Goal: Task Accomplishment & Management: Manage account settings

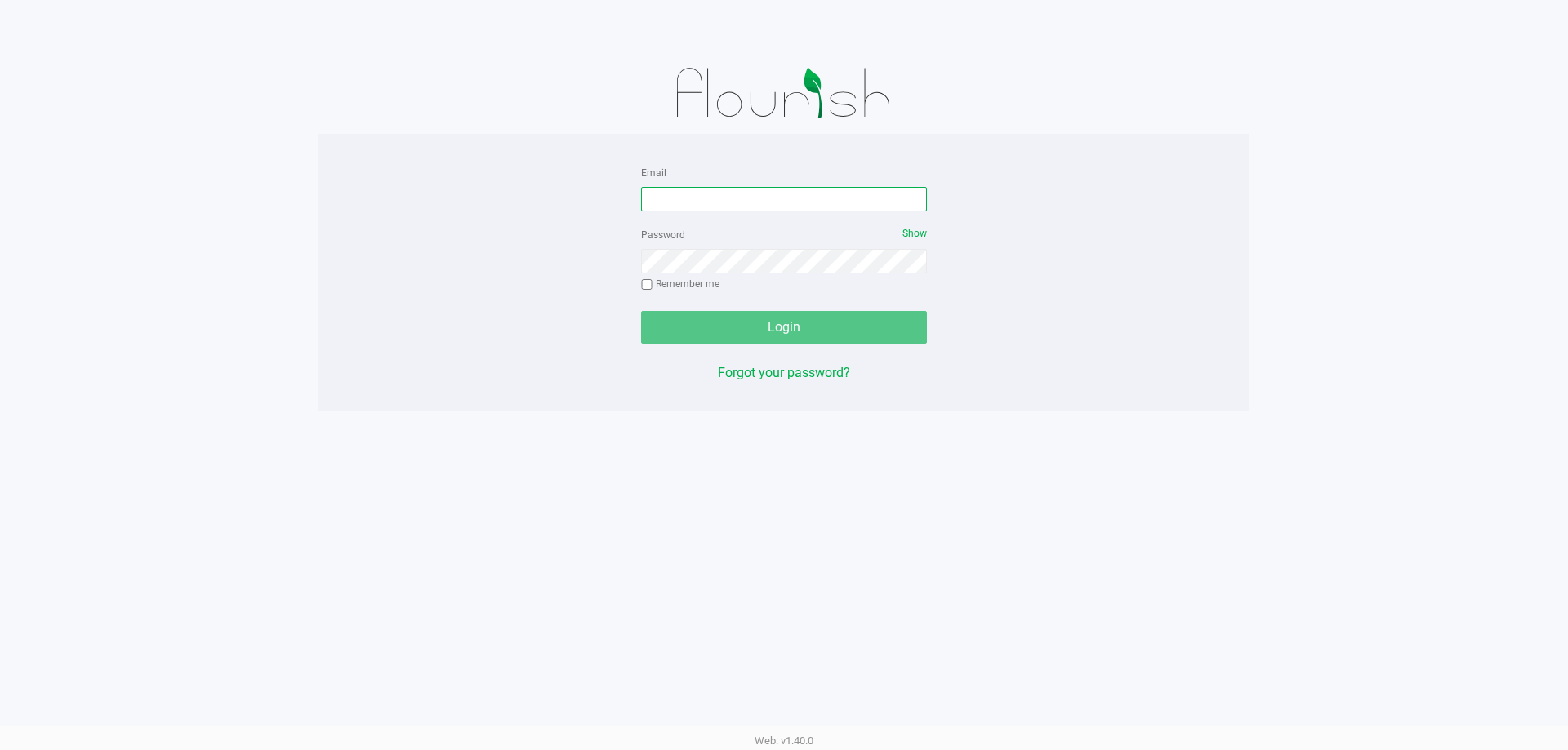
click at [752, 203] on input "Email" at bounding box center [784, 199] width 286 height 24
type input "[EMAIL_ADDRESS][DOMAIN_NAME]"
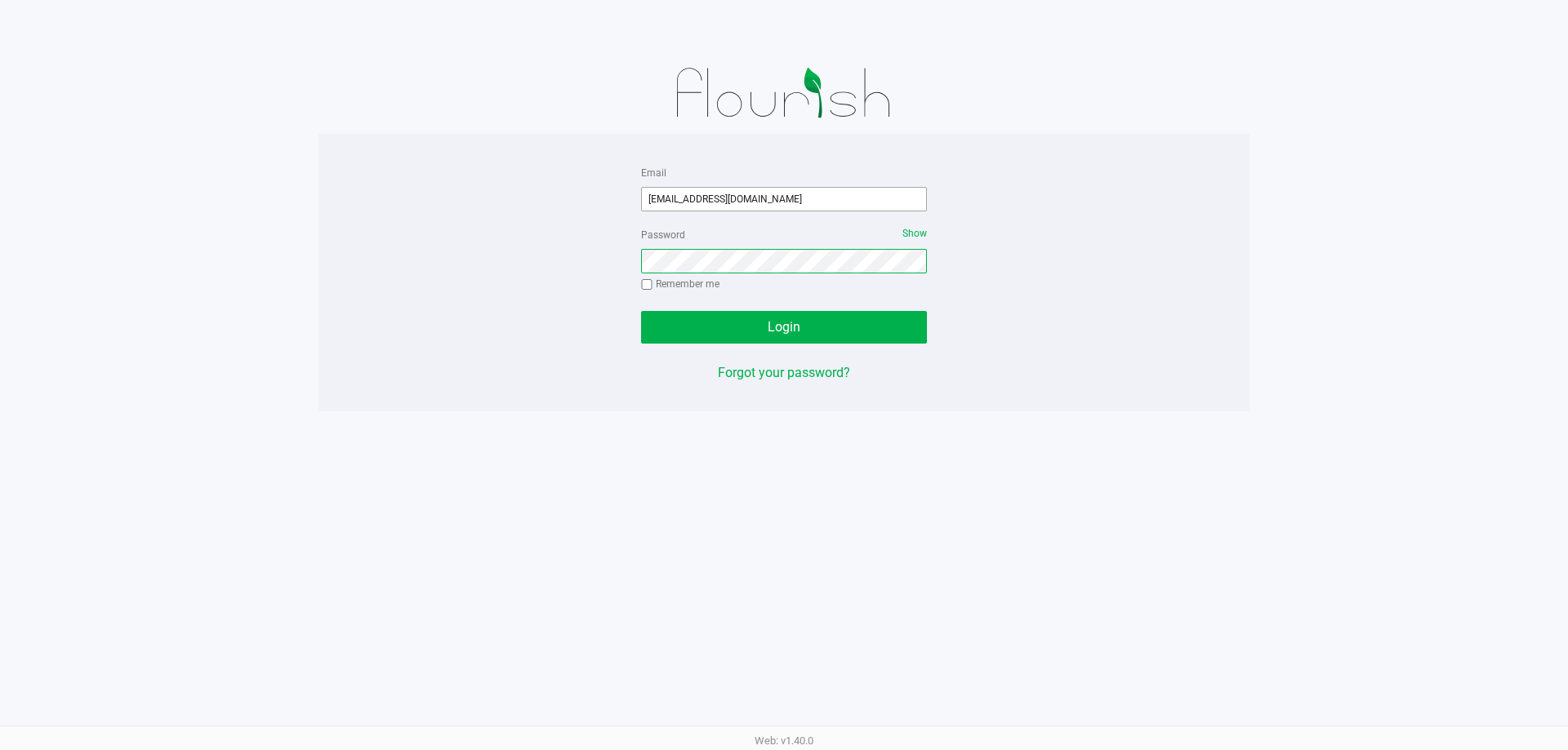
click at [641, 311] on button "Login" at bounding box center [784, 327] width 286 height 33
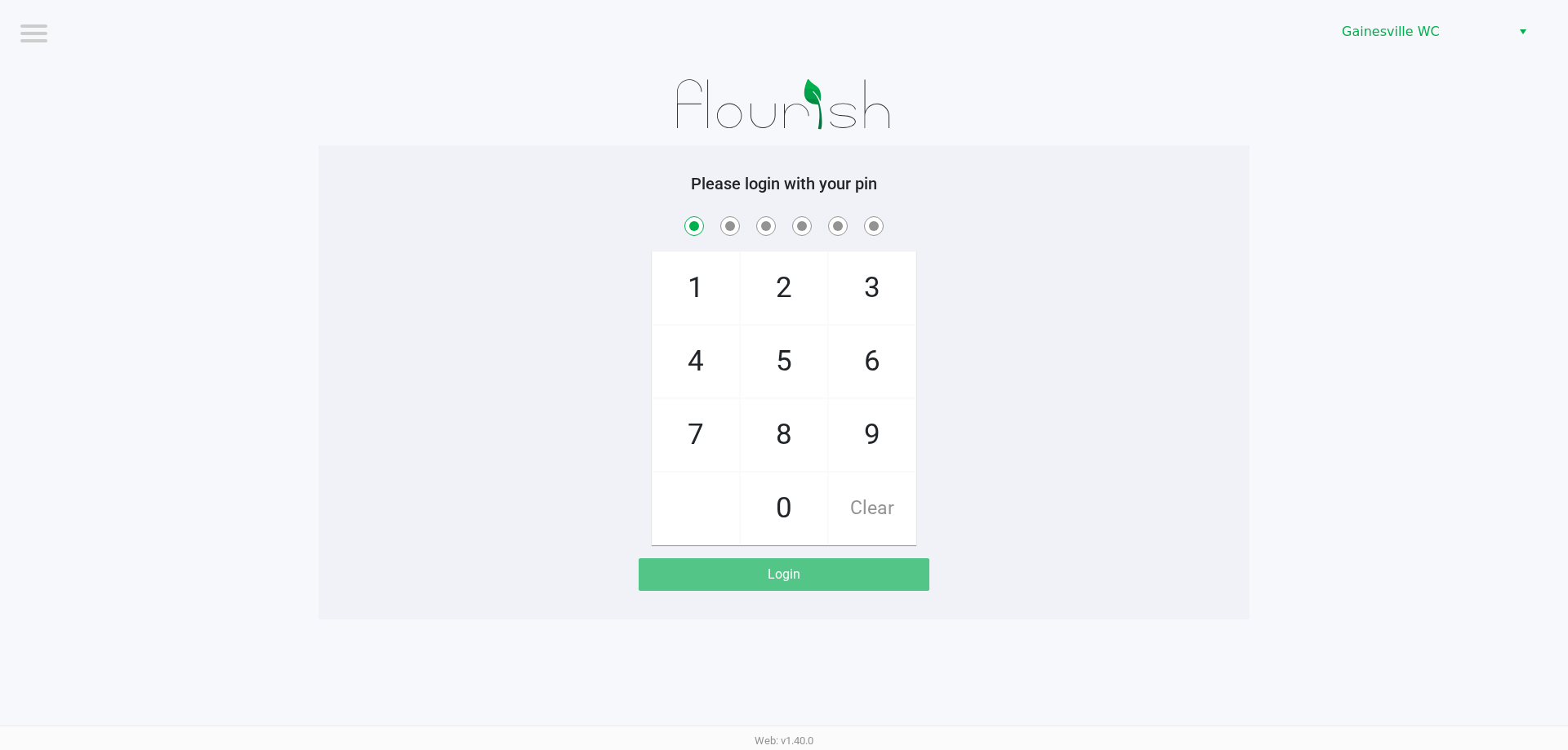
checkbox input "true"
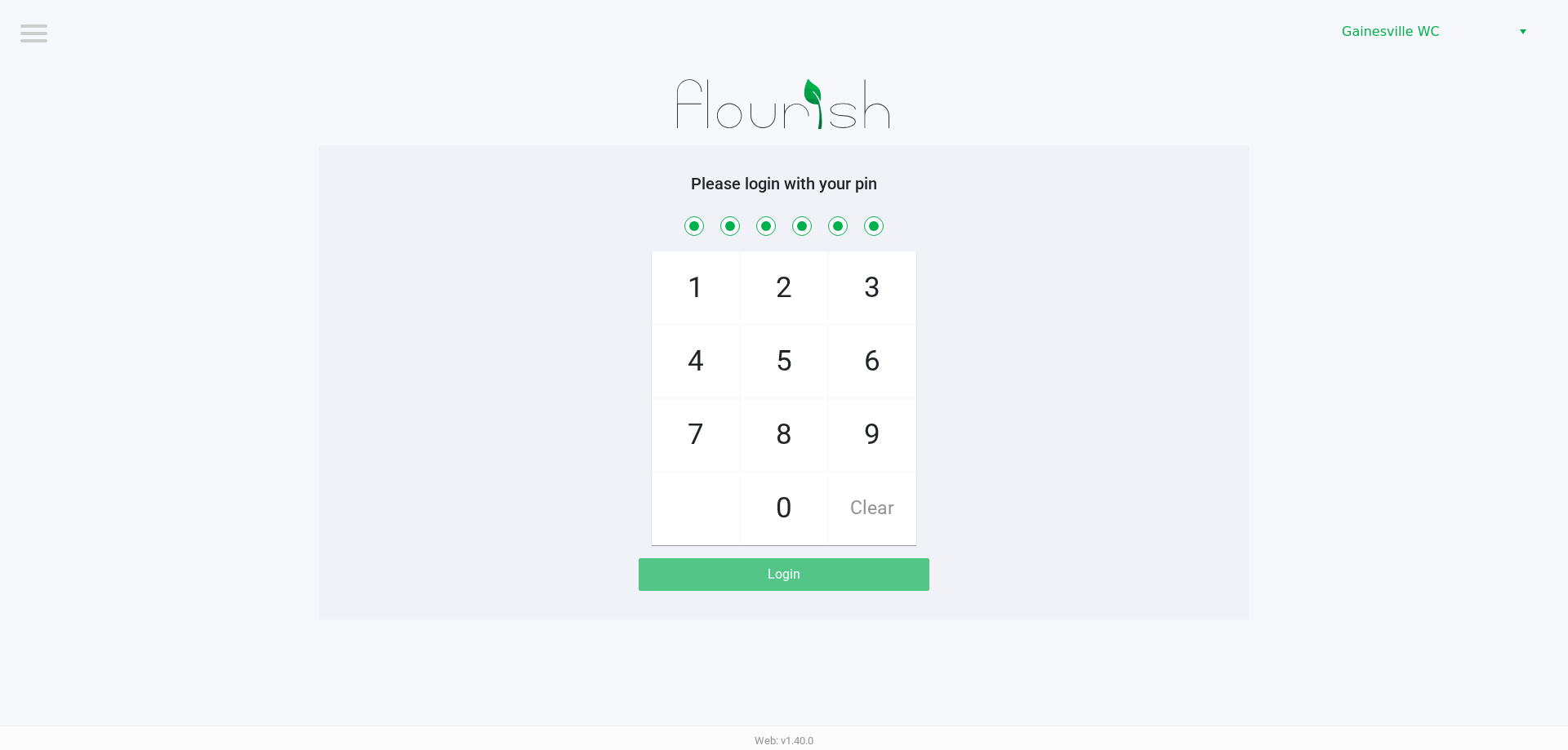
checkbox input "true"
checkbox input "false"
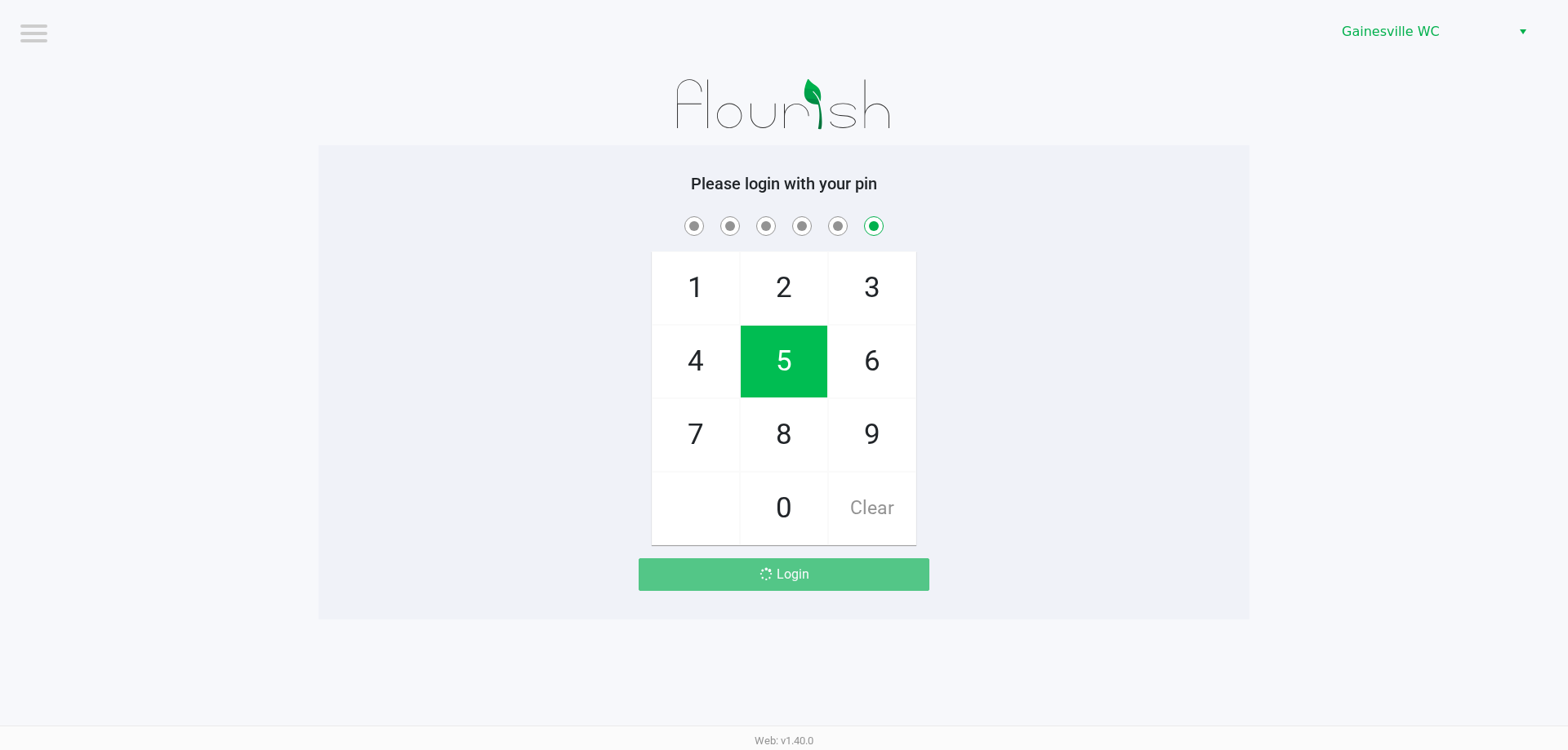
checkbox input "false"
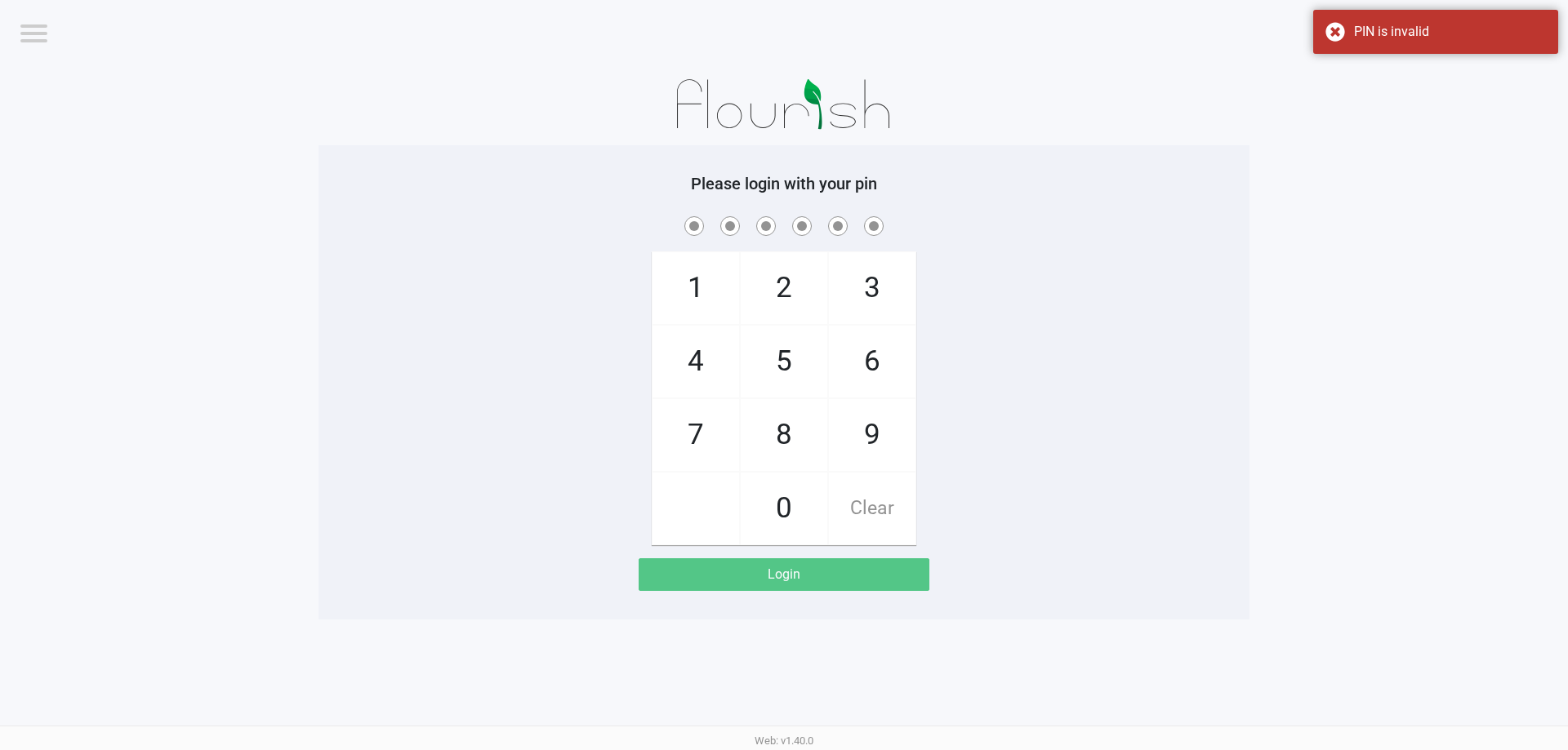
checkbox input "true"
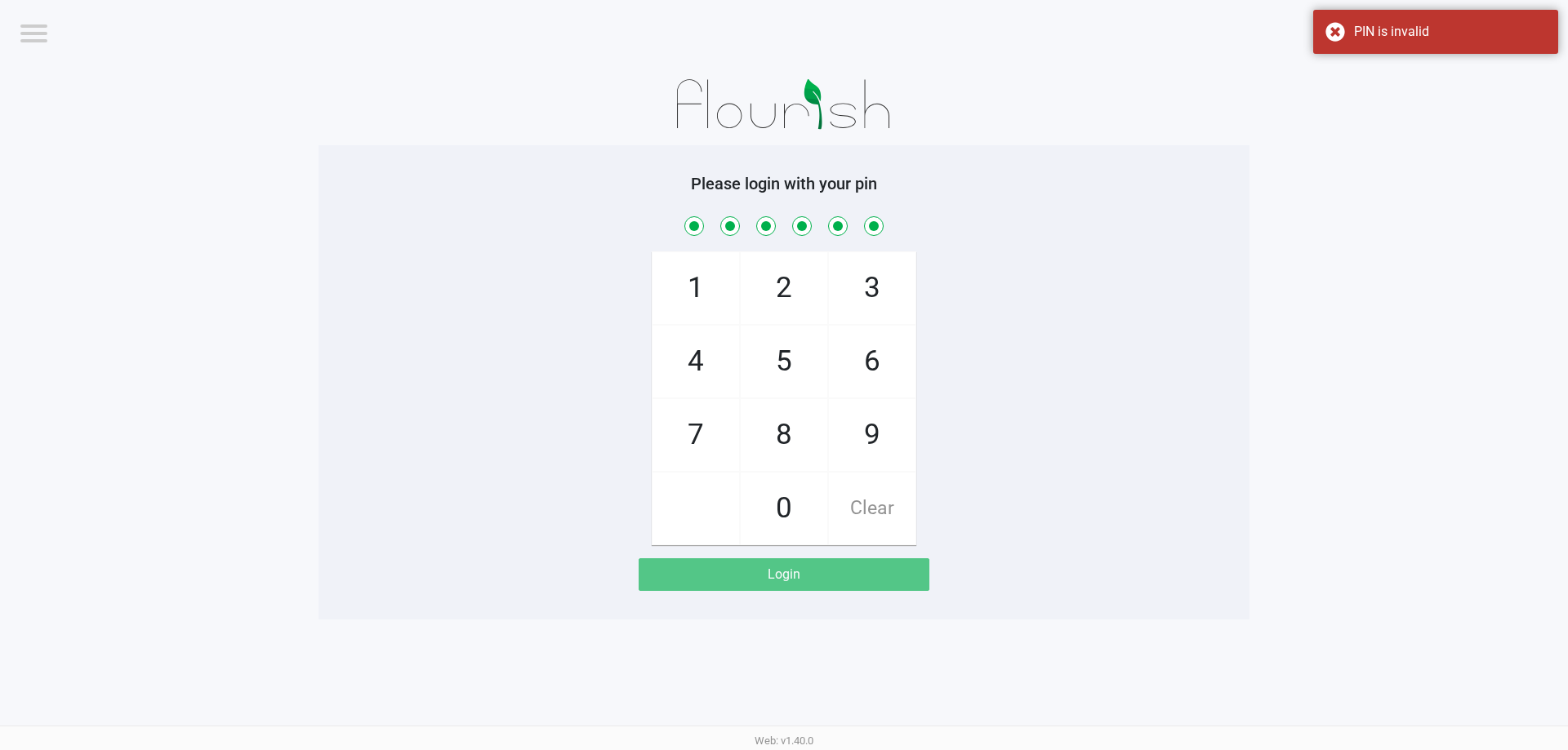
checkbox input "true"
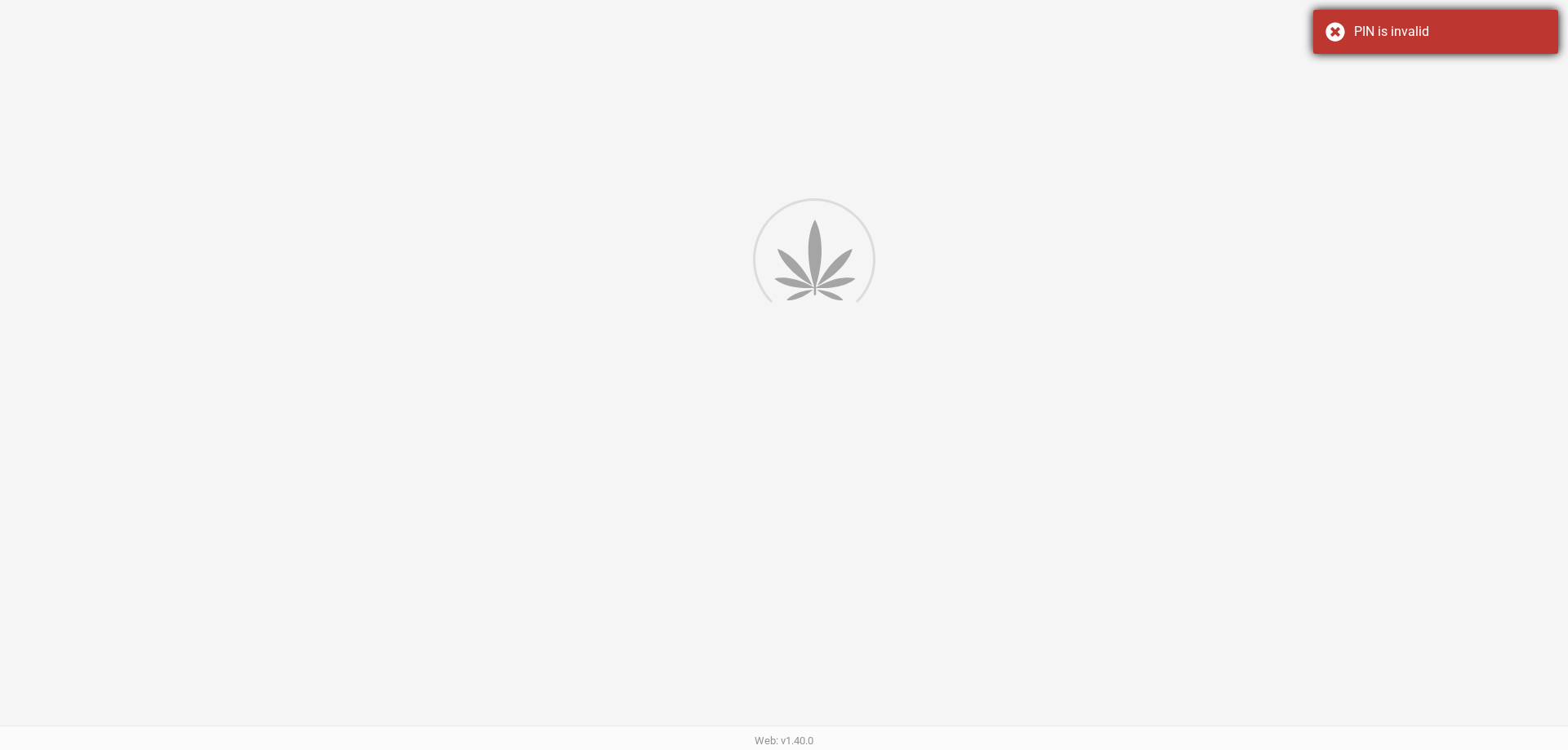
click at [1377, 22] on div "PIN is invalid" at bounding box center [1436, 31] width 245 height 44
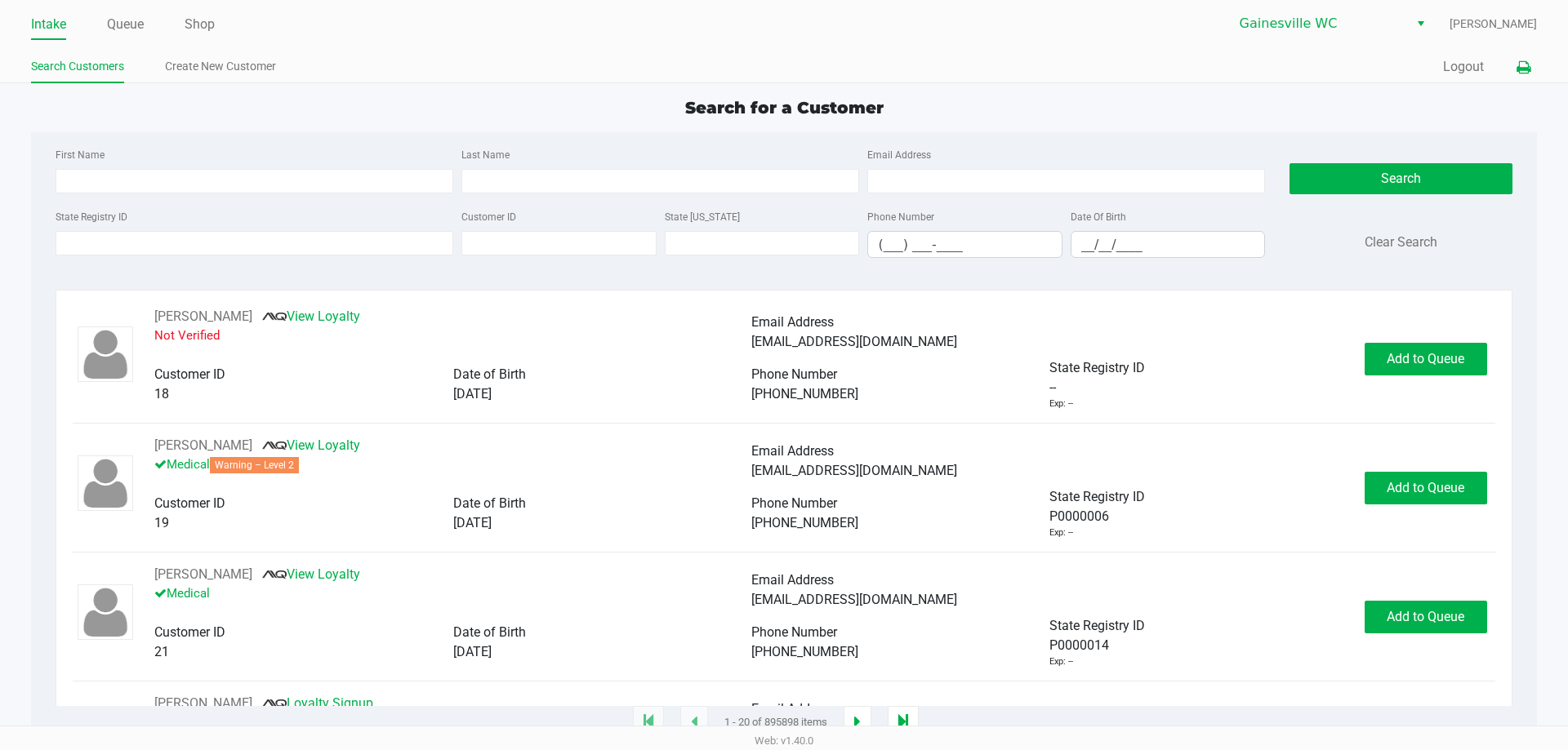
click at [1515, 59] on button at bounding box center [1524, 68] width 27 height 30
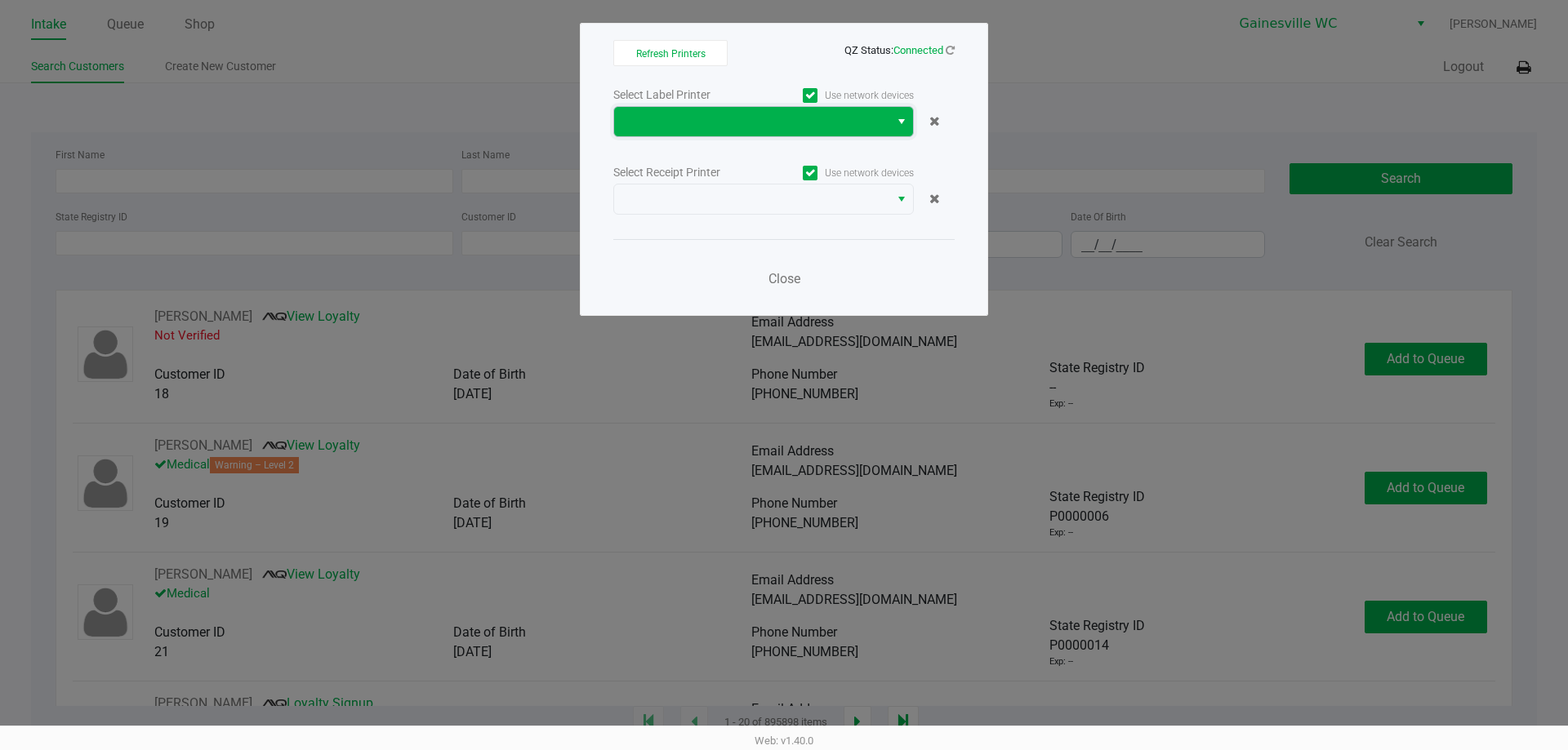
click at [851, 117] on span at bounding box center [751, 121] width 256 height 20
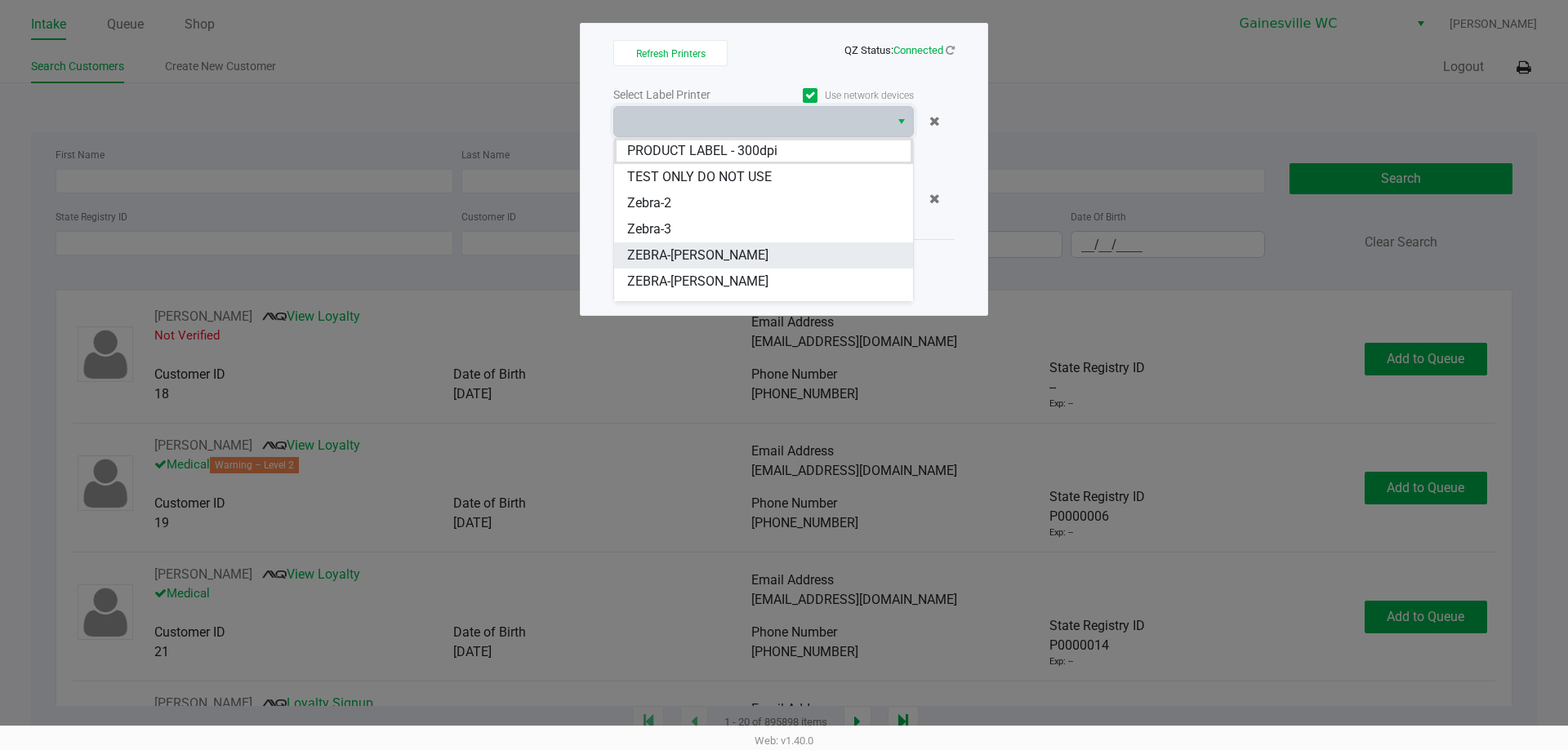
click at [710, 262] on span "ZEBRA-[PERSON_NAME]" at bounding box center [698, 255] width 142 height 20
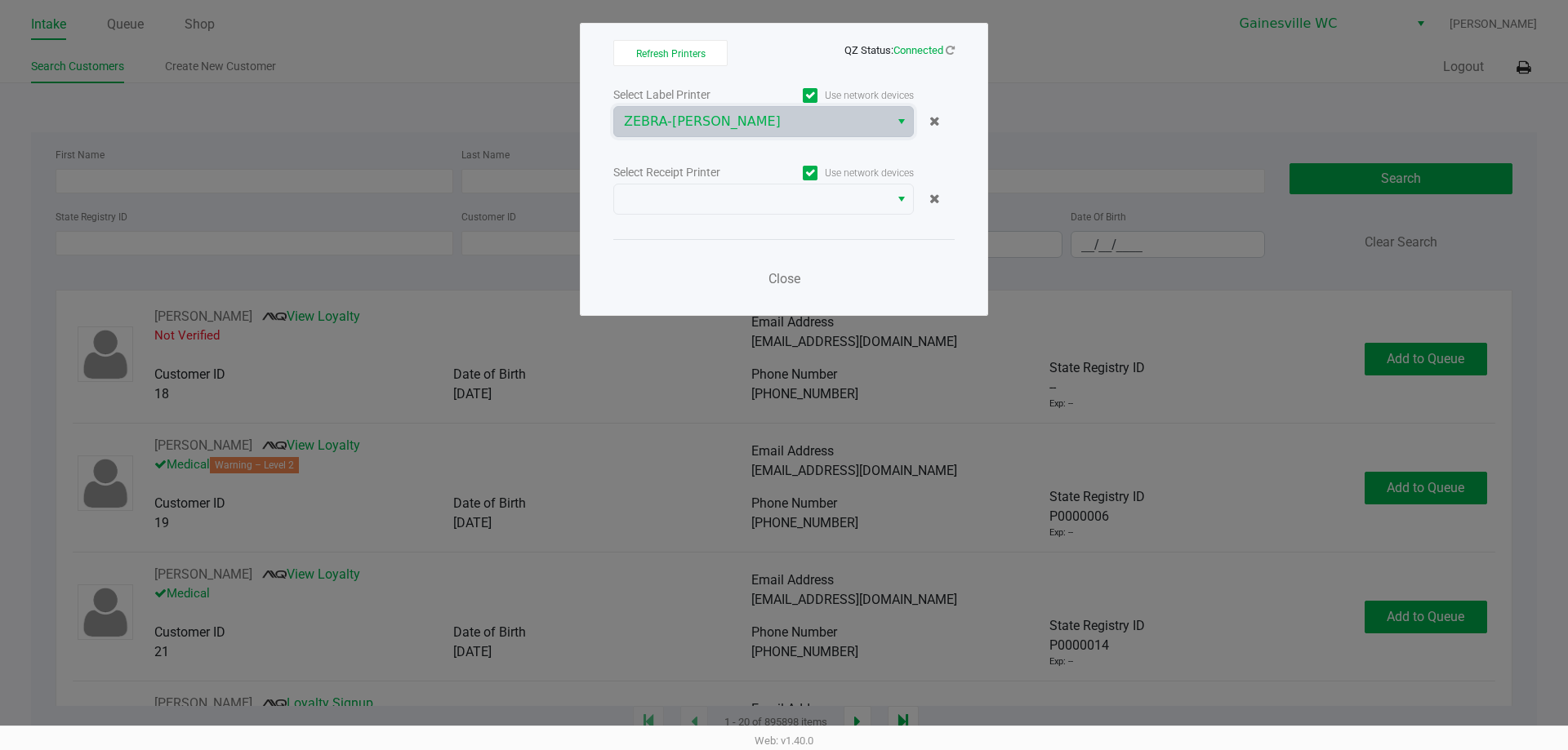
click at [746, 222] on div "Select Label Printer Use network devices ZEBRA-GABI-GRECKO Select Receipt Print…" at bounding box center [784, 191] width 341 height 215
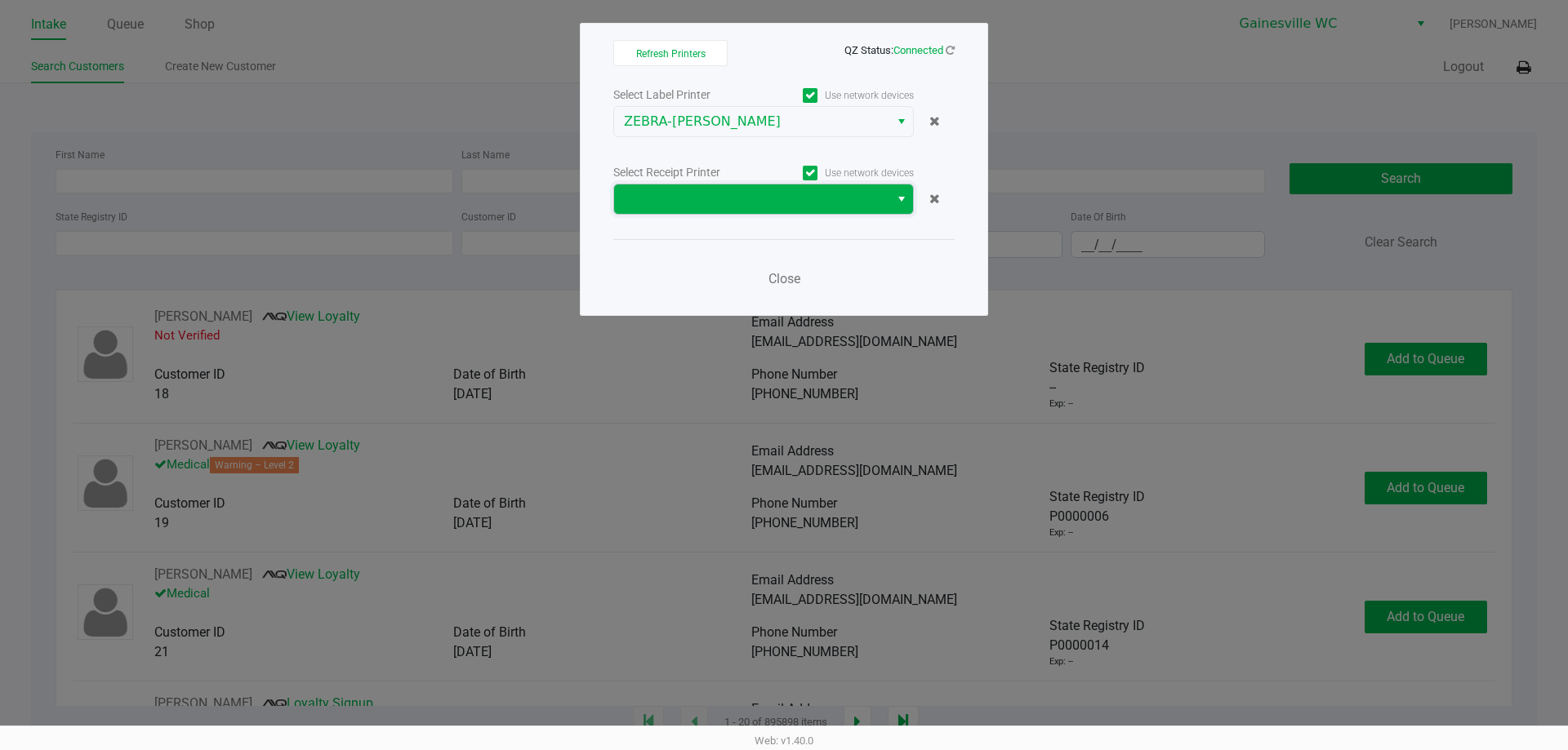
click at [749, 185] on span at bounding box center [752, 199] width 276 height 29
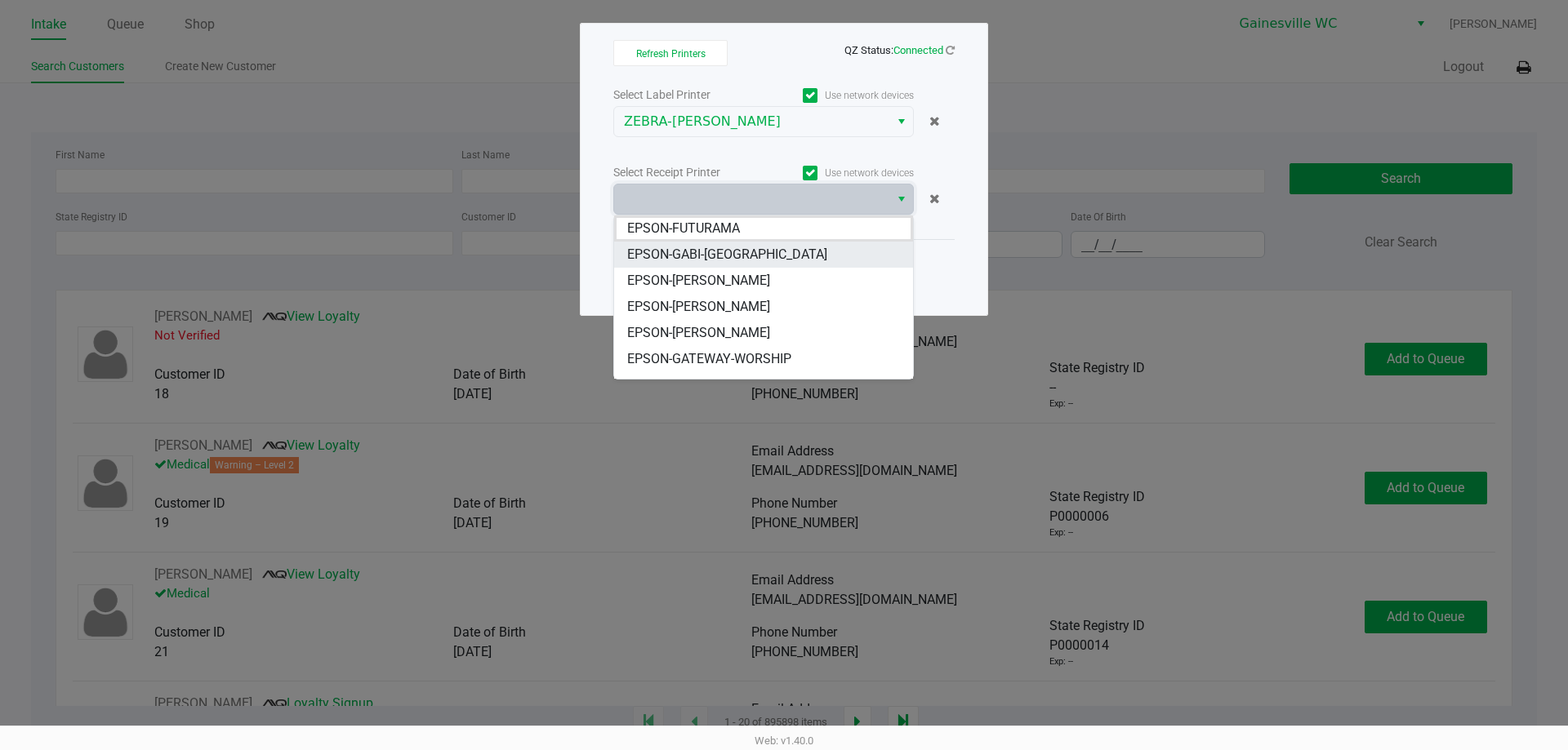
click at [738, 256] on span "EPSON-GABI-[GEOGRAPHIC_DATA]" at bounding box center [727, 254] width 200 height 20
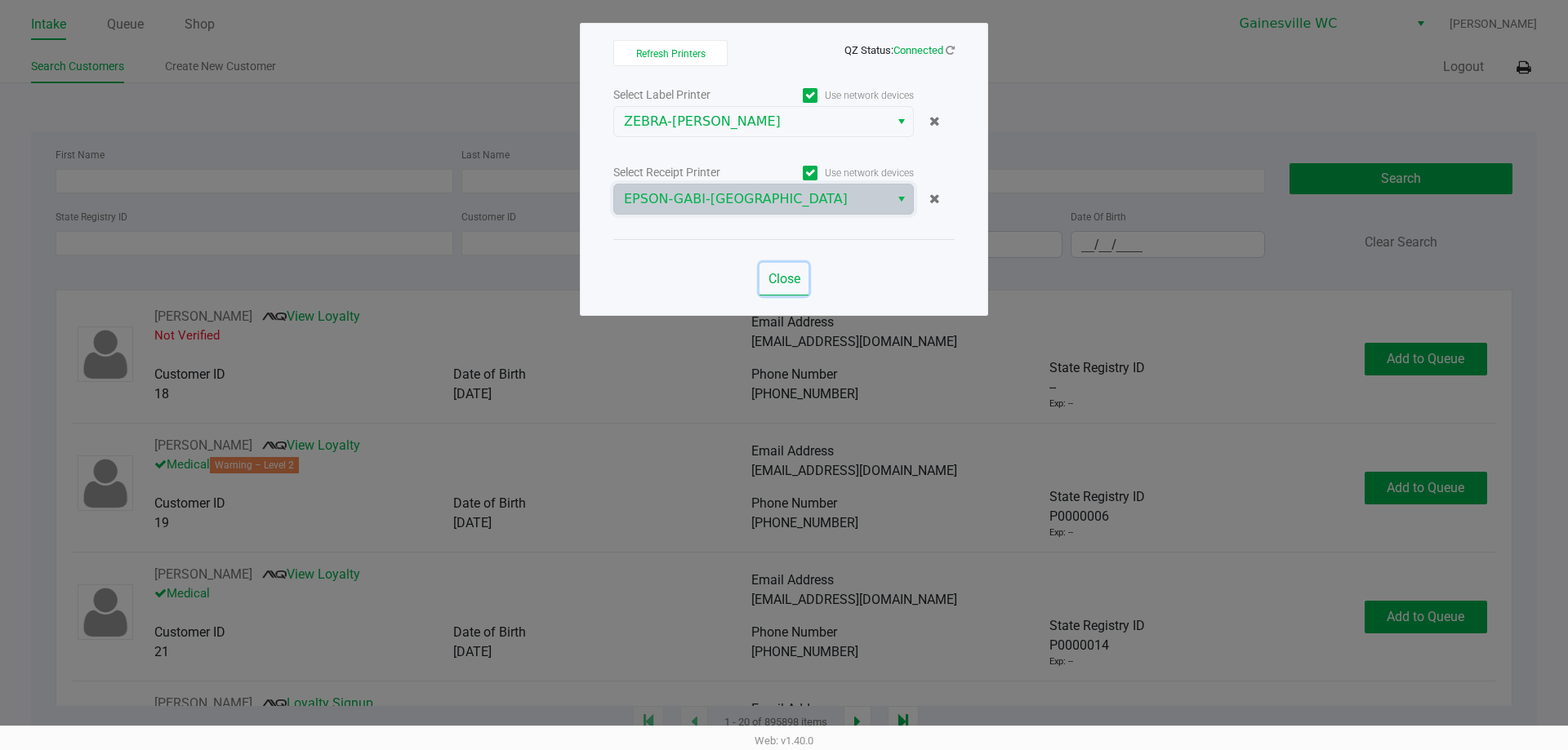
click at [788, 288] on button "Close" at bounding box center [784, 278] width 49 height 33
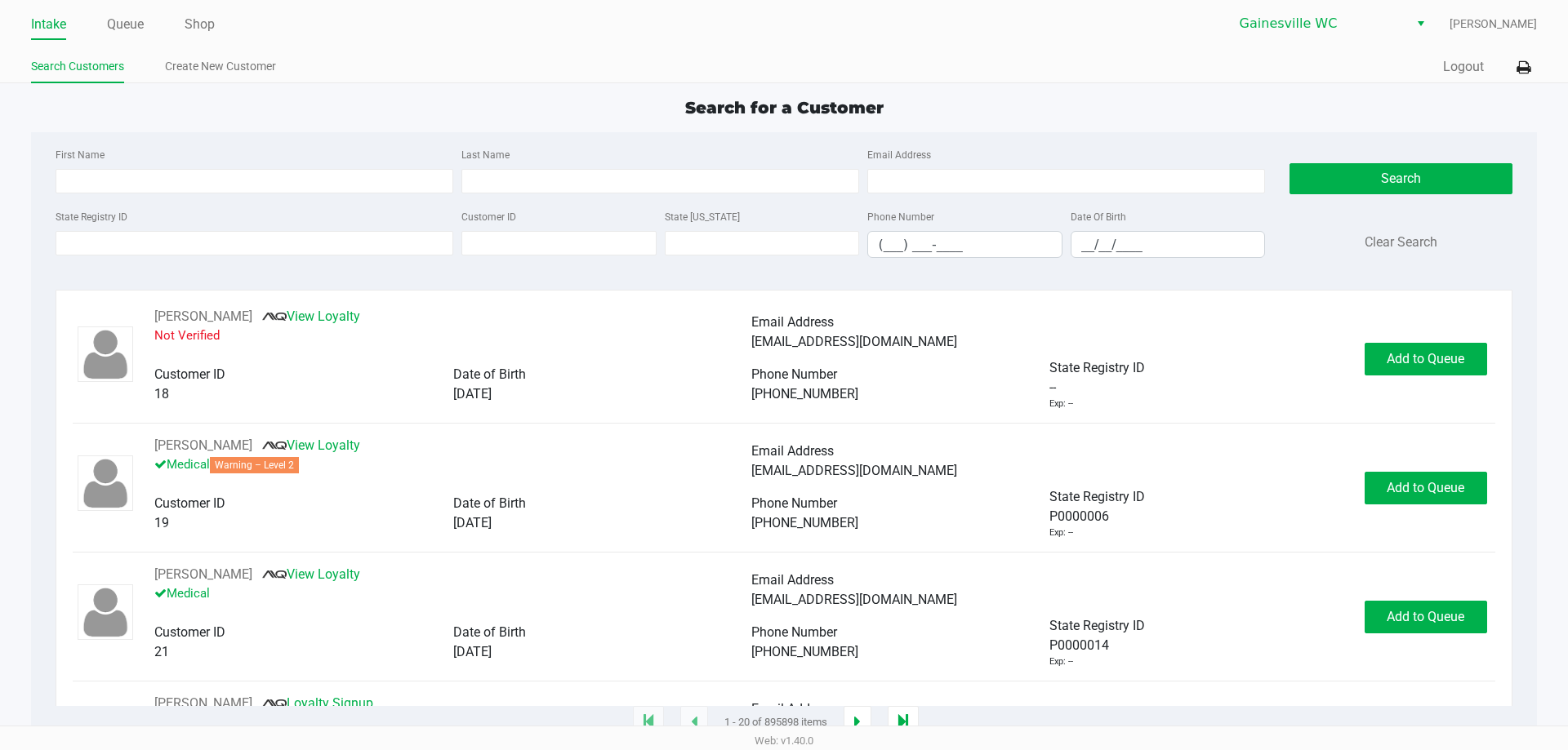
click at [1488, 66] on div "Quick Sale Logout" at bounding box center [1160, 68] width 753 height 30
click at [1476, 66] on button "Logout" at bounding box center [1464, 67] width 41 height 20
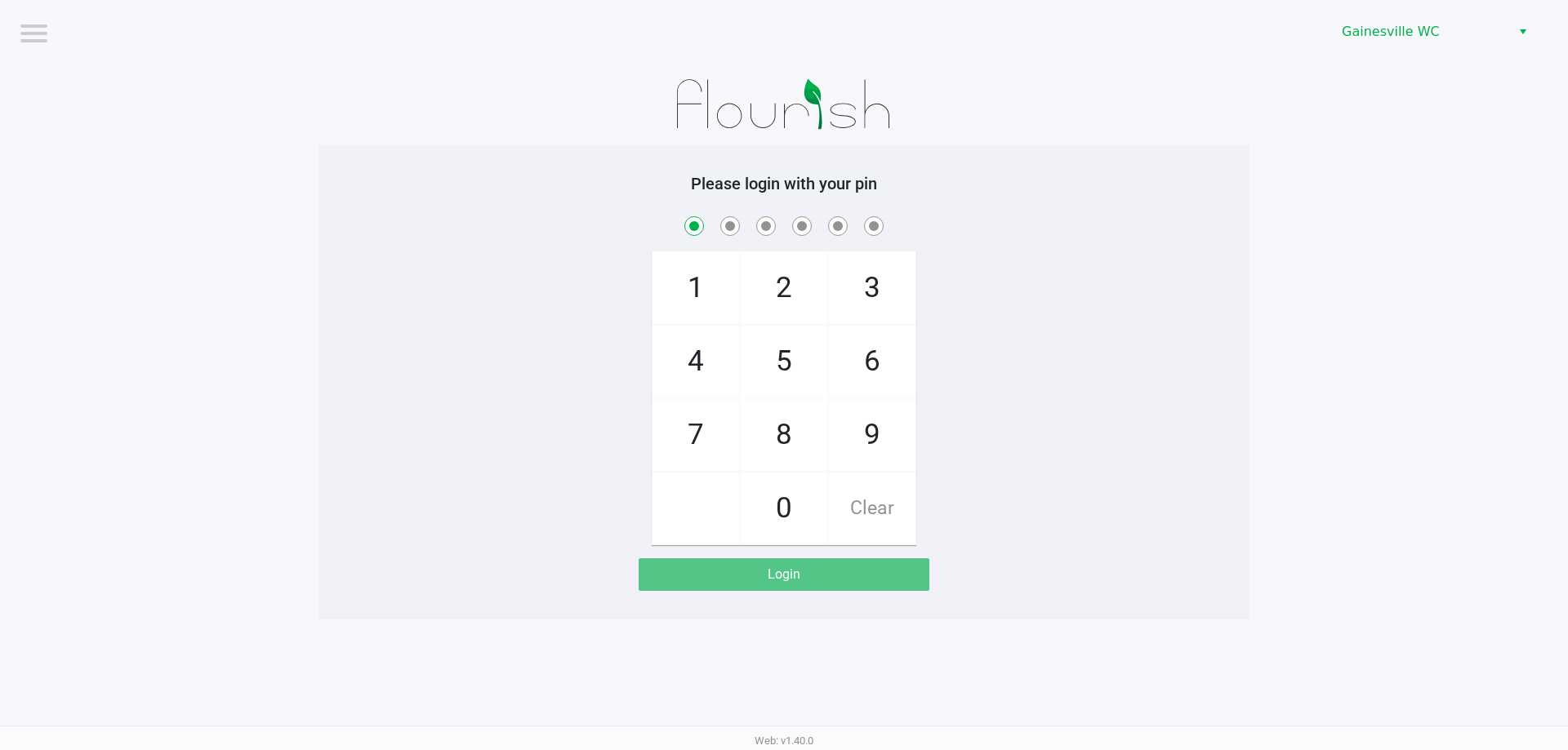
checkbox input "true"
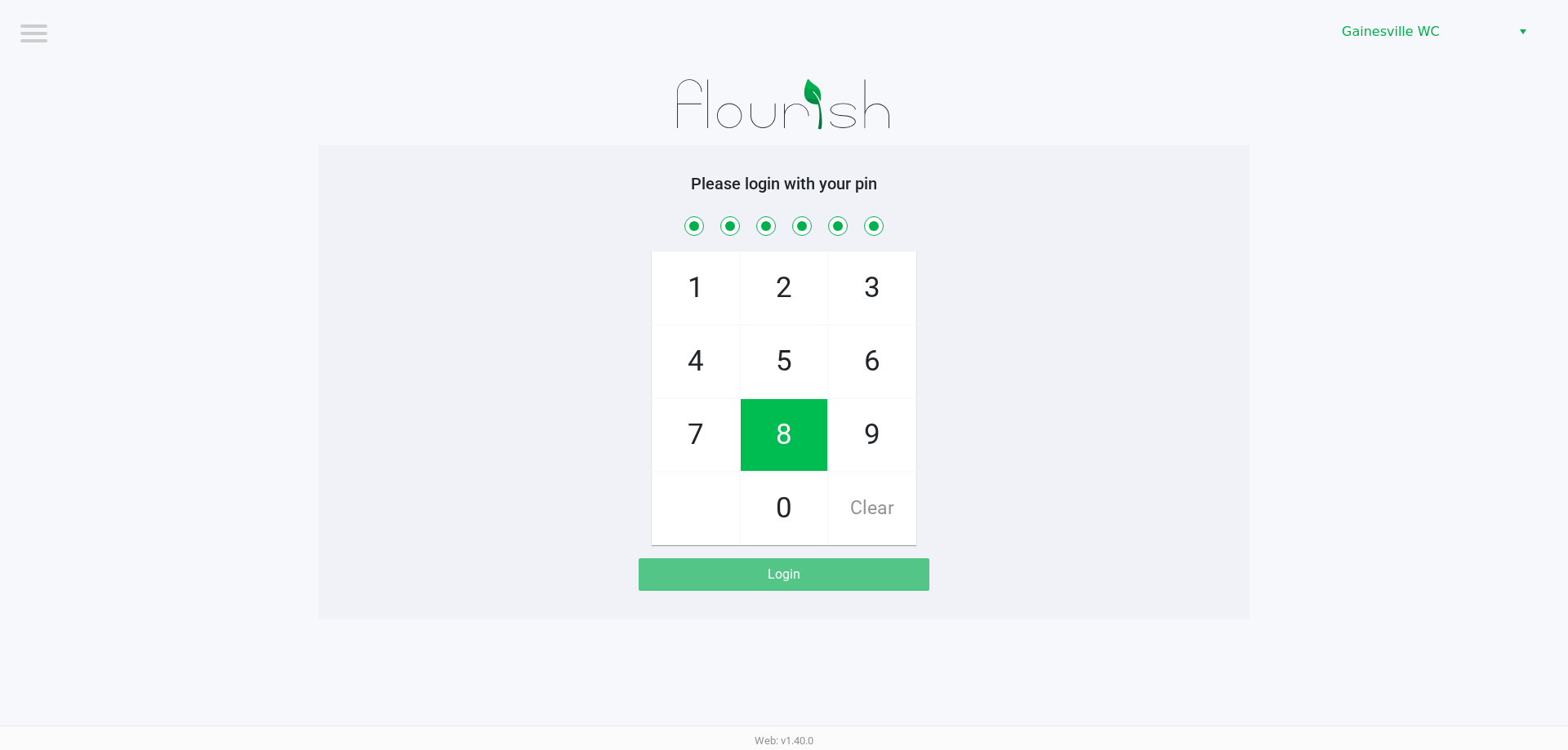
checkbox input "true"
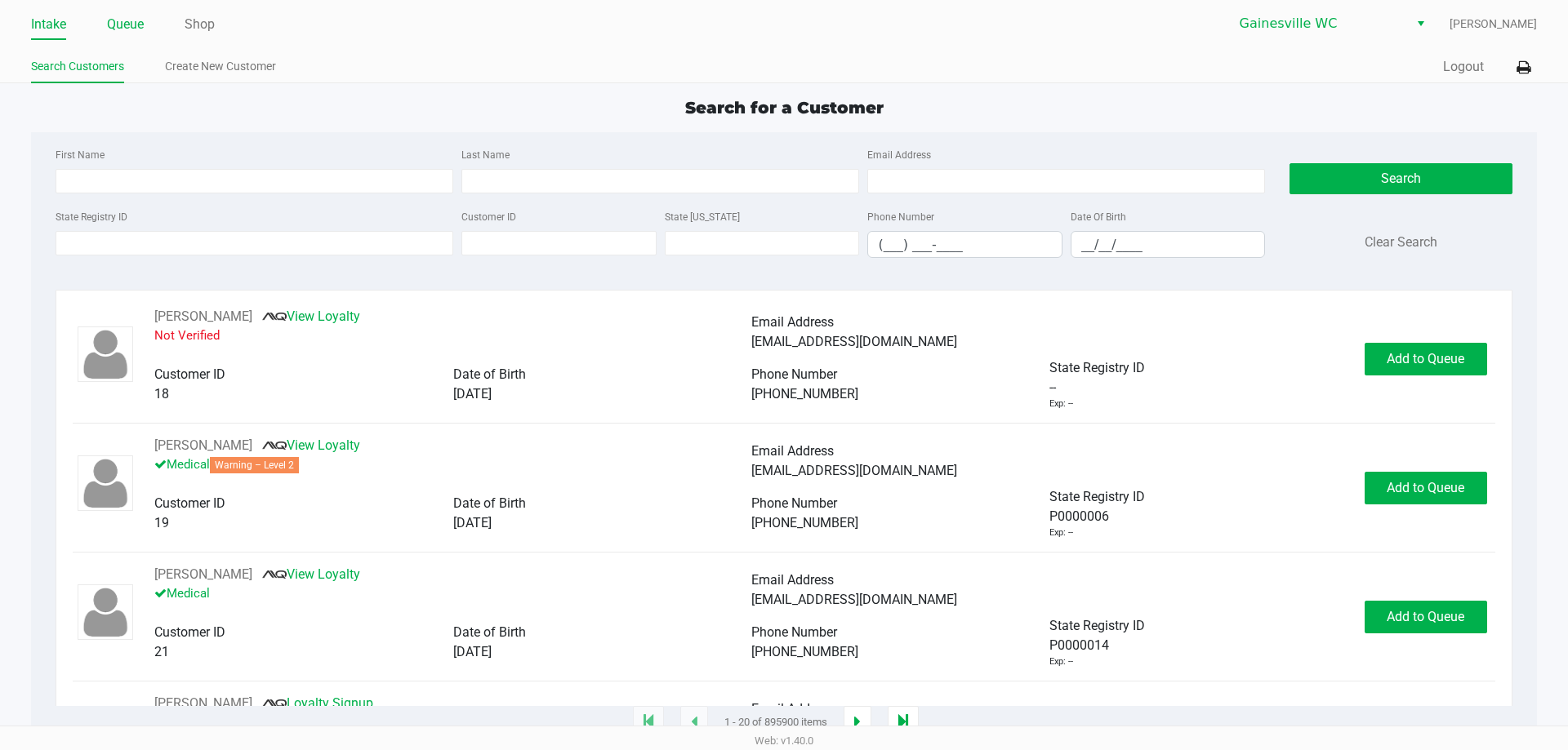
click at [124, 19] on link "Queue" at bounding box center [125, 24] width 37 height 22
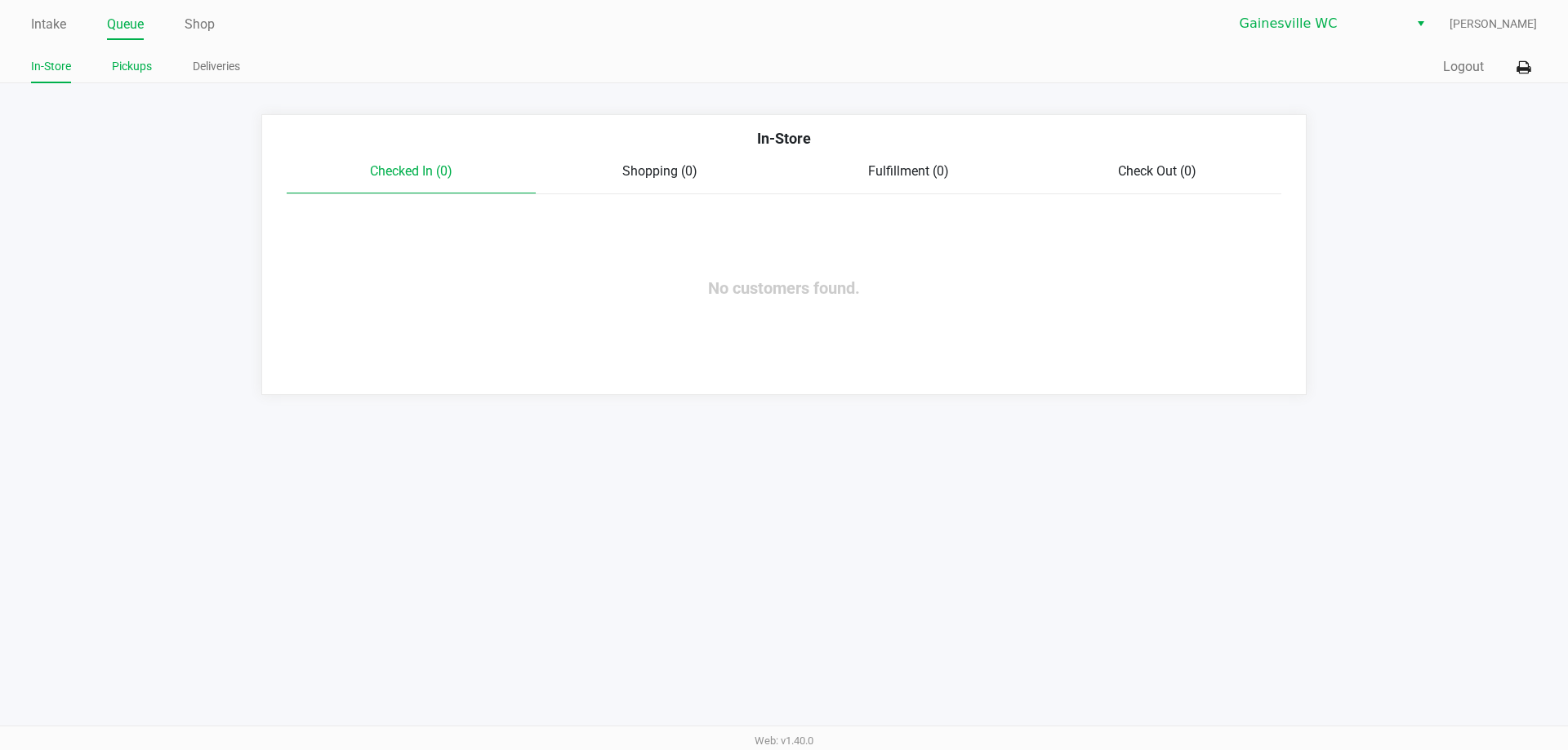
click at [141, 63] on link "Pickups" at bounding box center [131, 67] width 40 height 21
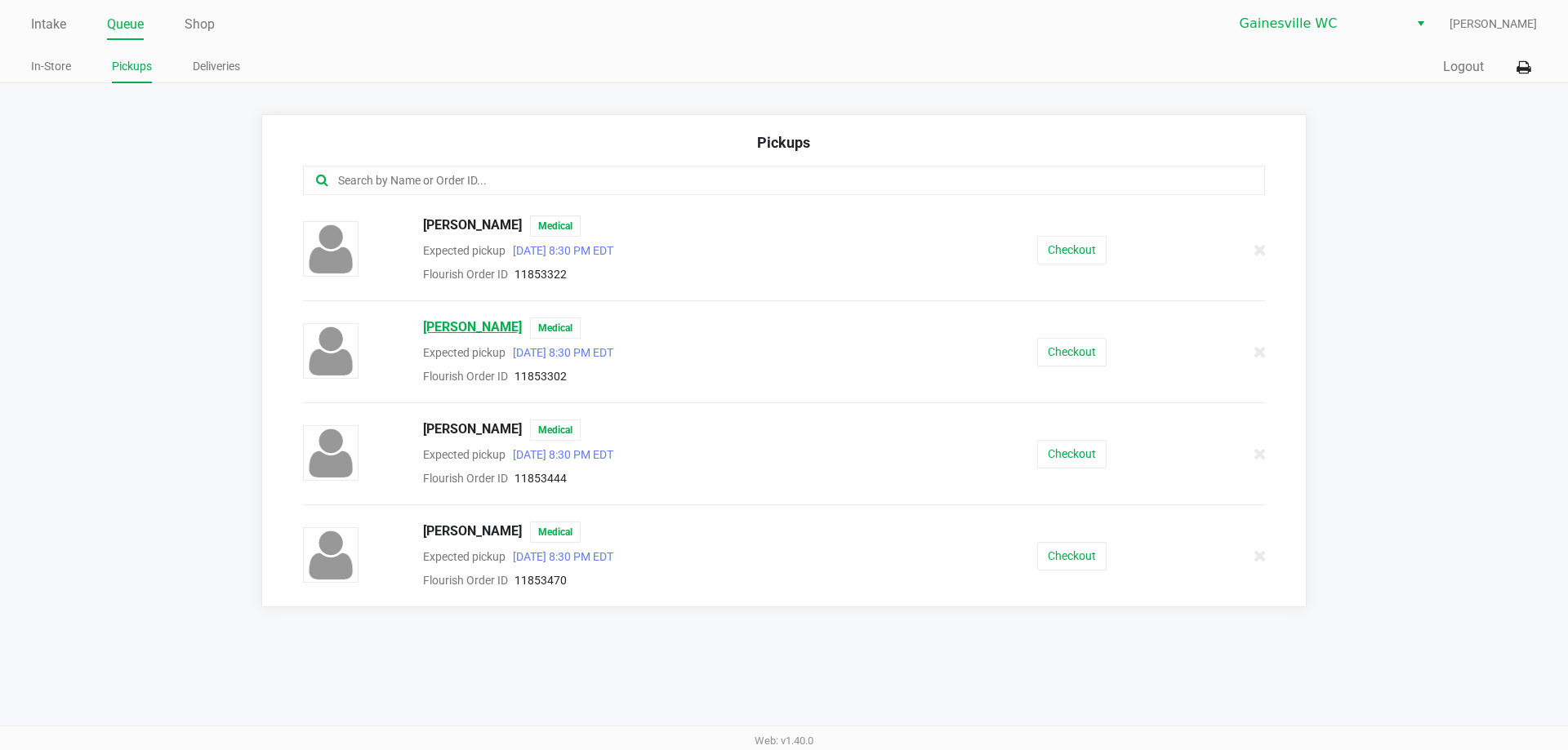
click at [474, 326] on span "Corin Warinner" at bounding box center [472, 328] width 98 height 22
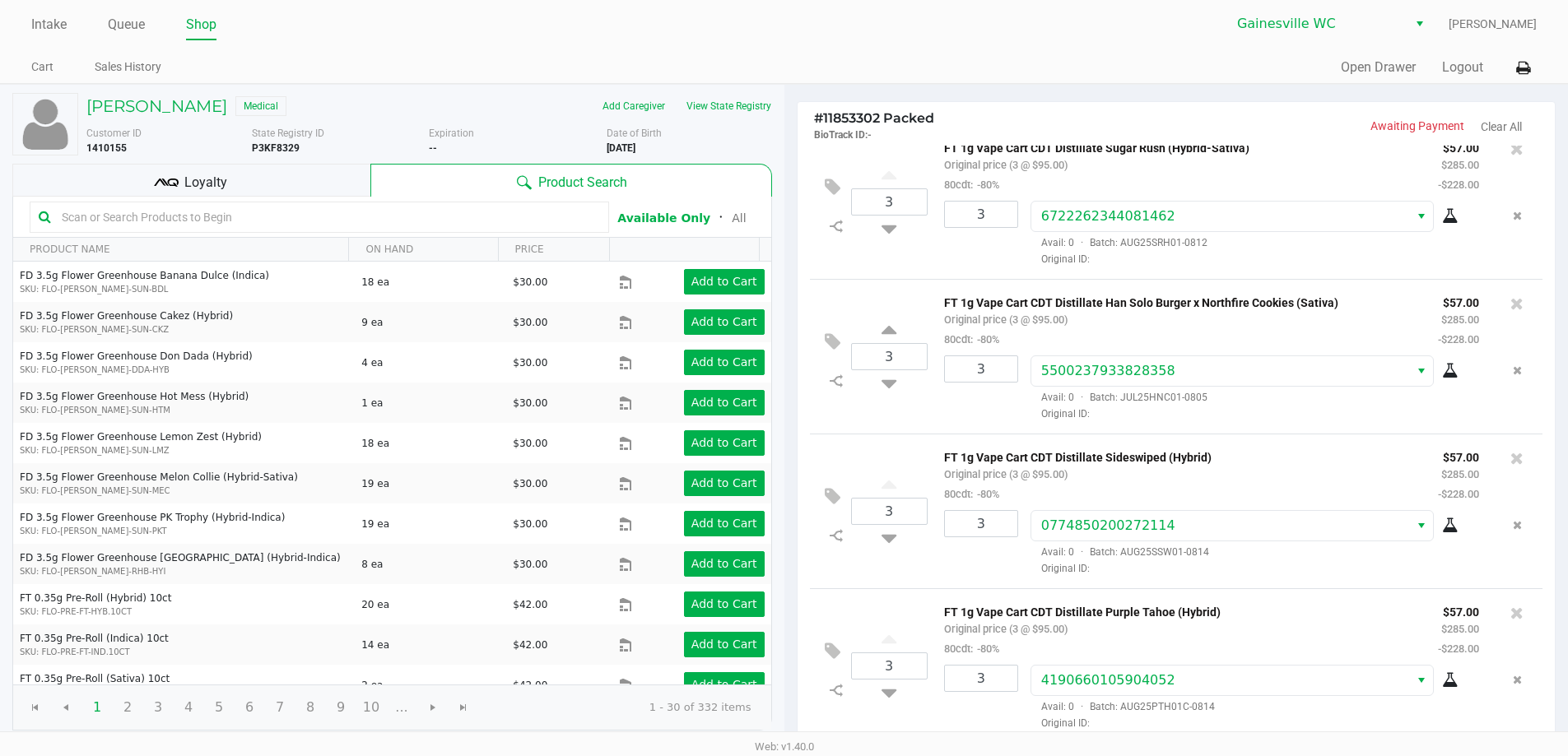
click at [271, 184] on div "Loyalty" at bounding box center [191, 180] width 358 height 33
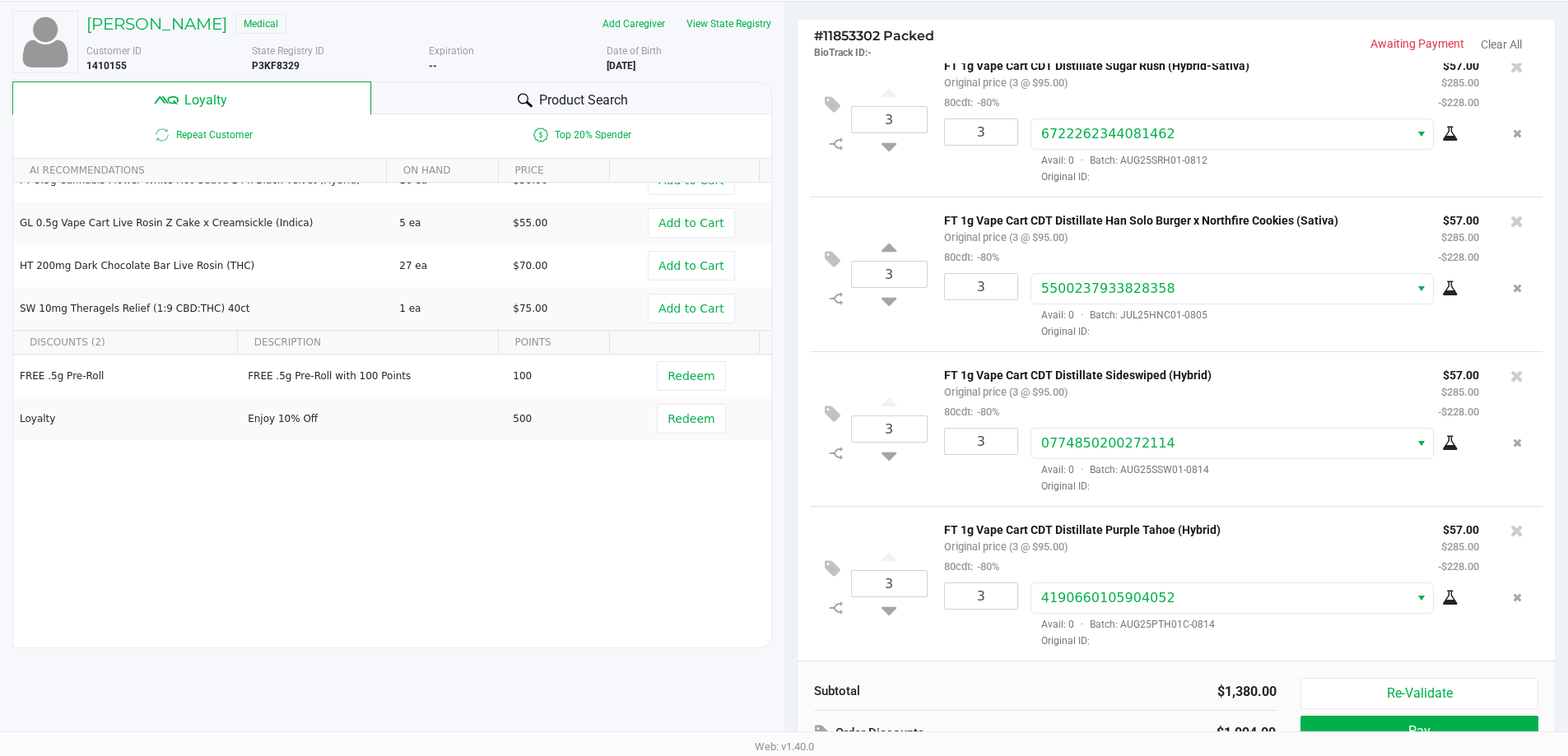
scroll to position [188, 0]
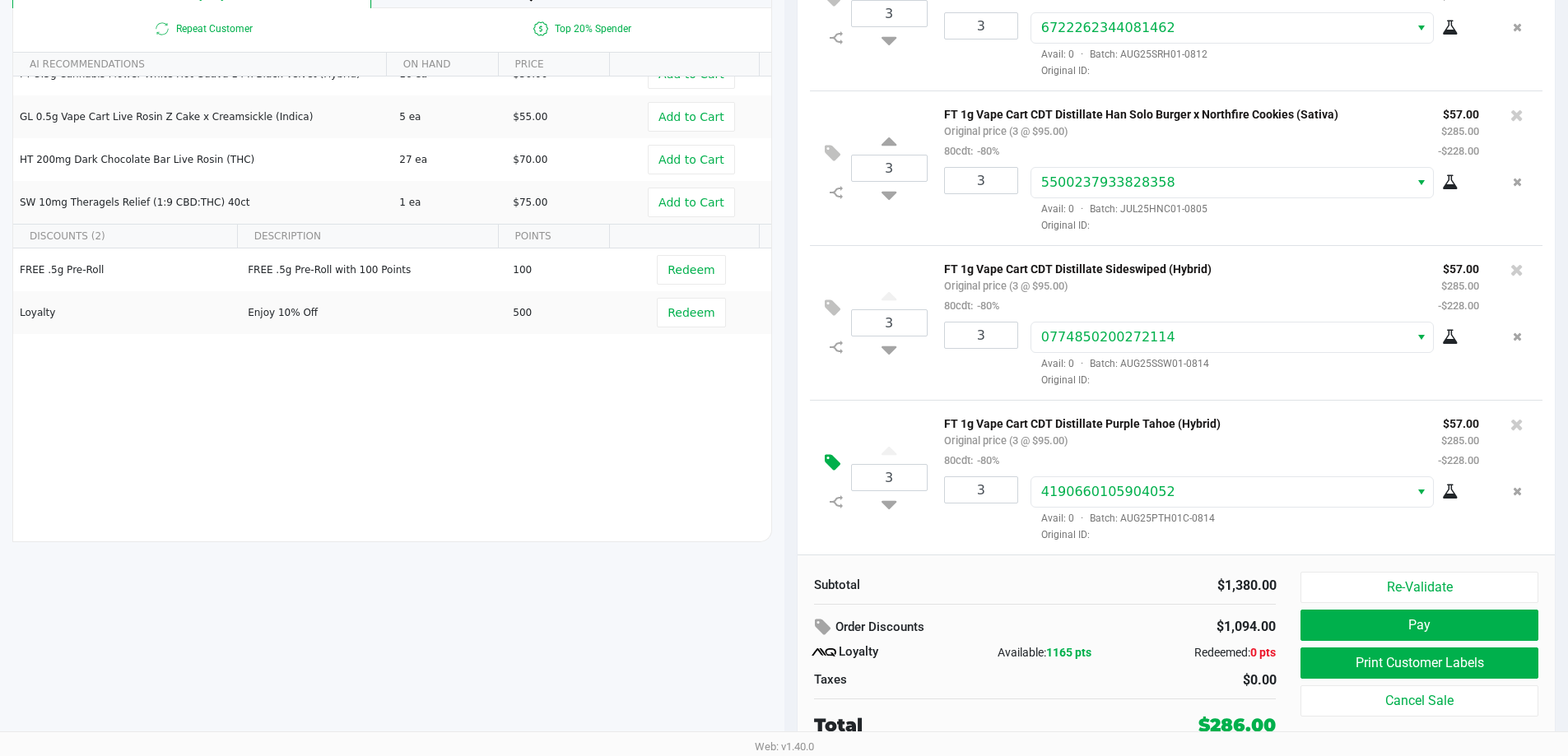
click at [825, 450] on button at bounding box center [836, 463] width 28 height 40
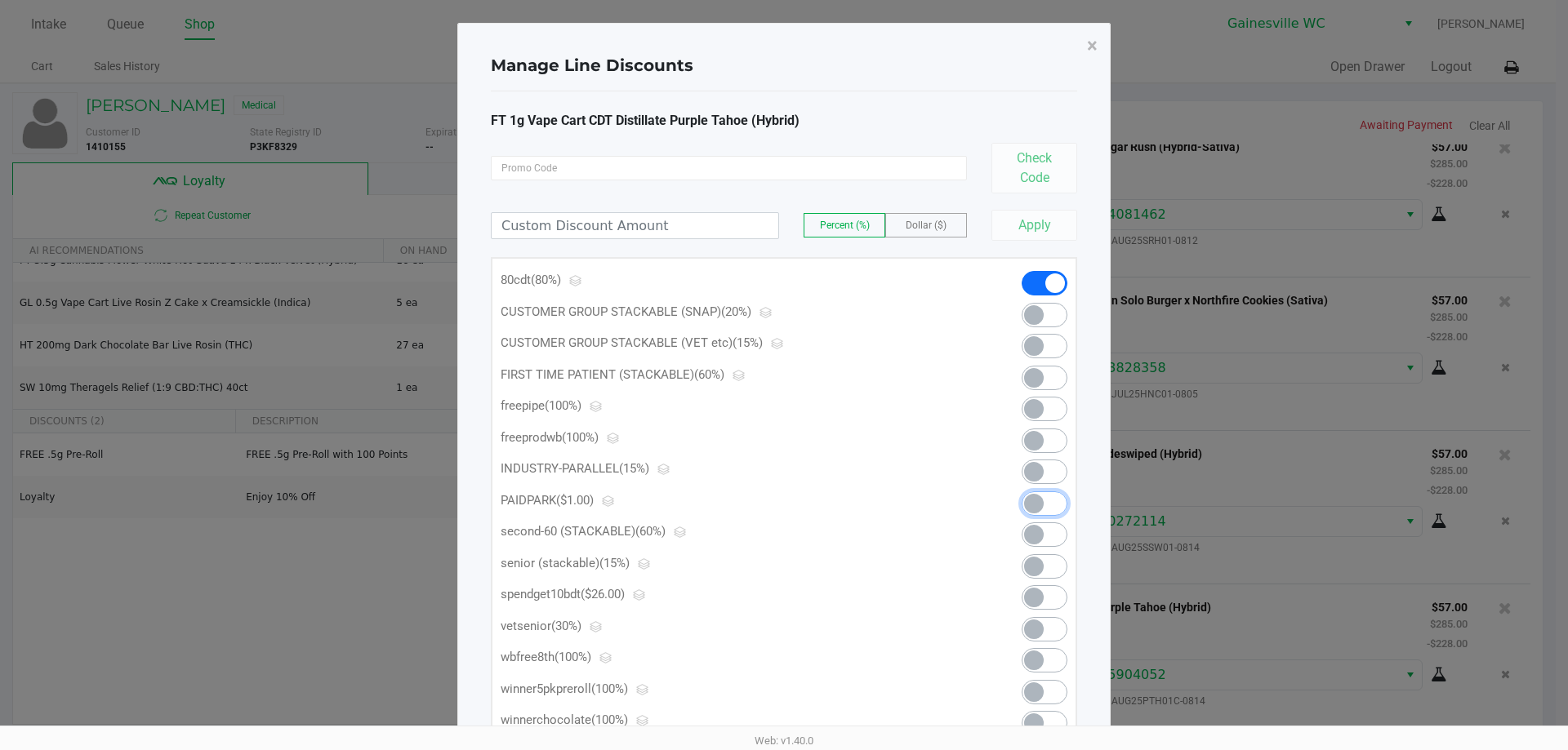
click at [1048, 509] on span at bounding box center [1045, 503] width 46 height 24
click at [1090, 46] on span "×" at bounding box center [1092, 46] width 10 height 22
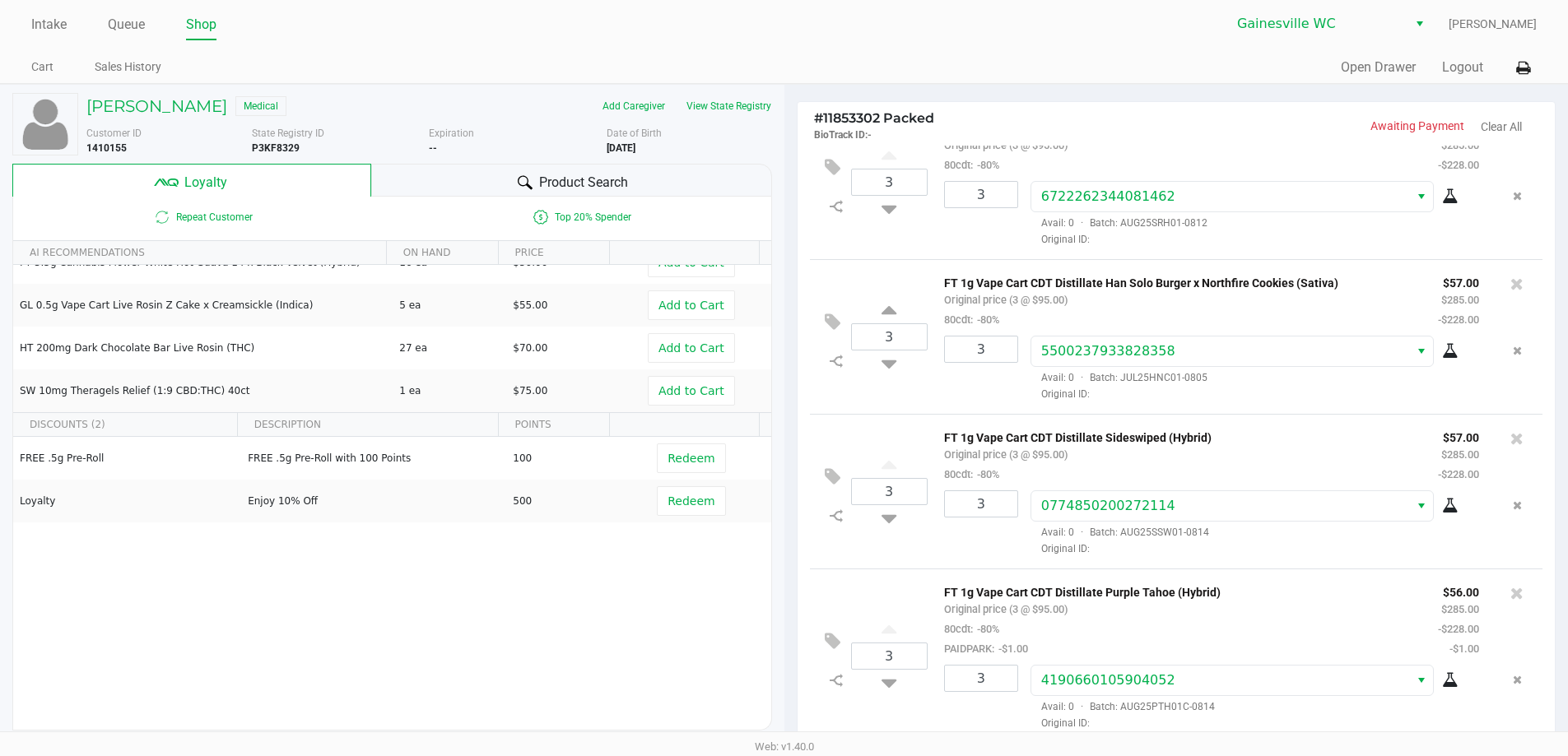
scroll to position [273, 0]
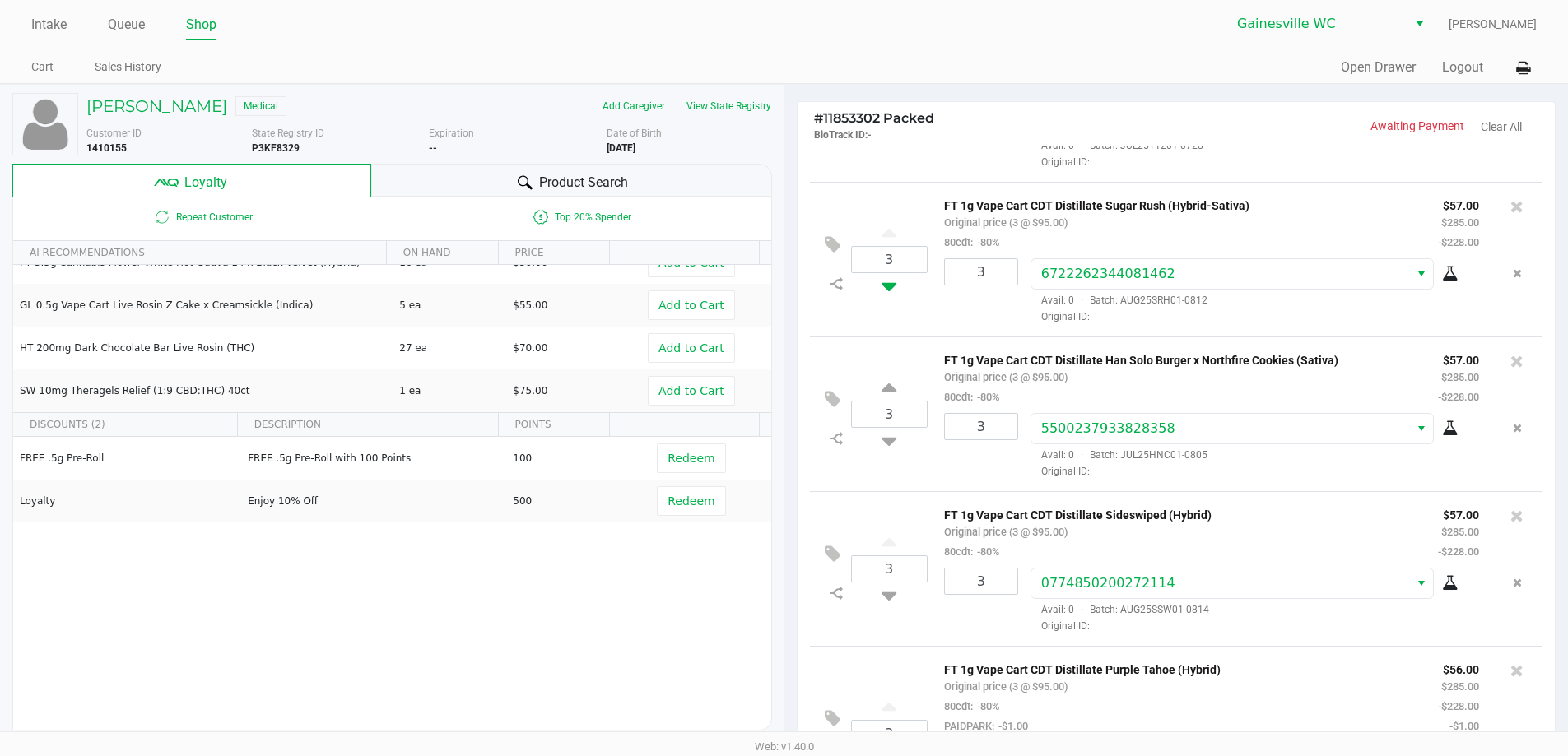
click at [889, 289] on icon at bounding box center [889, 284] width 15 height 21
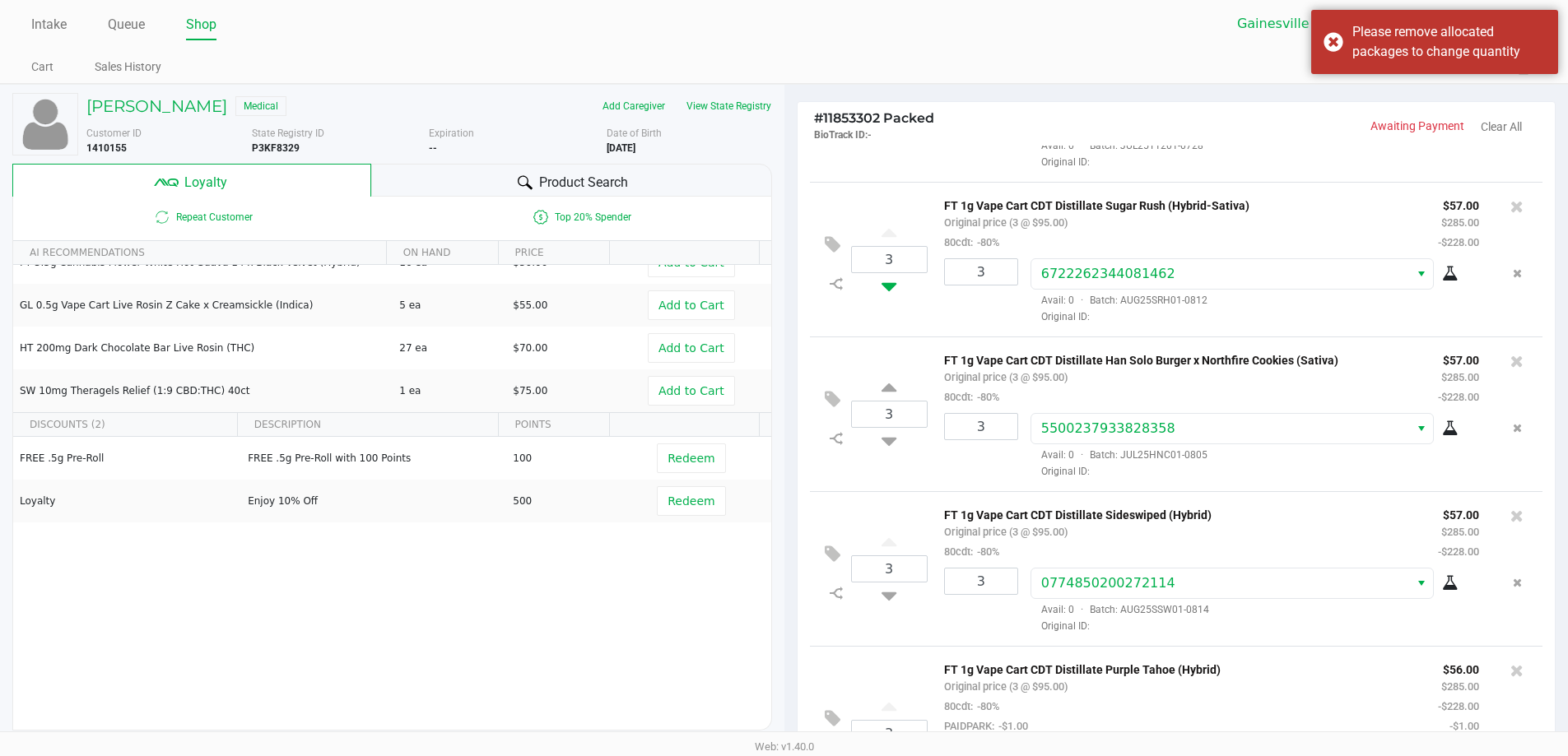
click at [889, 294] on icon at bounding box center [889, 284] width 15 height 21
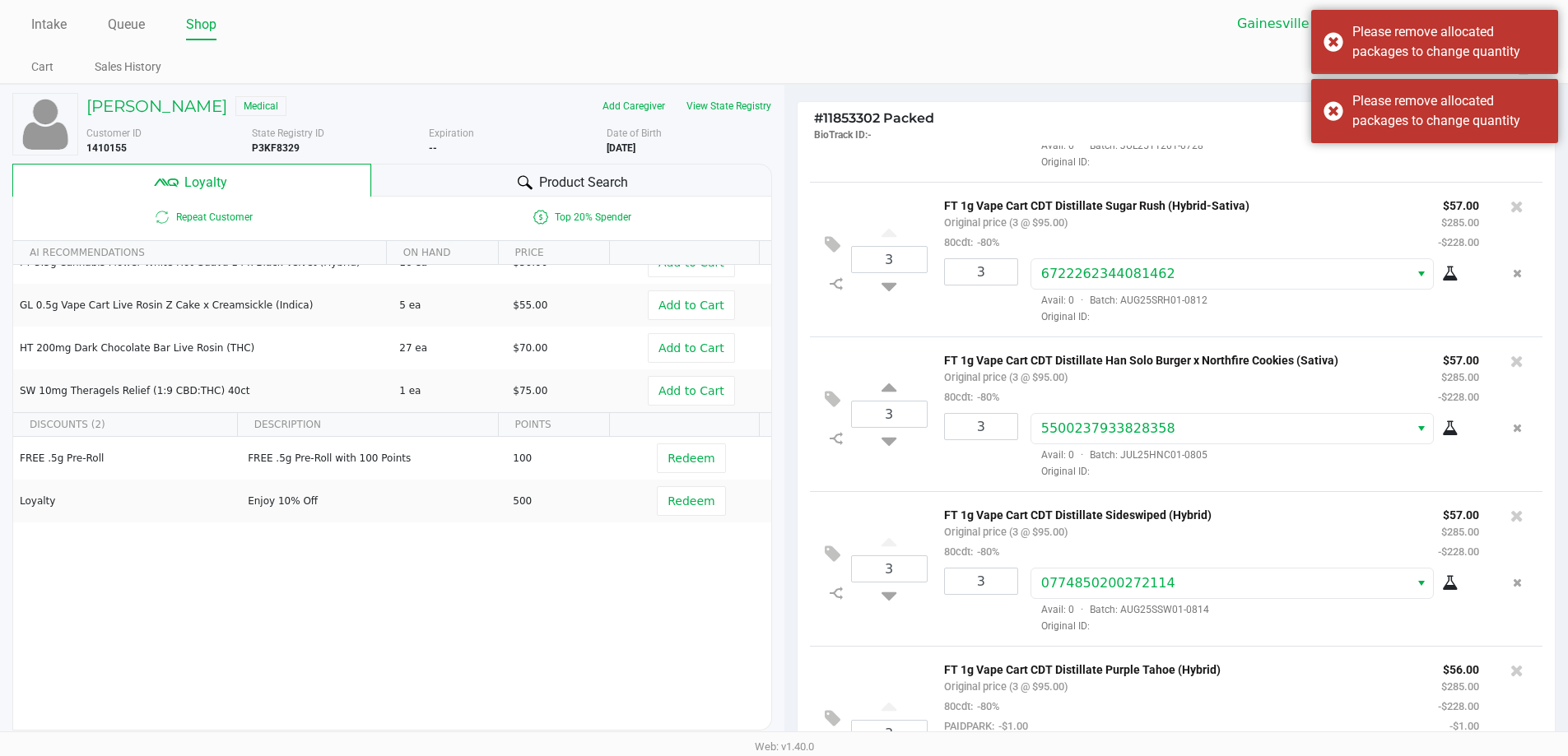
click at [904, 312] on div "3 FT 1g Vape Cart CDT Distillate Sugar Rush (Hybrid-Sativa) Original price (3 @…" at bounding box center [1177, 260] width 733 height 155
click at [992, 284] on input "3" at bounding box center [981, 271] width 73 height 26
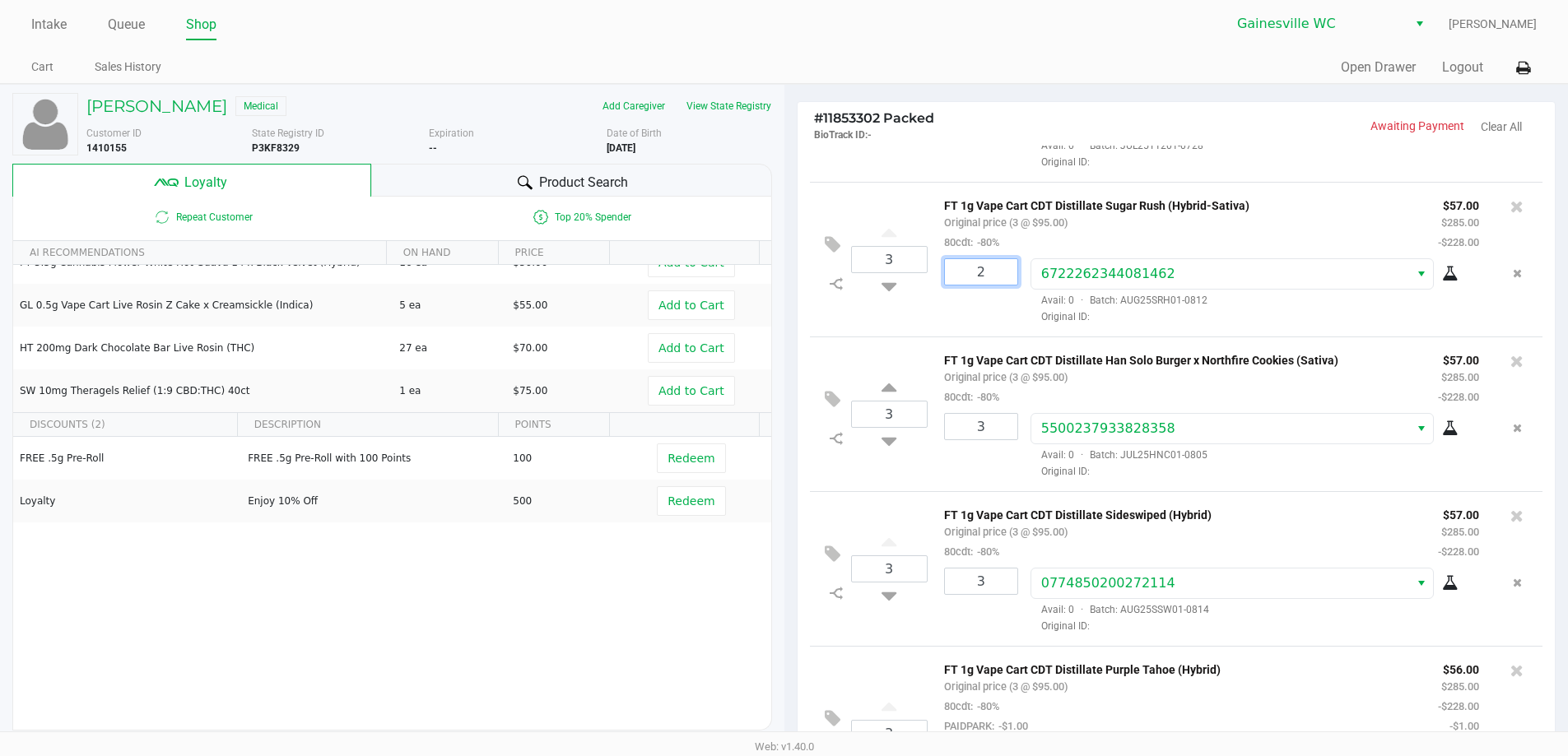
type input "2"
click at [988, 307] on div "Corin Warinner Medical Add Caregiver View State Registry Customer ID 1410155 St…" at bounding box center [784, 514] width 1568 height 861
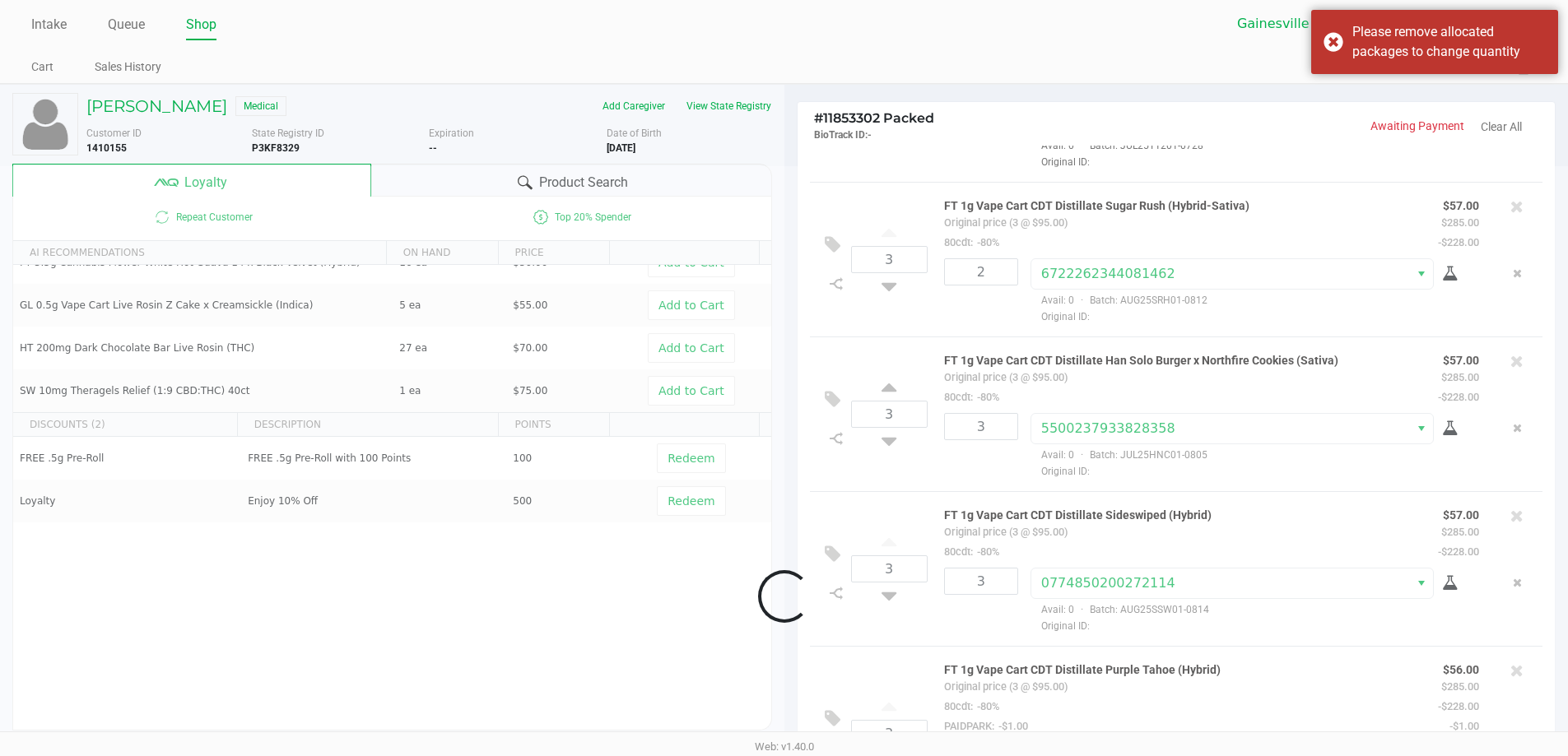
scroll to position [355, 0]
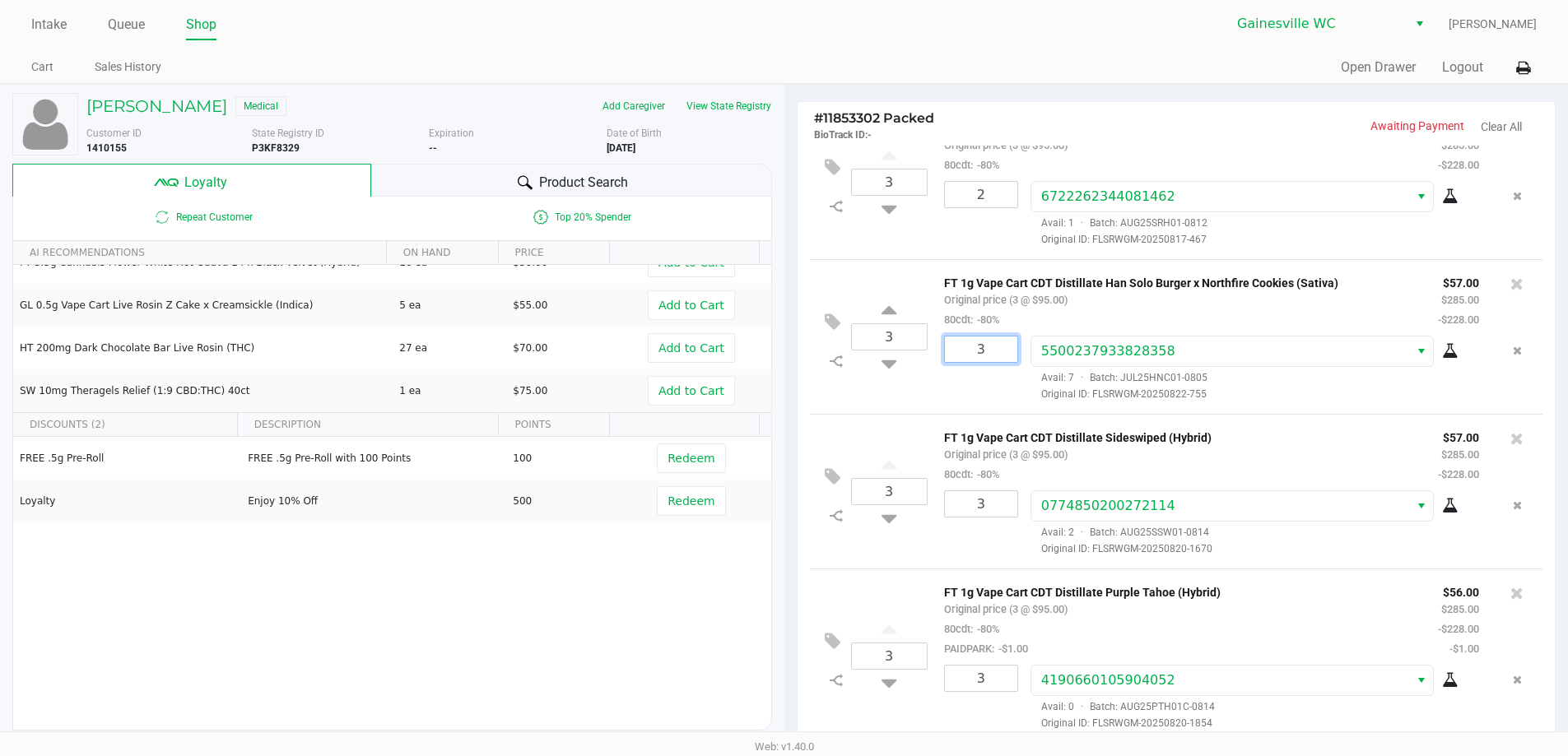
click at [992, 352] on input "3" at bounding box center [981, 349] width 73 height 26
type input "2"
click at [994, 398] on div "Corin Warinner Medical Add Caregiver View State Registry Customer ID 1410155 St…" at bounding box center [784, 514] width 1568 height 861
click at [997, 501] on input "3" at bounding box center [981, 504] width 73 height 26
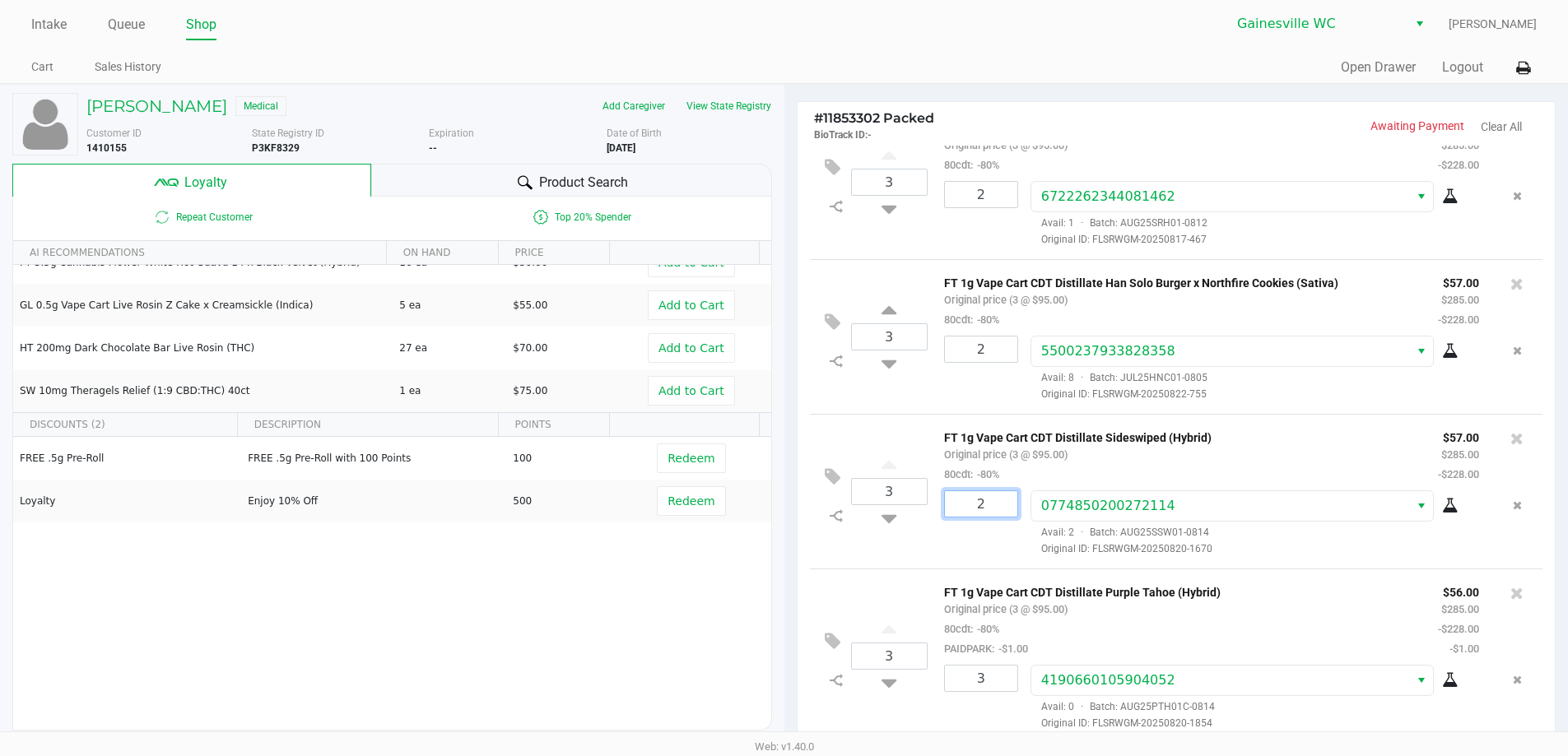
type input "2"
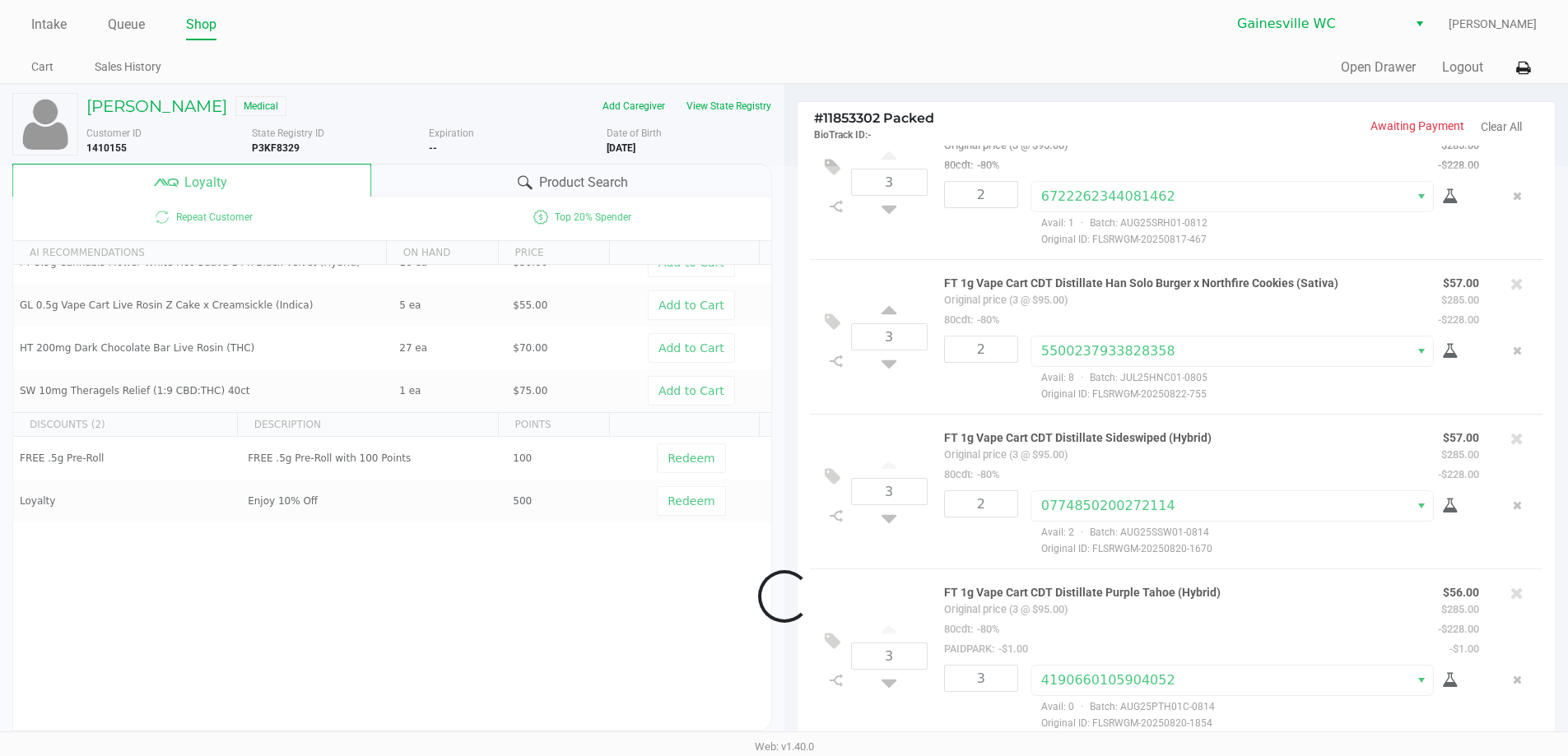
click at [948, 542] on div "Loading Corin Warinner Medical Add Caregiver View State Registry Customer ID 14…" at bounding box center [784, 514] width 1568 height 861
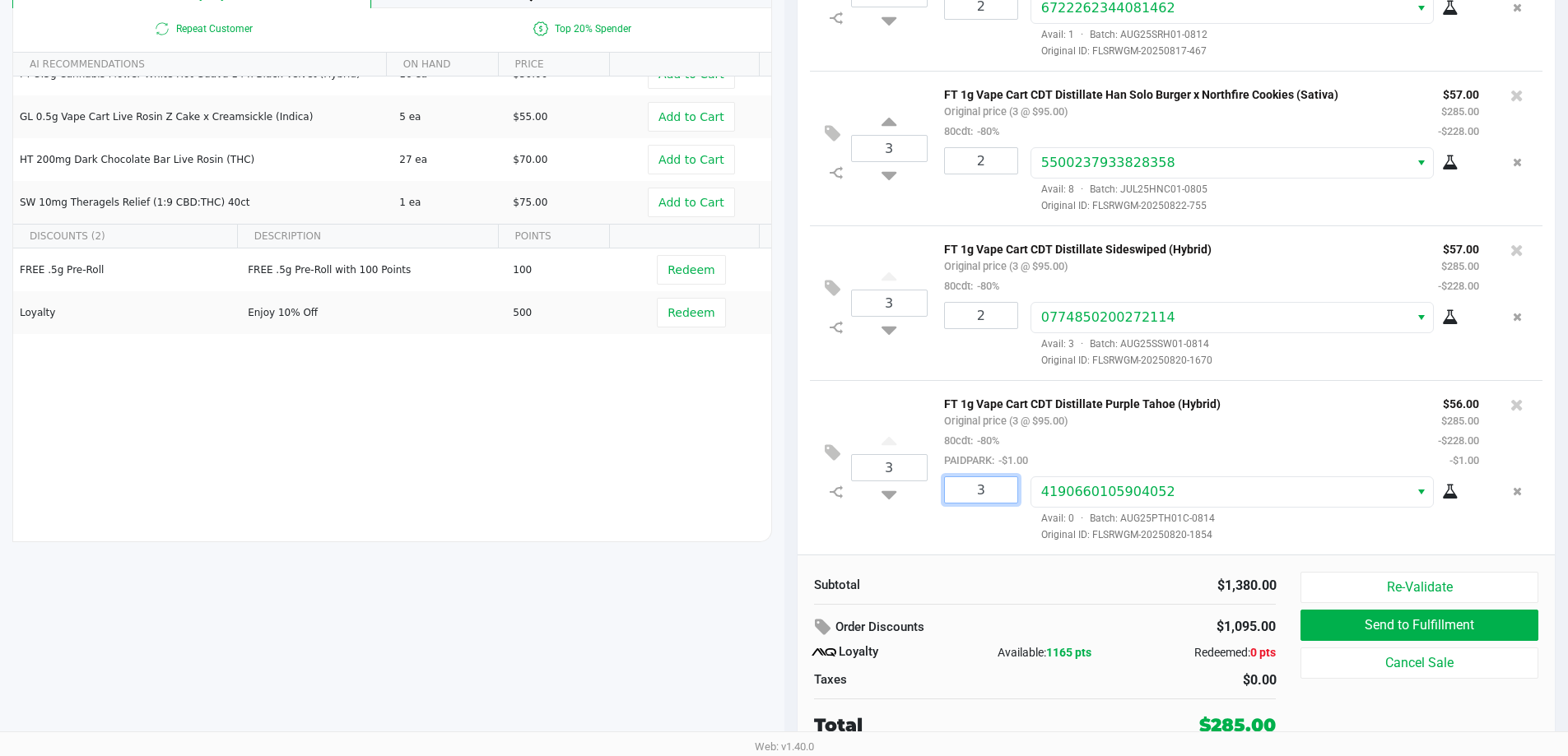
click at [1007, 479] on input "3" at bounding box center [981, 490] width 73 height 26
type input "2"
click at [872, 410] on div "Corin Warinner Medical Add Caregiver View State Registry Customer ID 1410155 St…" at bounding box center [784, 325] width 1568 height 861
click at [876, 494] on div "3" at bounding box center [889, 468] width 77 height 68
click at [887, 493] on icon at bounding box center [889, 492] width 15 height 21
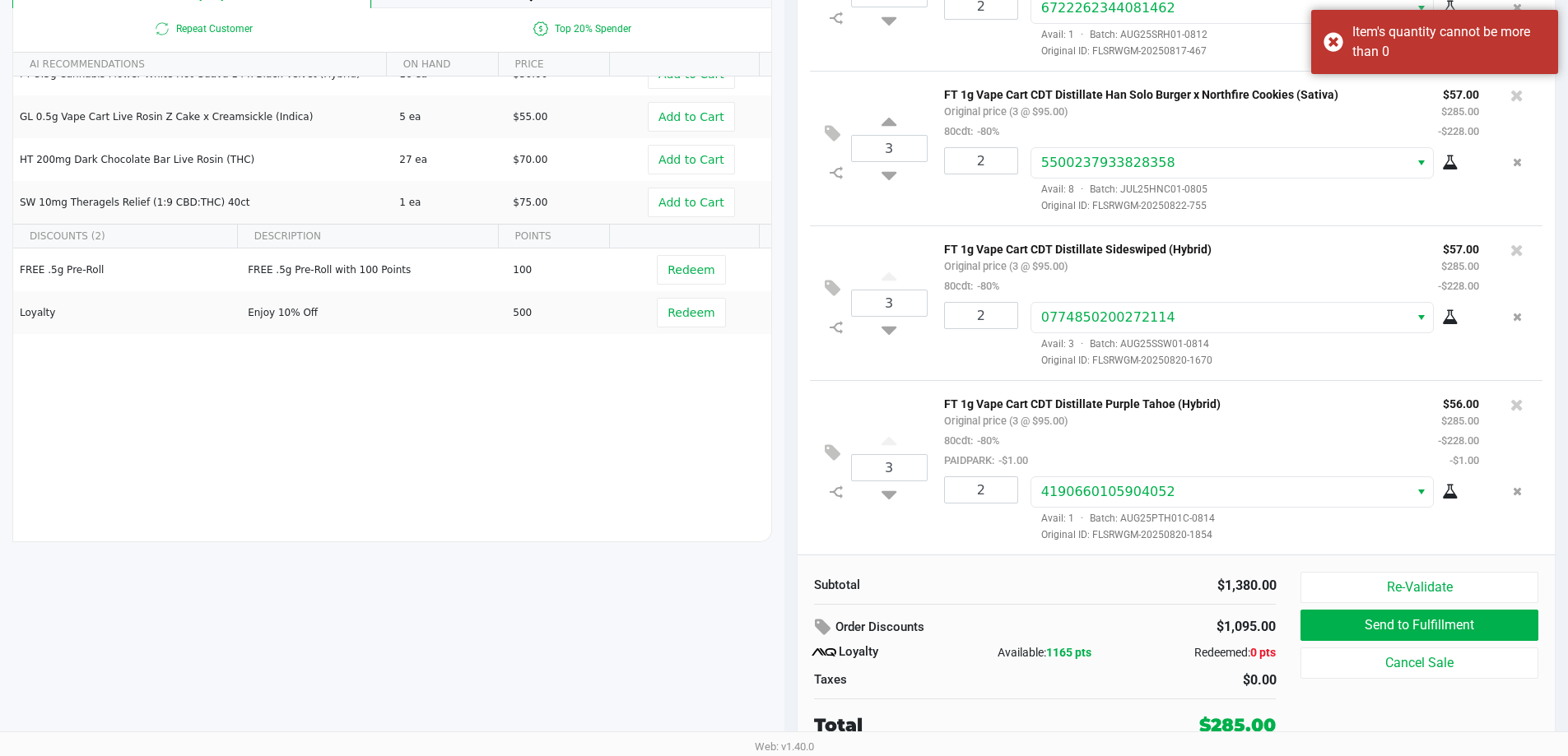
click at [892, 405] on div "3 FT 1g Vape Cart CDT Distillate Purple Tahoe (Hybrid) Original price (3 @ $95.…" at bounding box center [1177, 467] width 733 height 175
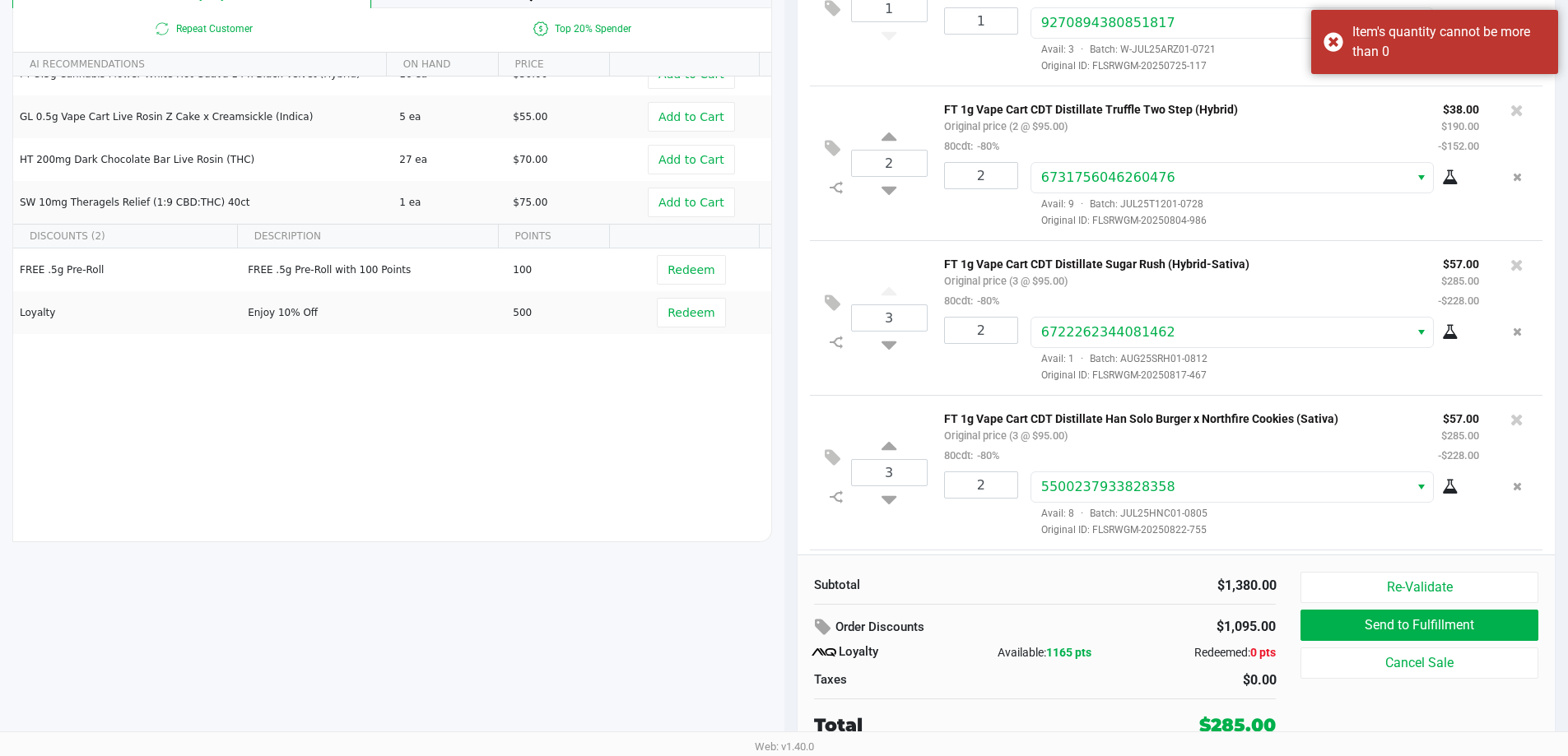
scroll to position [0, 0]
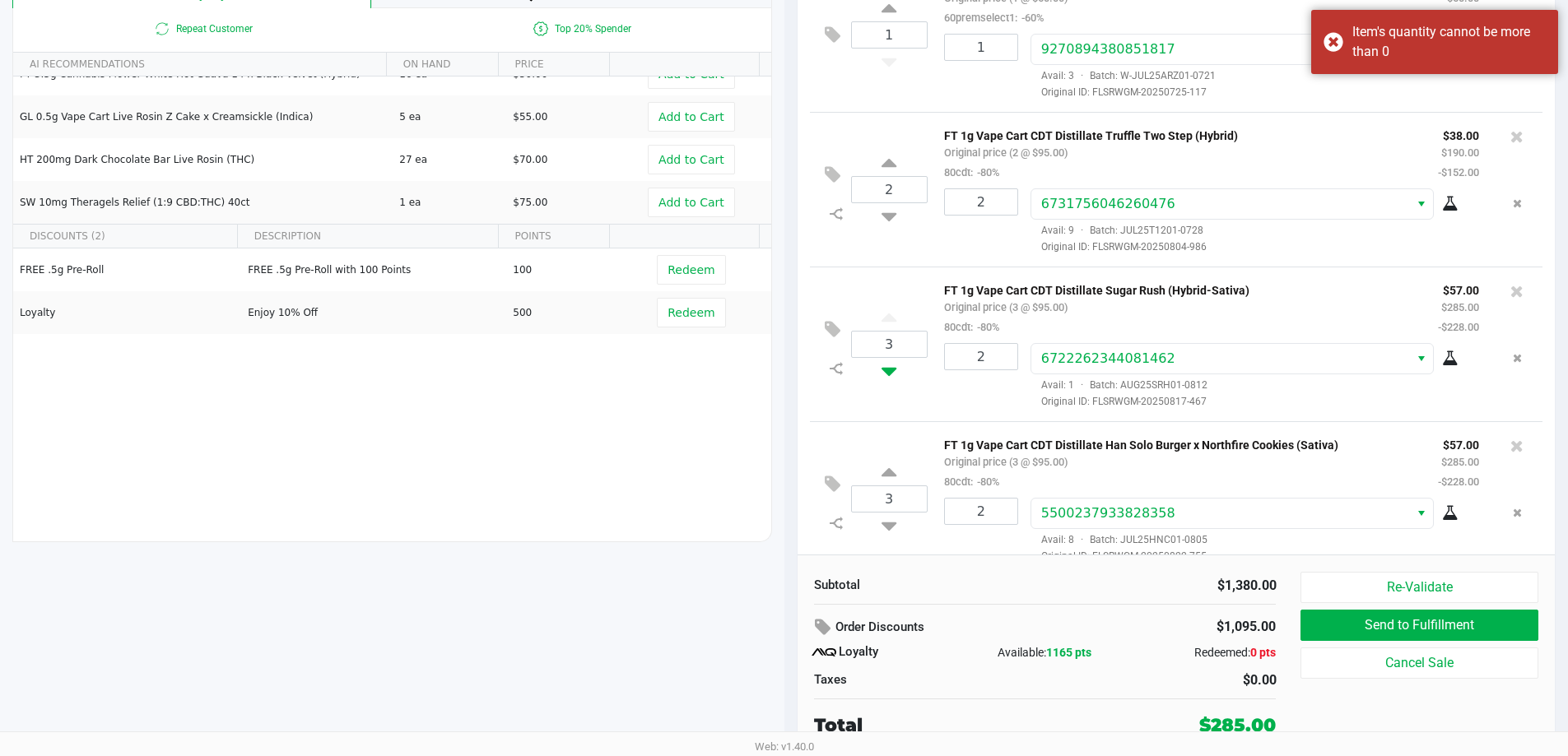
click at [891, 376] on icon at bounding box center [889, 369] width 15 height 21
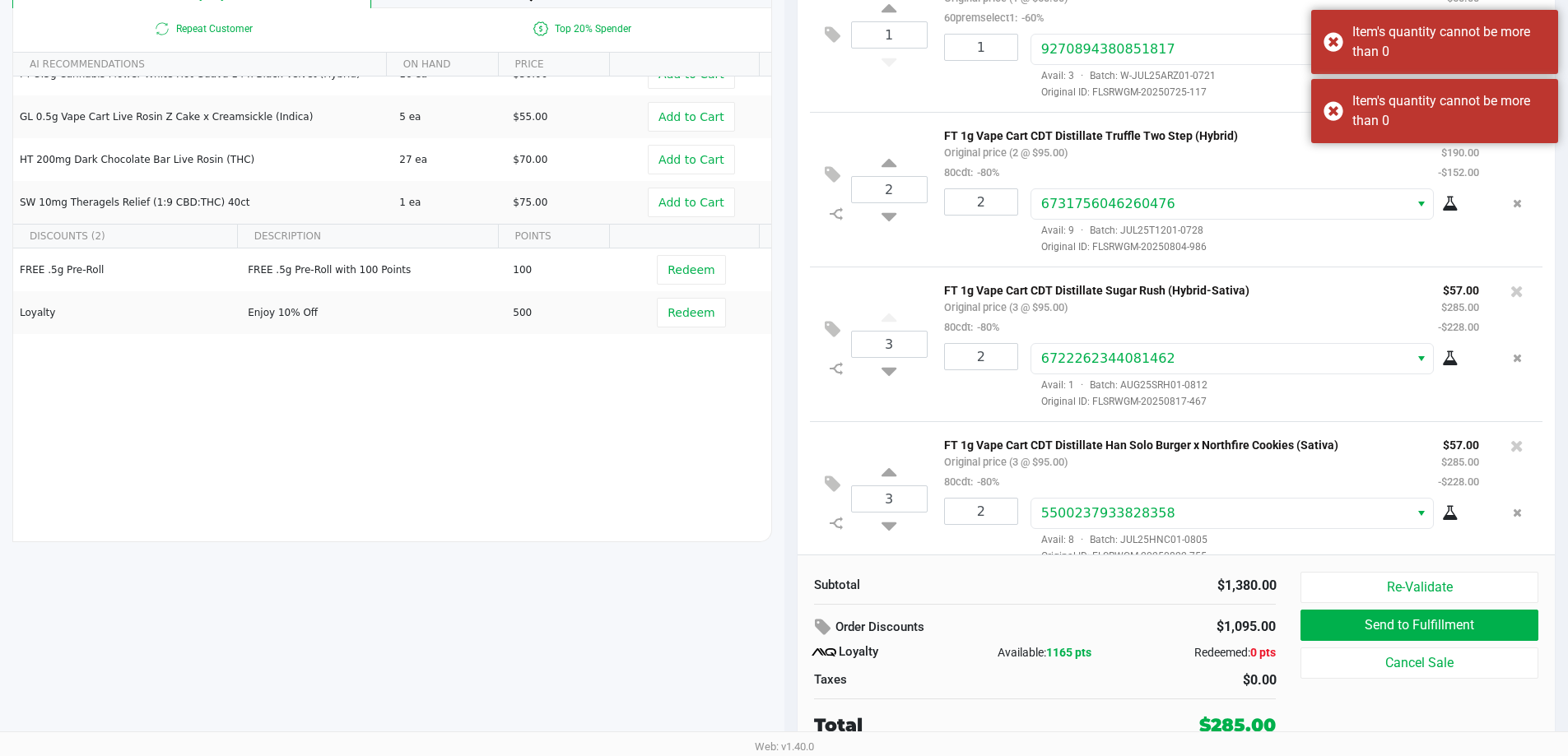
click at [914, 391] on div "3 FT 1g Vape Cart CDT Distillate Sugar Rush (Hybrid-Sativa) Original price (3 @…" at bounding box center [1177, 344] width 733 height 155
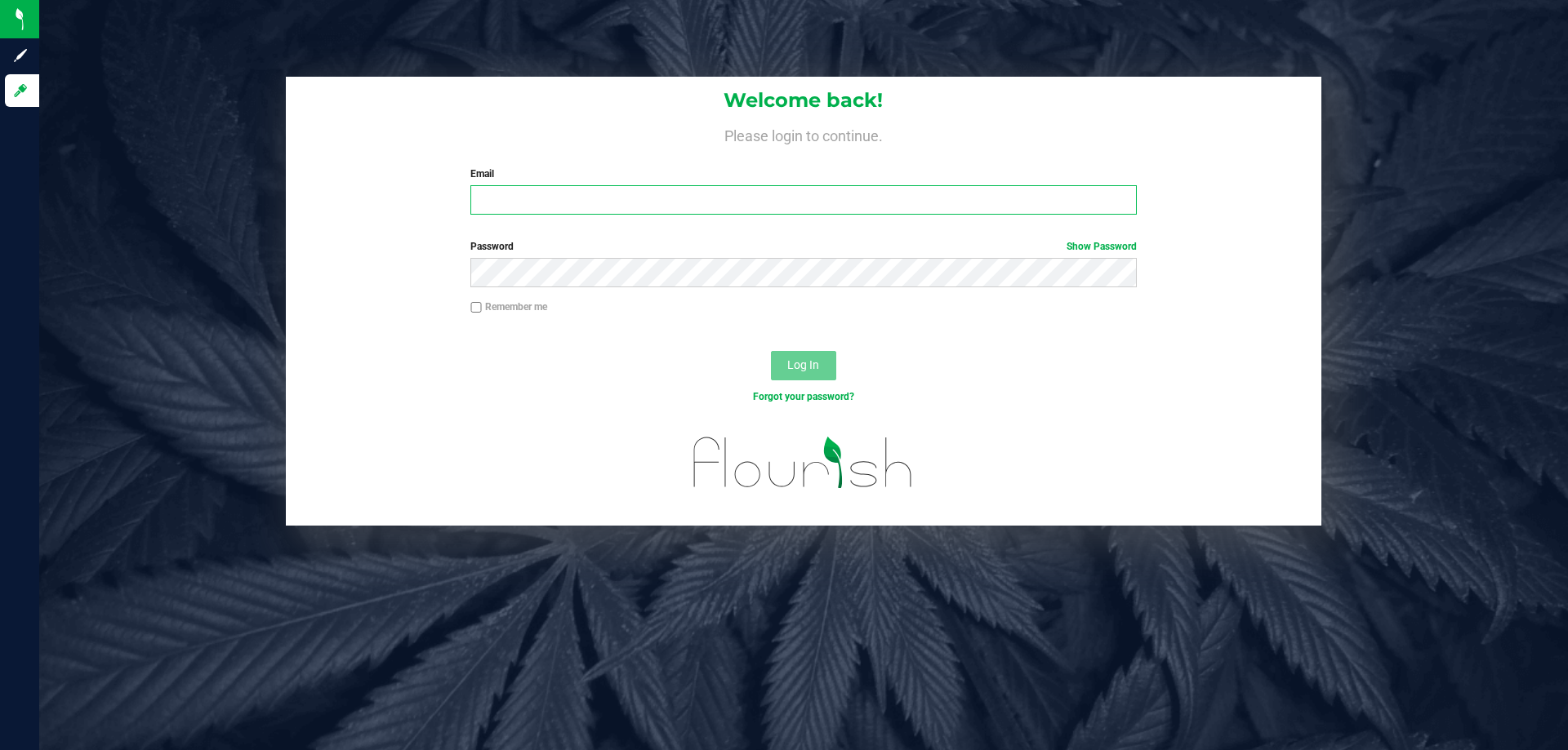
click at [641, 199] on input "Email" at bounding box center [804, 200] width 666 height 29
type input "[EMAIL_ADDRESS][DOMAIN_NAME]"
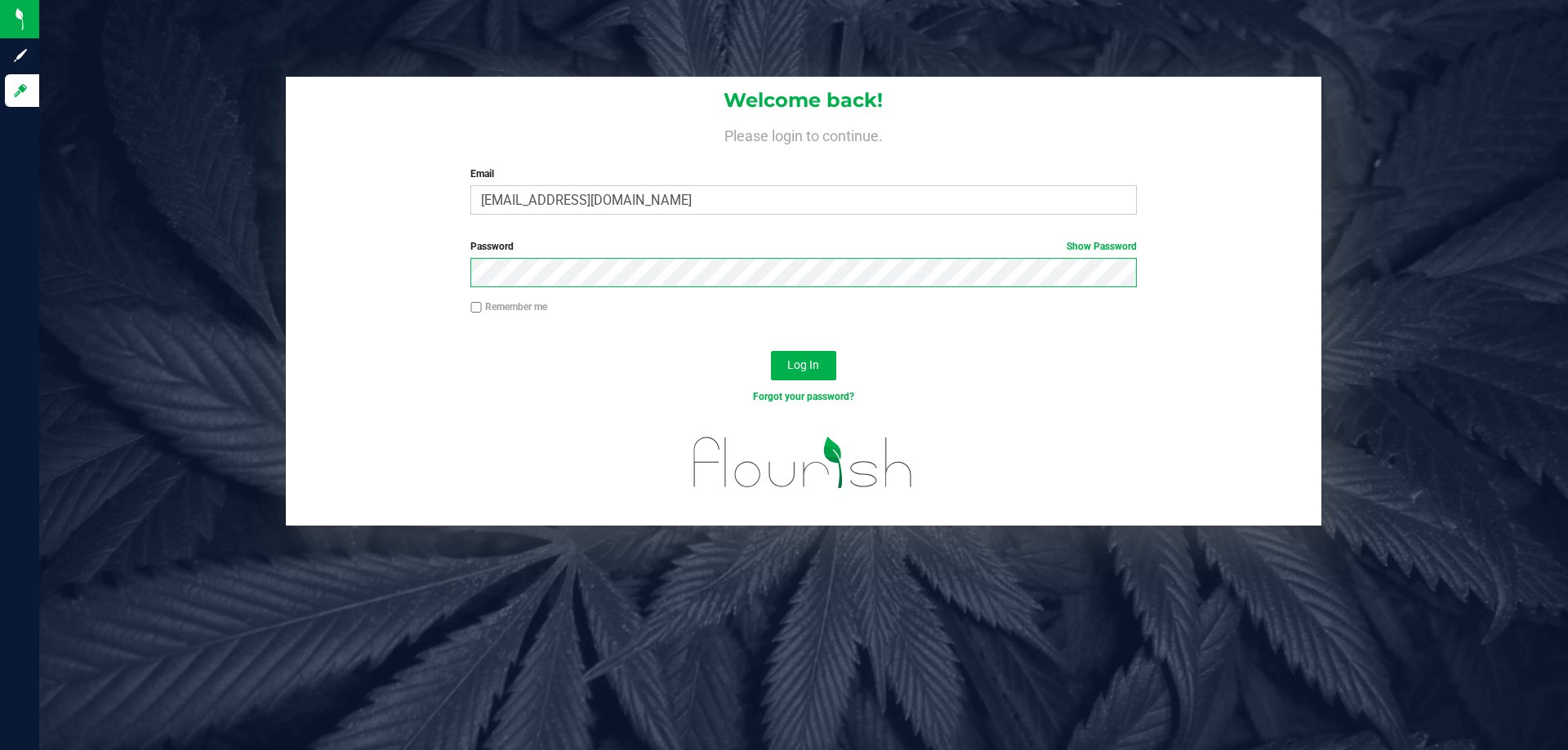
click at [771, 352] on button "Log In" at bounding box center [804, 366] width 66 height 29
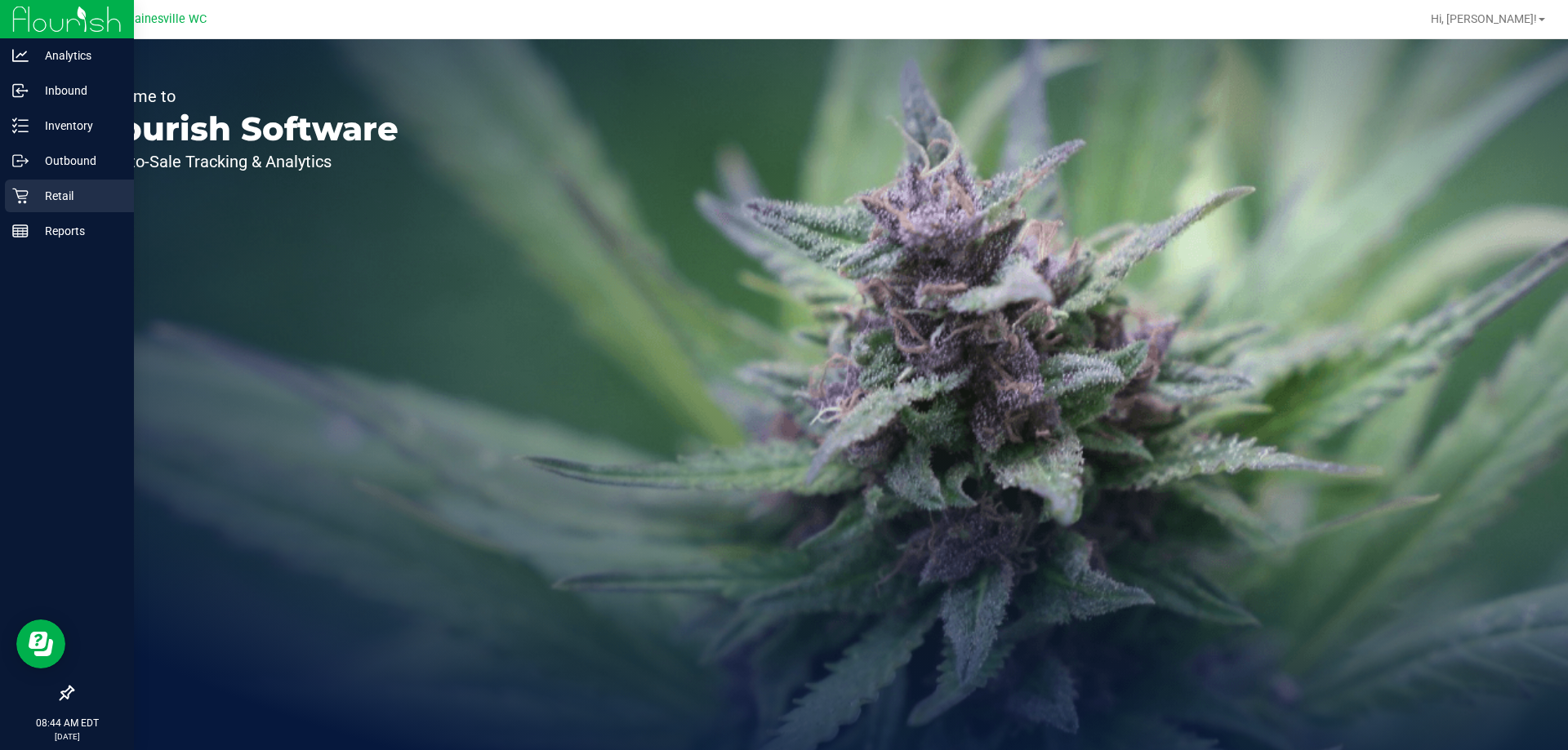
click at [25, 207] on div "Retail" at bounding box center [69, 196] width 129 height 33
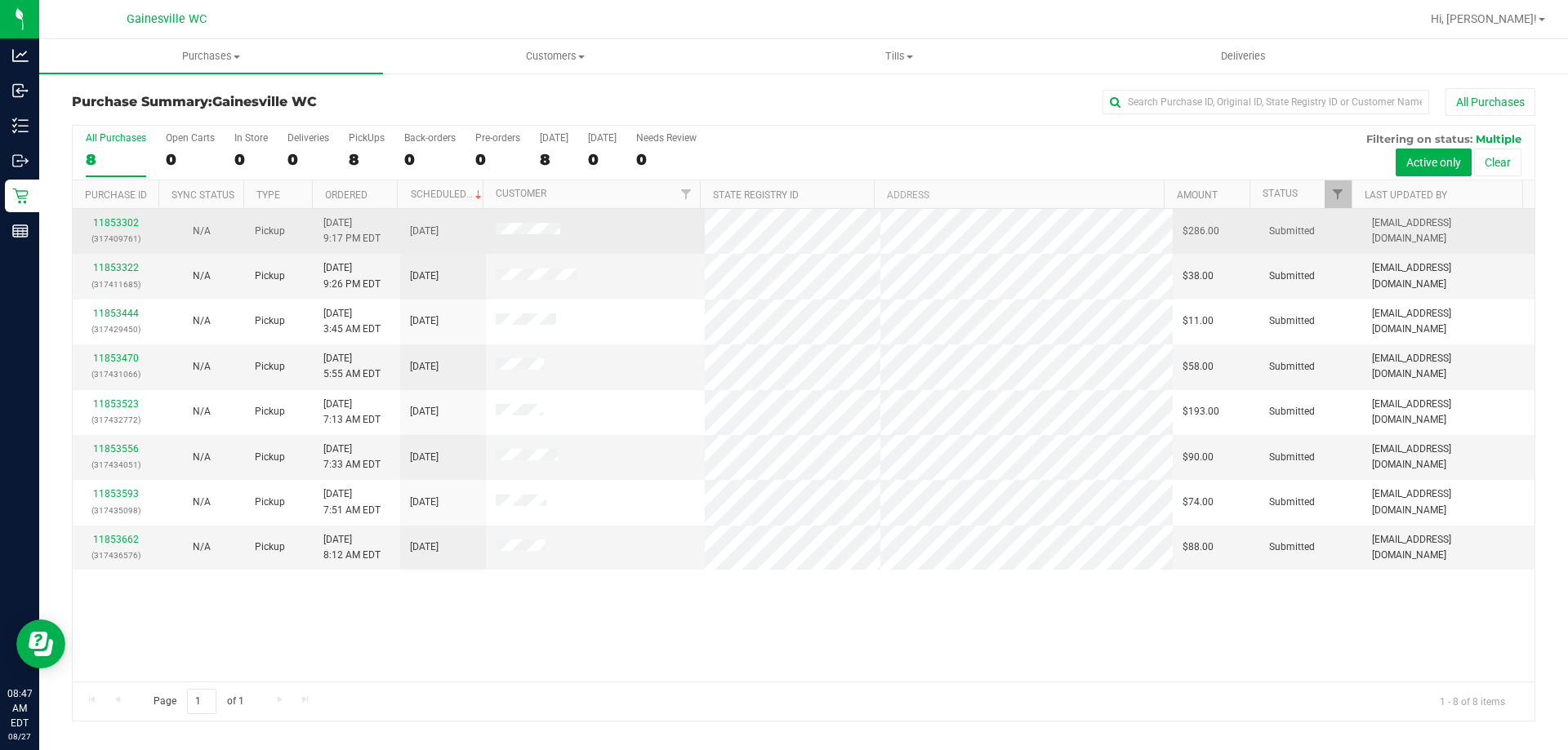
click at [112, 230] on div "11853302 (317409761)" at bounding box center [115, 231] width 67 height 31
click at [113, 227] on link "11853302" at bounding box center [115, 223] width 46 height 11
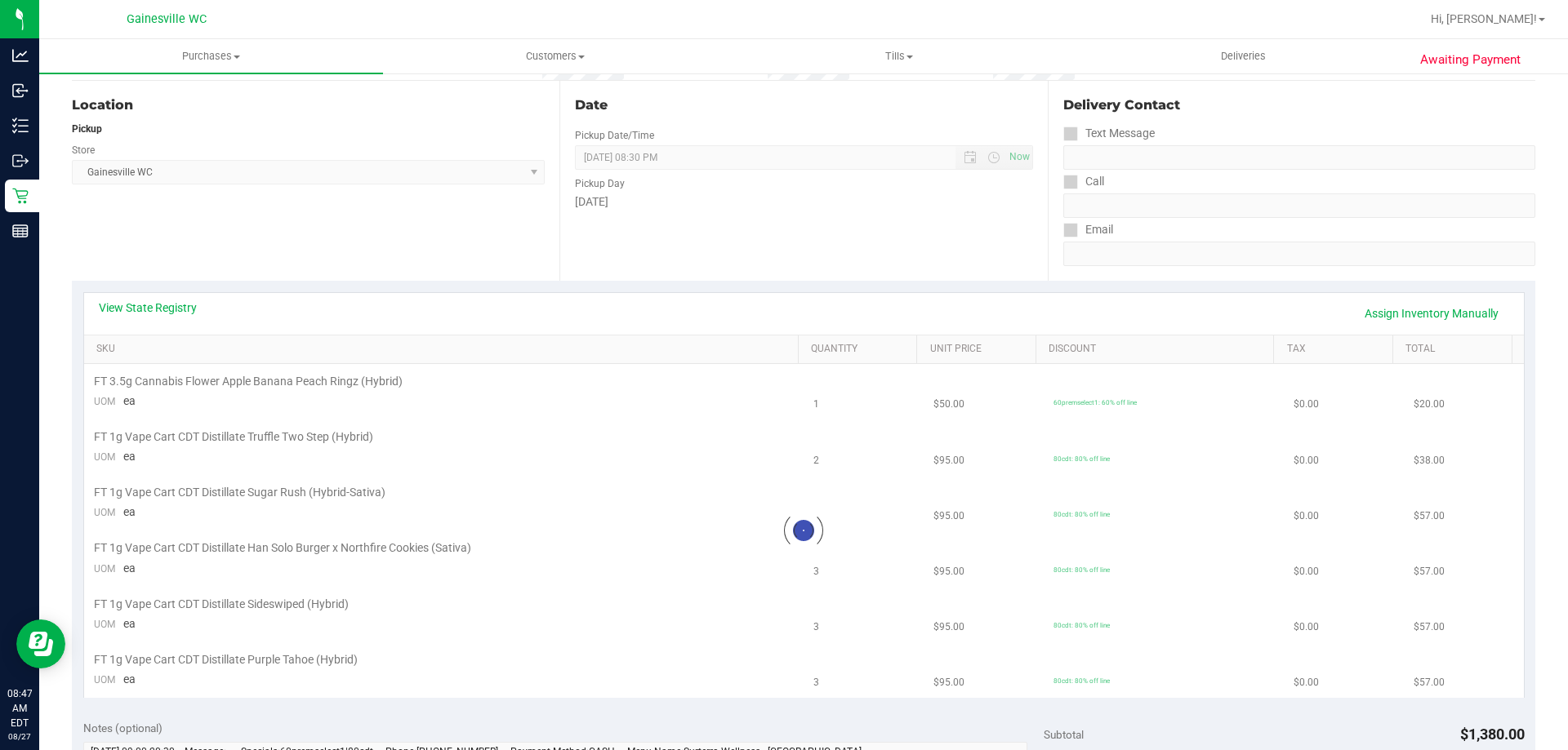
scroll to position [490, 0]
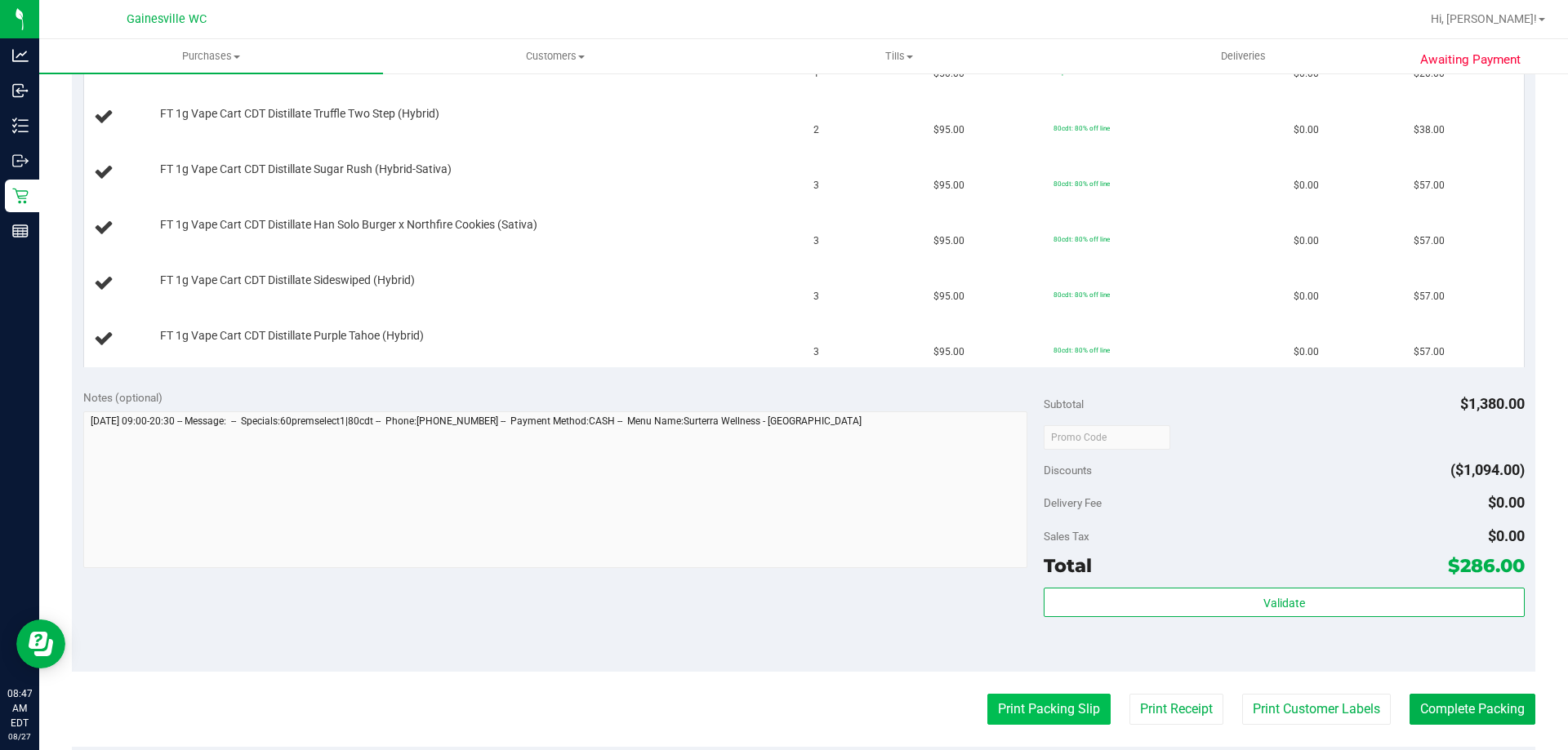
click at [1074, 701] on button "Print Packing Slip" at bounding box center [1049, 709] width 124 height 31
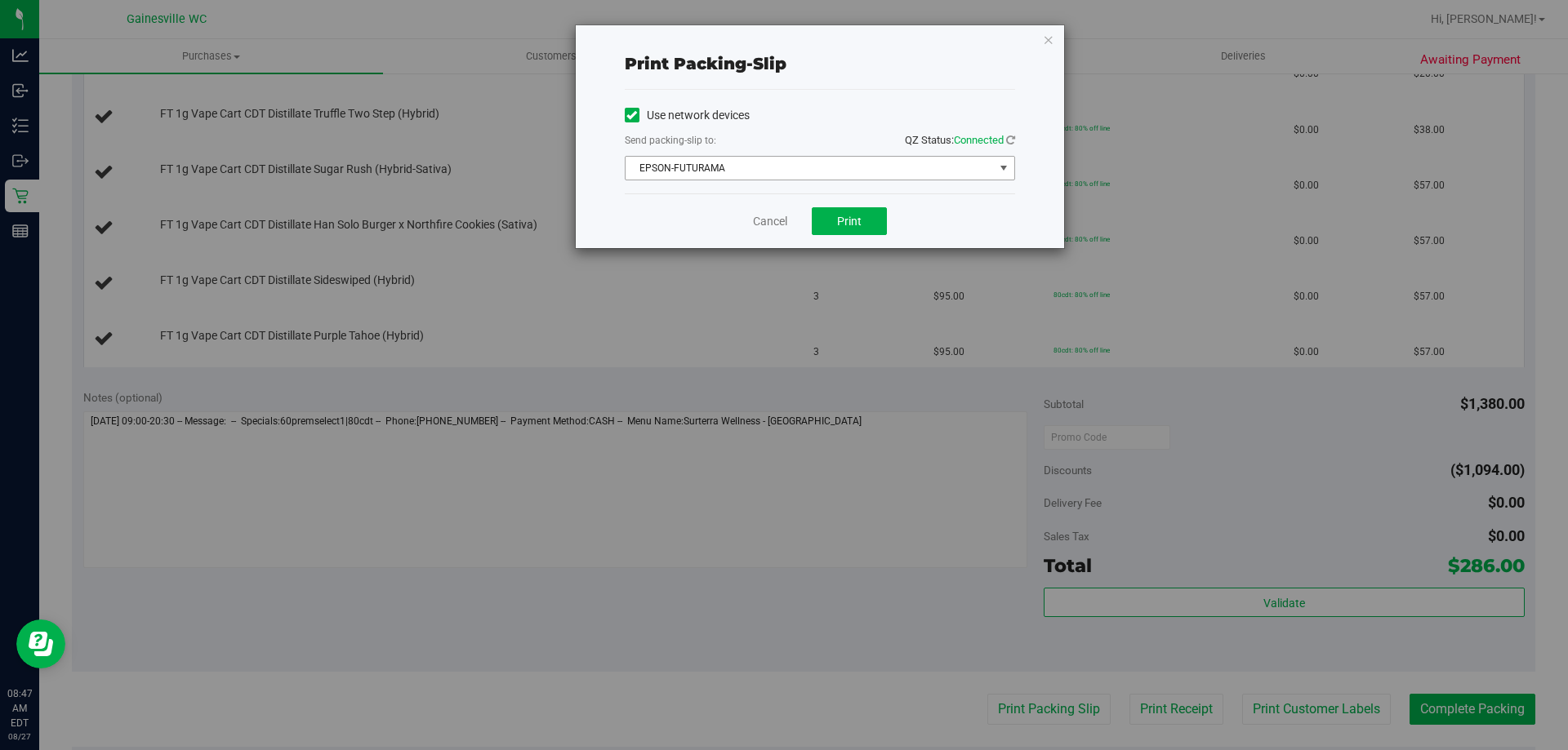
click at [749, 166] on span "EPSON-FUTURAMA" at bounding box center [809, 168] width 369 height 22
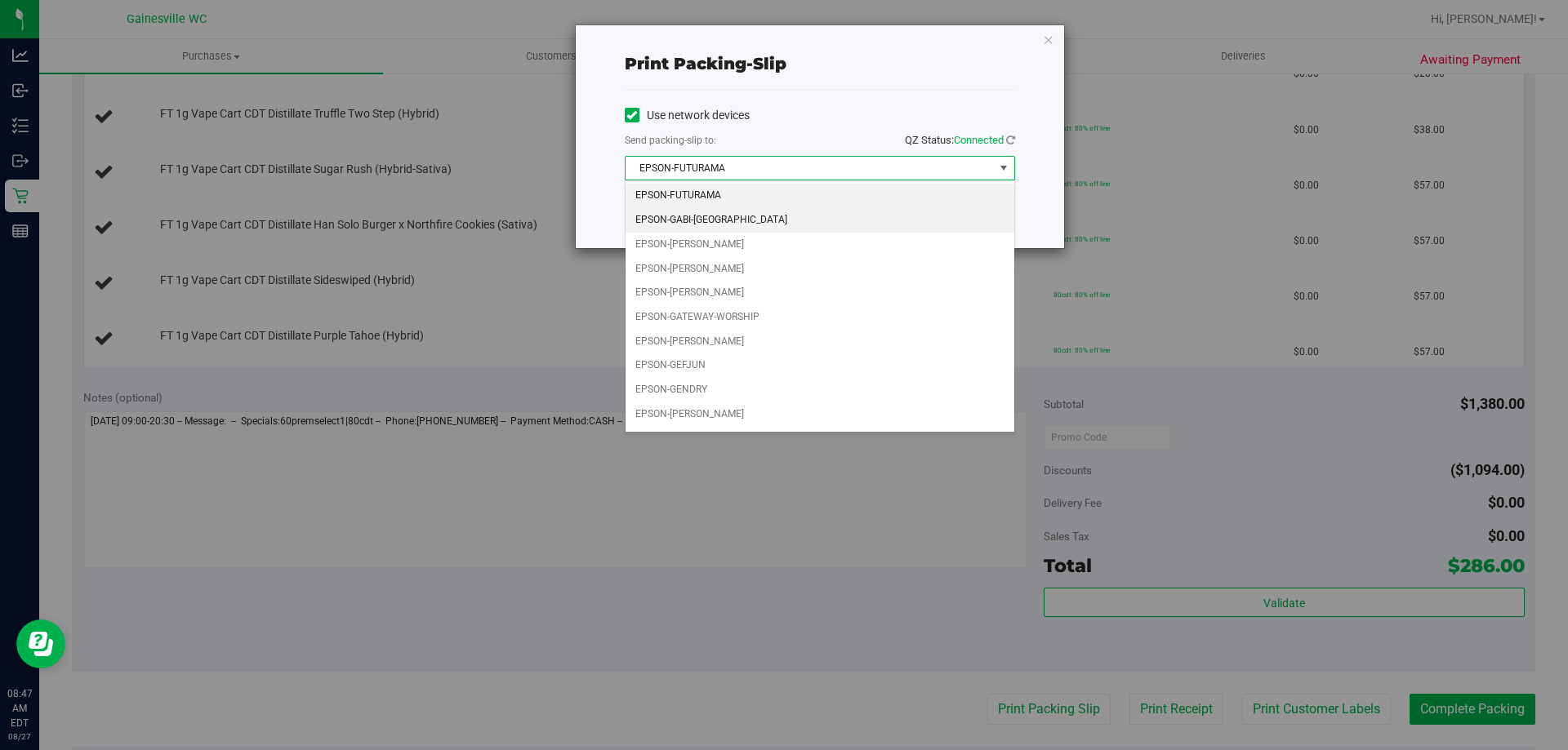
click at [739, 213] on li "EPSON-GABI-[GEOGRAPHIC_DATA]" at bounding box center [820, 220] width 389 height 24
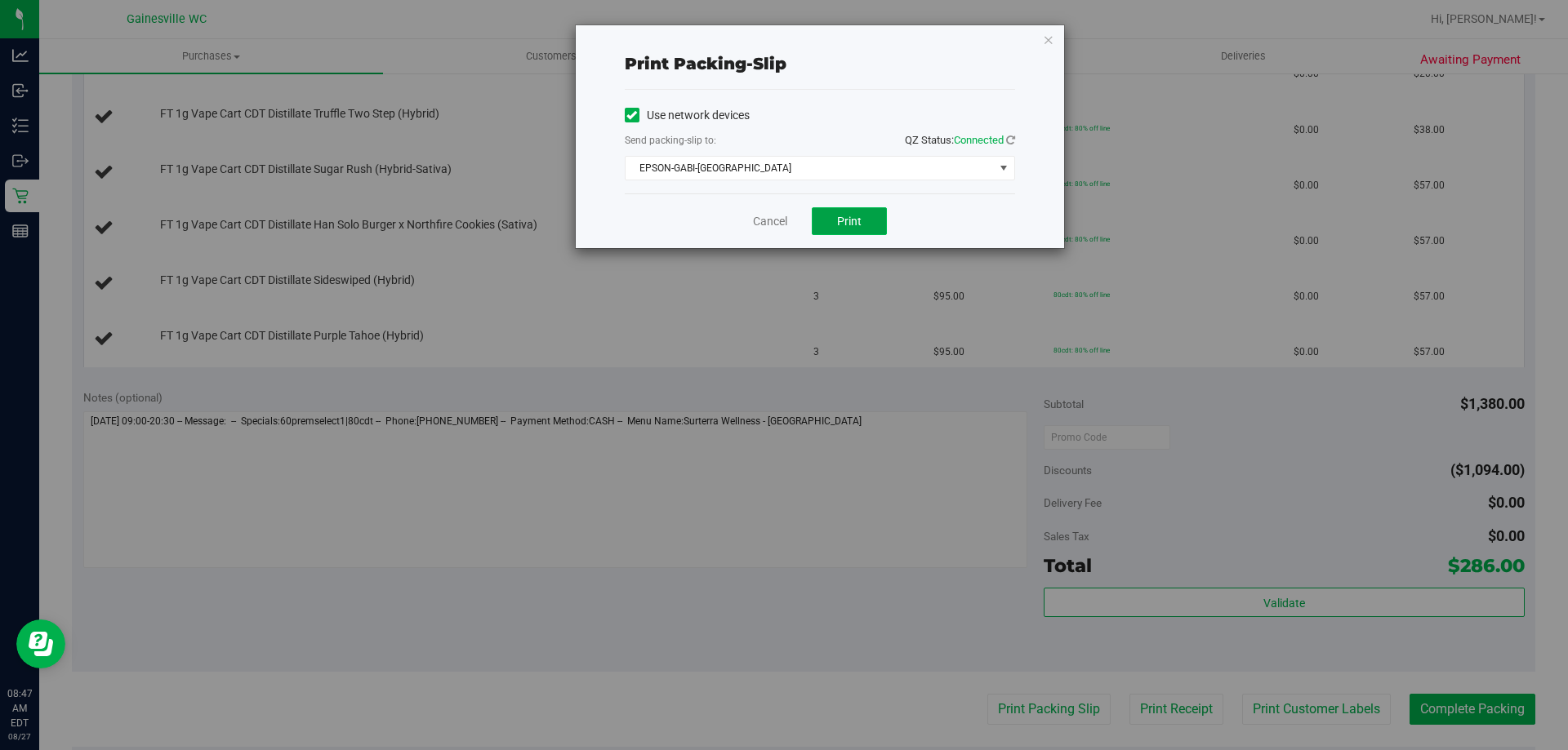
click at [861, 229] on button "Print" at bounding box center [850, 221] width 75 height 28
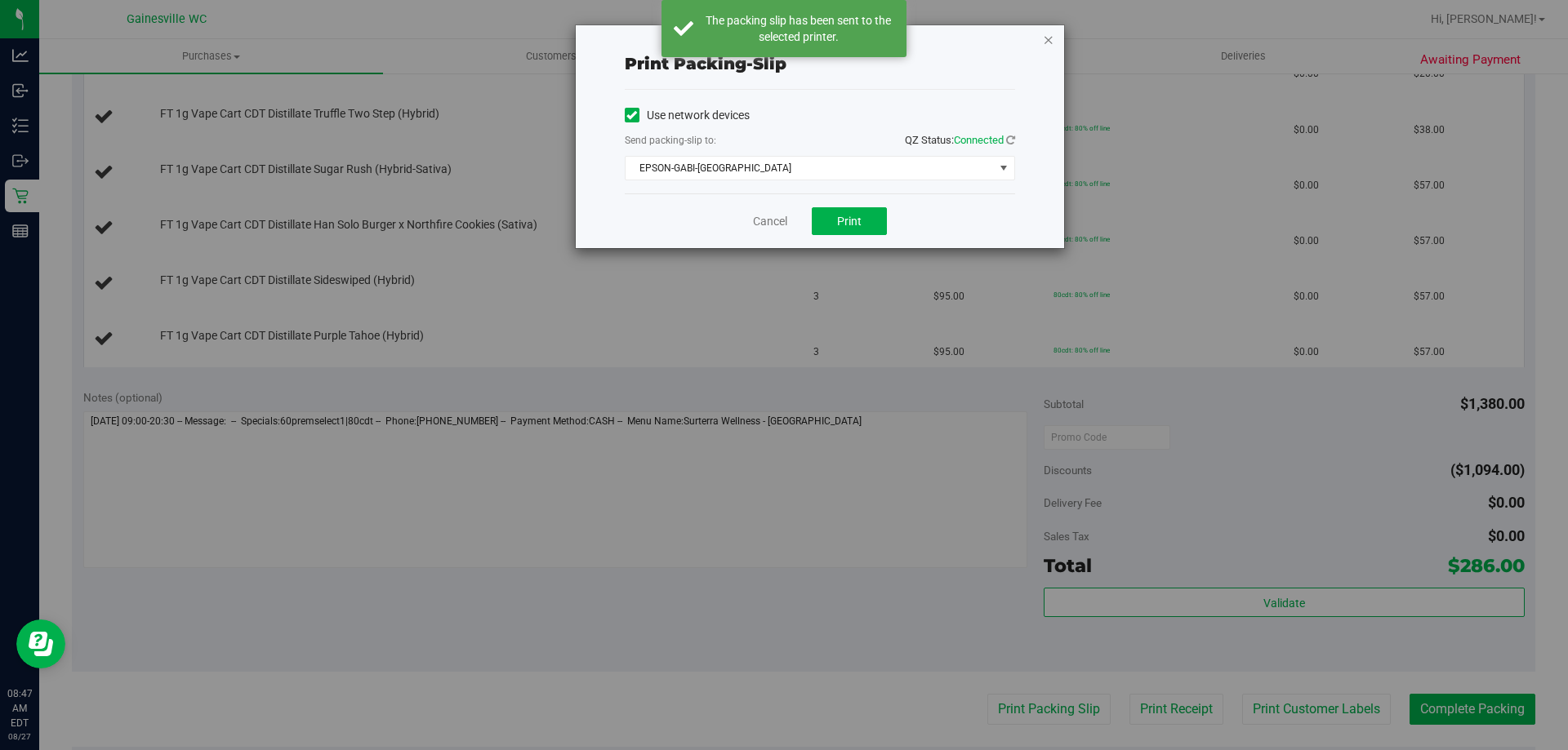
click at [1051, 44] on icon "button" at bounding box center [1048, 38] width 11 height 20
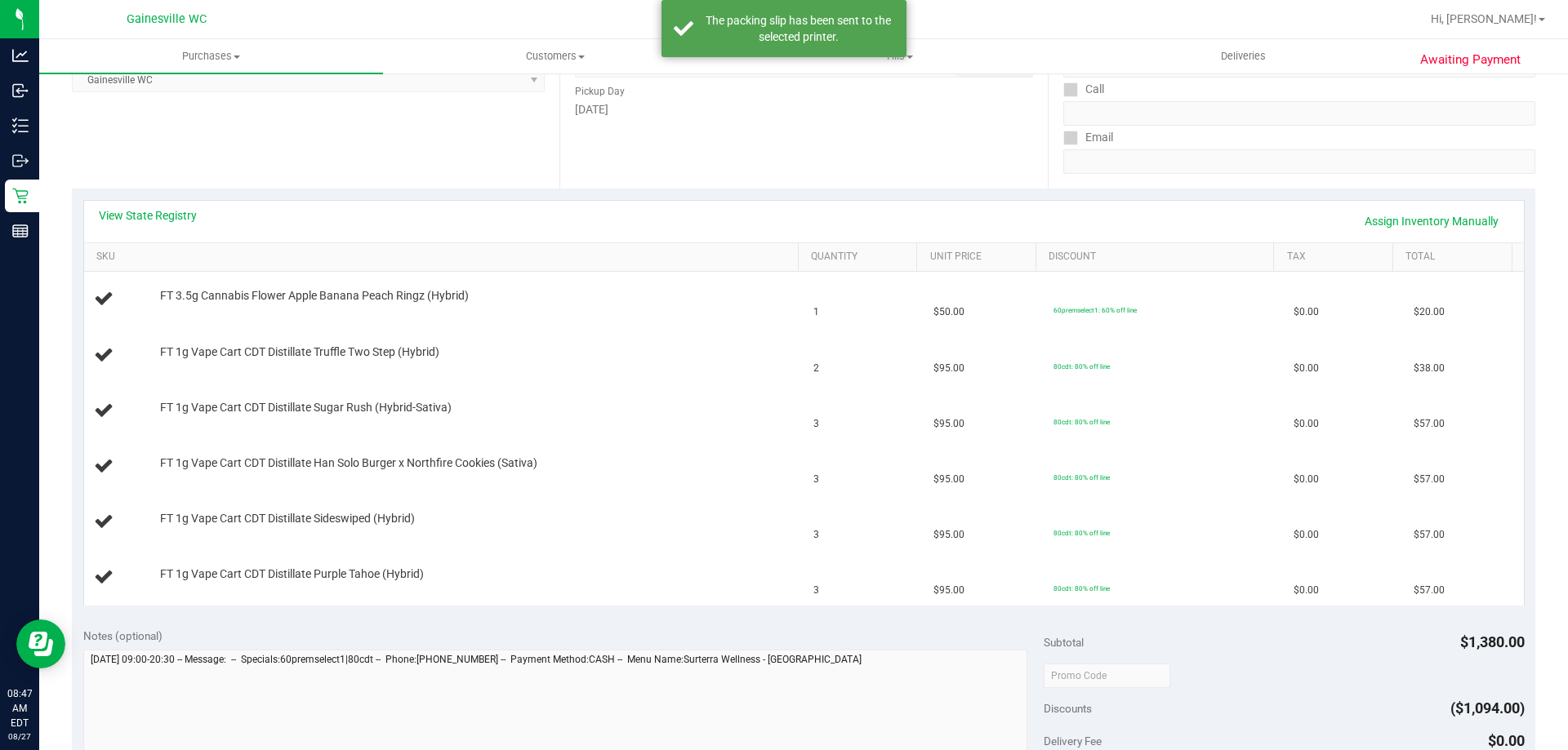
scroll to position [82, 0]
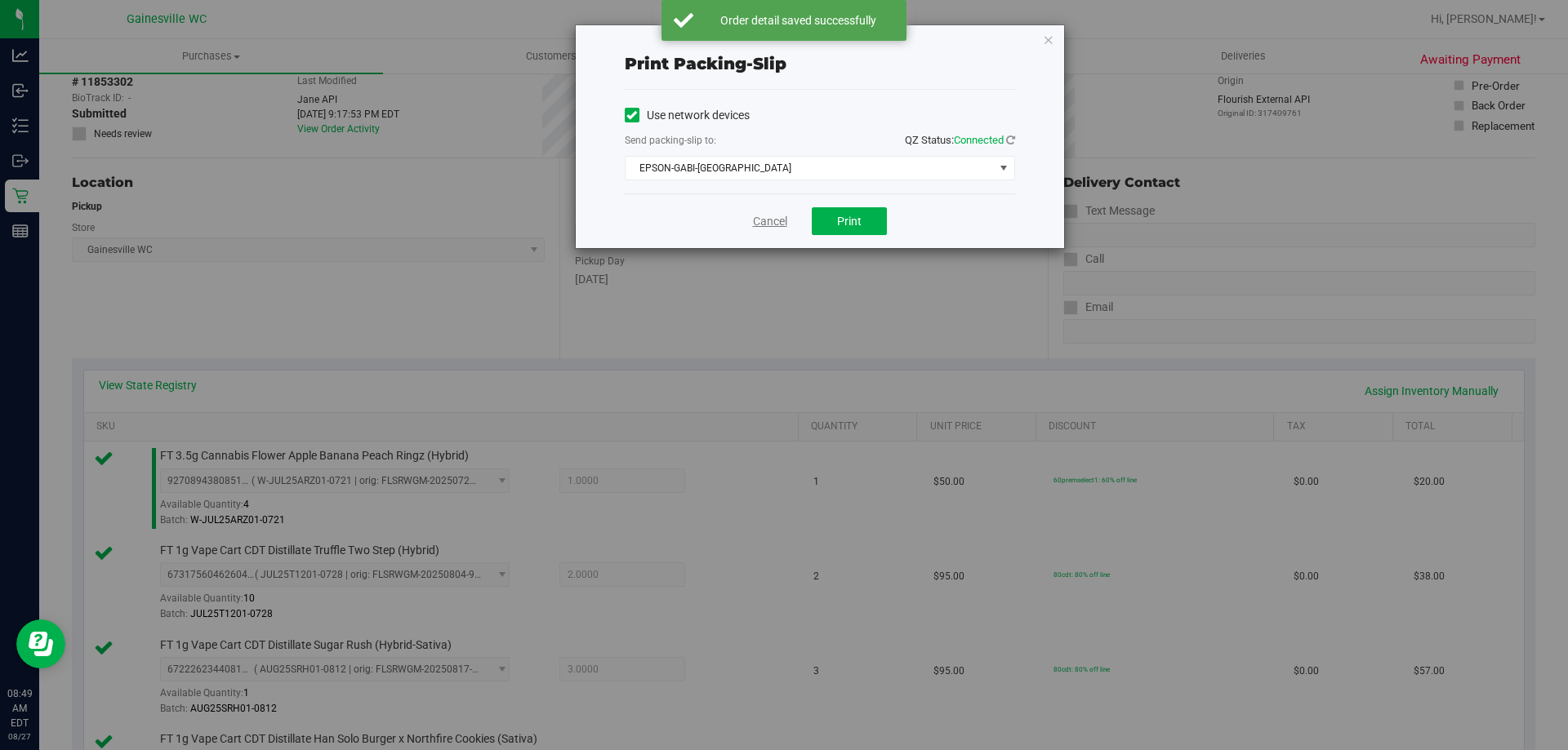
click at [763, 222] on link "Cancel" at bounding box center [770, 221] width 35 height 17
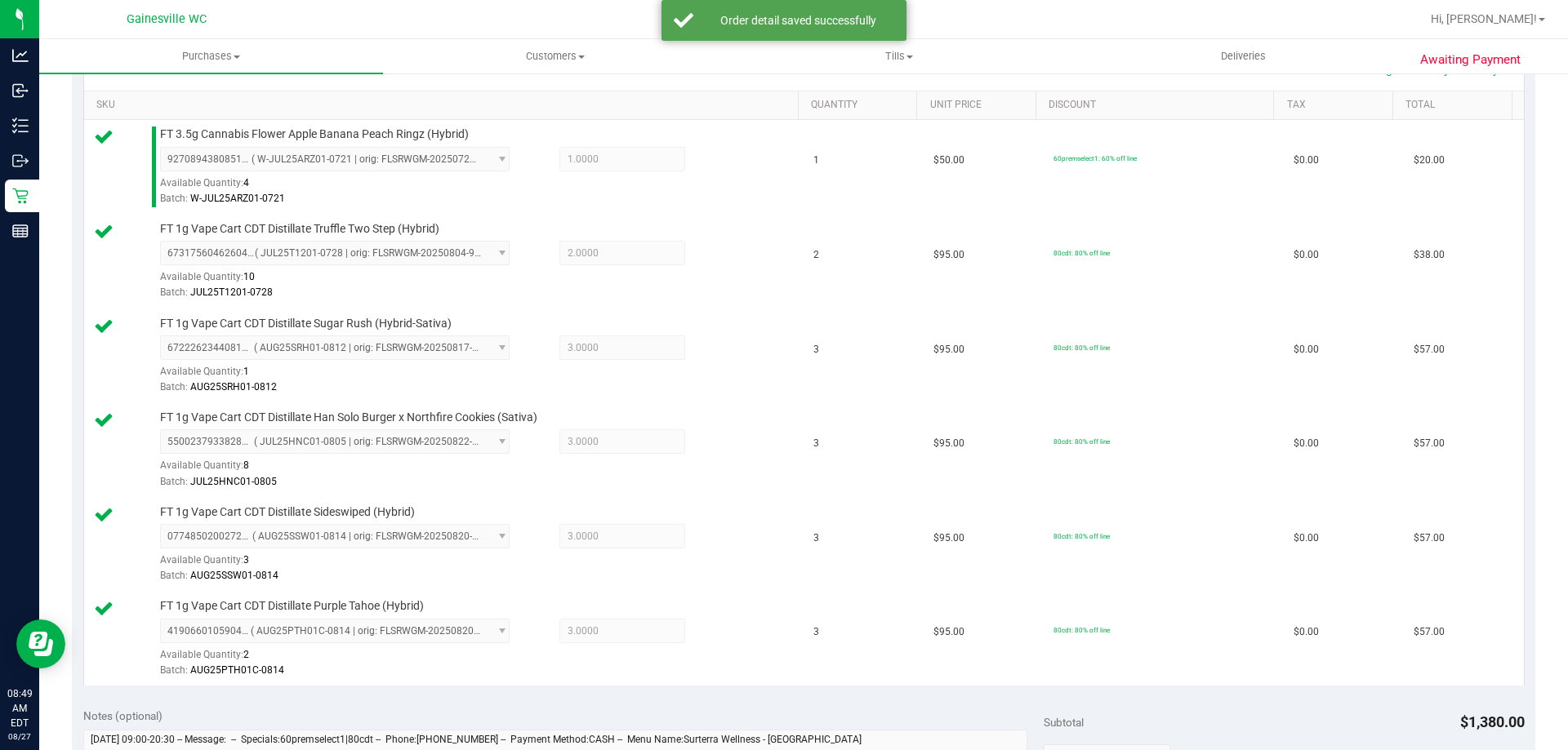
scroll to position [975, 0]
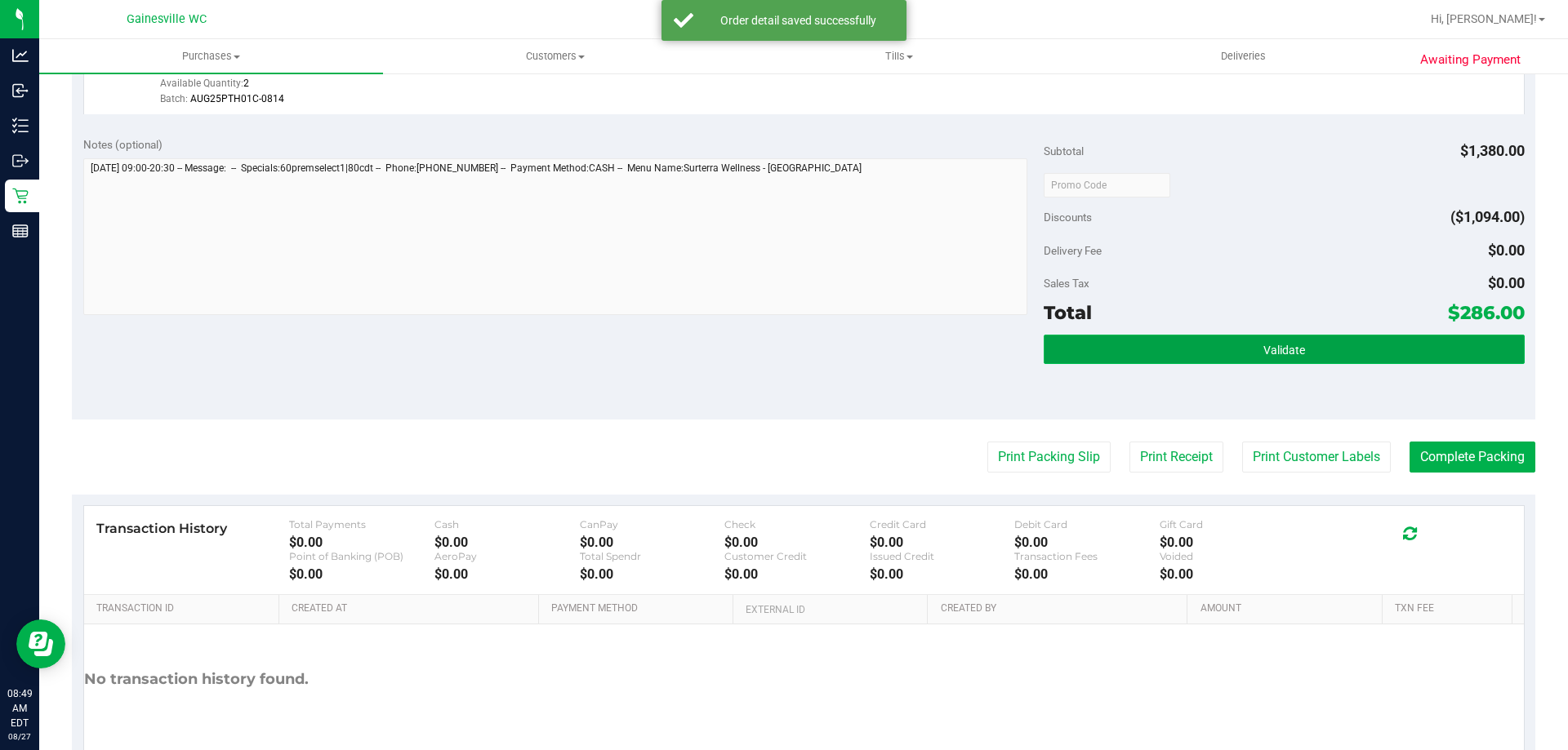
click at [1287, 348] on span "Validate" at bounding box center [1285, 351] width 41 height 13
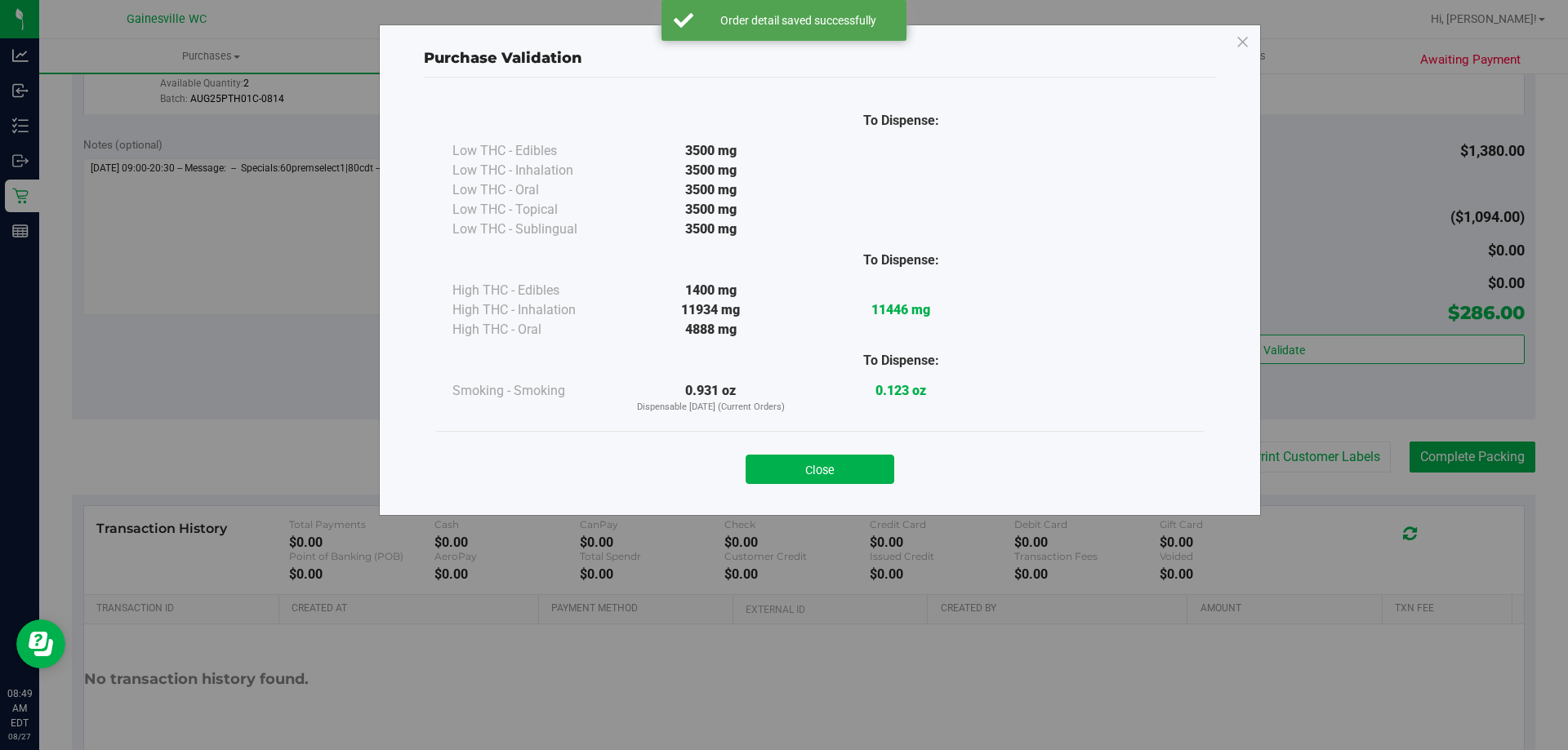
click at [858, 446] on div "Close" at bounding box center [820, 465] width 744 height 41
click at [856, 465] on button "Close" at bounding box center [820, 469] width 149 height 29
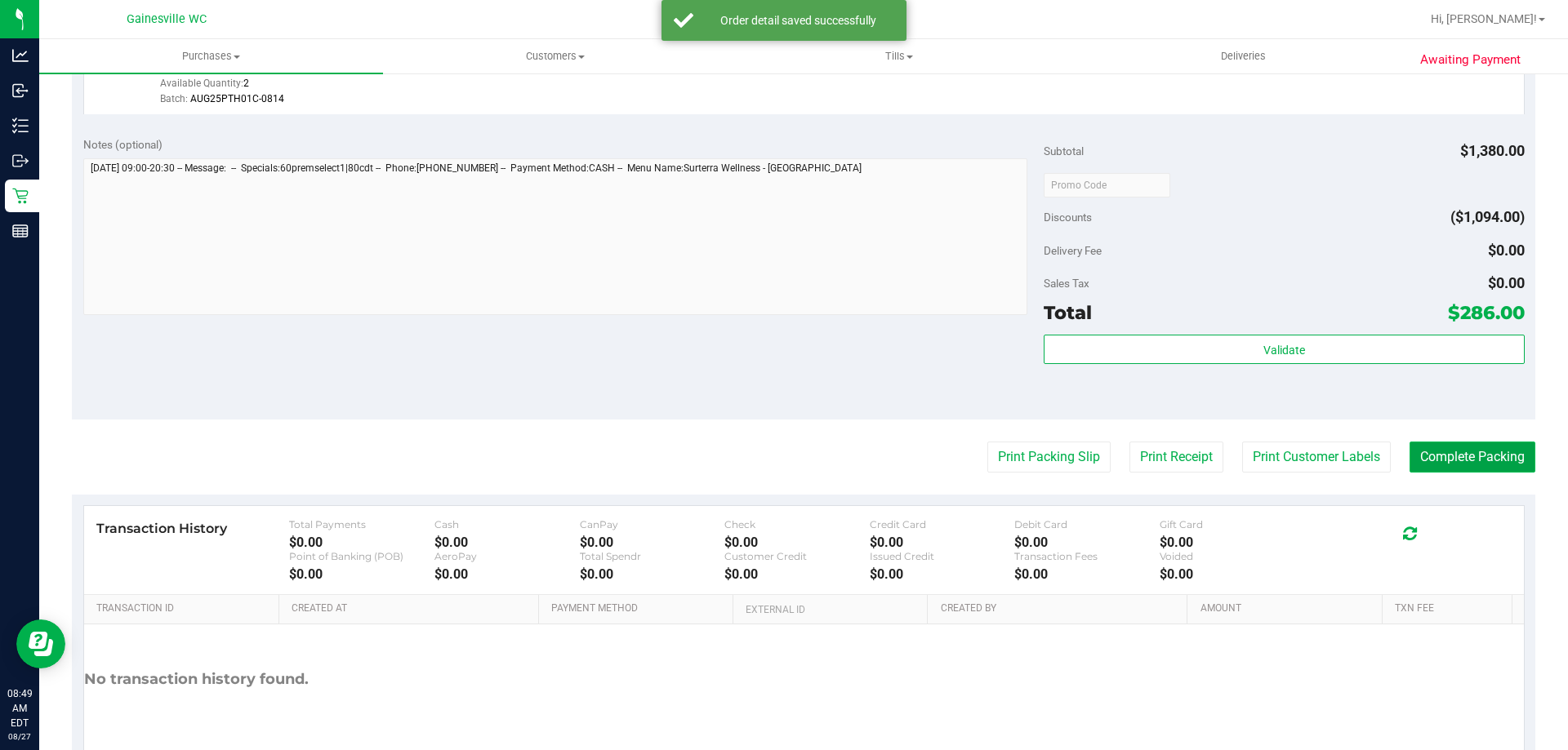
click at [1437, 449] on button "Complete Packing" at bounding box center [1472, 457] width 126 height 31
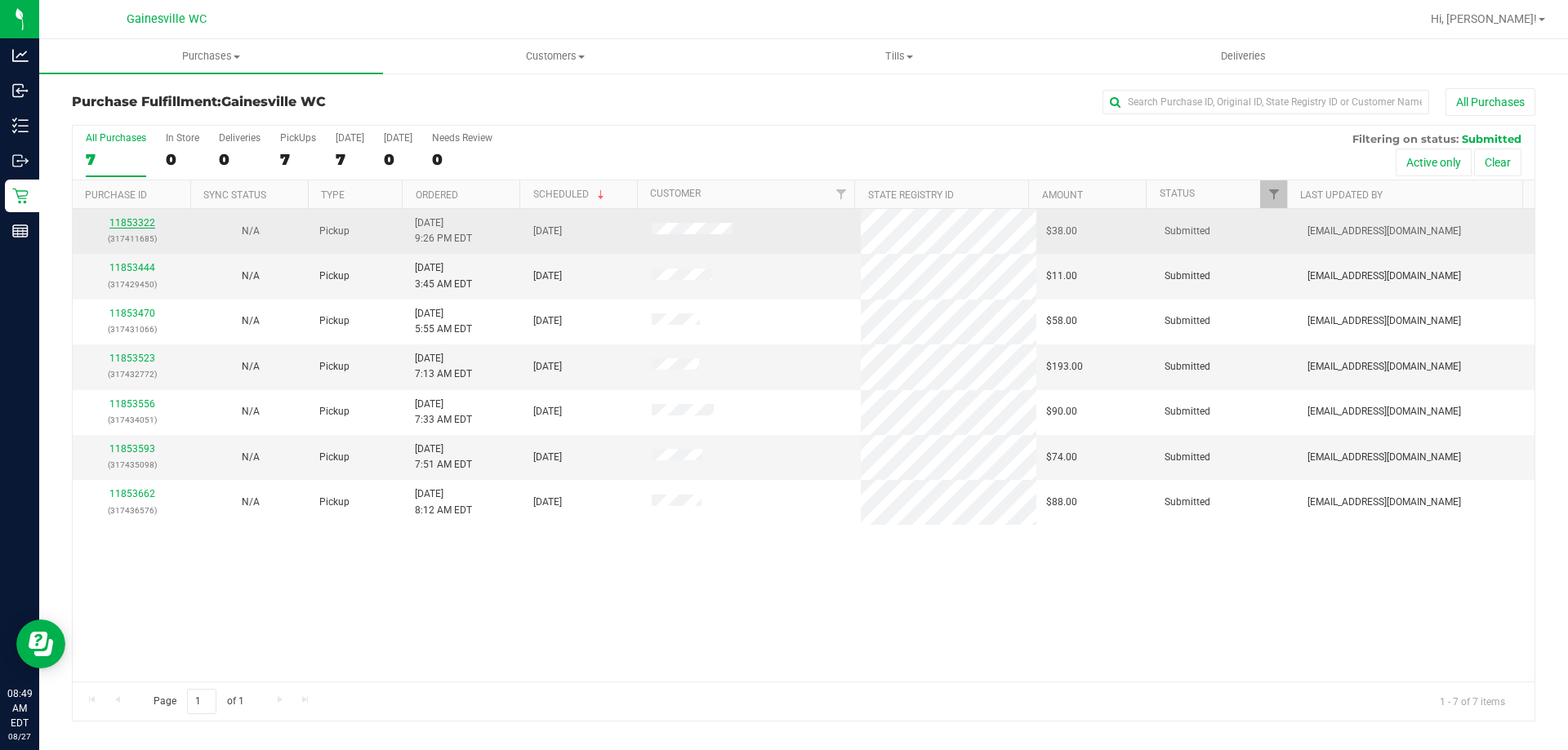
click at [145, 225] on link "11853322" at bounding box center [132, 223] width 46 height 11
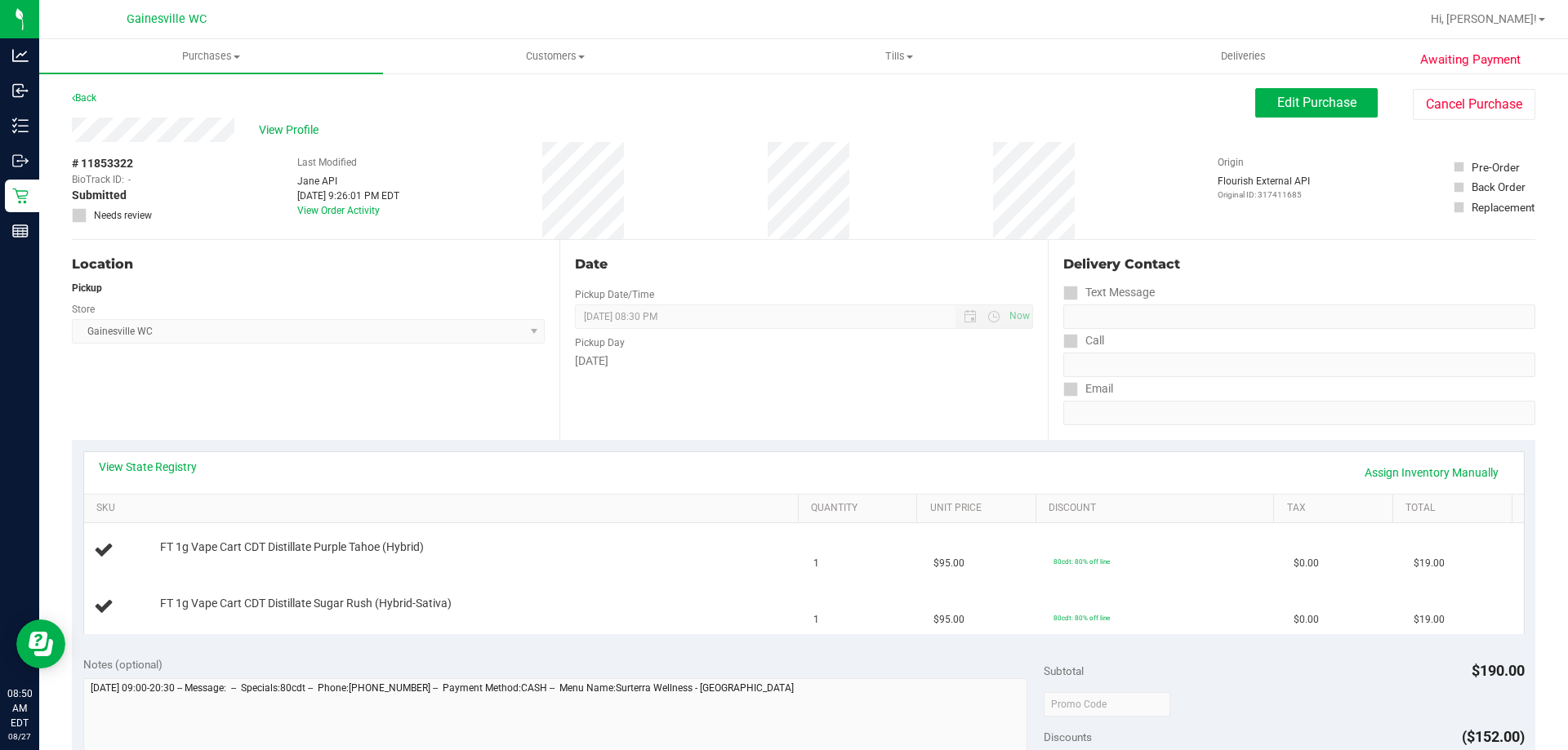
scroll to position [490, 0]
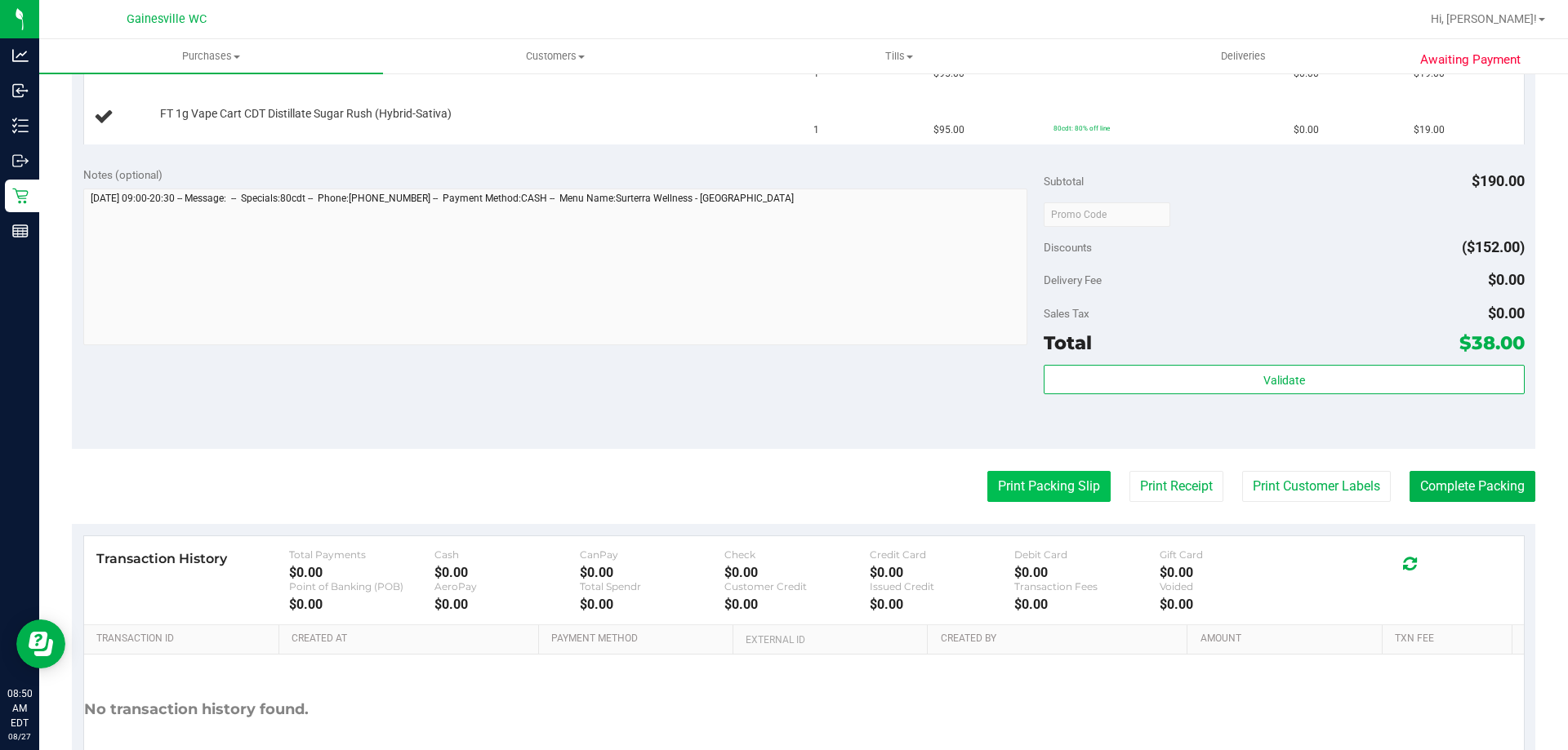
click at [1056, 488] on button "Print Packing Slip" at bounding box center [1049, 487] width 124 height 31
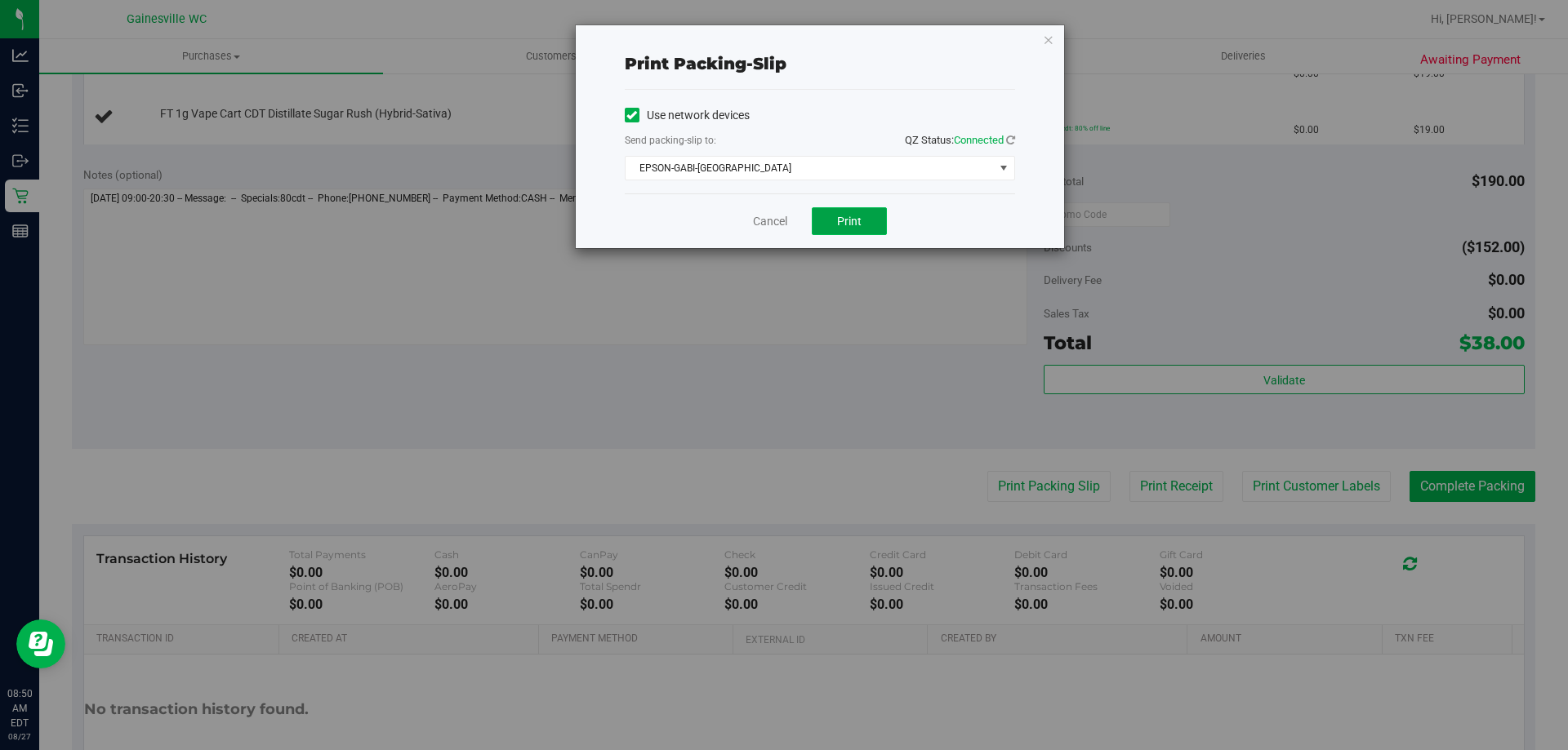
click at [860, 222] on span "Print" at bounding box center [850, 221] width 24 height 13
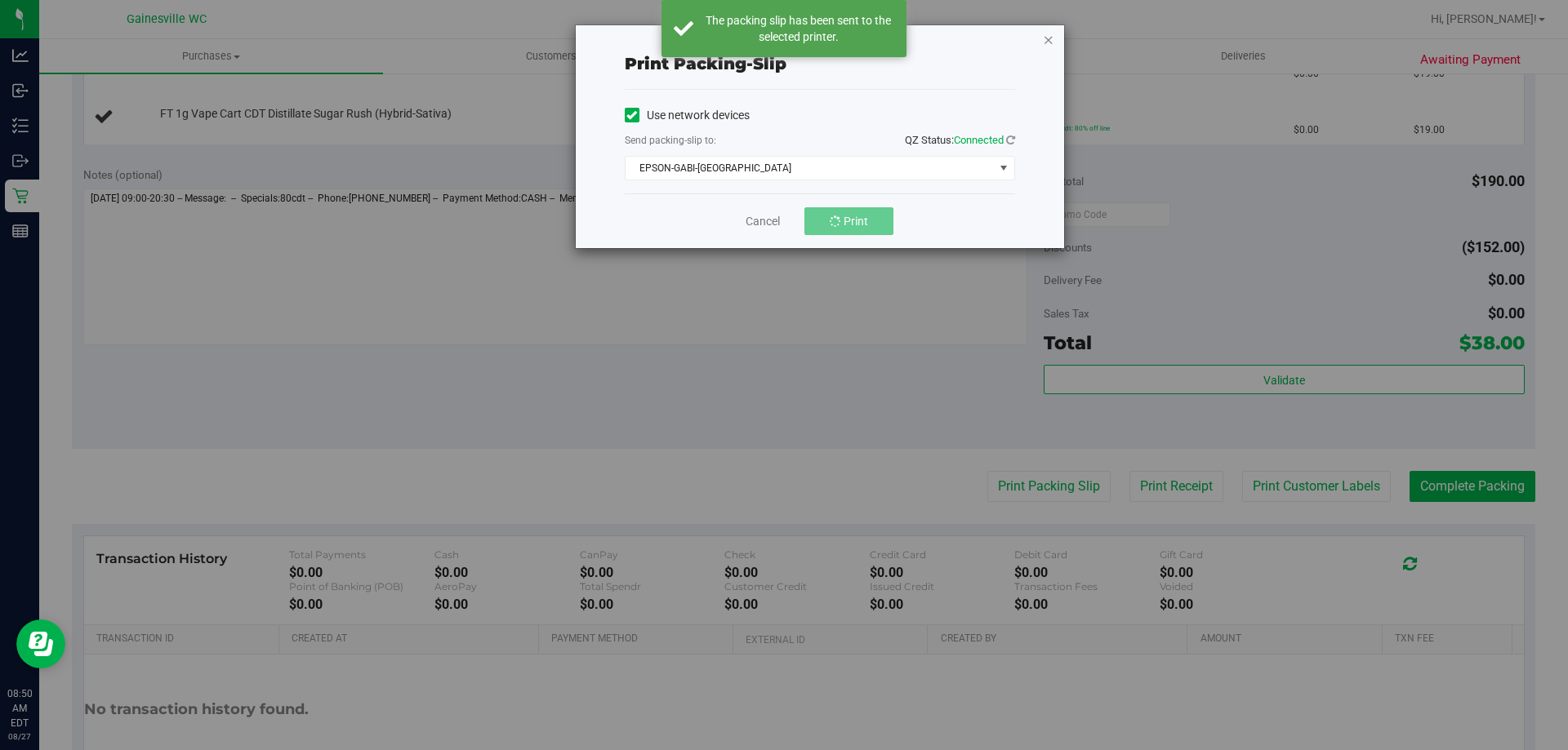
click at [1044, 40] on icon "button" at bounding box center [1048, 38] width 11 height 20
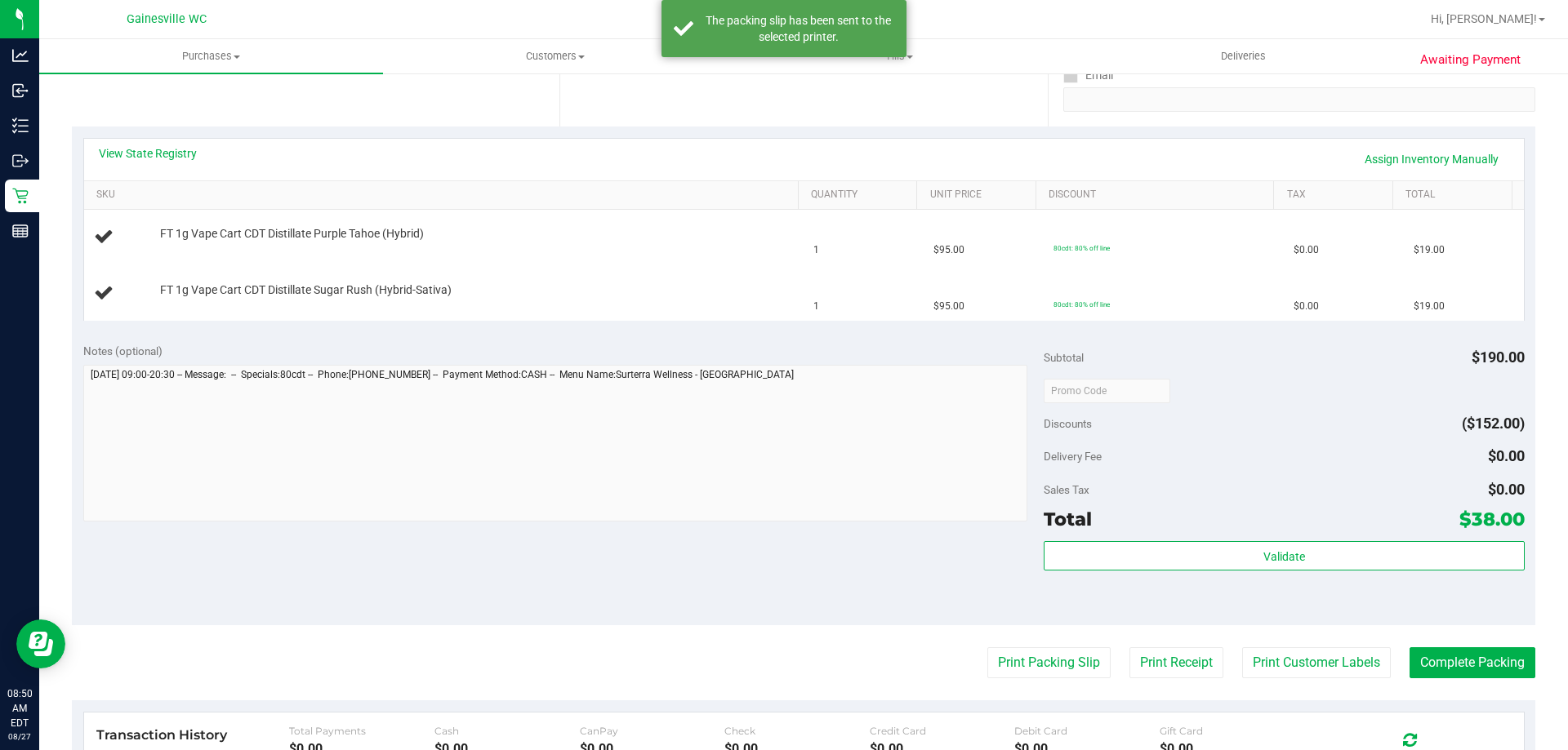
scroll to position [245, 0]
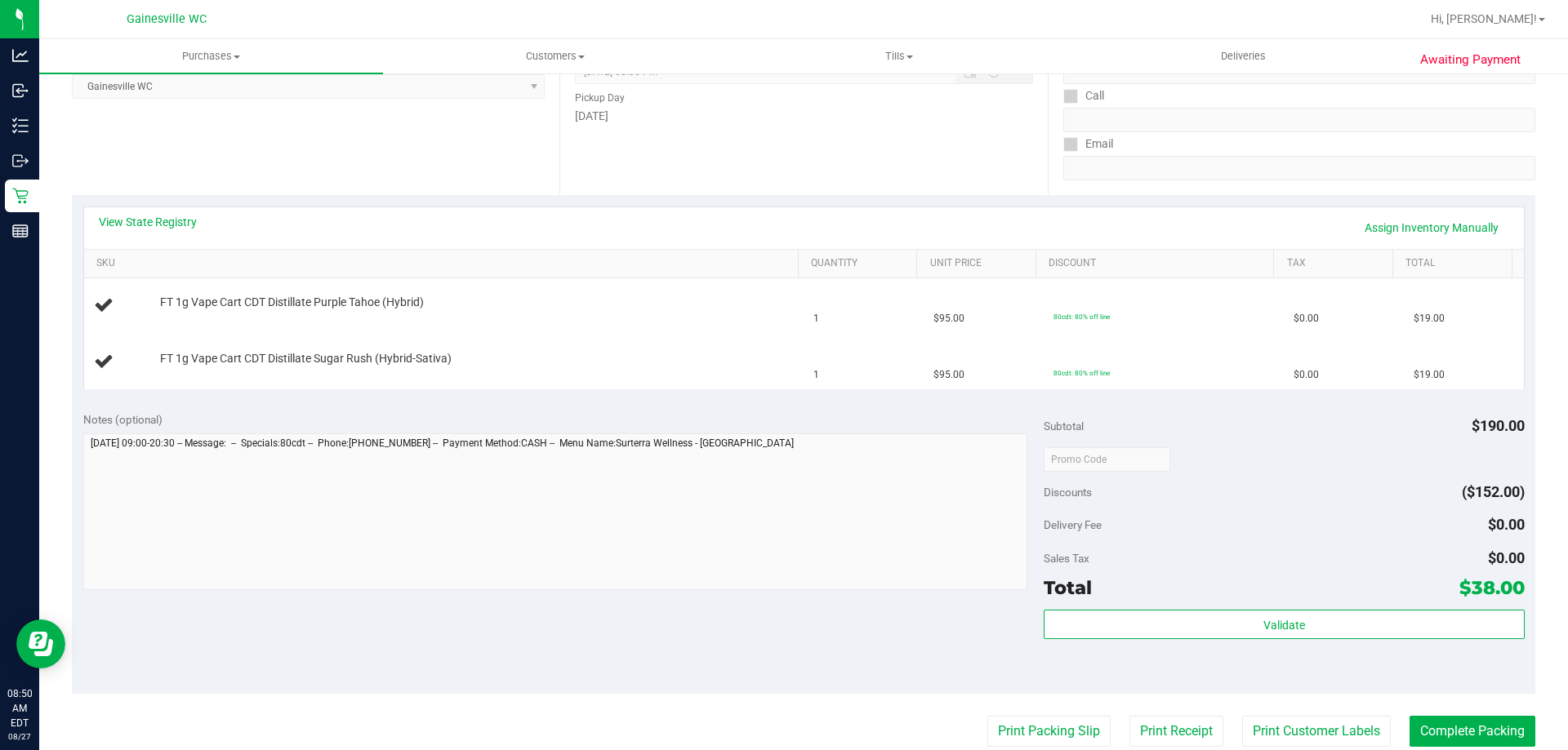
click at [988, 716] on button "Print Packing Slip" at bounding box center [1049, 731] width 124 height 31
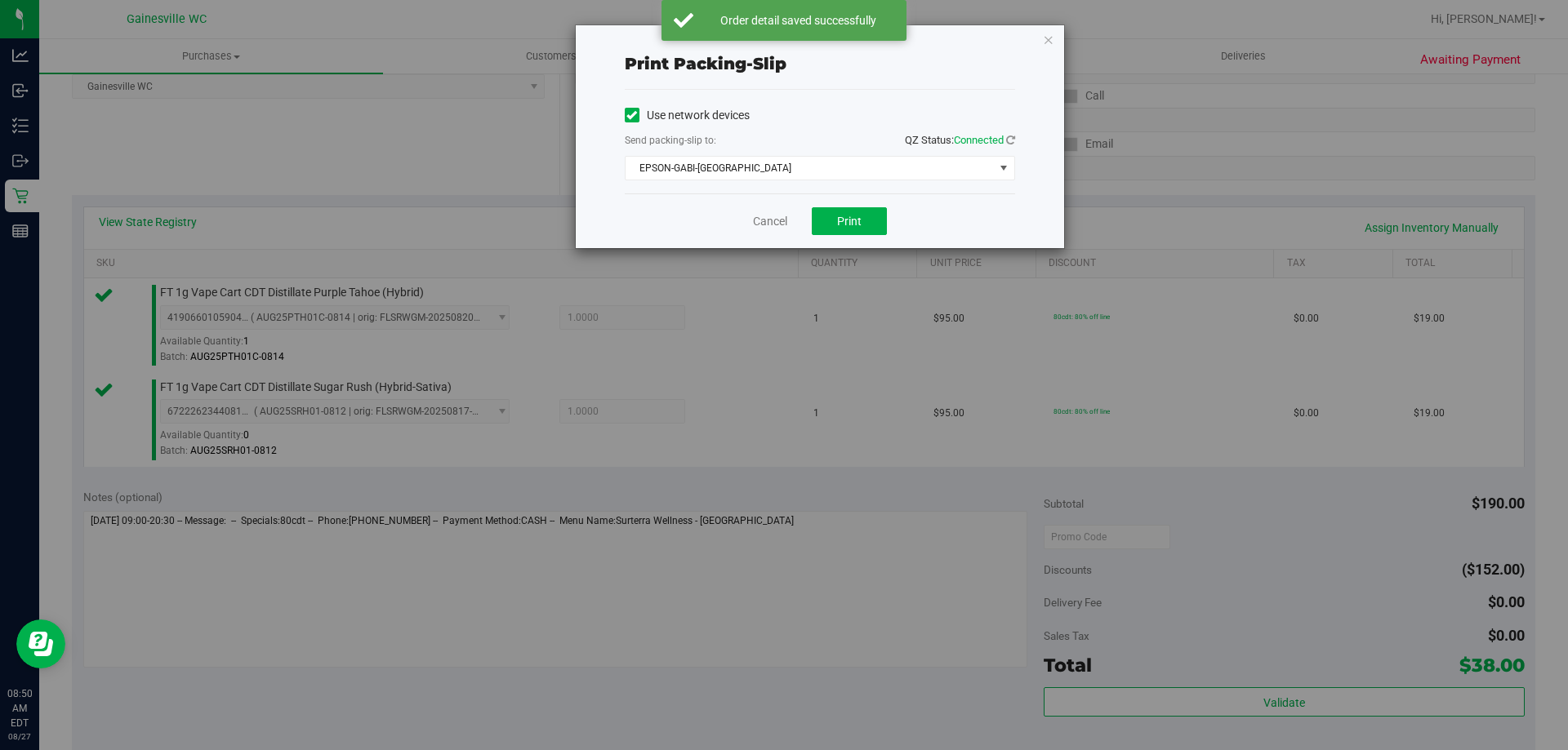
click at [770, 242] on div "Cancel Print" at bounding box center [820, 220] width 390 height 54
click at [771, 226] on link "Cancel" at bounding box center [770, 221] width 35 height 17
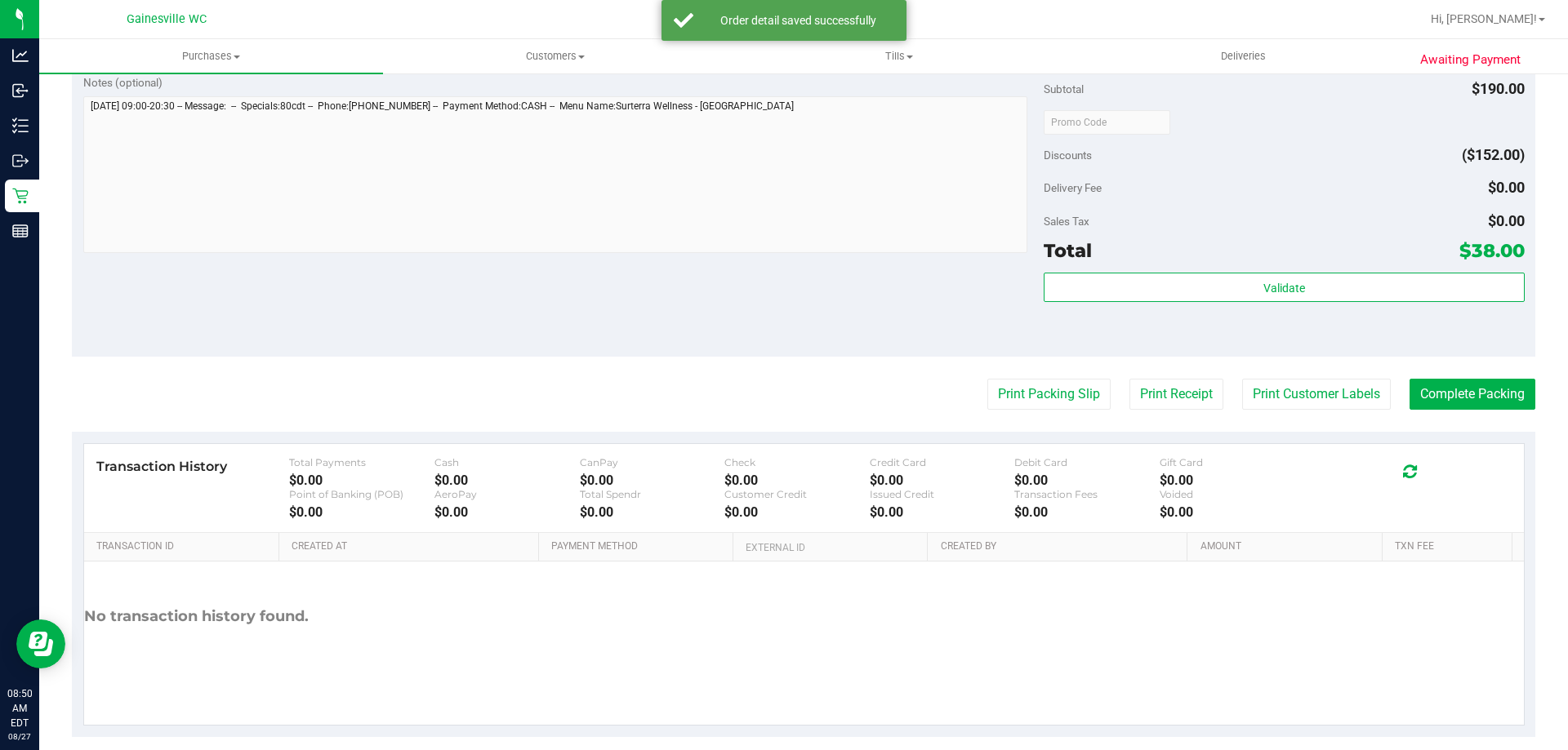
scroll to position [680, 0]
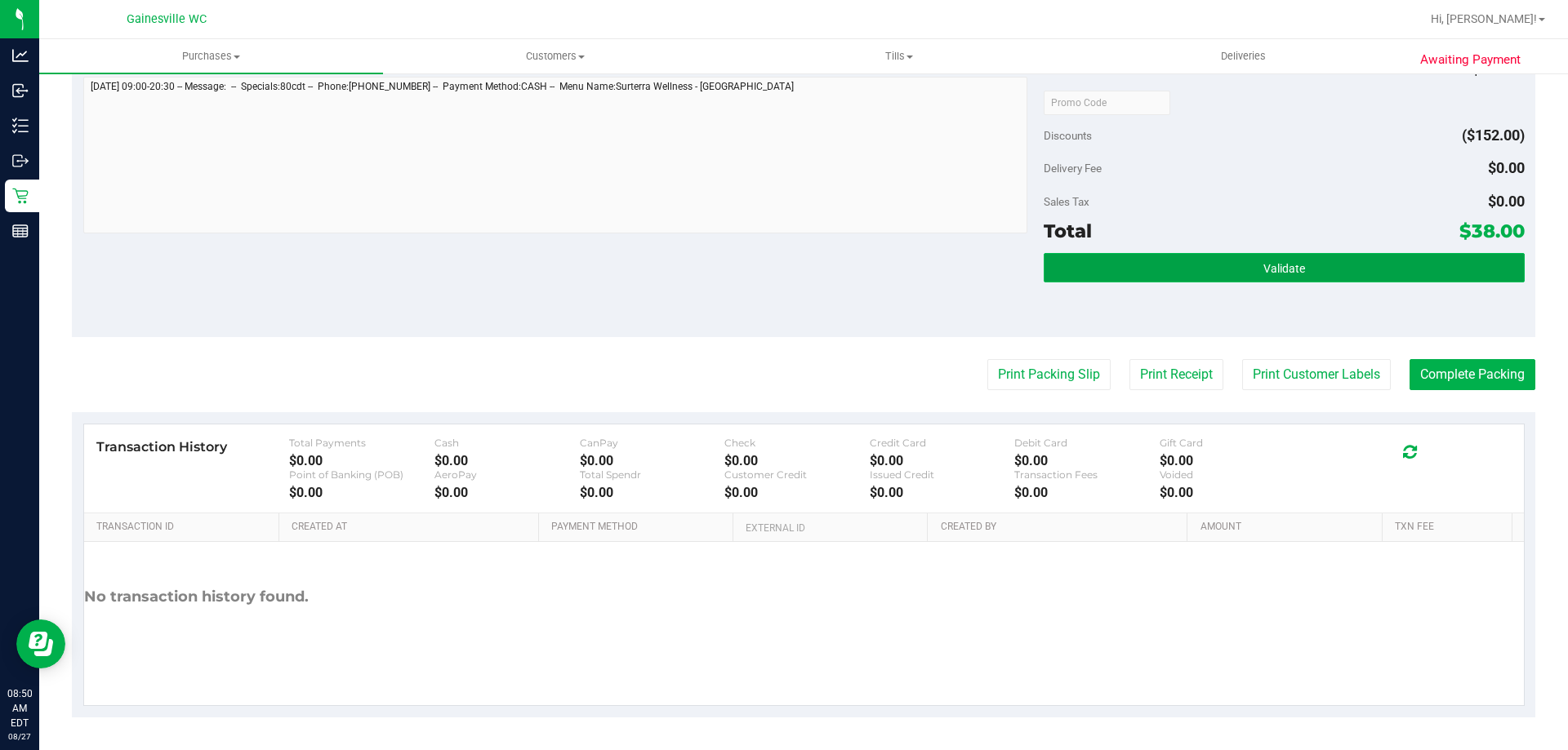
click at [1217, 261] on button "Validate" at bounding box center [1284, 267] width 480 height 29
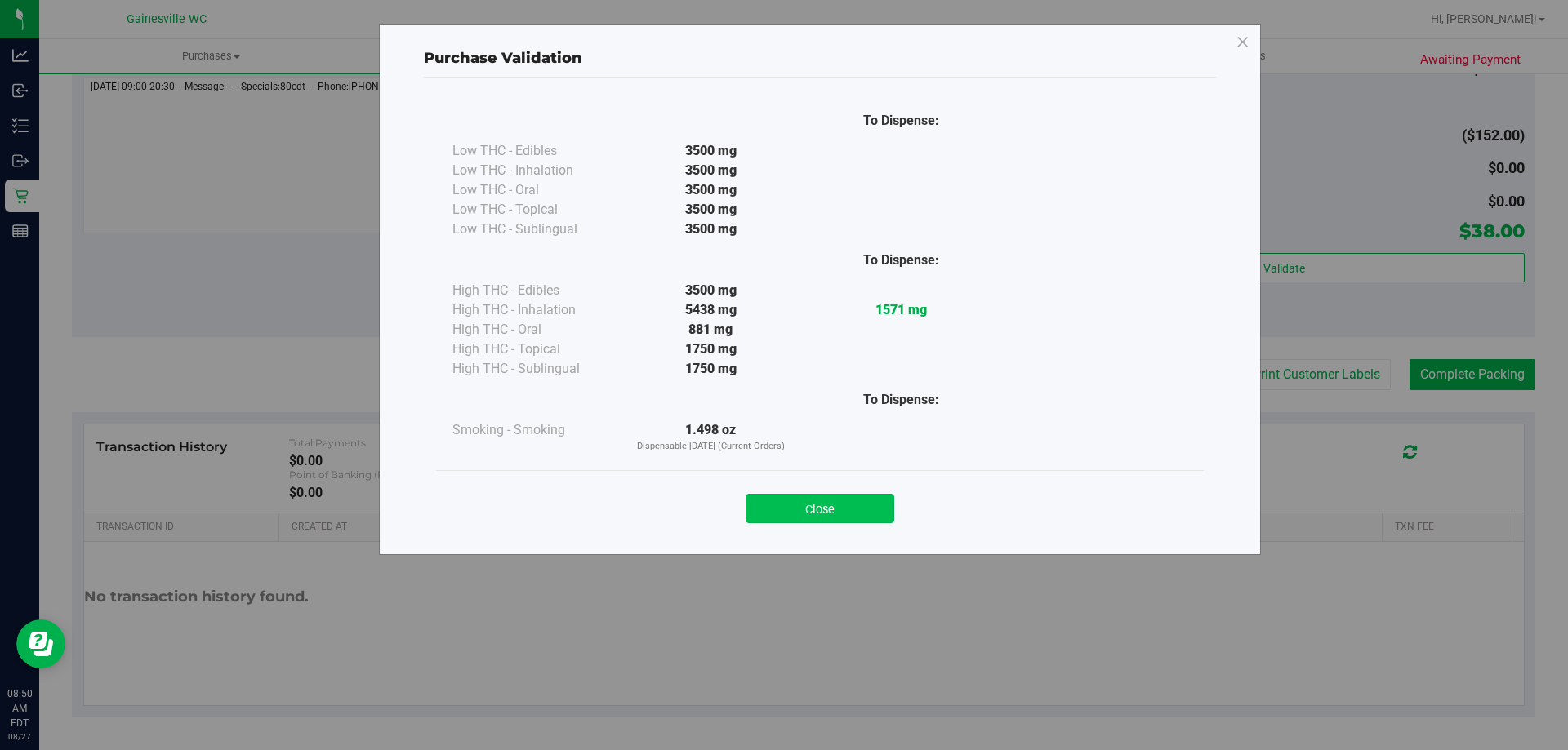
click at [861, 518] on button "Close" at bounding box center [820, 508] width 149 height 29
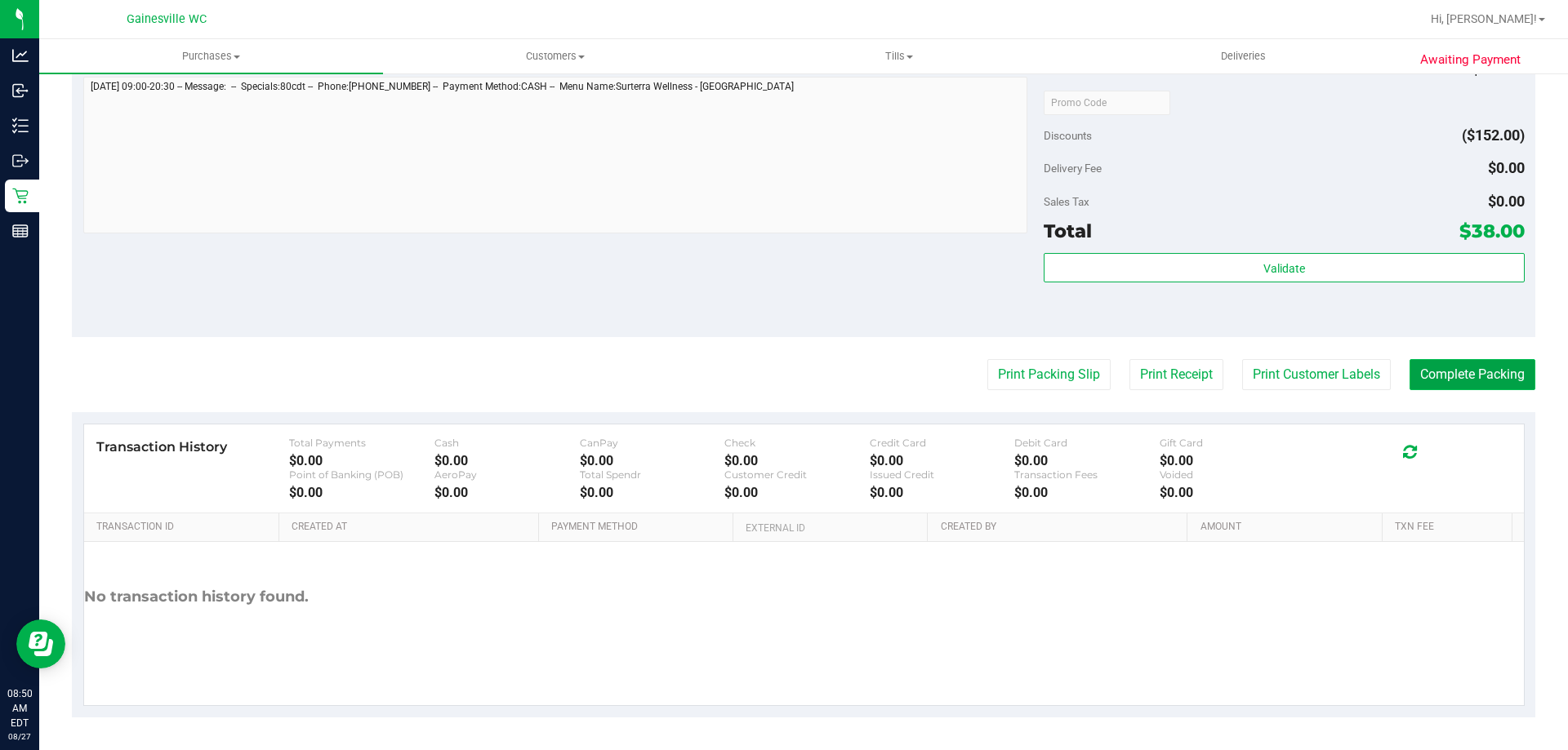
click at [1464, 387] on button "Complete Packing" at bounding box center [1472, 374] width 126 height 31
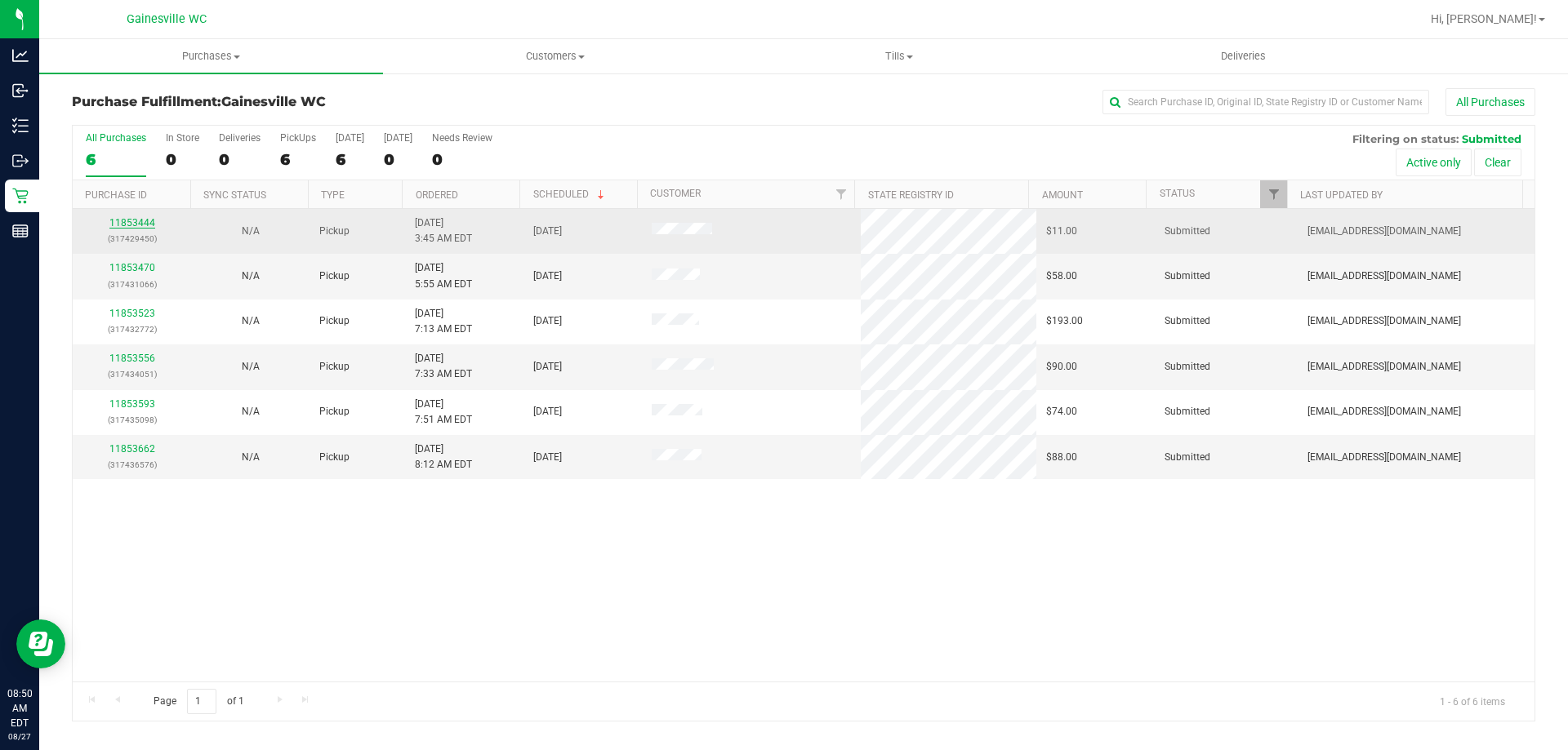
click at [130, 220] on link "11853444" at bounding box center [132, 223] width 46 height 11
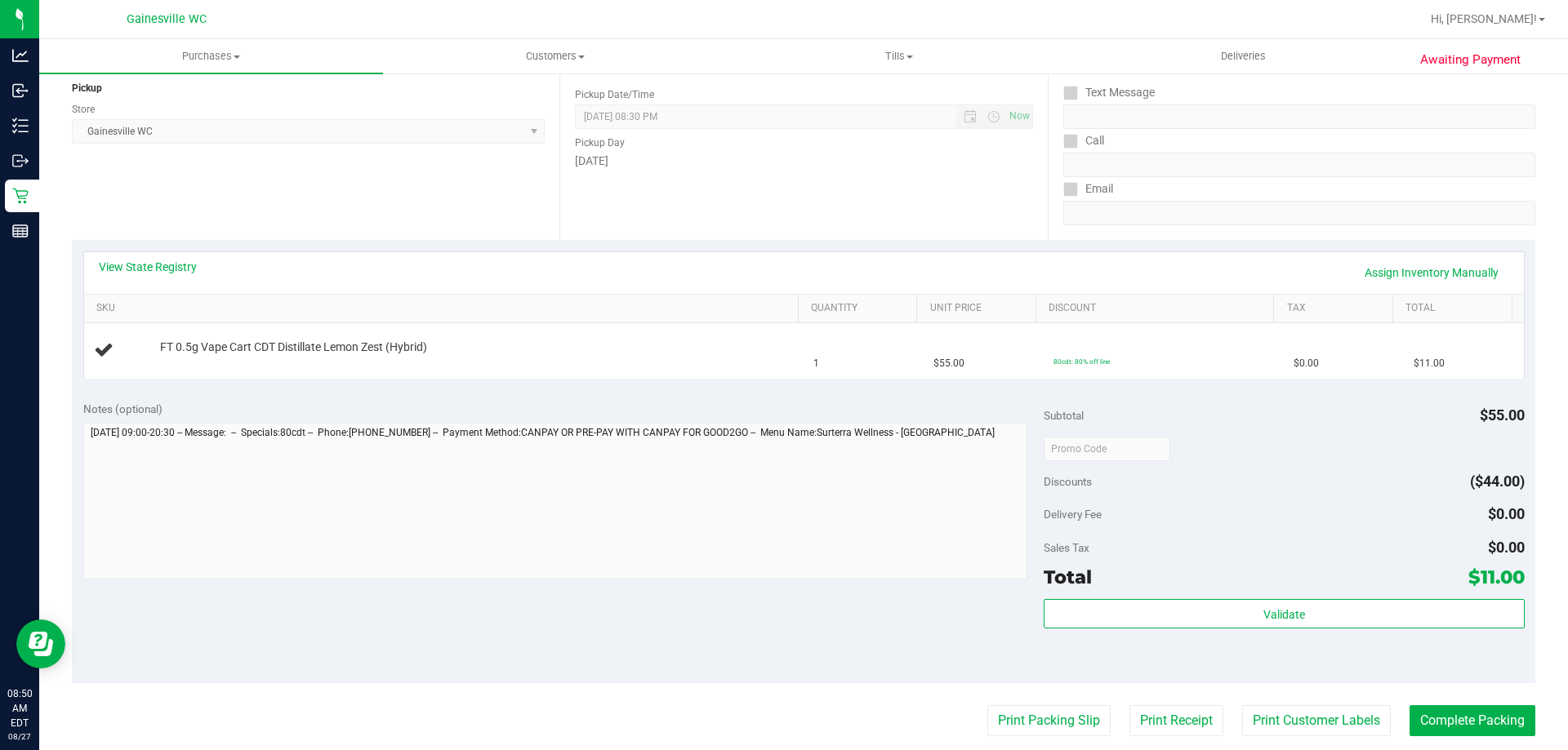
scroll to position [490, 0]
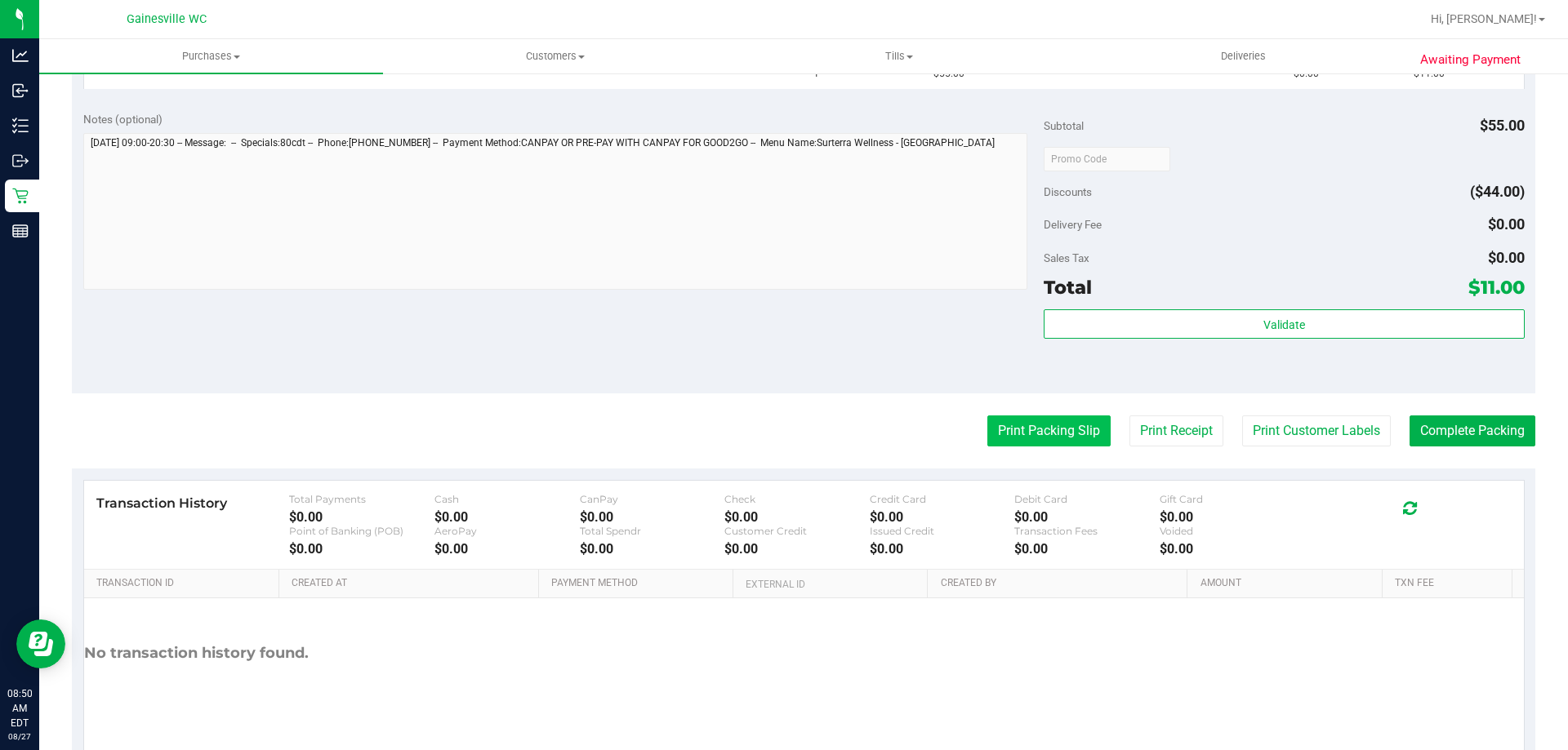
click at [1035, 428] on button "Print Packing Slip" at bounding box center [1049, 430] width 124 height 31
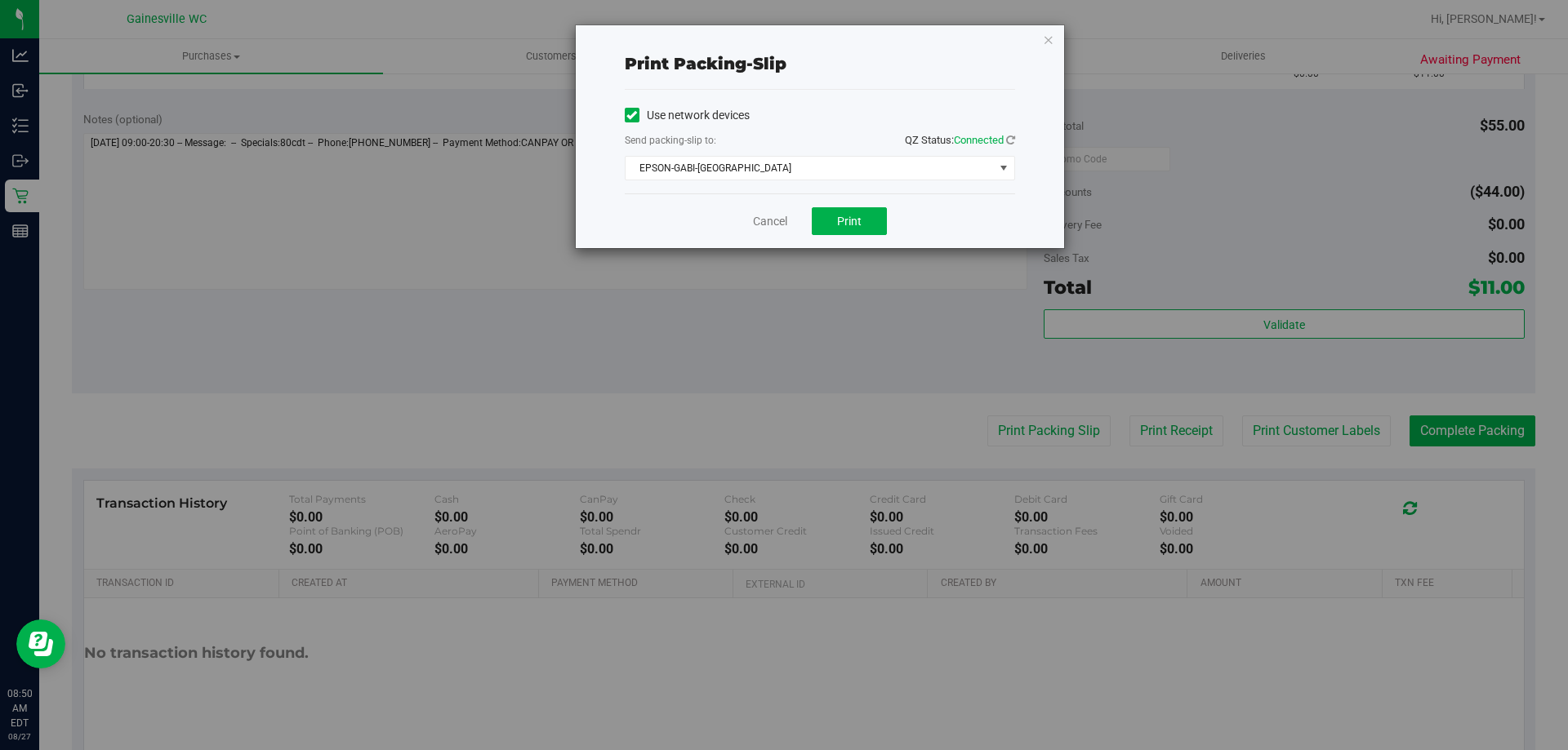
click at [847, 203] on div "Cancel Print" at bounding box center [820, 220] width 390 height 54
click at [847, 206] on div "Cancel Print" at bounding box center [820, 220] width 390 height 54
click at [848, 222] on span "Print" at bounding box center [850, 221] width 24 height 13
click at [1046, 34] on icon "button" at bounding box center [1048, 38] width 11 height 20
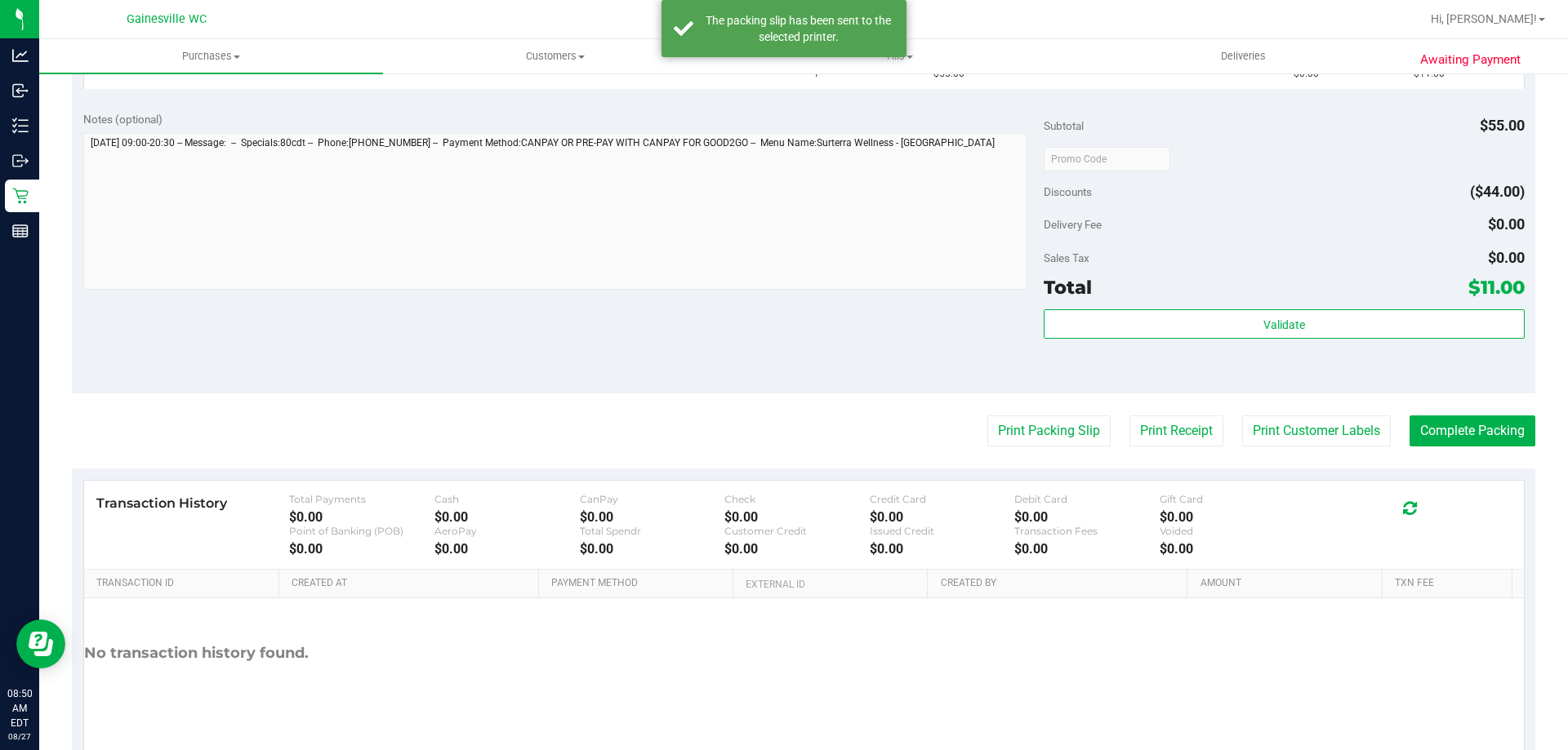
scroll to position [163, 0]
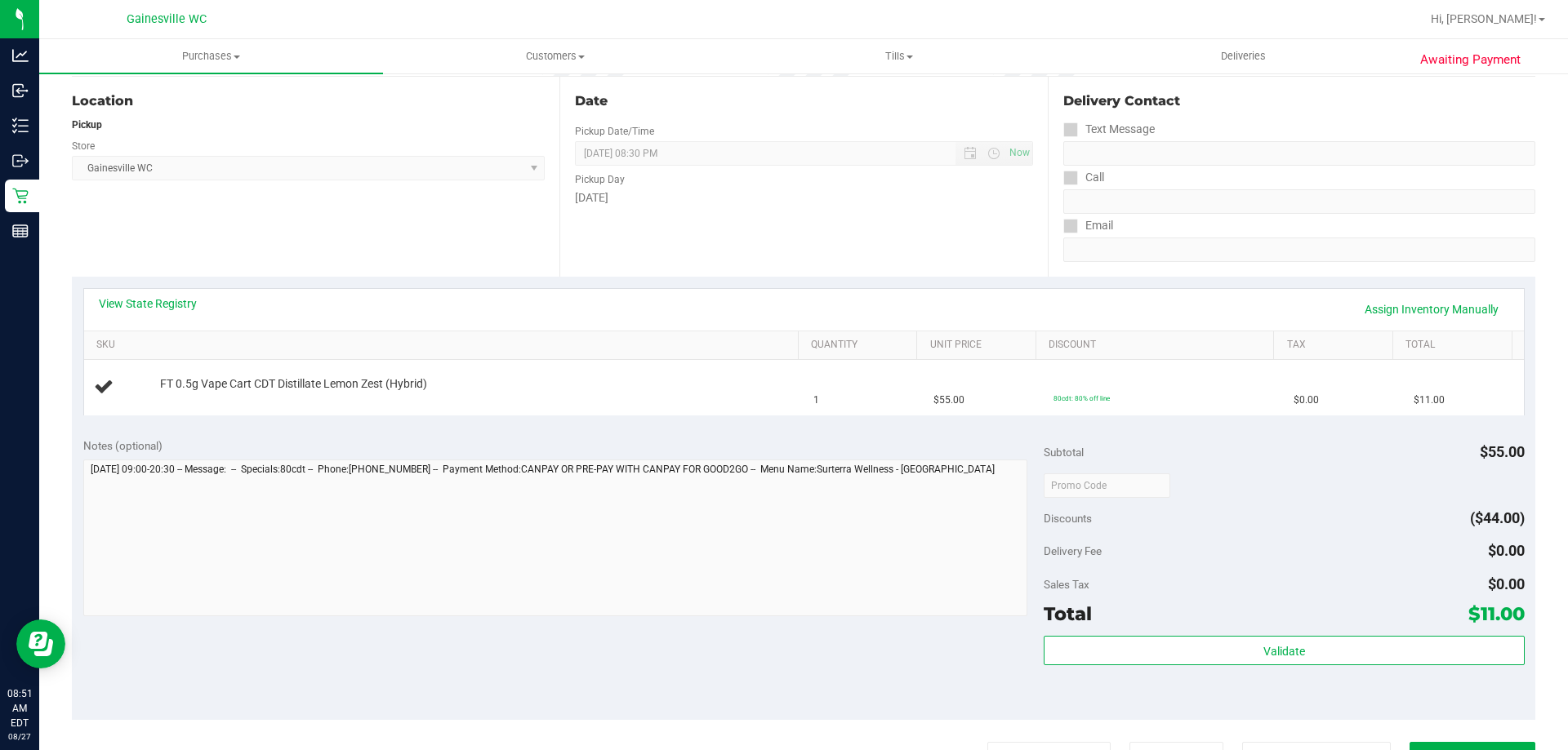
click at [988, 742] on button "Print Packing Slip" at bounding box center [1049, 758] width 124 height 31
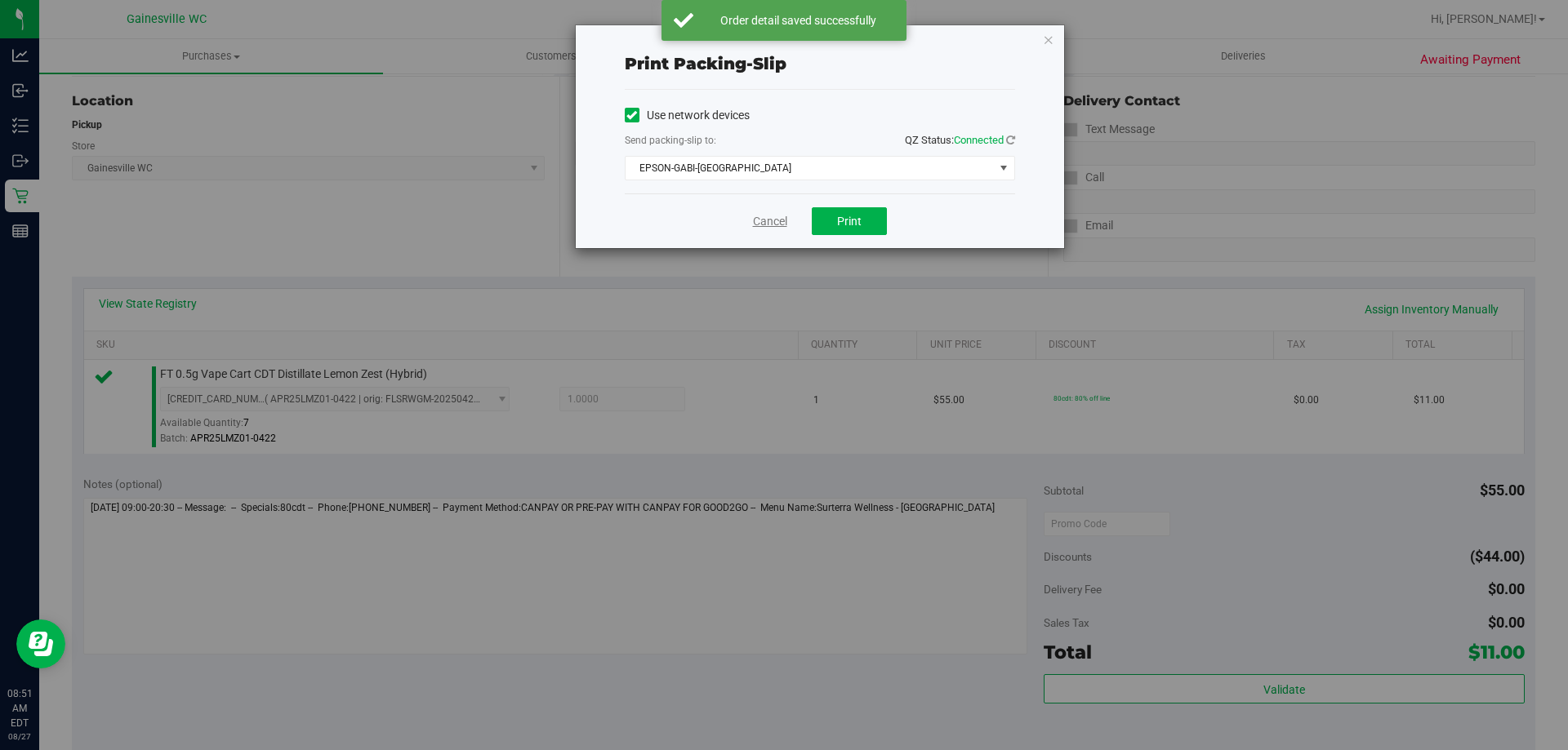
click at [761, 228] on link "Cancel" at bounding box center [770, 221] width 35 height 17
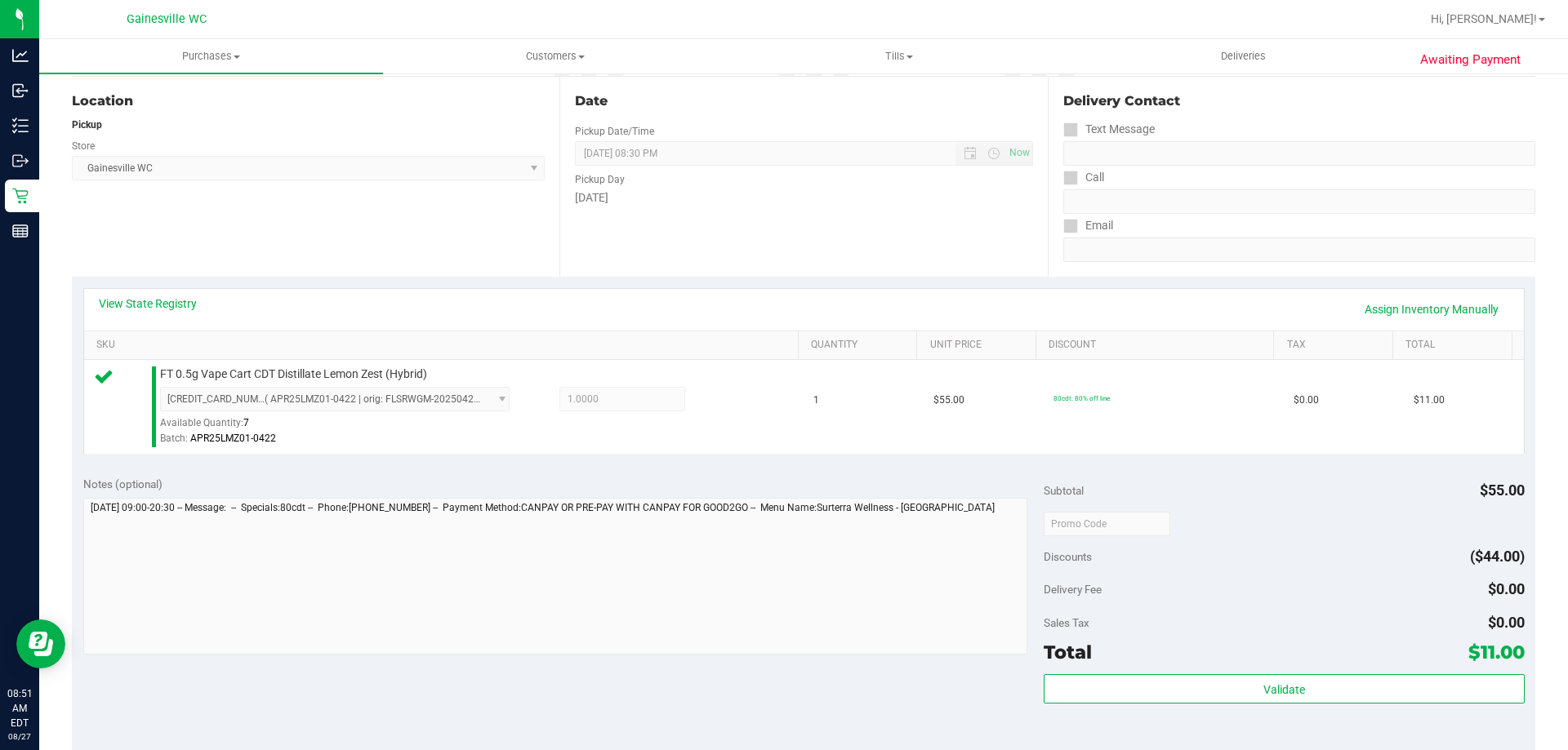
scroll to position [565, 0]
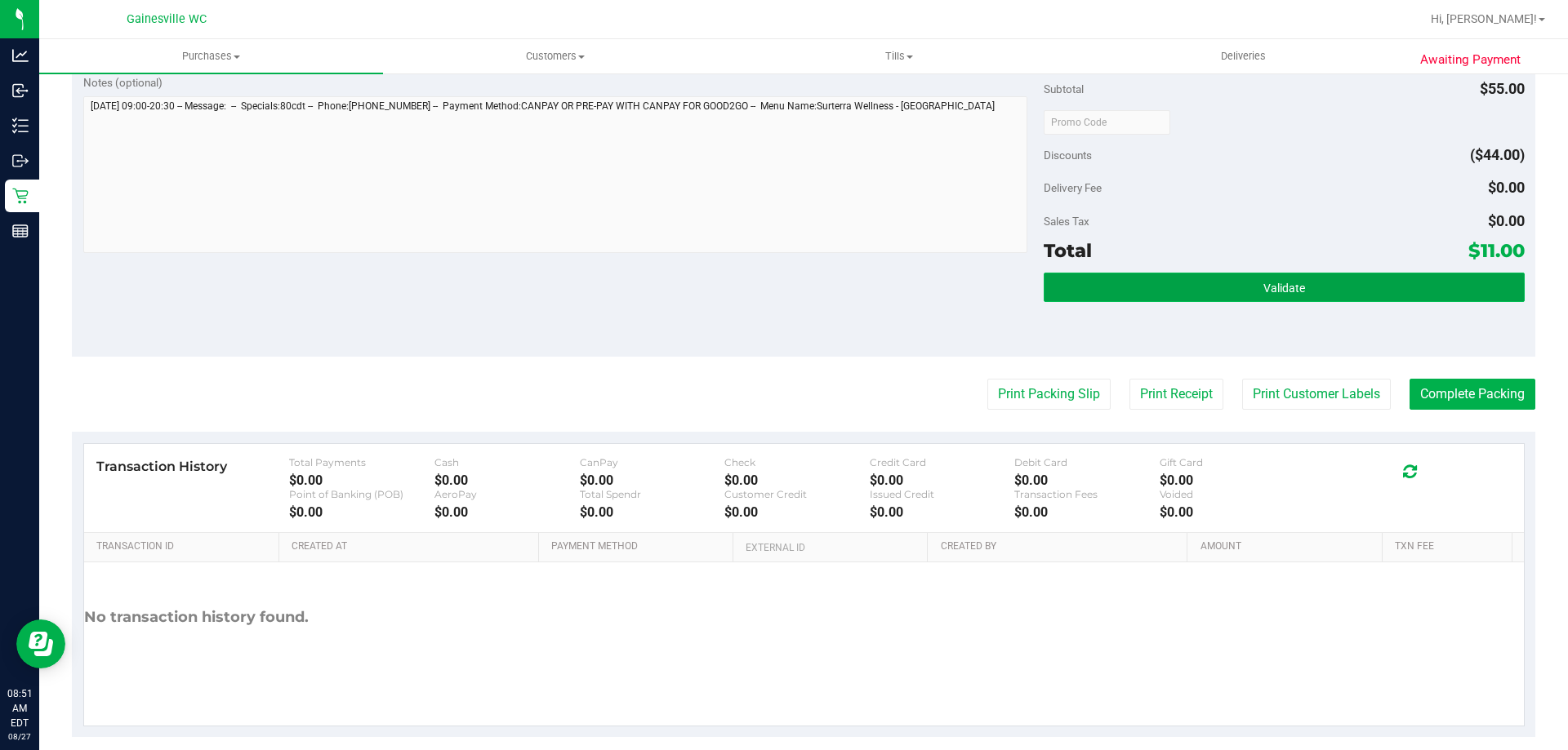
click at [1189, 299] on button "Validate" at bounding box center [1284, 287] width 480 height 29
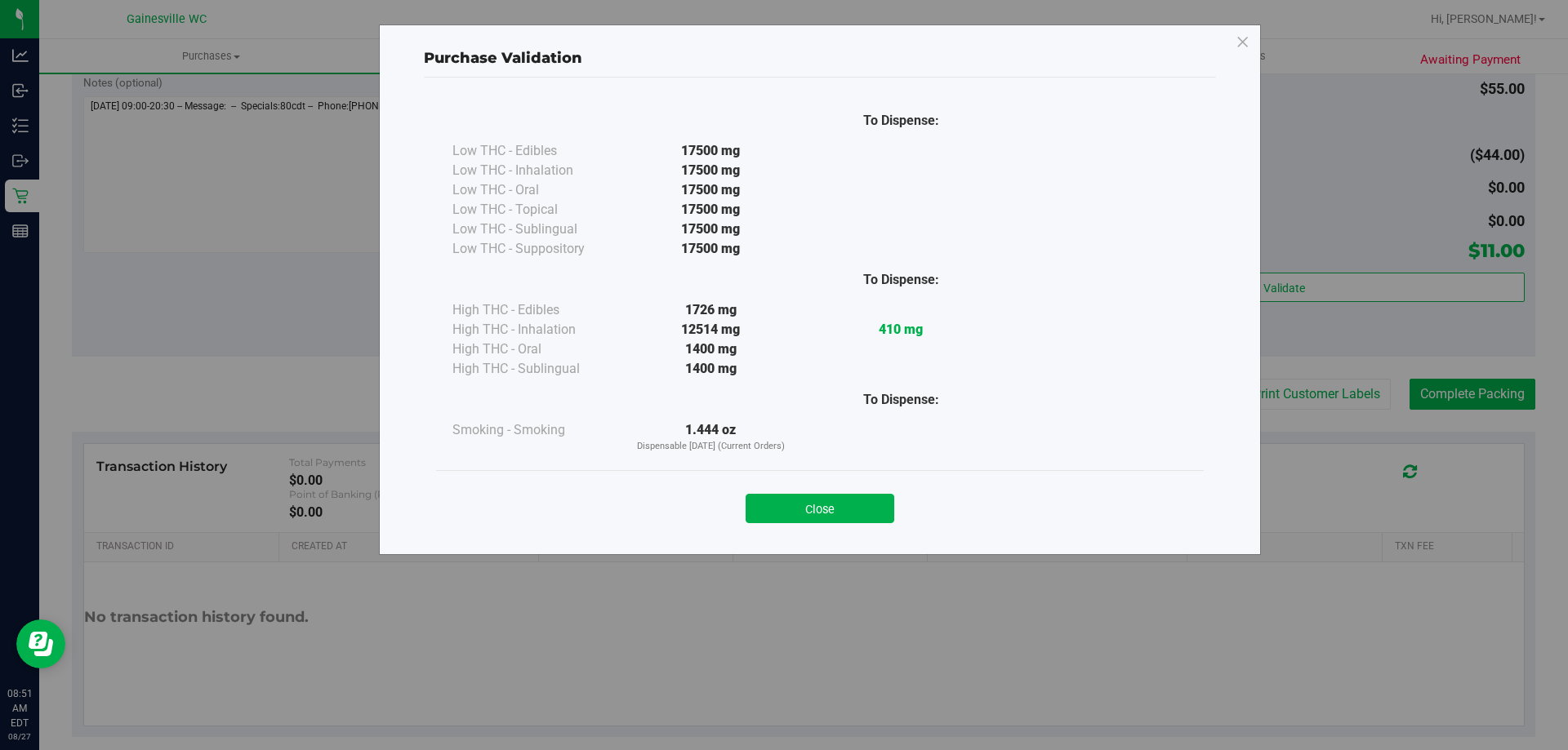
drag, startPoint x: 838, startPoint y: 510, endPoint x: 1144, endPoint y: 432, distance: 315.8
click at [837, 511] on button "Close" at bounding box center [820, 508] width 149 height 29
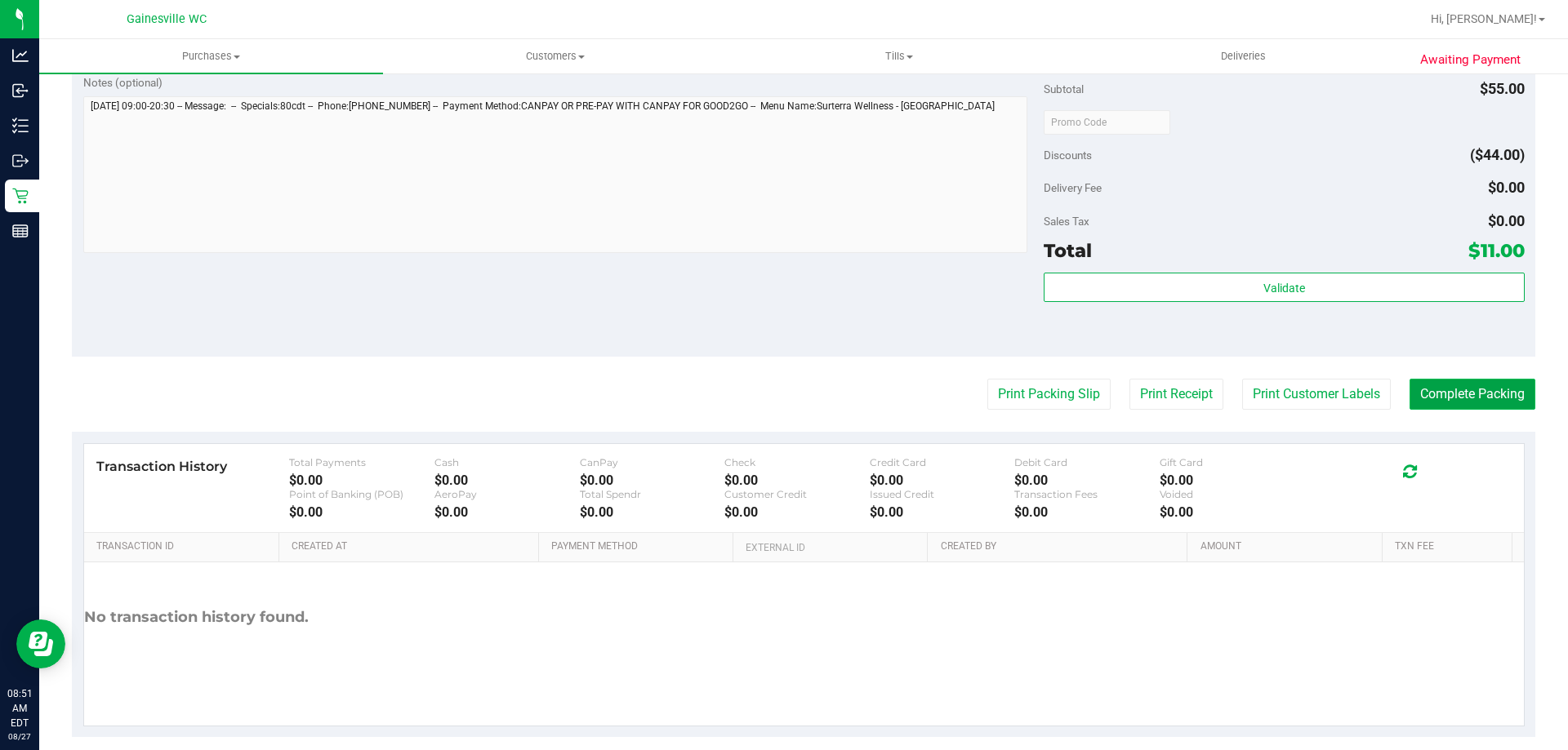
click at [1475, 392] on button "Complete Packing" at bounding box center [1472, 394] width 126 height 31
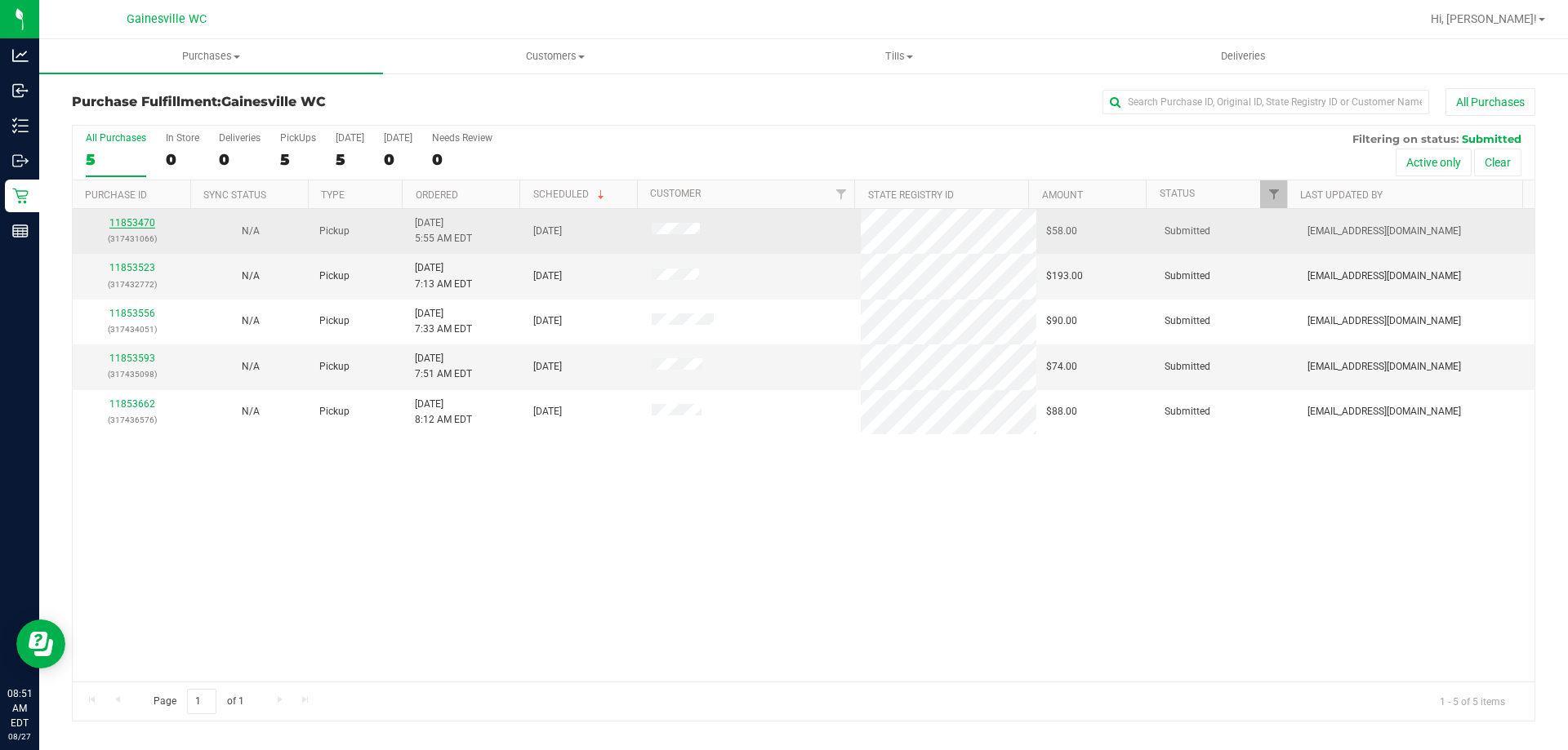
click at [140, 219] on link "11853470" at bounding box center [132, 223] width 46 height 11
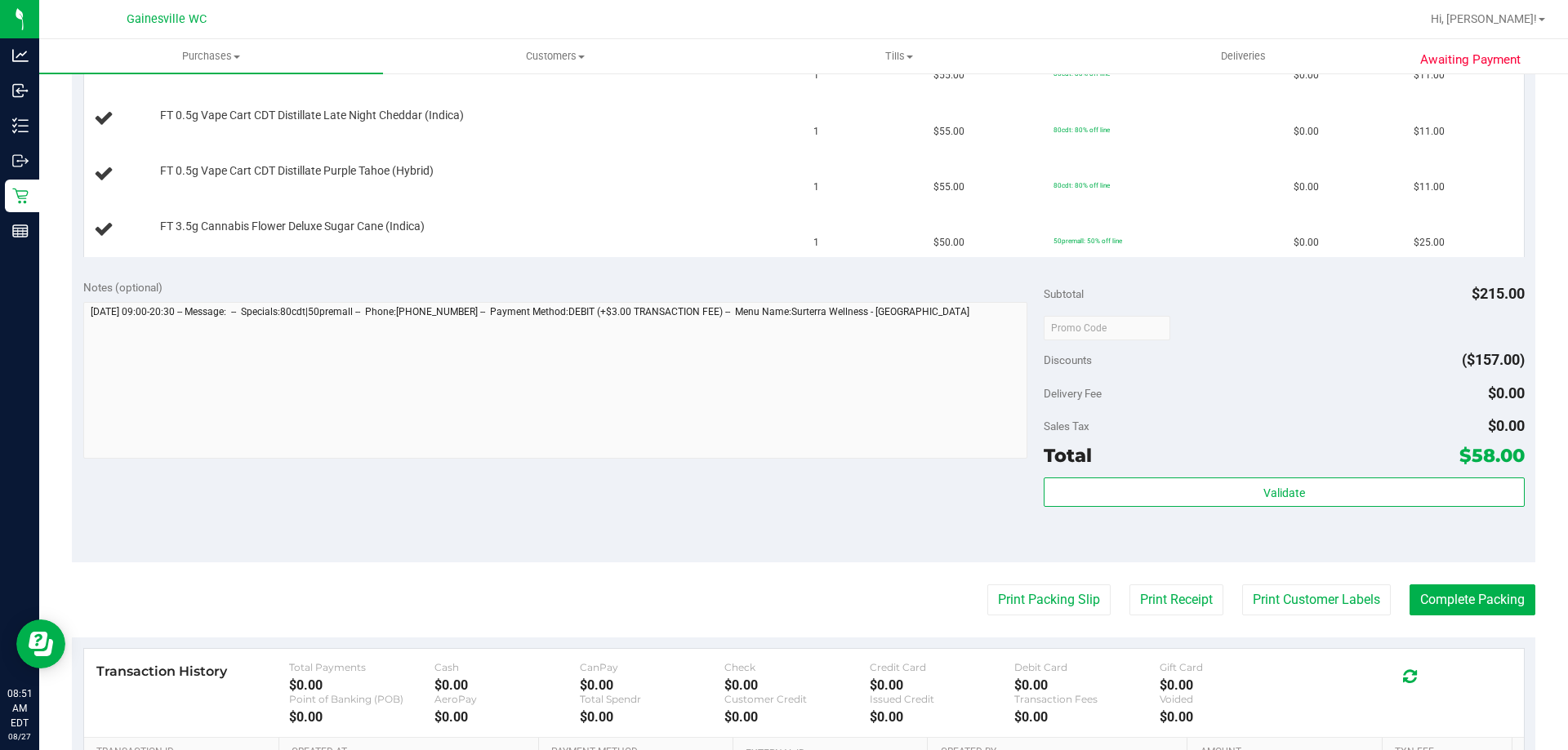
scroll to position [490, 0]
click at [1023, 584] on button "Print Packing Slip" at bounding box center [1049, 598] width 124 height 31
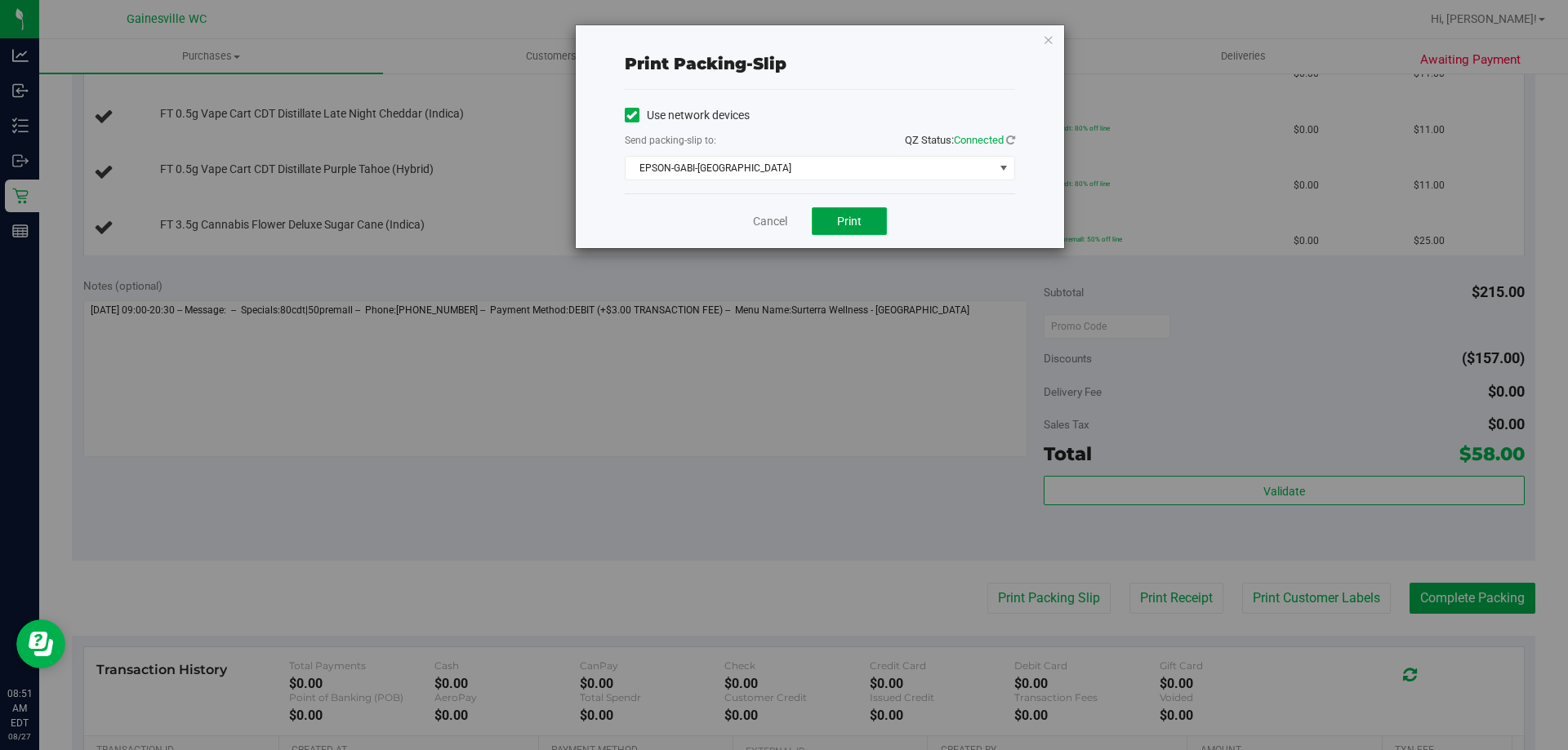
click at [865, 232] on button "Print" at bounding box center [850, 221] width 75 height 28
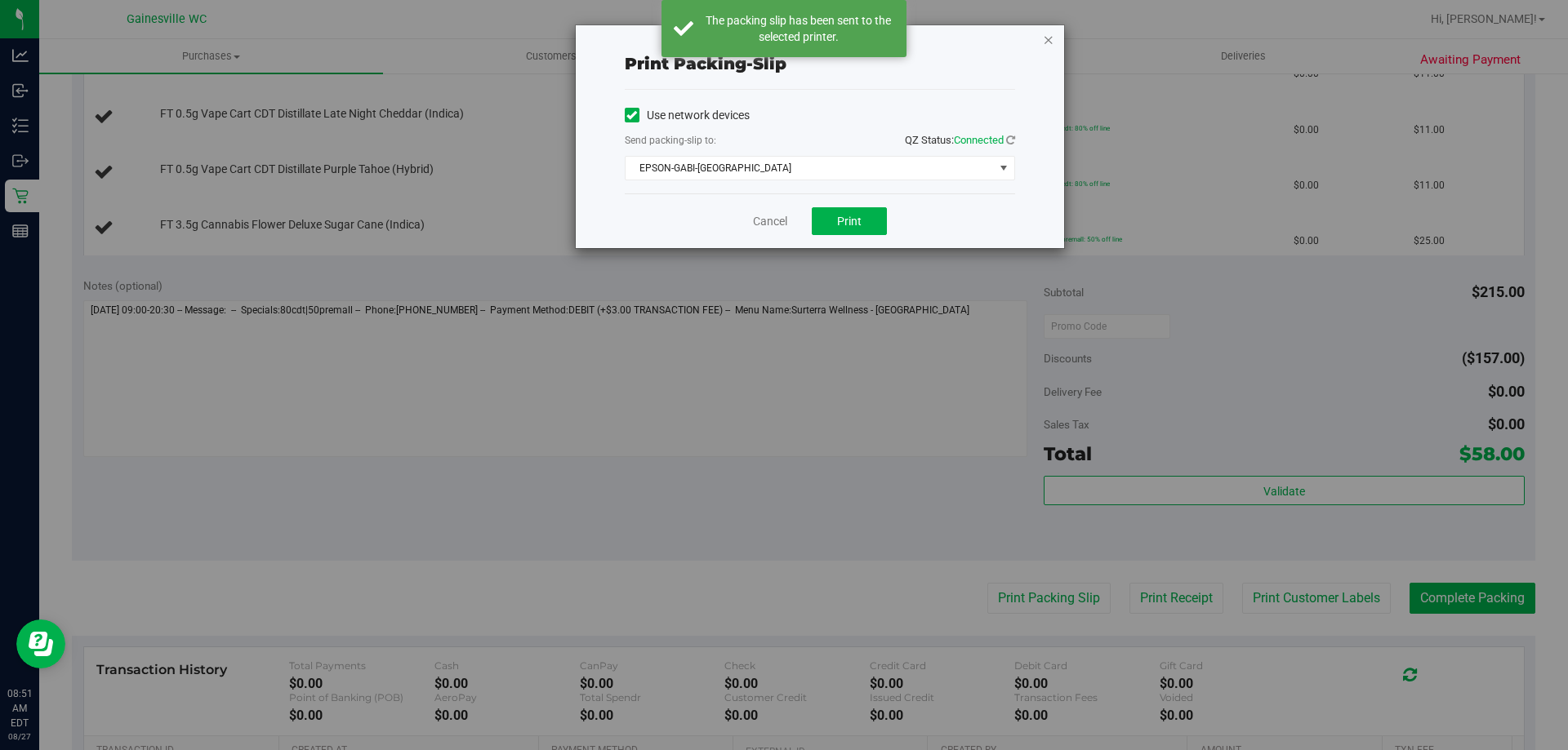
click at [1052, 46] on icon "button" at bounding box center [1048, 38] width 11 height 20
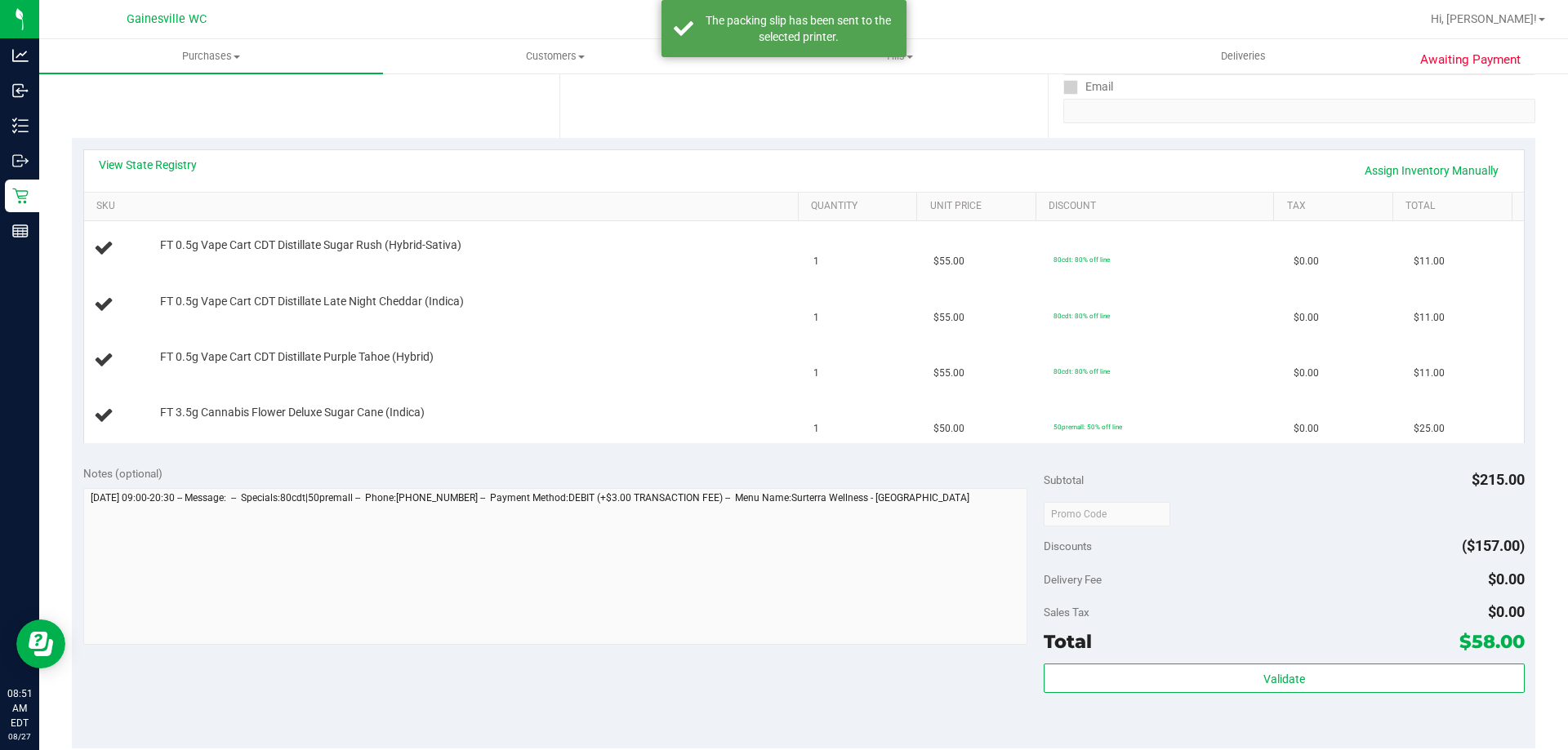
scroll to position [82, 0]
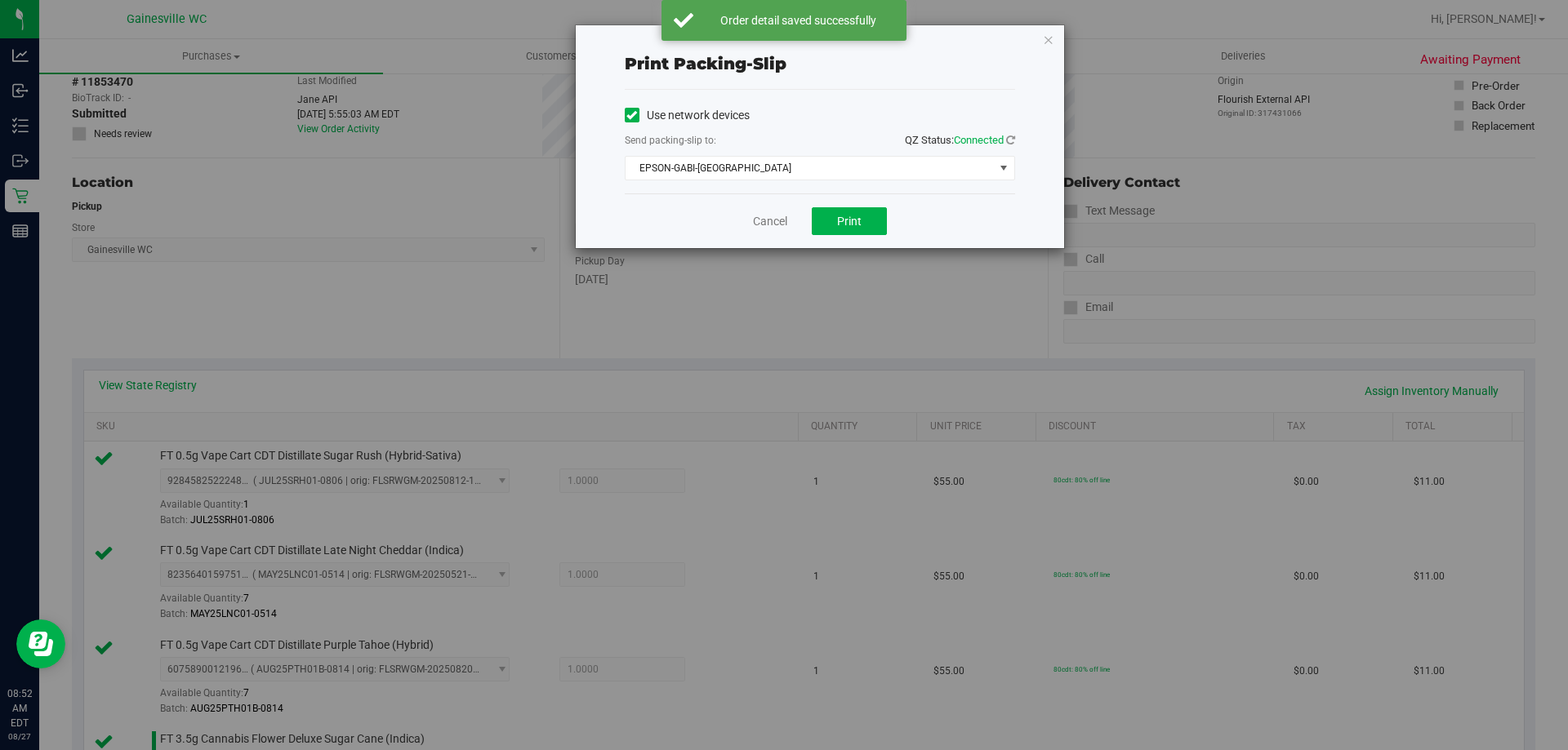
click at [752, 212] on div "Cancel Print" at bounding box center [820, 220] width 390 height 54
click at [758, 222] on link "Cancel" at bounding box center [770, 221] width 35 height 17
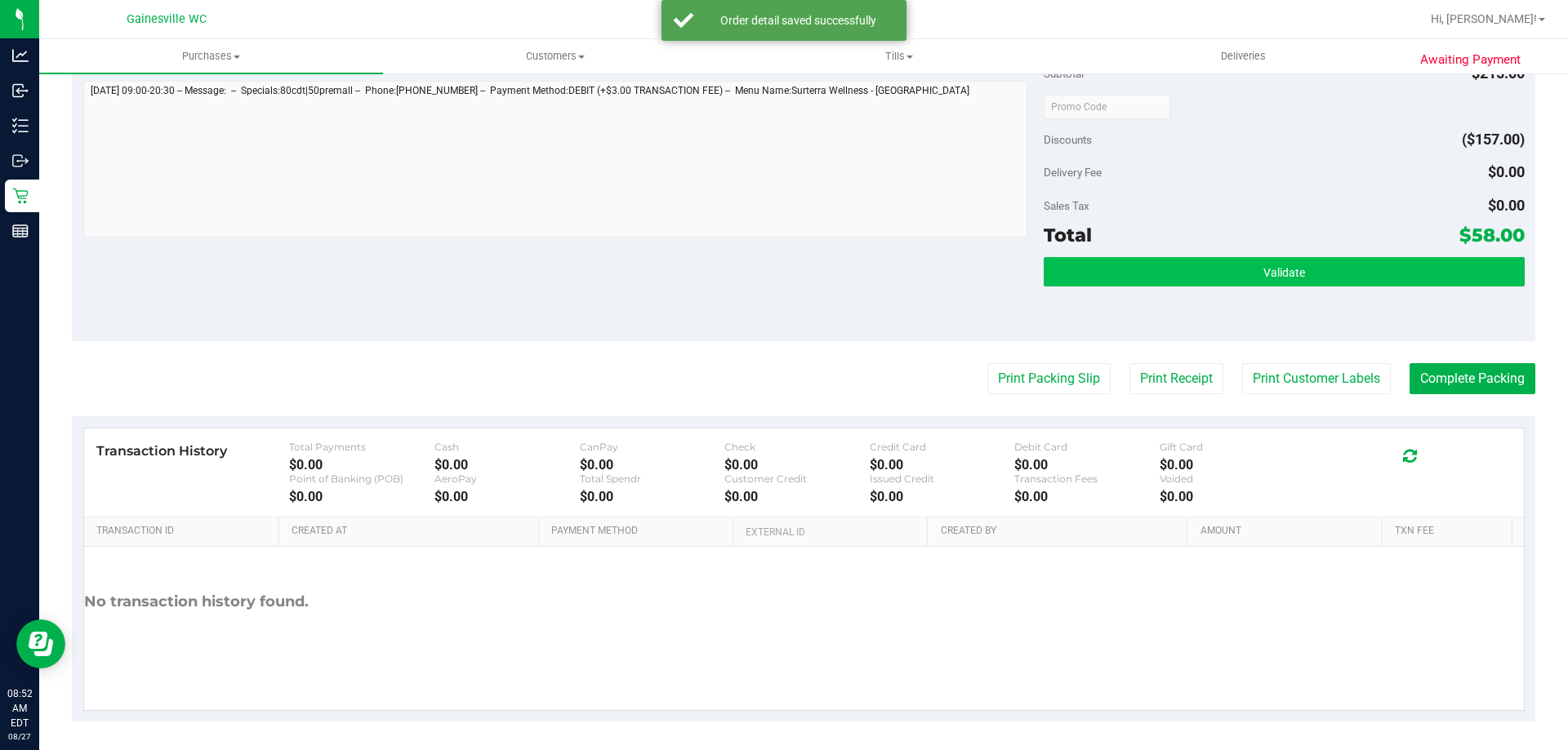
scroll to position [868, 0]
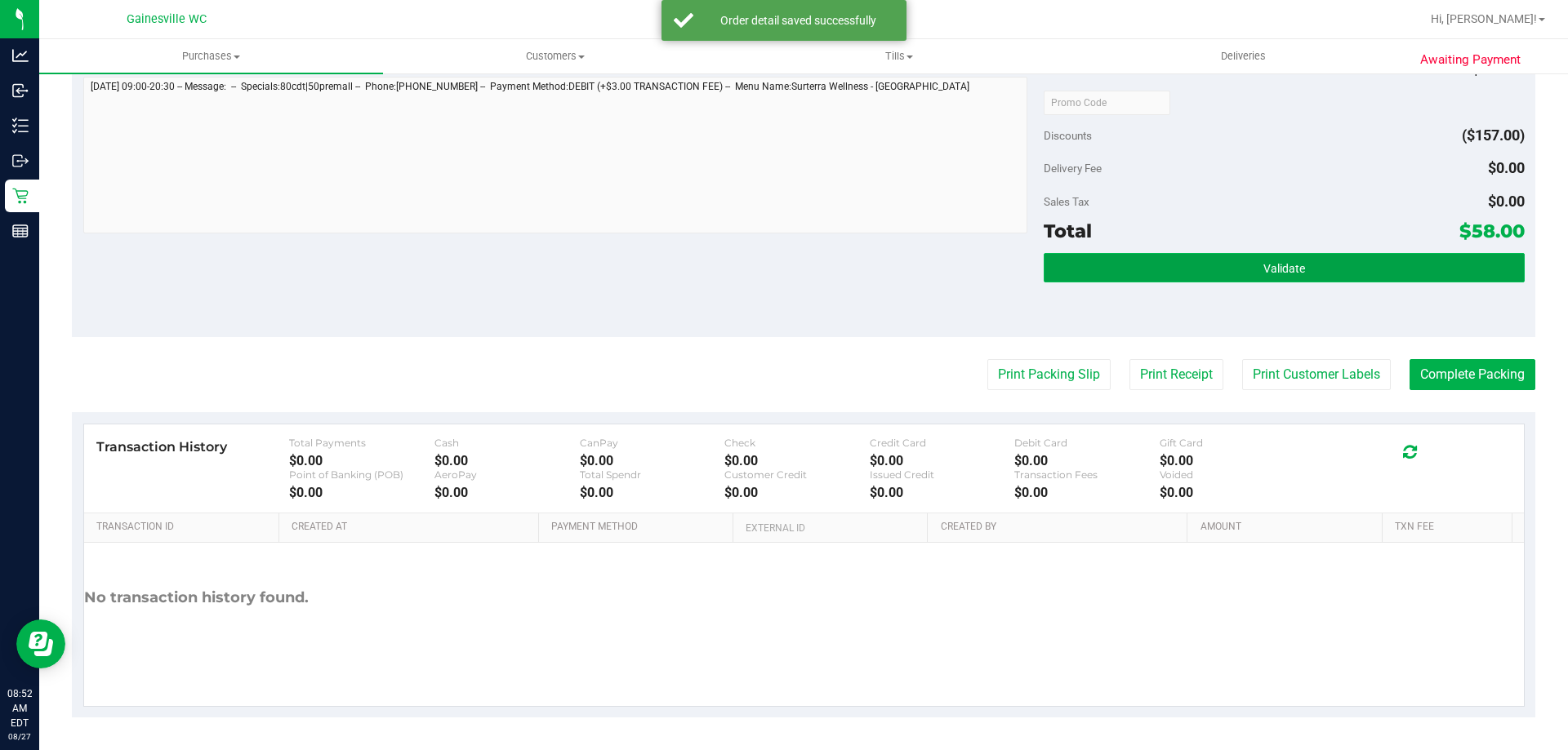
click at [1308, 269] on button "Validate" at bounding box center [1284, 267] width 480 height 29
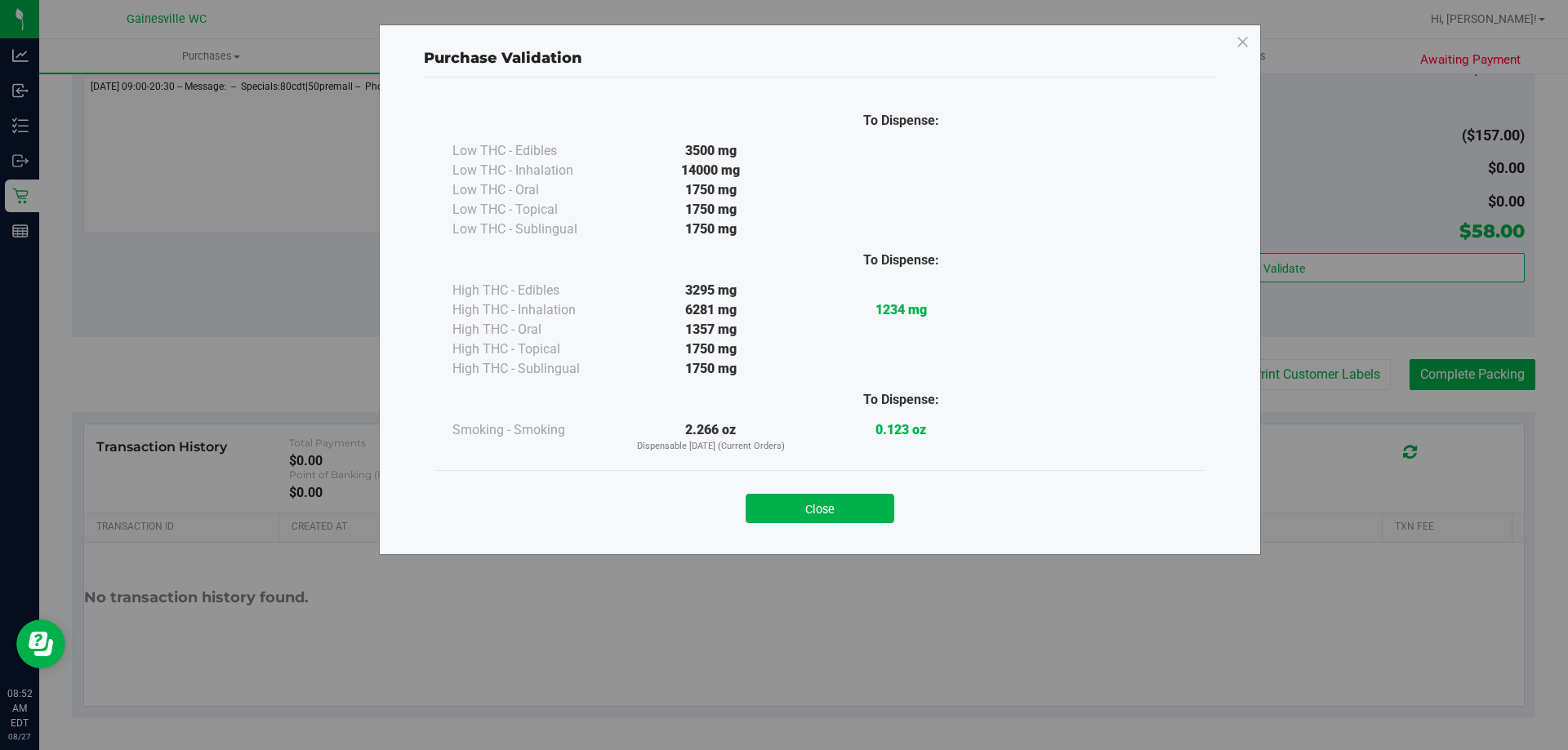
click at [865, 510] on button "Close" at bounding box center [820, 508] width 149 height 29
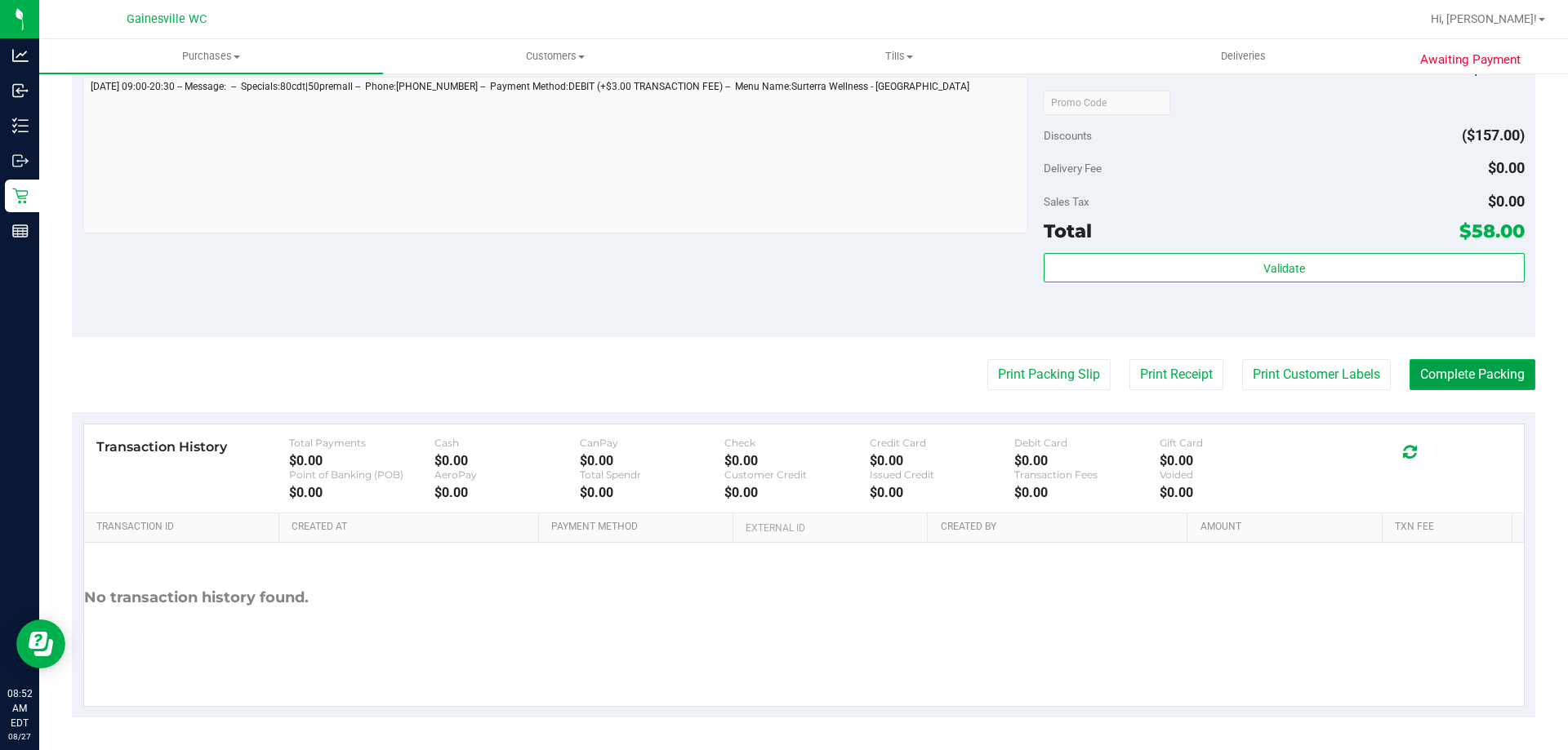
click at [1481, 389] on button "Complete Packing" at bounding box center [1472, 374] width 126 height 31
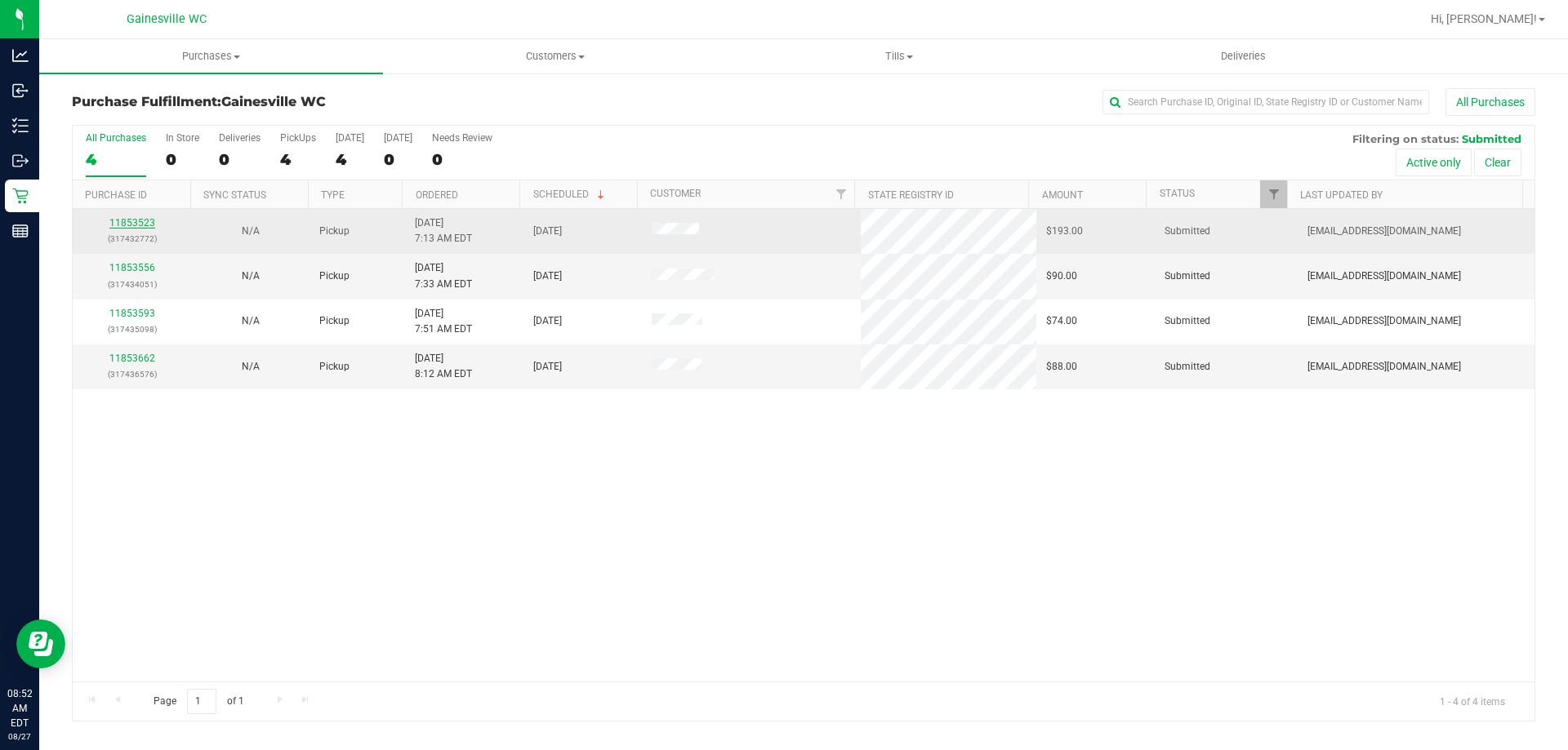
click at [146, 221] on link "11853523" at bounding box center [132, 223] width 46 height 11
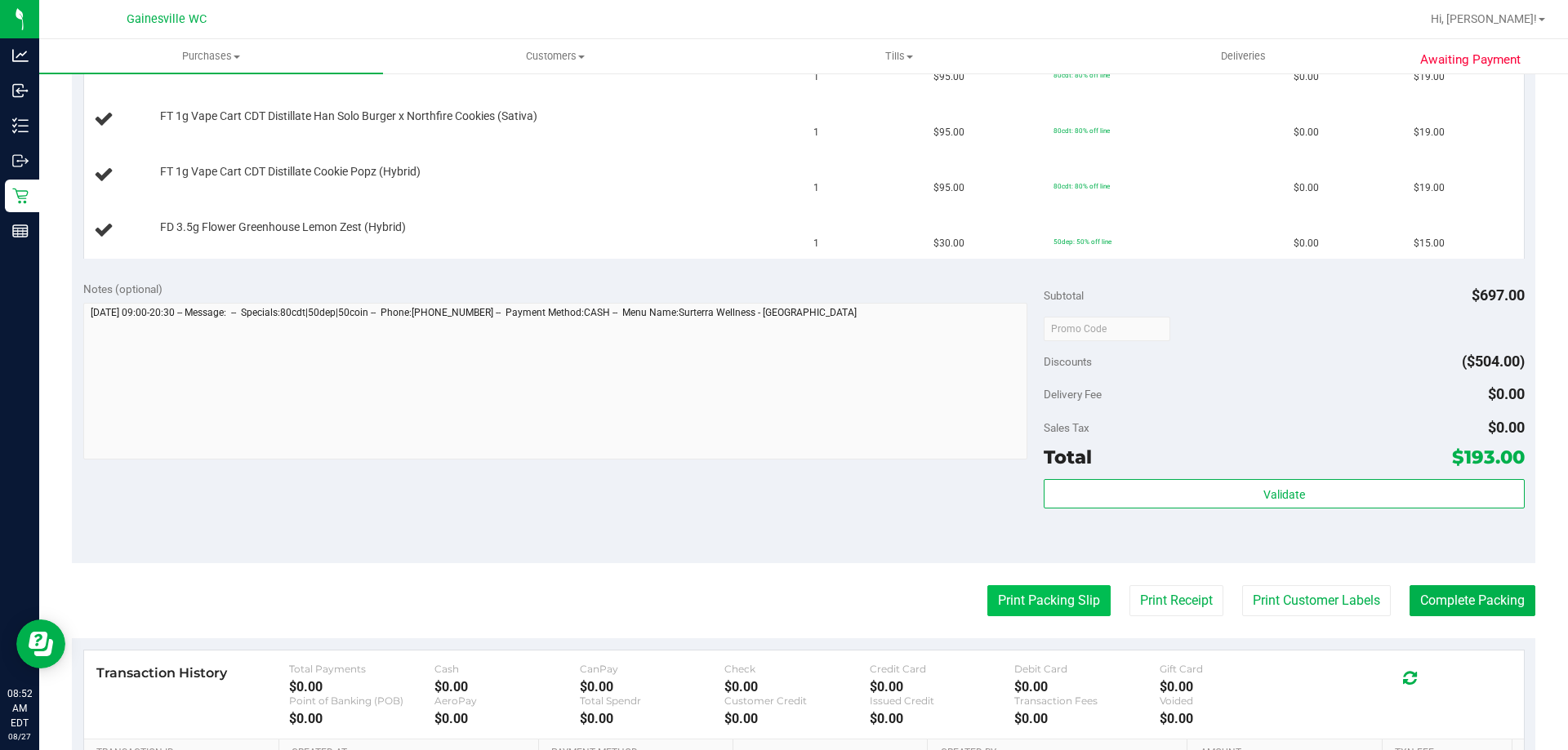
scroll to position [1061, 0]
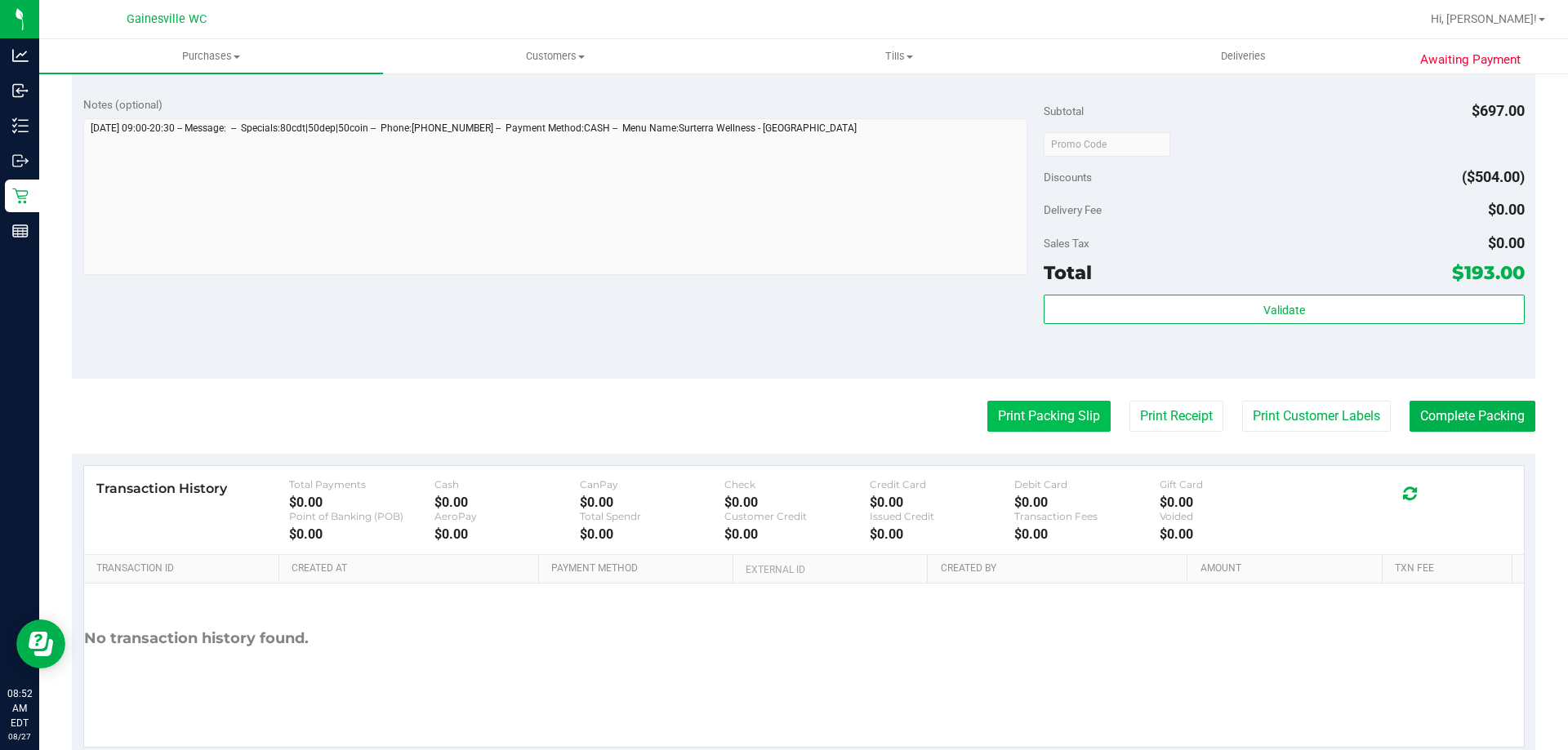
click at [1076, 423] on button "Print Packing Slip" at bounding box center [1049, 416] width 124 height 31
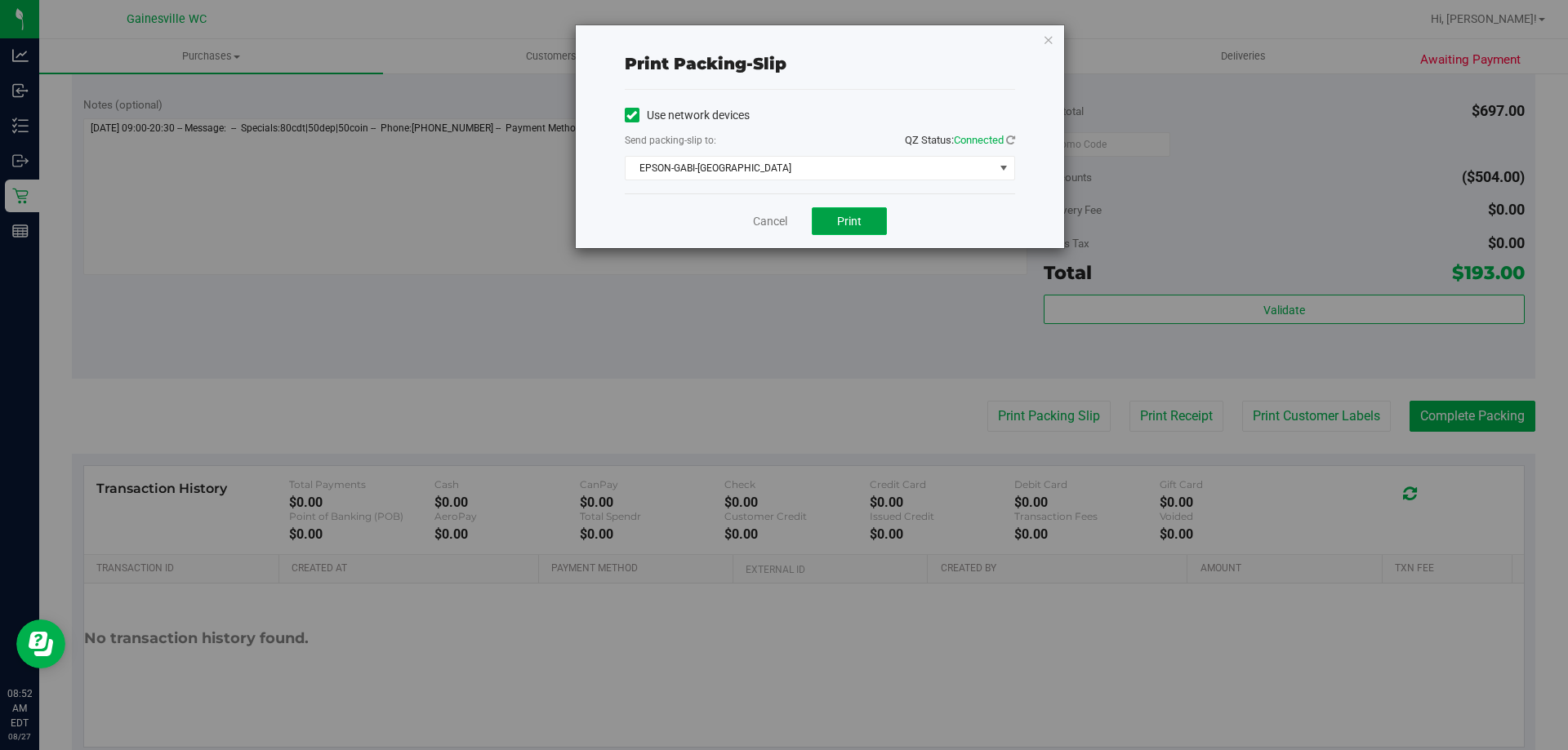
click at [822, 219] on button "Print" at bounding box center [850, 221] width 75 height 28
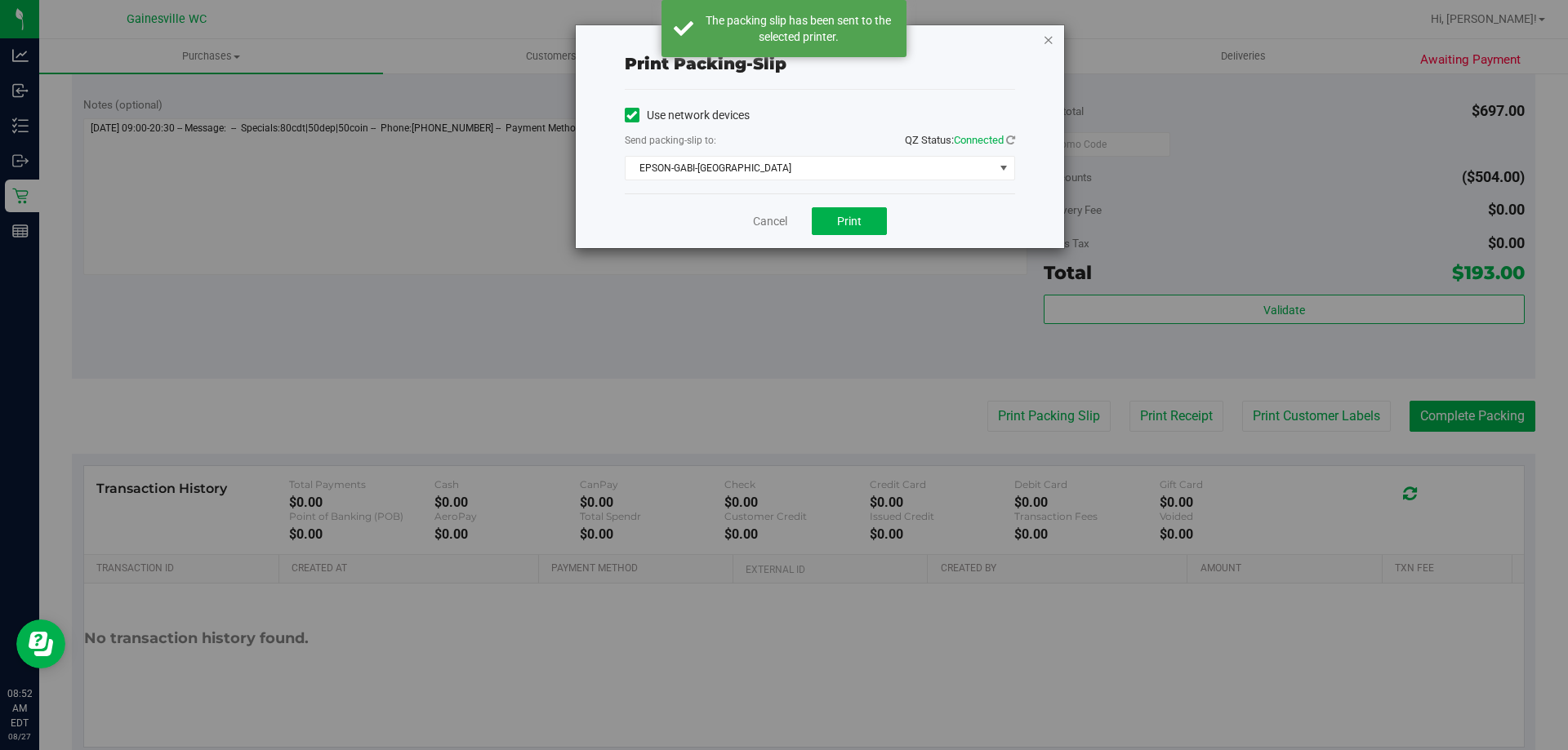
click at [1049, 43] on icon "button" at bounding box center [1048, 38] width 11 height 20
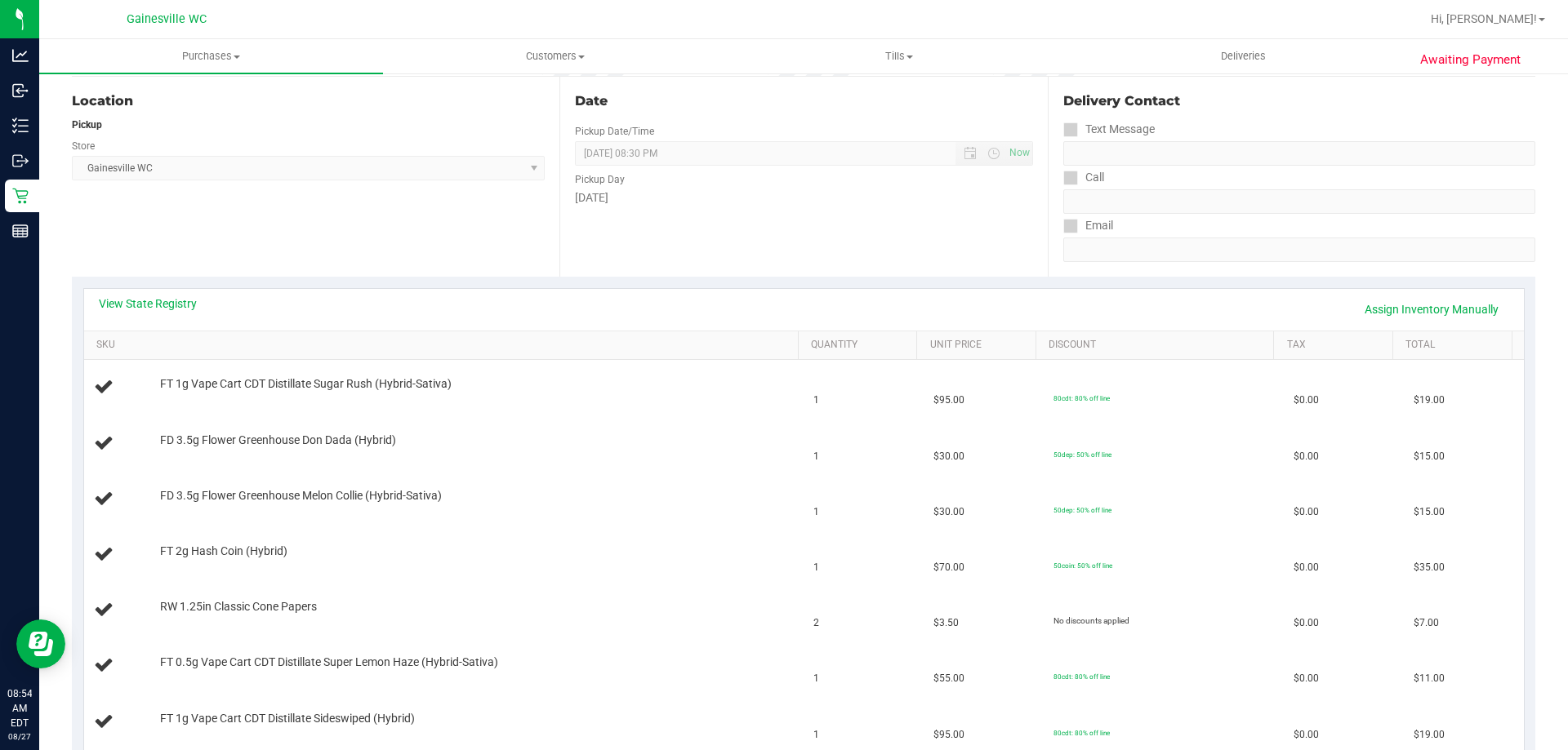
scroll to position [0, 0]
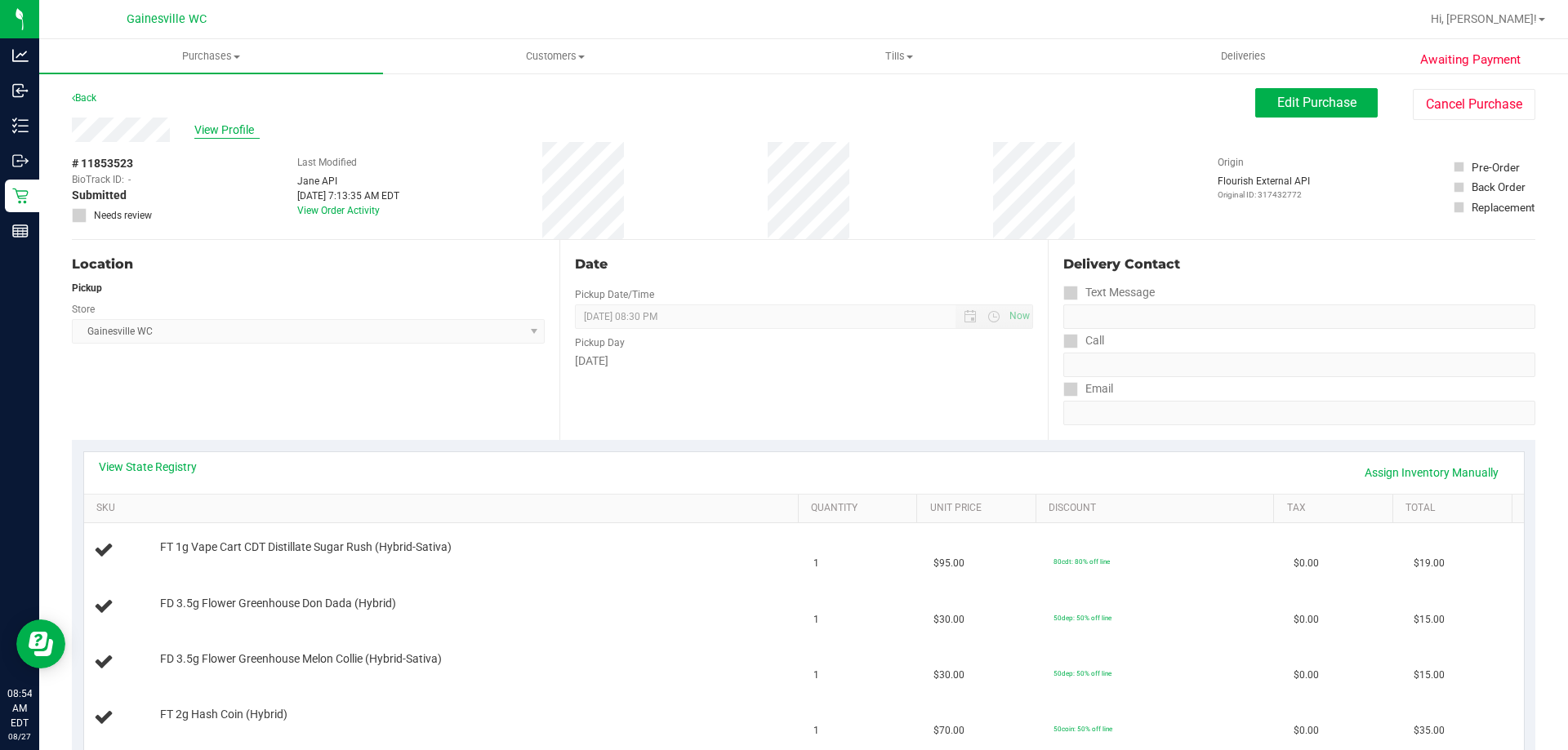
click at [228, 123] on span "View Profile" at bounding box center [227, 130] width 66 height 17
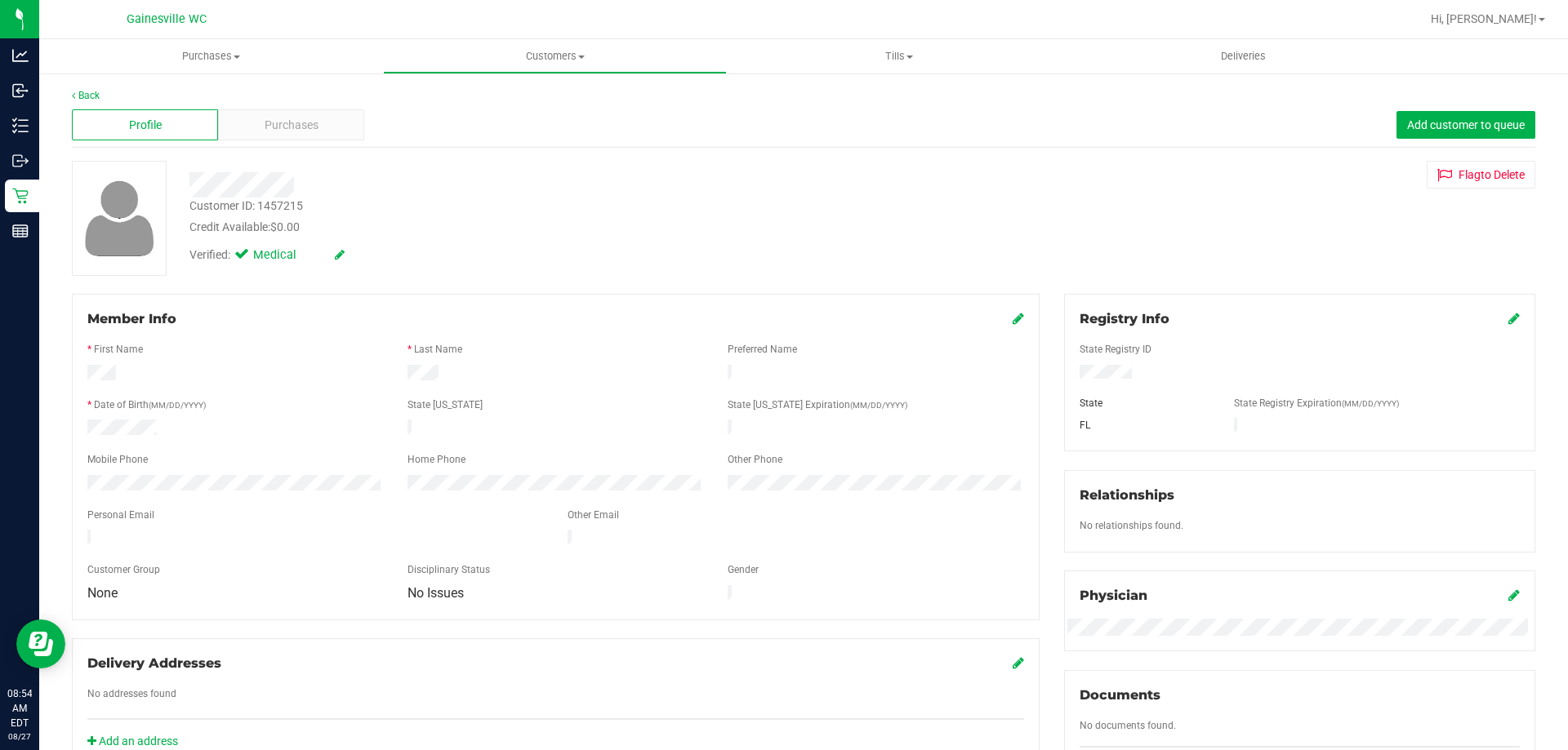
click at [274, 209] on div "Customer ID: 1457215" at bounding box center [246, 206] width 113 height 17
copy div "1457215"
click at [541, 209] on div "Customer ID: 1457215 Credit Available: $0.00" at bounding box center [550, 217] width 745 height 38
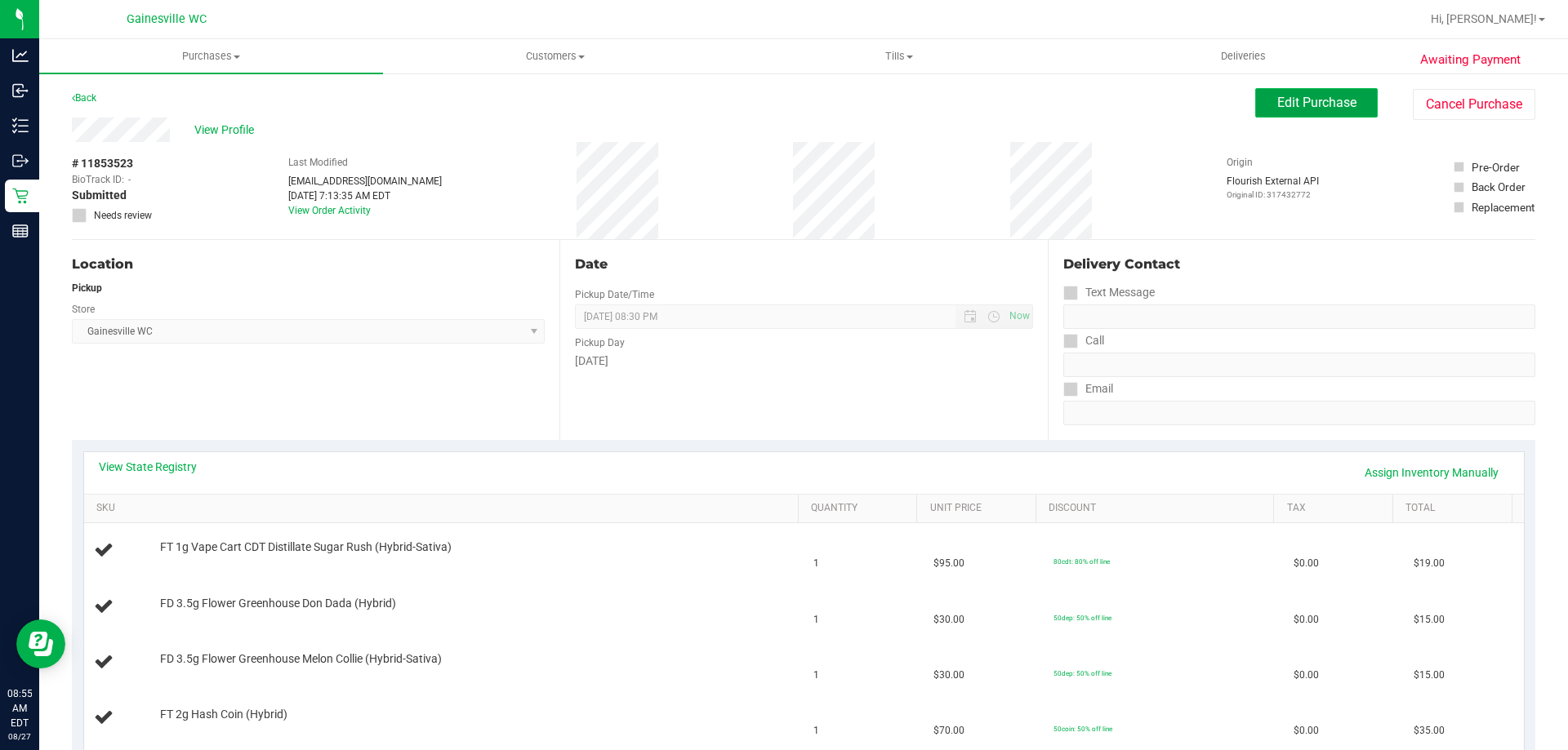
click at [1336, 105] on span "Edit Purchase" at bounding box center [1317, 102] width 79 height 16
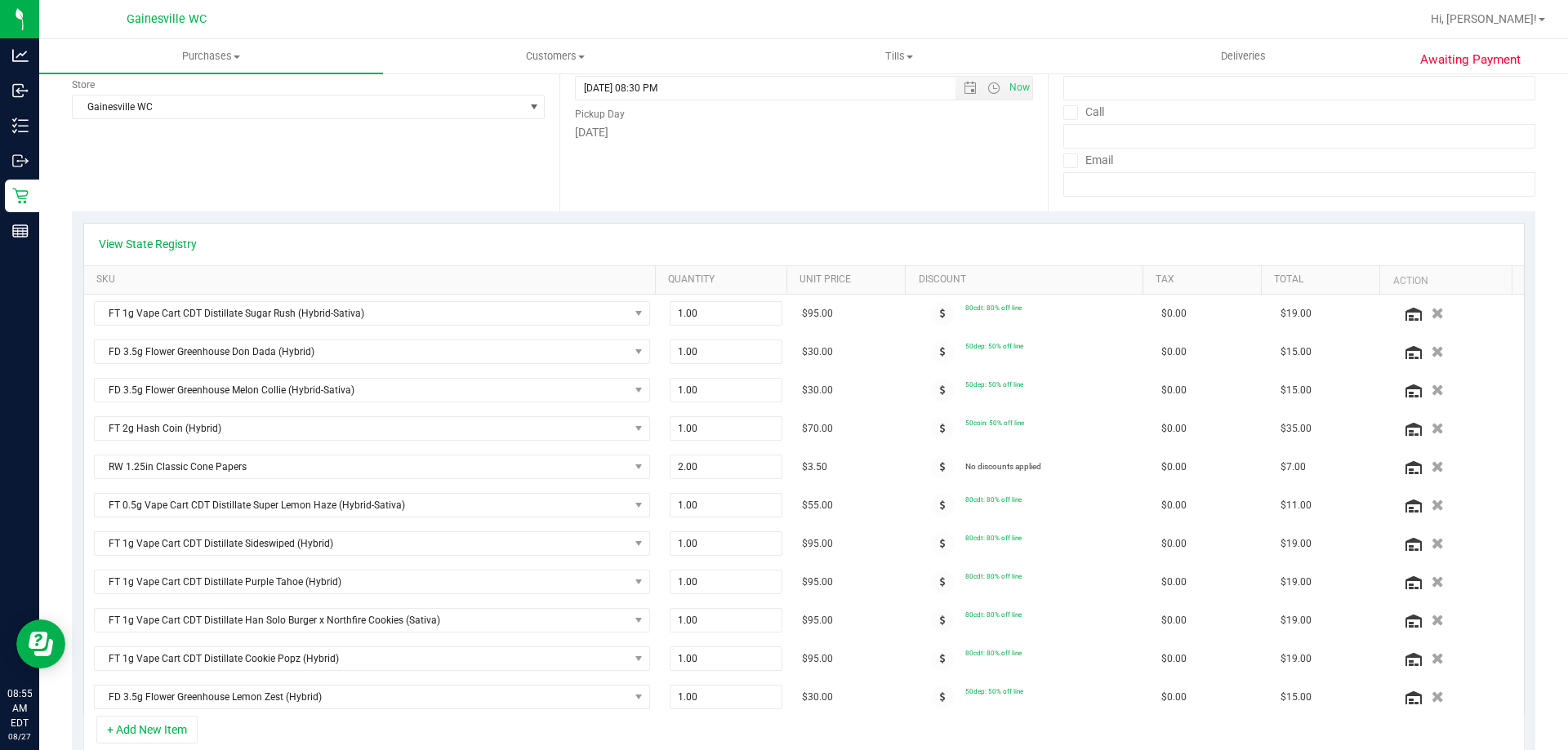
scroll to position [245, 0]
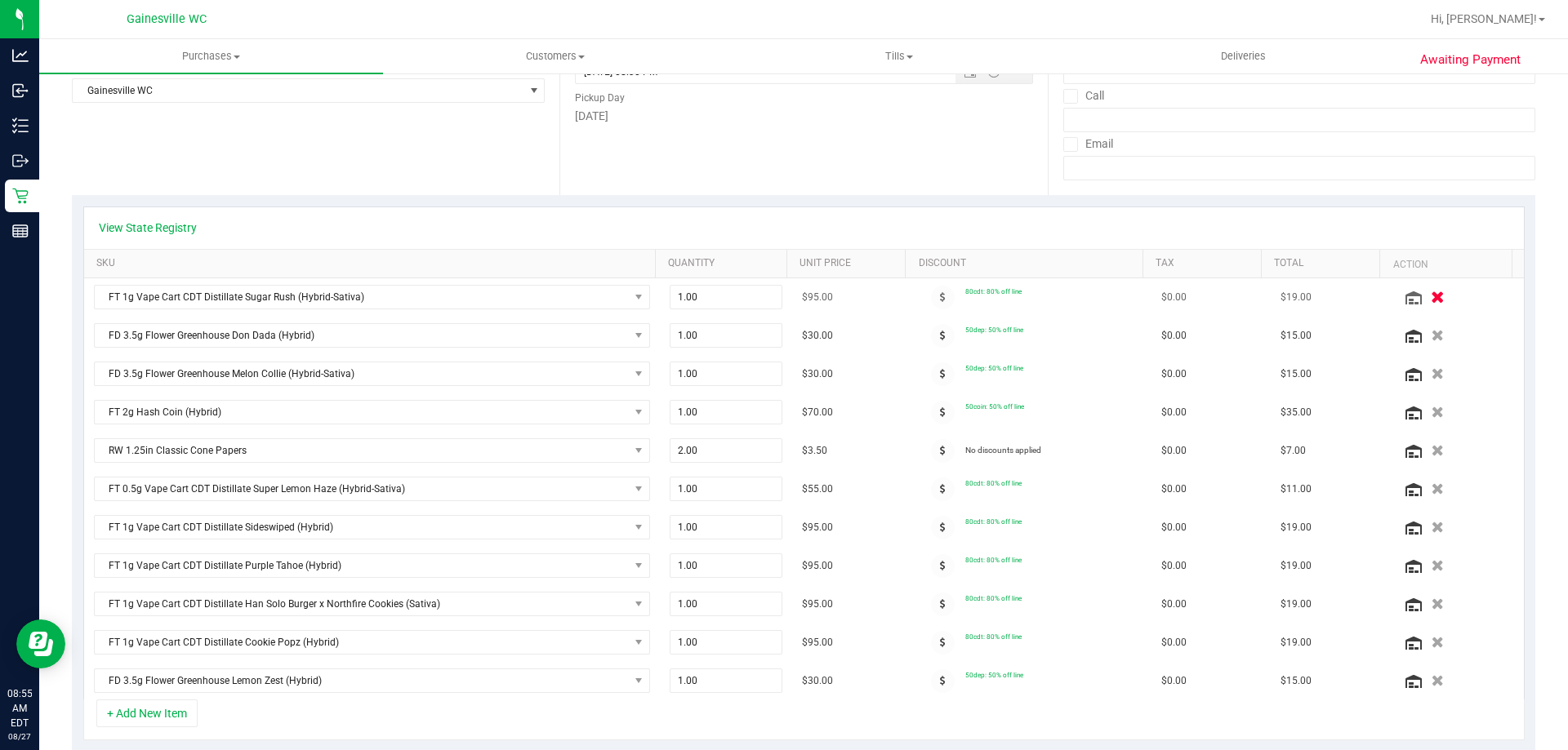
click at [1424, 301] on button "button" at bounding box center [1438, 296] width 28 height 17
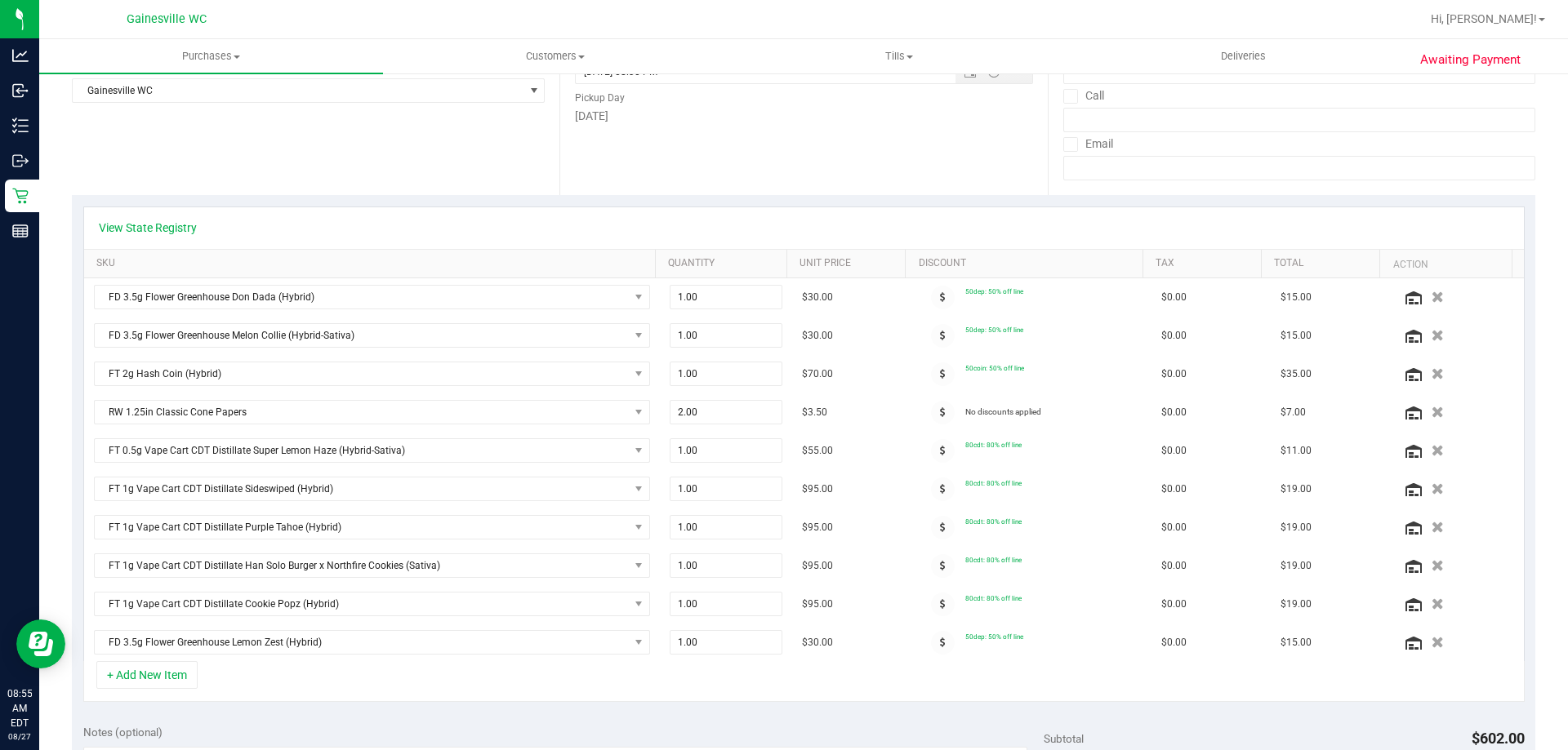
scroll to position [0, 0]
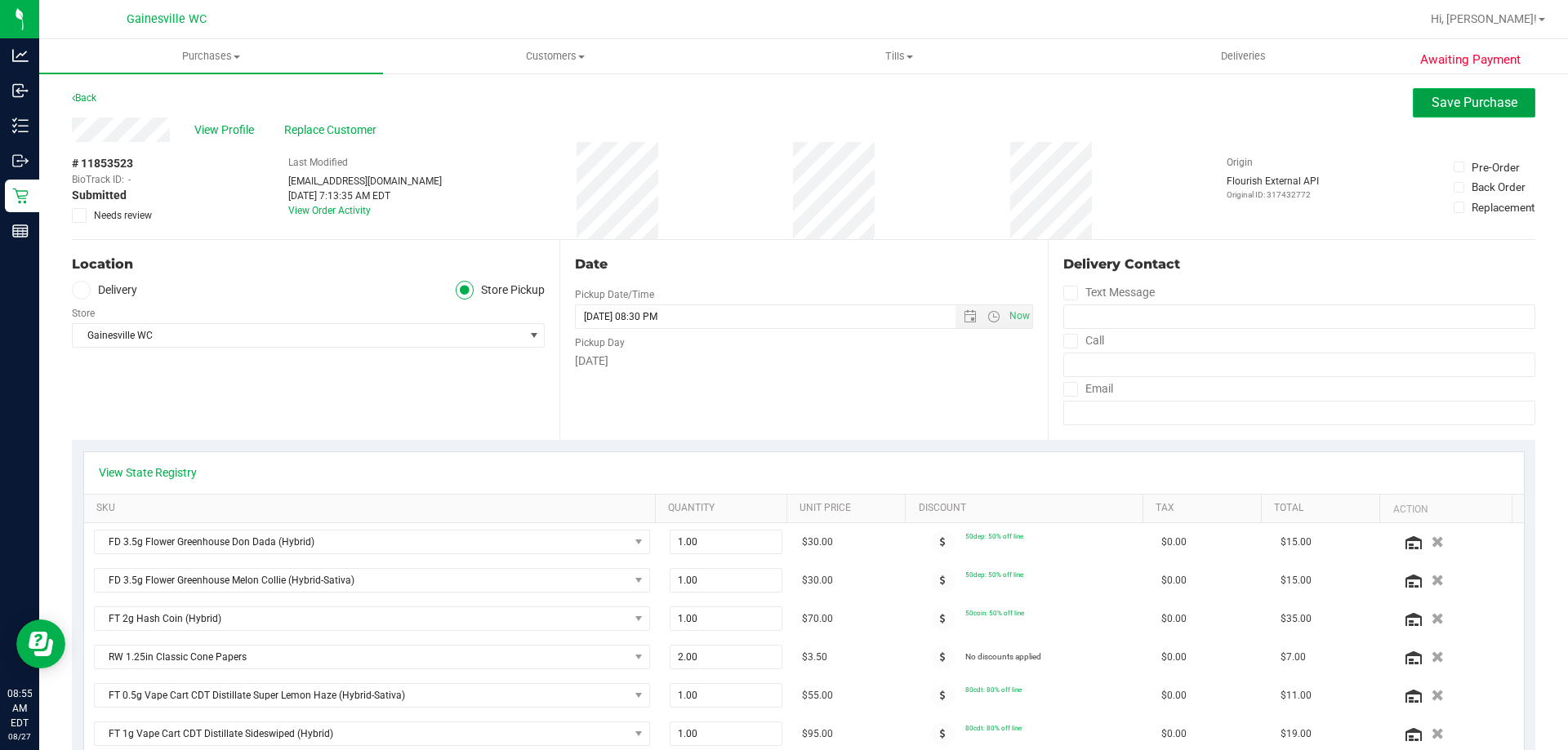
click at [1413, 98] on button "Save Purchase" at bounding box center [1474, 102] width 123 height 29
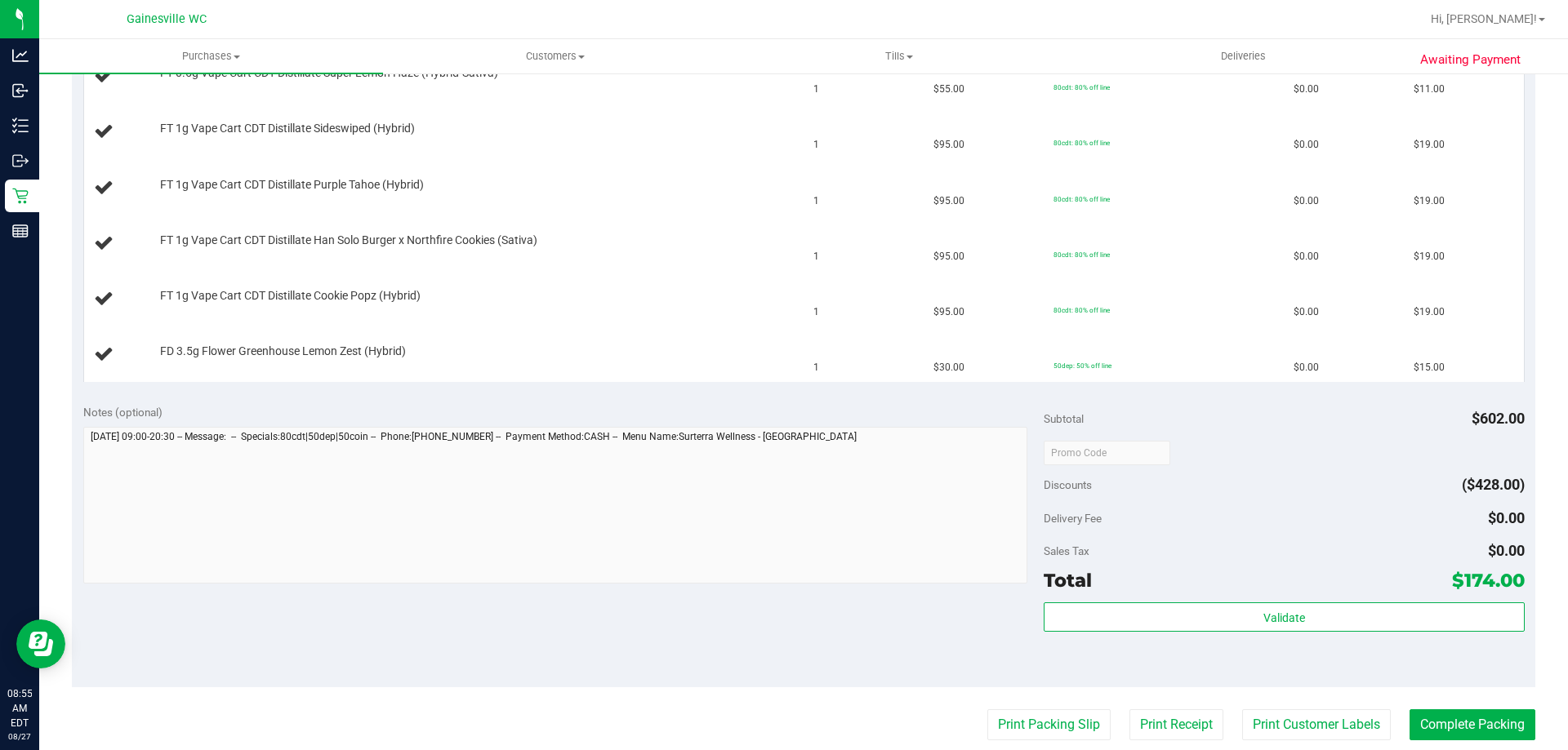
scroll to position [817, 0]
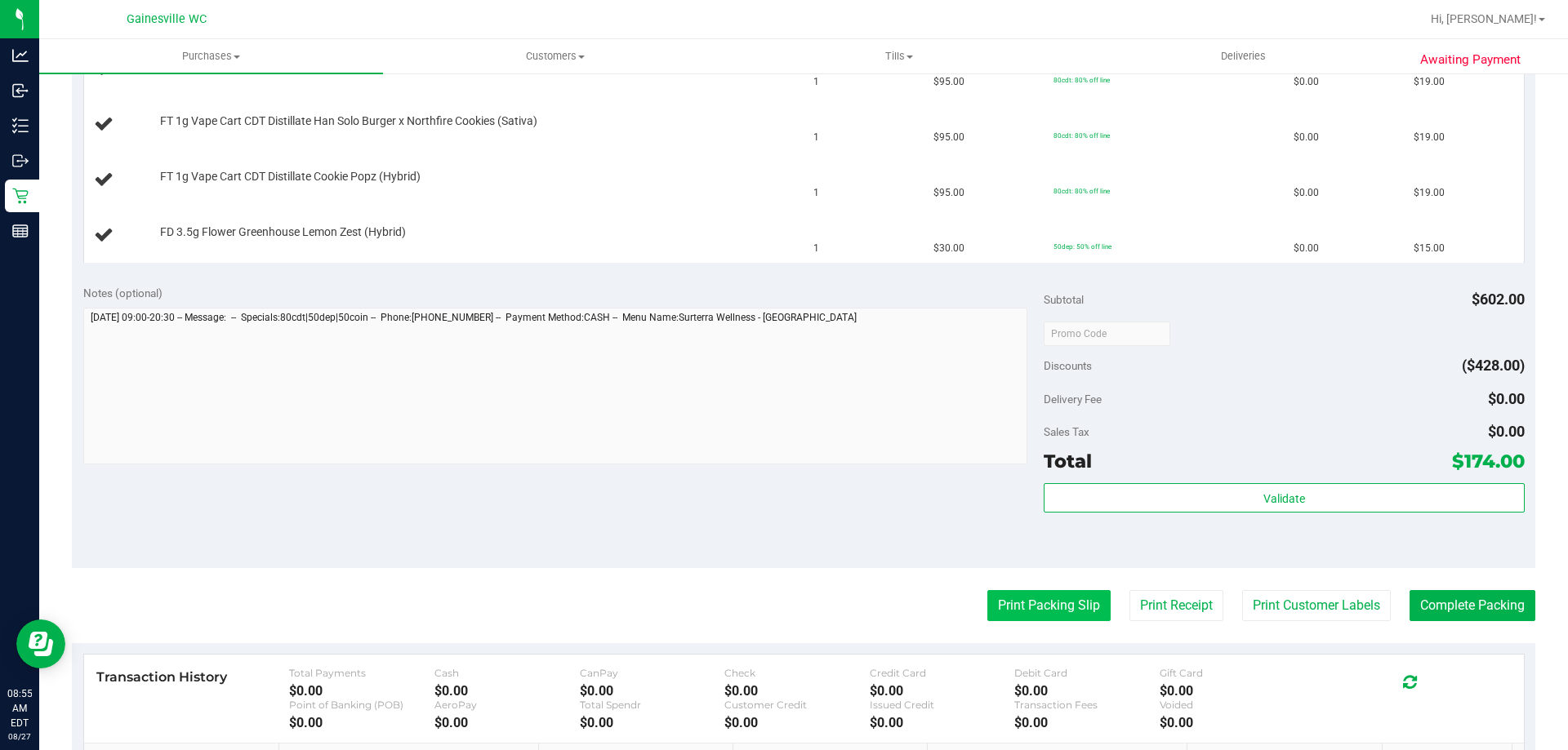
click at [1048, 599] on button "Print Packing Slip" at bounding box center [1049, 606] width 124 height 31
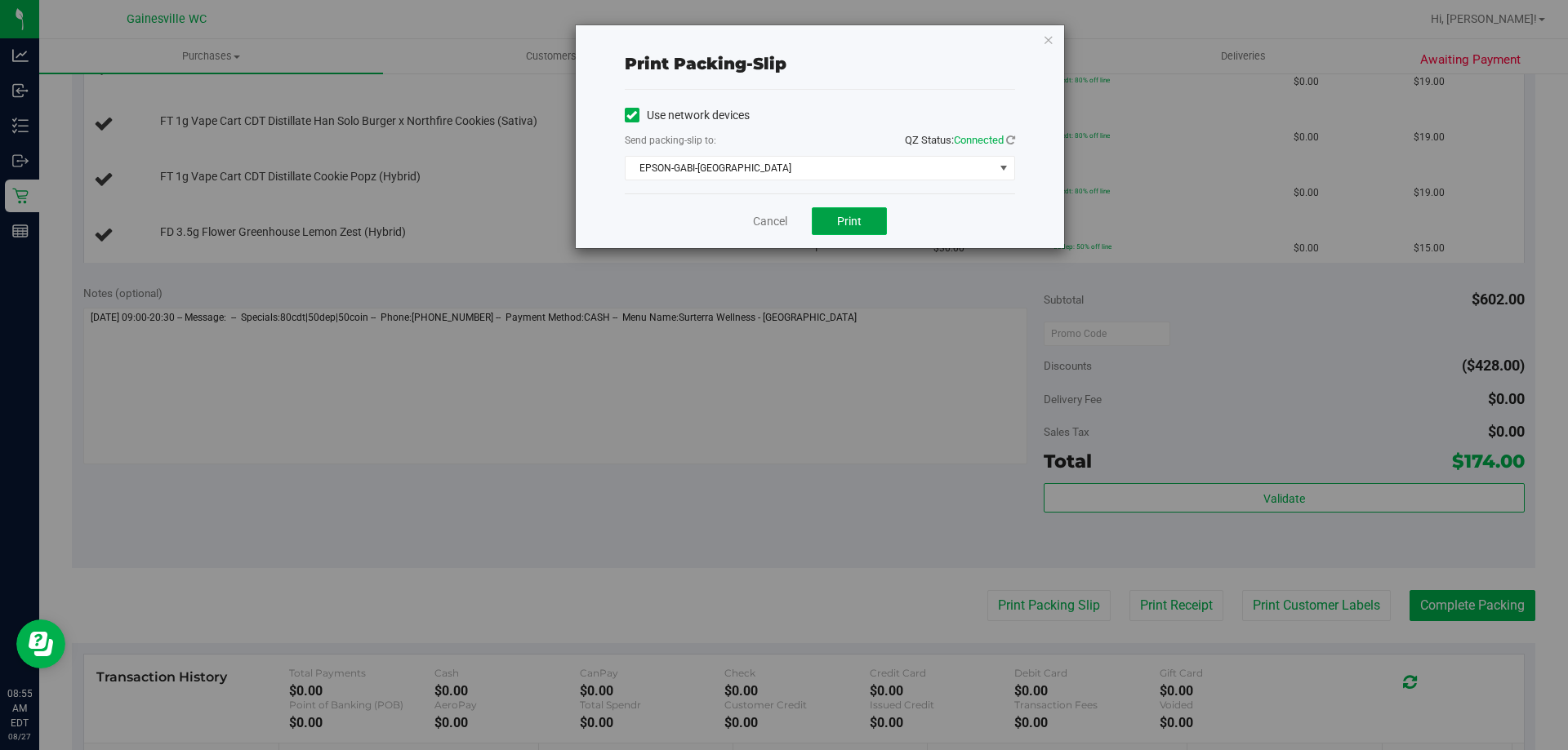
click at [865, 215] on button "Print" at bounding box center [850, 221] width 75 height 28
click at [761, 224] on link "Cancel" at bounding box center [770, 221] width 35 height 17
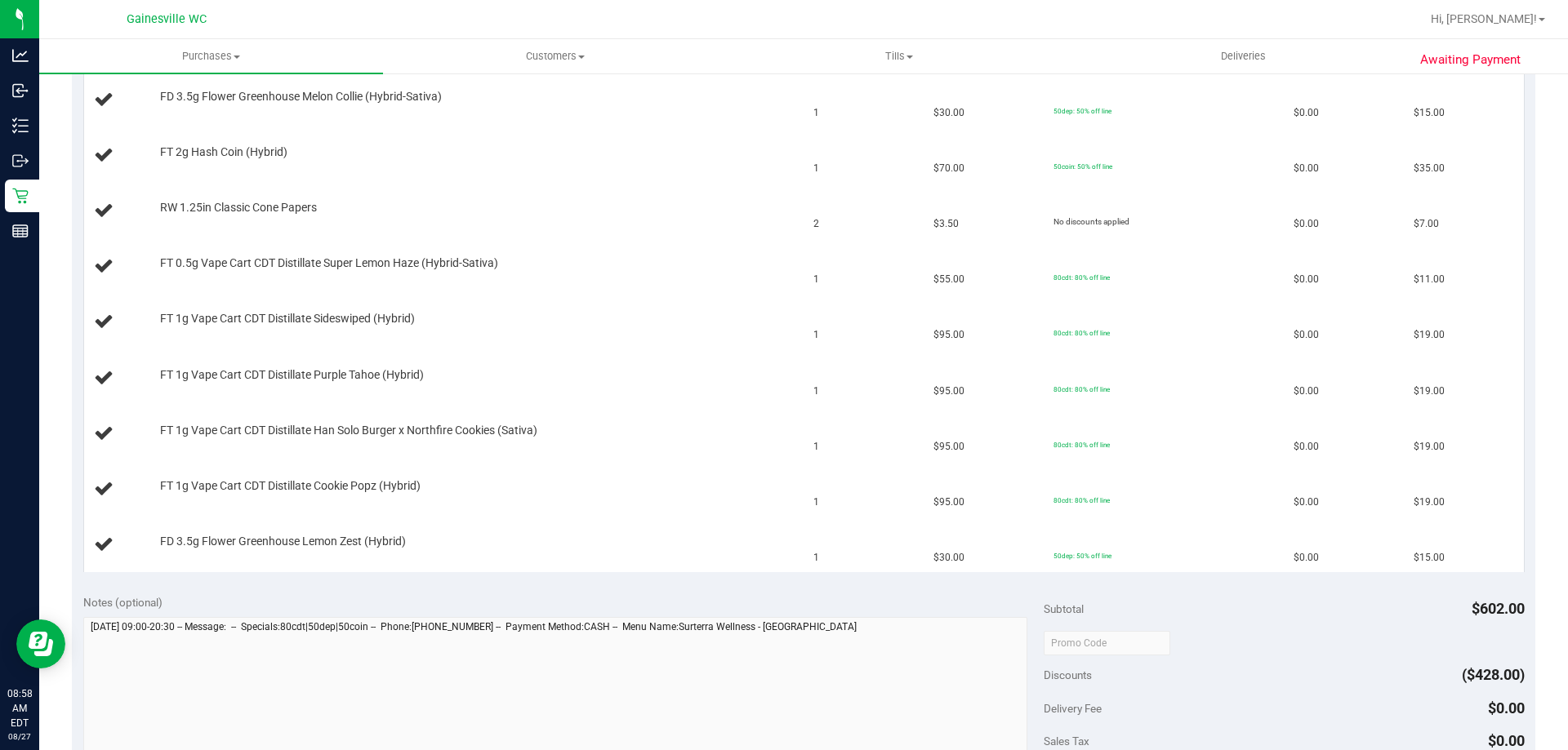
scroll to position [1048, 0]
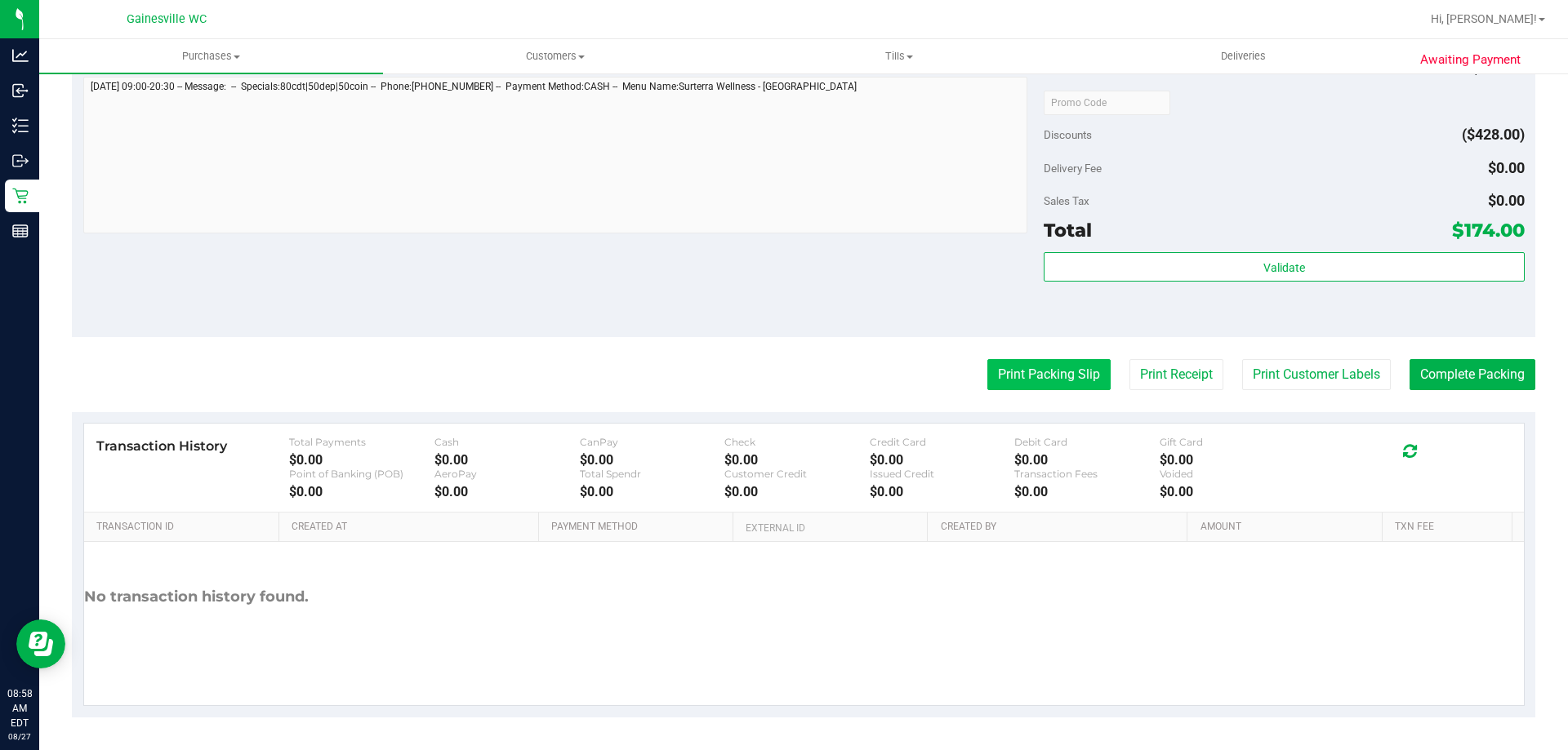
click at [1051, 371] on button "Print Packing Slip" at bounding box center [1049, 374] width 124 height 31
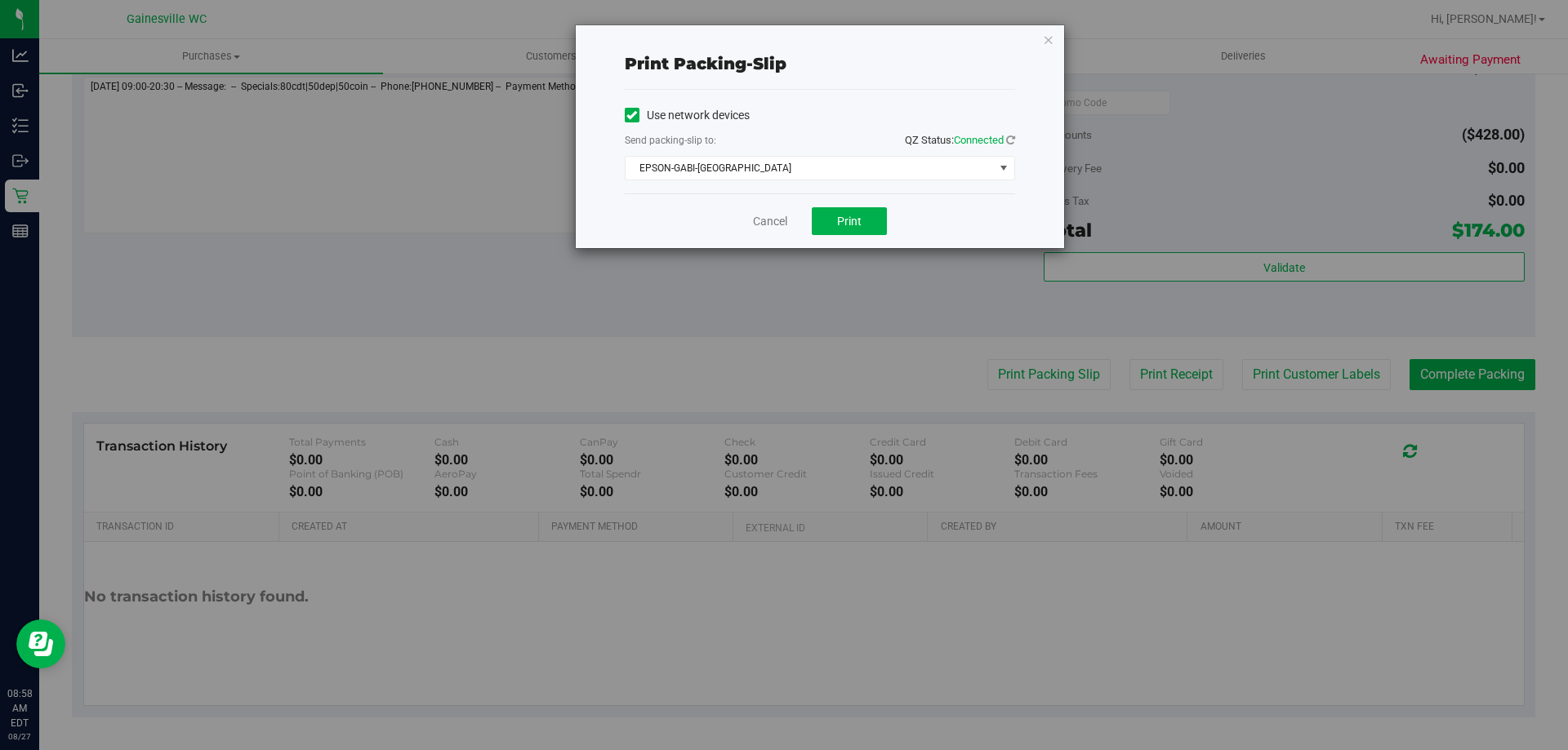
click at [845, 200] on div "Cancel Print" at bounding box center [820, 220] width 390 height 54
click at [845, 212] on button "Print" at bounding box center [850, 221] width 75 height 28
click at [765, 226] on link "Cancel" at bounding box center [770, 221] width 35 height 17
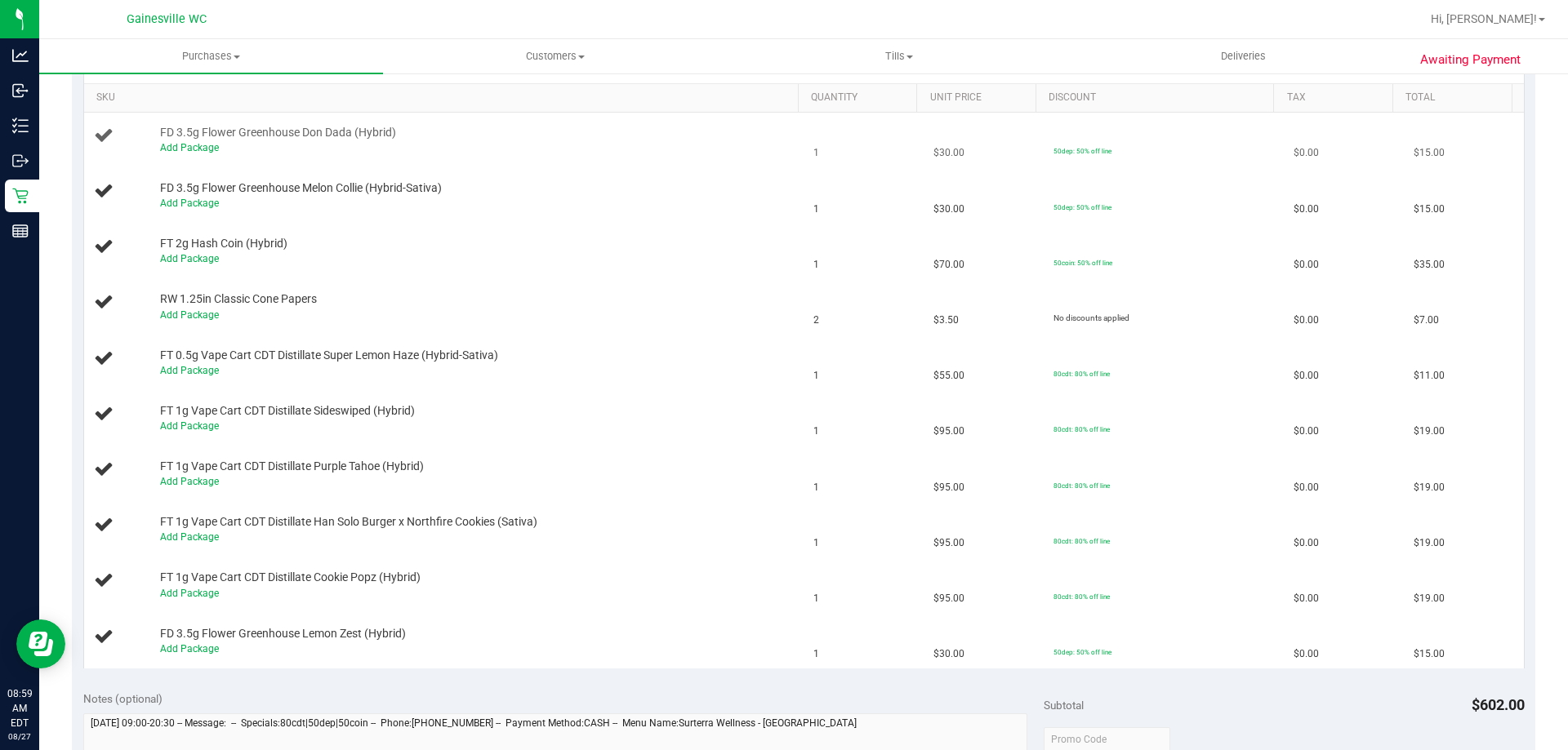
scroll to position [313, 0]
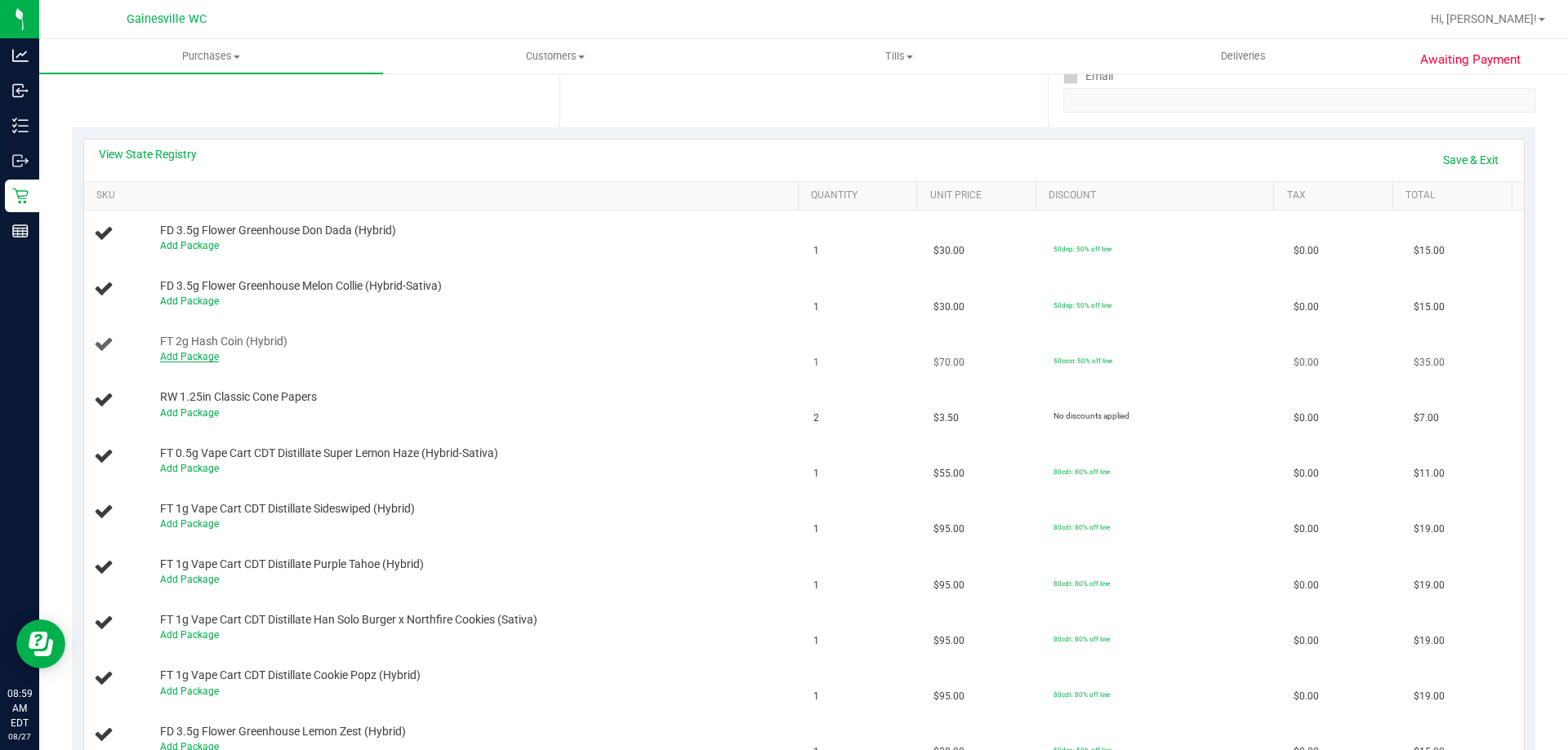
click at [184, 363] on link "Add Package" at bounding box center [189, 357] width 59 height 11
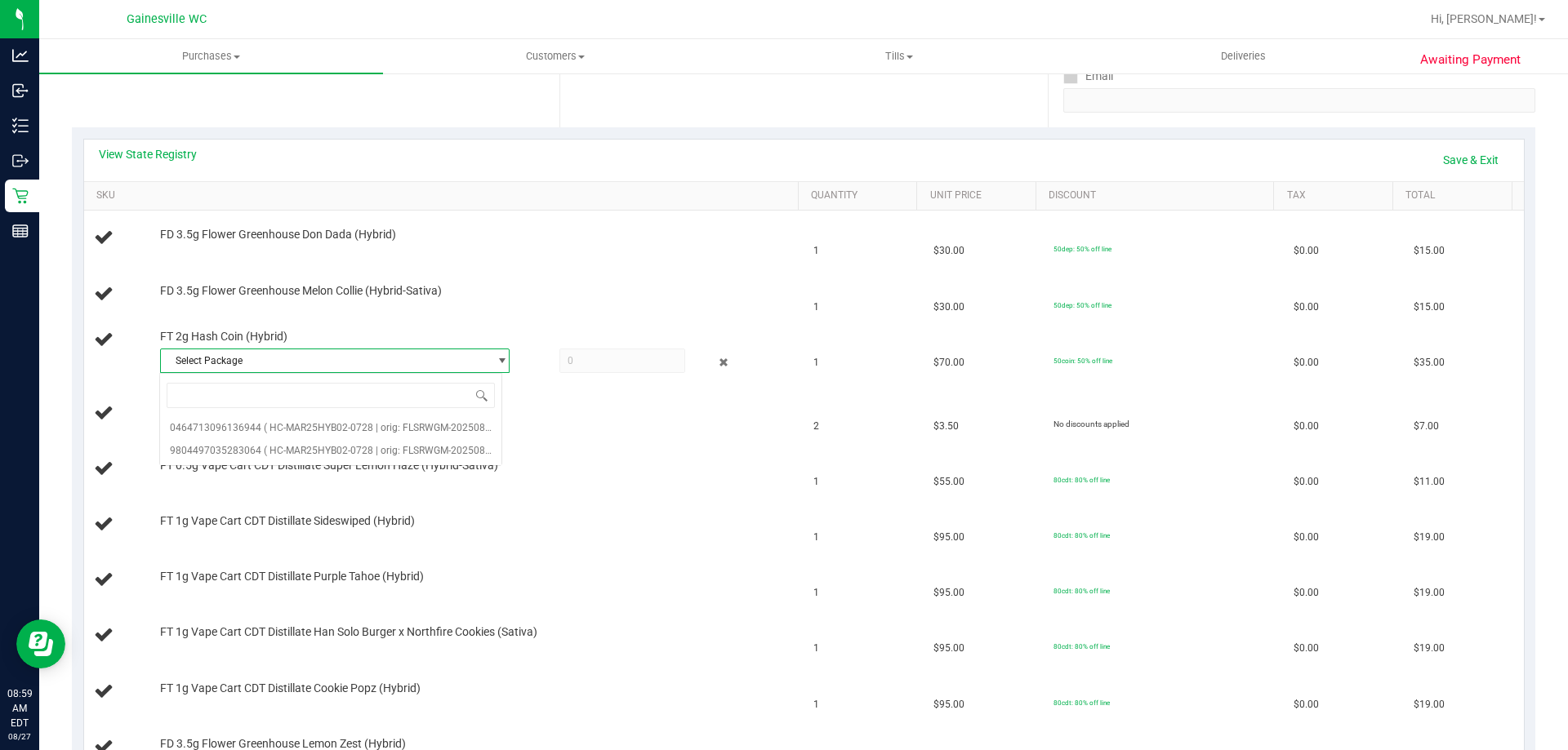
click at [294, 363] on span "Select Package" at bounding box center [324, 361] width 327 height 22
click at [298, 364] on span "Select Package" at bounding box center [324, 361] width 327 height 22
click at [405, 447] on span "( HC-MAR25HYB02-0728 | orig: FLSRWGM-20250804-777 )" at bounding box center [392, 451] width 258 height 11
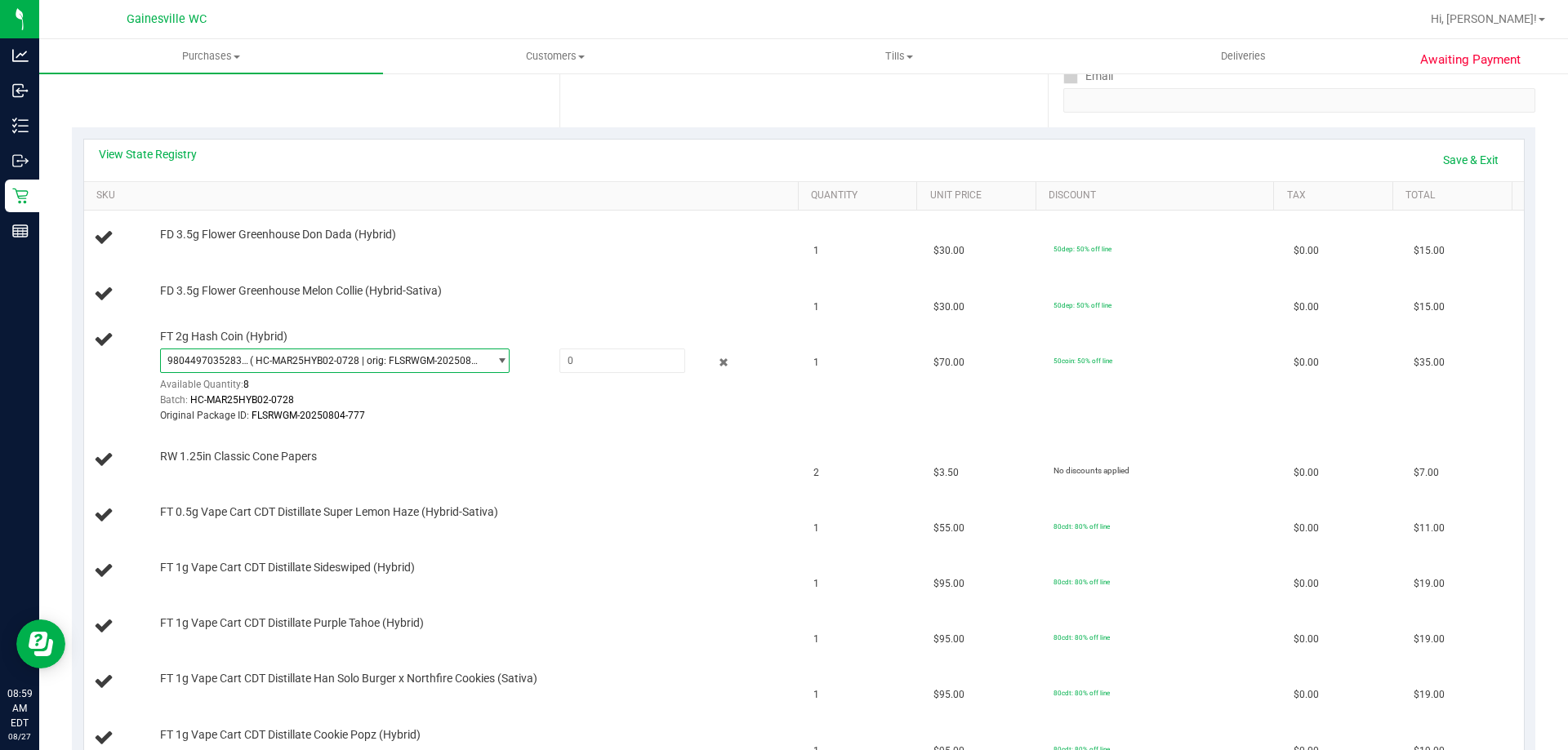
drag, startPoint x: 412, startPoint y: 364, endPoint x: 413, endPoint y: 373, distance: 9.1
click at [413, 364] on span "( HC-MAR25HYB02-0728 | orig: FLSRWGM-20250804-777 )" at bounding box center [366, 361] width 232 height 11
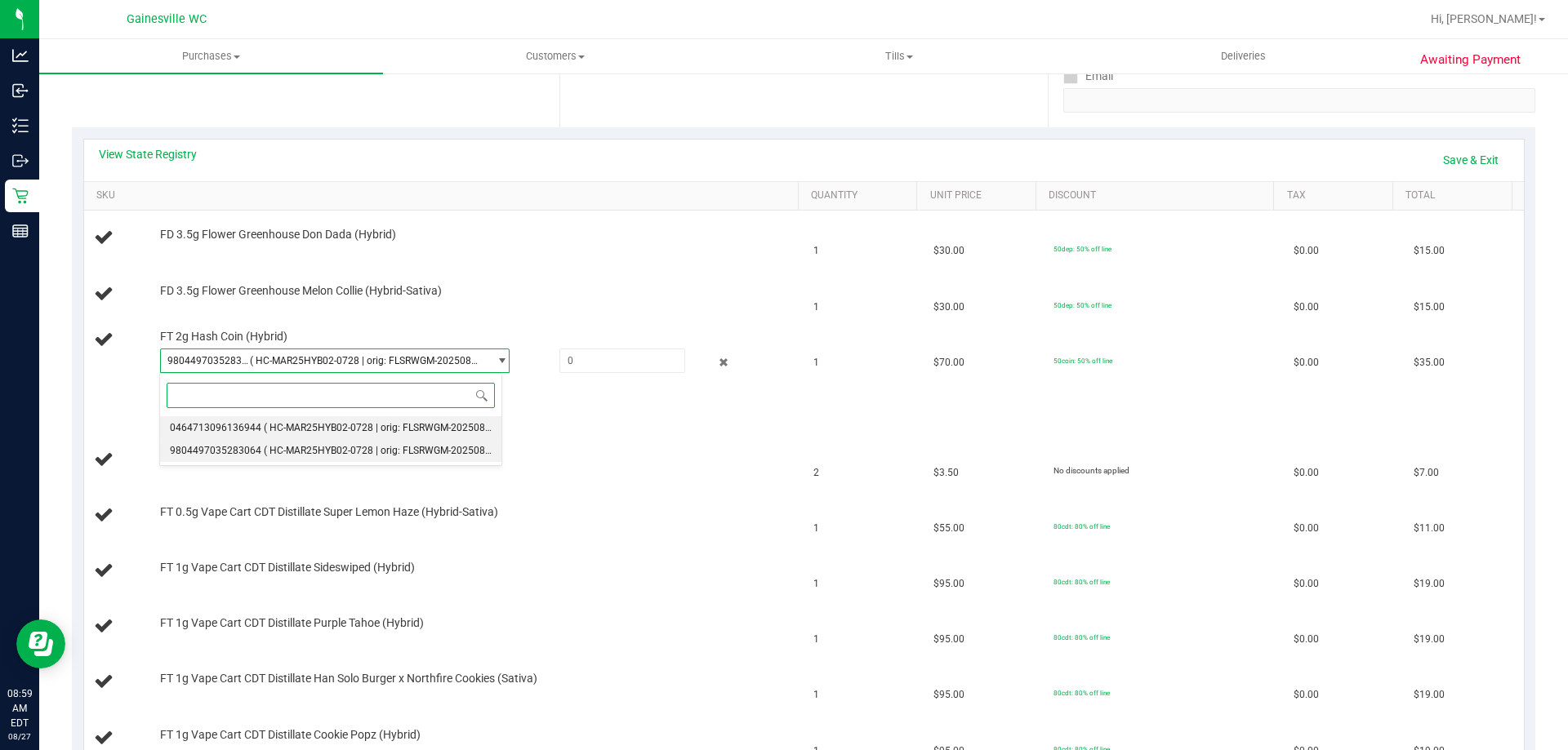
click at [386, 424] on span "( HC-MAR25HYB02-0728 | orig: FLSRWGM-20250804-896 )" at bounding box center [392, 428] width 258 height 11
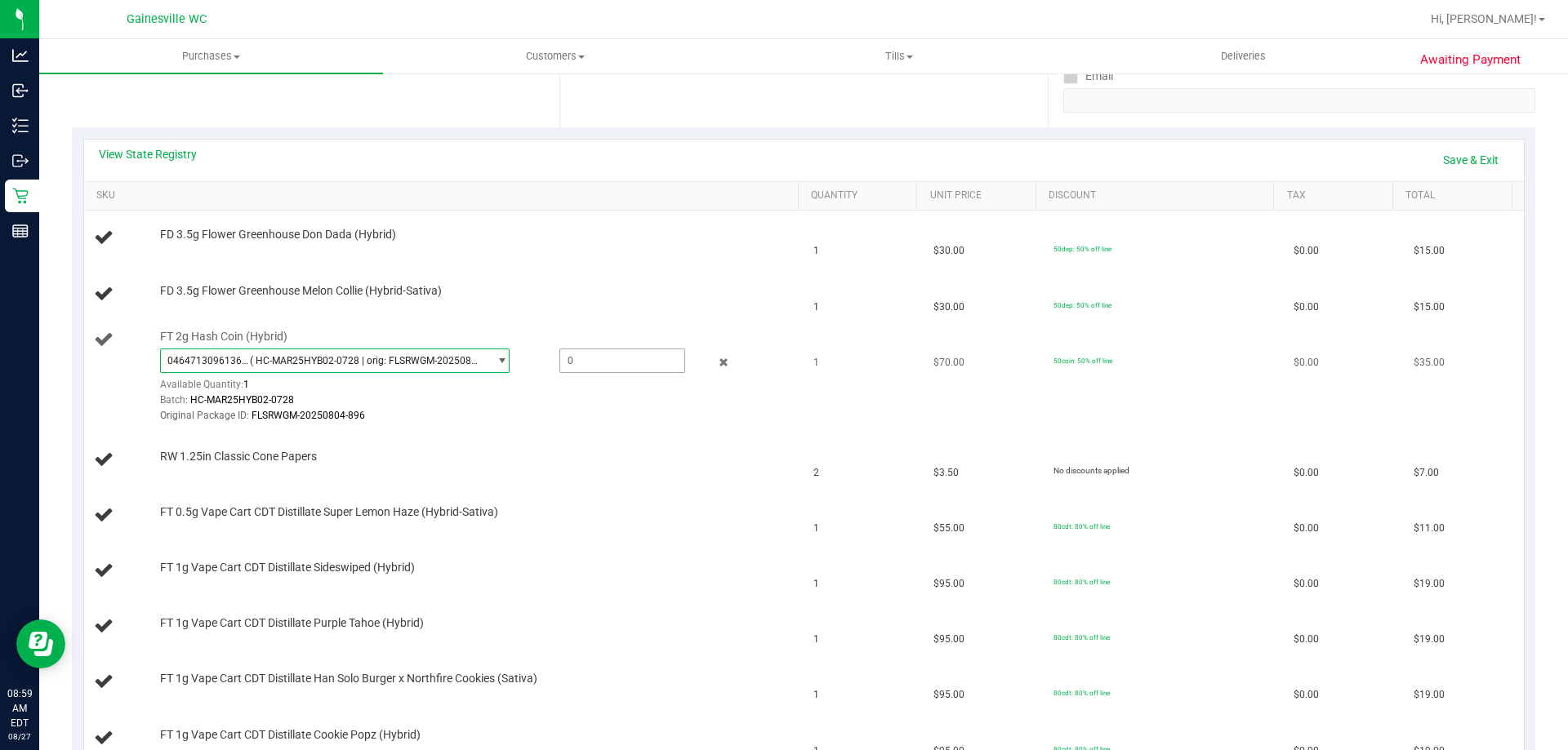
click at [580, 366] on span at bounding box center [623, 361] width 126 height 24
type input "1"
type input "1.0000"
click at [607, 433] on td "RW 1.25in Classic Cone Papers" at bounding box center [445, 460] width 720 height 55
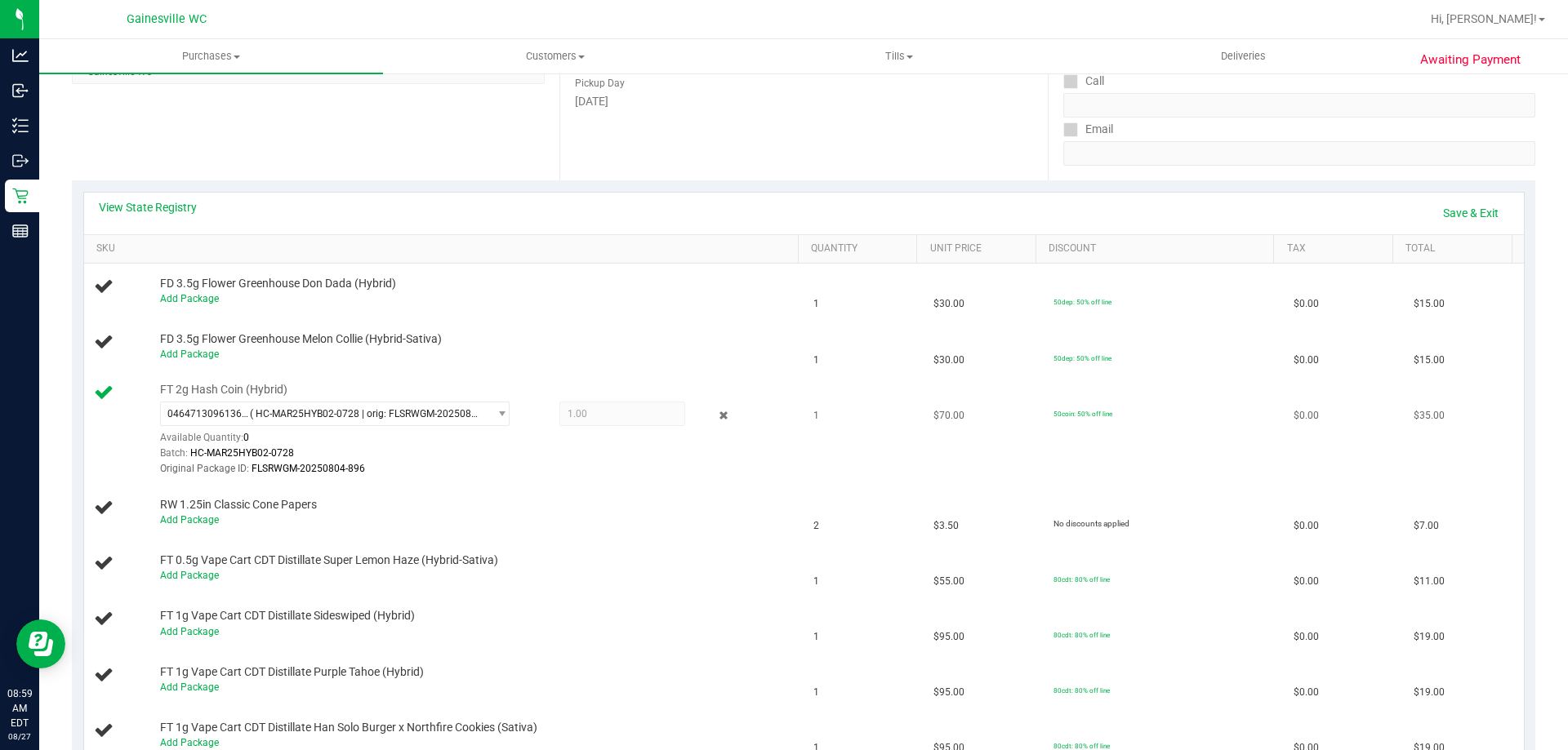
scroll to position [232, 0]
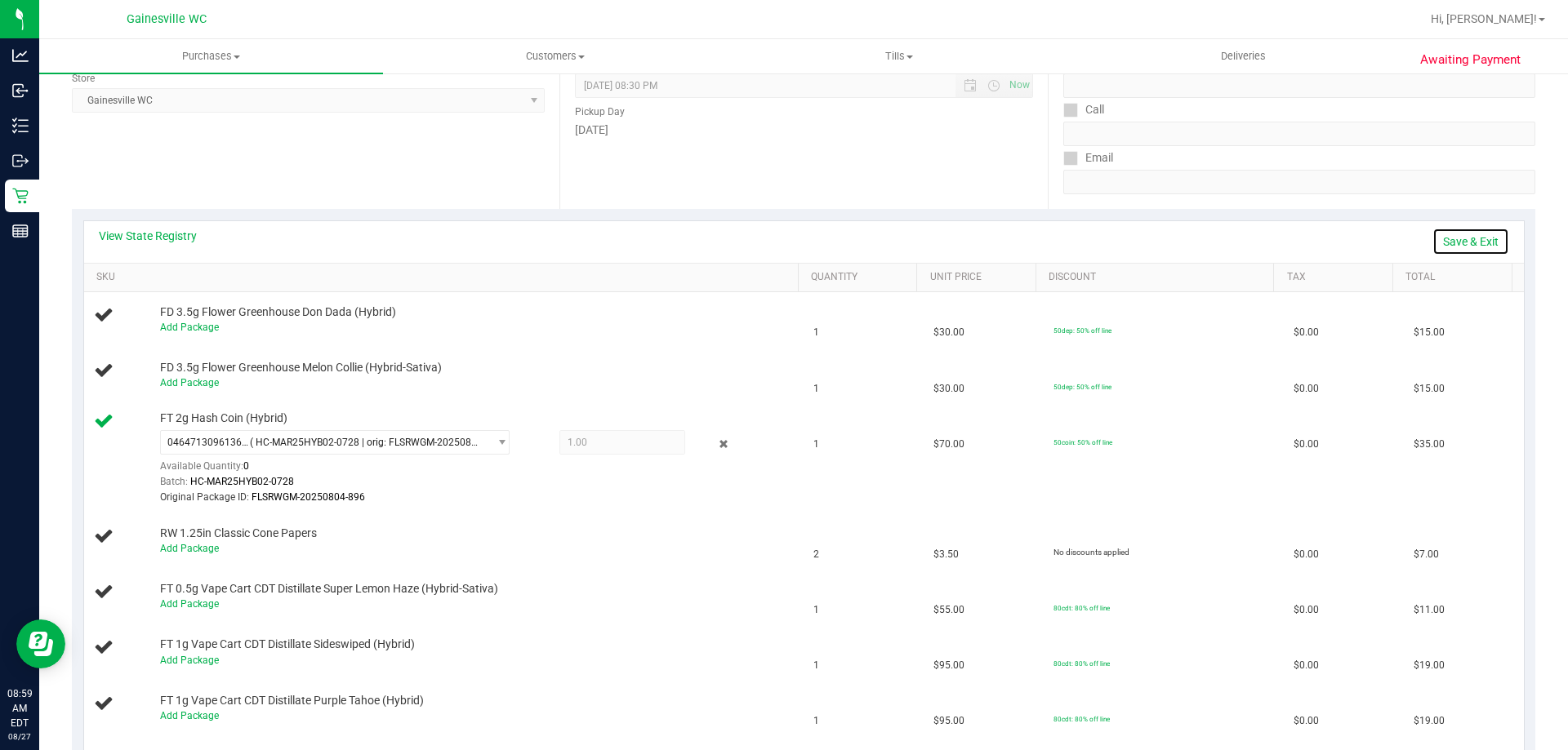
click at [1474, 237] on link "Save & Exit" at bounding box center [1471, 242] width 77 height 28
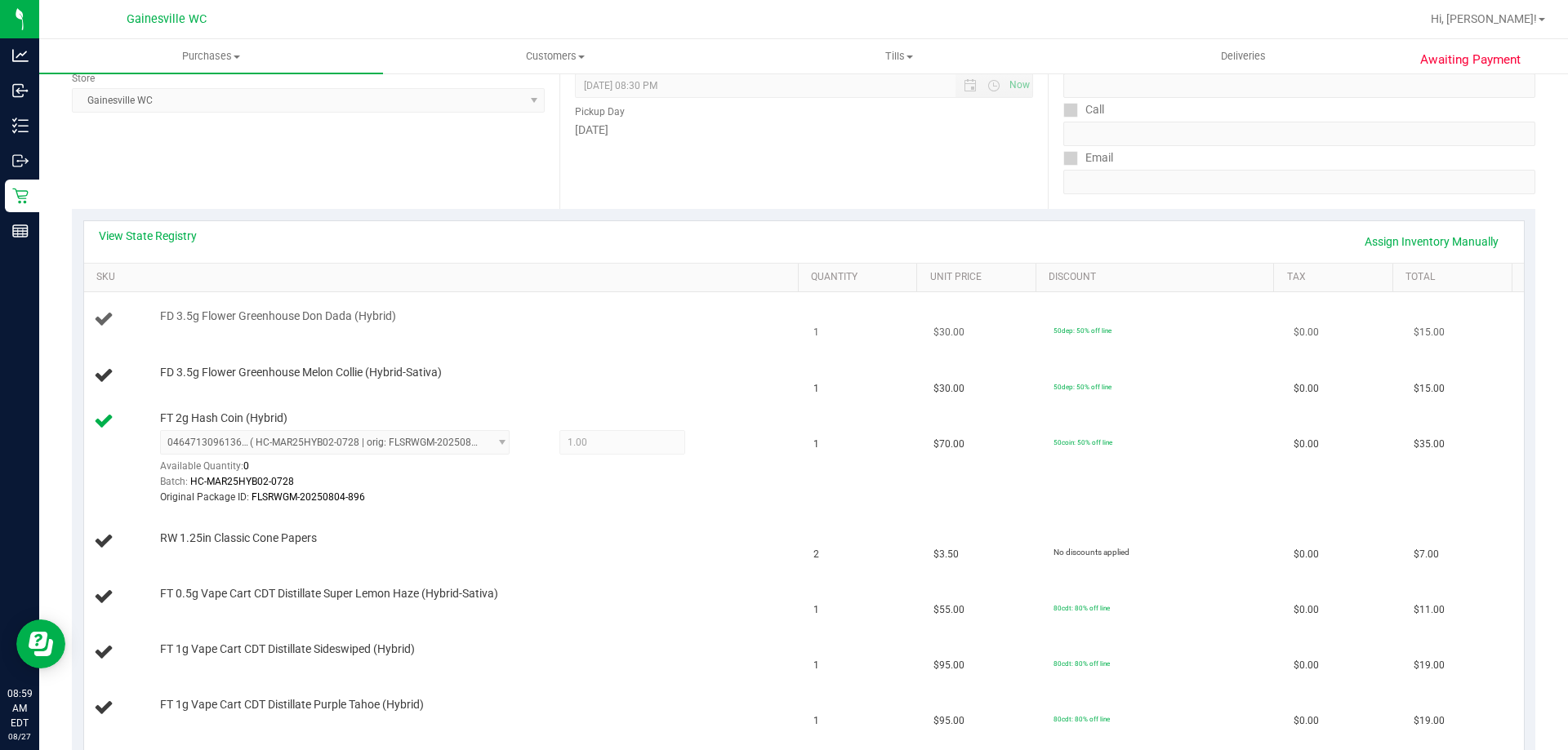
scroll to position [476, 0]
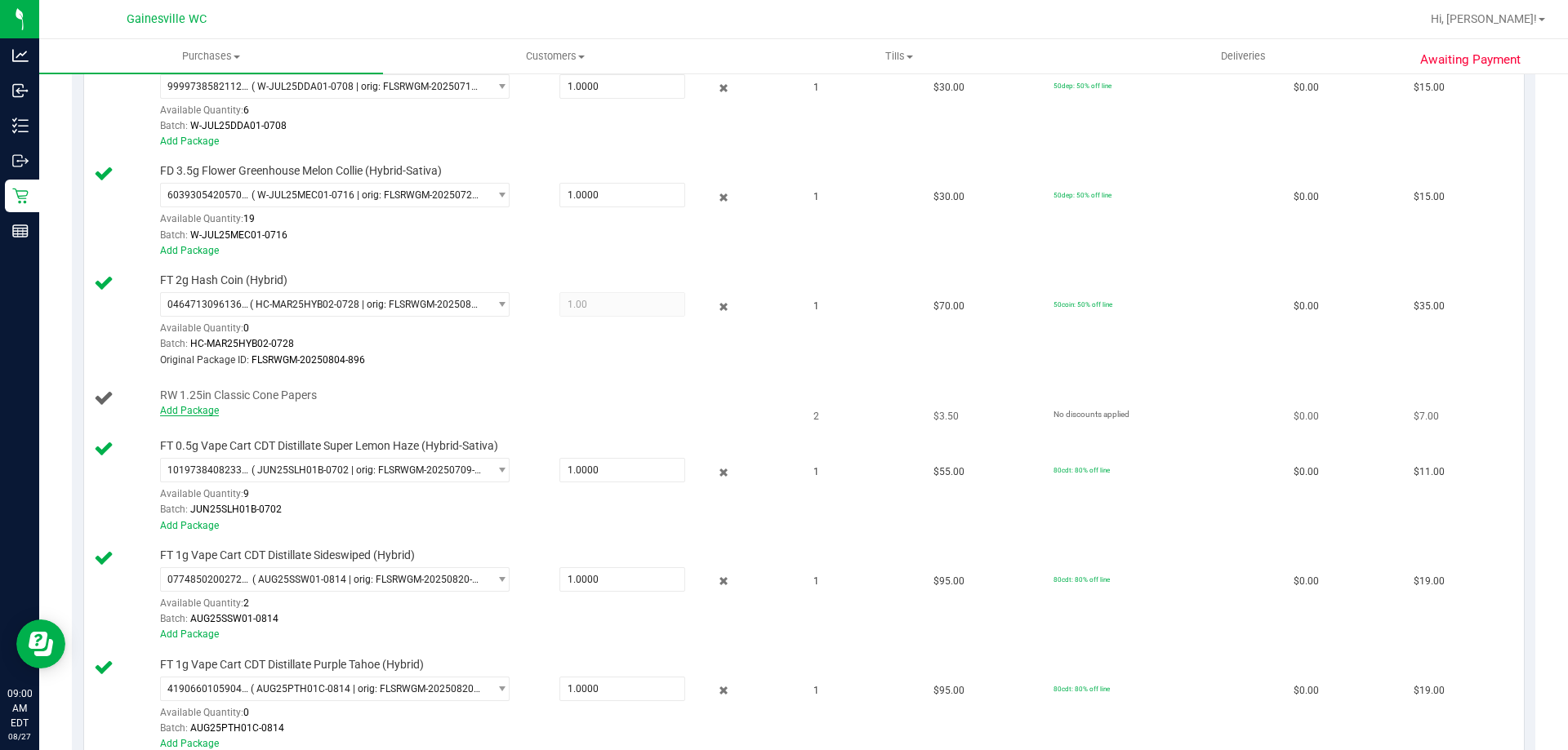
click at [207, 410] on link "Add Package" at bounding box center [189, 411] width 59 height 11
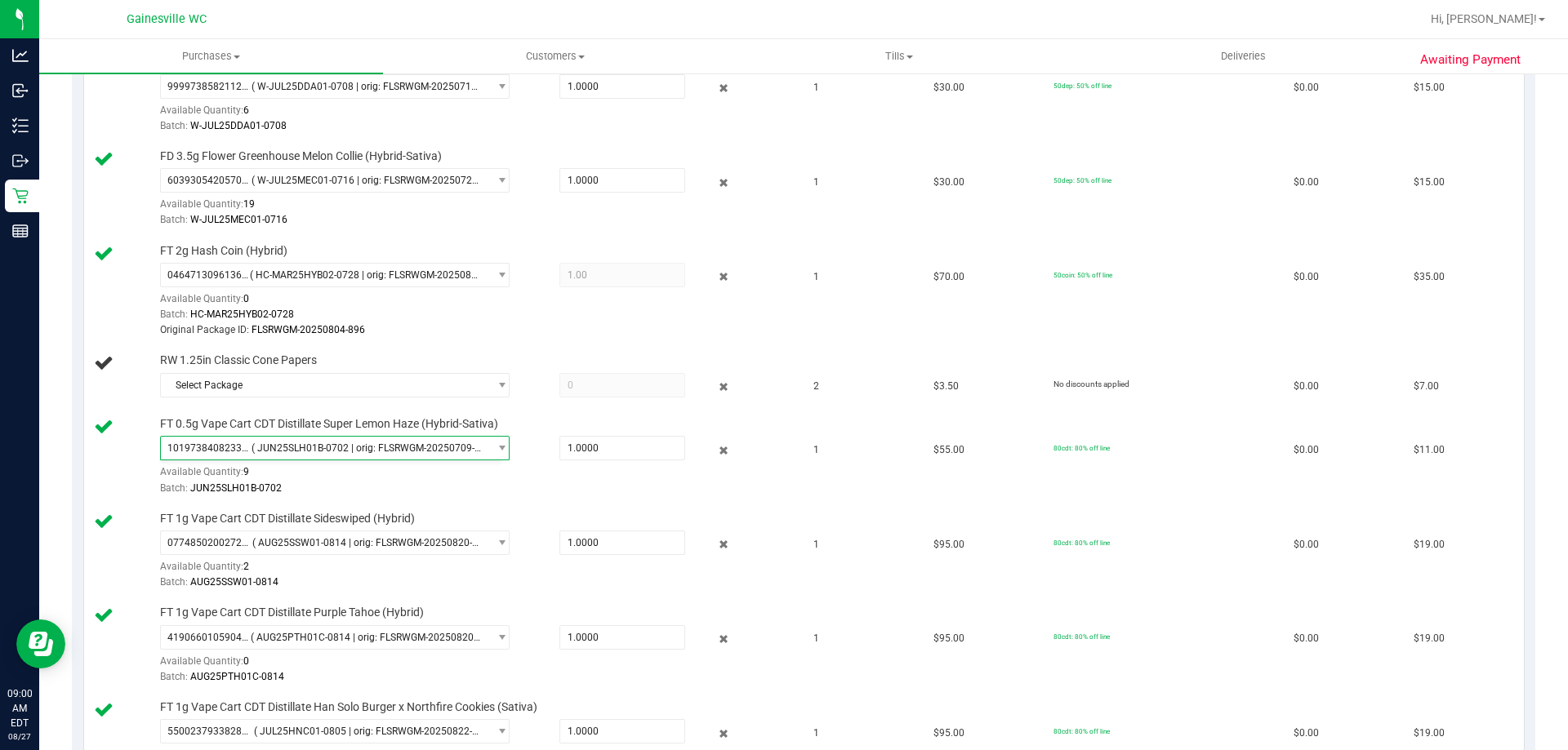
click at [304, 414] on td "FT 0.5g Vape Cart CDT Distillate Super Lemon Haze (Hybrid-Sativa) 1019738408233…" at bounding box center [445, 457] width 720 height 95
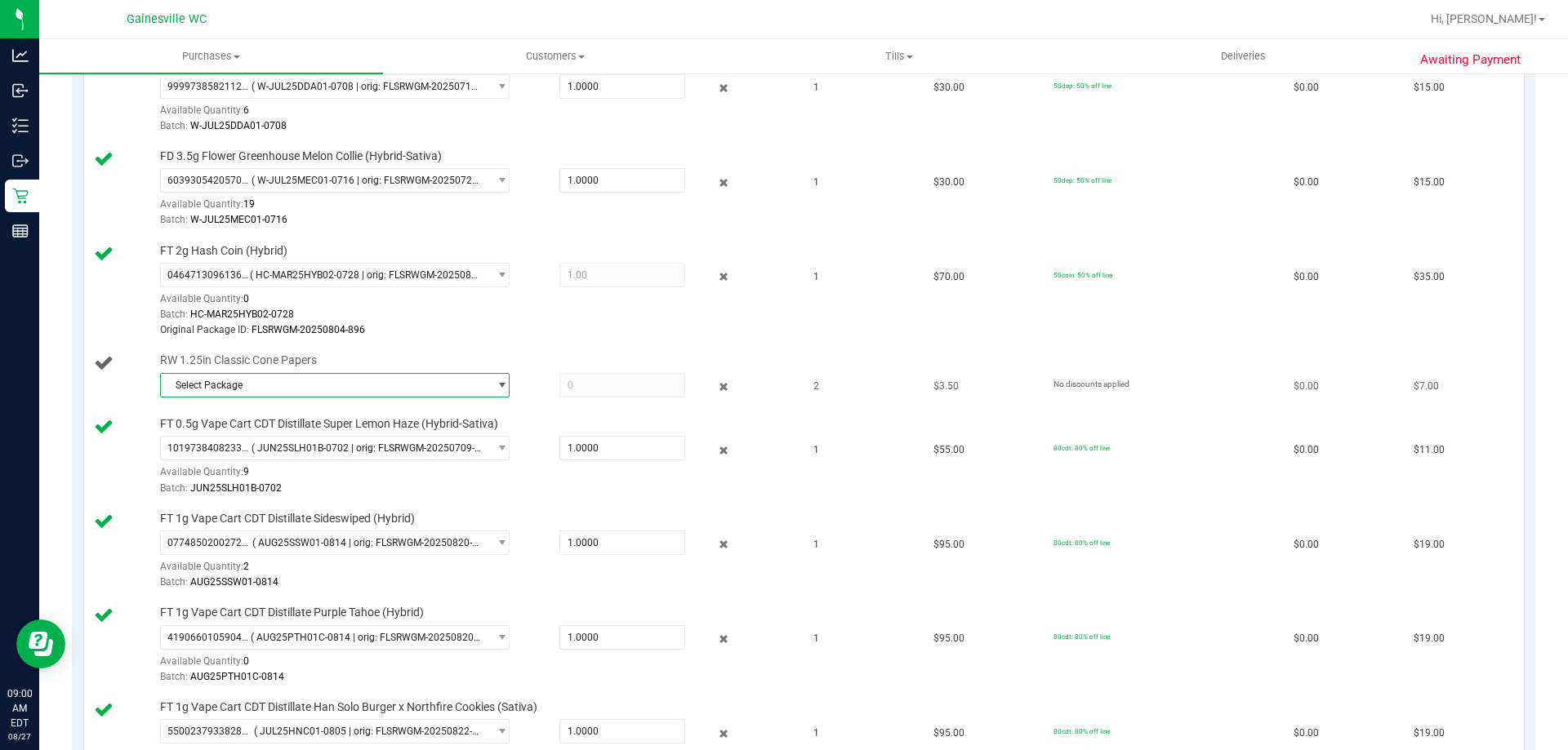
click at [475, 390] on span "Select Package" at bounding box center [324, 385] width 327 height 22
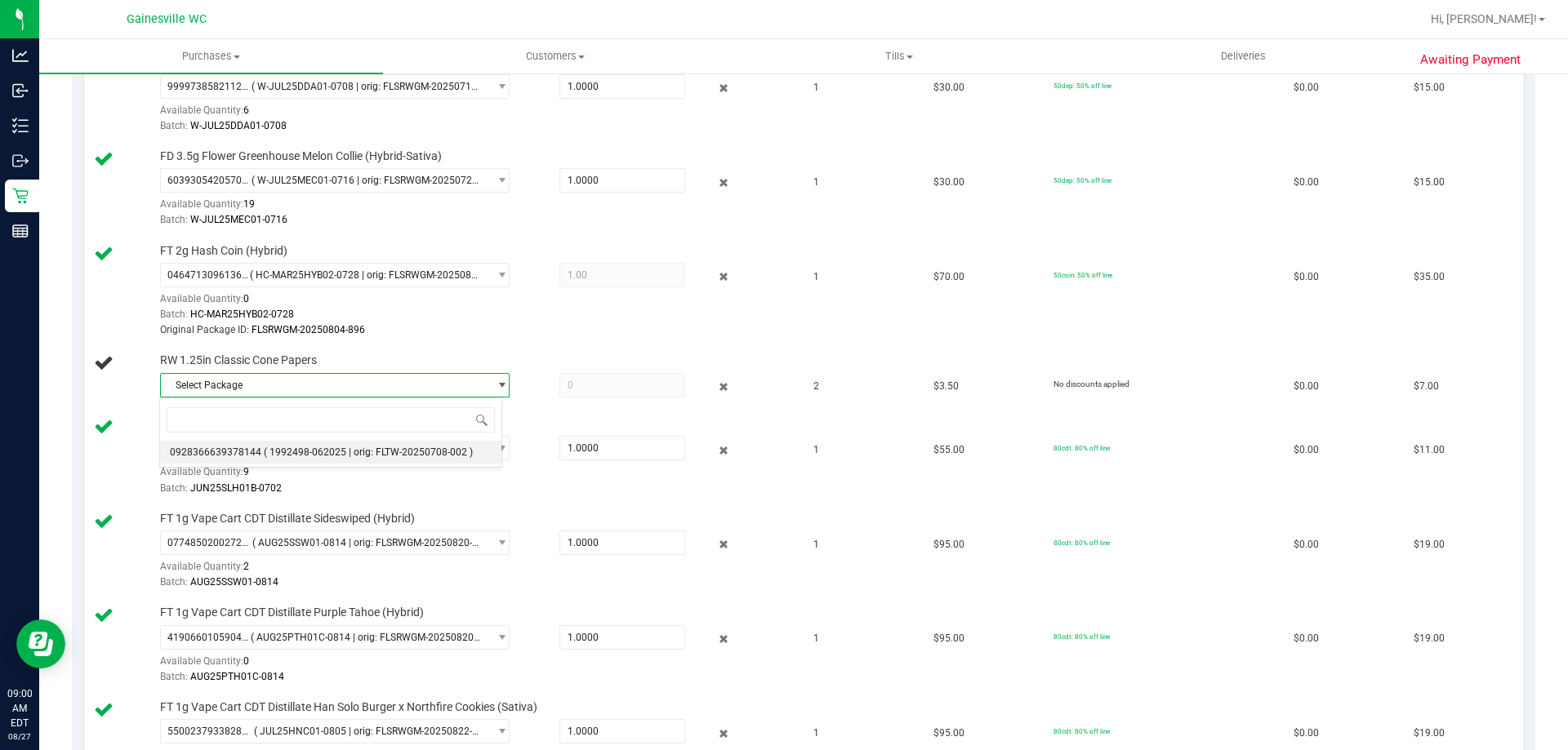
click at [452, 452] on span "( 1992498-062025 | orig: FLTW-20250708-002 )" at bounding box center [368, 452] width 209 height 11
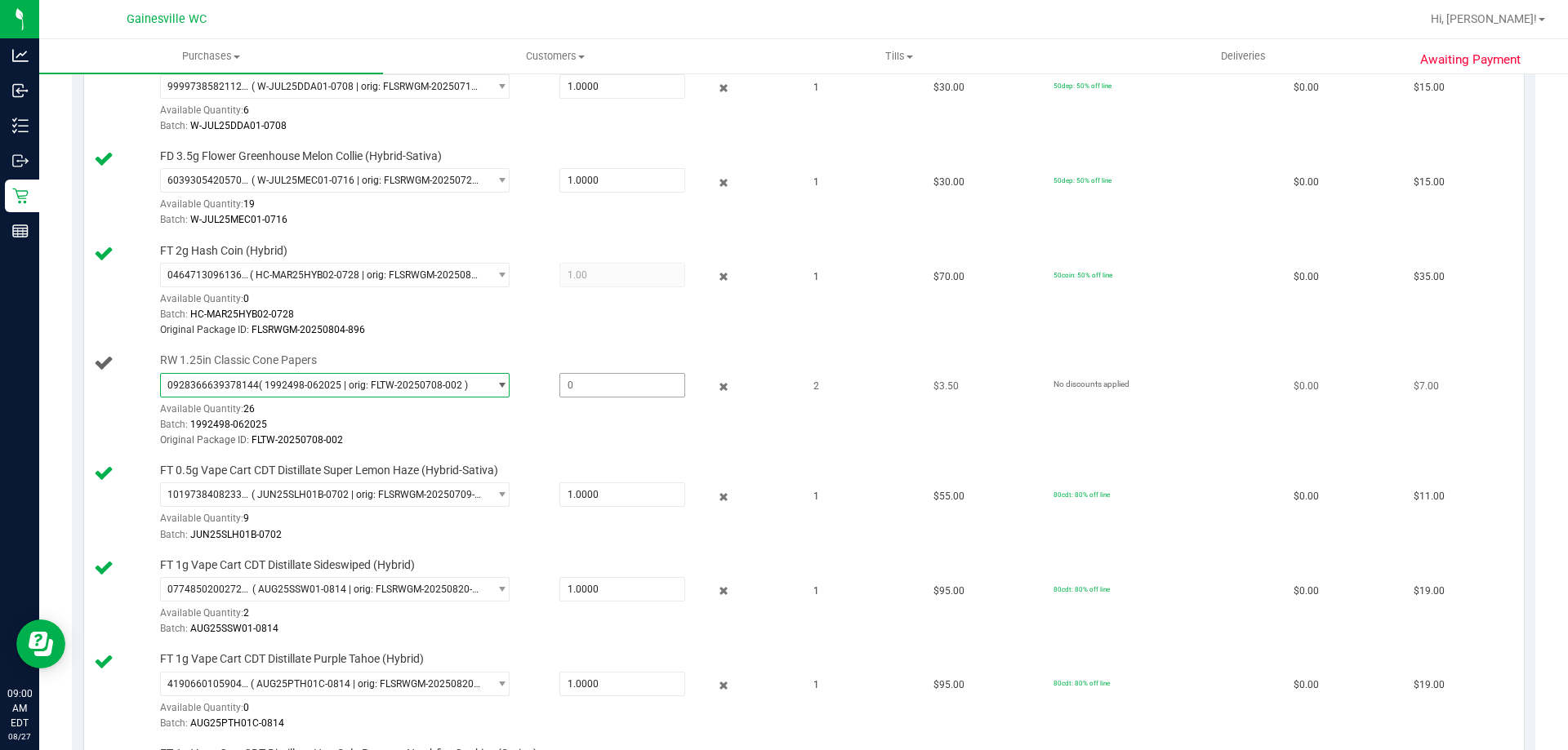
click at [580, 394] on span at bounding box center [623, 385] width 126 height 24
click at [580, 394] on input "text" at bounding box center [623, 385] width 124 height 22
type input "2"
type input "2.0000"
click at [590, 421] on div "Batch: 1992498-062025" at bounding box center [475, 425] width 630 height 16
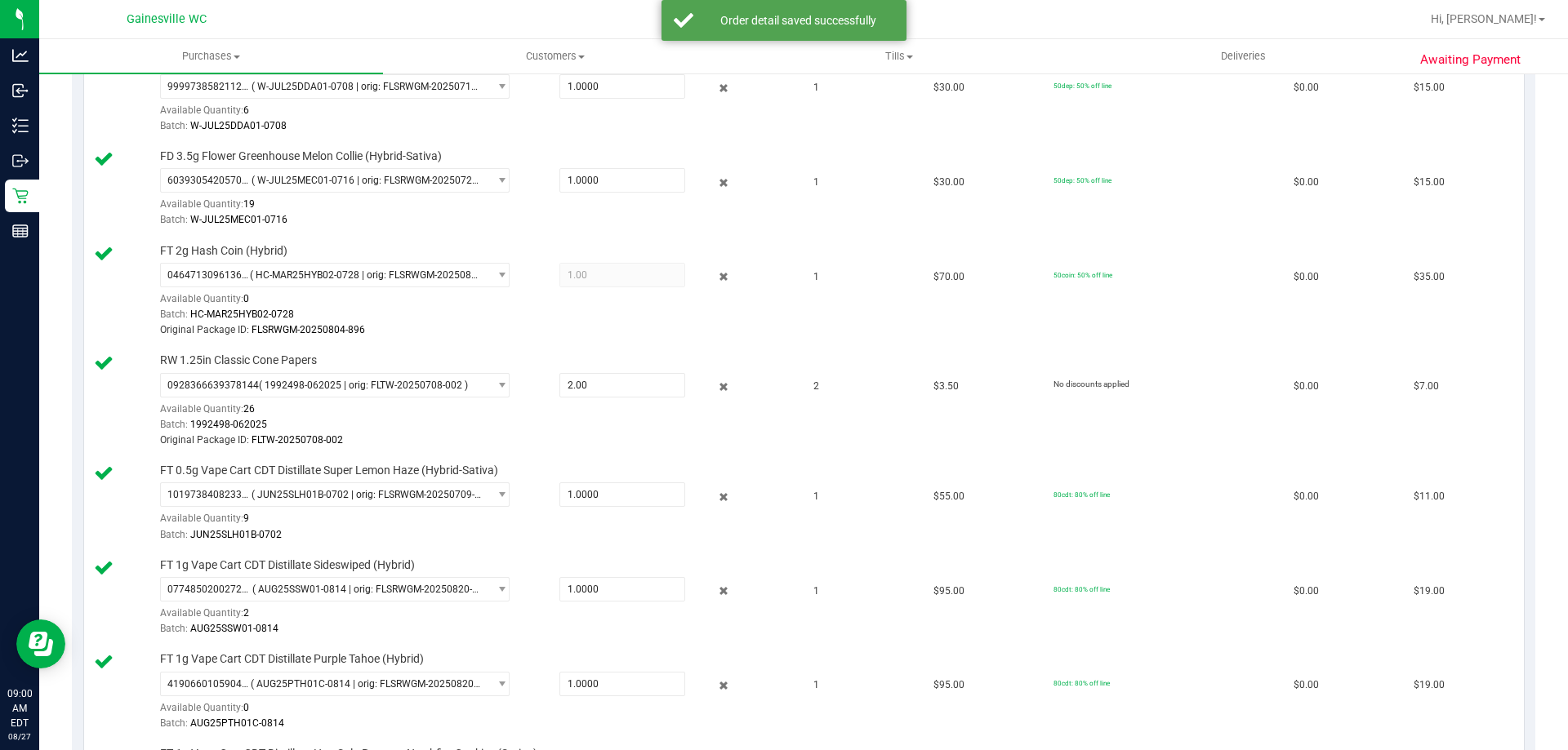
scroll to position [1211, 0]
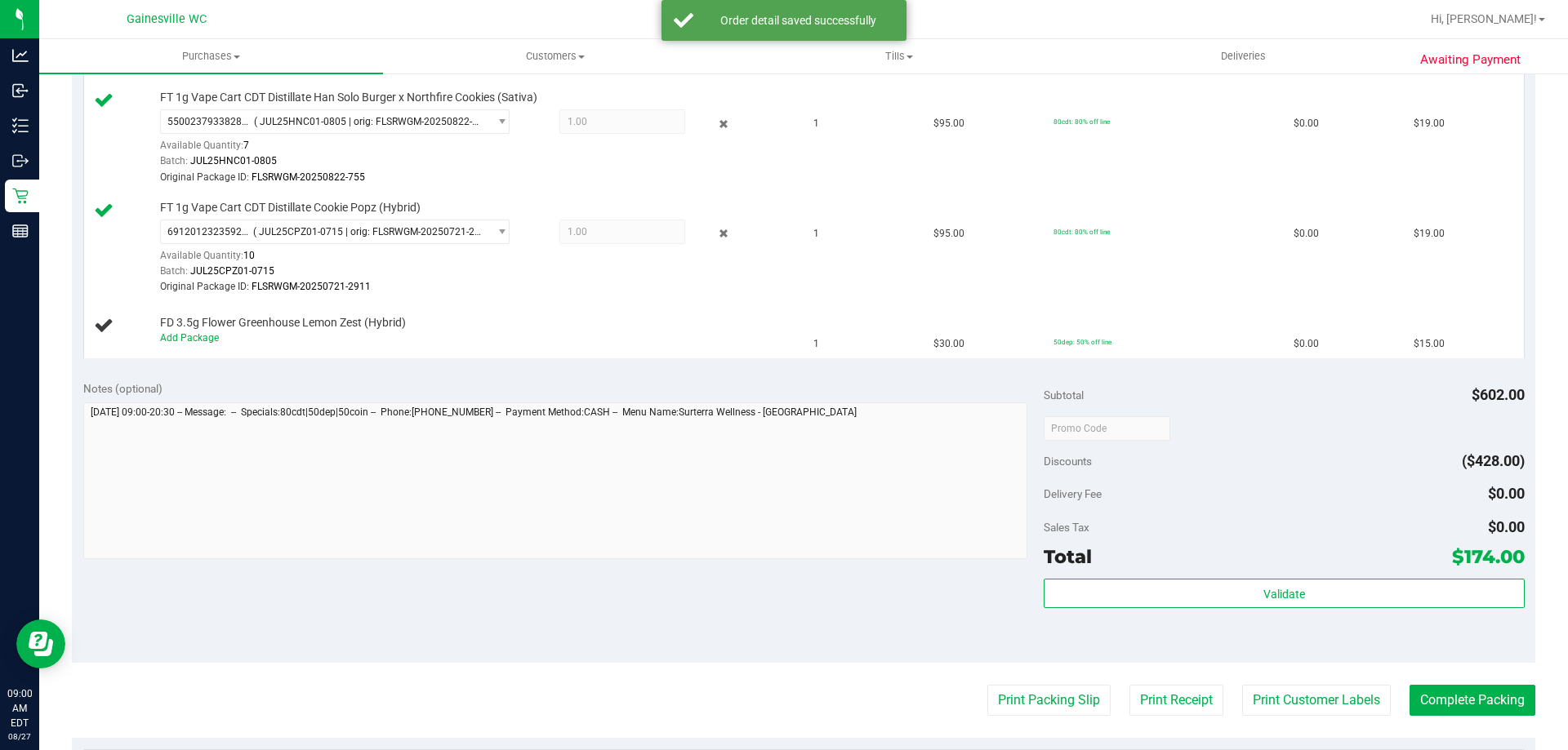
click at [1212, 485] on div "Delivery Fee $0.00" at bounding box center [1284, 493] width 480 height 29
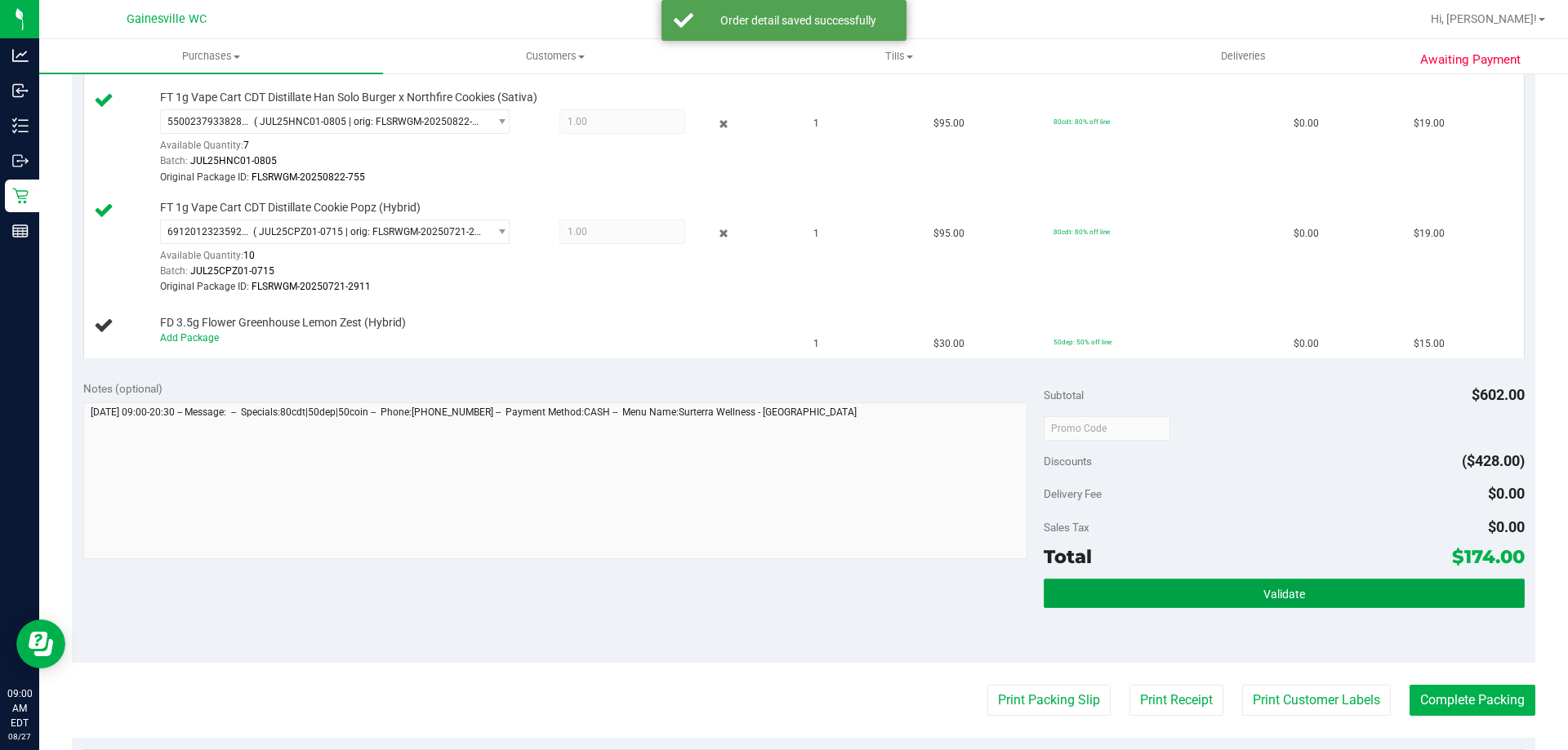
click at [1232, 582] on button "Validate" at bounding box center [1284, 593] width 480 height 29
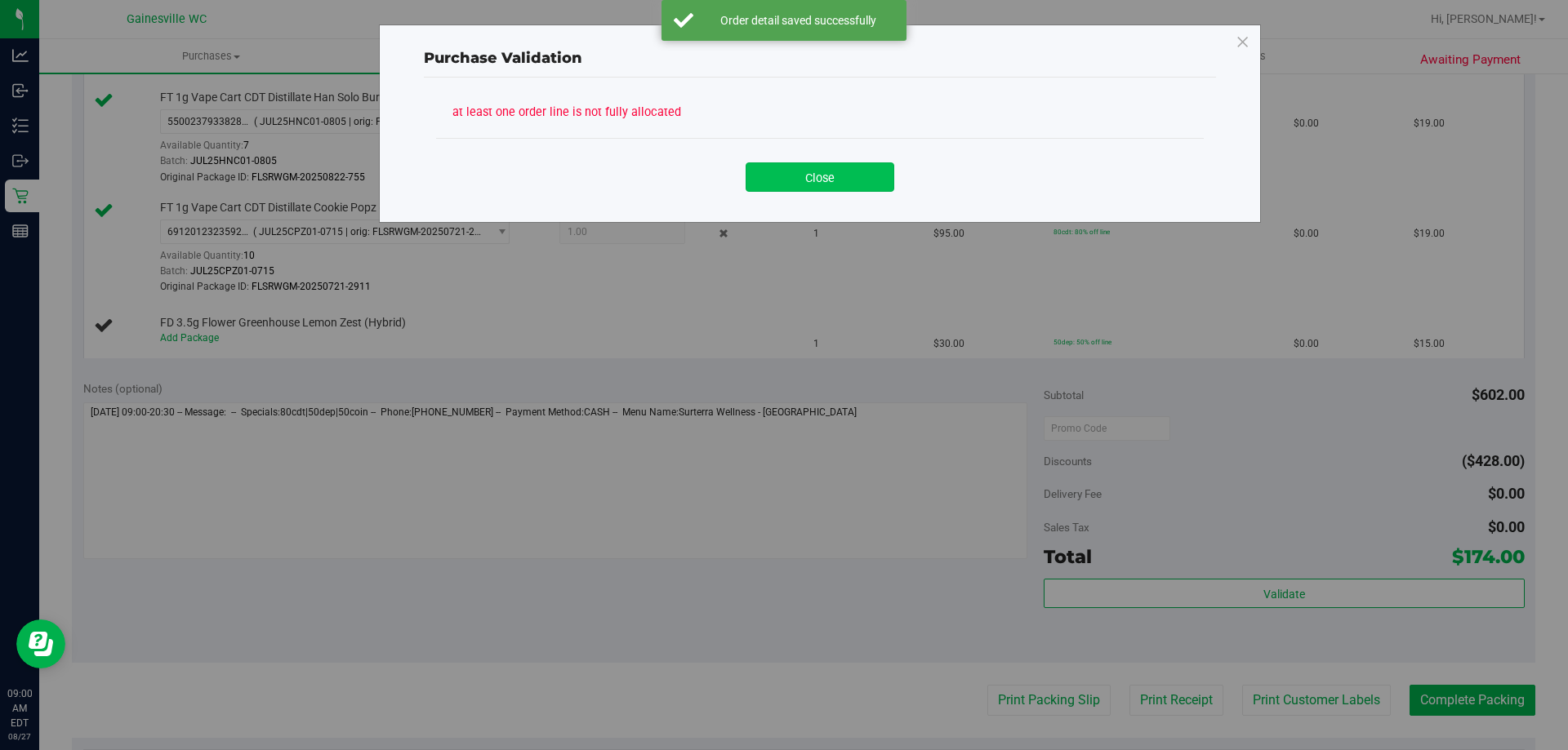
click at [806, 176] on button "Close" at bounding box center [820, 176] width 149 height 29
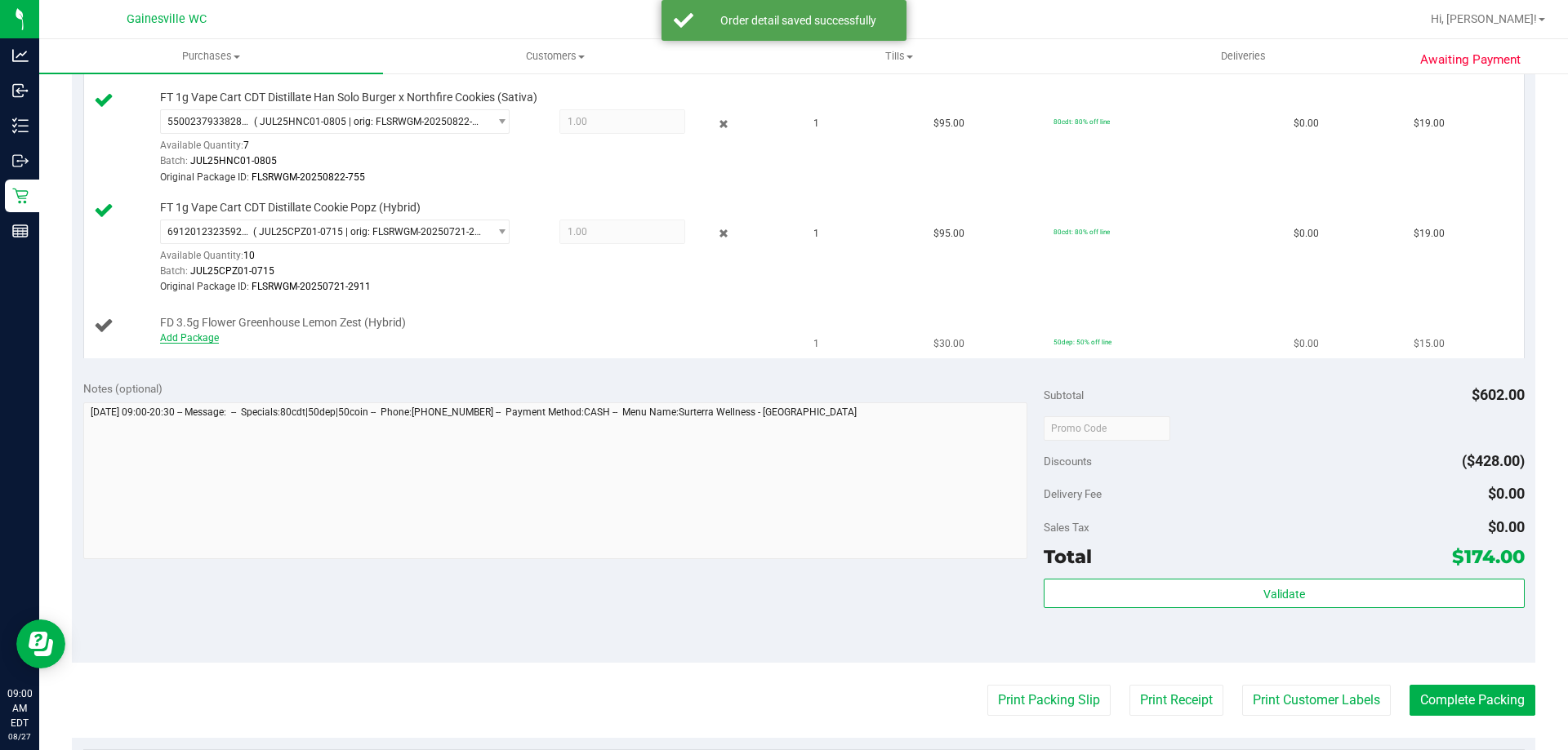
click at [174, 337] on link "Add Package" at bounding box center [189, 338] width 59 height 11
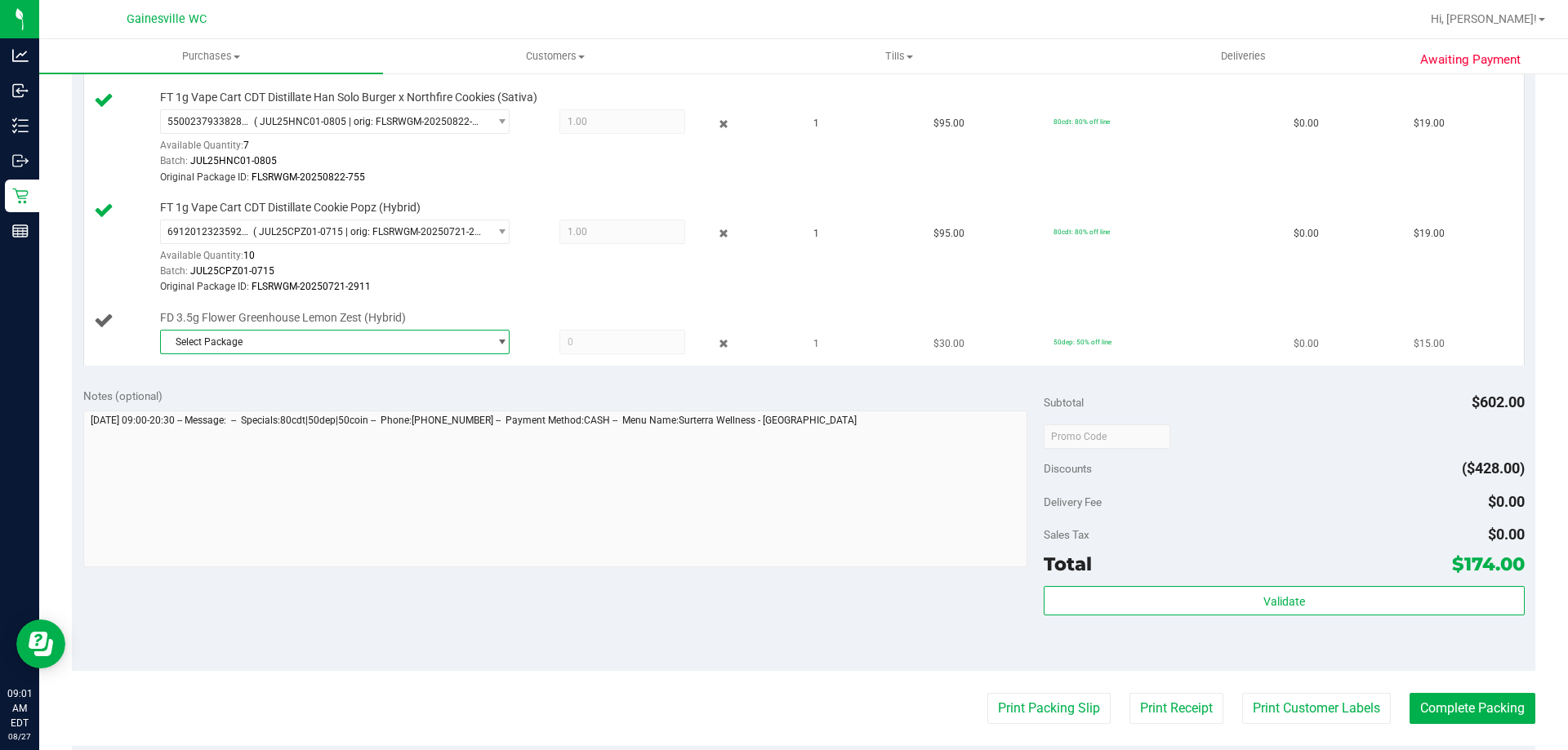
click at [404, 349] on span "Select Package" at bounding box center [324, 342] width 327 height 22
click at [408, 426] on li "7391300156888584 ( W-JUN25LMZ01-0630 | orig: FLSRWGM-20250707-659 )" at bounding box center [331, 432] width 341 height 22
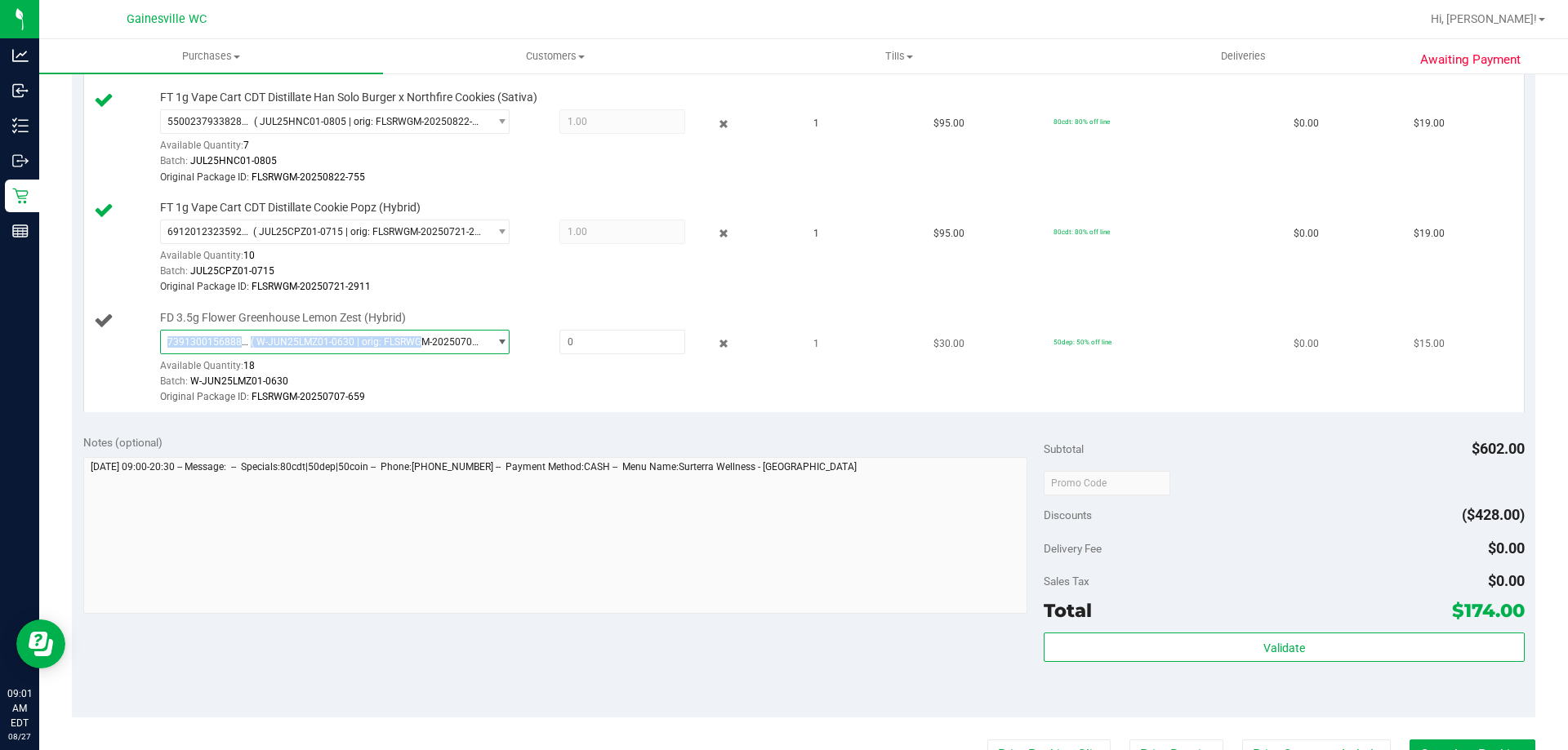
drag, startPoint x: 413, startPoint y: 329, endPoint x: 421, endPoint y: 351, distance: 23.4
click at [412, 327] on div "FD 3.5g Flower Greenhouse Lemon Zest (Hybrid) 7391300156888584 ( W-JUN25LMZ01-0…" at bounding box center [471, 358] width 639 height 97
click at [412, 341] on span "( W-JUN25LMZ01-0630 | orig: FLSRWGM-20250707-659 )" at bounding box center [366, 342] width 231 height 11
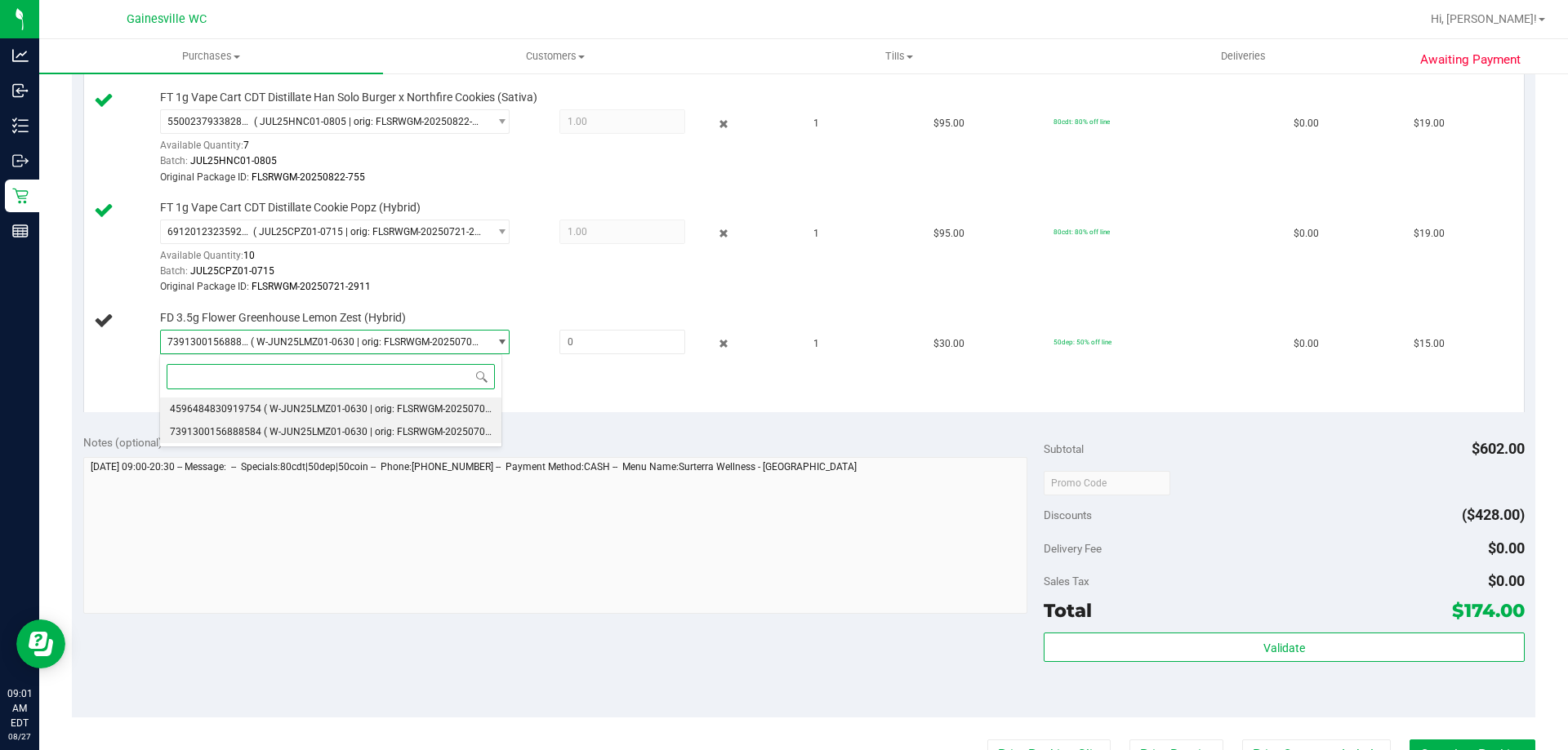
click at [399, 402] on li "4596484830919754 ( W-JUN25LMZ01-0630 | orig: FLSRWGM-20250707-633 )" at bounding box center [331, 409] width 341 height 22
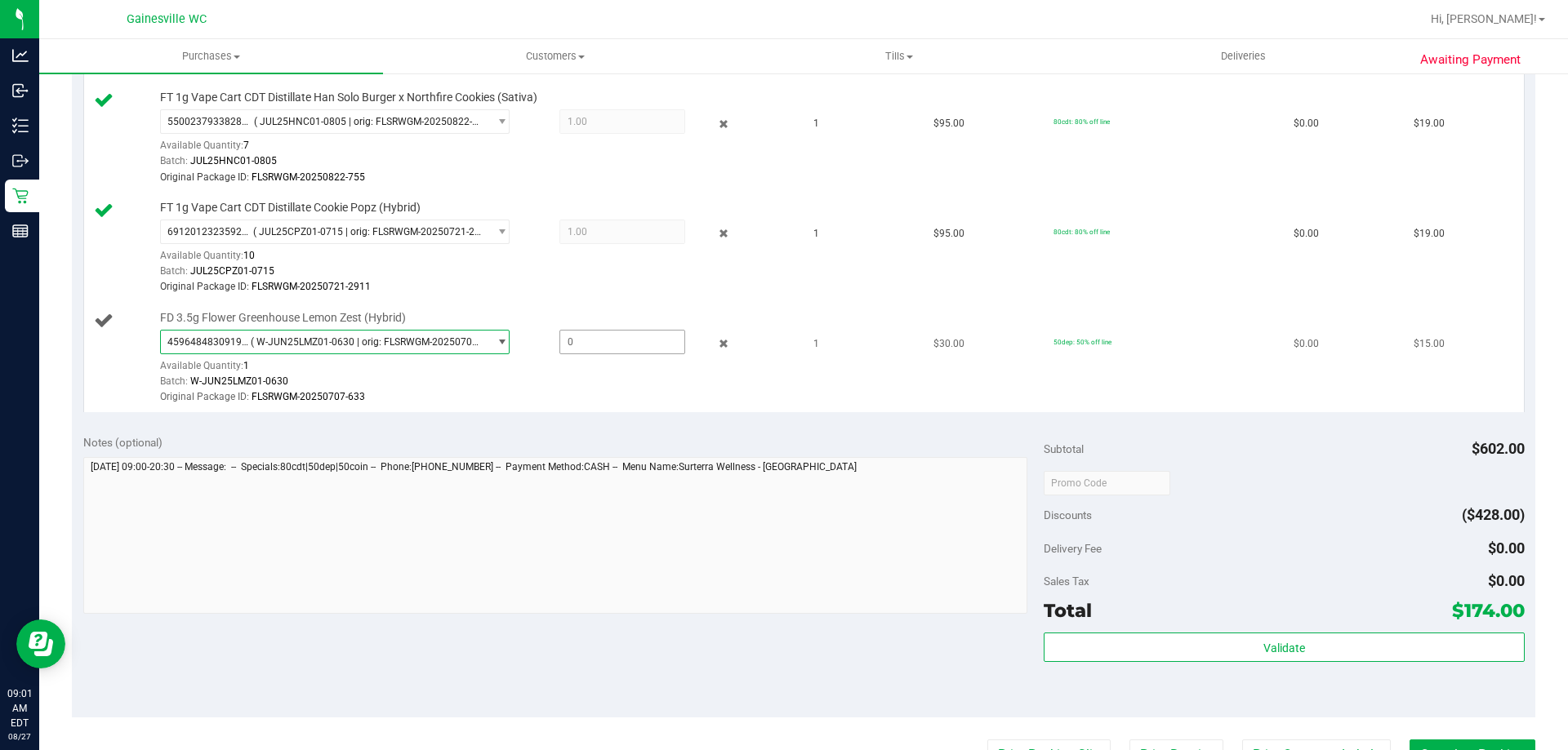
click at [598, 345] on span at bounding box center [623, 342] width 126 height 24
type input "1"
type input "1.0000"
click at [596, 372] on div "4596484830919754 ( W-JUN25LMZ01-0630 | orig: FLSRWGM-20250707-633 ) 45964848309…" at bounding box center [475, 368] width 630 height 76
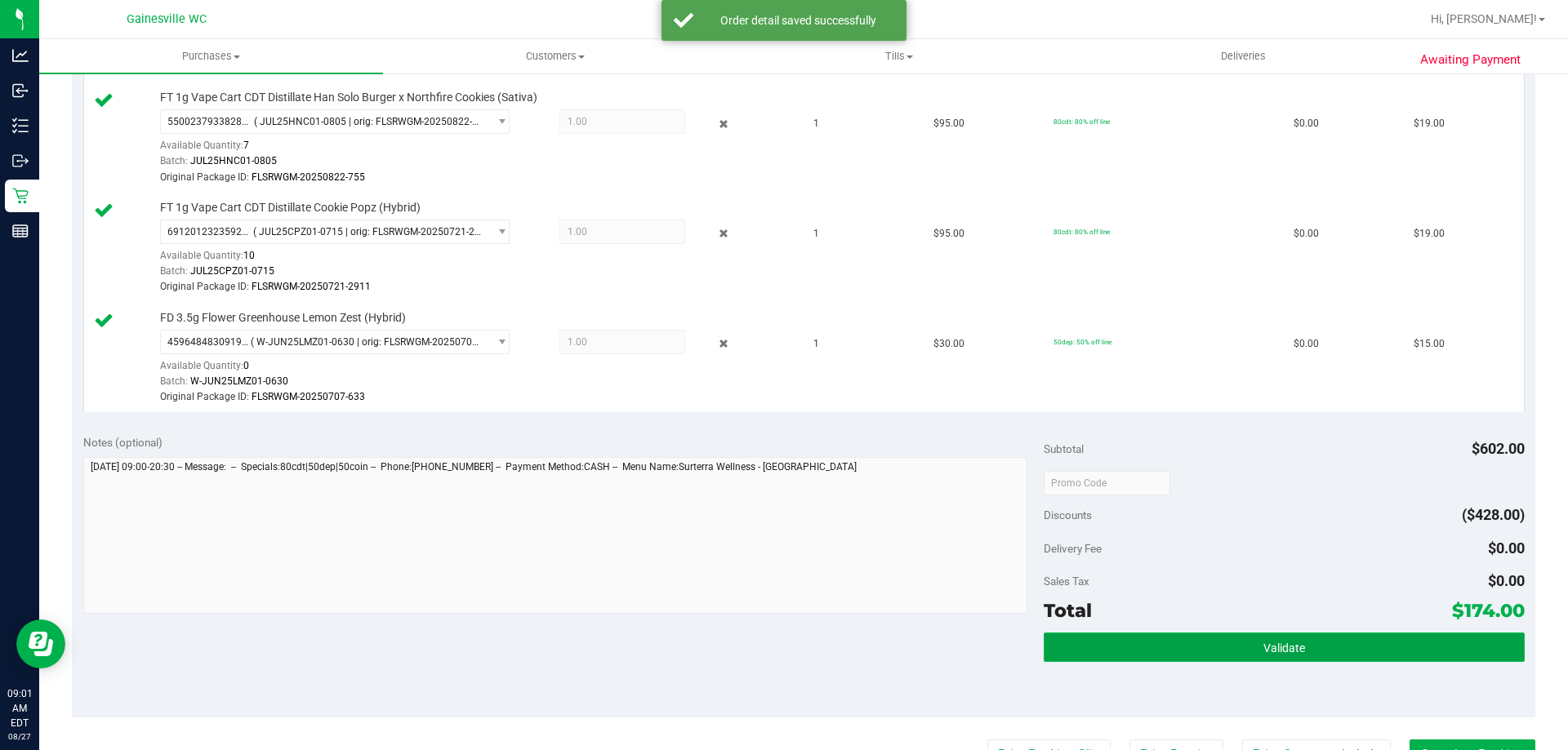
click at [1302, 647] on button "Validate" at bounding box center [1284, 647] width 480 height 29
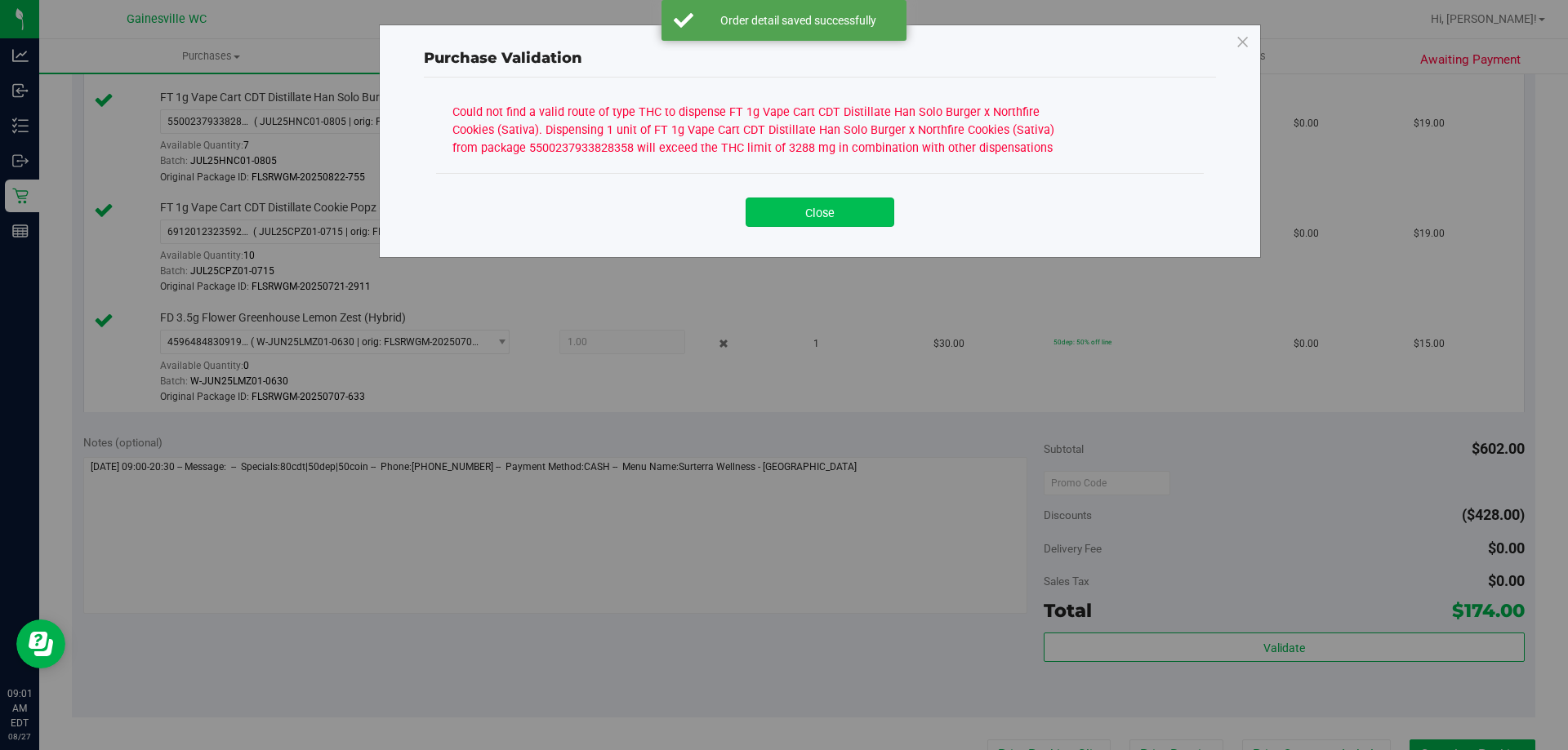
click at [833, 220] on button "Close" at bounding box center [820, 212] width 149 height 29
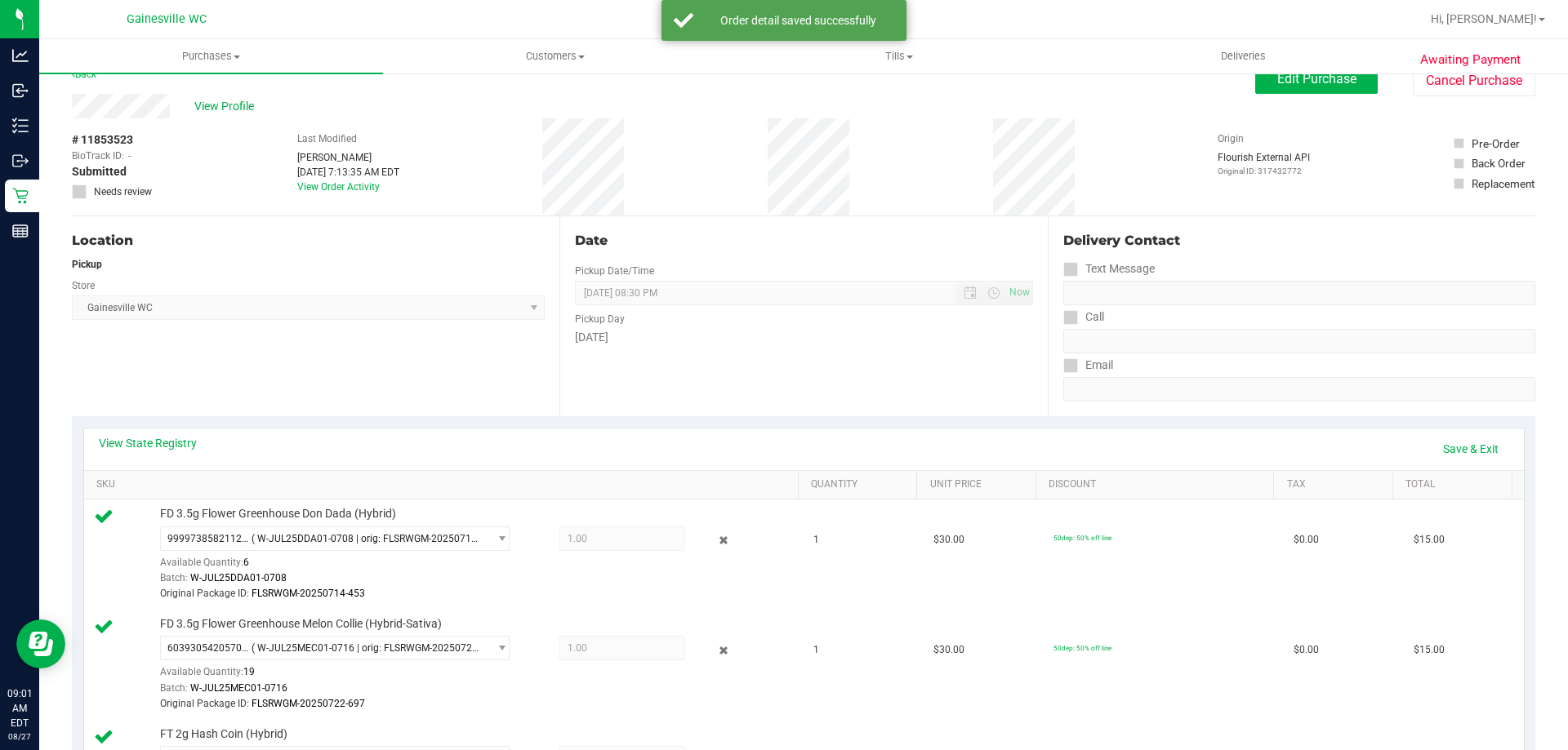
scroll to position [0, 0]
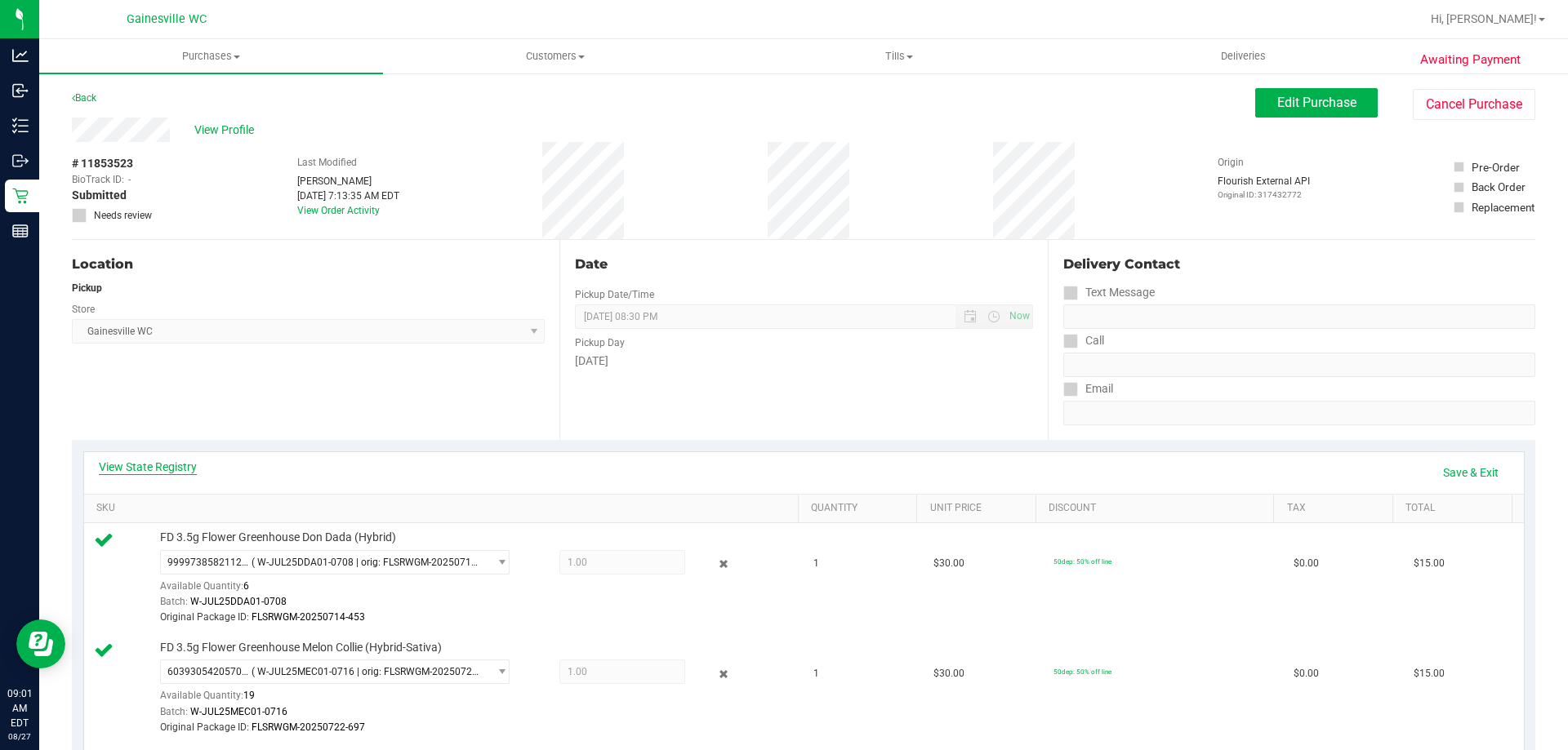
click at [138, 462] on link "View State Registry" at bounding box center [147, 467] width 98 height 16
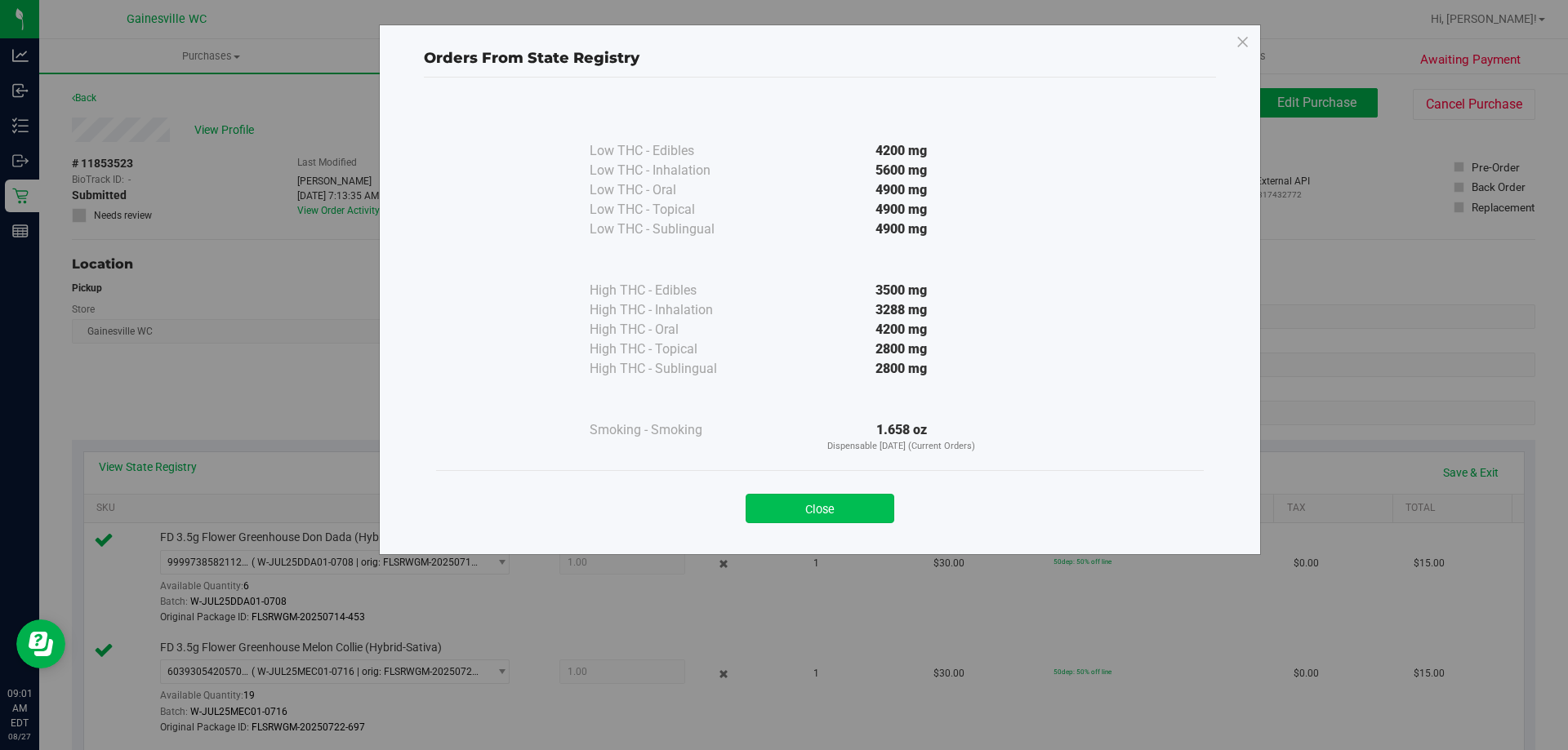
click at [858, 504] on button "Close" at bounding box center [820, 508] width 149 height 29
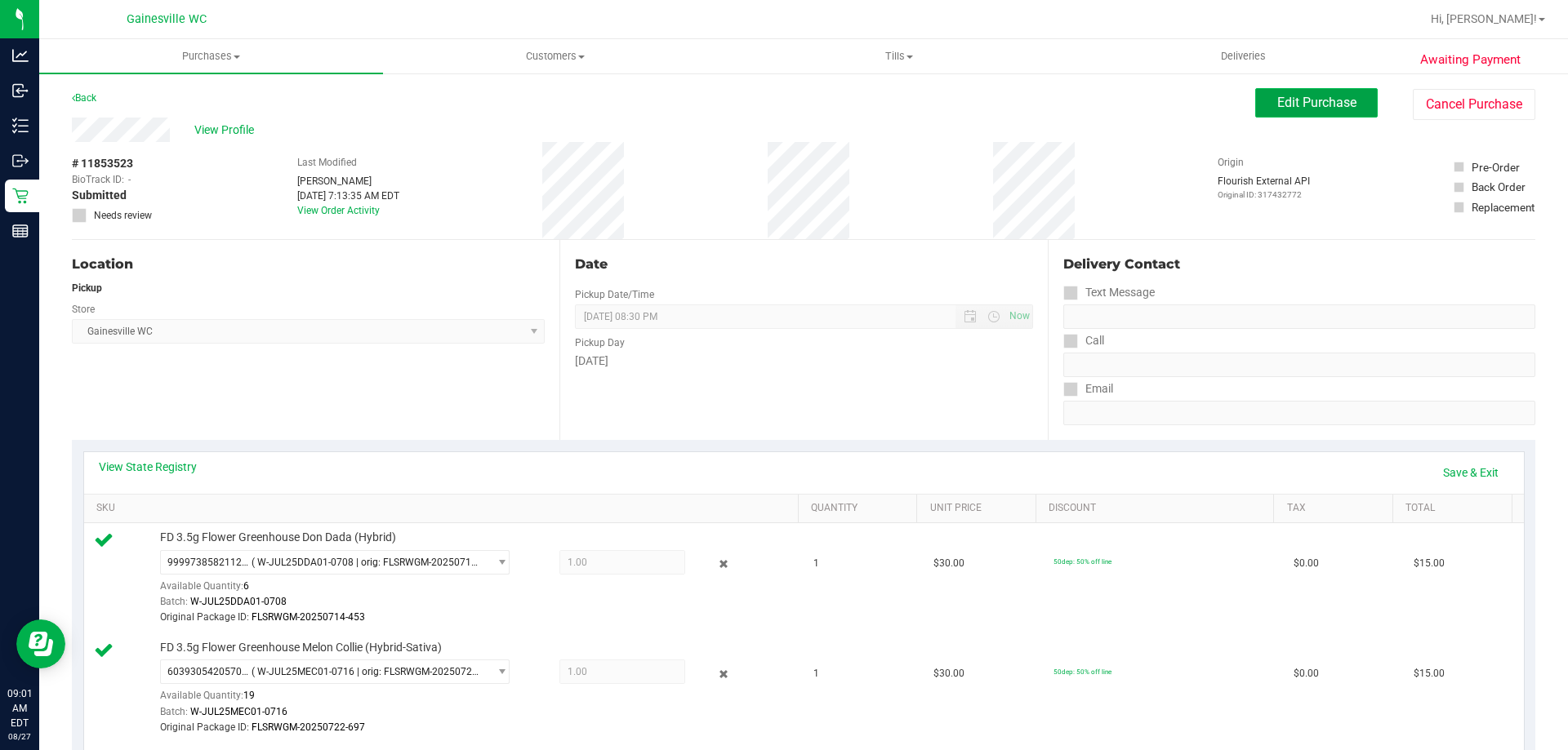
click at [1313, 89] on button "Edit Purchase" at bounding box center [1317, 102] width 123 height 29
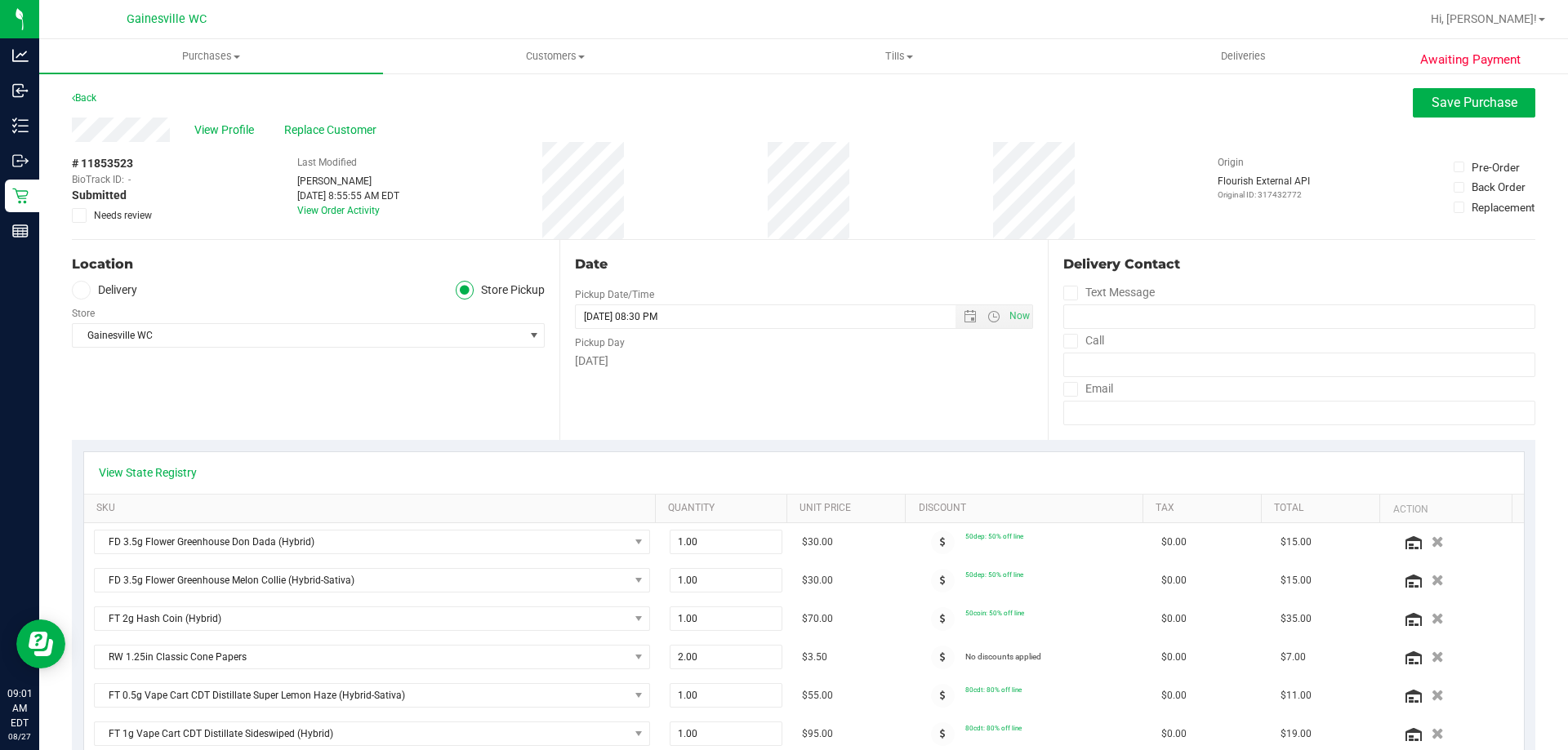
click at [76, 216] on icon at bounding box center [79, 216] width 10 height 0
click at [0, 0] on input "Needs review" at bounding box center [0, 0] width 0 height 0
click at [1459, 107] on span "Save Purchase" at bounding box center [1474, 102] width 85 height 16
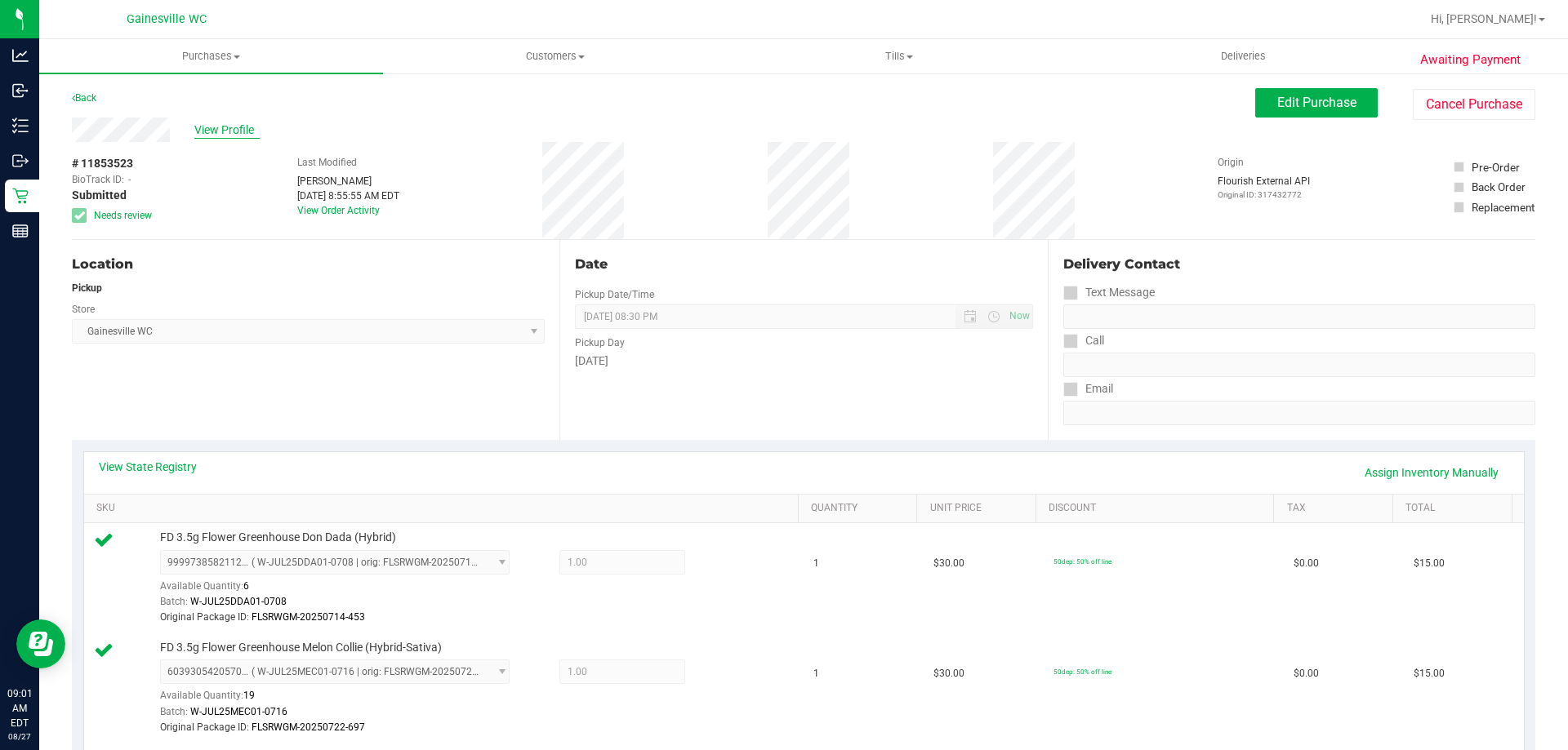
click at [212, 127] on span "View Profile" at bounding box center [227, 130] width 66 height 17
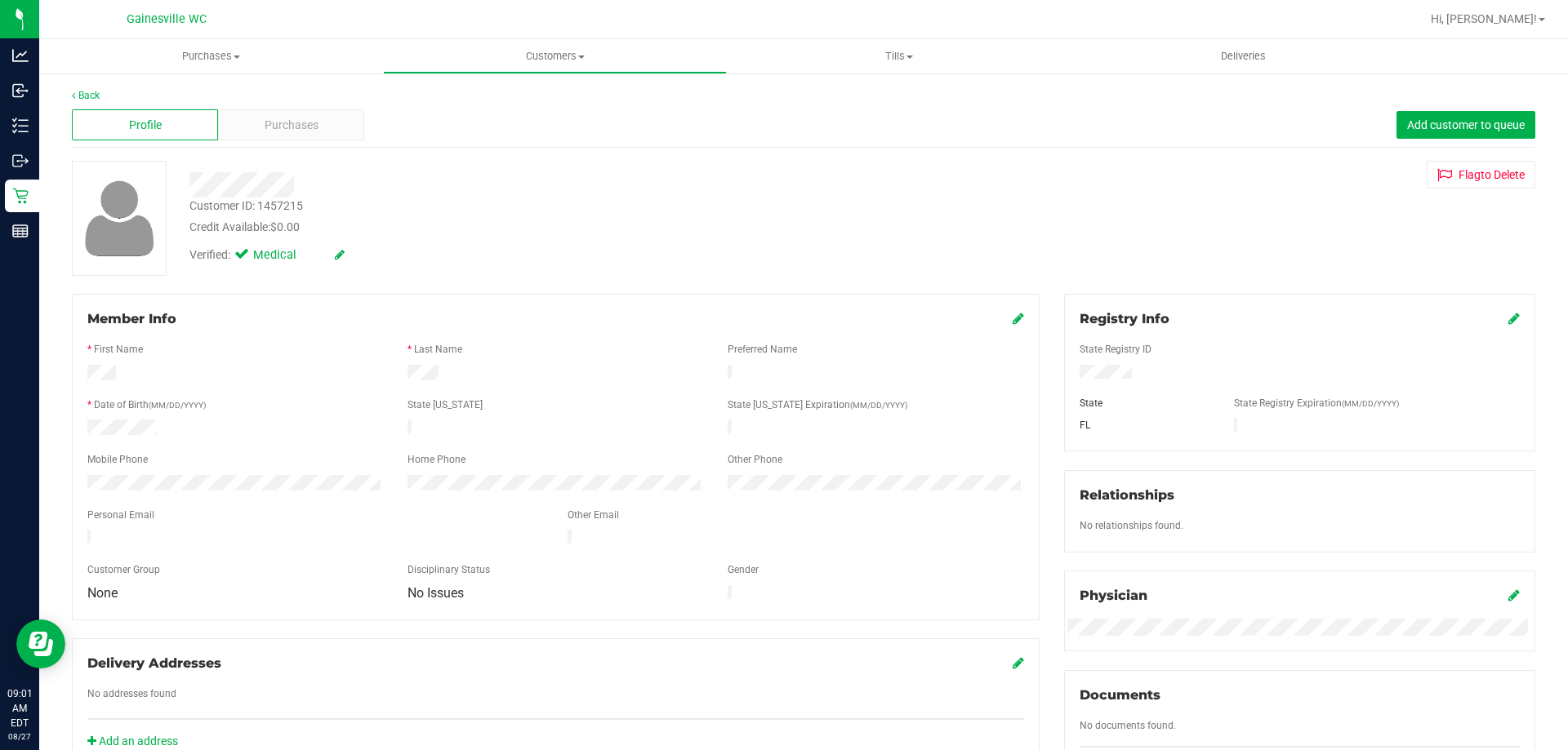
click at [276, 201] on div "Customer ID: 1457215" at bounding box center [246, 206] width 113 height 17
copy div "1457215"
click at [501, 741] on div "Delivery Addresses No addresses found Add an address" at bounding box center [556, 704] width 968 height 131
click at [1517, 454] on div "Registry Info State Registry ID State State Registry Expiration (MM/DD/YYYY) FL…" at bounding box center [1300, 592] width 496 height 596
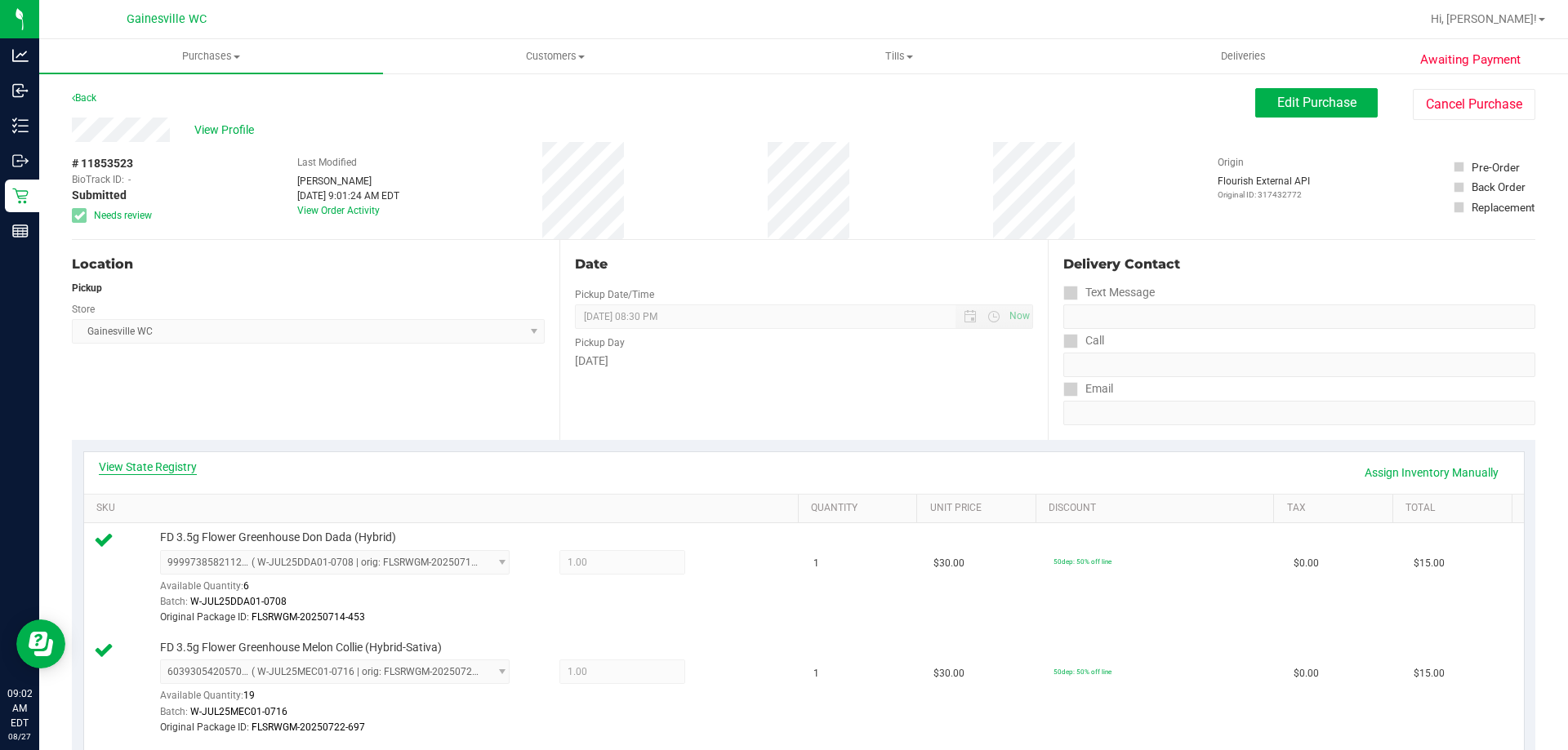
click at [119, 459] on link "View State Registry" at bounding box center [147, 467] width 98 height 16
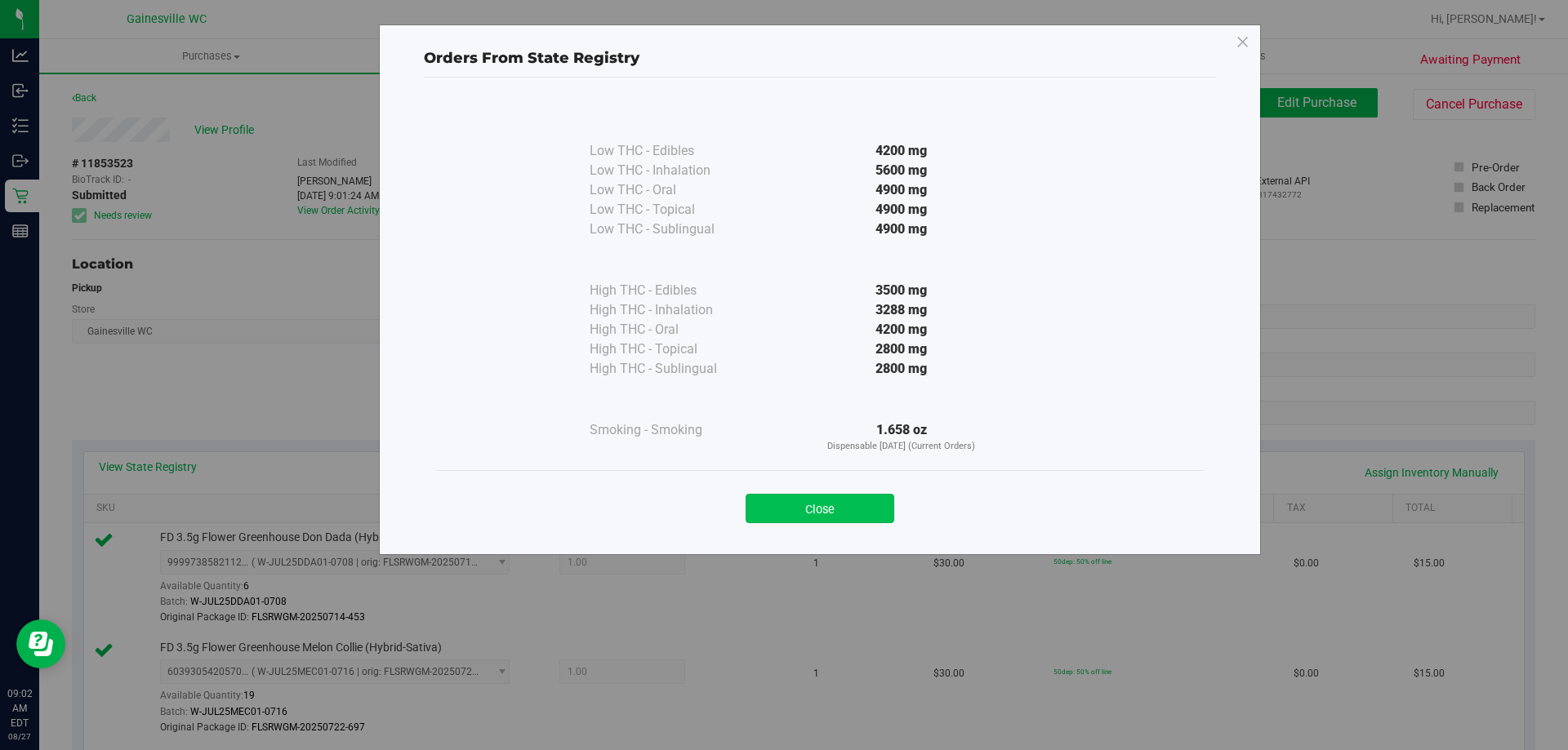
click at [839, 494] on button "Close" at bounding box center [820, 508] width 149 height 29
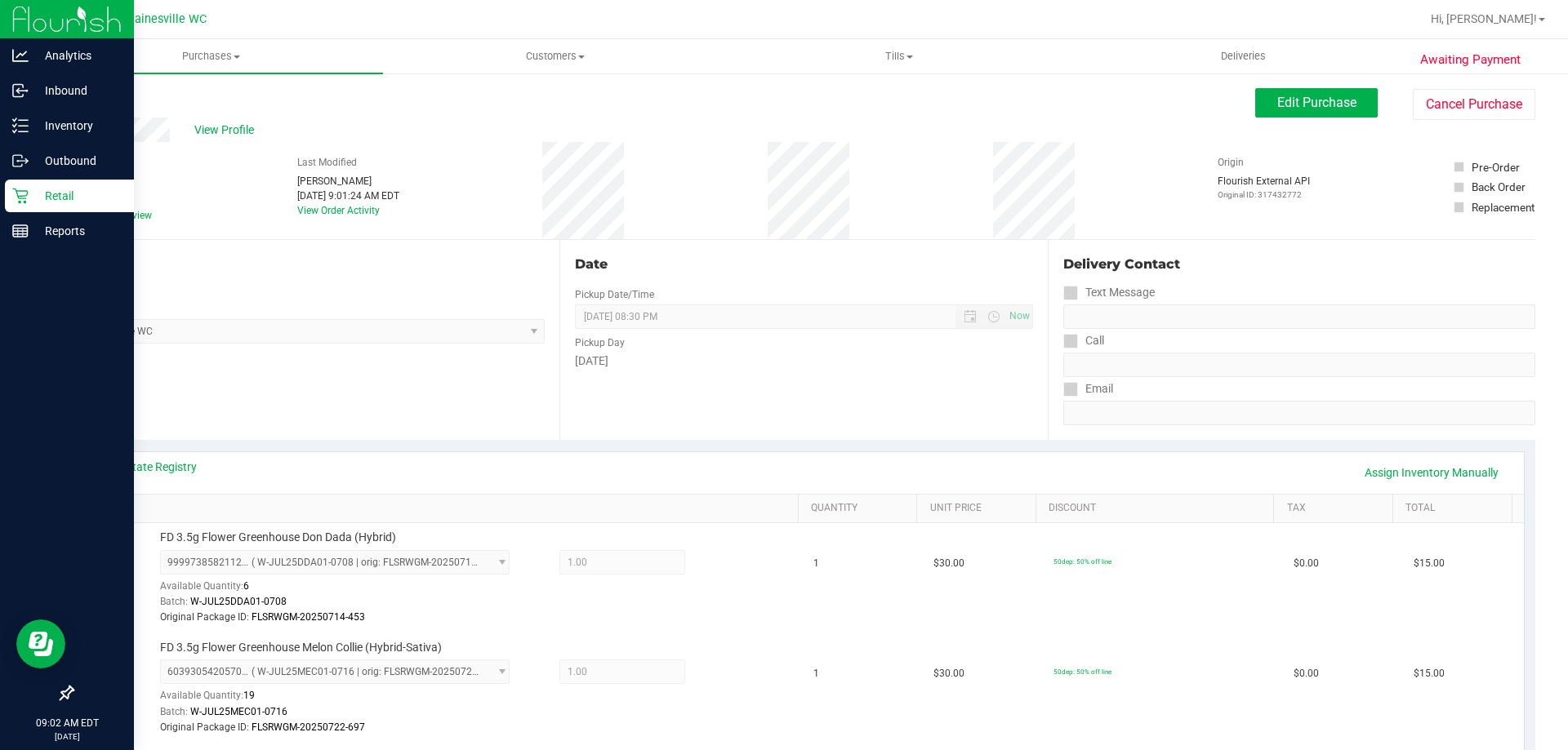
click at [81, 200] on p "Retail" at bounding box center [77, 196] width 98 height 20
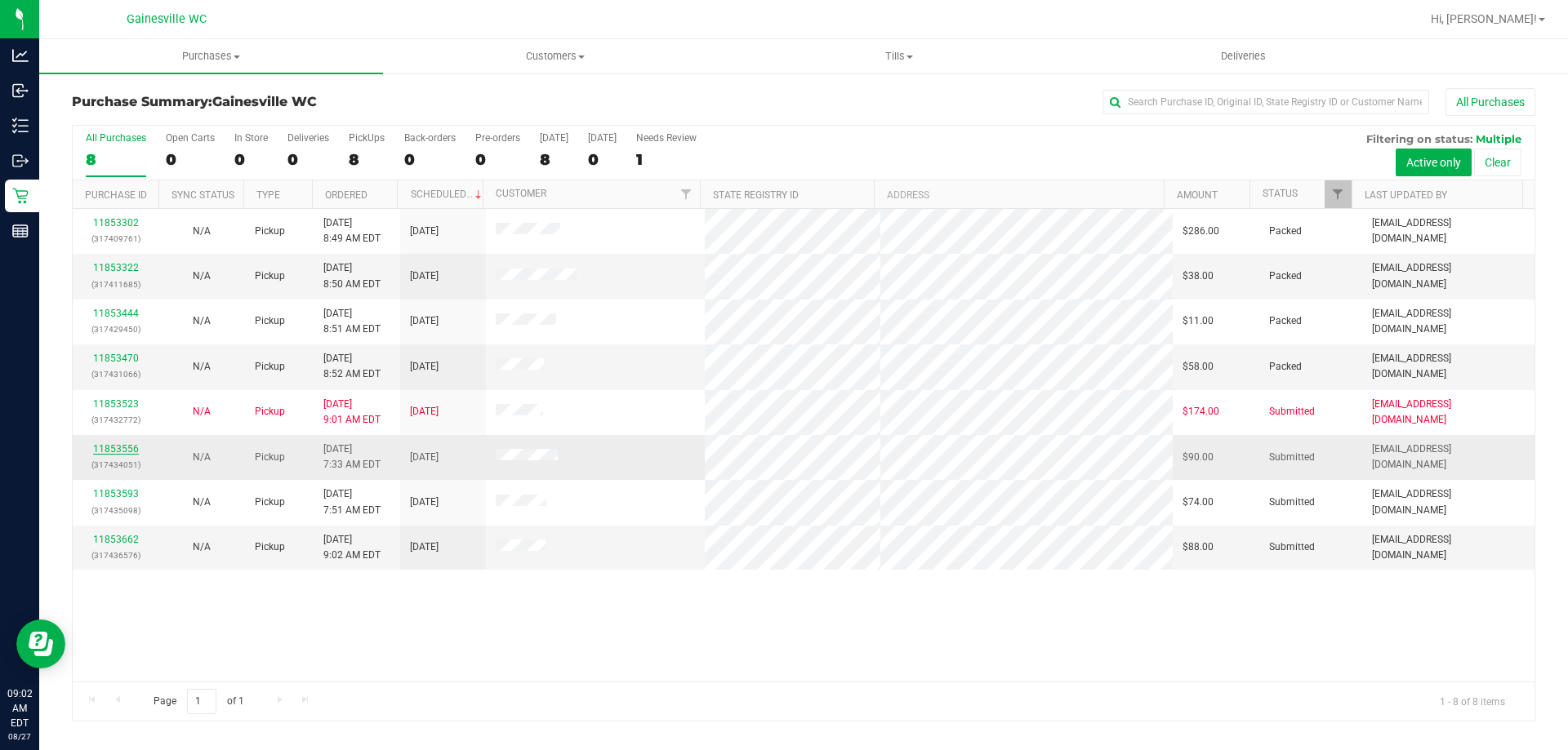
click at [136, 450] on link "11853556" at bounding box center [115, 449] width 46 height 11
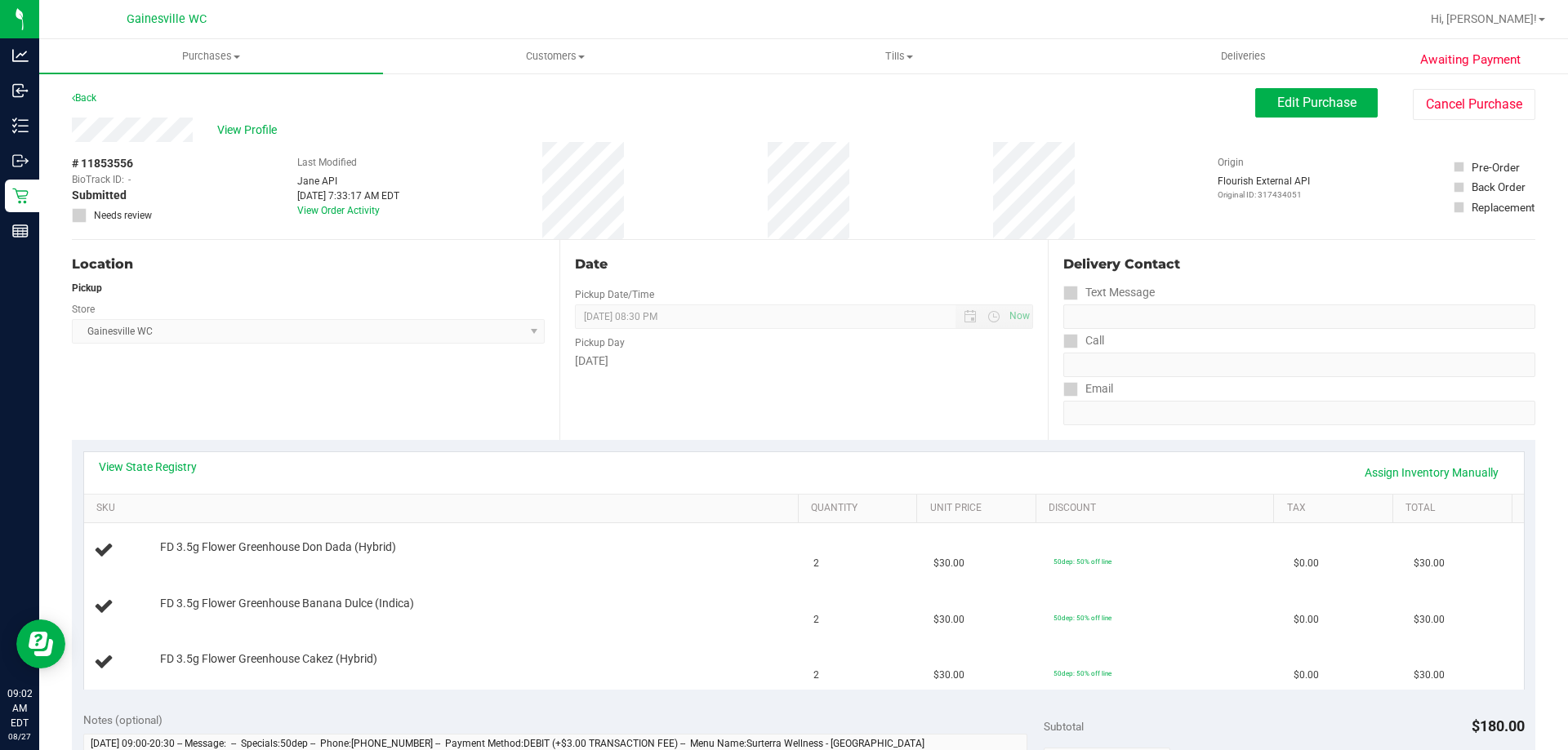
scroll to position [572, 0]
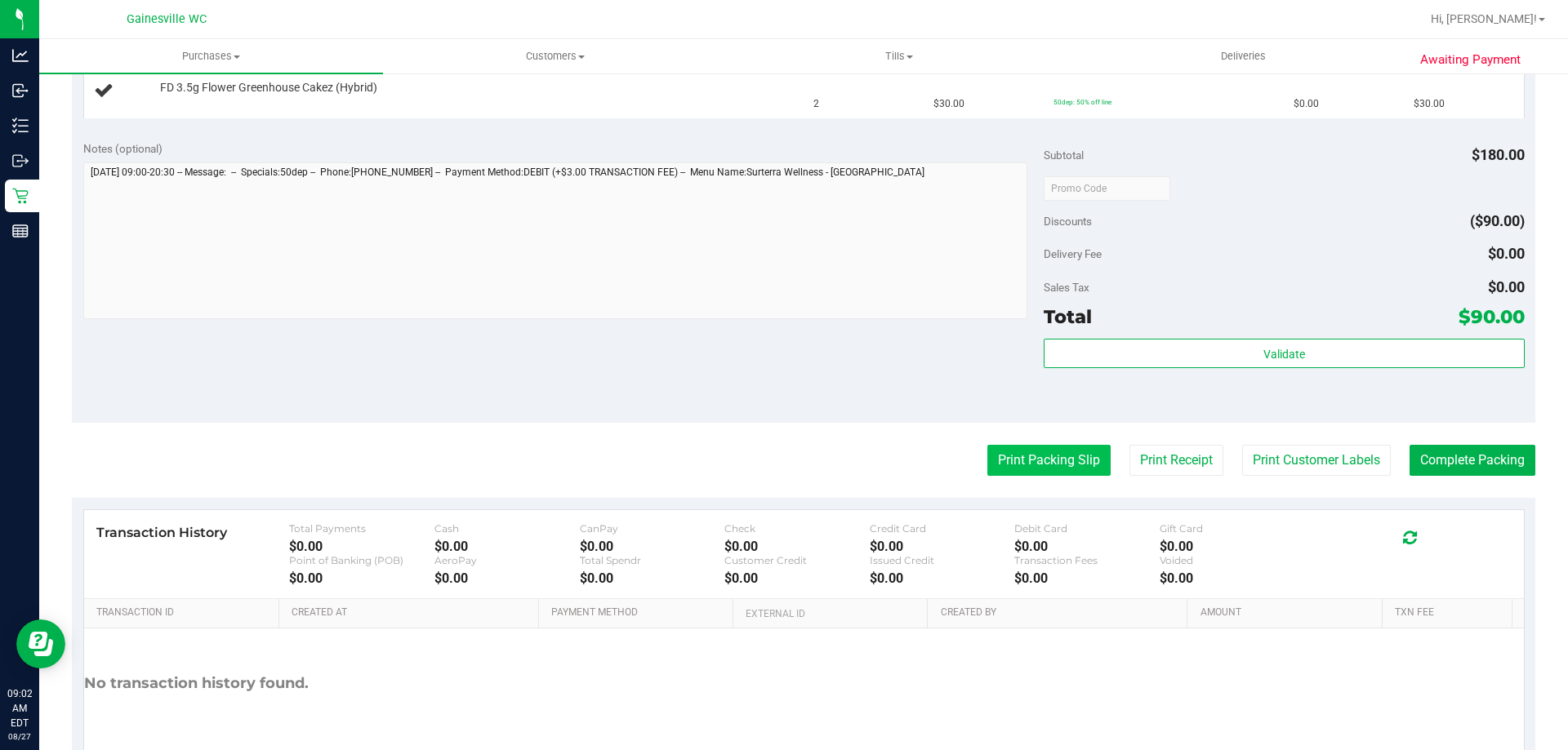
click at [1045, 453] on button "Print Packing Slip" at bounding box center [1049, 460] width 124 height 31
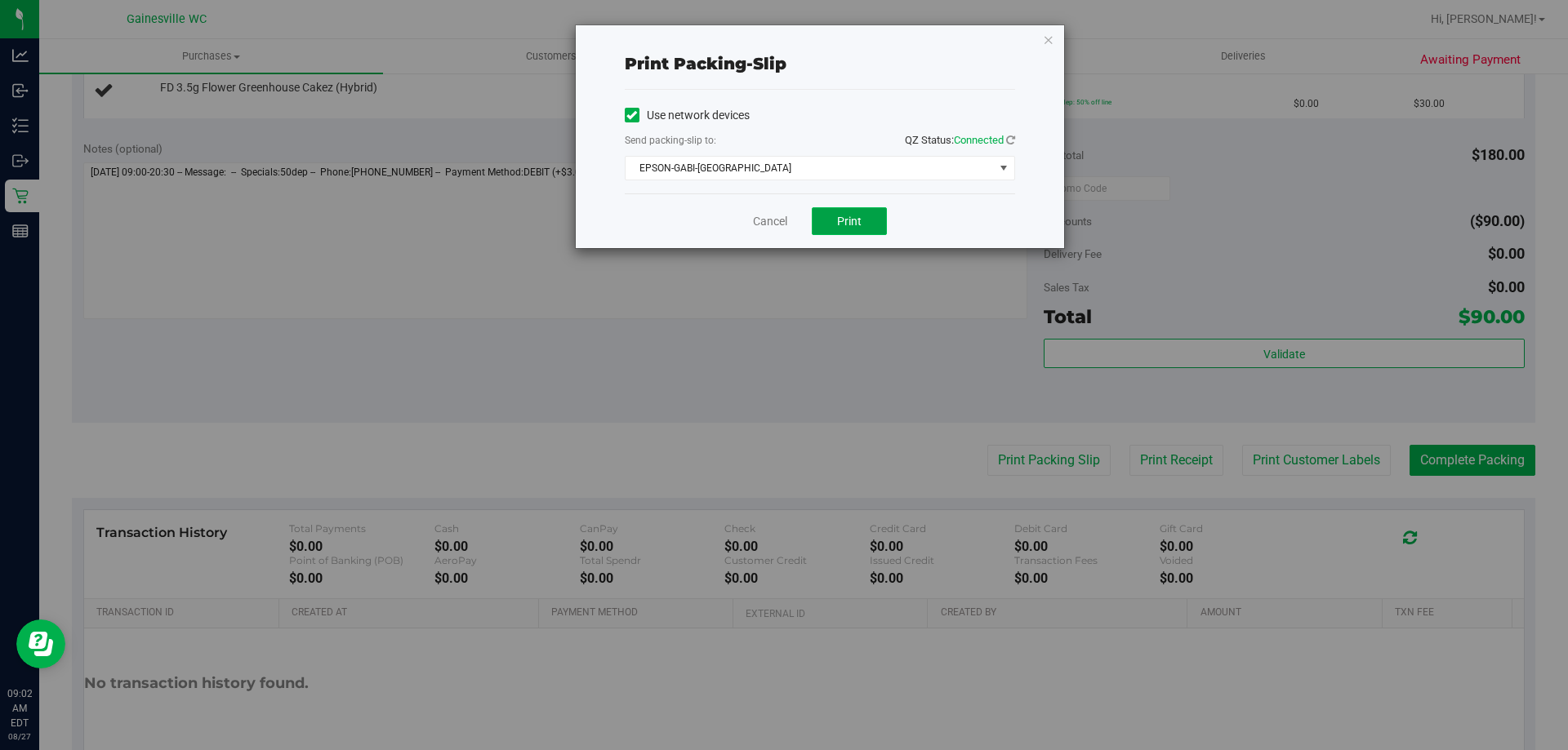
click at [821, 230] on button "Print" at bounding box center [850, 221] width 75 height 28
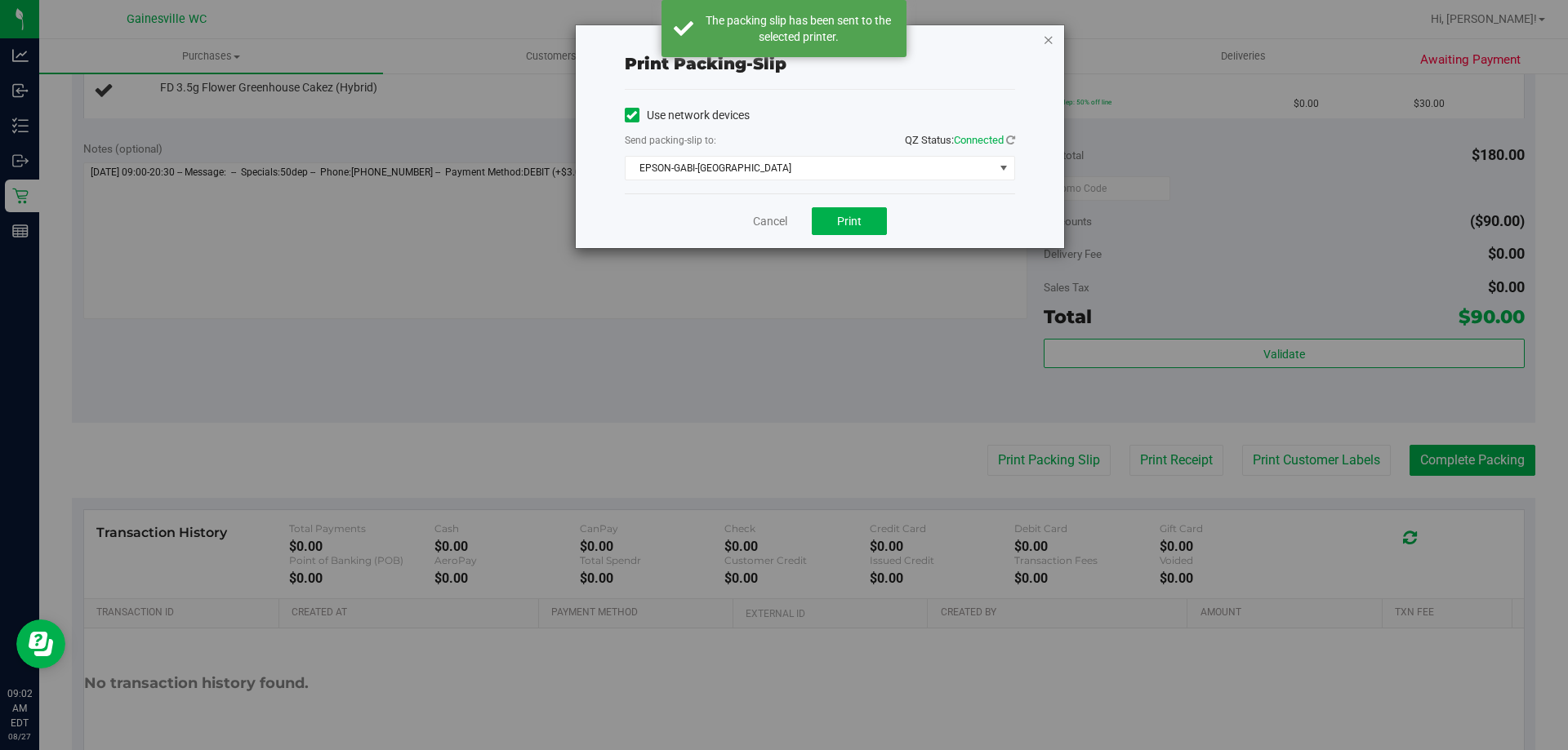
click at [1054, 39] on icon "button" at bounding box center [1048, 38] width 11 height 20
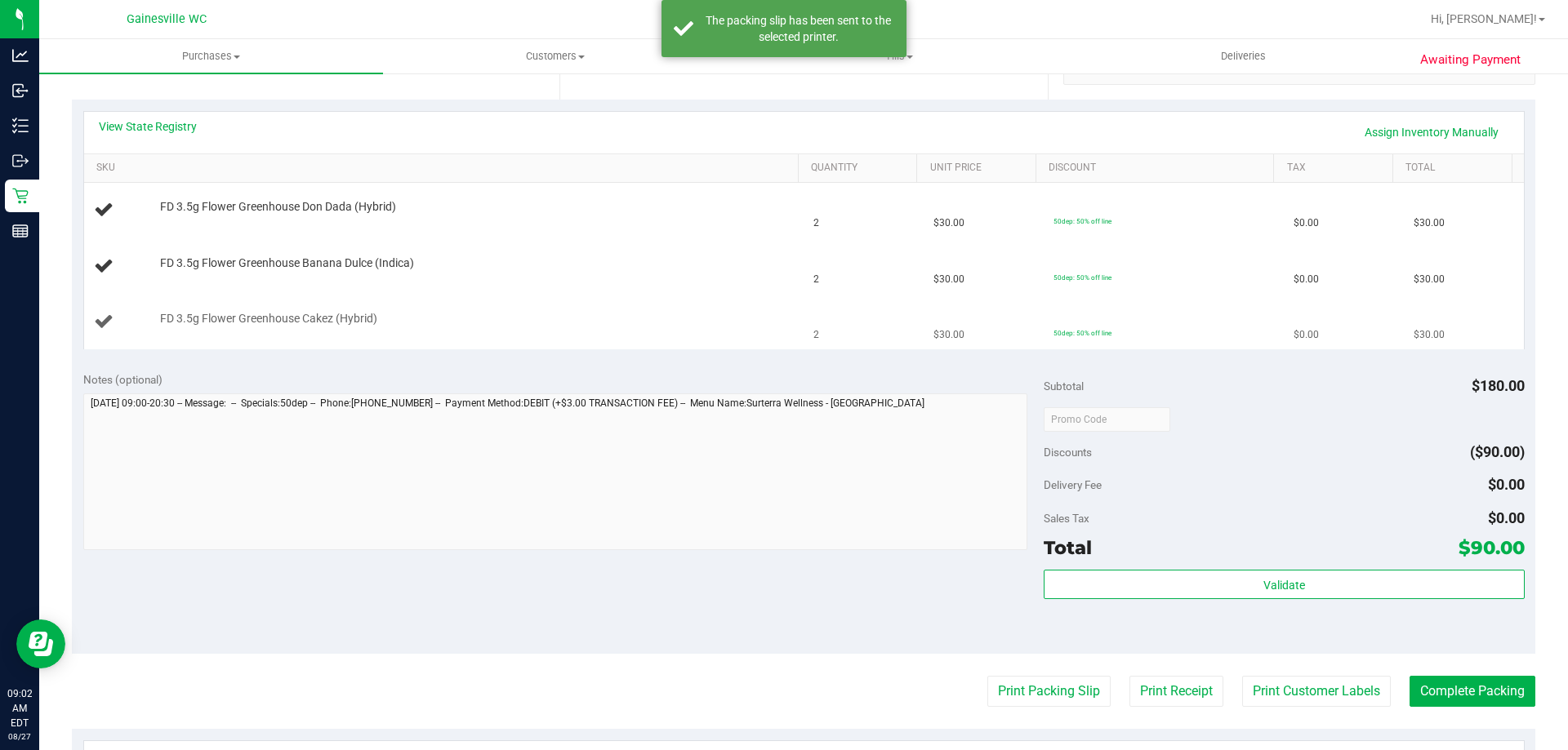
scroll to position [163, 0]
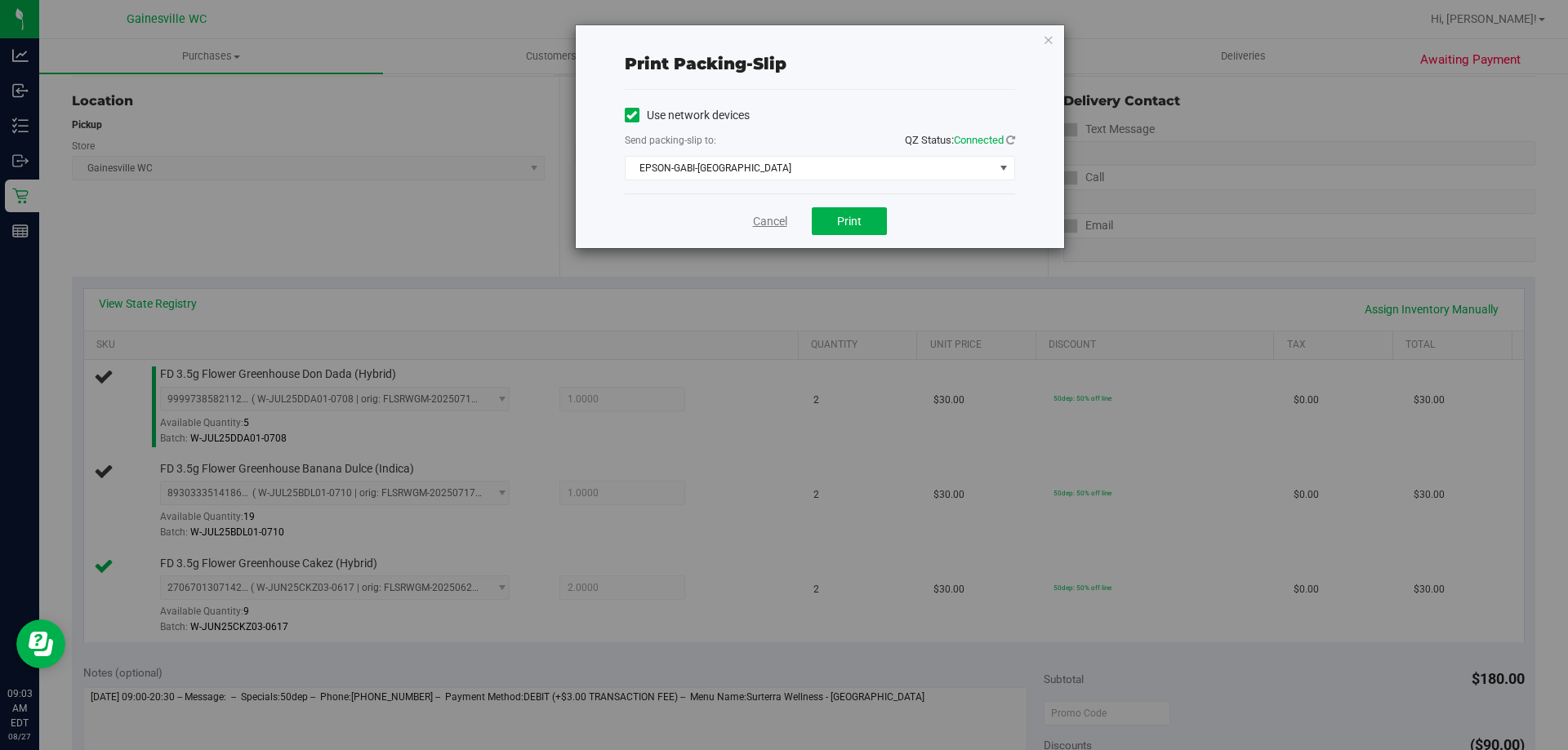
click at [781, 230] on link "Cancel" at bounding box center [770, 221] width 35 height 17
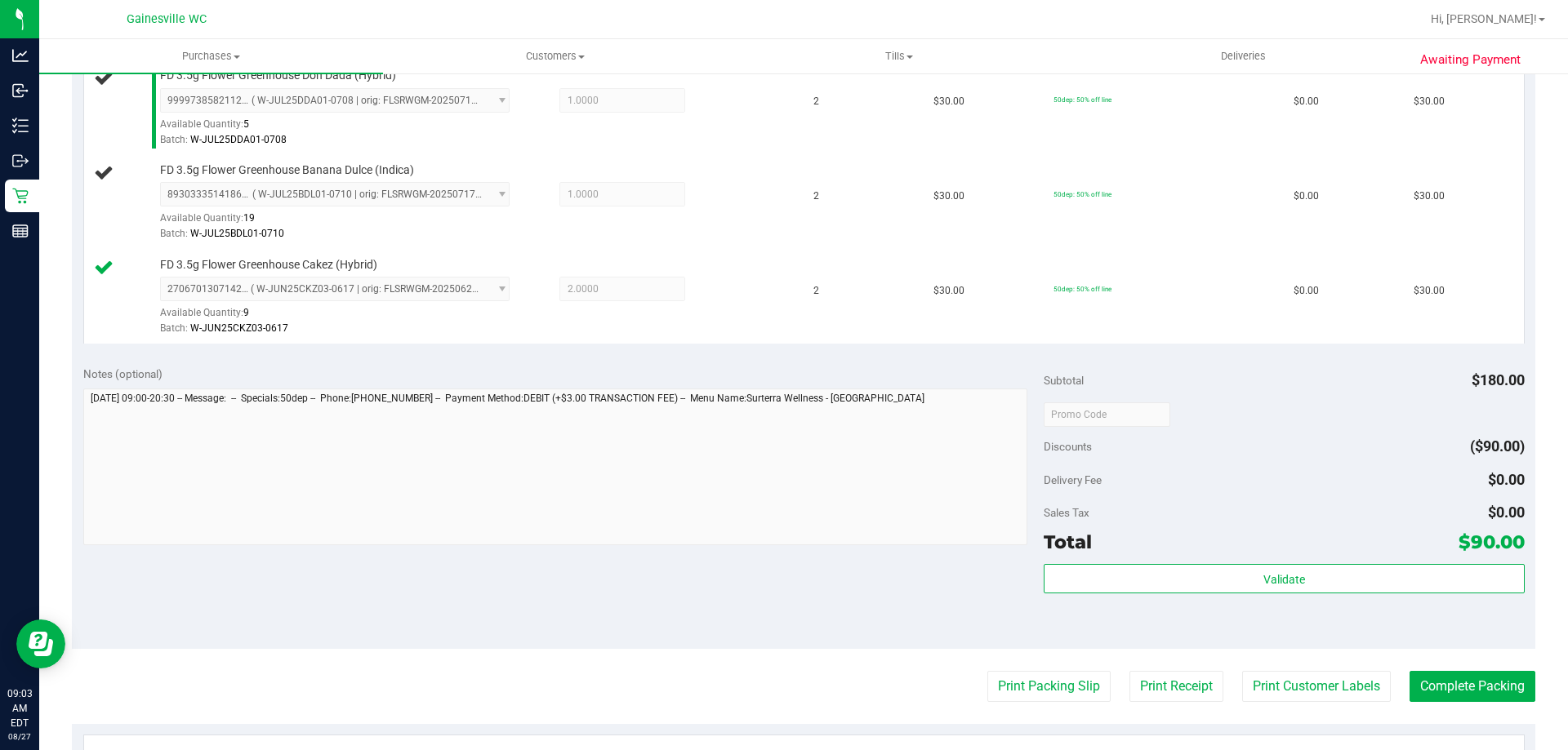
scroll to position [182, 0]
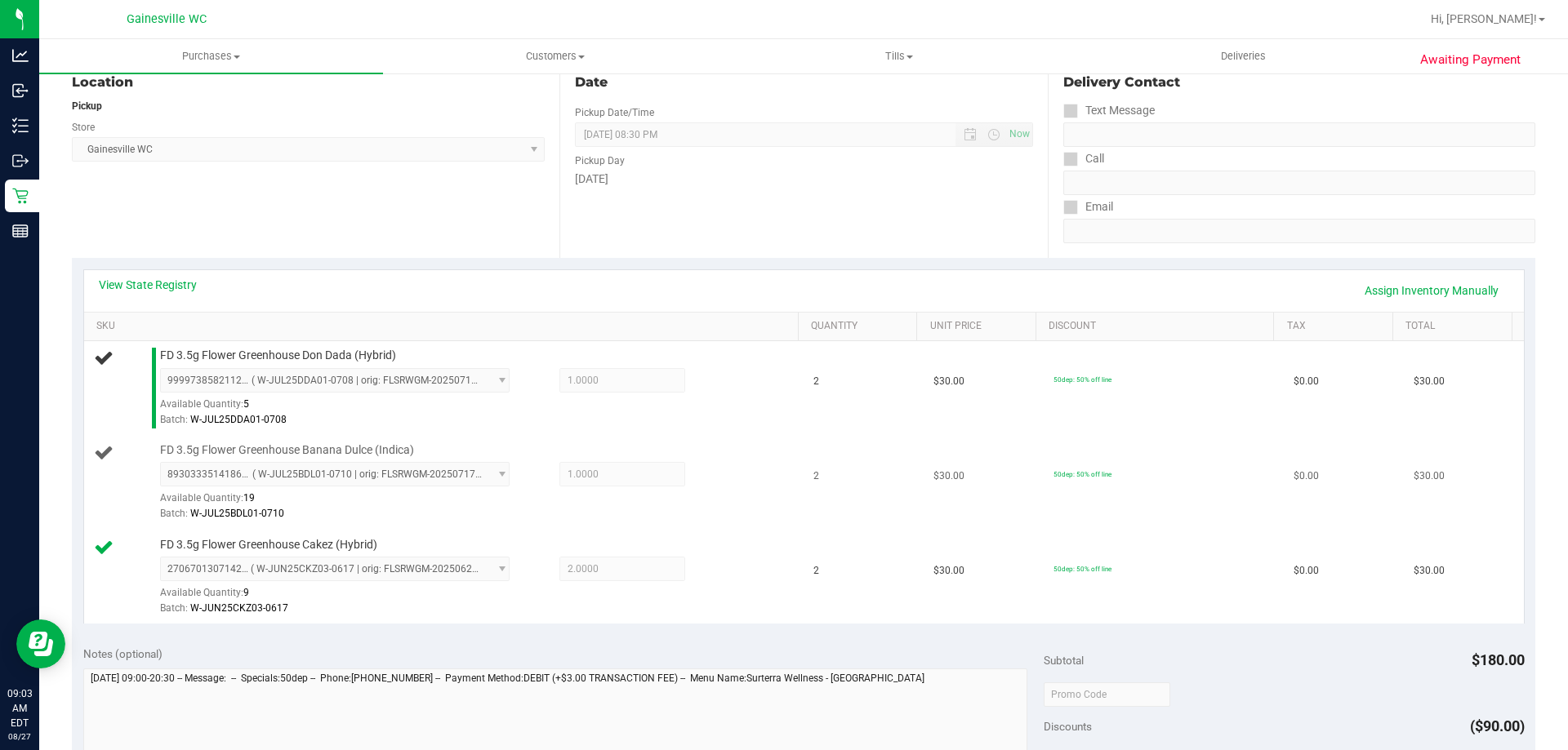
click at [602, 514] on div "Batch: W-JUL25BDL01-0710" at bounding box center [475, 514] width 630 height 16
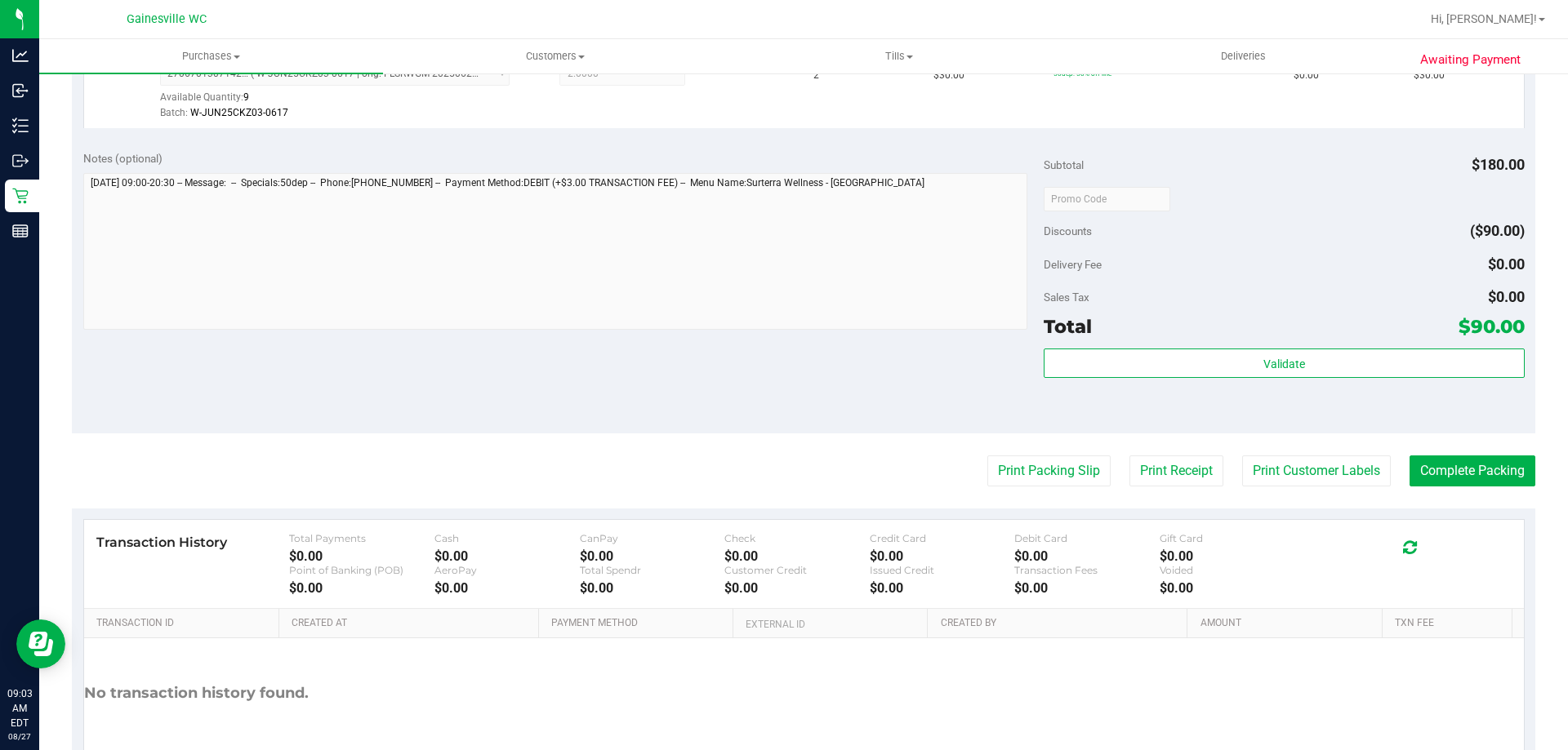
scroll to position [754, 0]
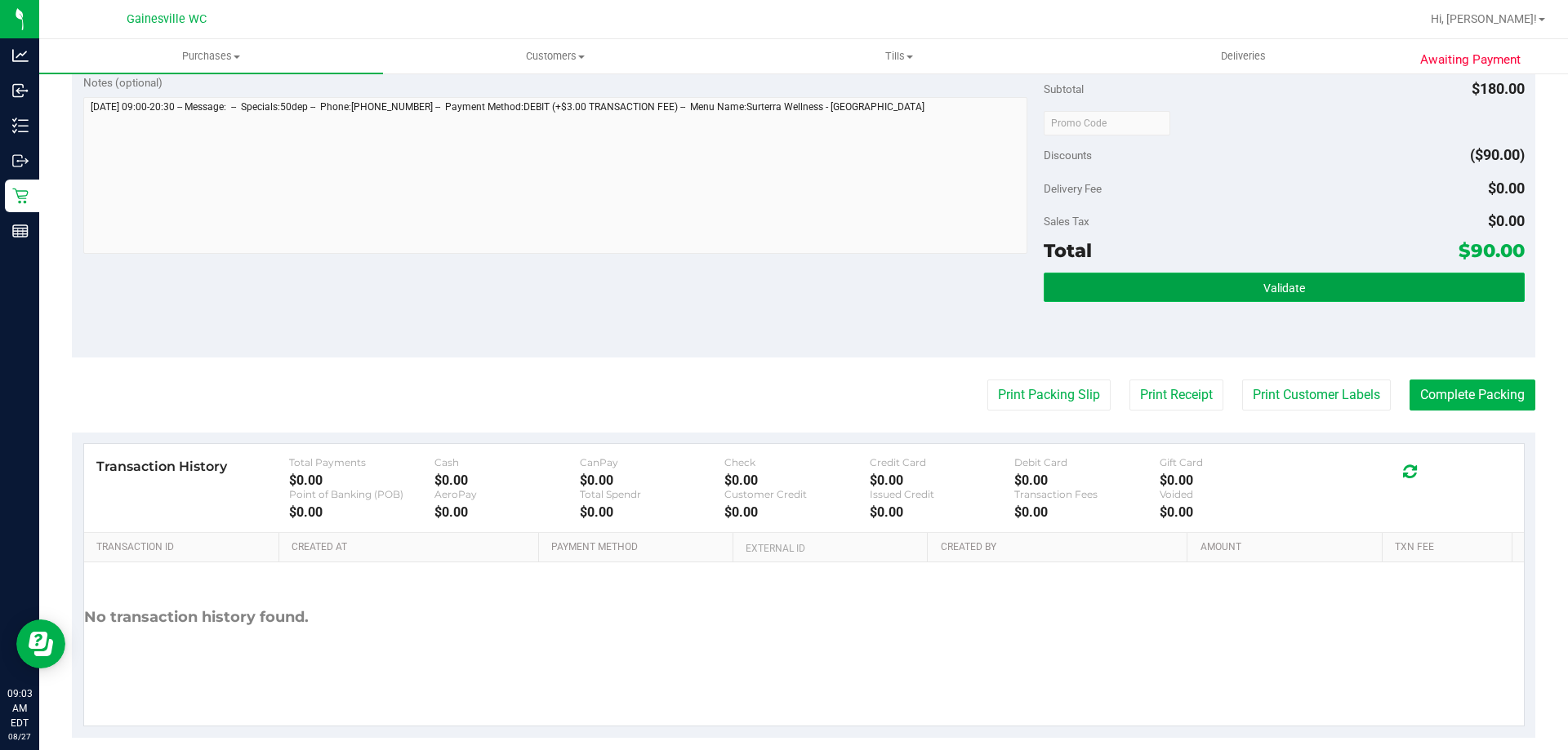
click at [1163, 290] on button "Validate" at bounding box center [1284, 287] width 480 height 29
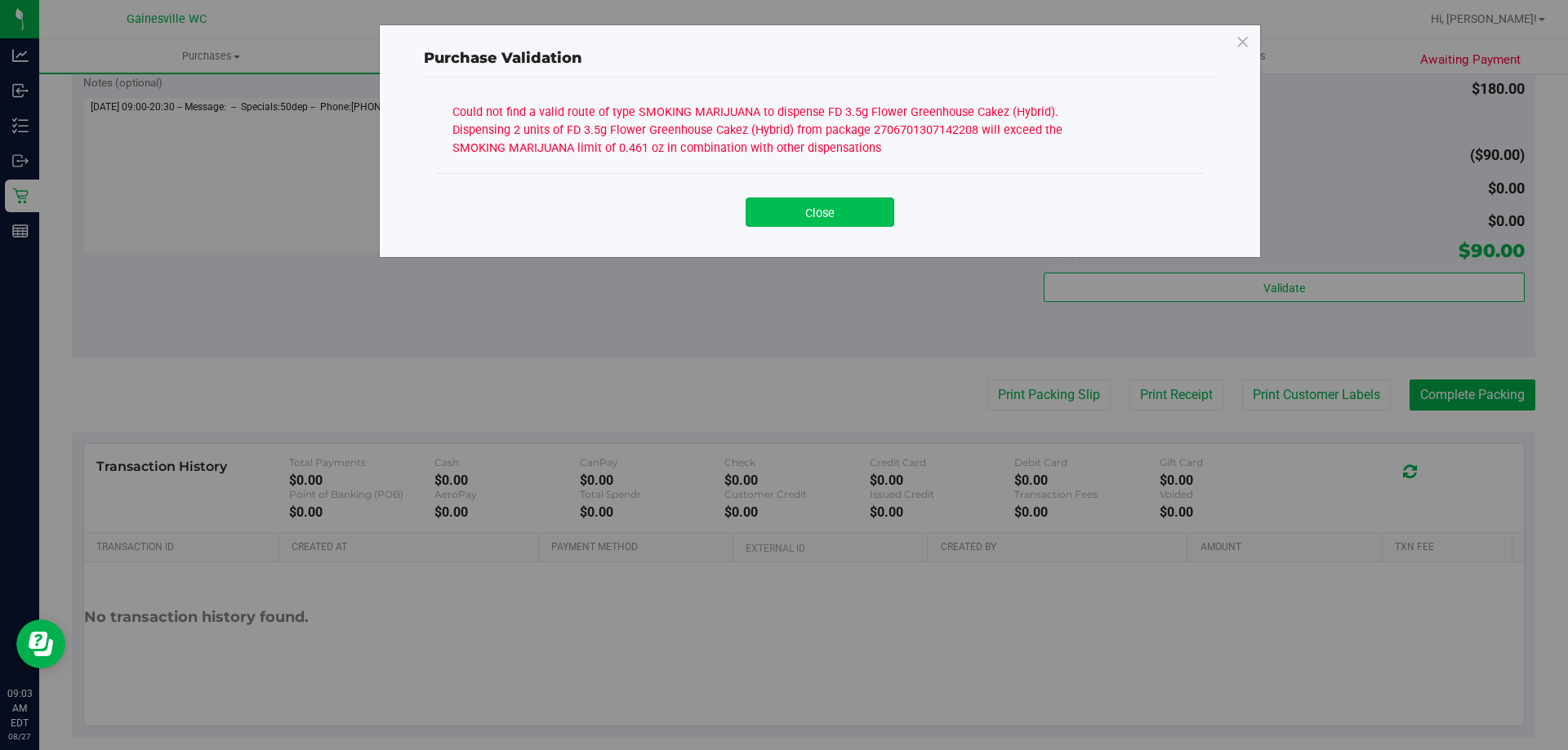
click at [843, 203] on button "Close" at bounding box center [820, 212] width 149 height 29
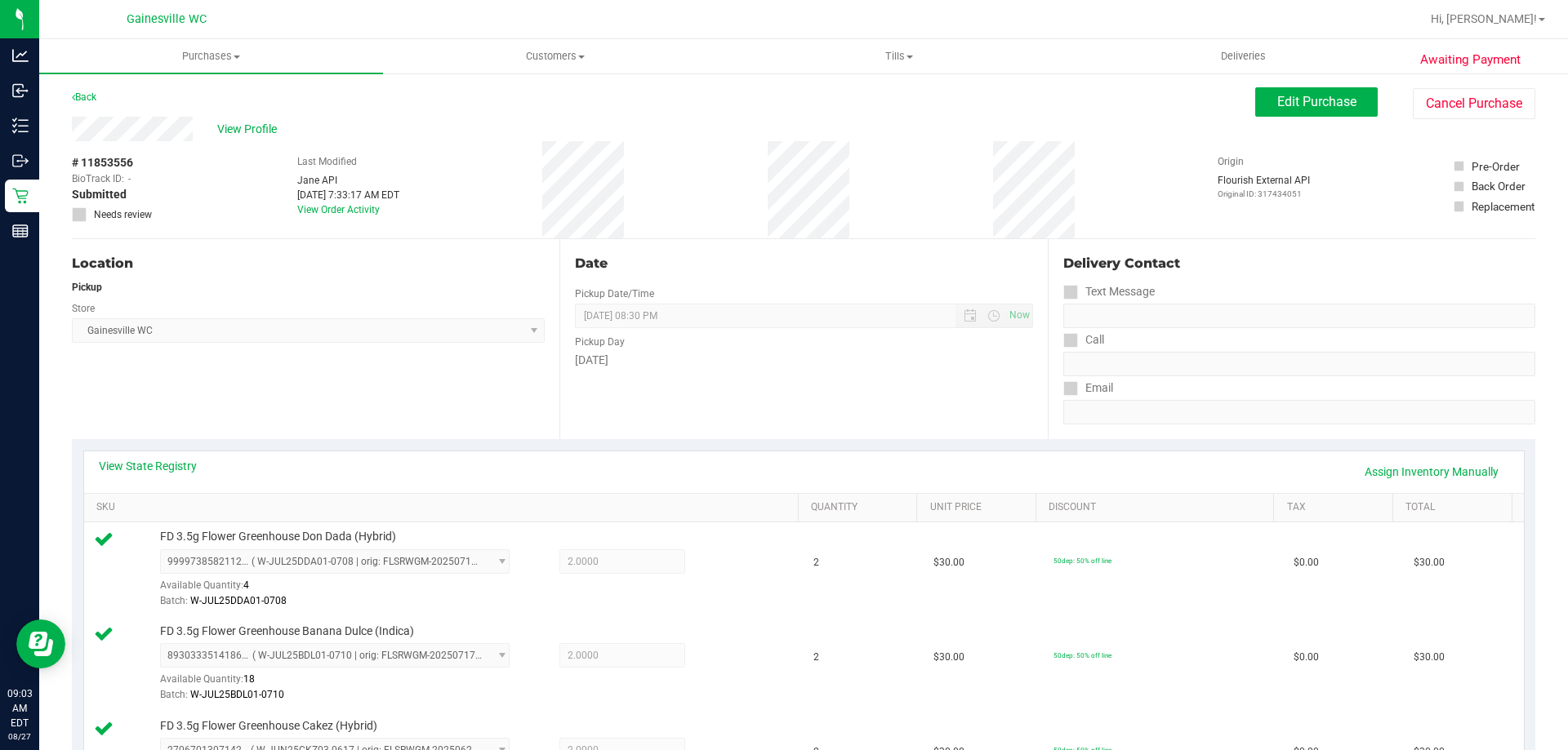
scroll to position [0, 0]
click at [177, 455] on div "View State Registry Assign Inventory Manually" at bounding box center [805, 473] width 1440 height 41
click at [177, 465] on link "View State Registry" at bounding box center [147, 467] width 98 height 16
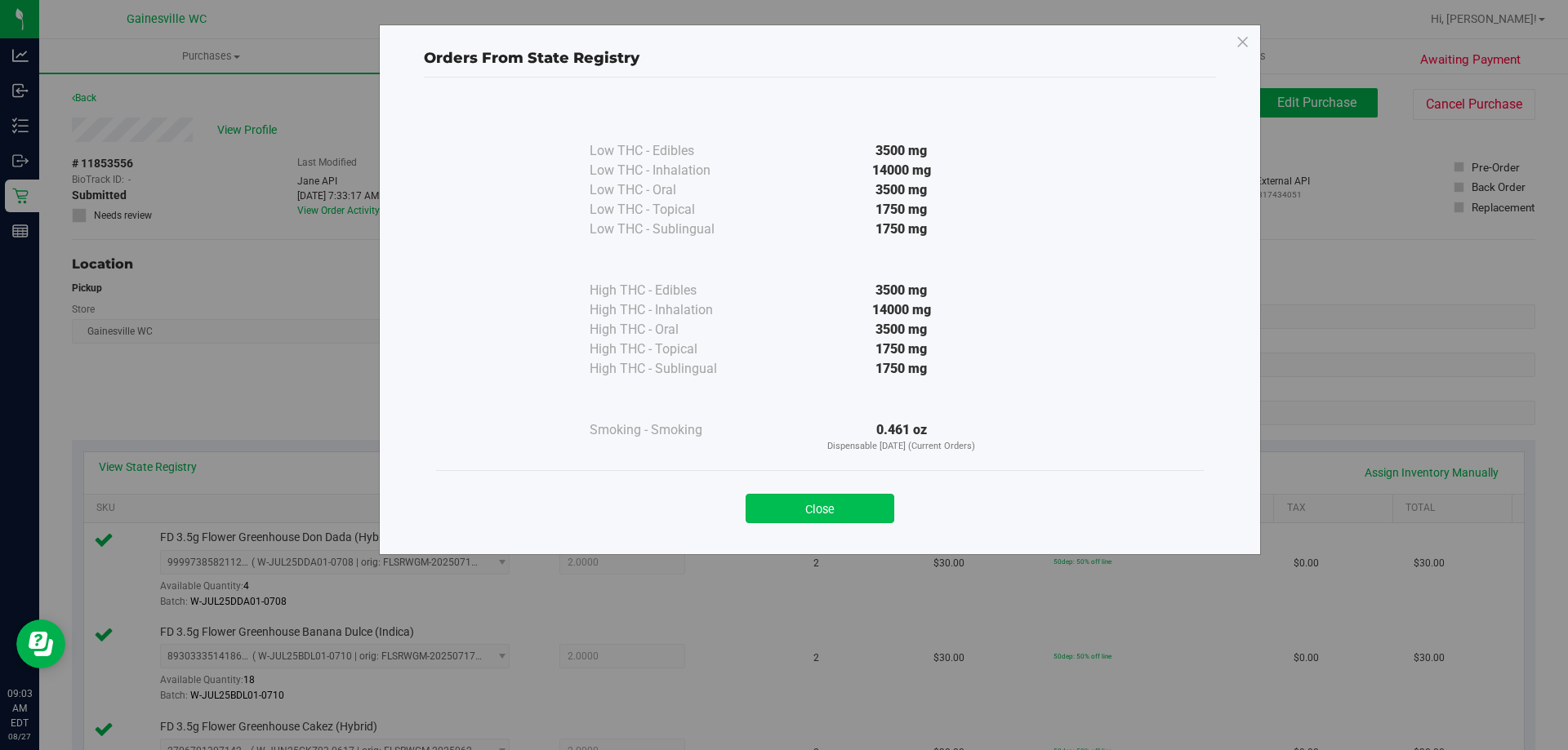
click at [834, 506] on button "Close" at bounding box center [820, 508] width 149 height 29
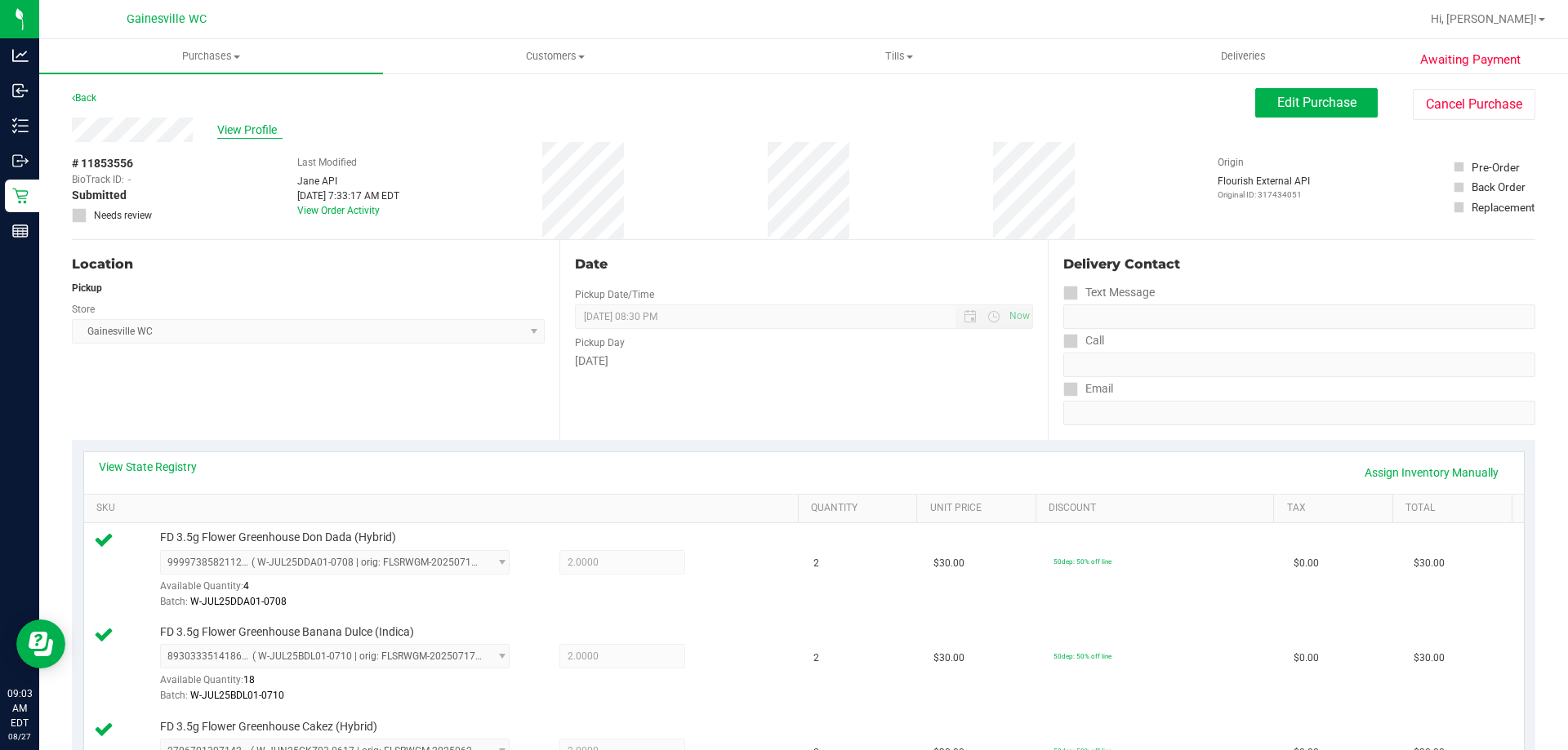
click at [237, 125] on span "View Profile" at bounding box center [250, 130] width 66 height 17
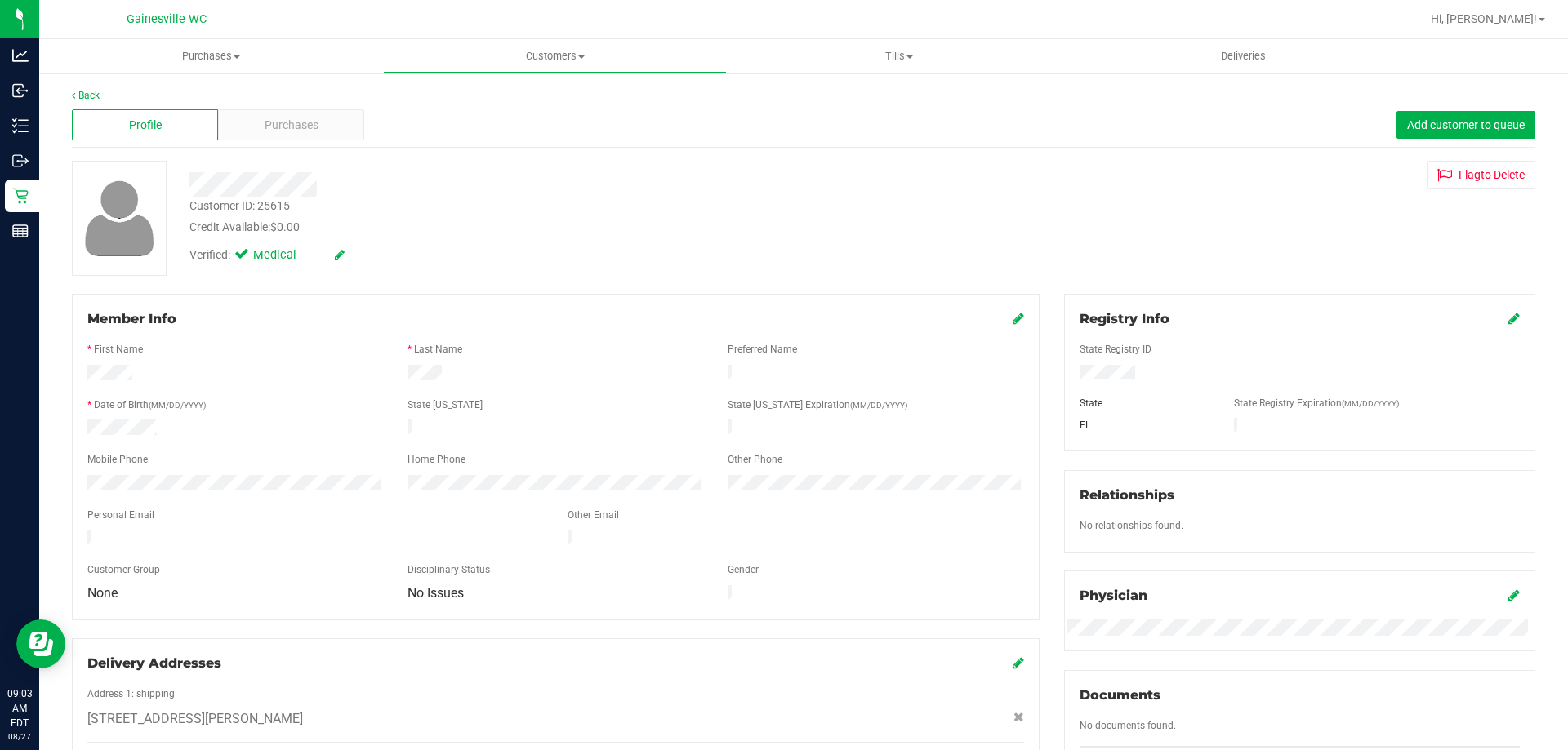
click at [280, 201] on div "Customer ID: 25615" at bounding box center [239, 206] width 100 height 17
copy div "25615"
click at [114, 282] on div "Back Profile Purchases Add customer to queue Customer ID: 25615 Credit Availabl…" at bounding box center [804, 608] width 1464 height 1042
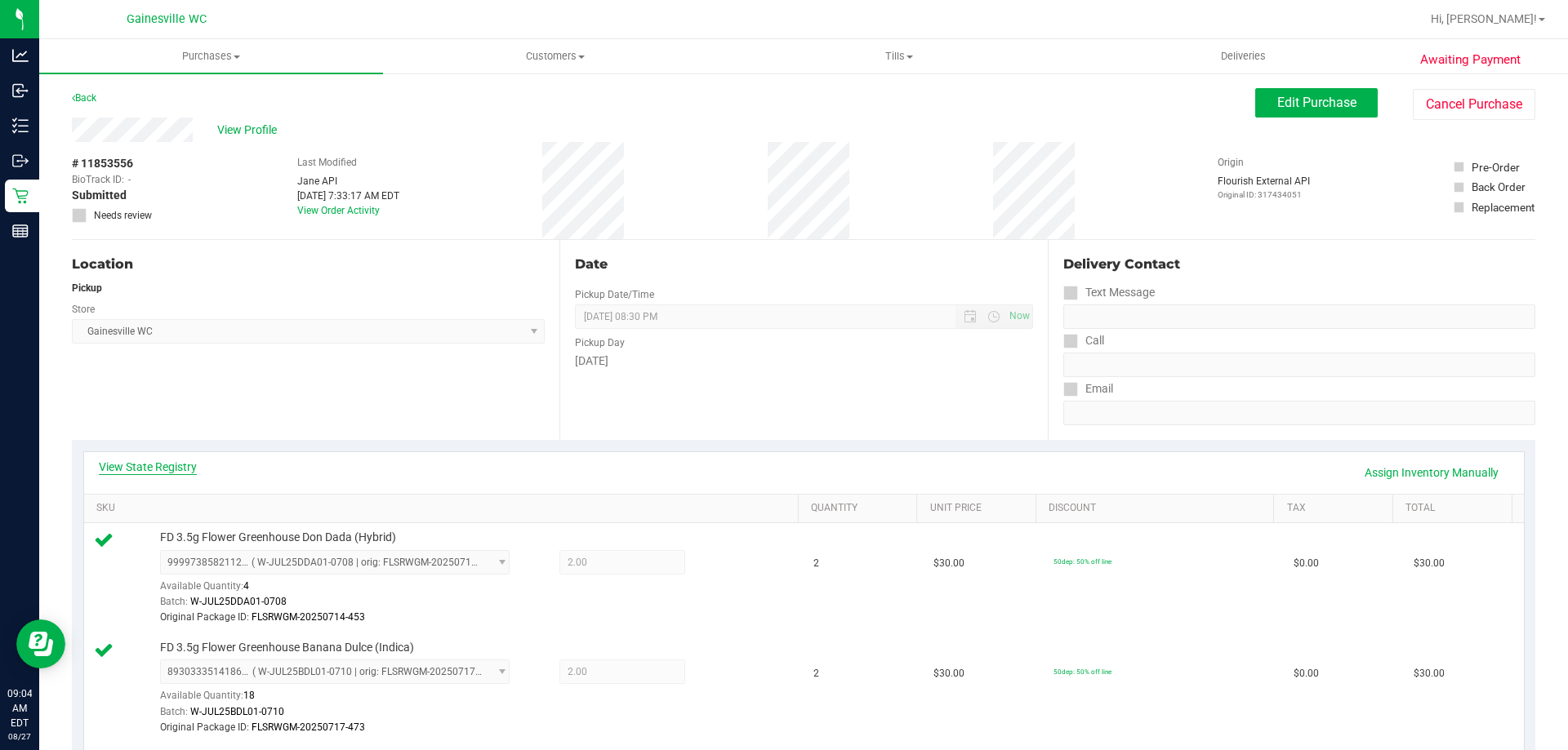
click at [165, 463] on link "View State Registry" at bounding box center [147, 467] width 98 height 16
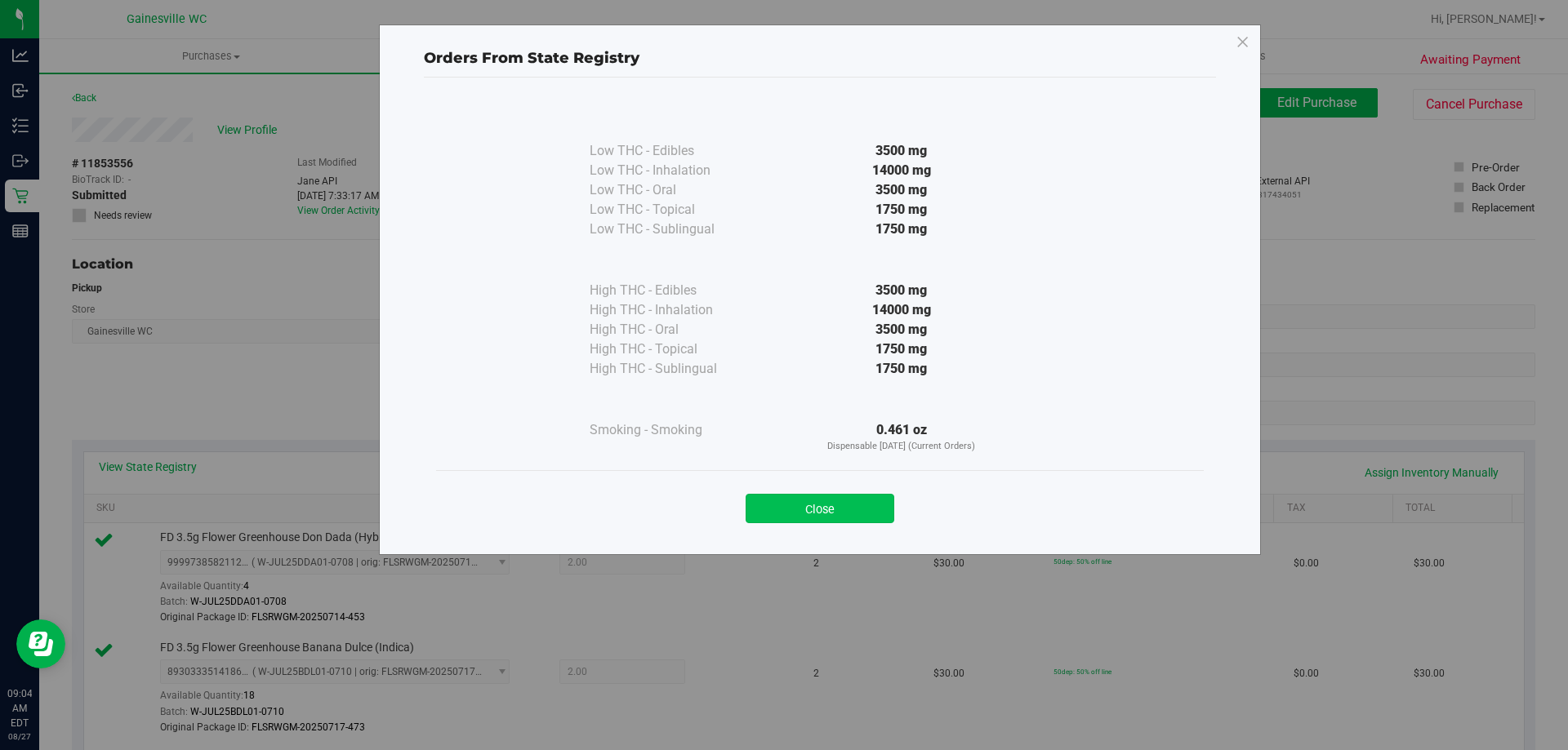
click at [886, 517] on button "Close" at bounding box center [820, 508] width 149 height 29
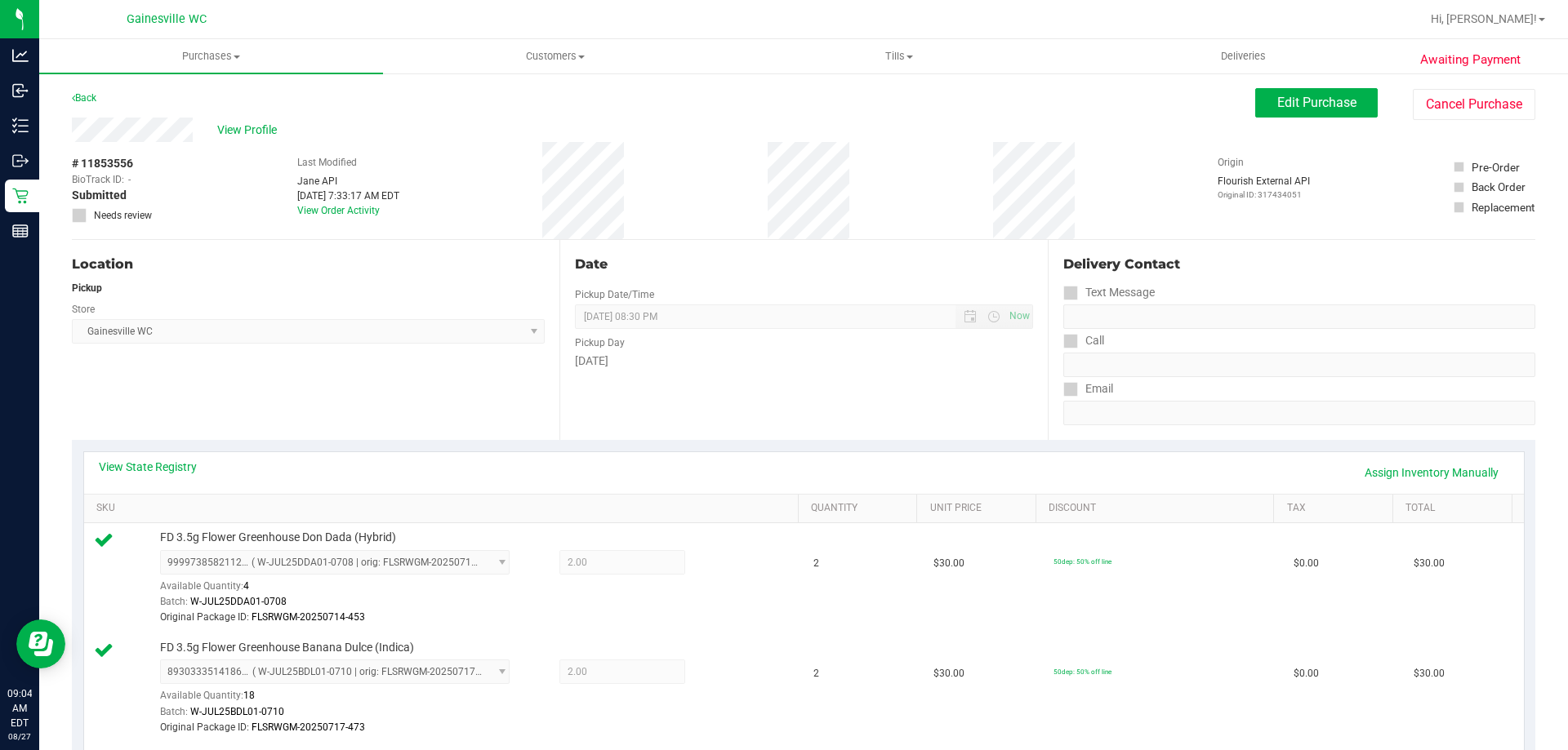
click at [170, 393] on div "Location Pickup Store Gainesville WC Select Store Bonita Springs WC Boynton Bea…" at bounding box center [316, 339] width 488 height 200
click at [1307, 104] on span "Edit Purchase" at bounding box center [1317, 102] width 79 height 16
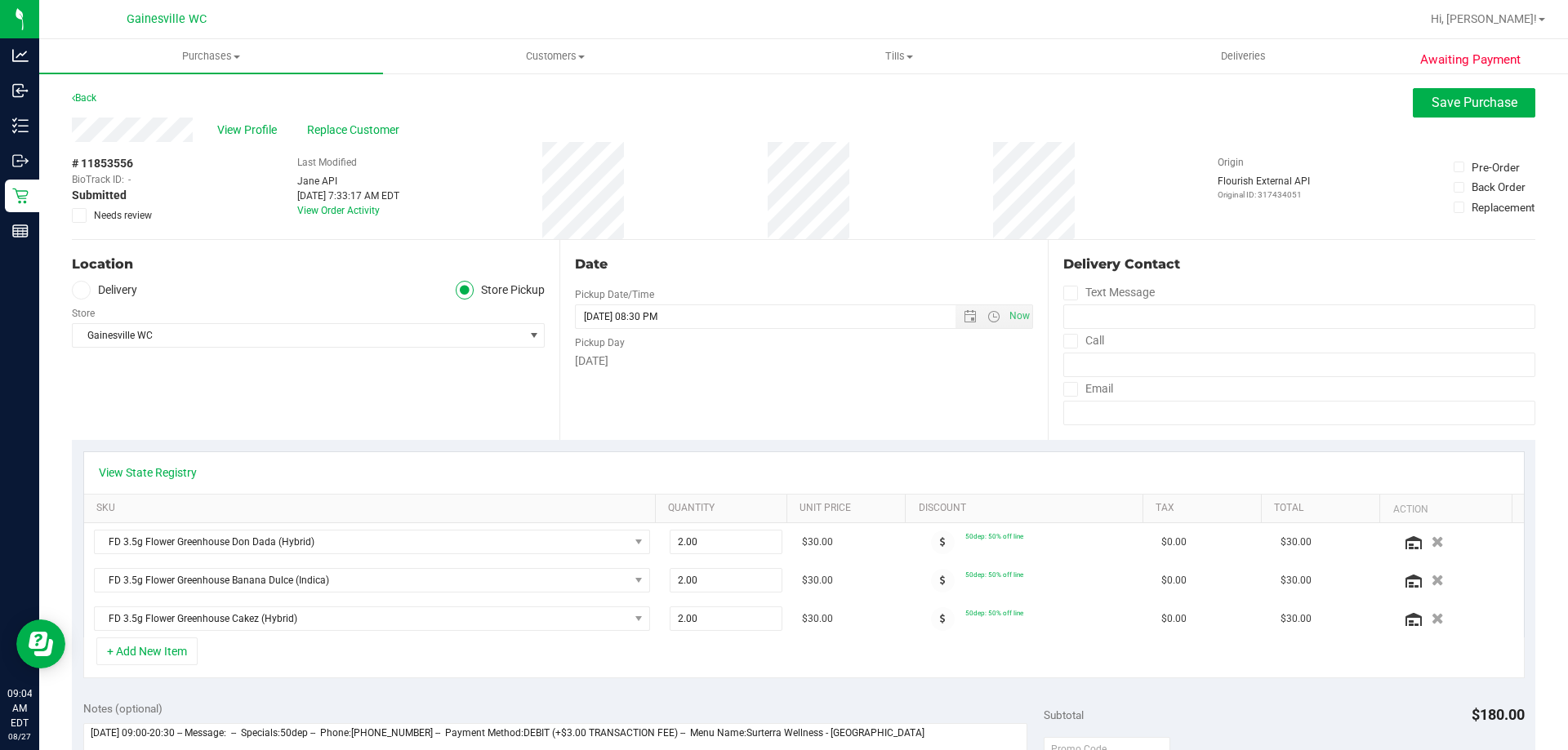
click at [120, 216] on span "Needs review" at bounding box center [123, 216] width 58 height 15
click at [0, 0] on input "Needs review" at bounding box center [0, 0] width 0 height 0
click at [1432, 98] on span "Save Purchase" at bounding box center [1474, 102] width 85 height 16
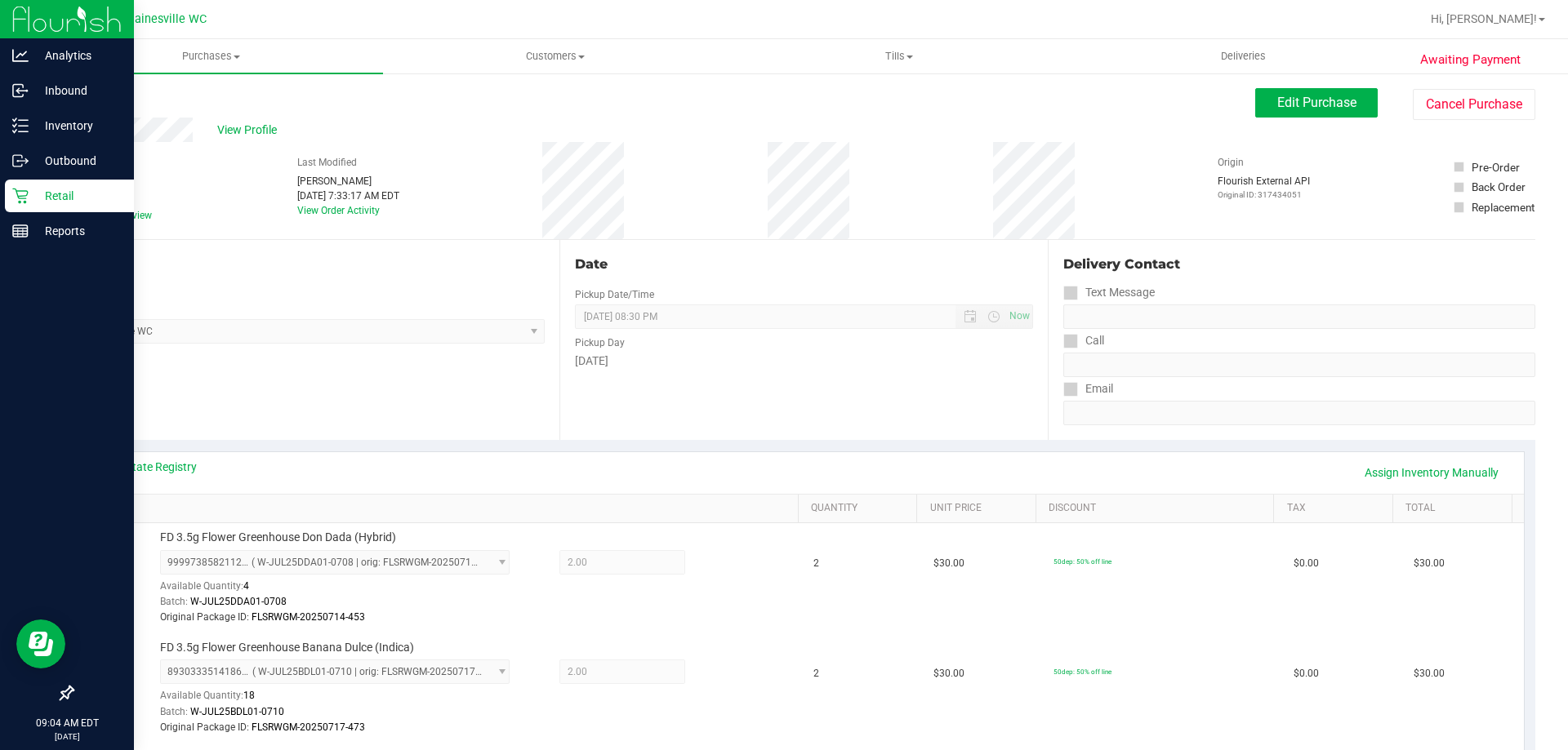
click at [38, 184] on div "Retail" at bounding box center [69, 196] width 129 height 33
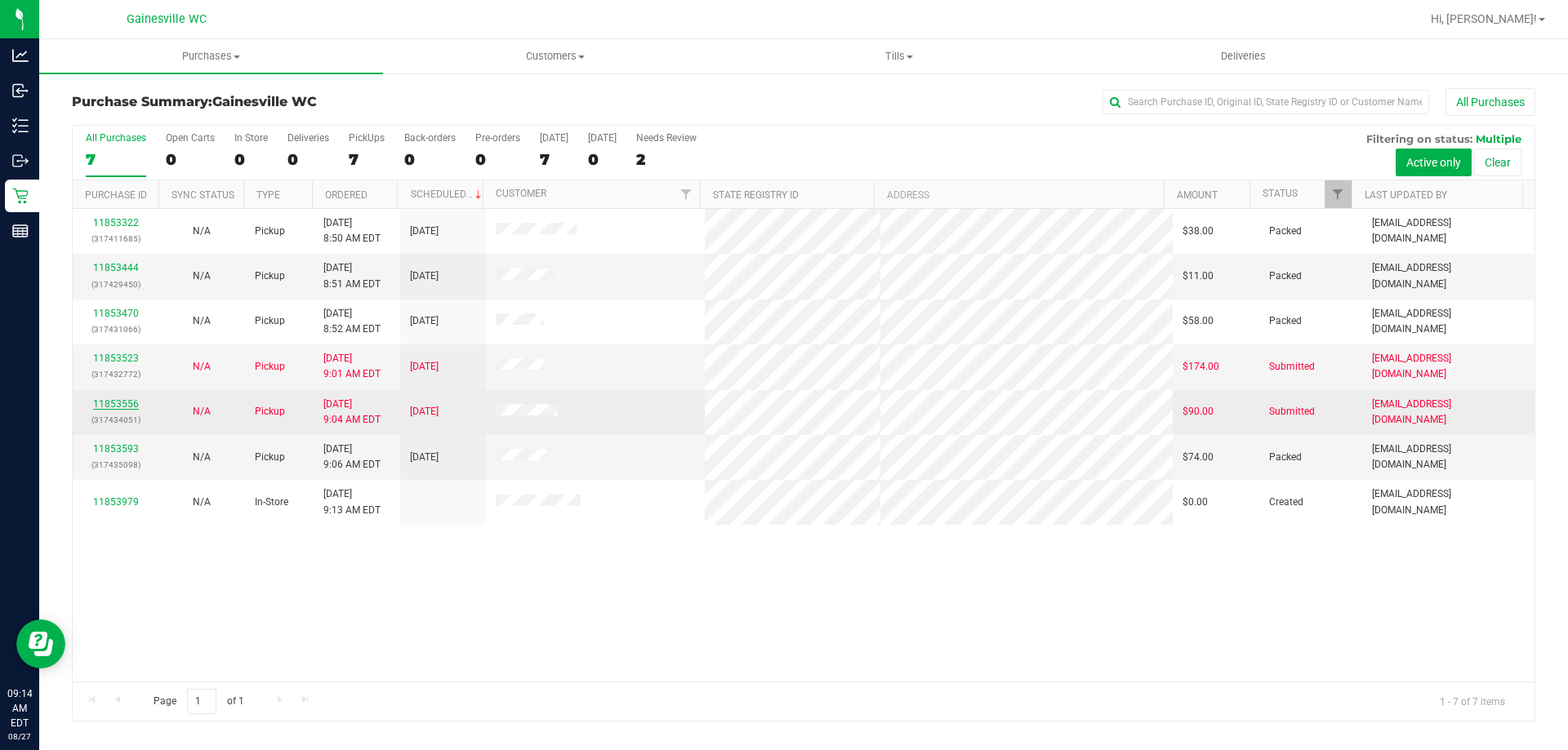
click at [126, 401] on link "11853556" at bounding box center [115, 404] width 46 height 11
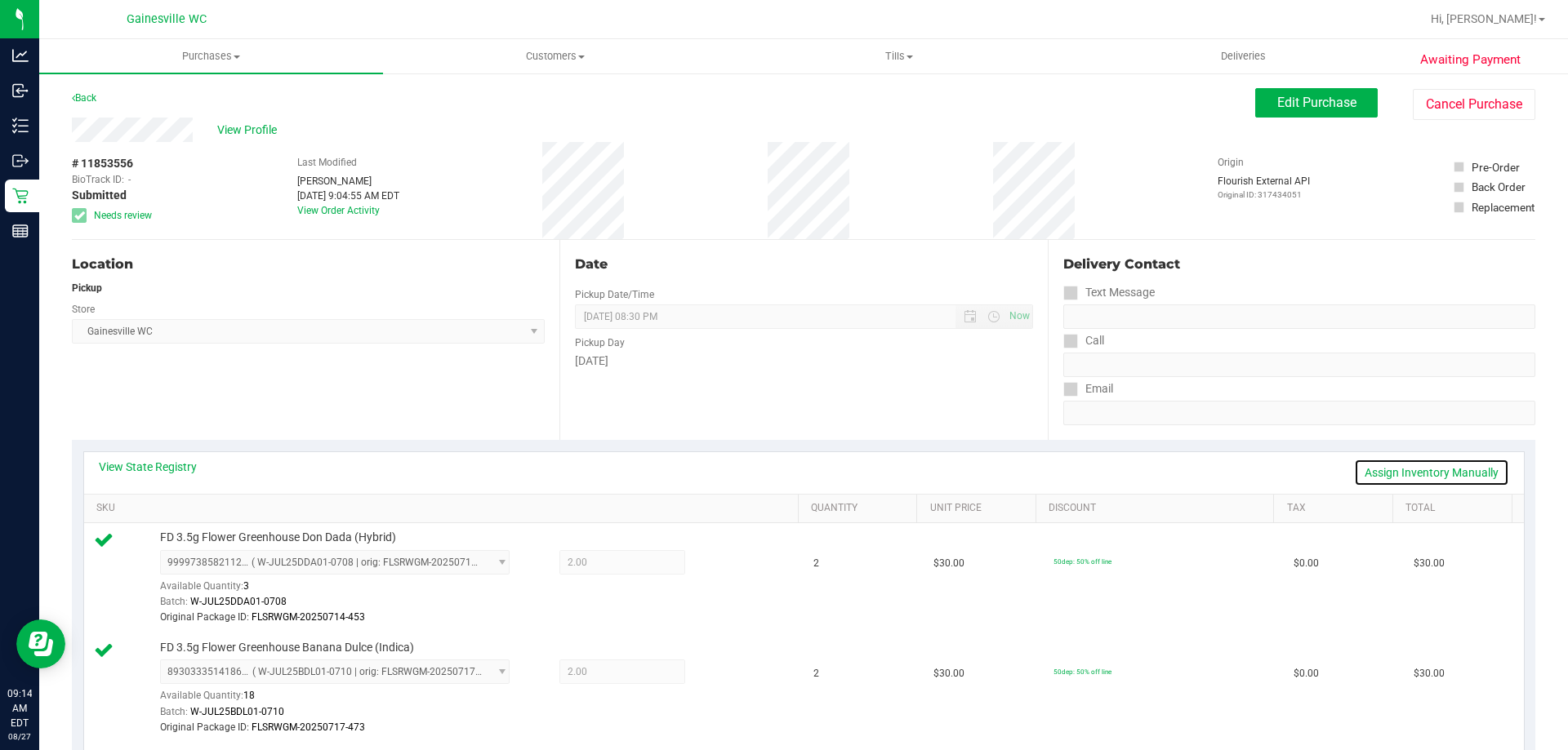
click at [1387, 485] on link "Assign Inventory Manually" at bounding box center [1431, 473] width 155 height 28
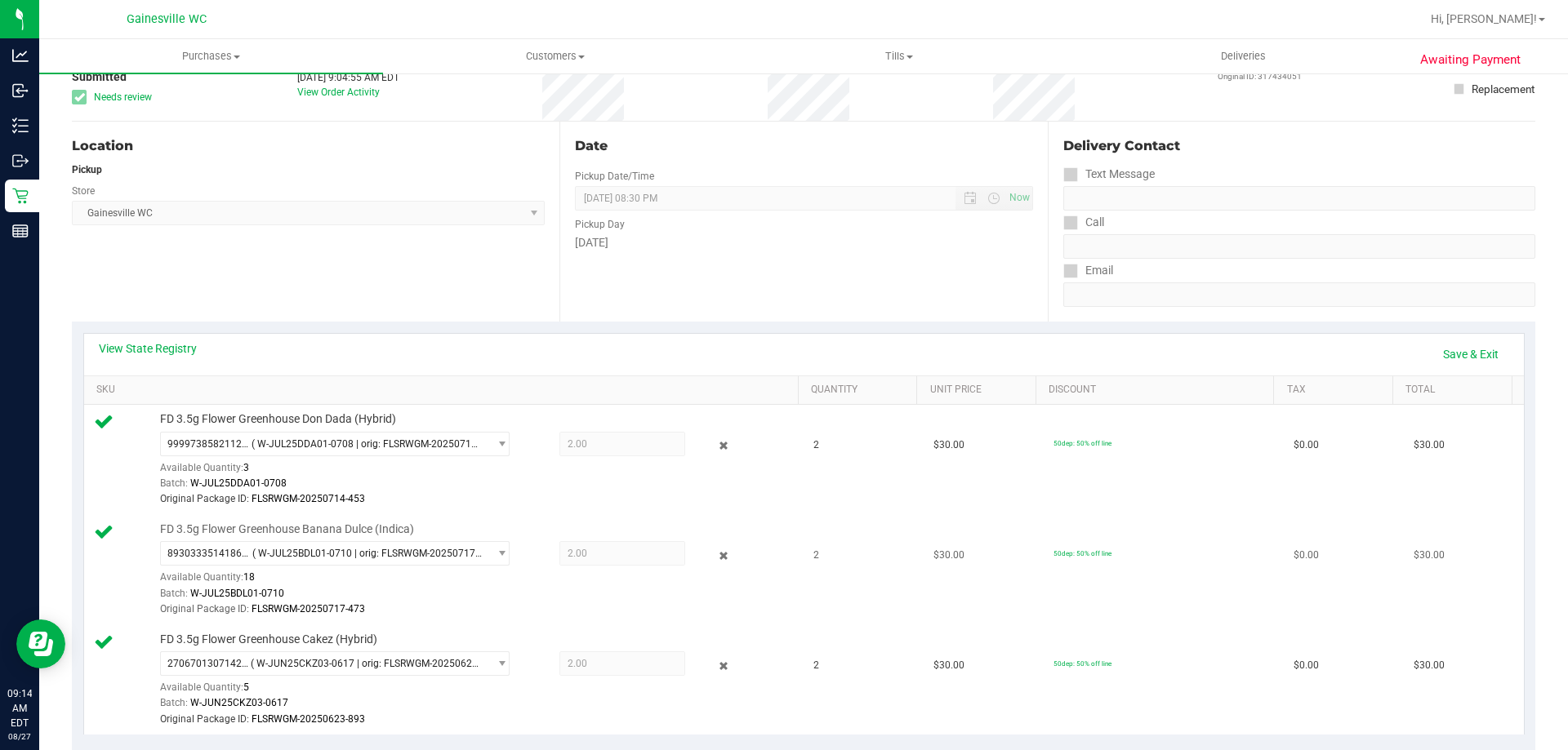
scroll to position [326, 0]
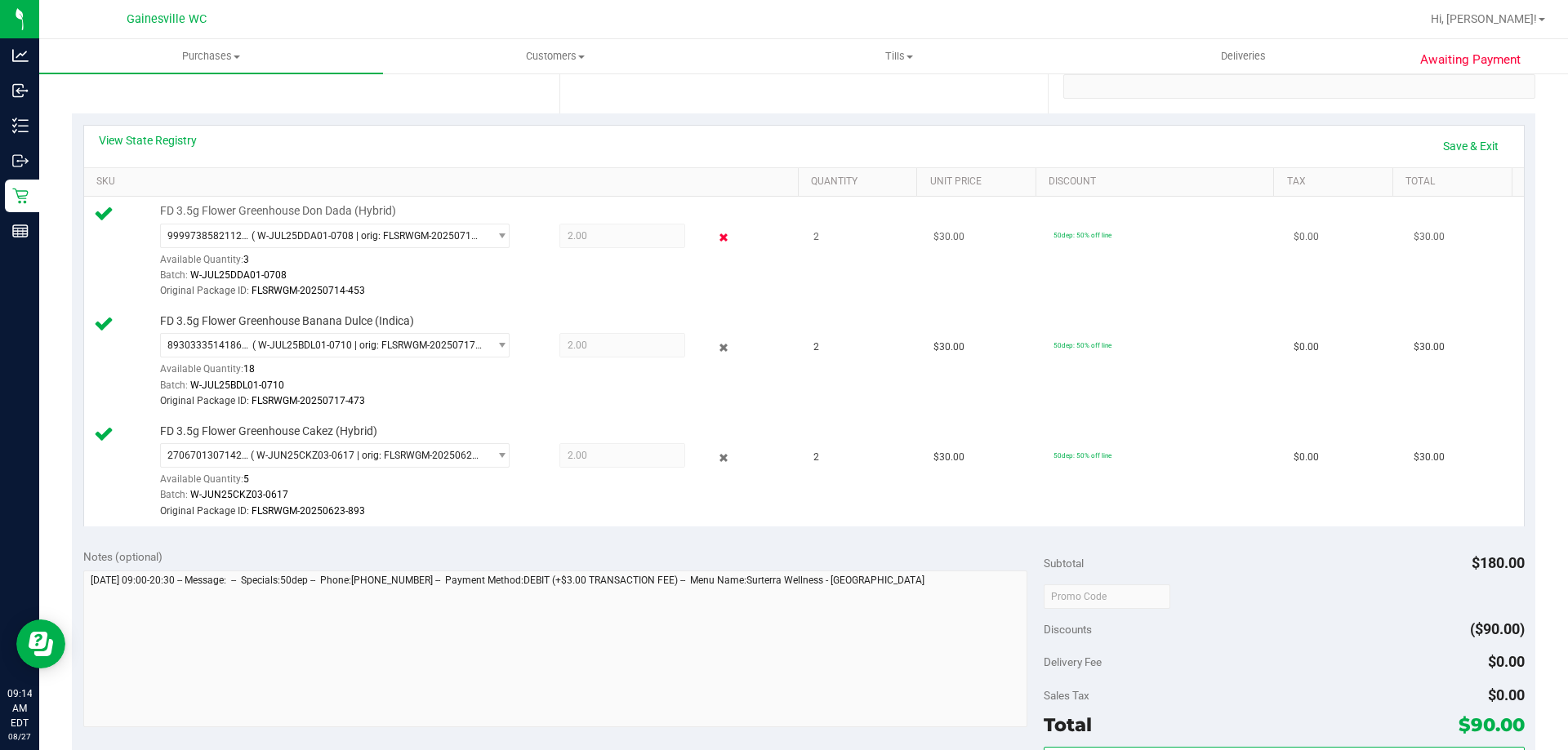
click at [716, 235] on icon at bounding box center [724, 238] width 17 height 19
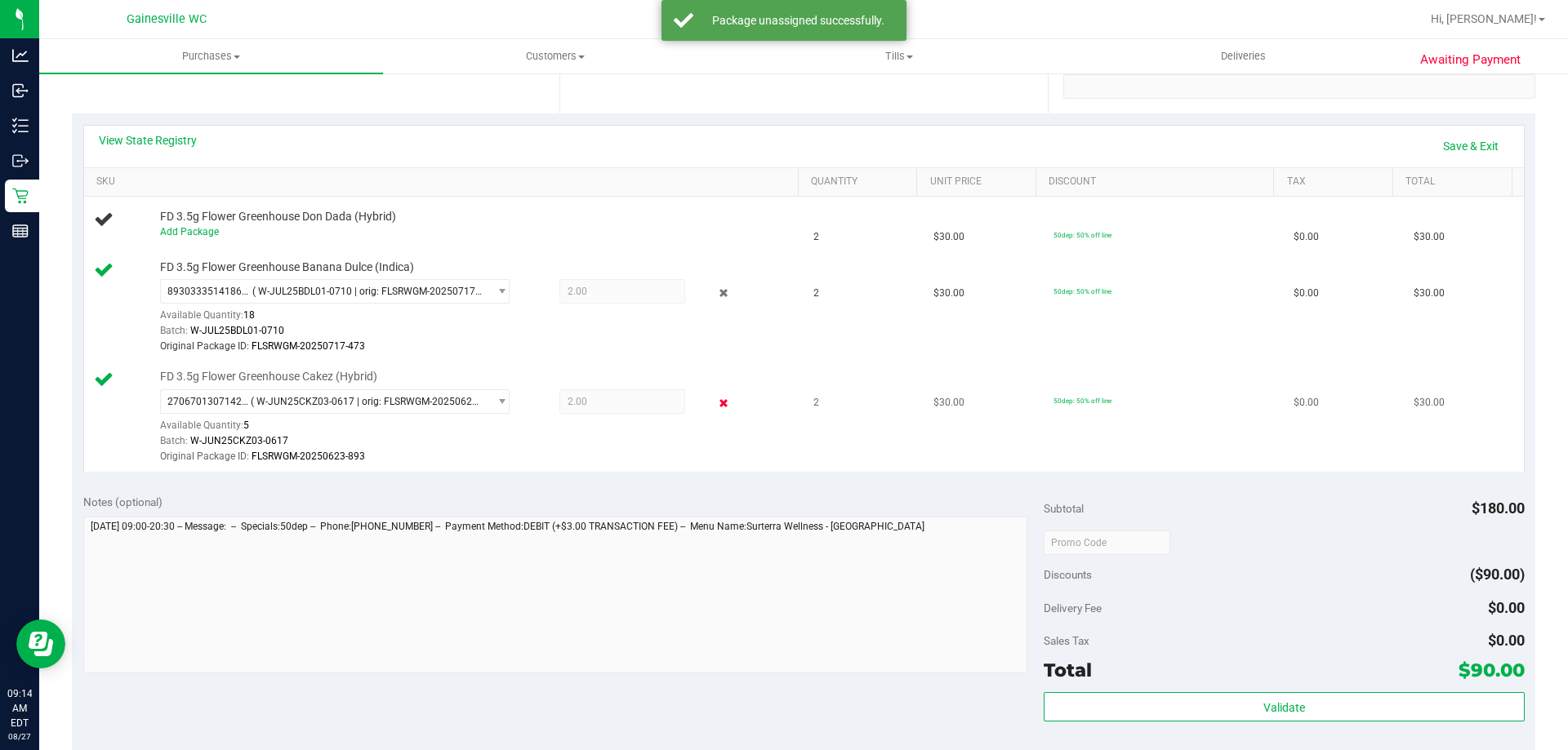
click at [716, 395] on icon at bounding box center [724, 404] width 17 height 19
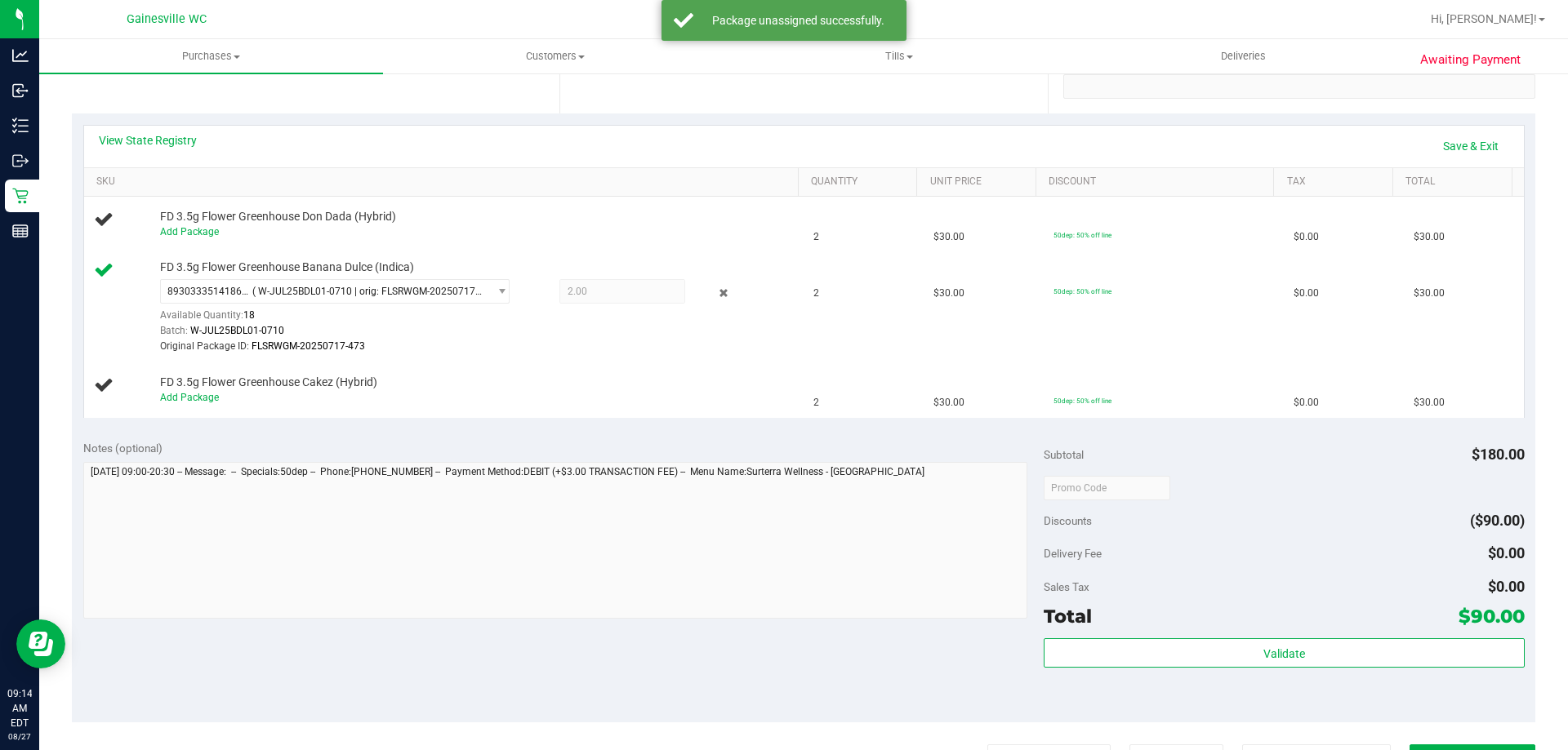
click at [716, 291] on icon at bounding box center [724, 293] width 17 height 19
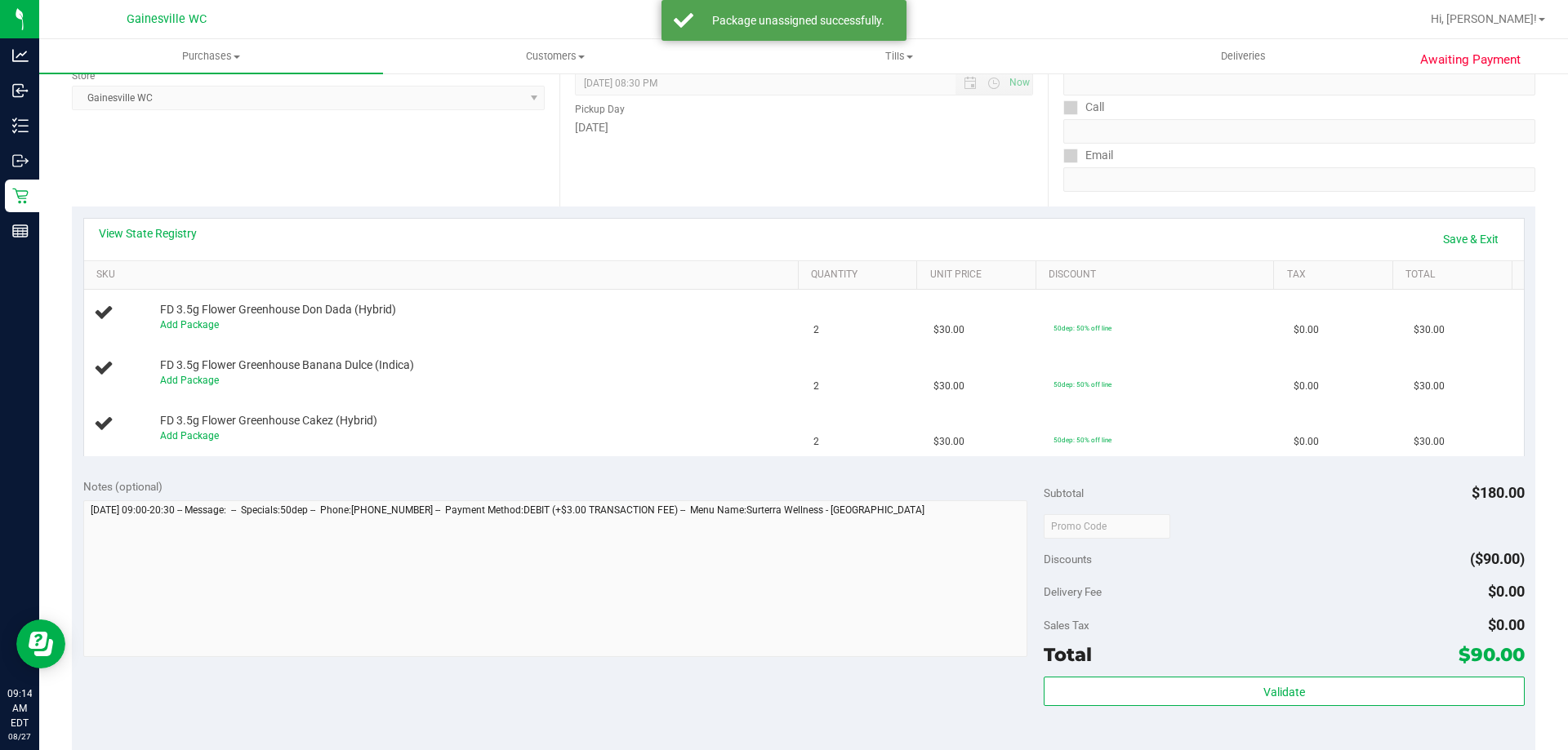
scroll to position [0, 0]
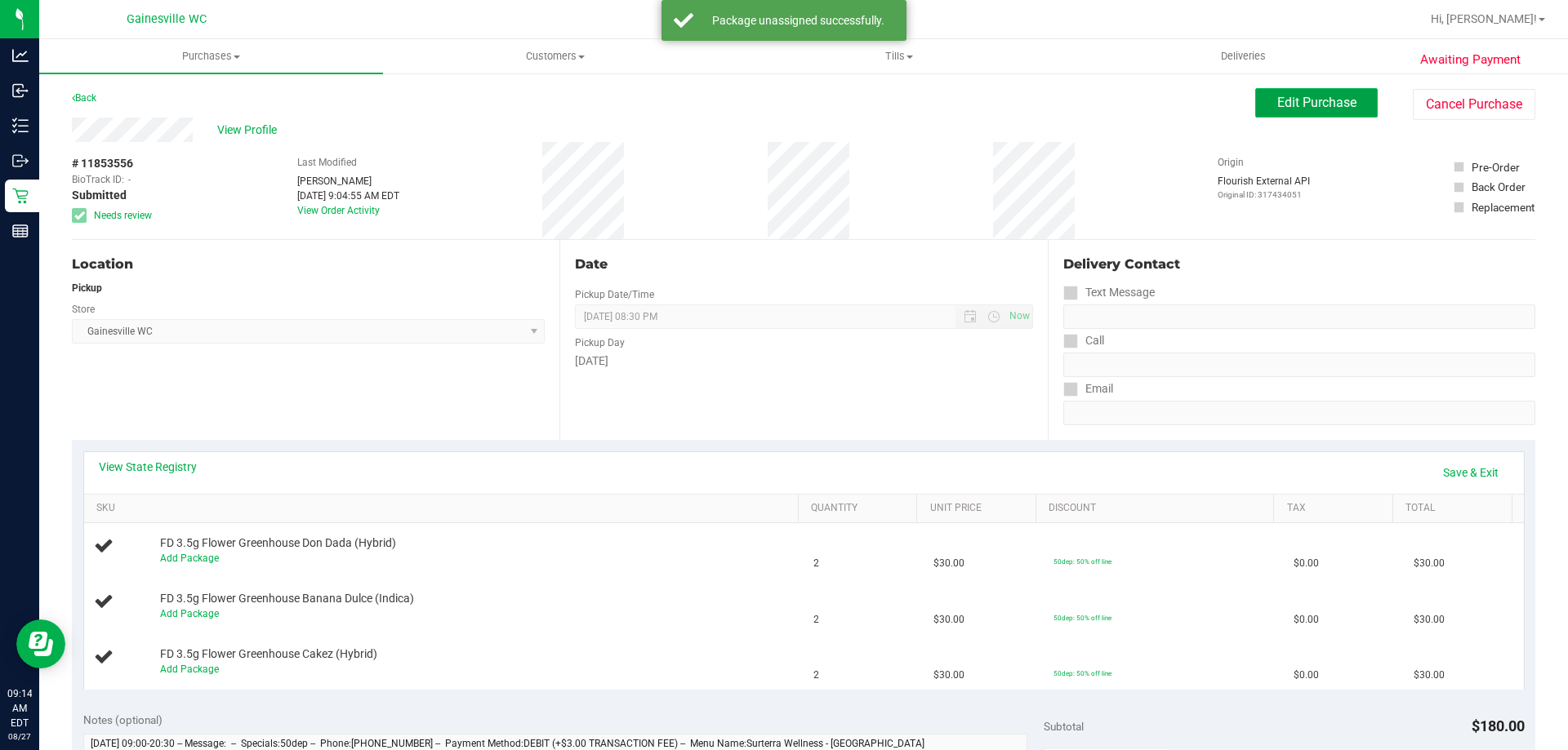
click at [1322, 88] on button "Edit Purchase" at bounding box center [1317, 102] width 123 height 29
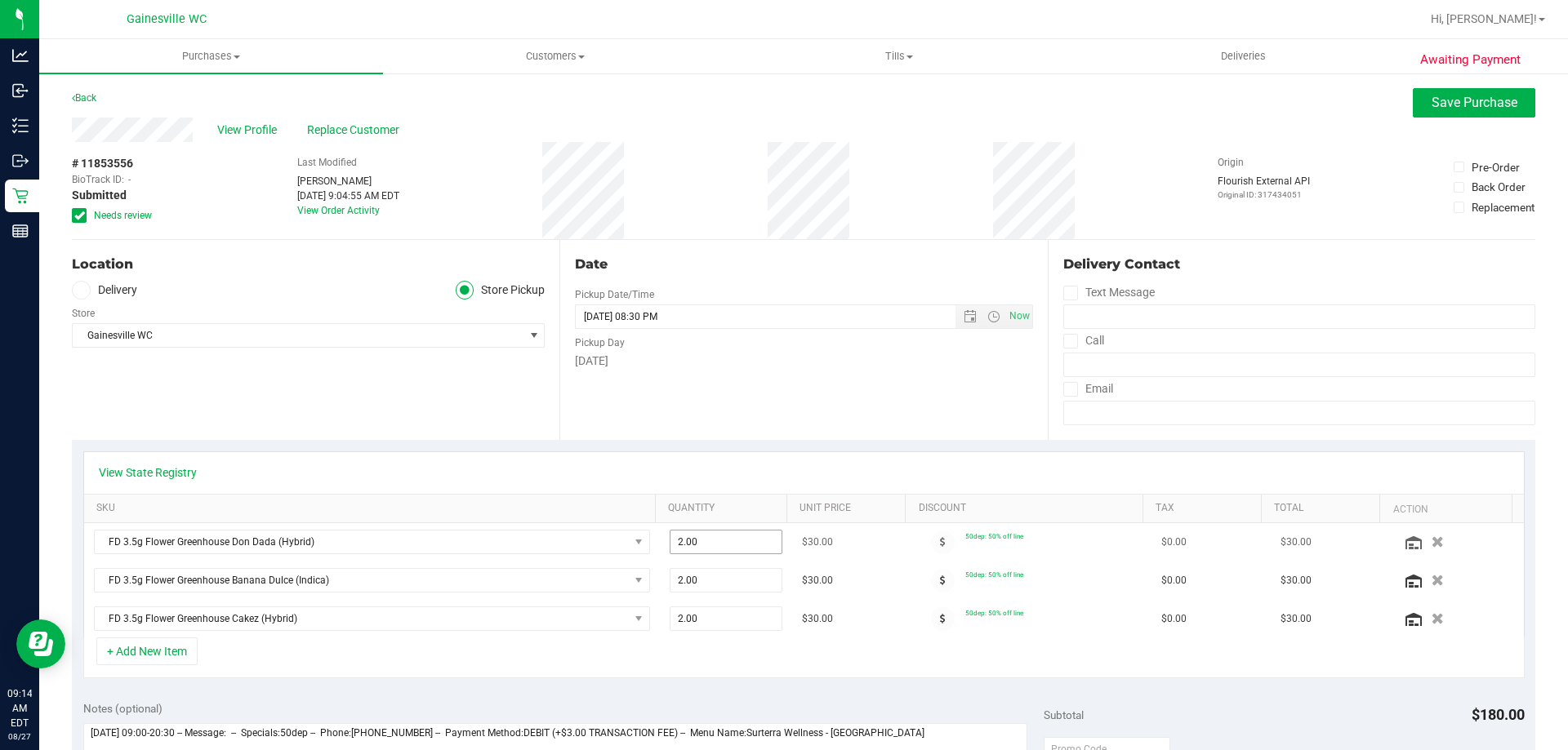
click at [700, 540] on span "2.00 2" at bounding box center [726, 542] width 113 height 24
click at [700, 540] on input "2" at bounding box center [726, 542] width 112 height 22
type input "1"
type input "1.00"
click at [714, 444] on div "View State Registry SKU Quantity Unit Price Discount Tax Total Action FD 3.5g F…" at bounding box center [804, 564] width 1464 height 250
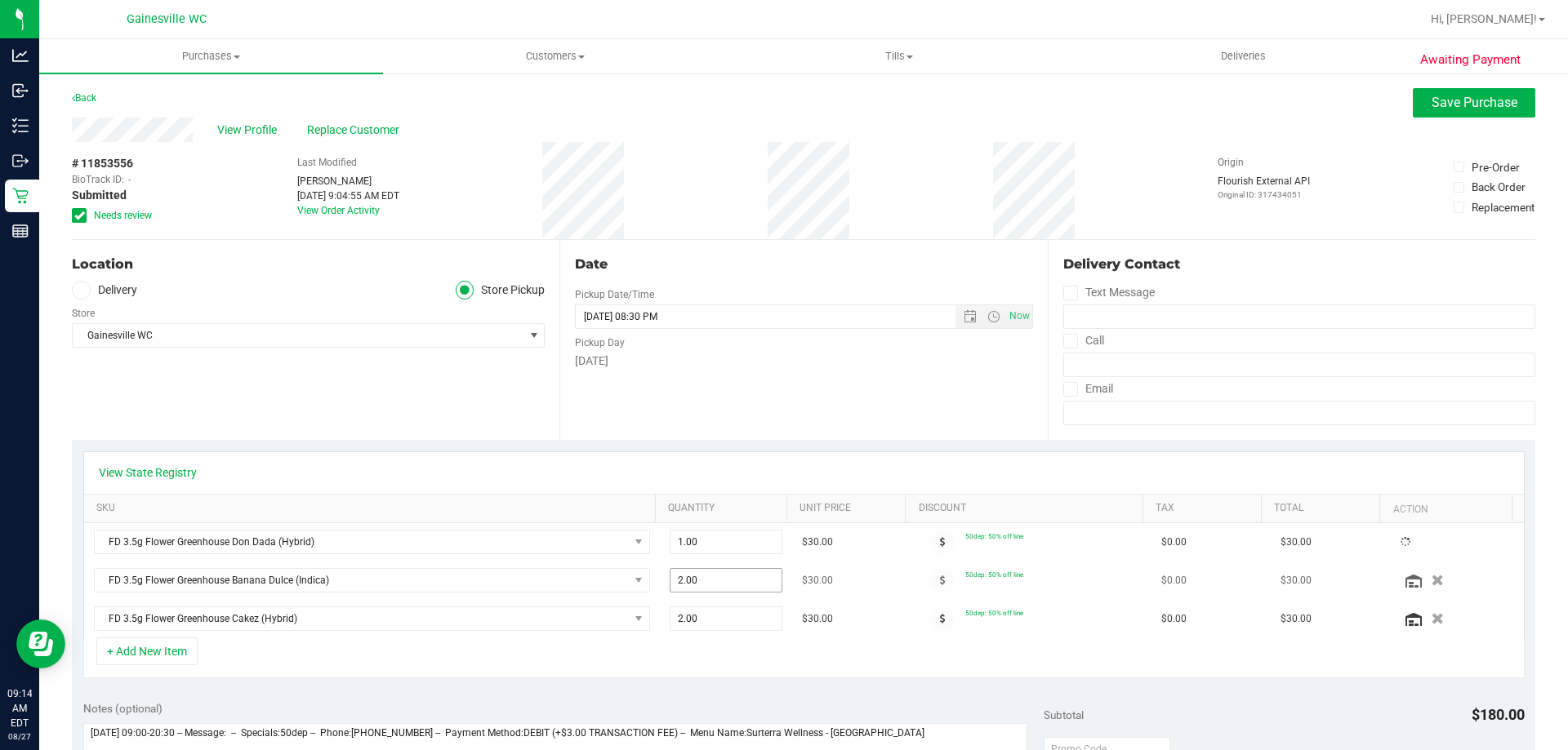
click at [716, 578] on span "2.00 2" at bounding box center [726, 580] width 113 height 24
click at [716, 578] on input "2" at bounding box center [726, 580] width 112 height 22
type input "1"
type input "1.00"
click at [731, 461] on div "View State Registry" at bounding box center [805, 473] width 1440 height 41
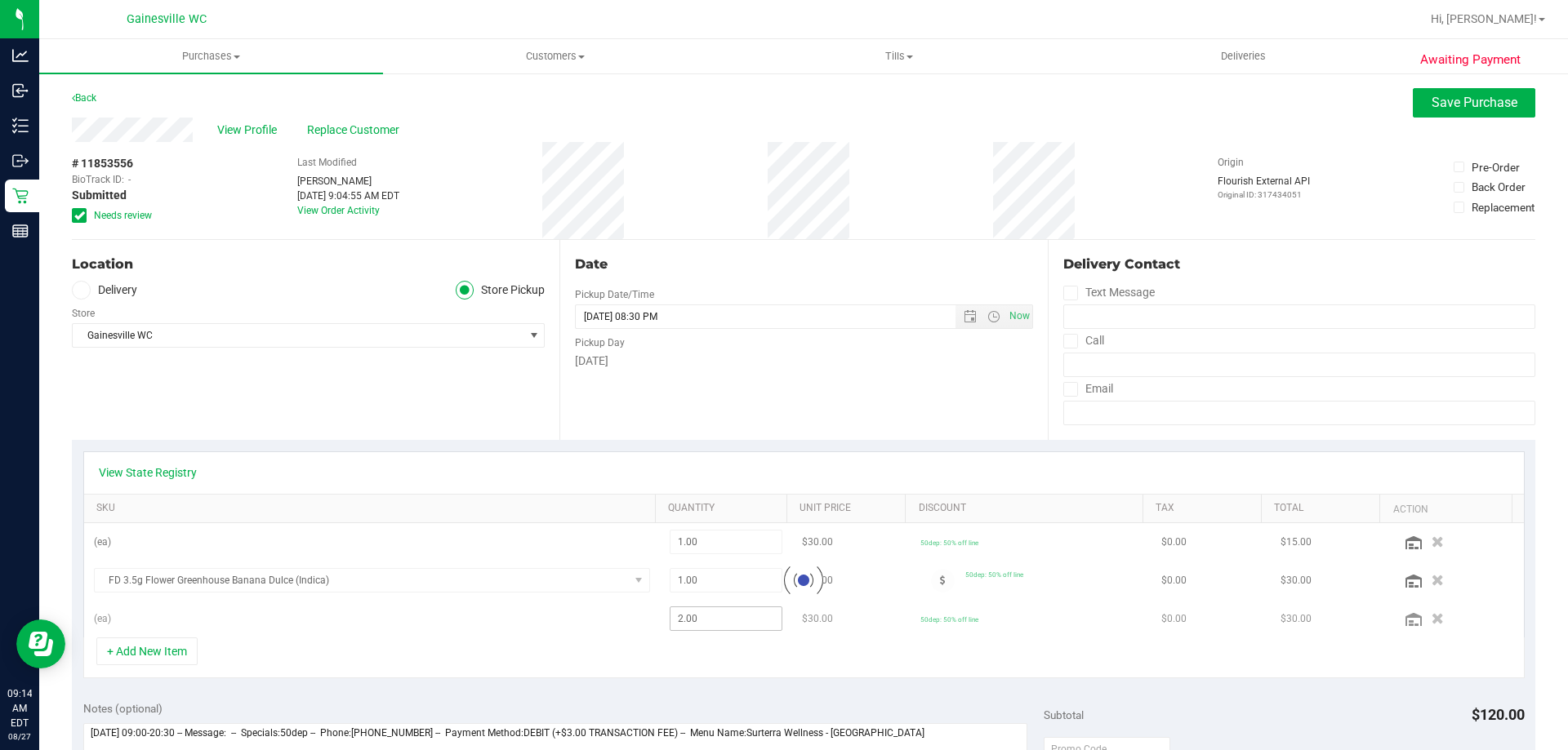
click at [716, 611] on div at bounding box center [805, 580] width 1440 height 114
click at [716, 611] on span "2.00 2" at bounding box center [726, 619] width 113 height 24
click at [716, 611] on input "2" at bounding box center [726, 619] width 112 height 22
type input "1"
type input "1.00"
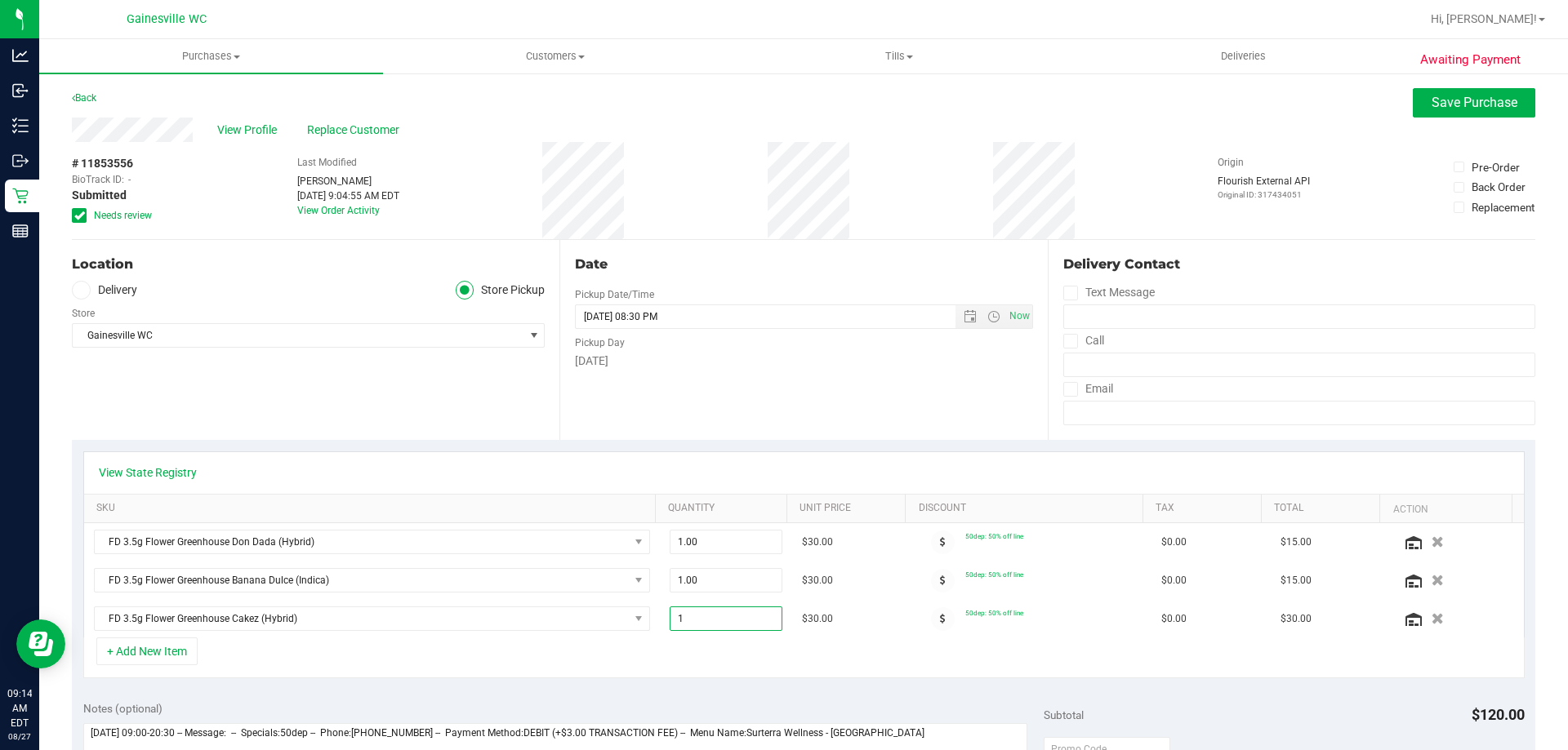
click at [736, 446] on div "View State Registry SKU Quantity Unit Price Discount Tax Total Action FD 3.5g F…" at bounding box center [804, 564] width 1464 height 250
click at [1432, 104] on span "Save Purchase" at bounding box center [1474, 102] width 85 height 16
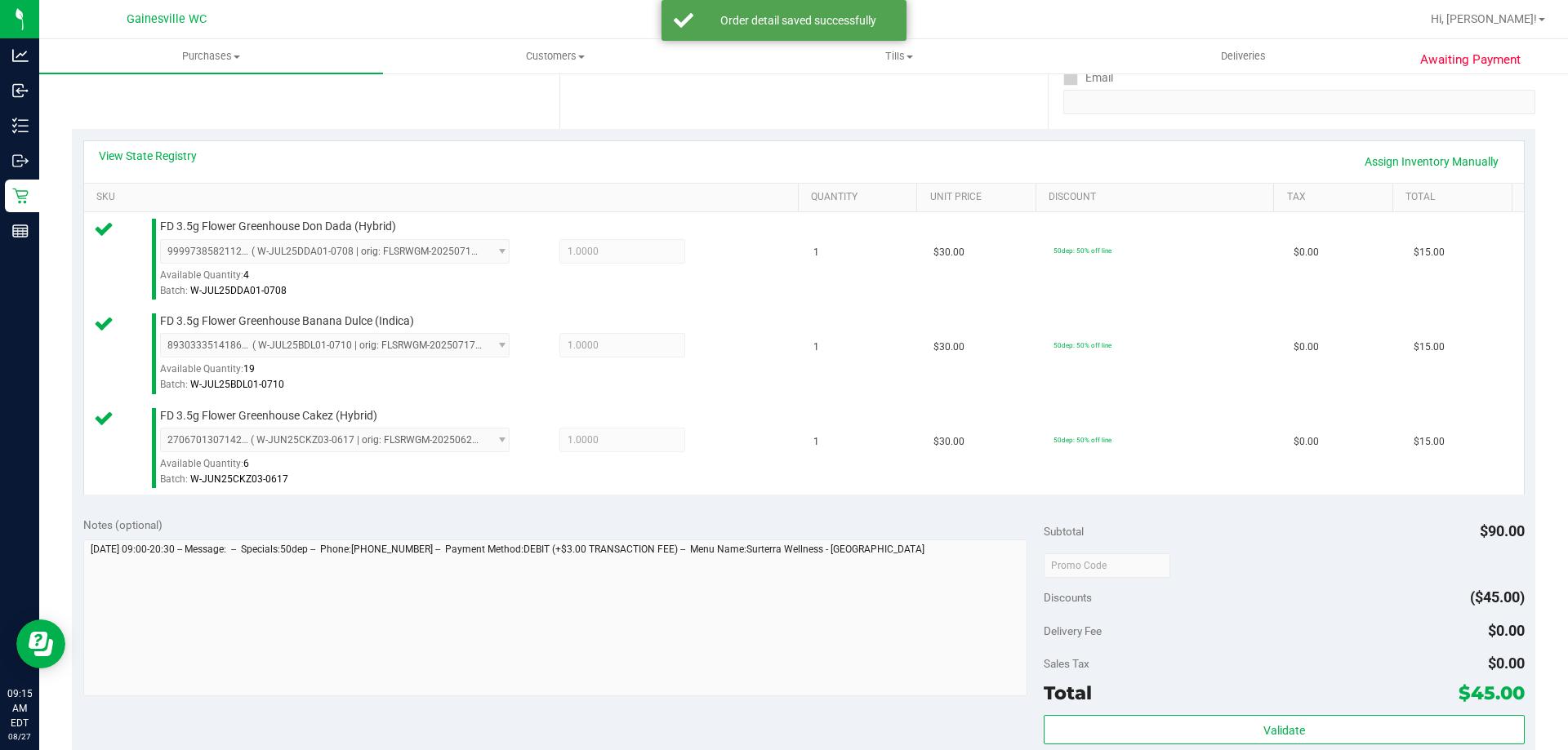
scroll to position [490, 0]
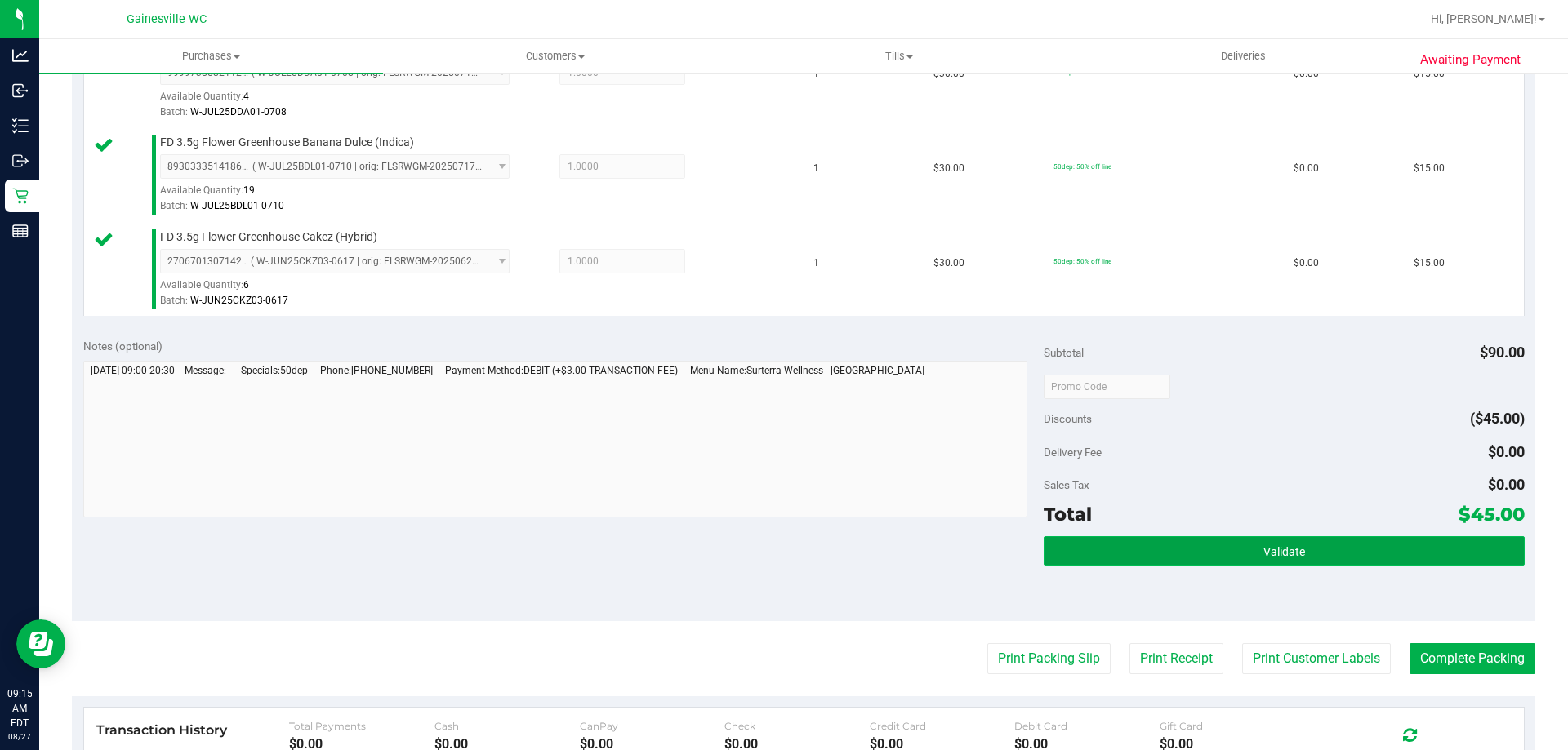
click at [1347, 554] on button "Validate" at bounding box center [1284, 550] width 480 height 29
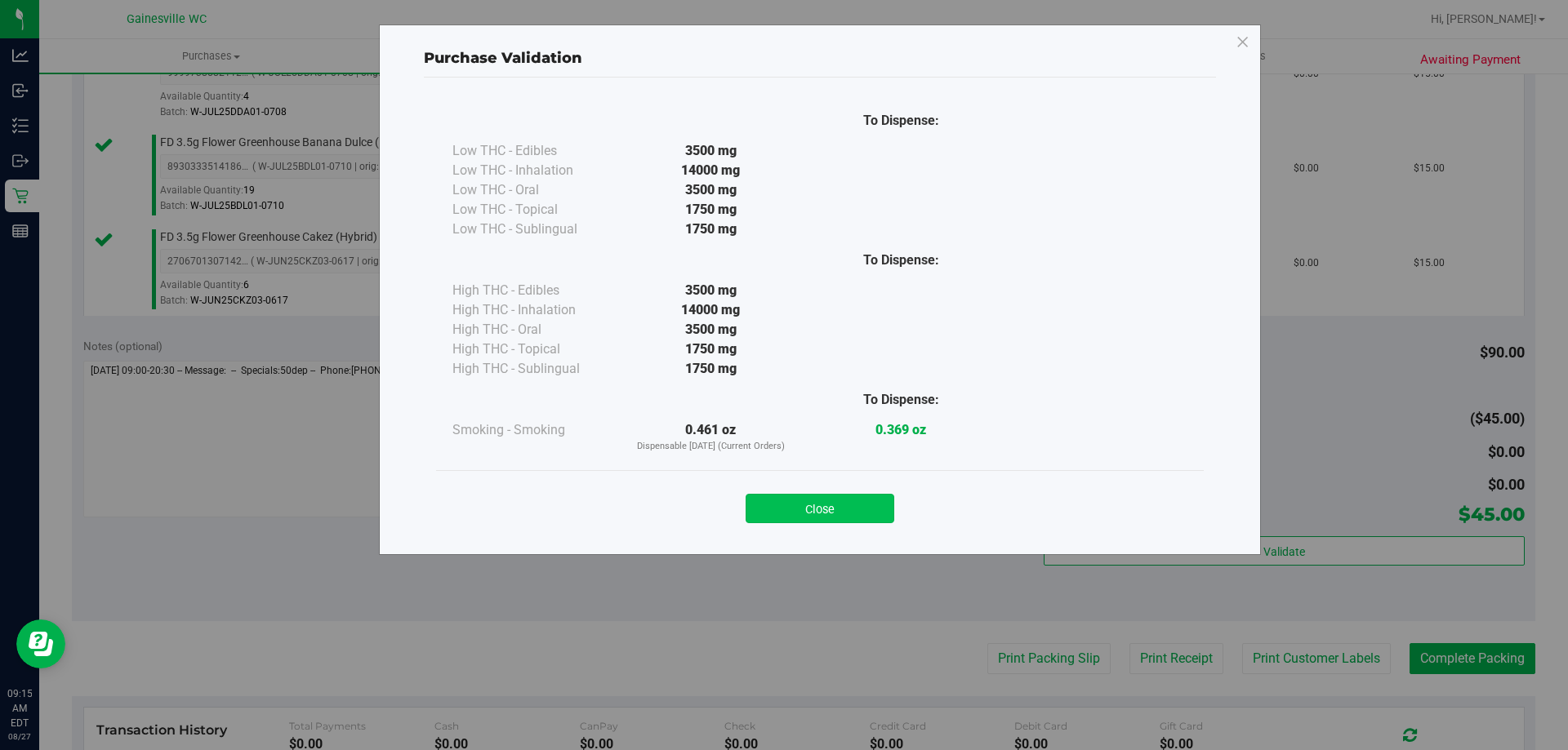
click at [839, 510] on button "Close" at bounding box center [820, 508] width 149 height 29
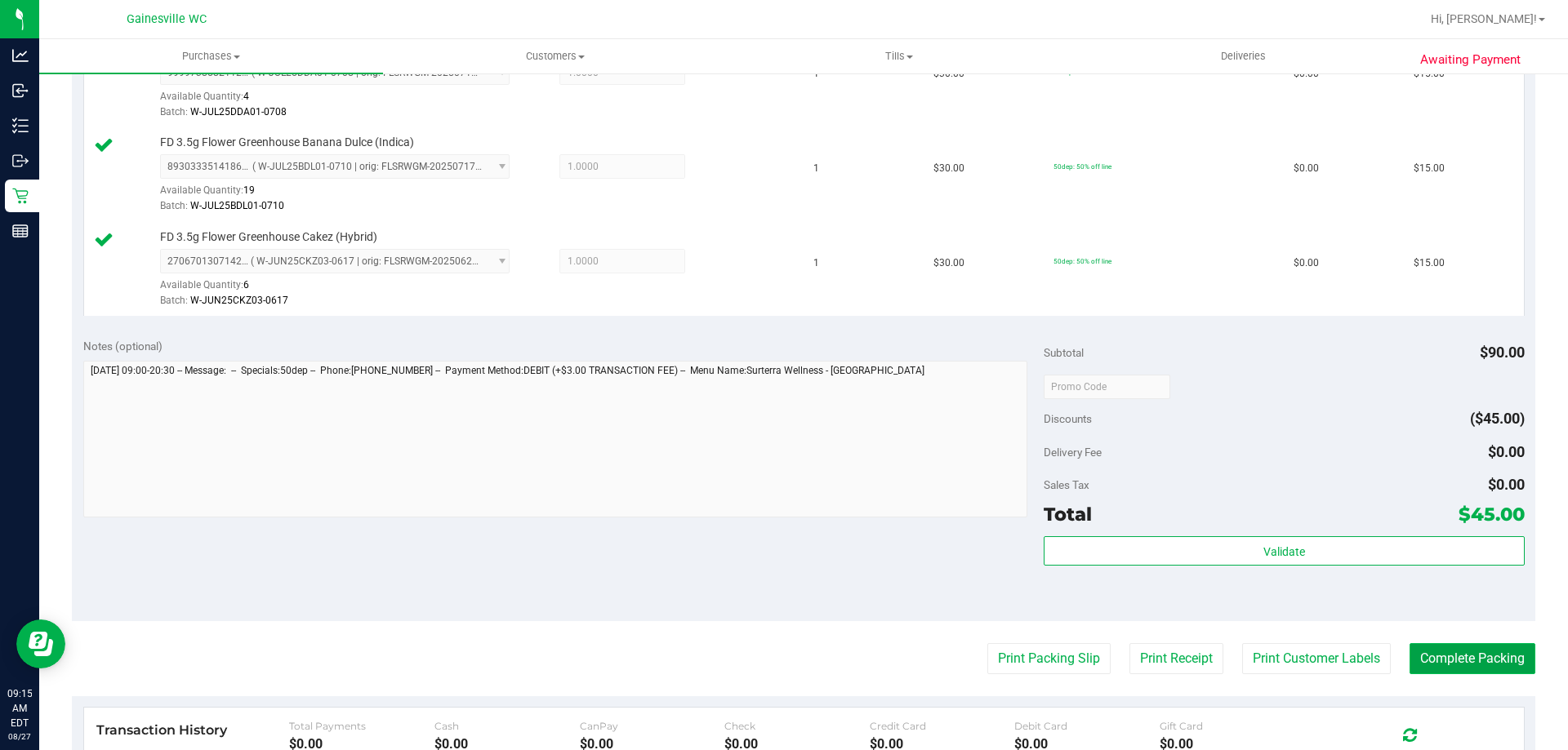
click at [1440, 674] on button "Complete Packing" at bounding box center [1472, 658] width 126 height 31
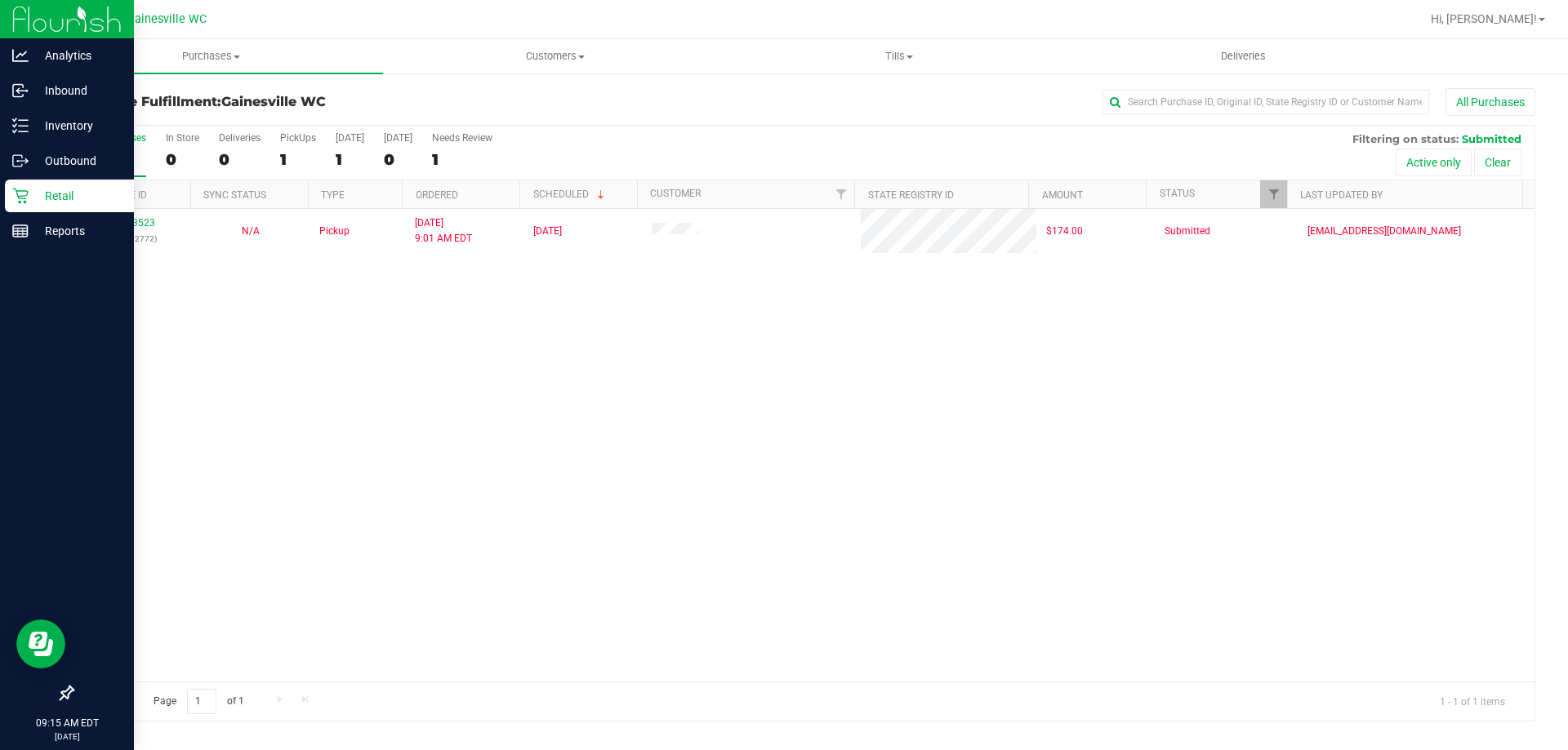
click at [23, 193] on icon at bounding box center [20, 195] width 16 height 16
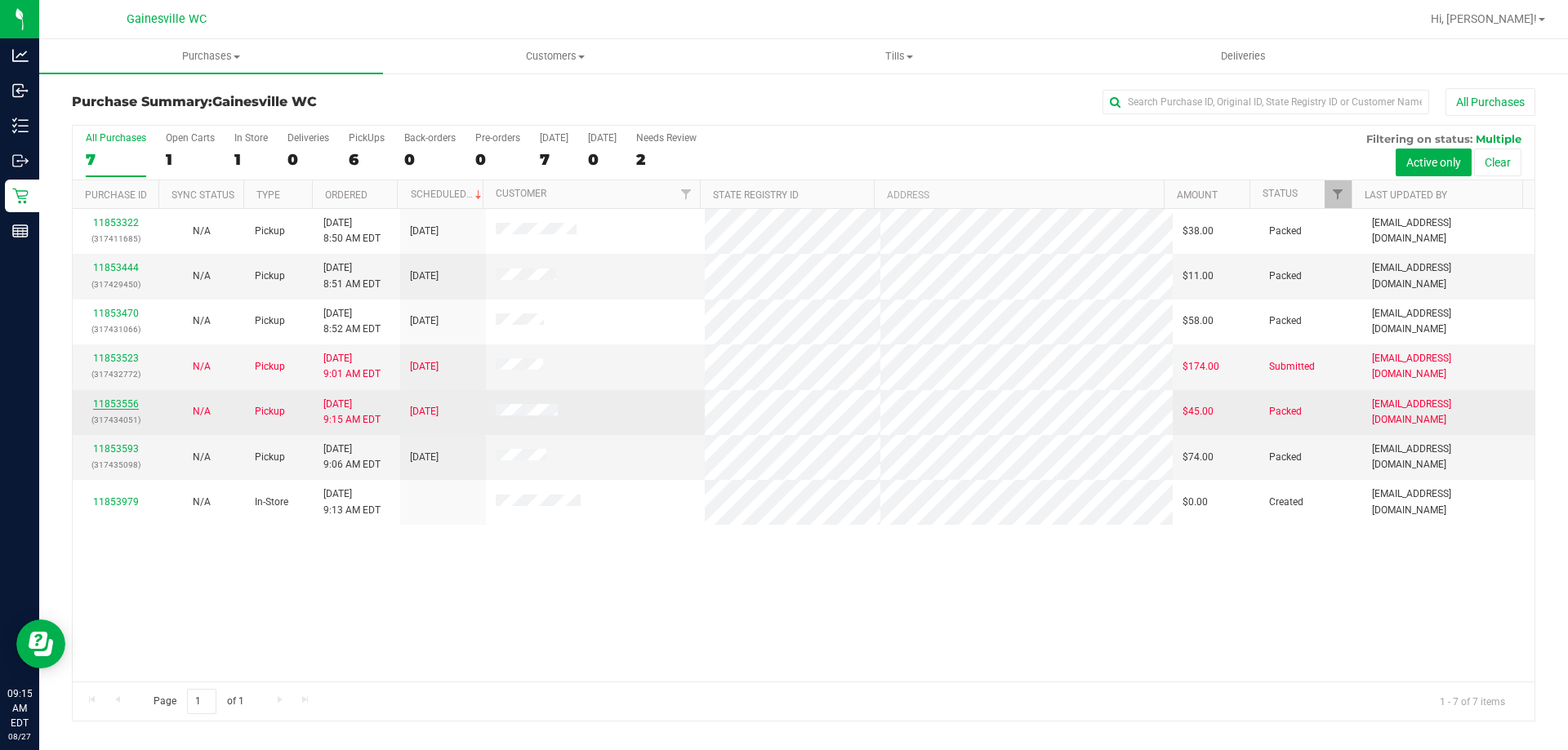
click at [127, 402] on link "11853556" at bounding box center [115, 404] width 46 height 11
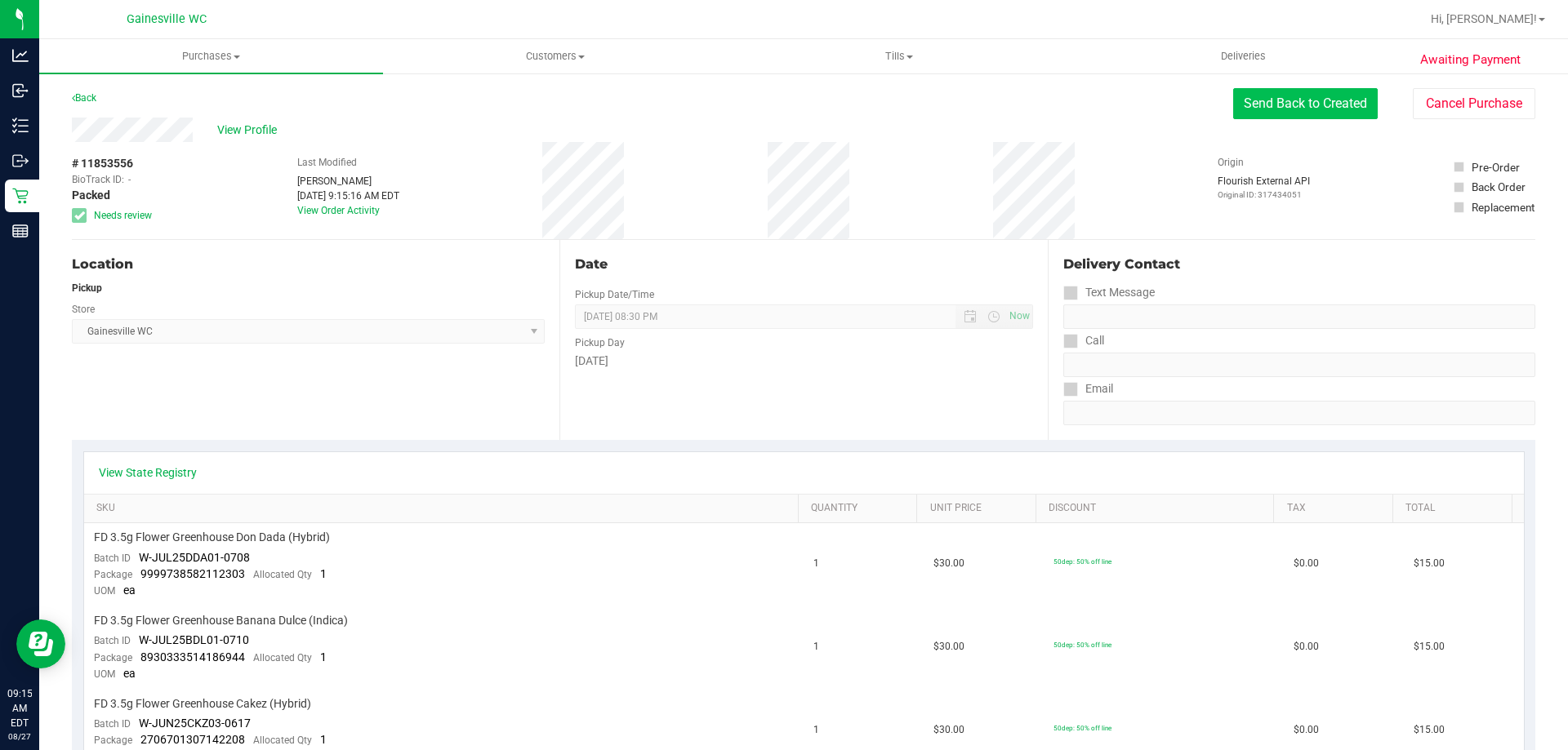
click at [1289, 98] on button "Send Back to Created" at bounding box center [1305, 103] width 144 height 31
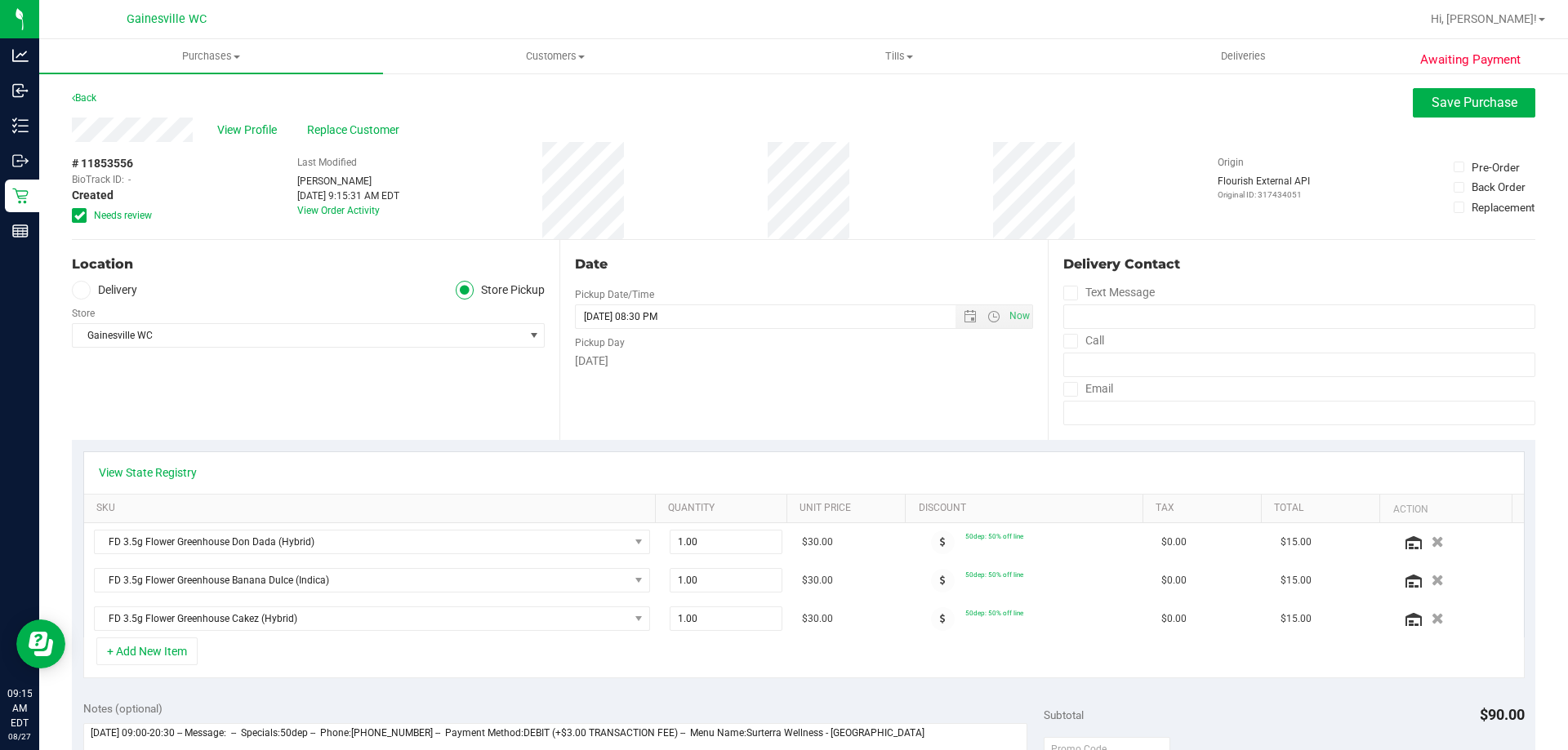
click at [88, 218] on label "Needs review" at bounding box center [113, 216] width 82 height 15
click at [0, 0] on input "Needs review" at bounding box center [0, 0] width 0 height 0
click at [1443, 107] on span "Save Purchase" at bounding box center [1474, 102] width 85 height 16
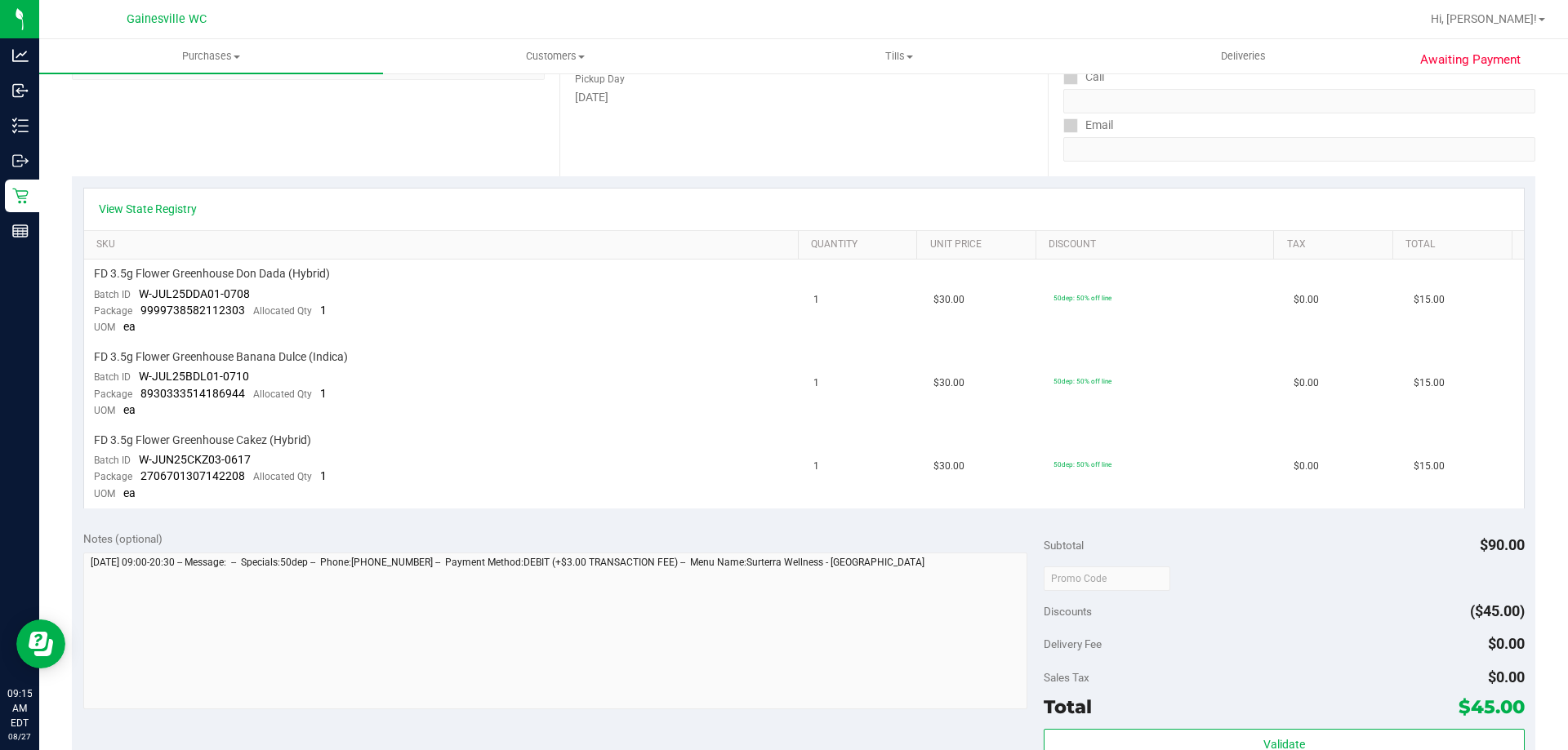
scroll to position [653, 0]
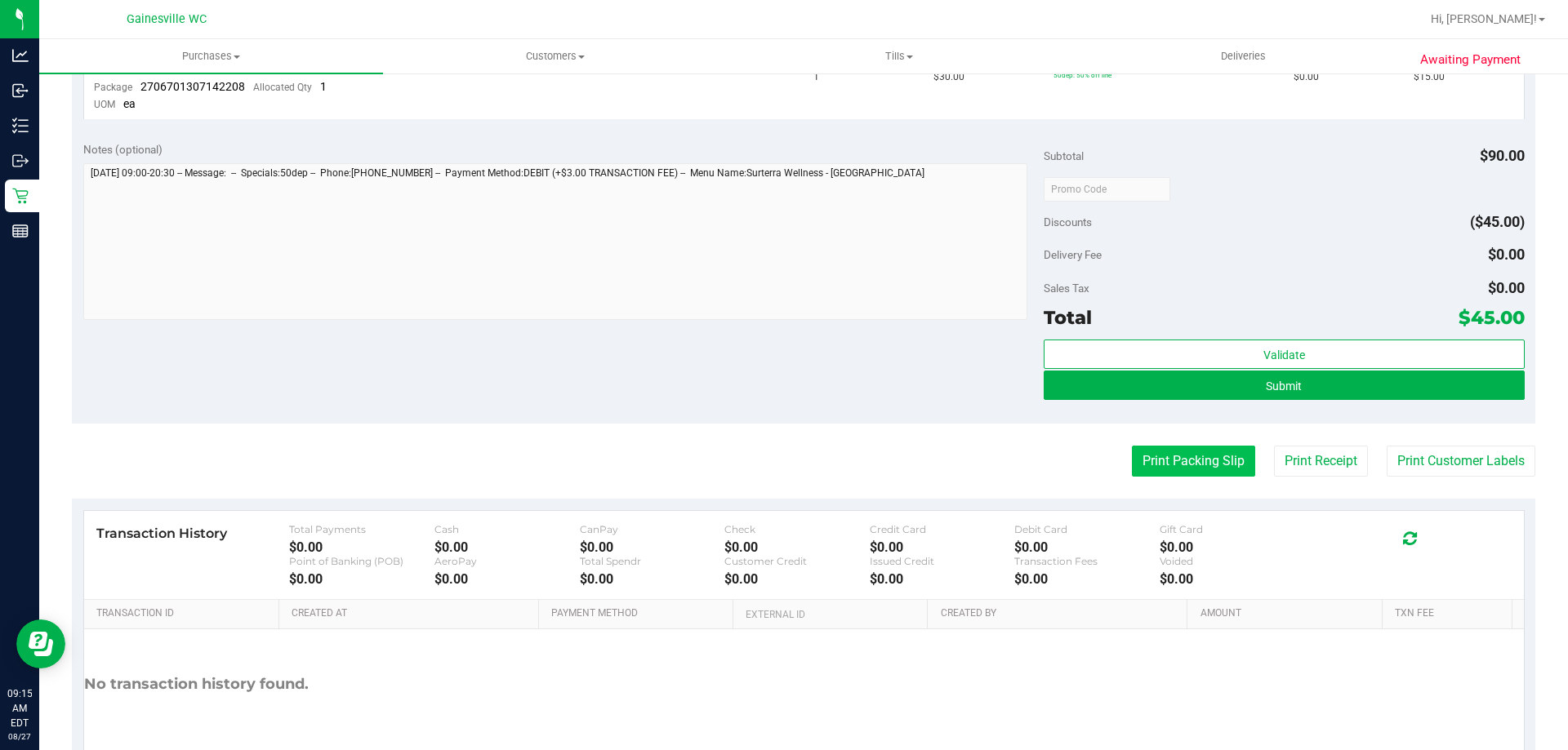
click at [1199, 468] on button "Print Packing Slip" at bounding box center [1194, 461] width 124 height 31
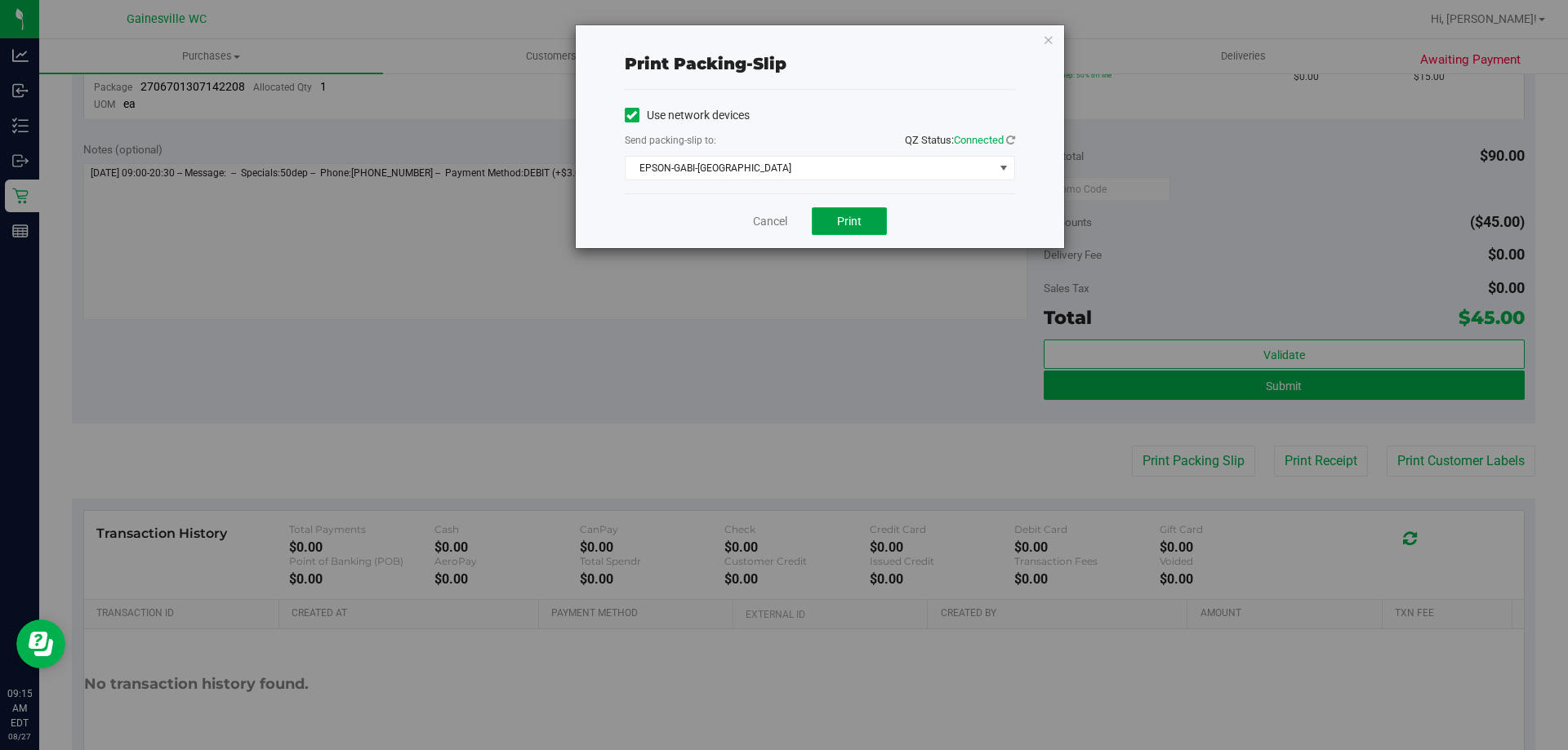
click at [882, 230] on button "Print" at bounding box center [850, 221] width 75 height 28
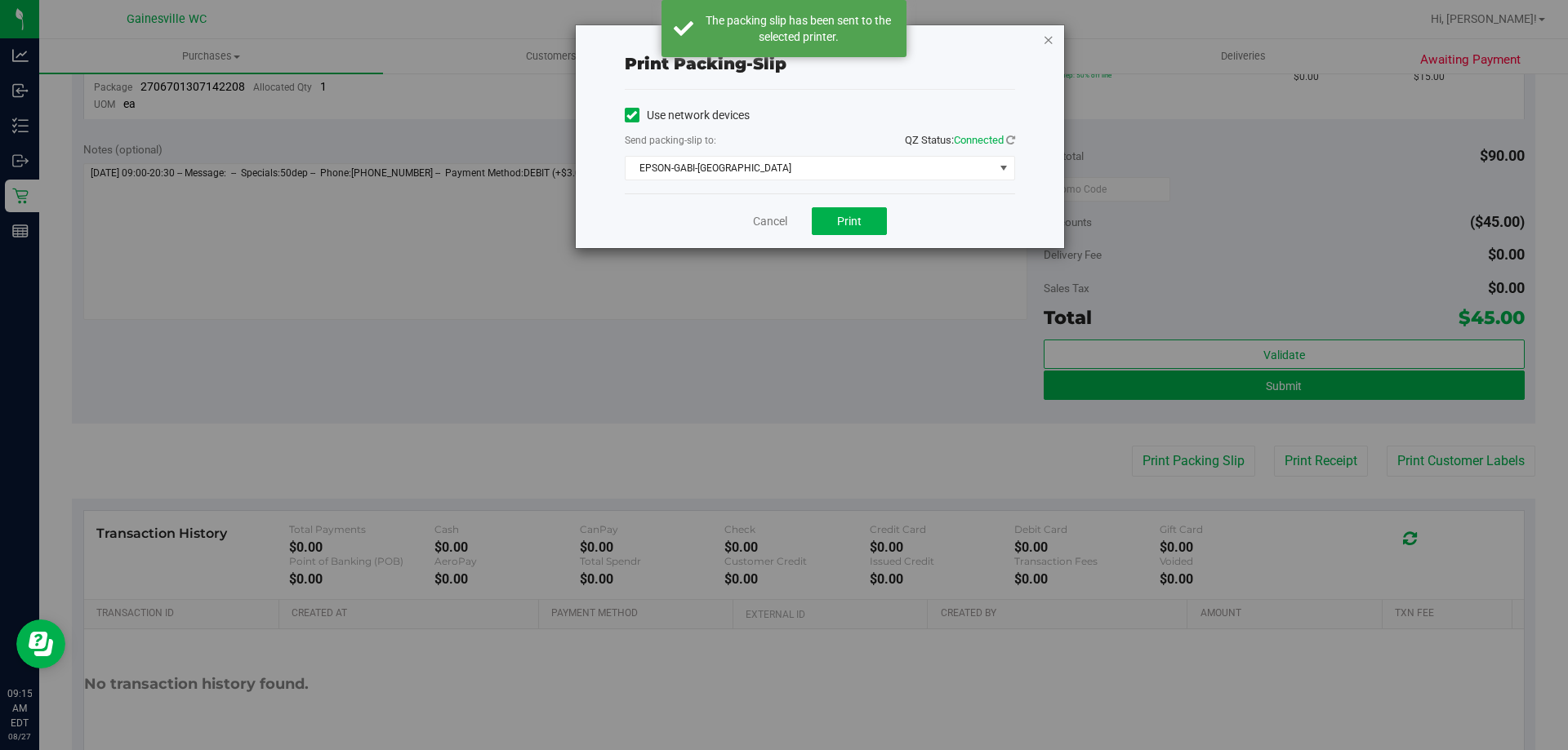
click at [1054, 44] on icon "button" at bounding box center [1048, 38] width 11 height 20
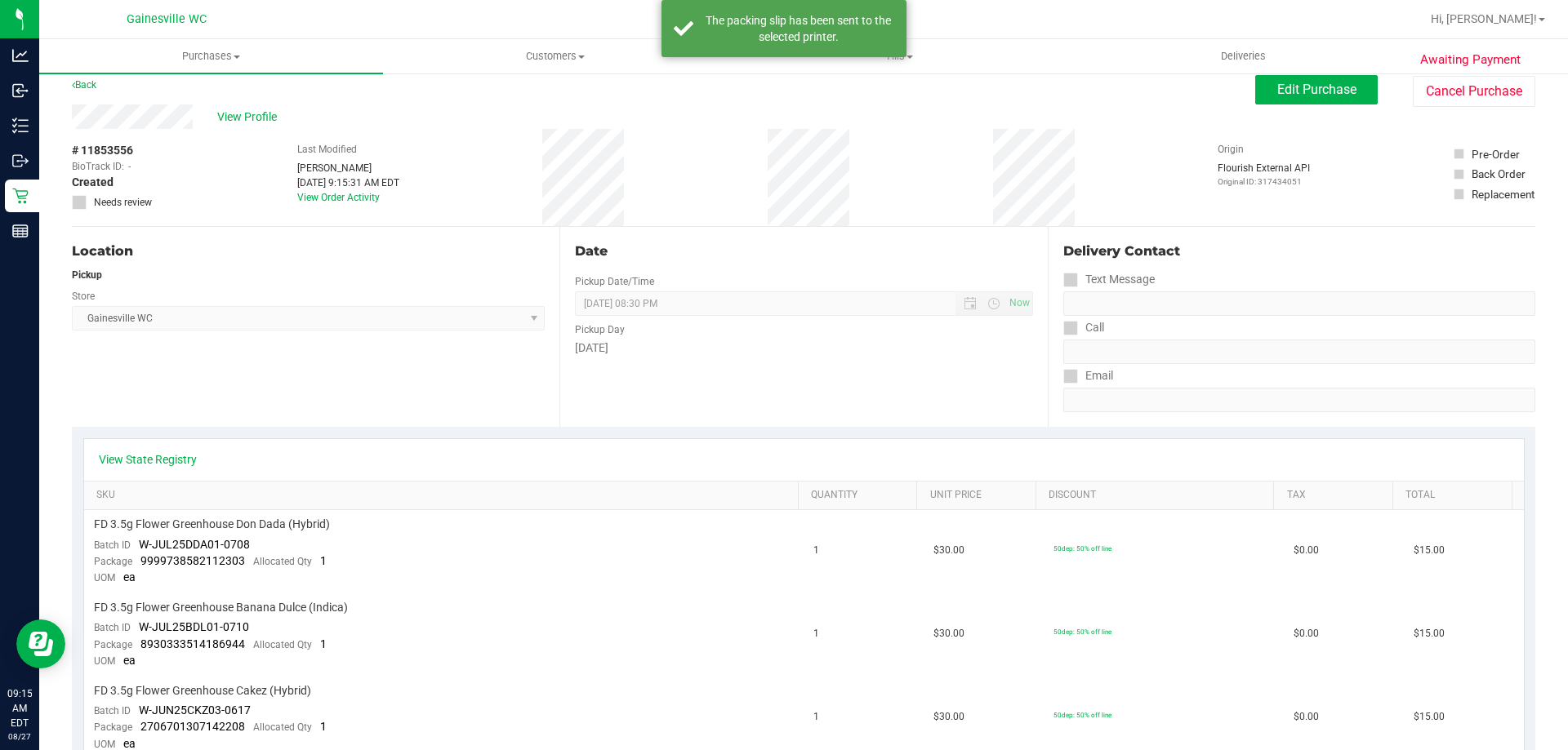
scroll to position [0, 0]
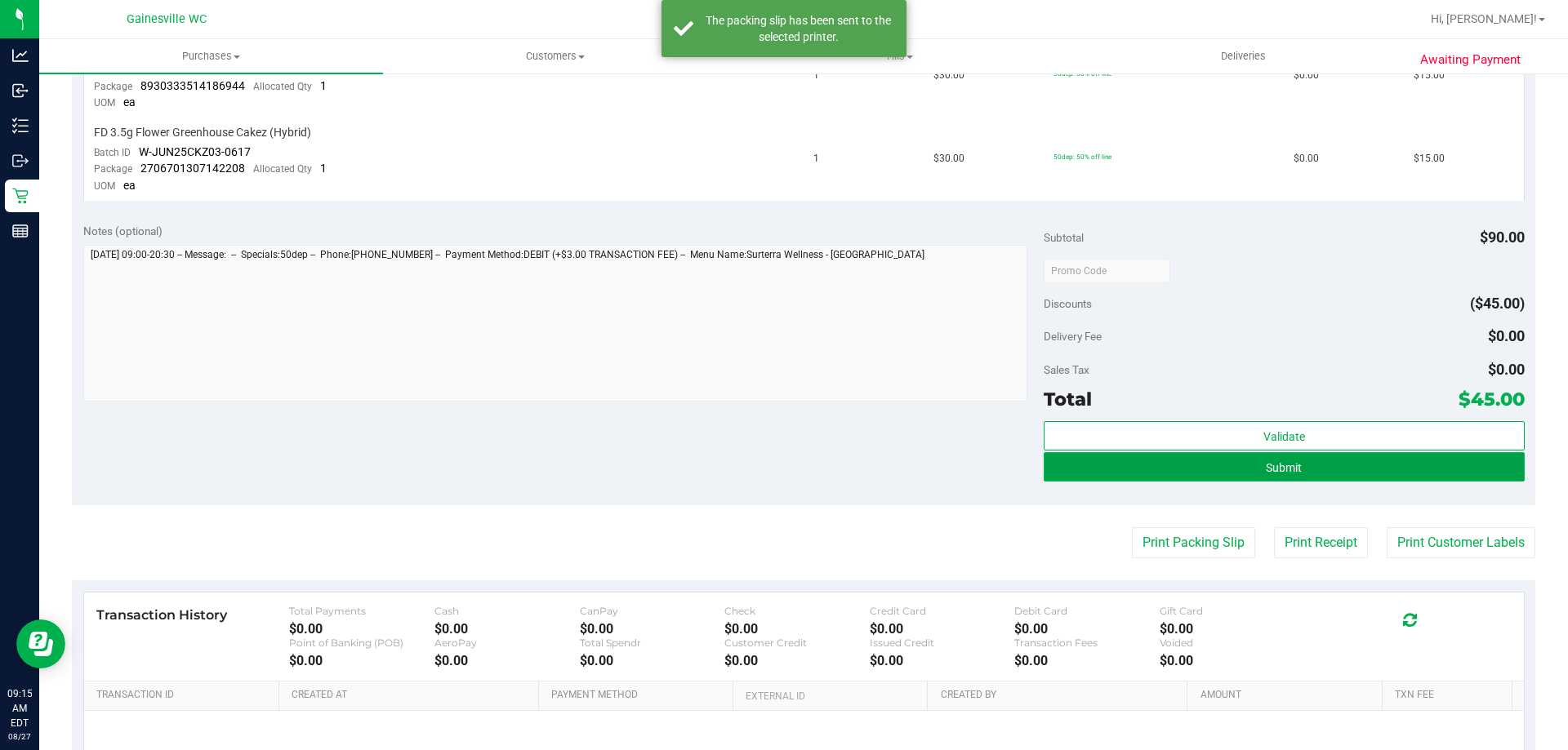
click at [1230, 460] on button "Submit" at bounding box center [1284, 467] width 480 height 29
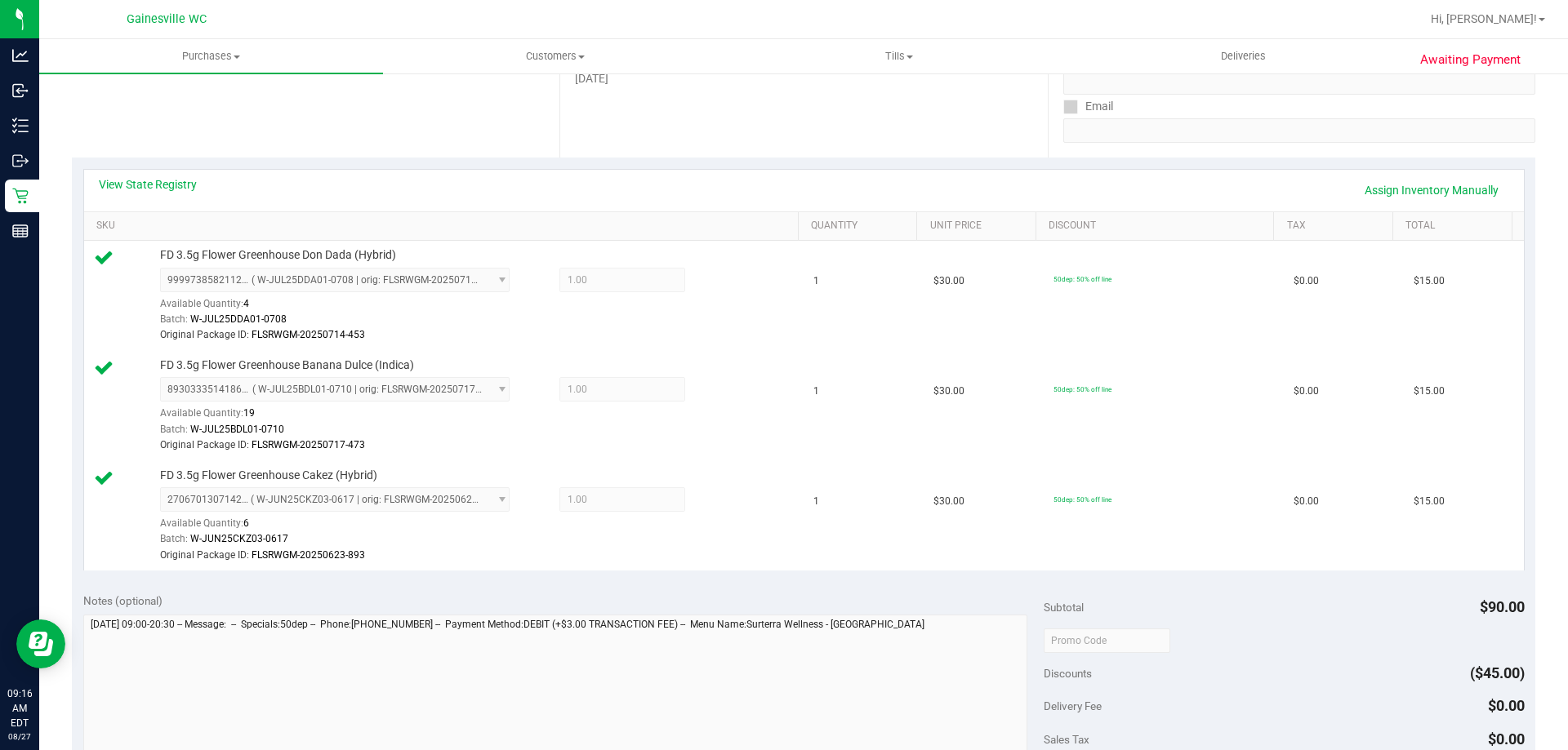
scroll to position [33, 0]
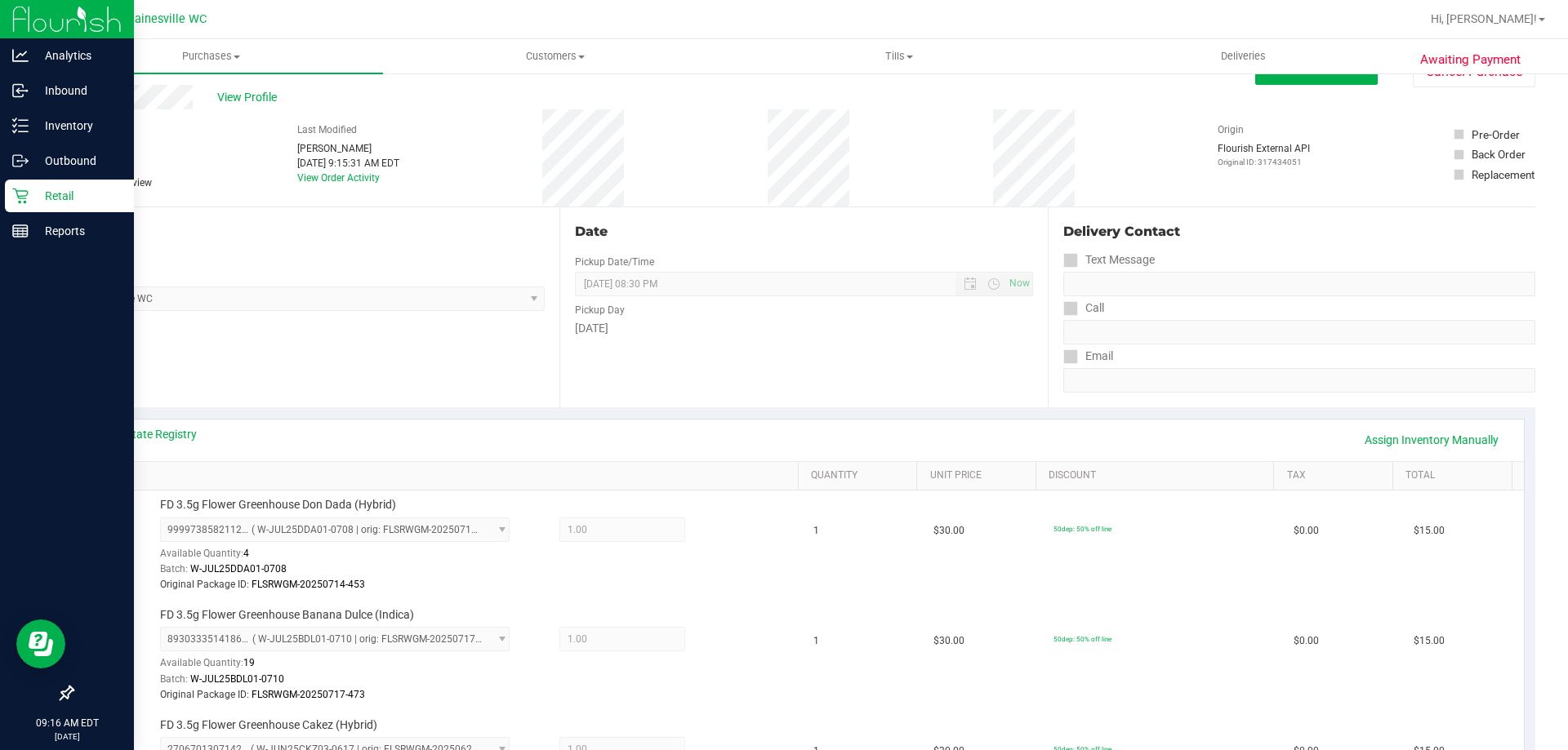
click at [24, 188] on icon at bounding box center [20, 195] width 16 height 16
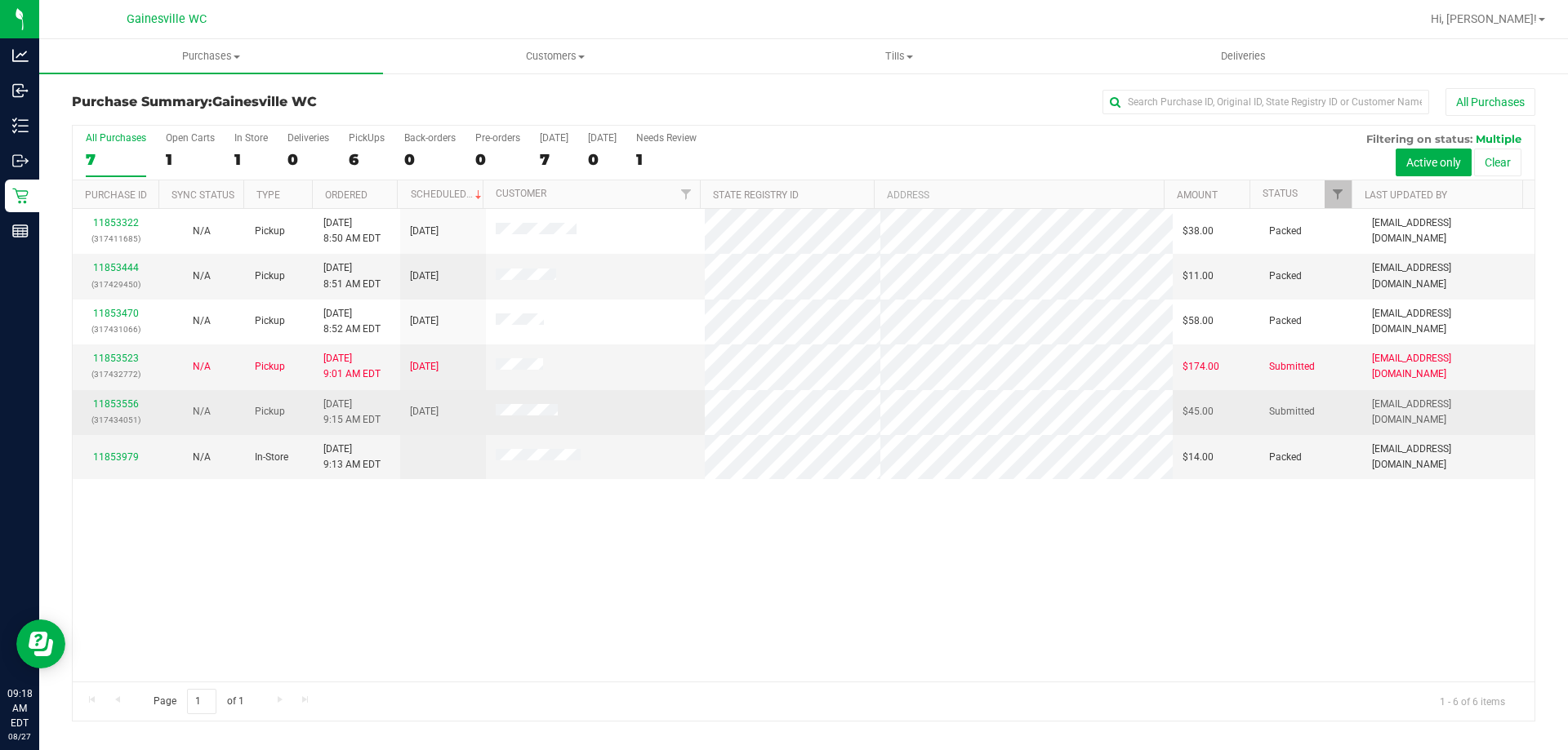
click at [130, 411] on div "11853556 (317434051)" at bounding box center [115, 412] width 67 height 31
click at [128, 407] on link "11853556" at bounding box center [115, 404] width 46 height 11
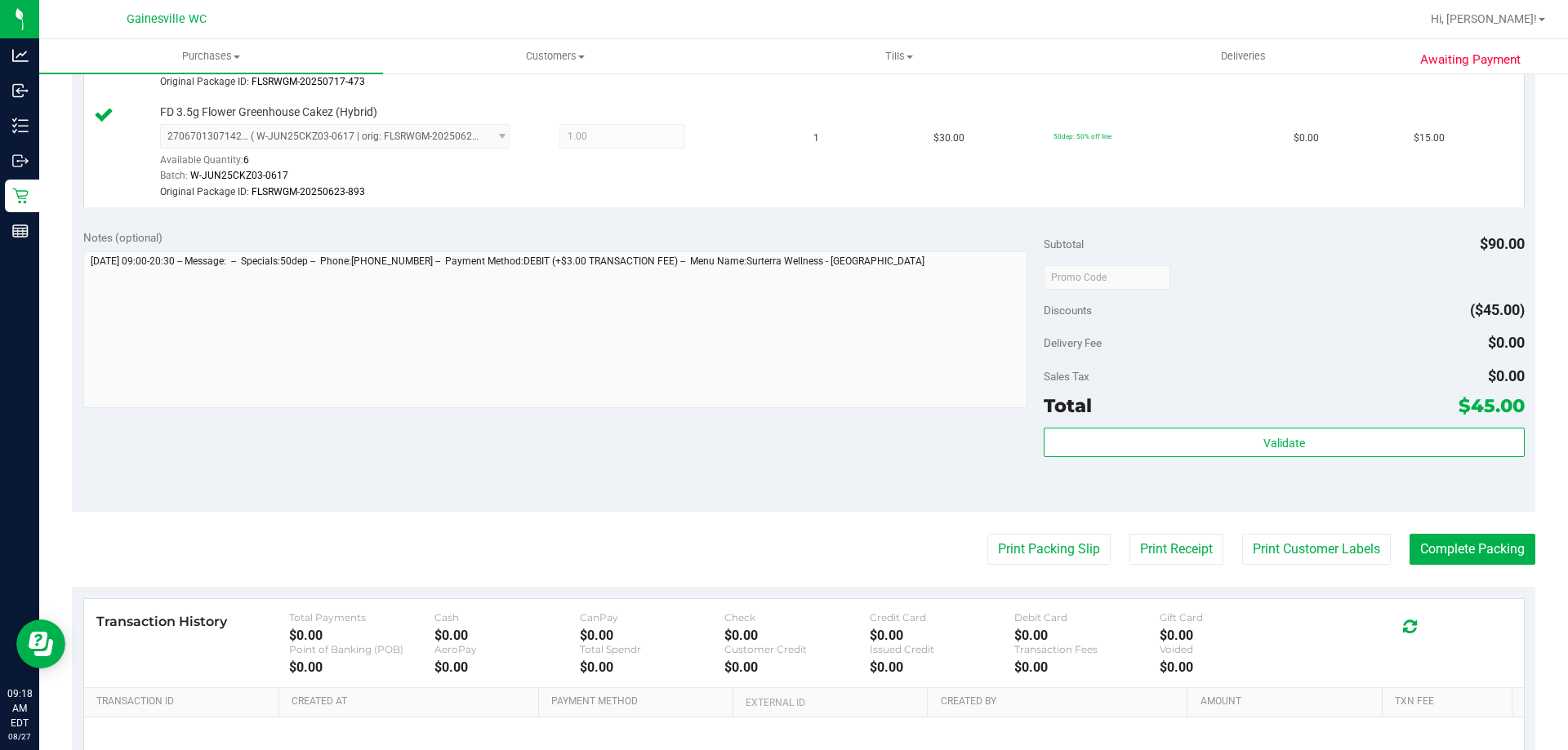
scroll to position [735, 0]
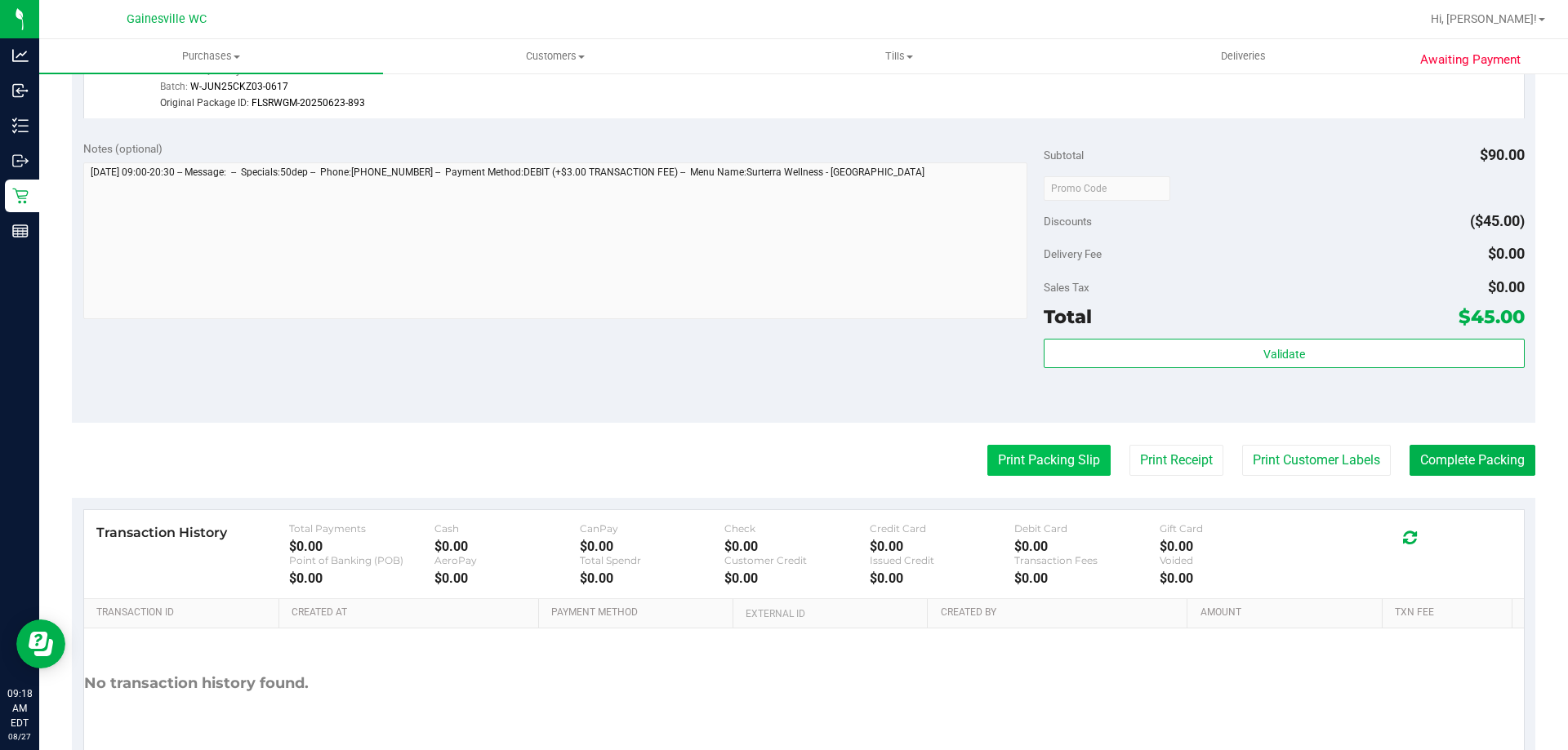
click at [1035, 468] on button "Print Packing Slip" at bounding box center [1049, 460] width 124 height 31
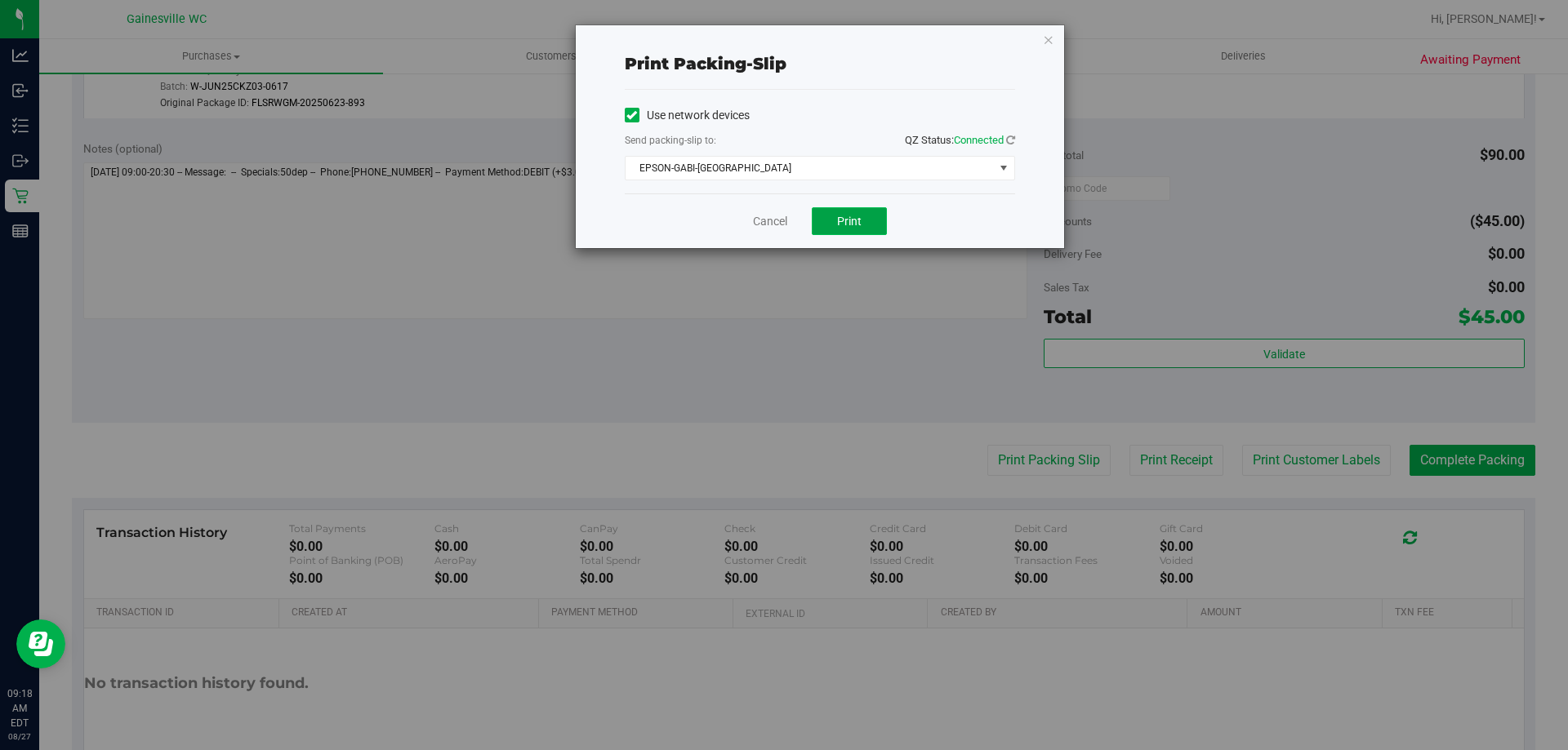
click at [850, 220] on span "Print" at bounding box center [850, 221] width 24 height 13
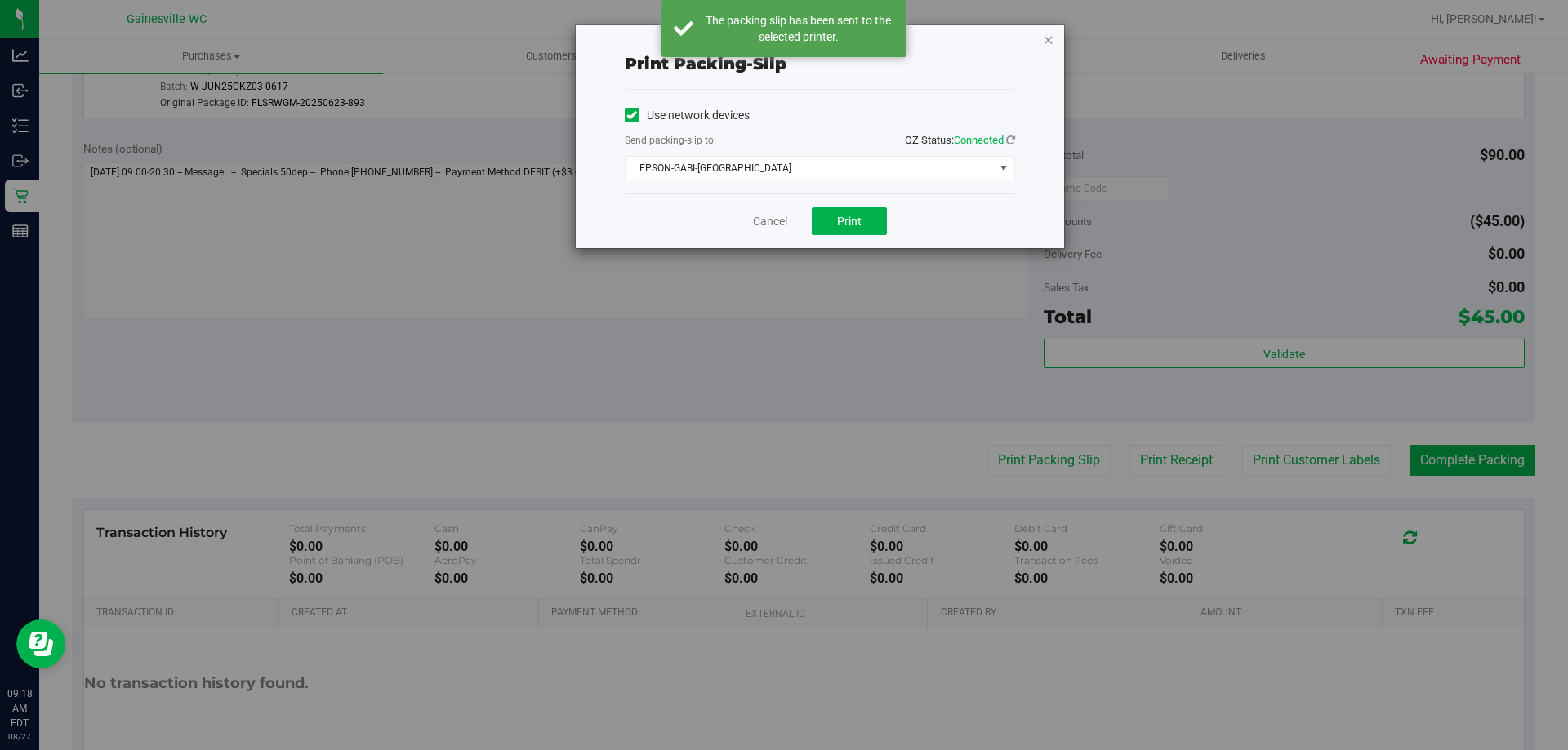
click at [1051, 39] on icon "button" at bounding box center [1048, 38] width 11 height 20
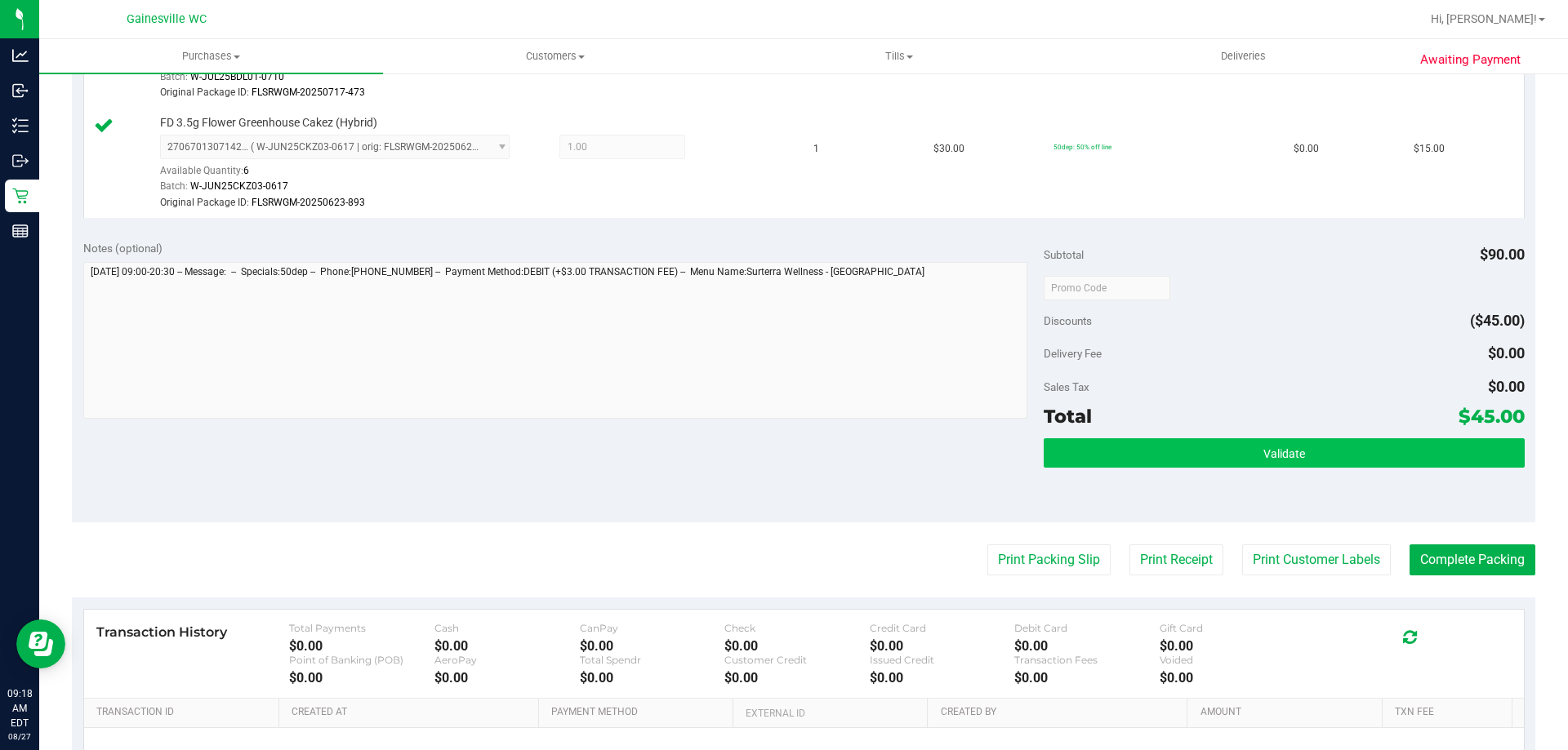
scroll to position [820, 0]
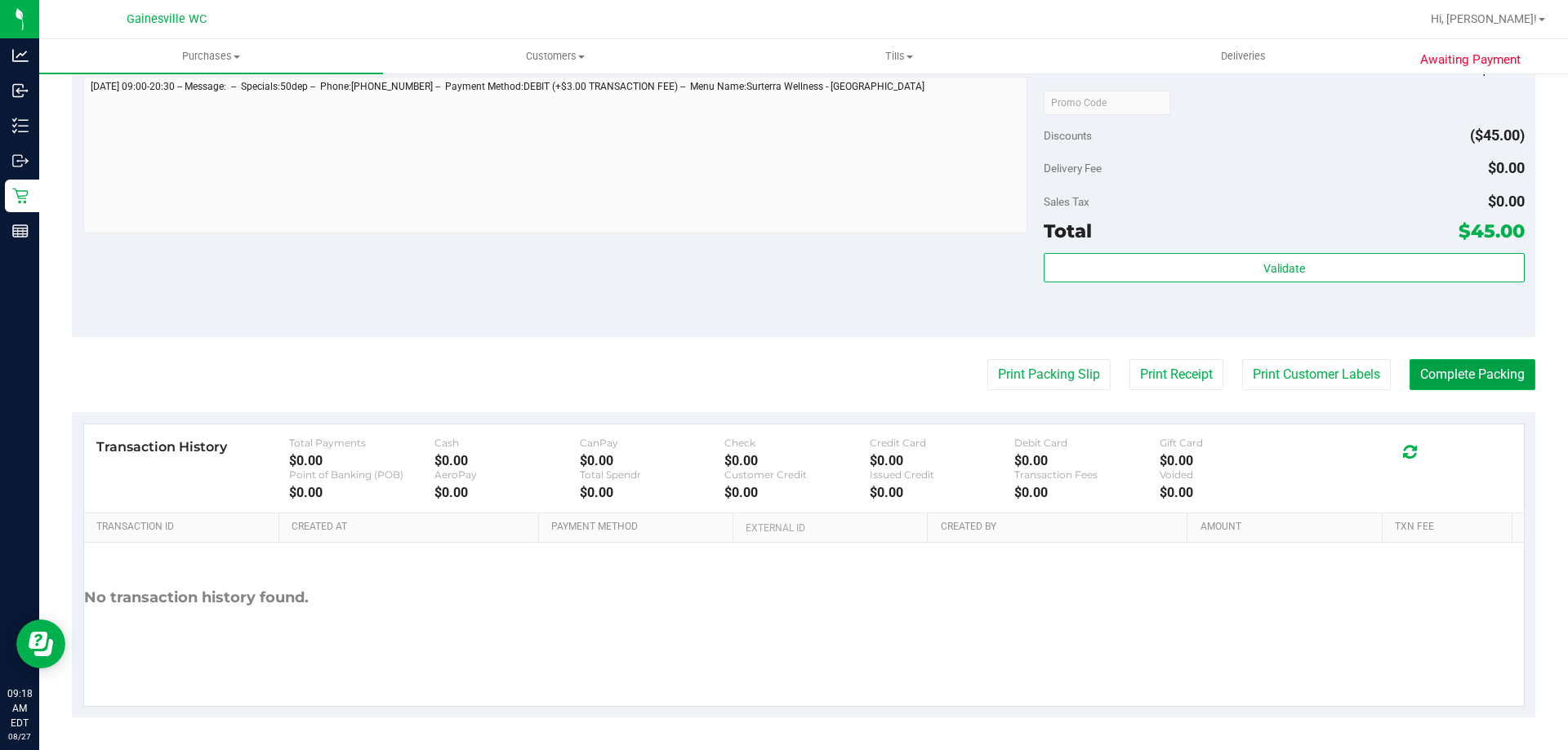
click at [1432, 375] on button "Complete Packing" at bounding box center [1472, 374] width 126 height 31
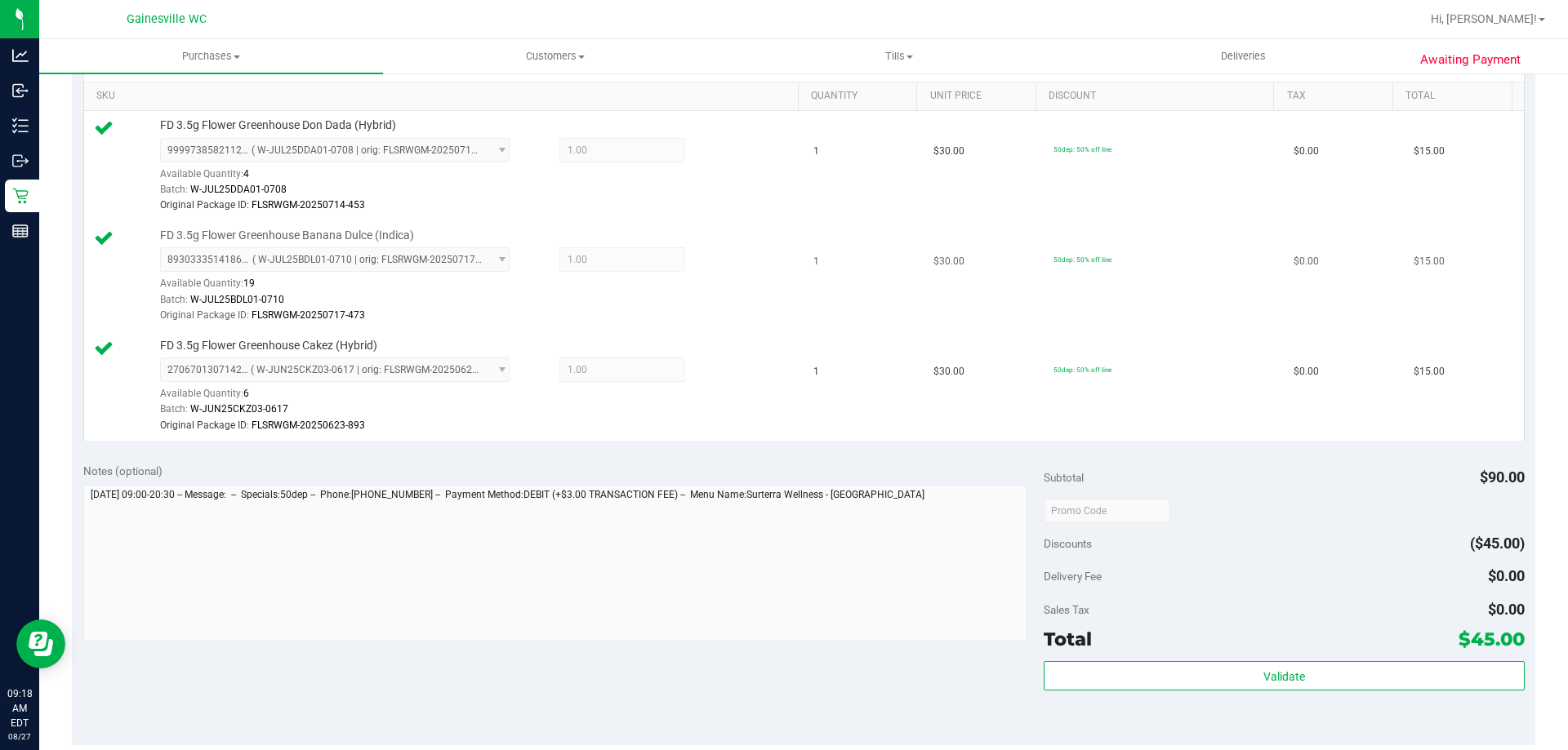
scroll to position [168, 0]
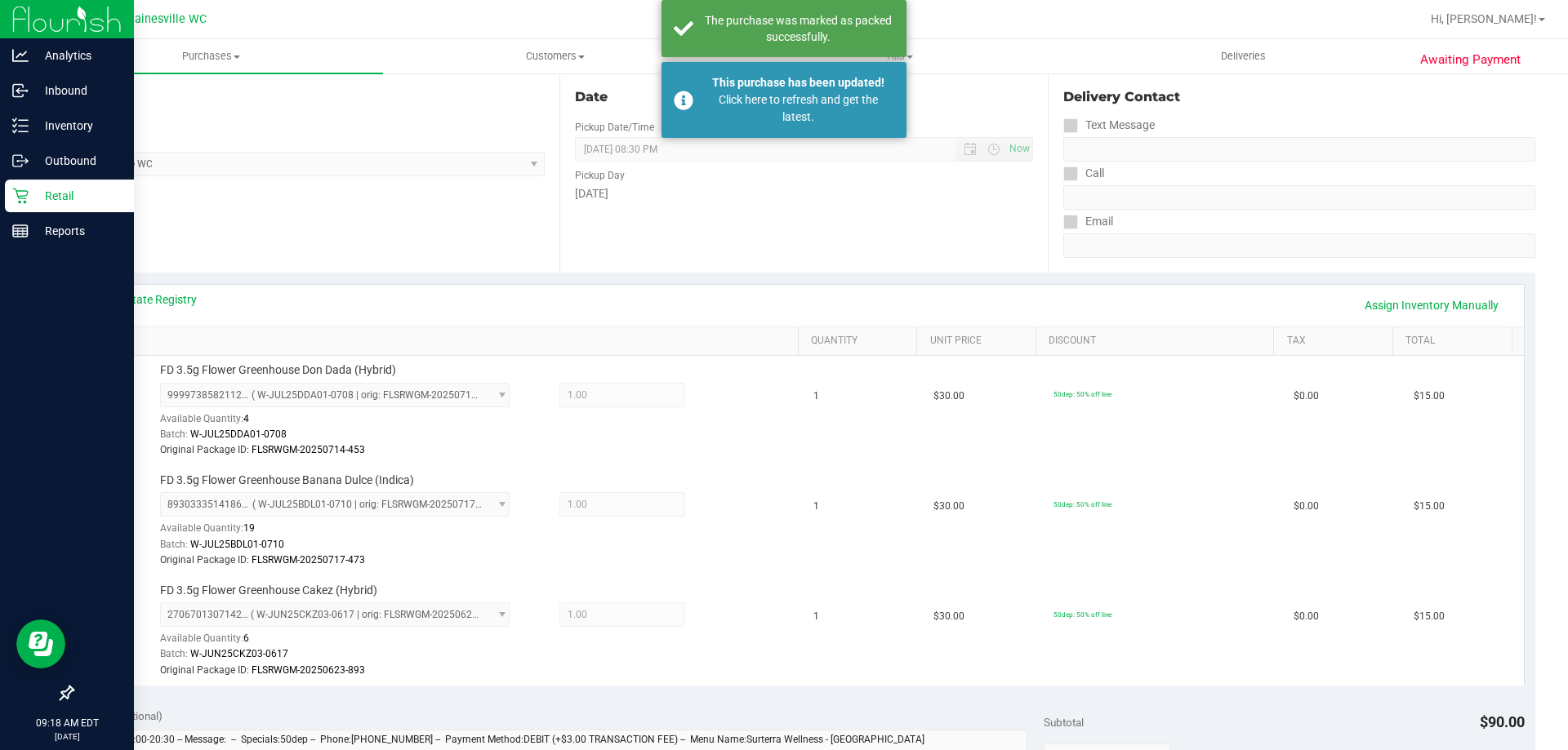
click at [0, 197] on link "Retail" at bounding box center [67, 197] width 134 height 35
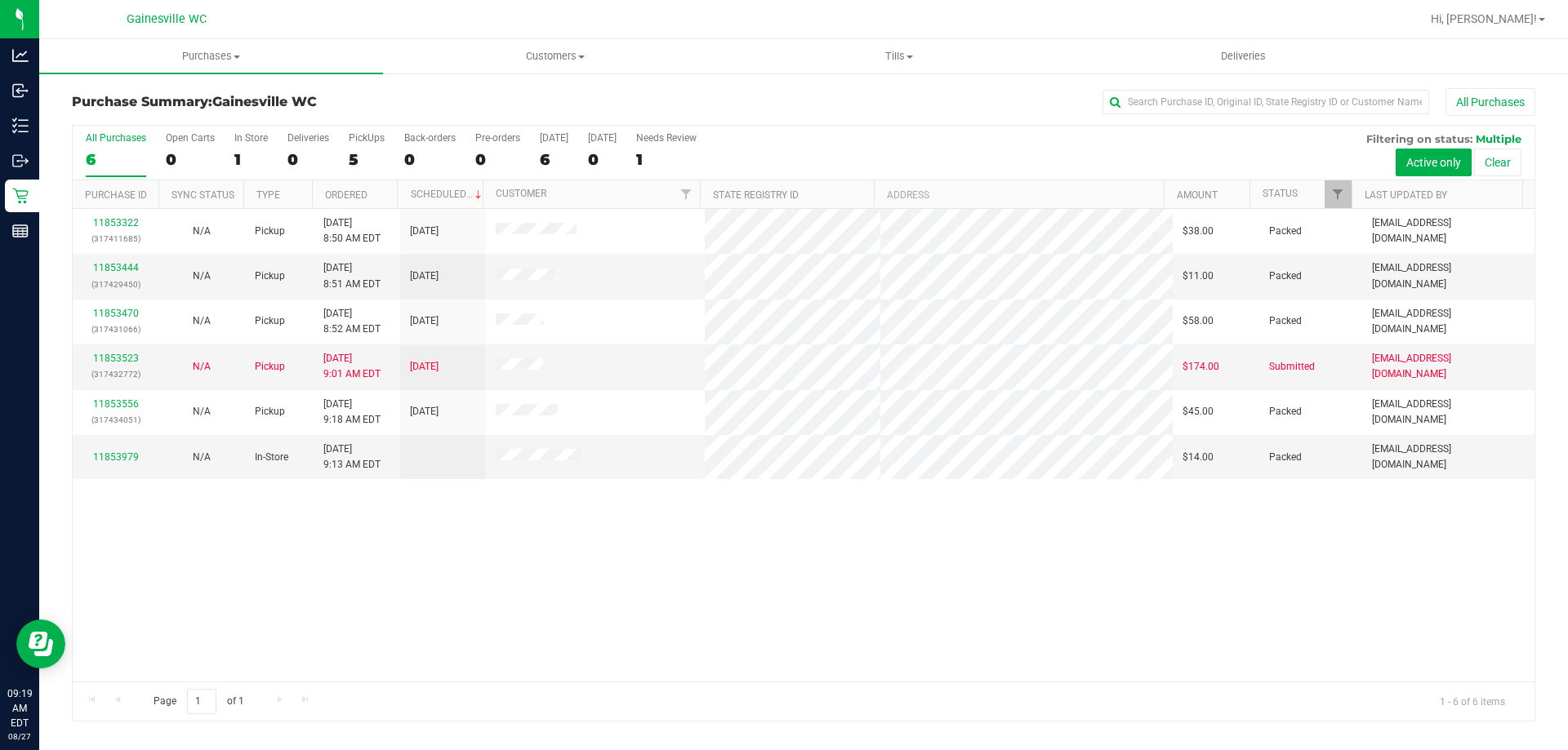
click at [512, 562] on div "11853322 (317411685) N/A Pickup 8/27/2025 8:50 AM EDT 8/27/2025 $38.00 Packed h…" at bounding box center [804, 445] width 1462 height 472
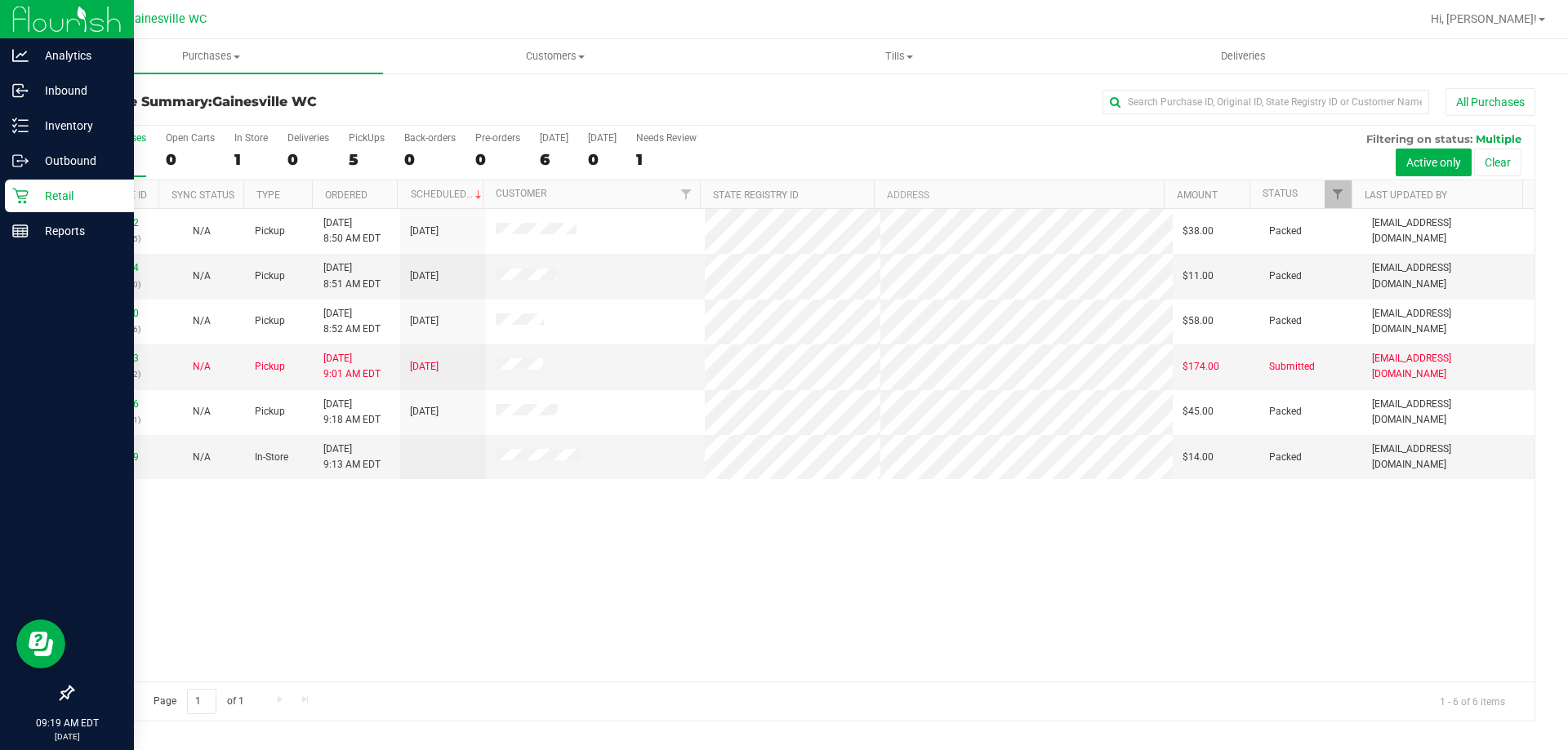
click at [20, 205] on div "Retail" at bounding box center [69, 196] width 129 height 33
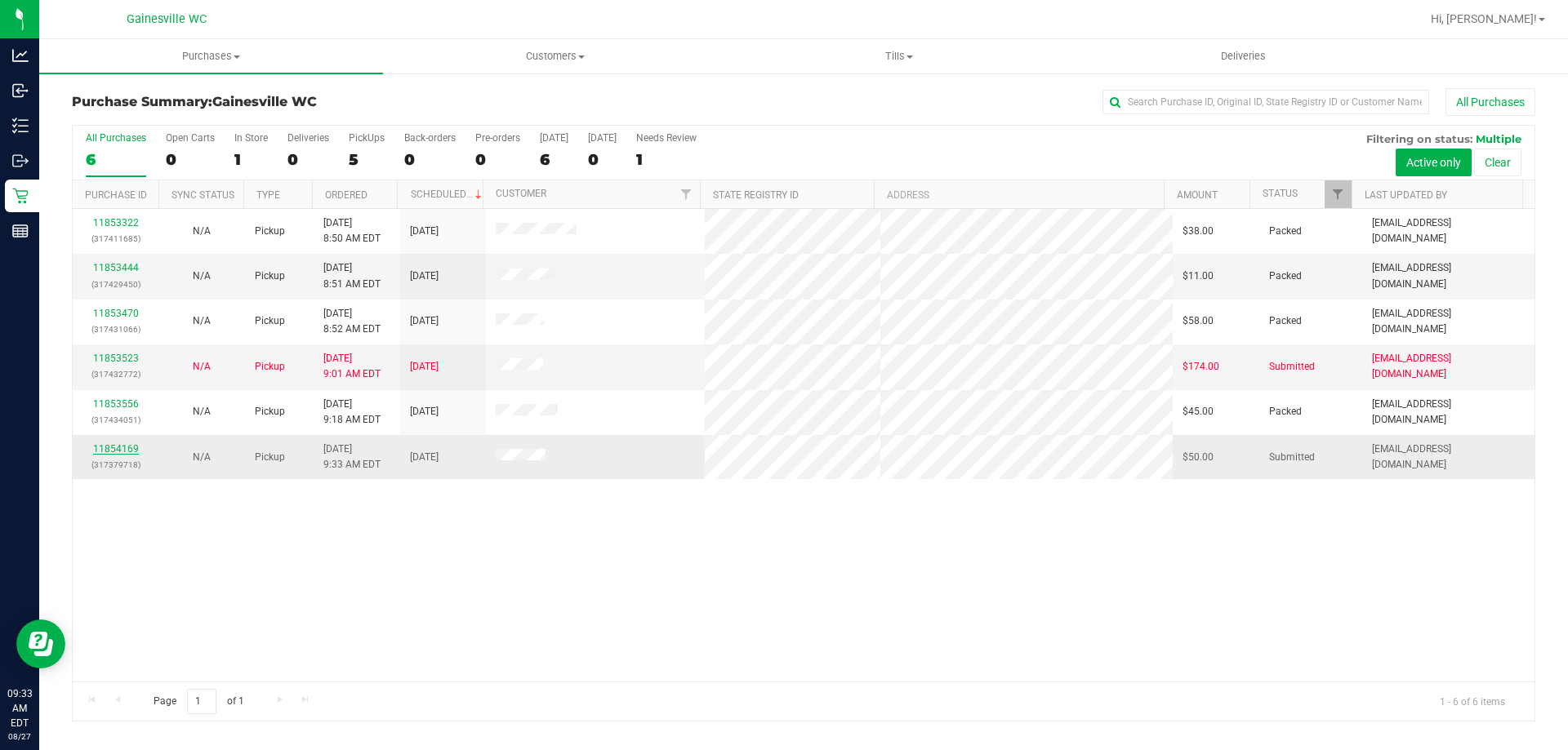
click at [112, 446] on link "11854169" at bounding box center [115, 449] width 46 height 11
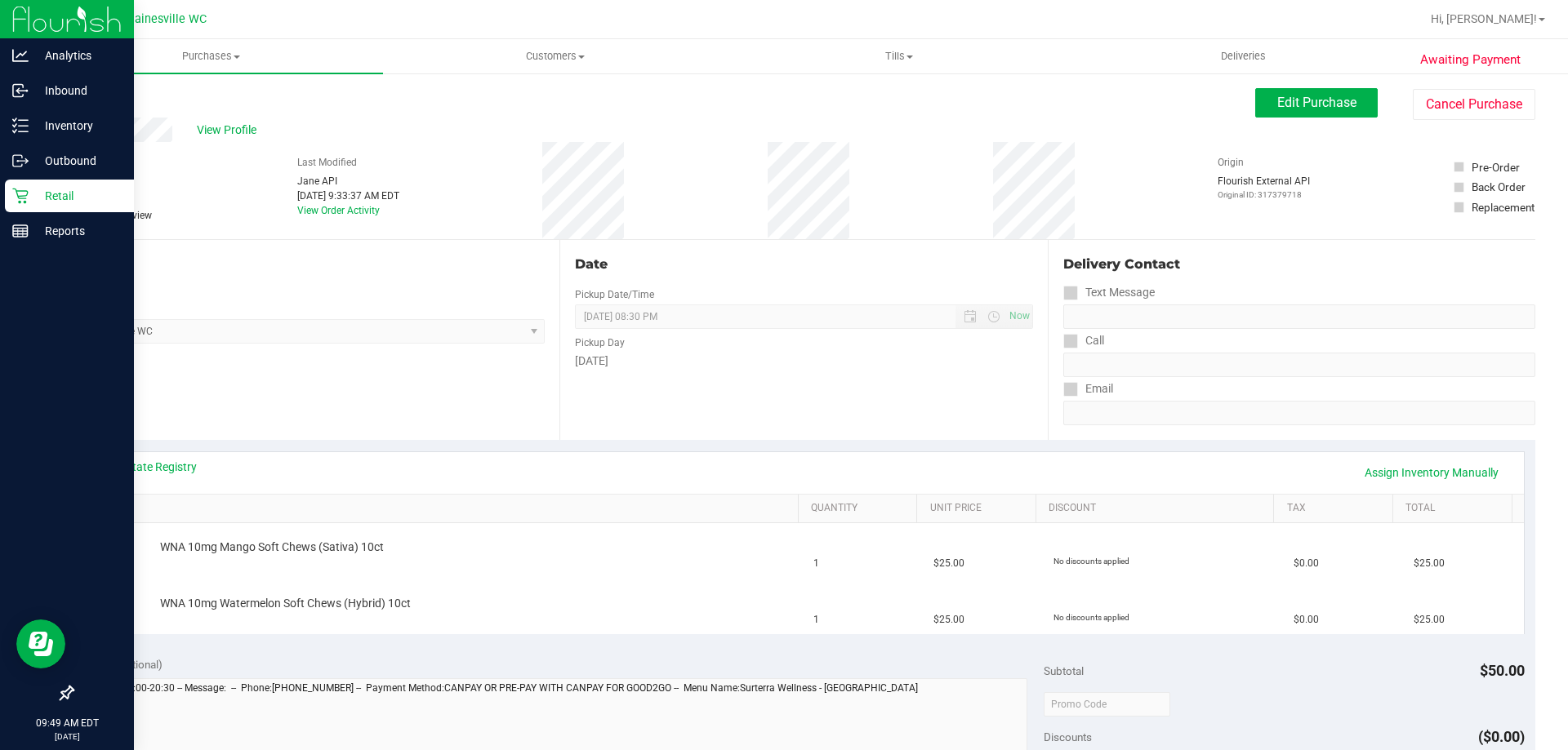
click at [23, 187] on div "Retail" at bounding box center [69, 196] width 129 height 33
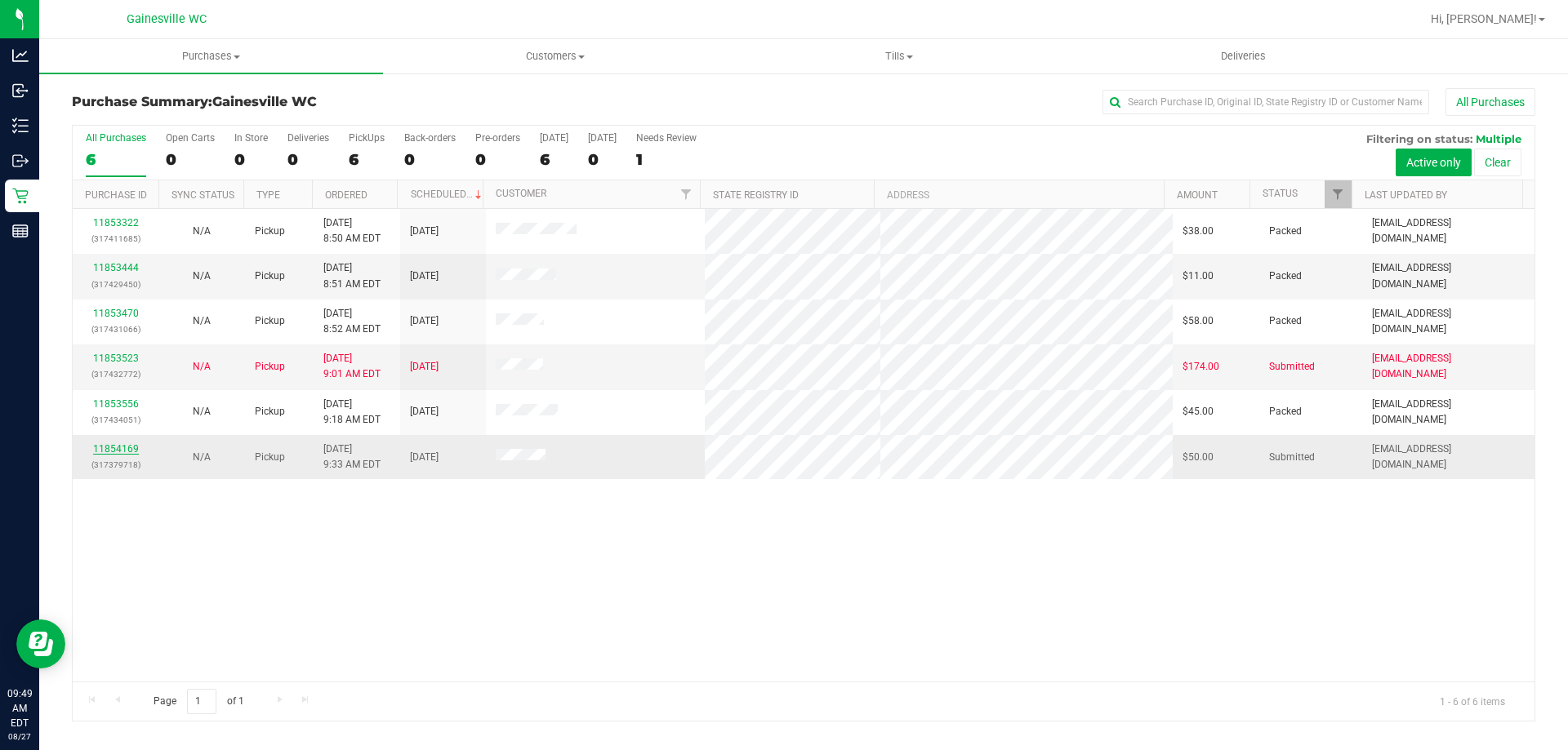
click at [122, 446] on link "11854169" at bounding box center [115, 449] width 46 height 11
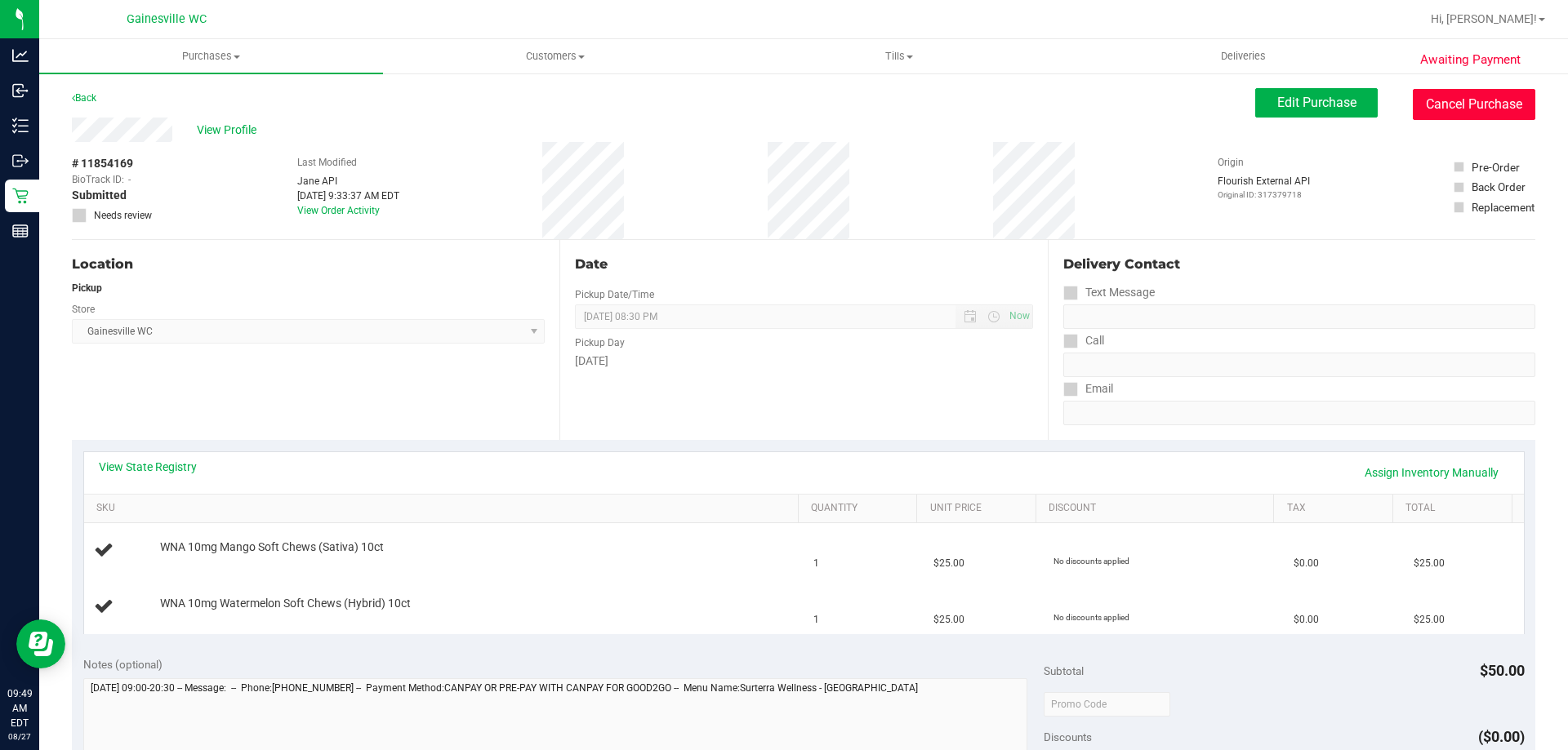
click at [1423, 110] on button "Cancel Purchase" at bounding box center [1474, 104] width 123 height 31
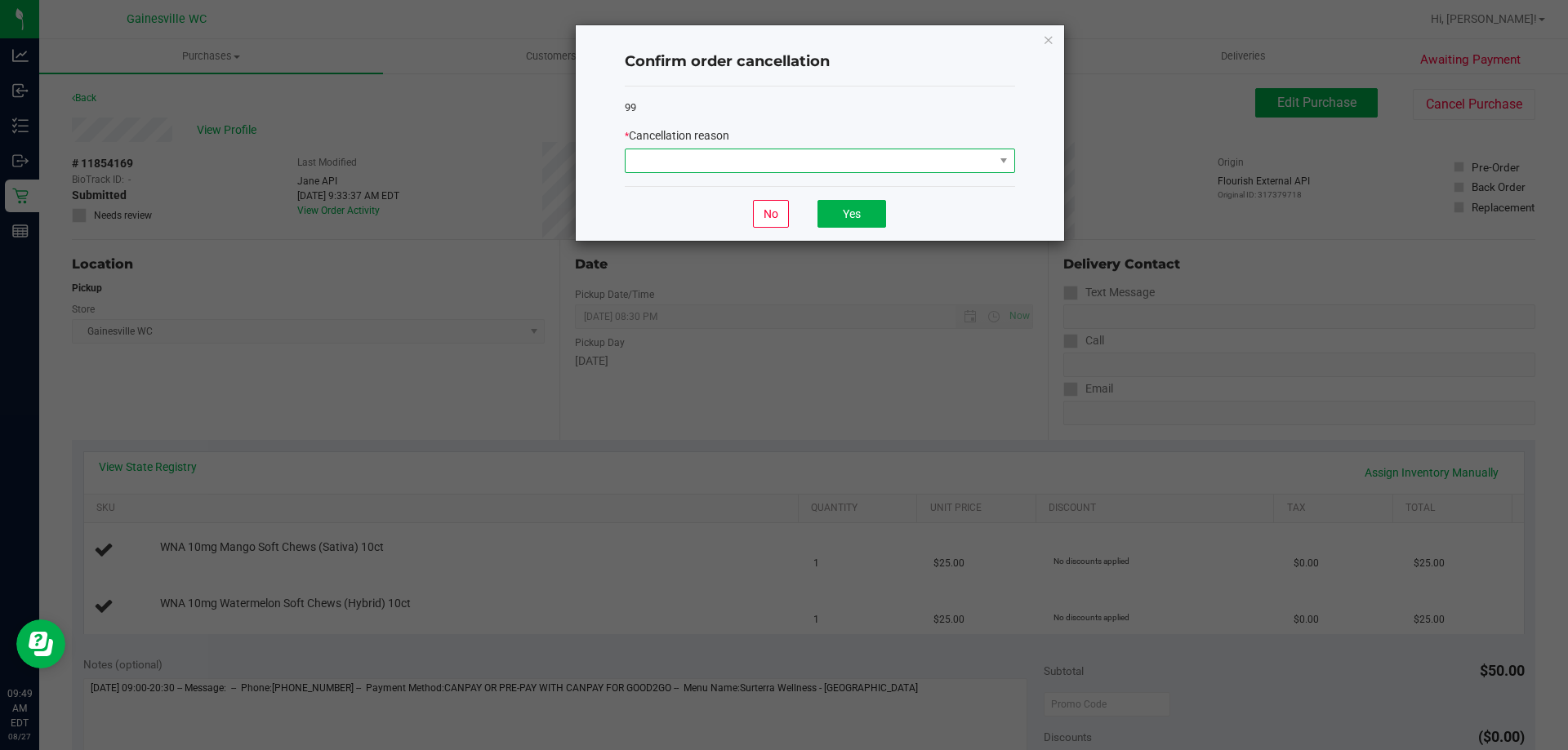
click at [745, 167] on span at bounding box center [809, 160] width 369 height 22
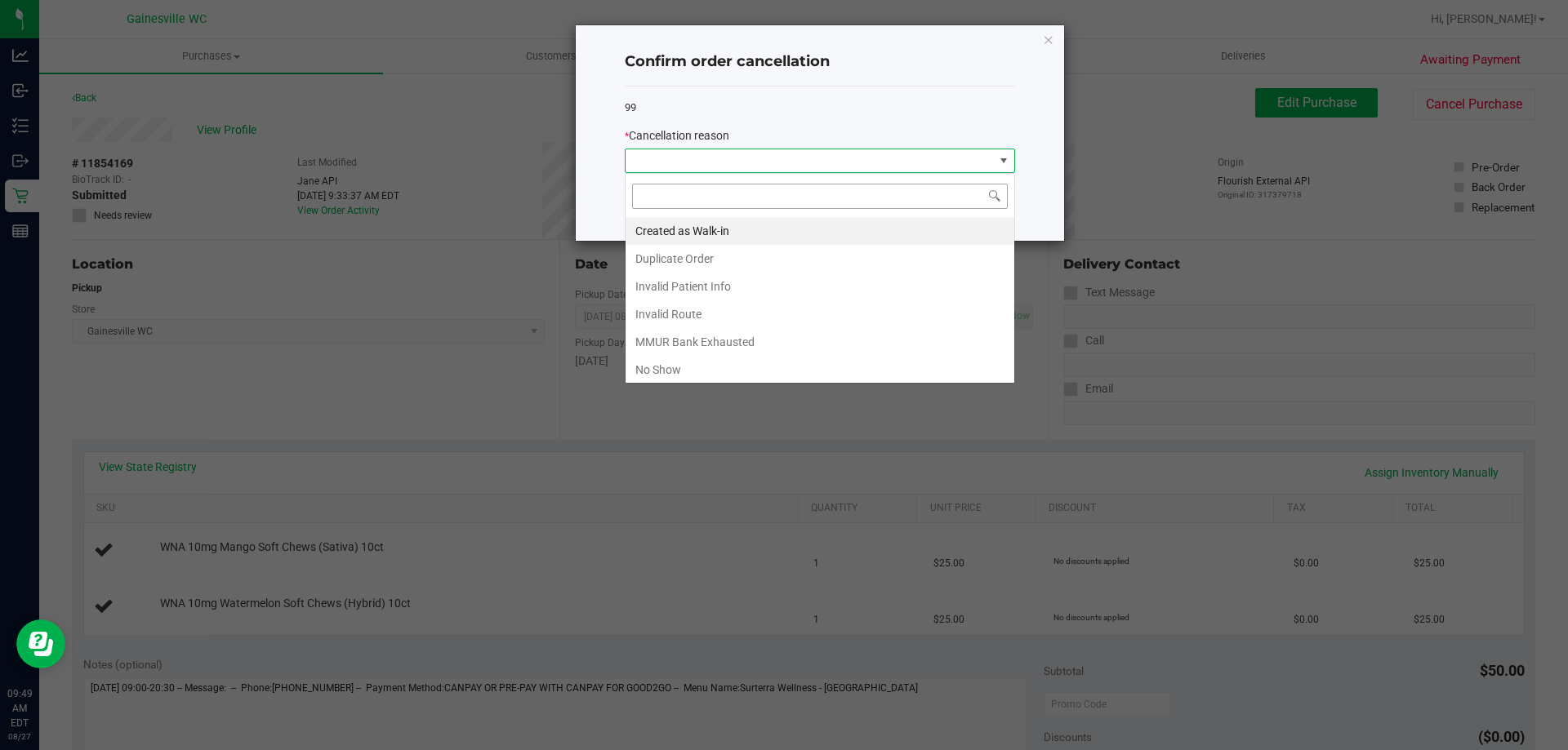
scroll to position [24, 390]
click at [719, 240] on li "Created as Walk-in" at bounding box center [820, 232] width 389 height 28
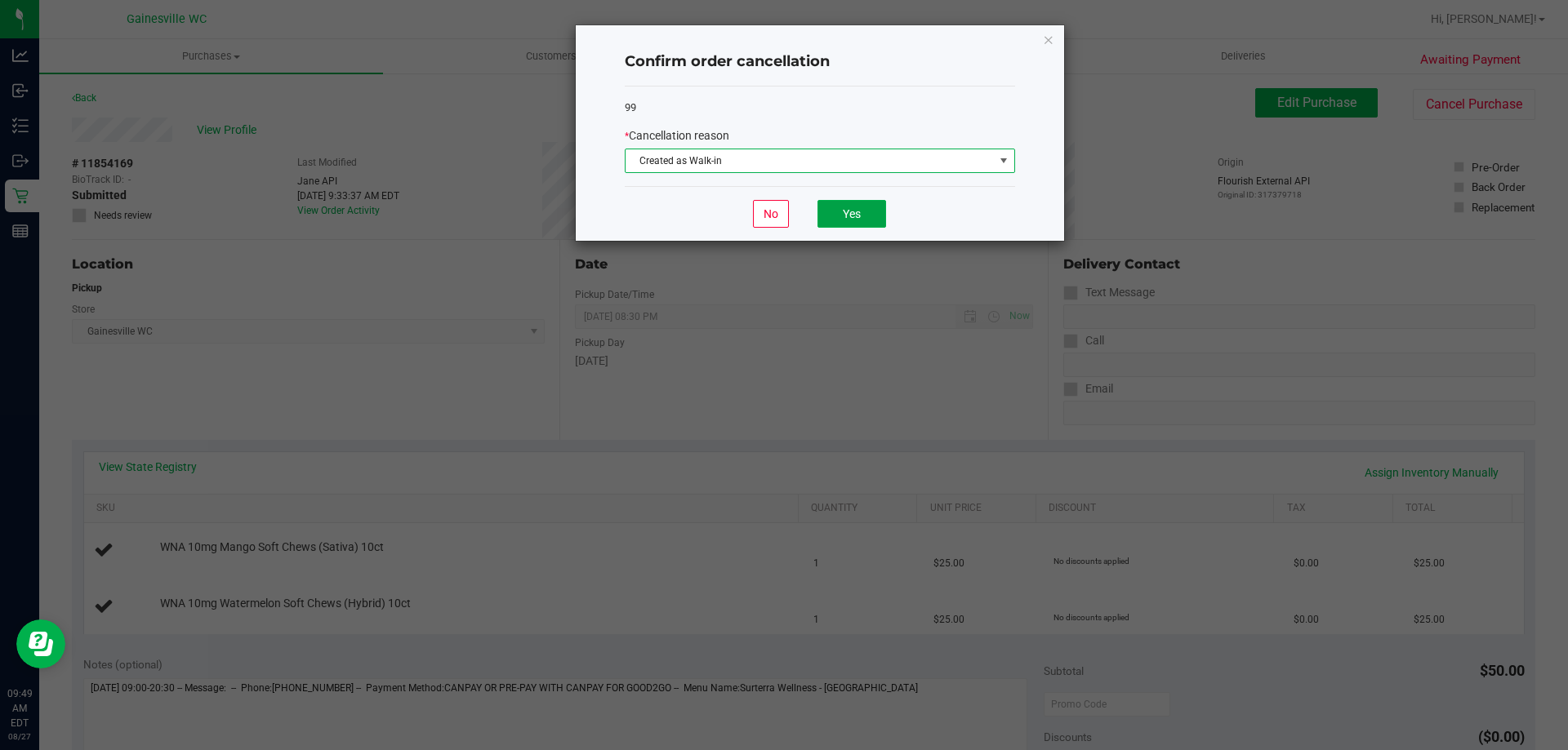
click at [856, 204] on button "Yes" at bounding box center [852, 214] width 68 height 28
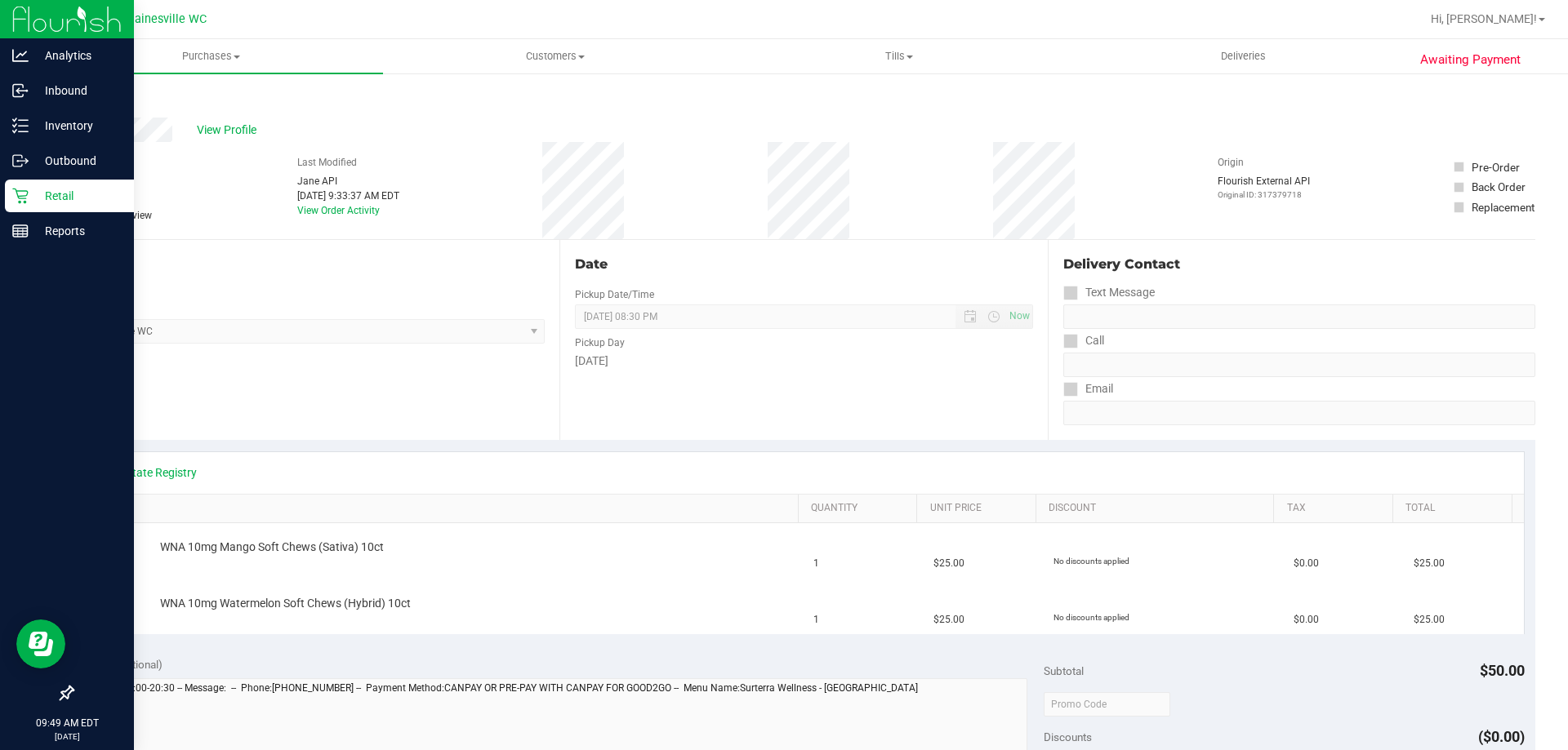
click at [47, 212] on link "Retail" at bounding box center [67, 197] width 134 height 35
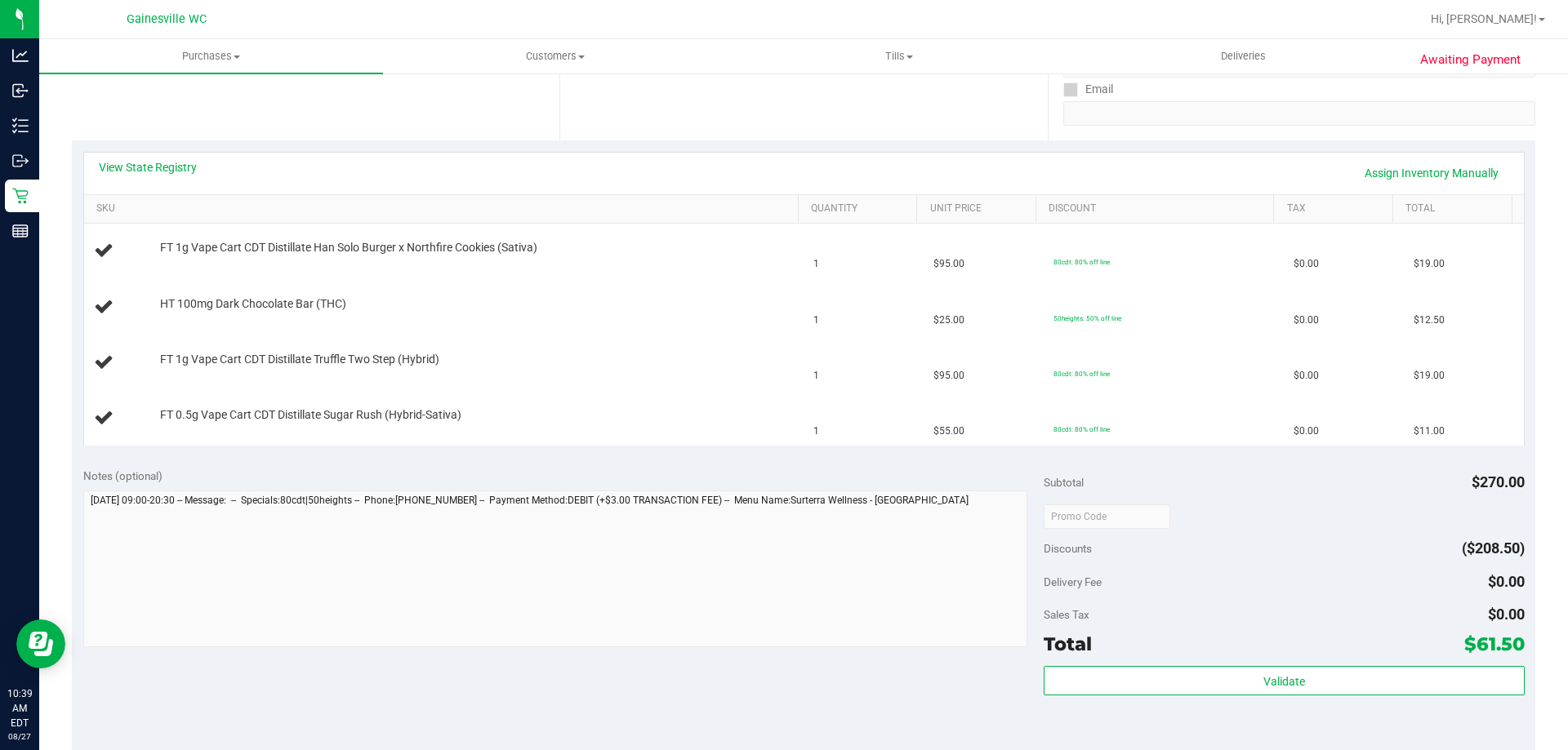
scroll to position [409, 0]
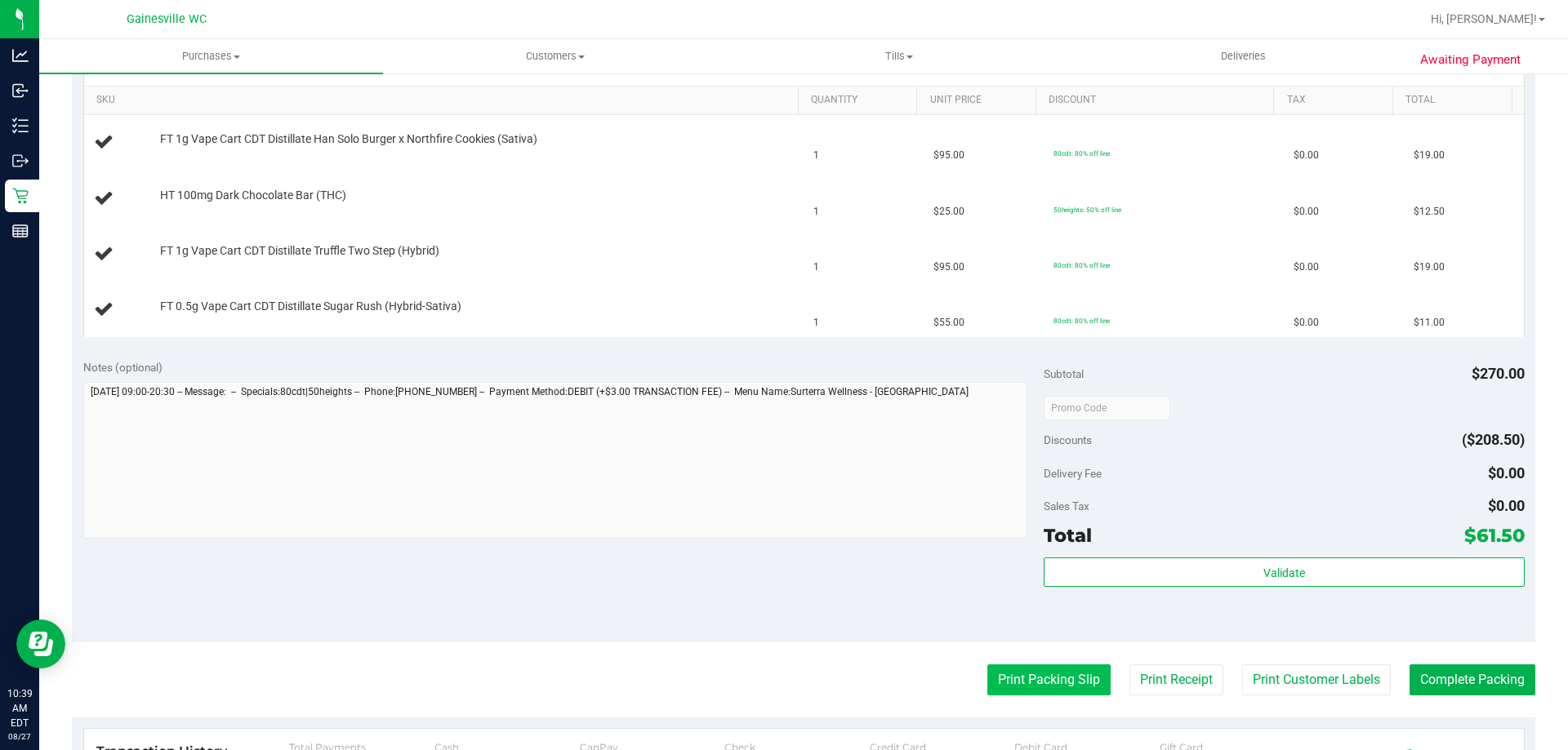
click at [1052, 670] on button "Print Packing Slip" at bounding box center [1049, 680] width 124 height 31
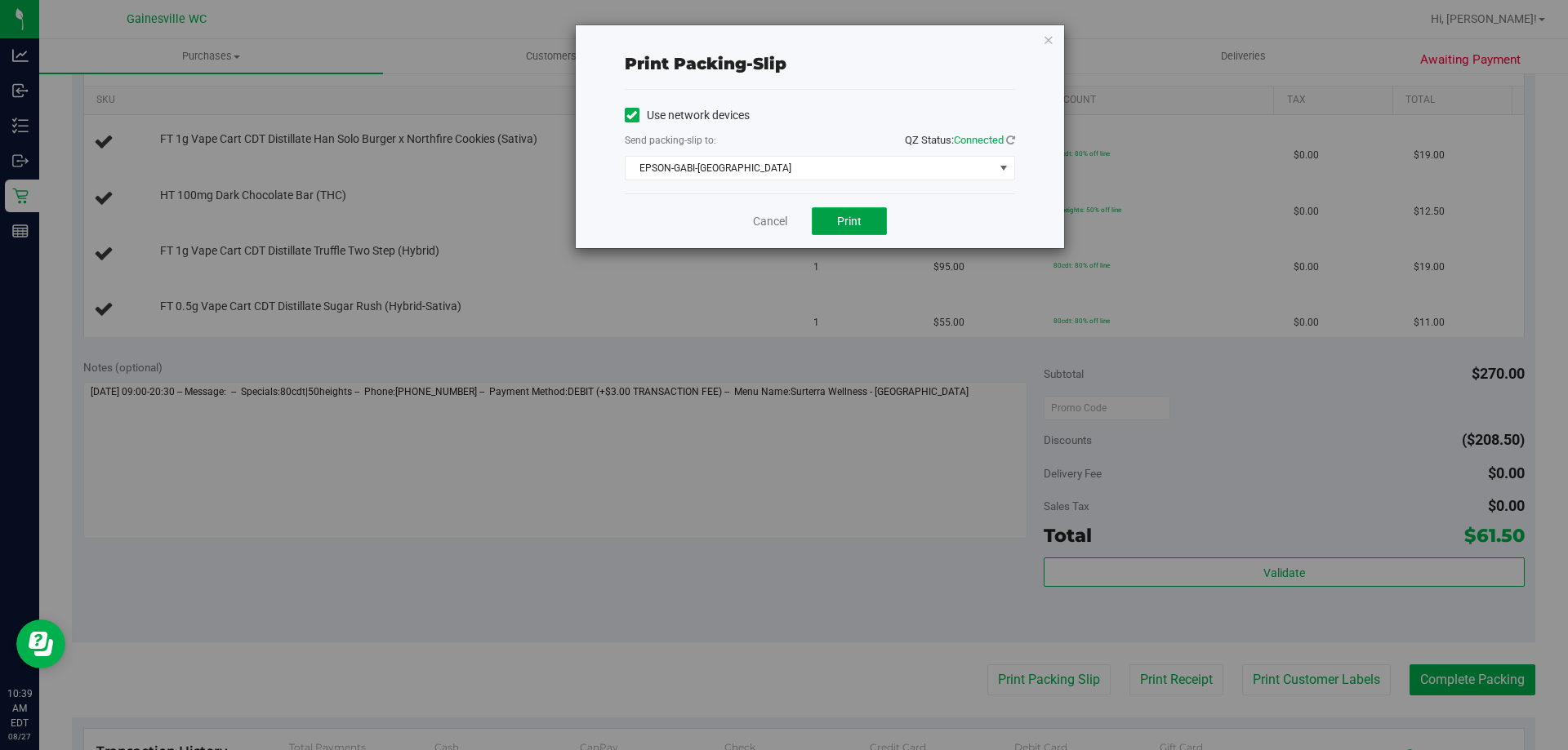
click at [860, 208] on button "Print" at bounding box center [850, 221] width 75 height 28
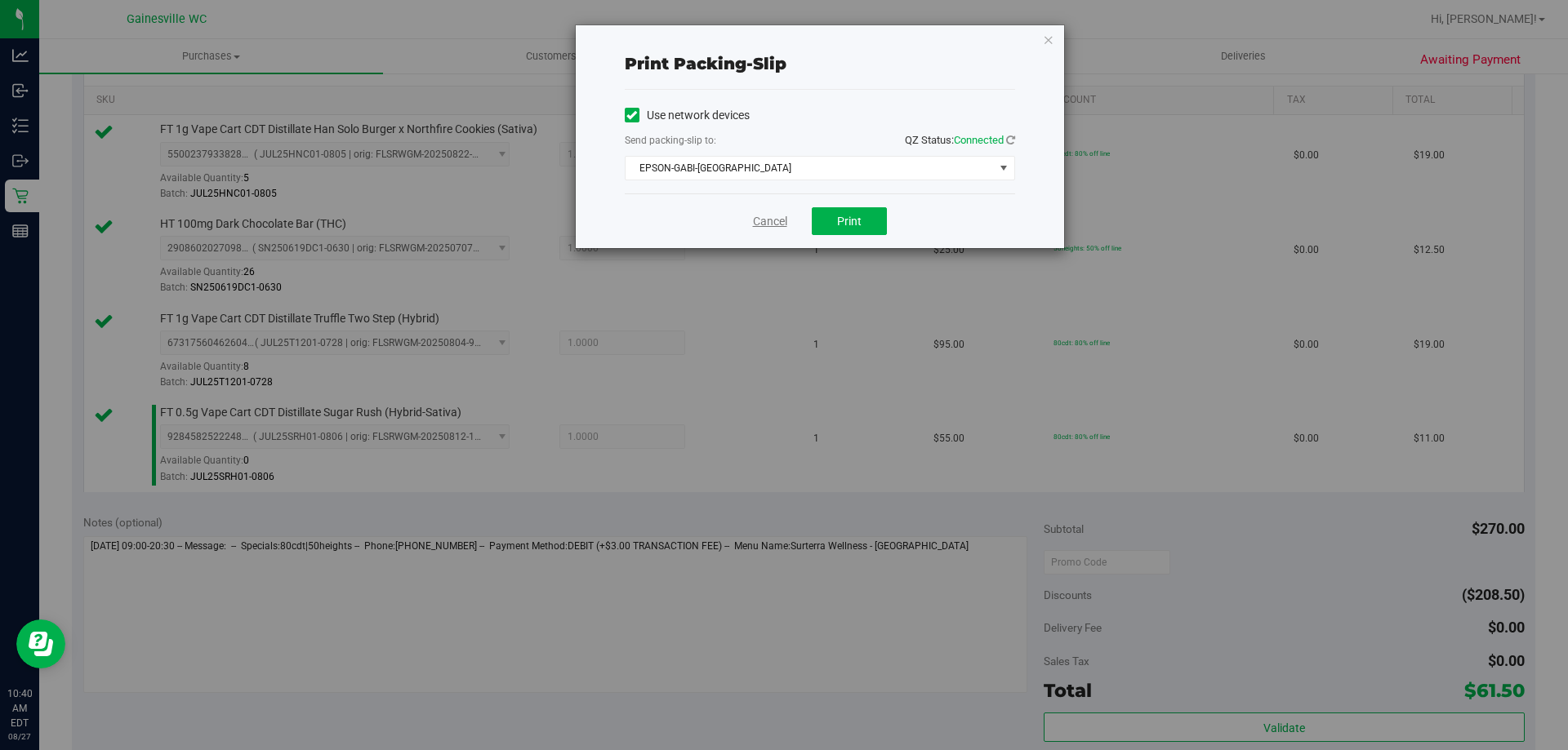
click at [760, 218] on link "Cancel" at bounding box center [770, 221] width 35 height 17
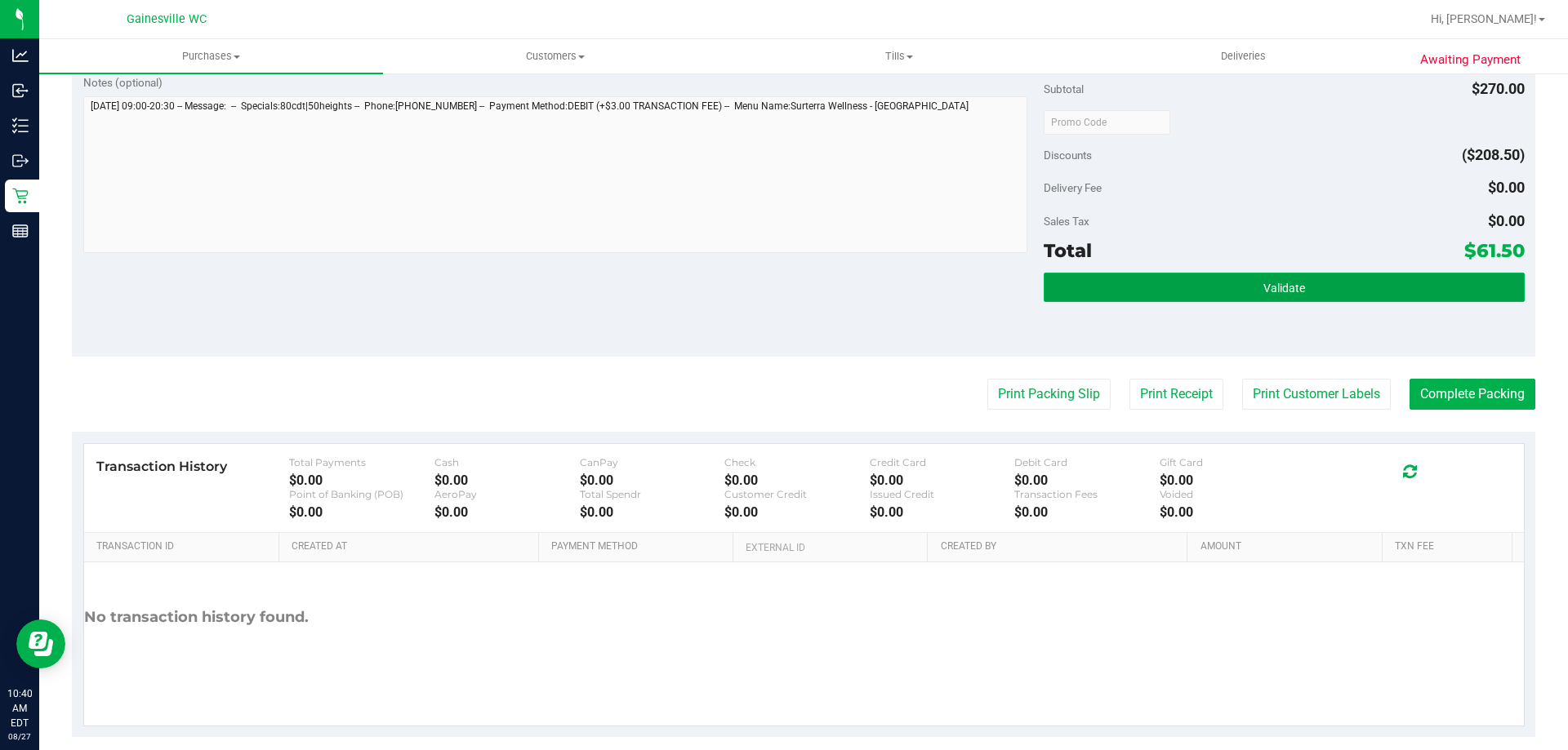
click at [1131, 280] on button "Validate" at bounding box center [1284, 287] width 480 height 29
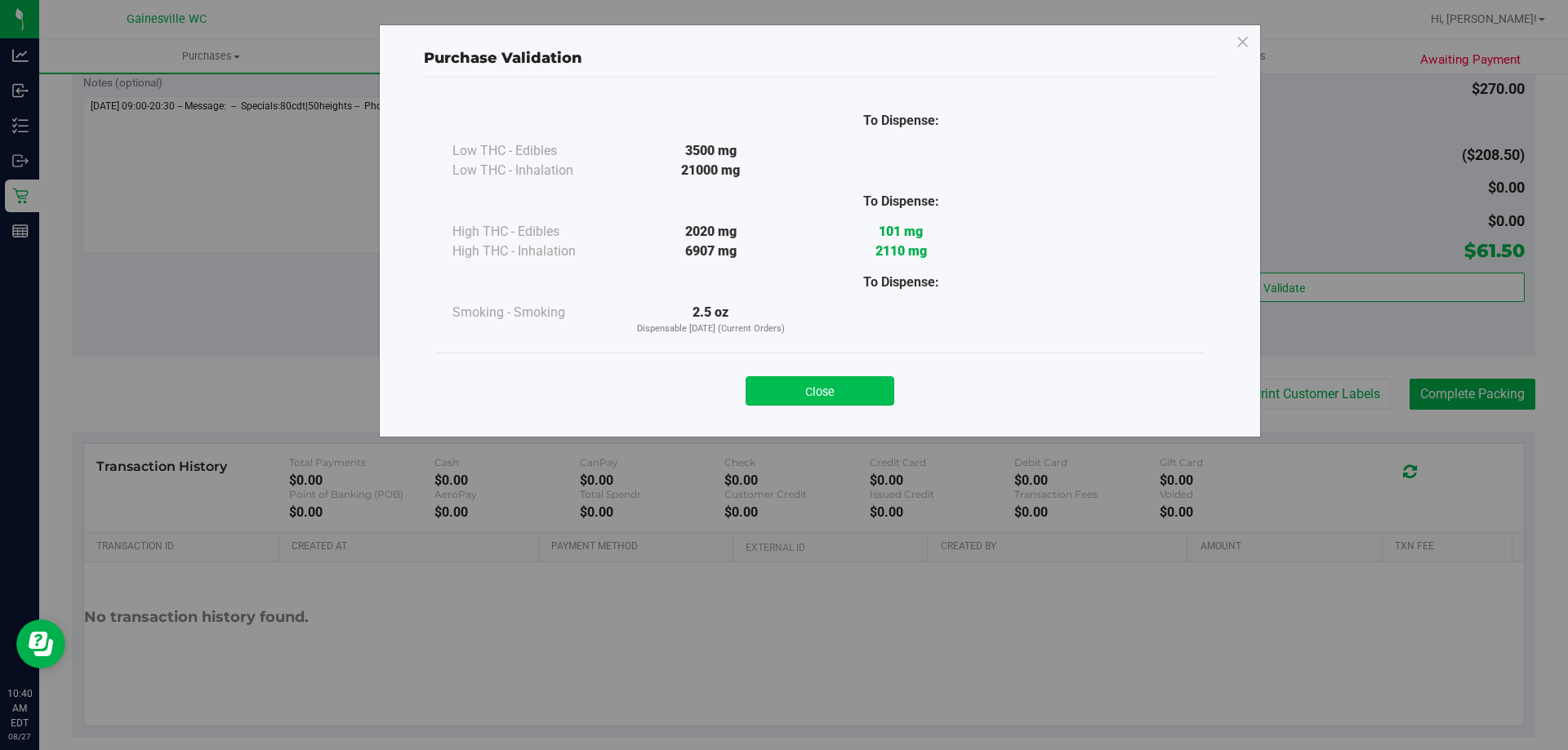
click at [815, 380] on button "Close" at bounding box center [820, 391] width 149 height 29
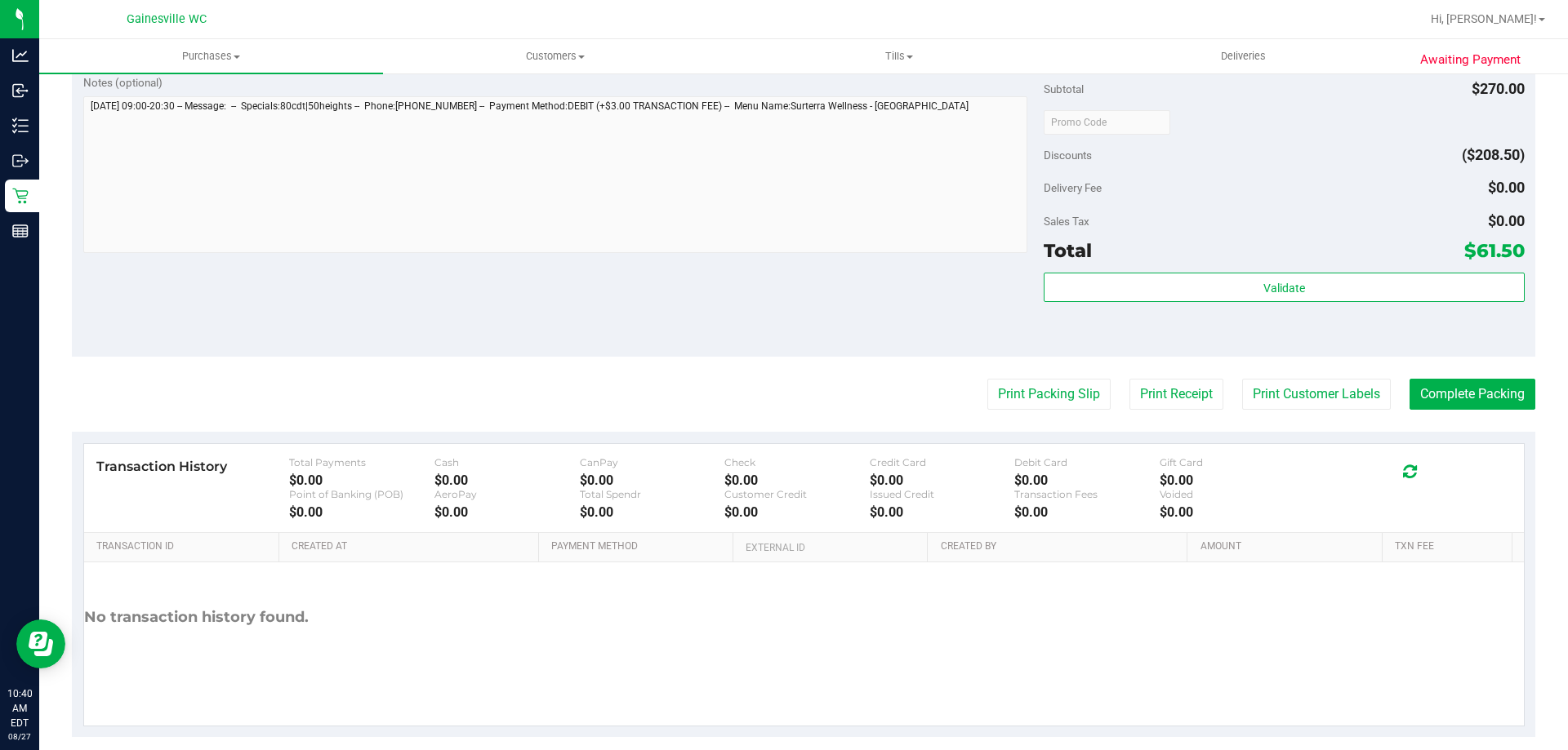
click at [1507, 394] on button "Complete Packing" at bounding box center [1472, 394] width 126 height 31
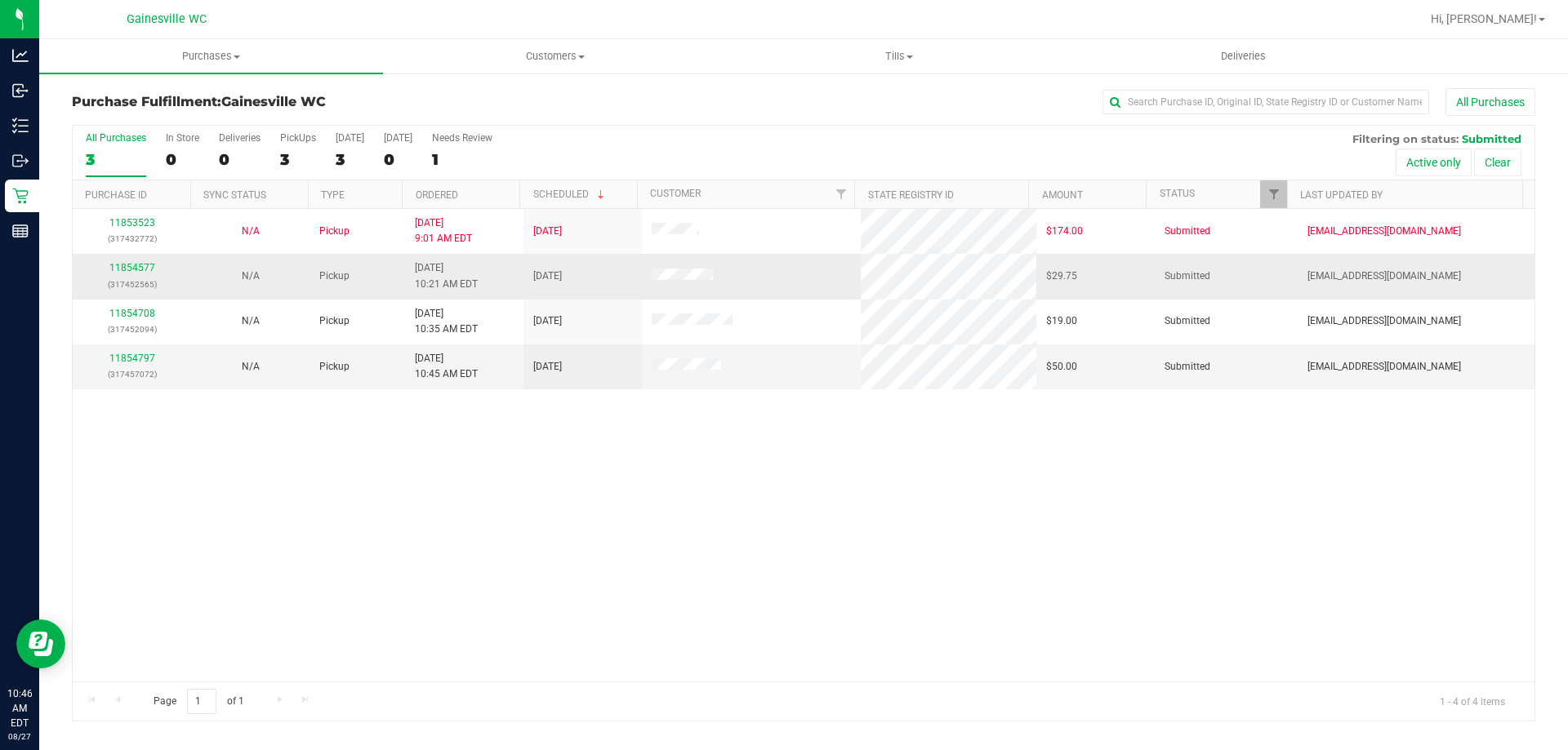
click at [135, 259] on td "11854577 (317452565)" at bounding box center [132, 277] width 118 height 45
click at [136, 268] on link "11854577" at bounding box center [132, 268] width 46 height 11
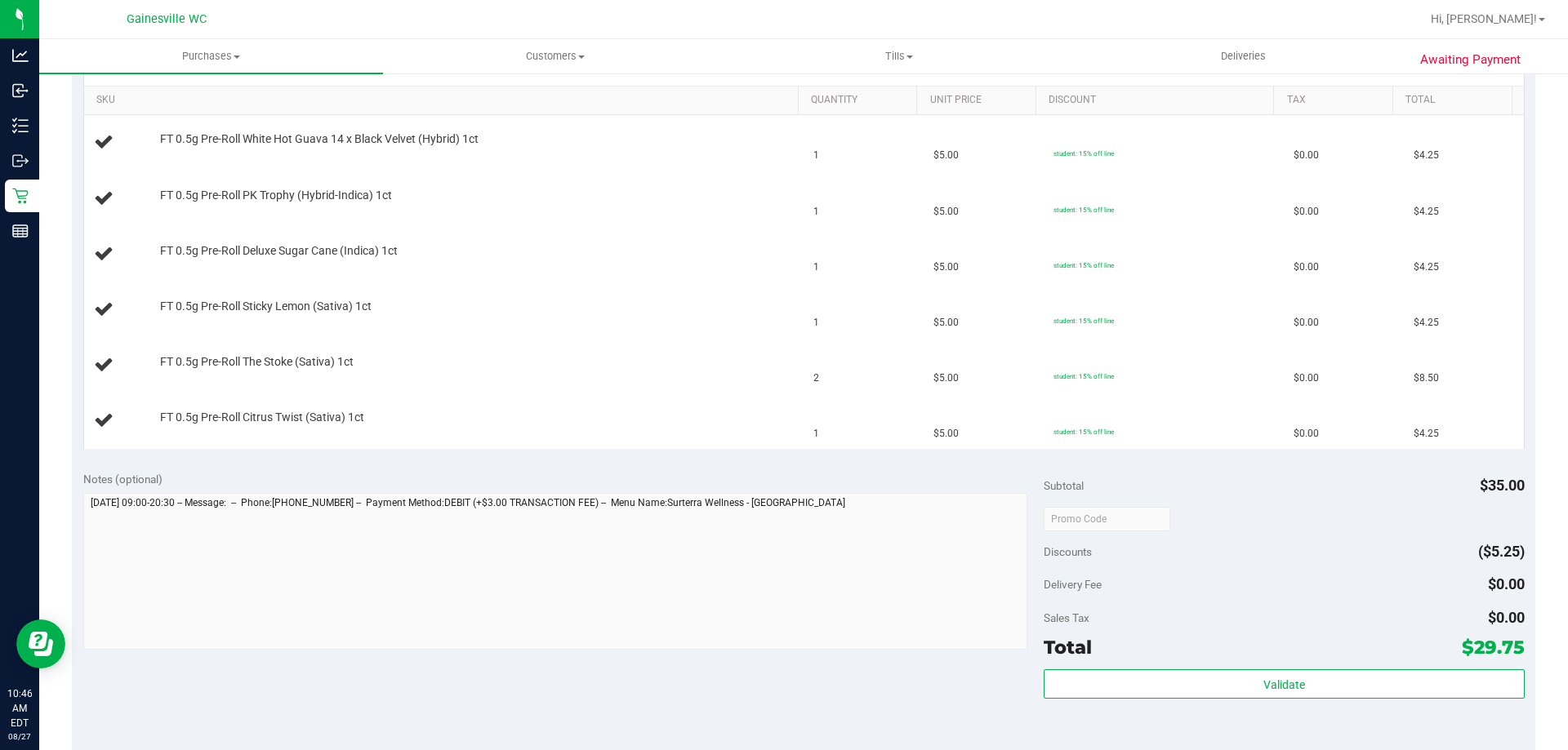
scroll to position [490, 0]
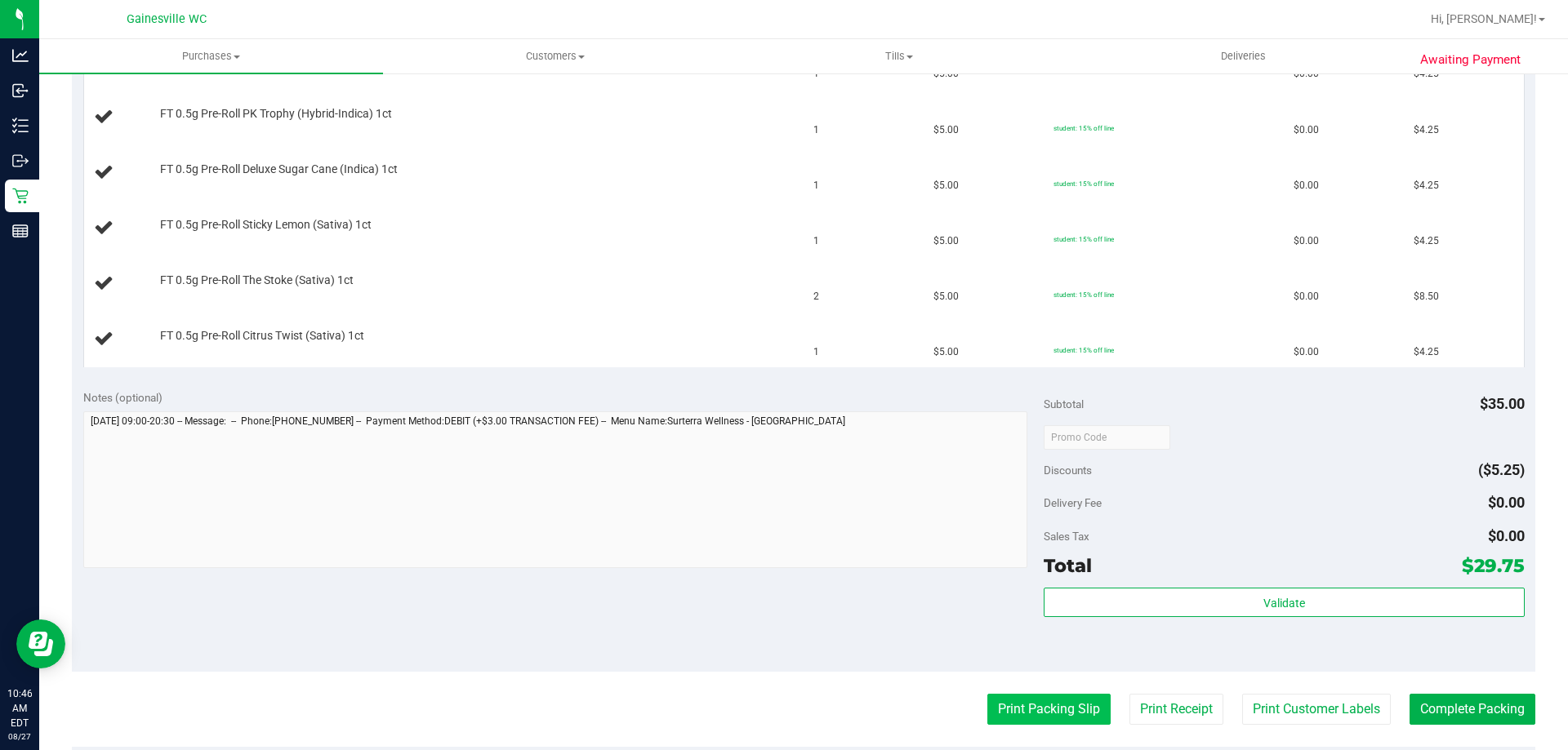
click at [1046, 699] on button "Print Packing Slip" at bounding box center [1049, 709] width 124 height 31
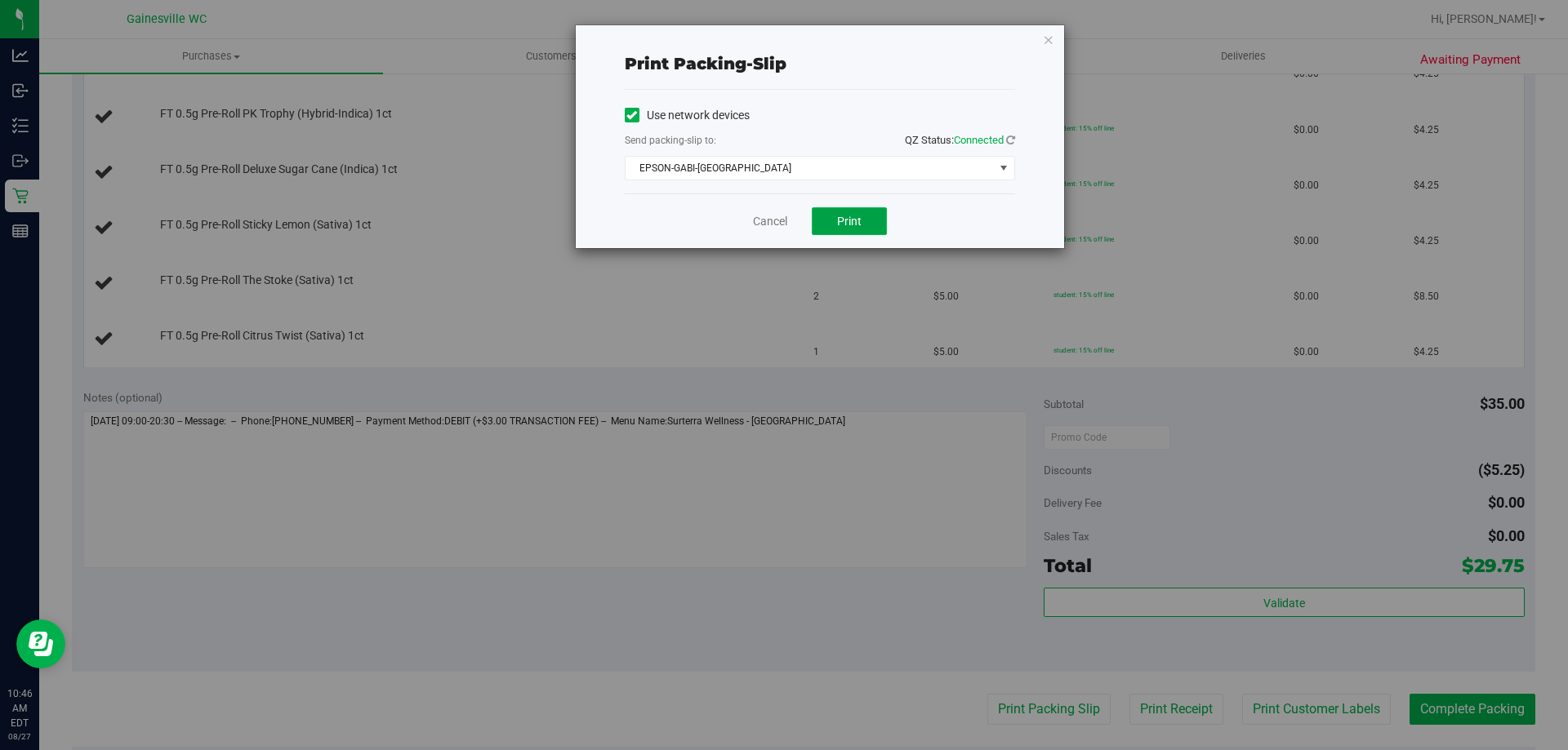
click at [861, 223] on span "Print" at bounding box center [850, 221] width 24 height 13
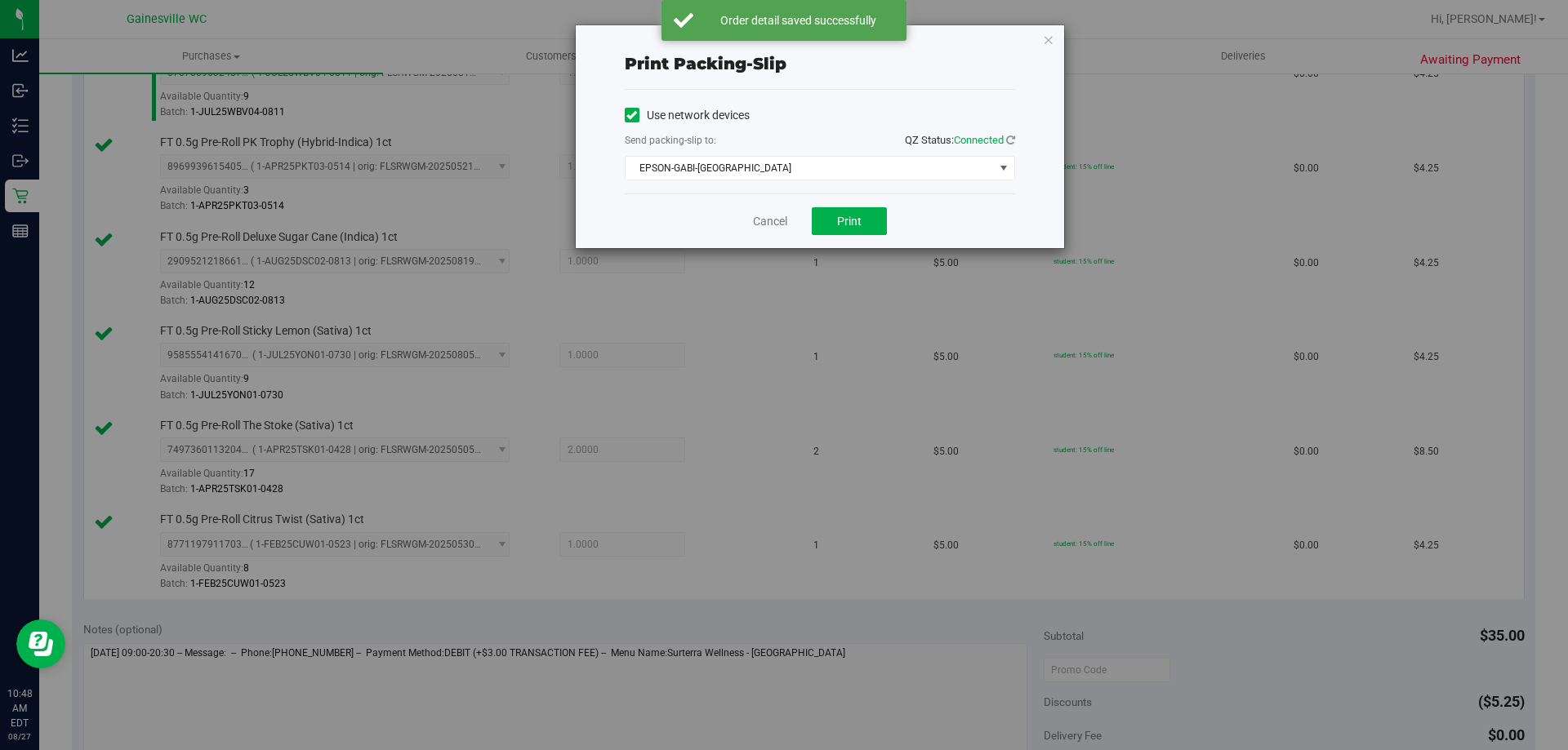
click at [789, 229] on div "Cancel Print" at bounding box center [820, 220] width 390 height 54
click at [779, 223] on link "Cancel" at bounding box center [770, 221] width 35 height 17
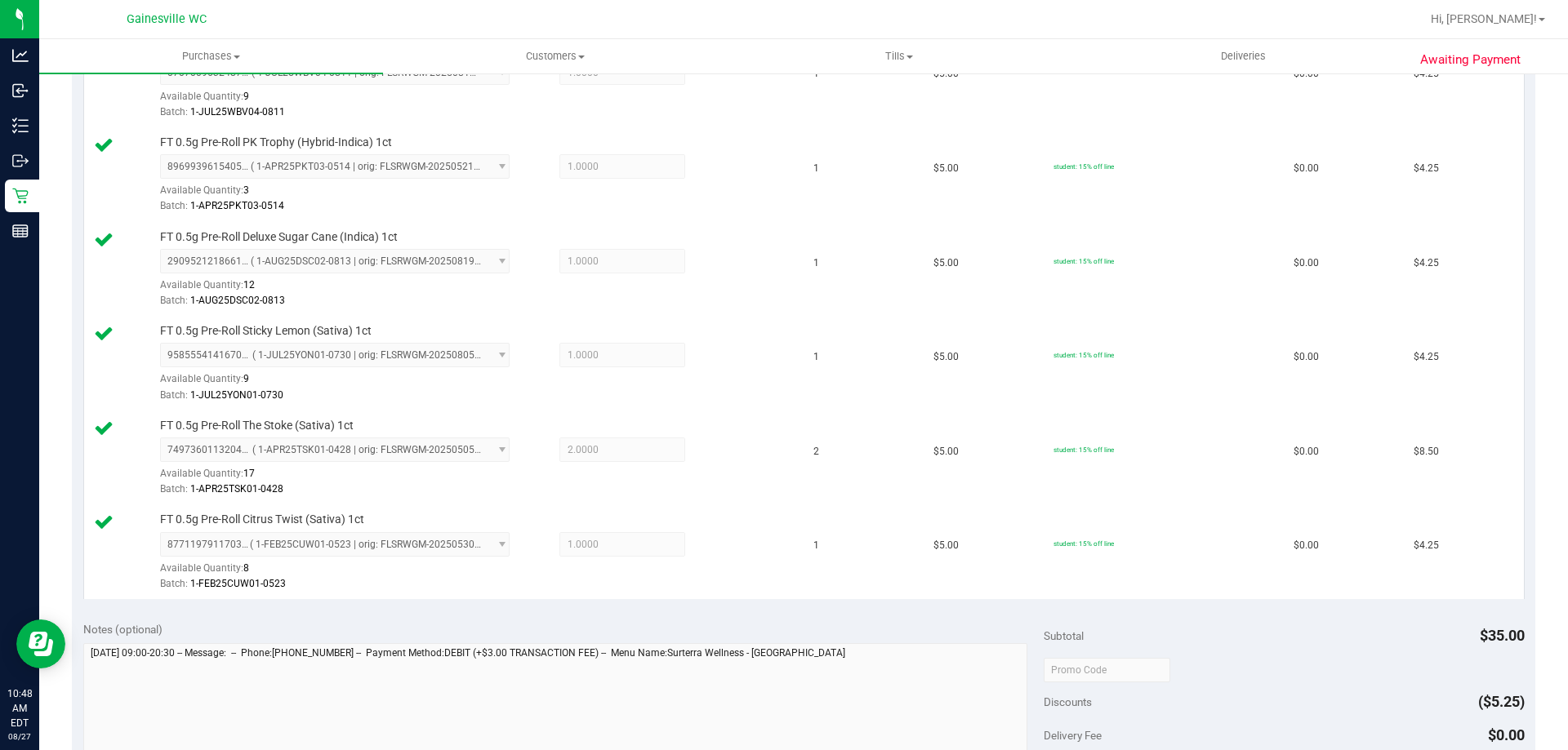
scroll to position [1037, 0]
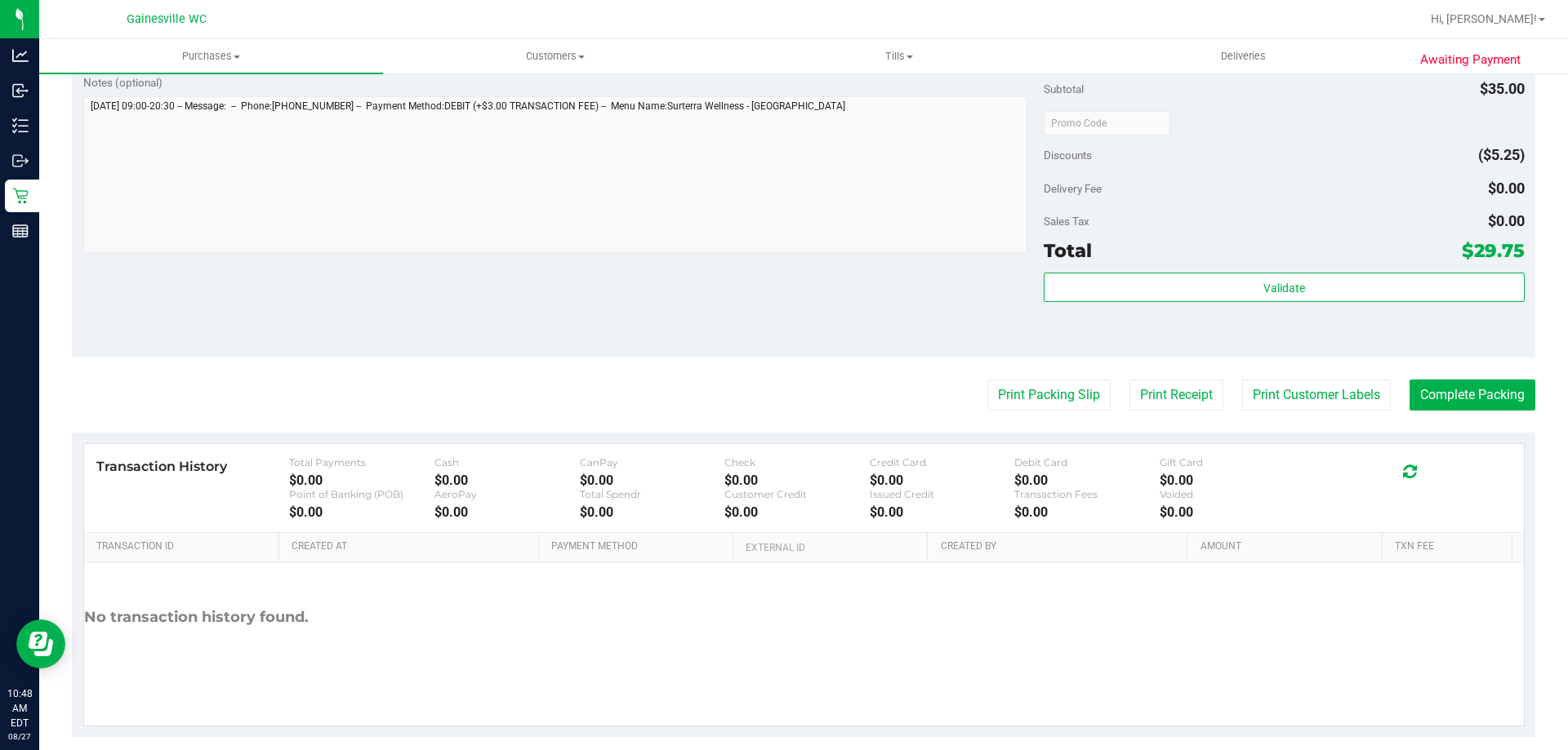
click at [1088, 302] on div "Validate" at bounding box center [1284, 288] width 480 height 31
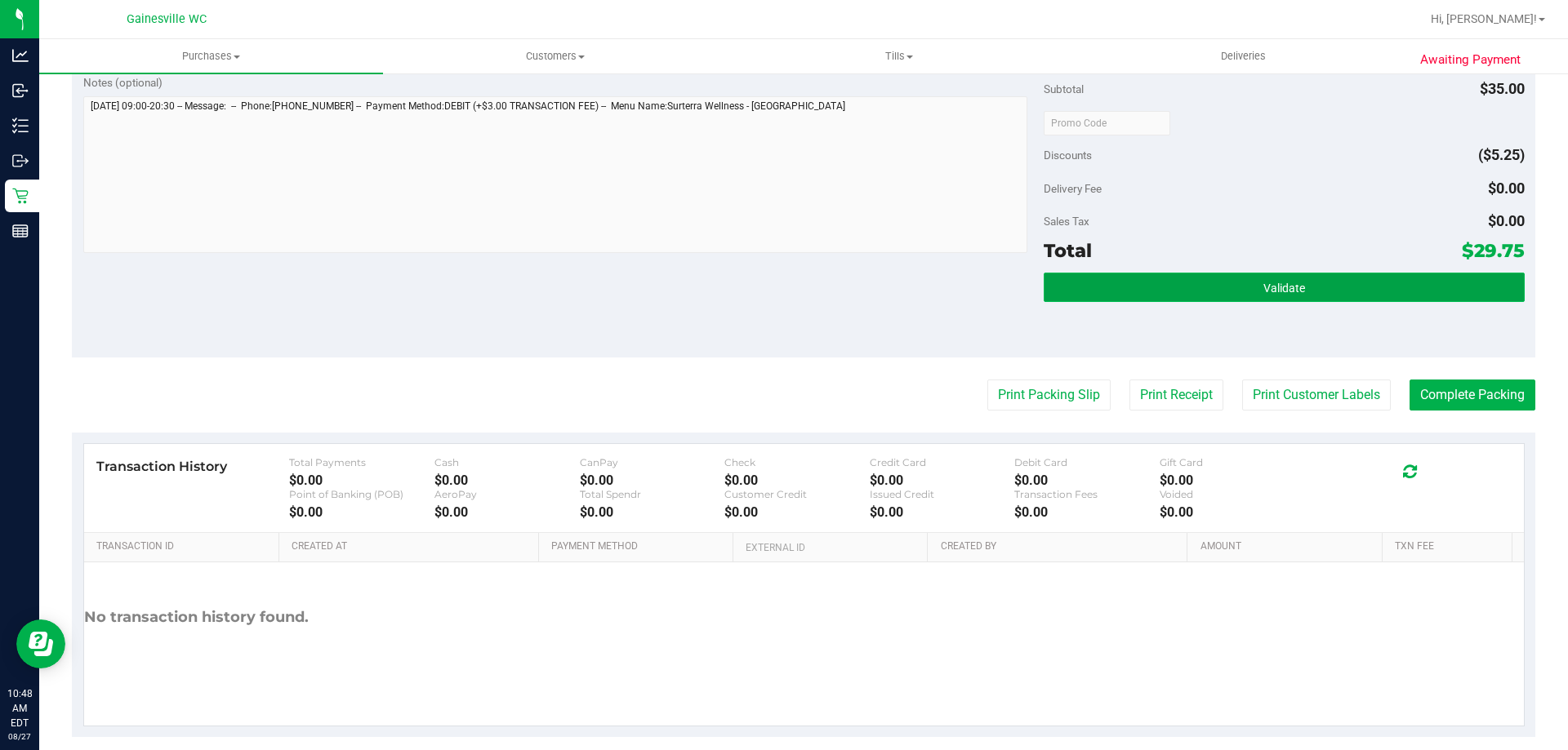
click at [1090, 298] on button "Validate" at bounding box center [1284, 287] width 480 height 29
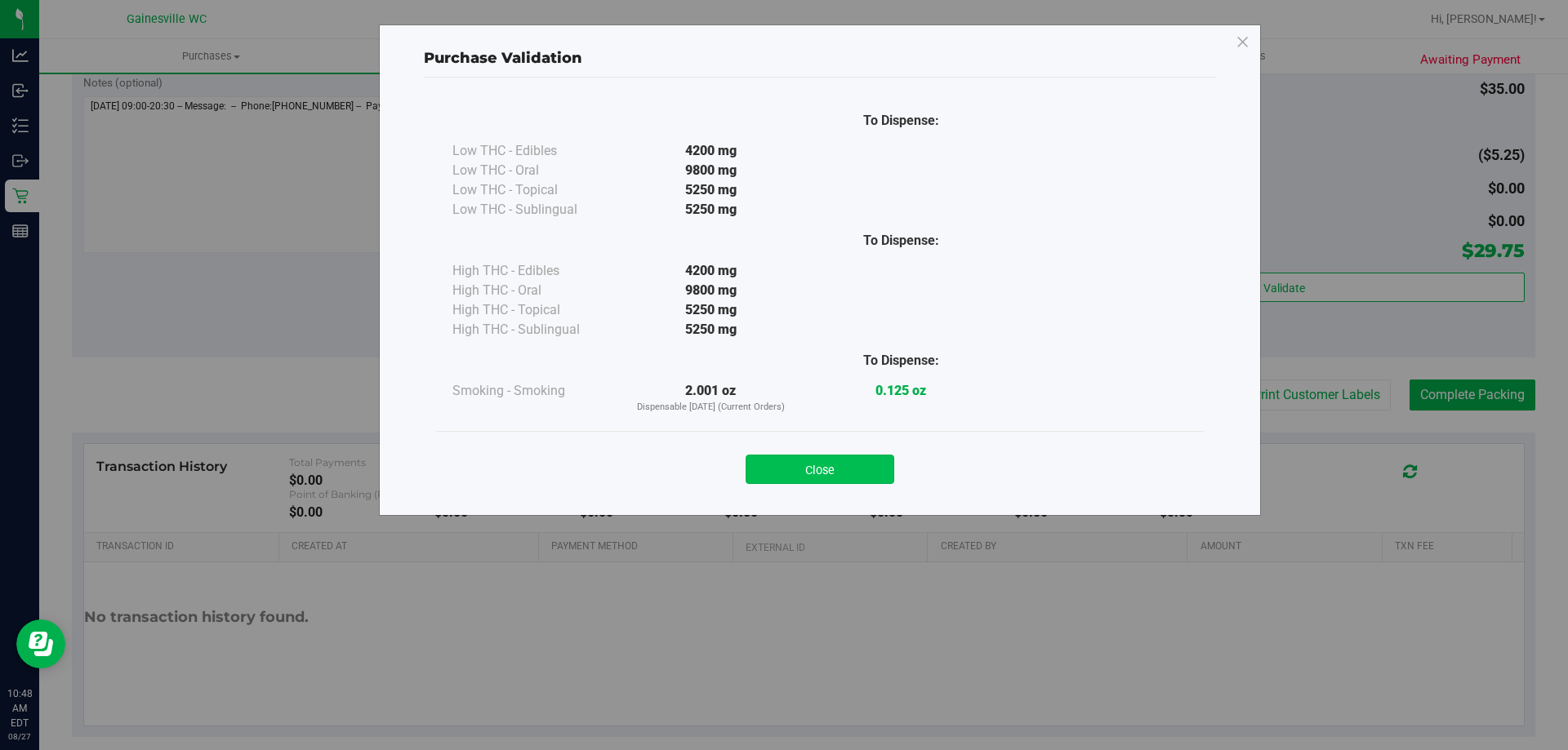
click at [851, 468] on button "Close" at bounding box center [820, 469] width 149 height 29
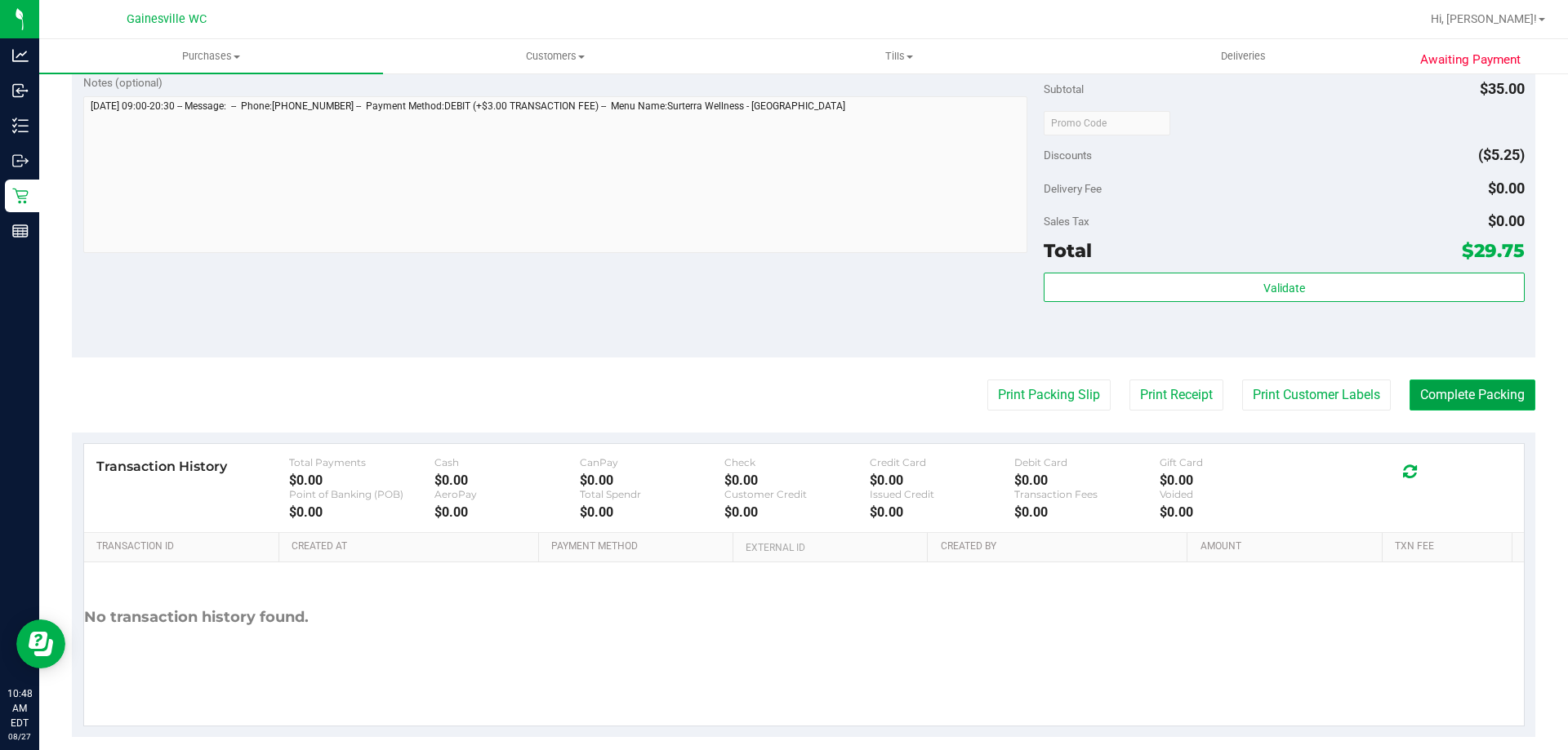
click at [1419, 394] on button "Complete Packing" at bounding box center [1472, 395] width 126 height 31
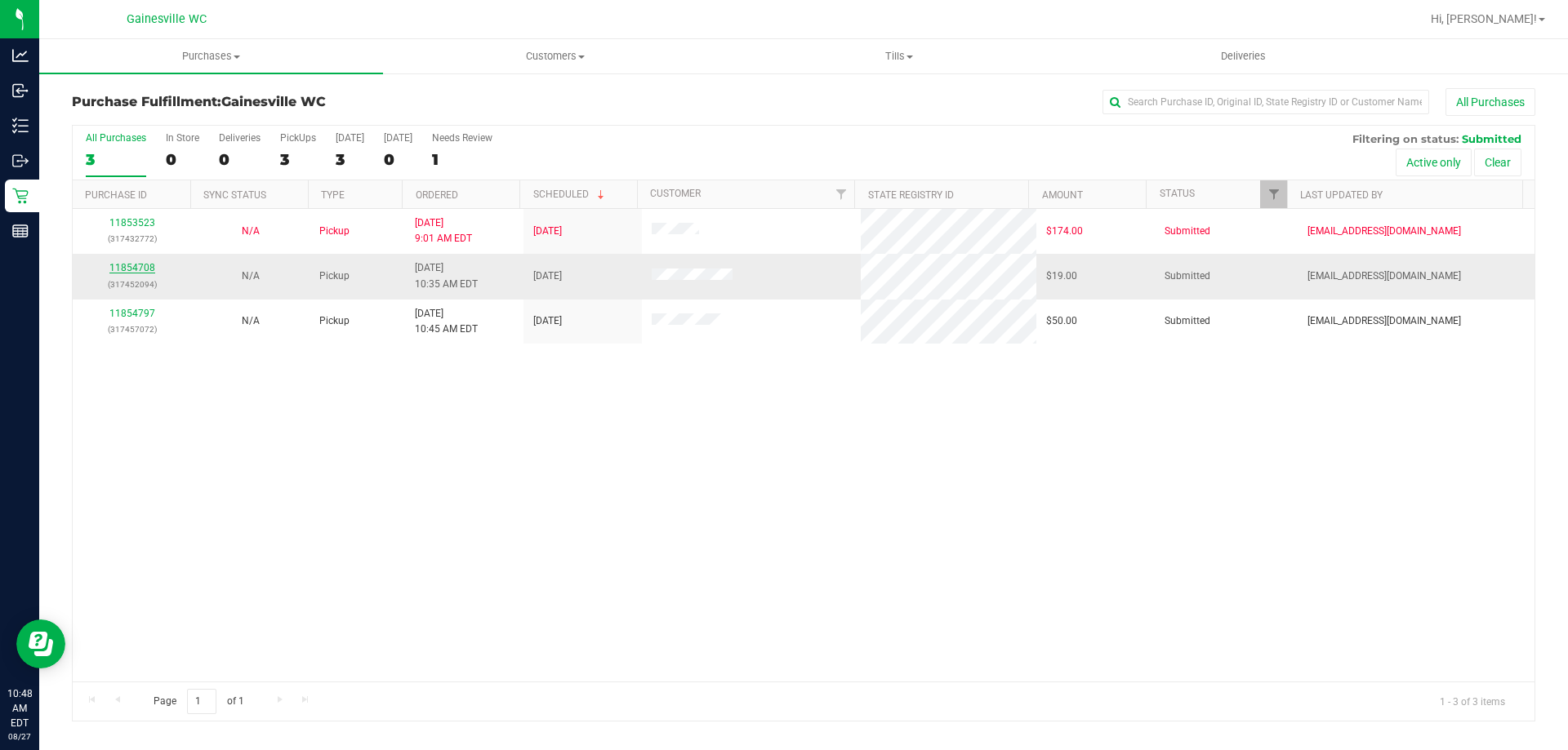
click at [130, 266] on link "11854708" at bounding box center [132, 268] width 46 height 11
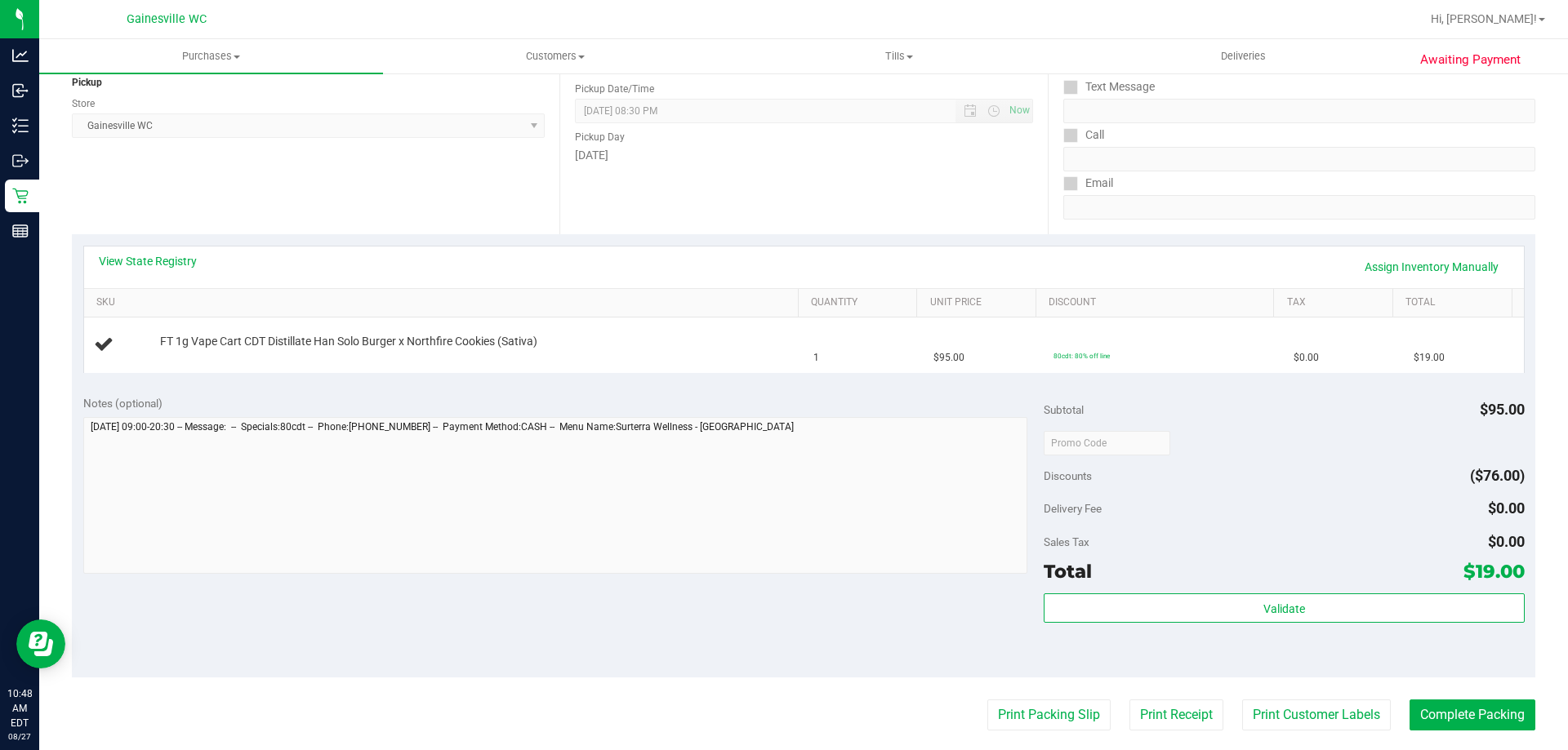
scroll to position [245, 0]
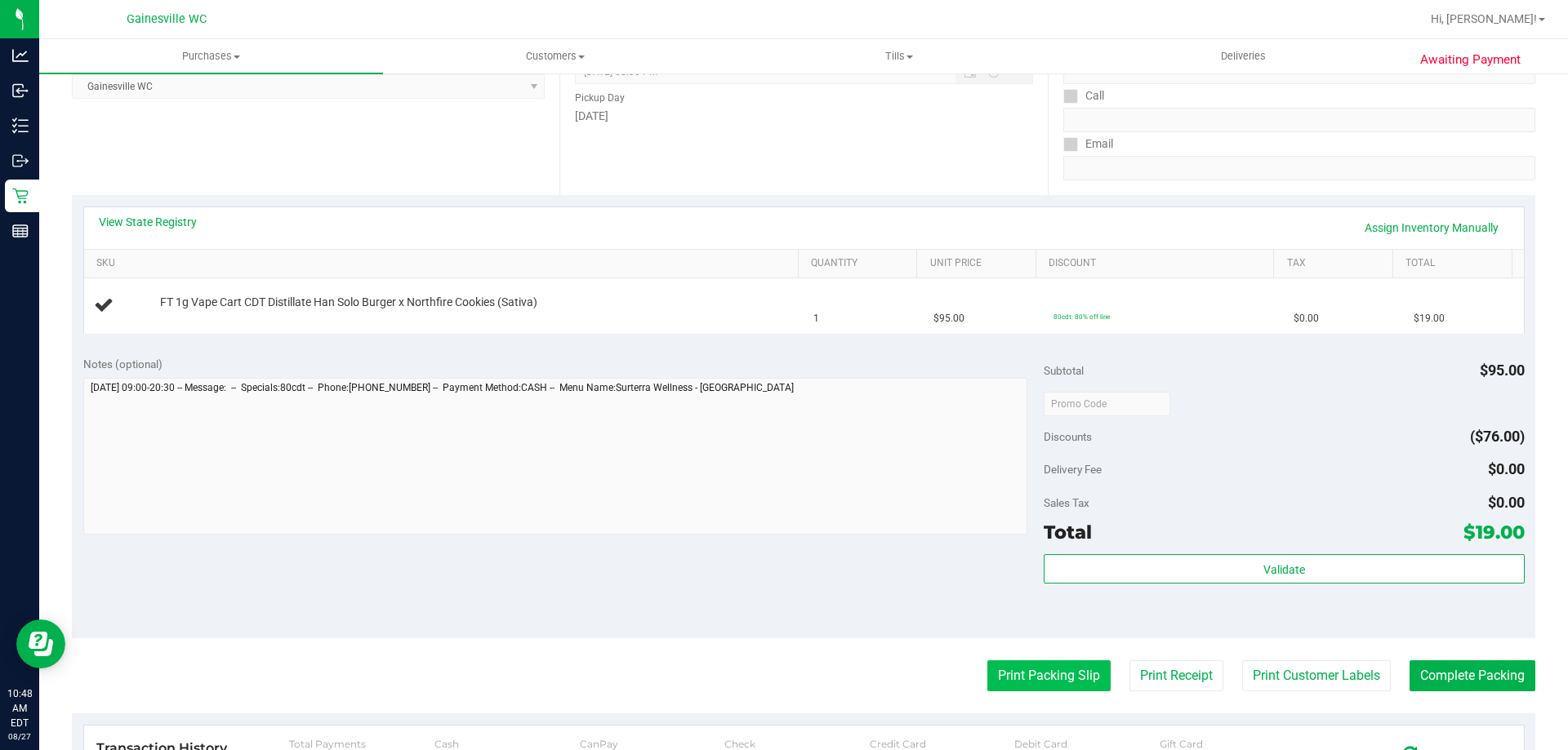
click at [1033, 675] on button "Print Packing Slip" at bounding box center [1049, 676] width 124 height 31
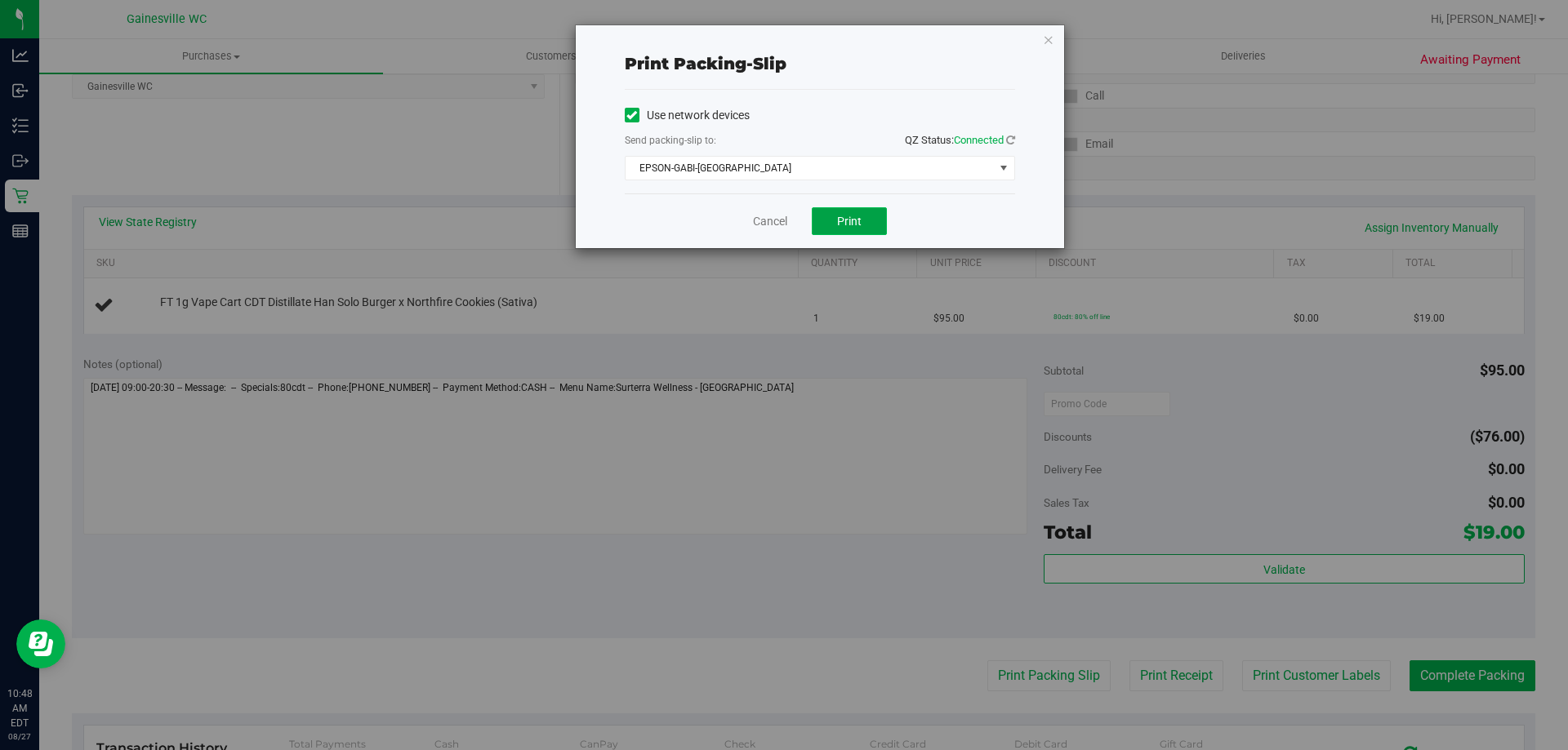
click at [876, 223] on button "Print" at bounding box center [850, 221] width 75 height 28
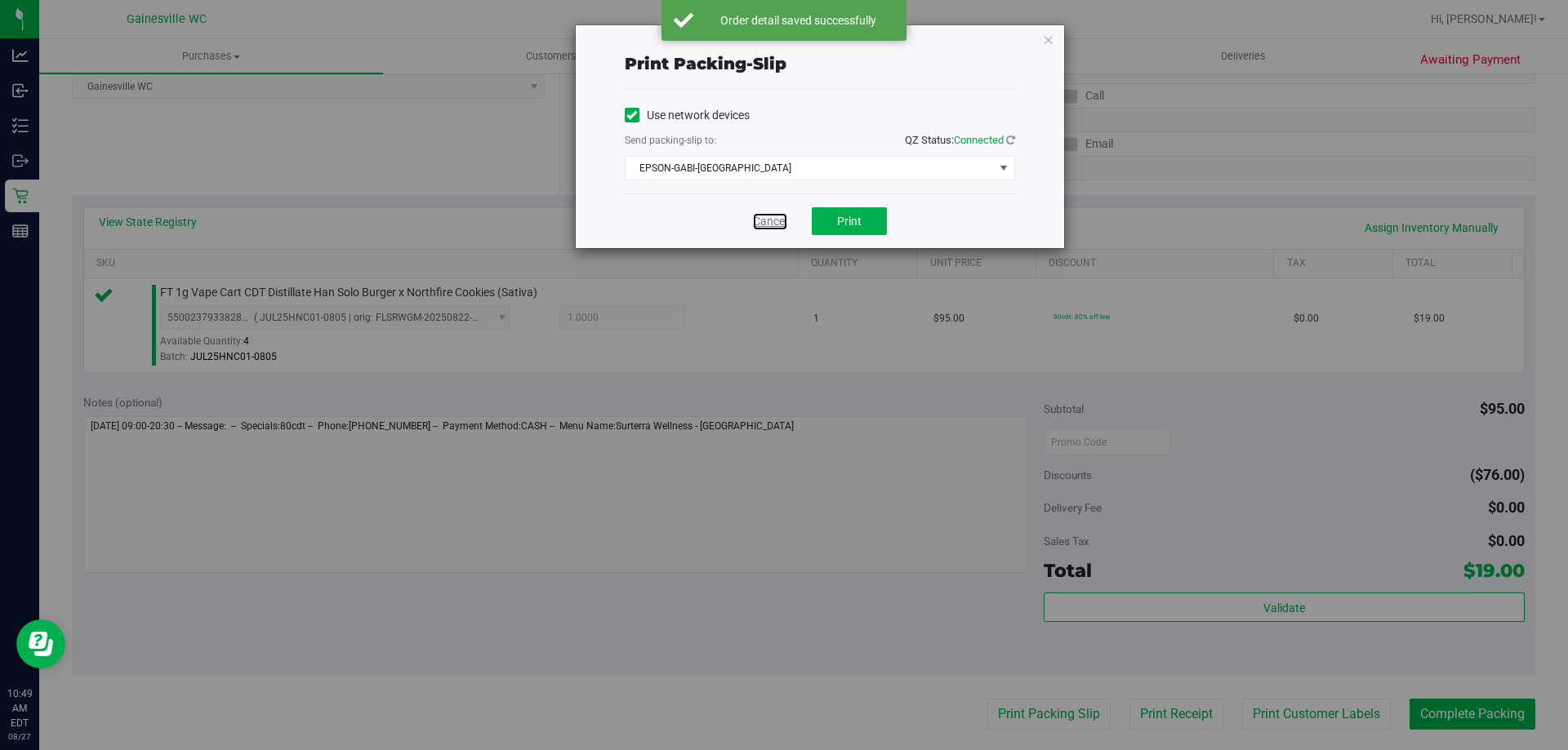
click at [766, 224] on link "Cancel" at bounding box center [770, 221] width 35 height 17
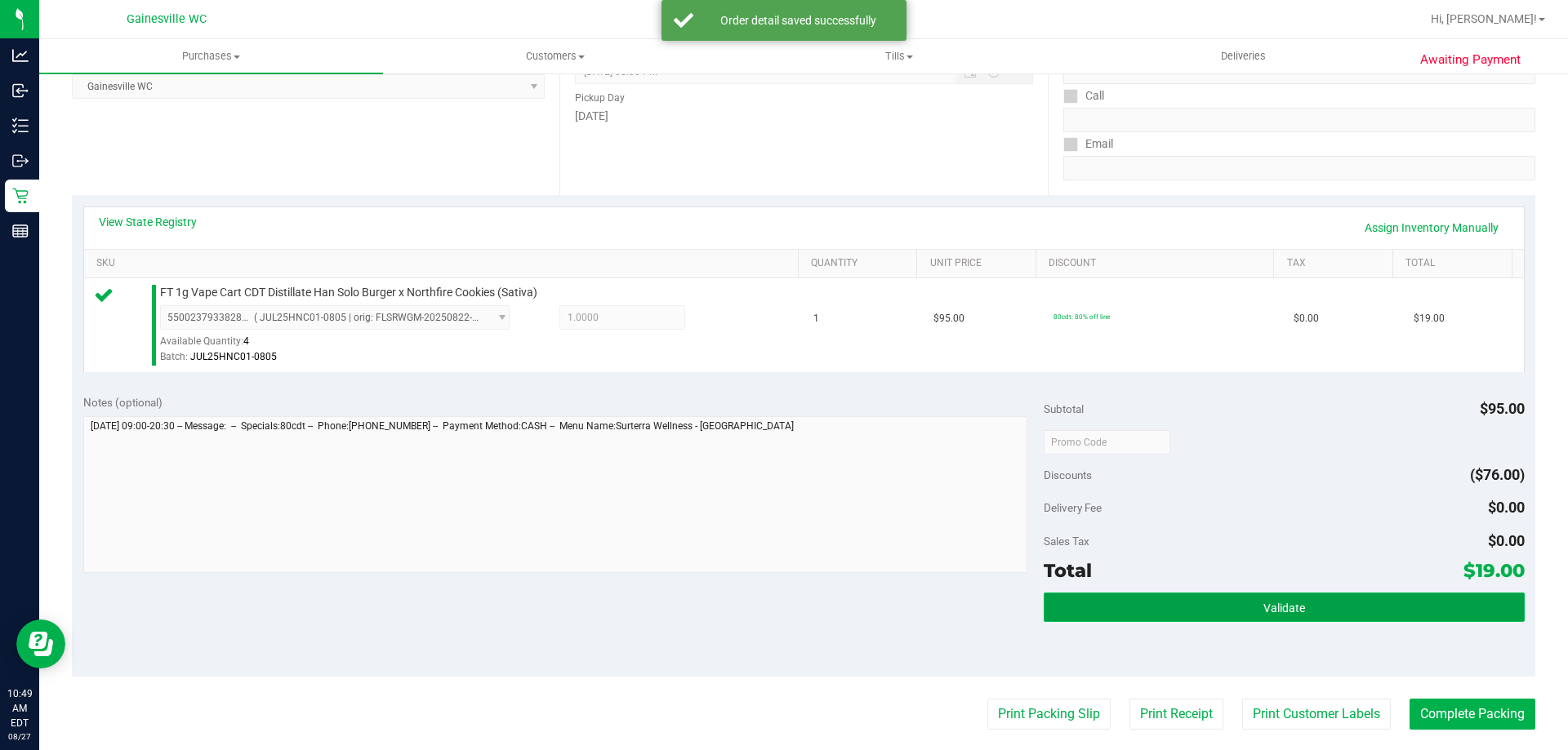
click at [1312, 597] on button "Validate" at bounding box center [1284, 607] width 480 height 29
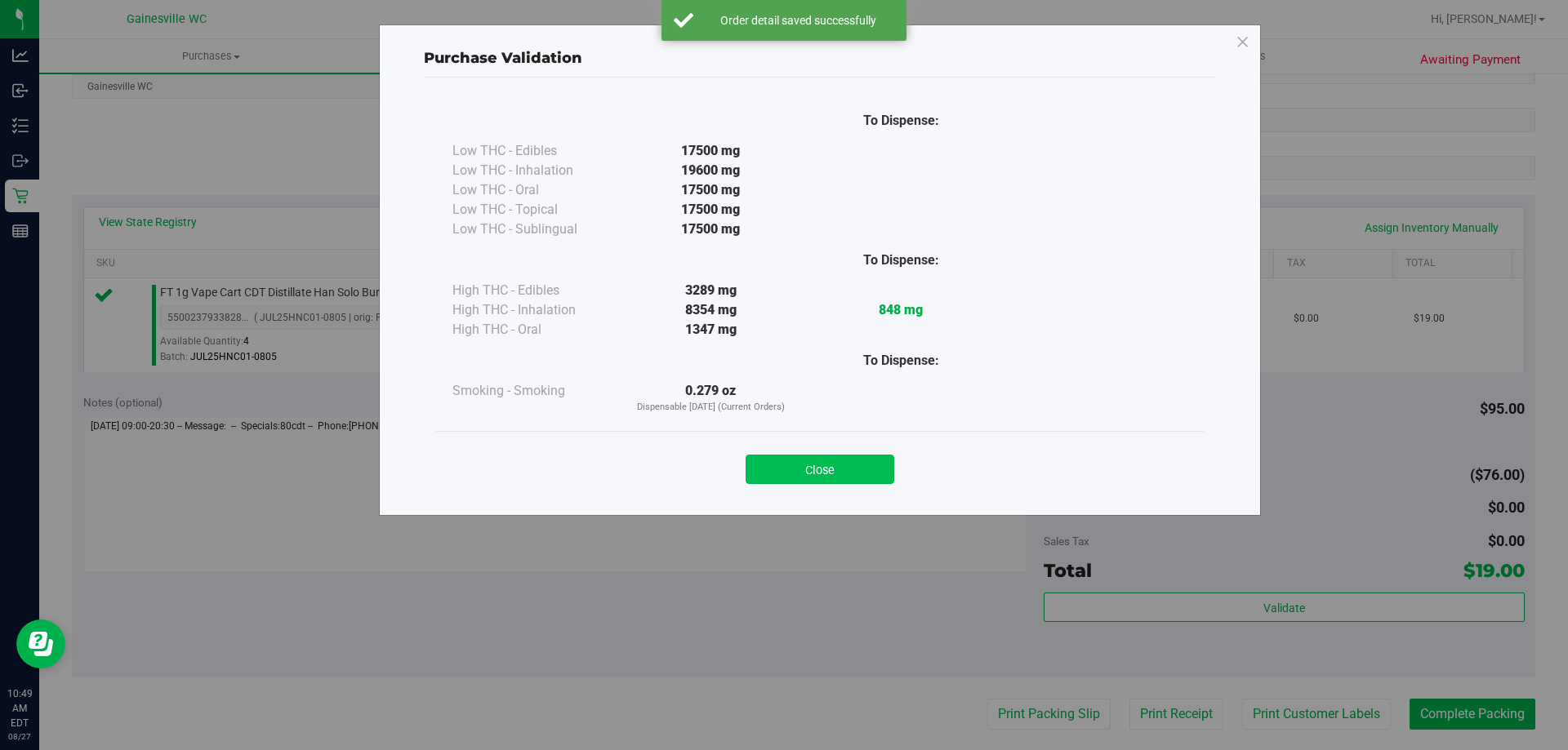
click at [841, 481] on button "Close" at bounding box center [820, 469] width 149 height 29
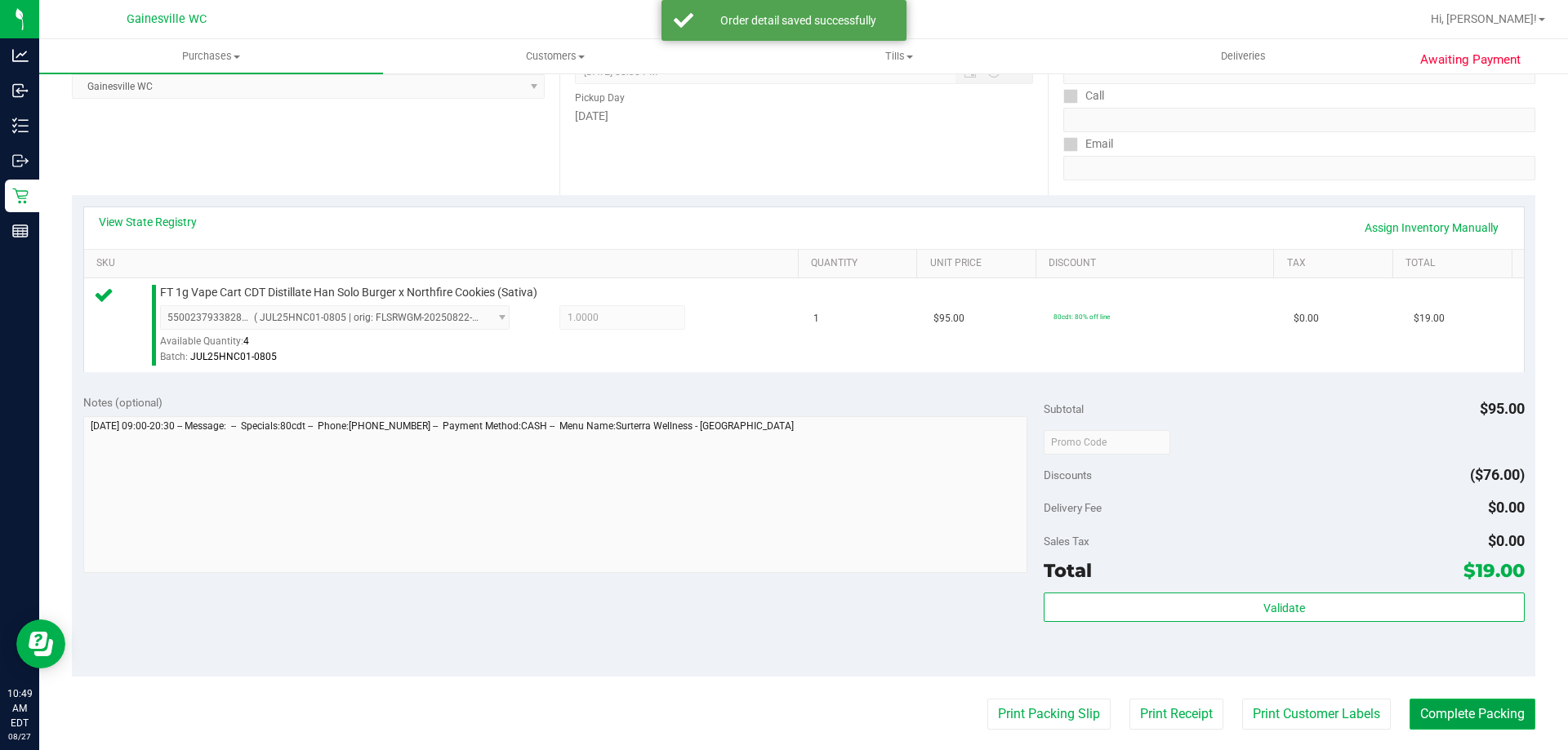
click at [1440, 711] on button "Complete Packing" at bounding box center [1472, 714] width 126 height 31
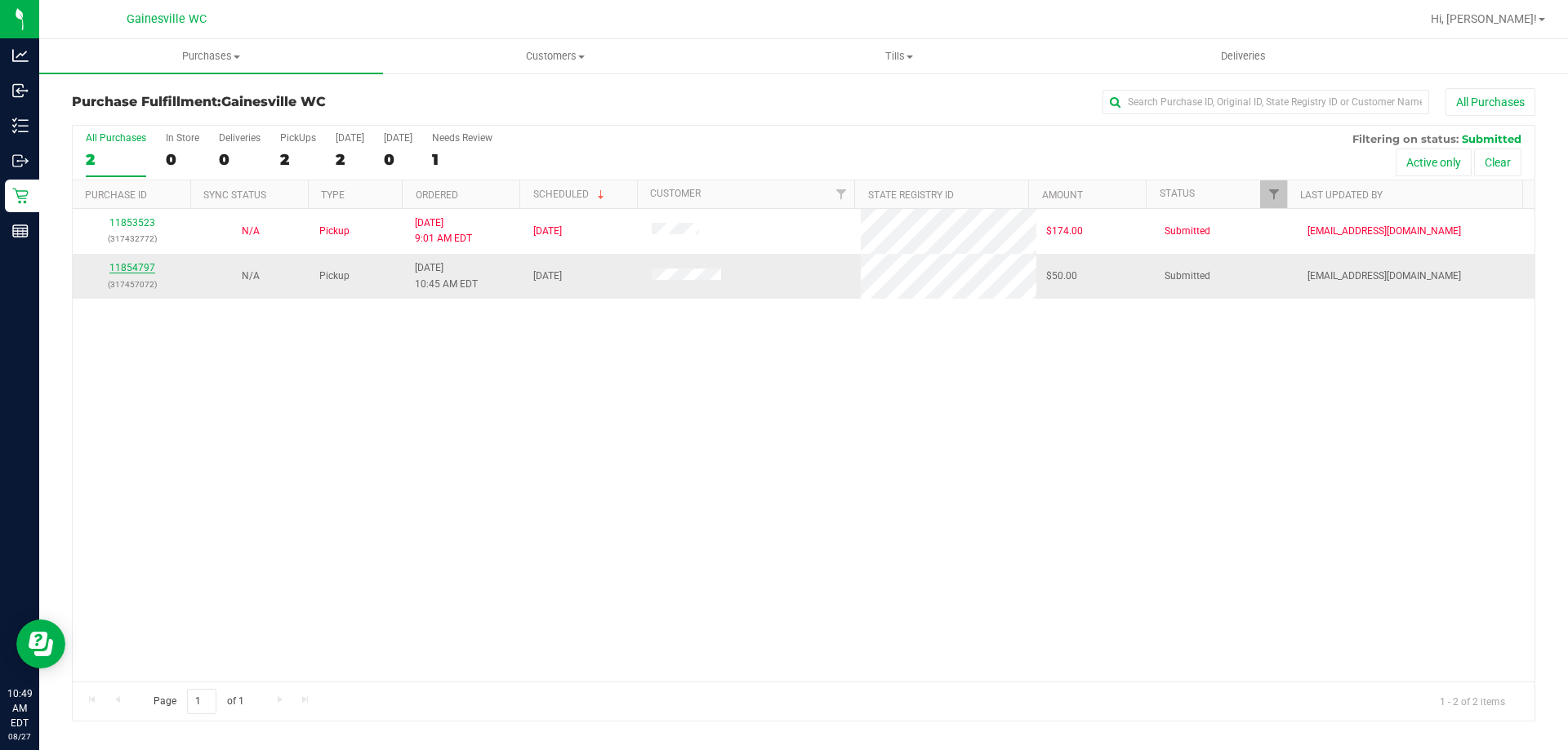
click at [116, 264] on link "11854797" at bounding box center [132, 268] width 46 height 11
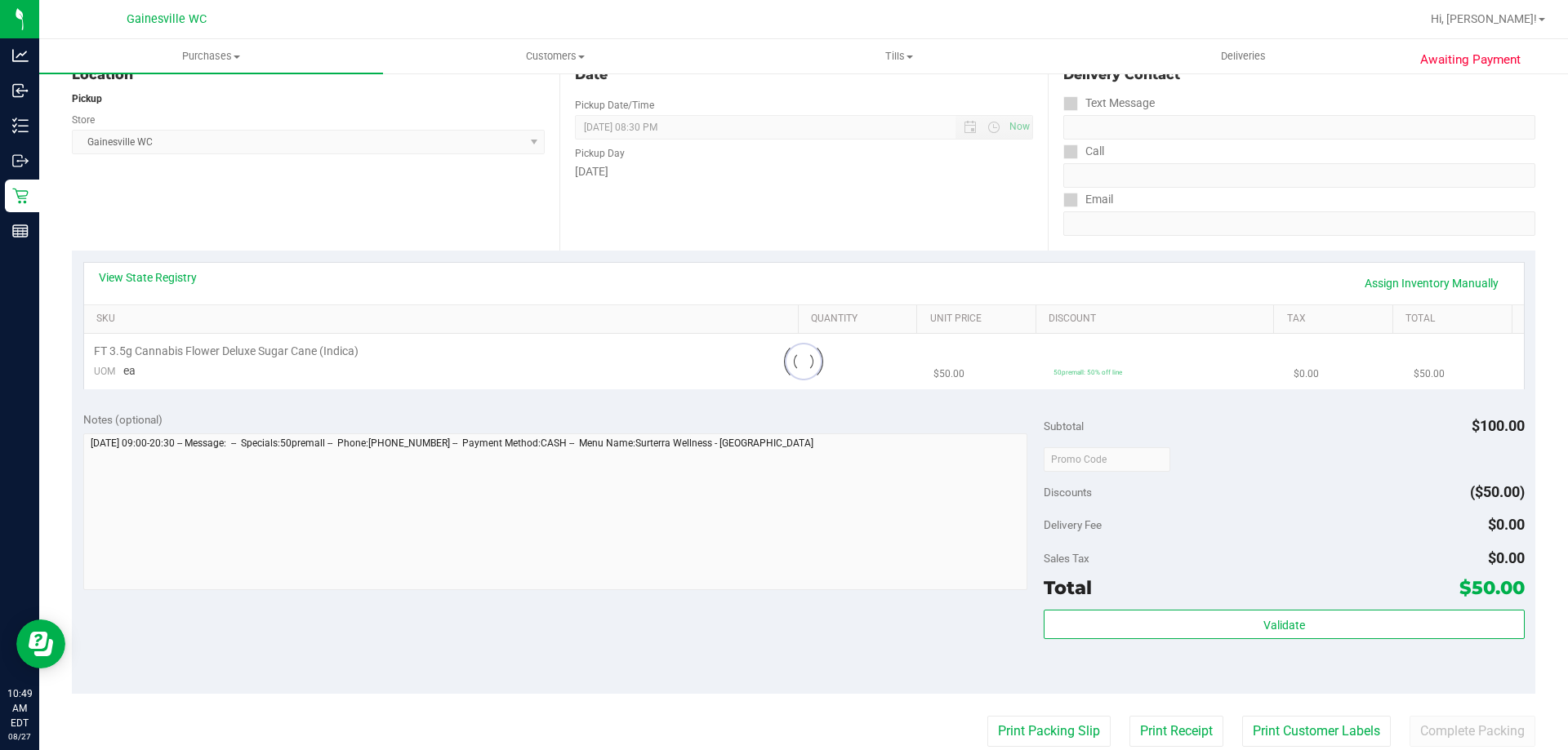
scroll to position [245, 0]
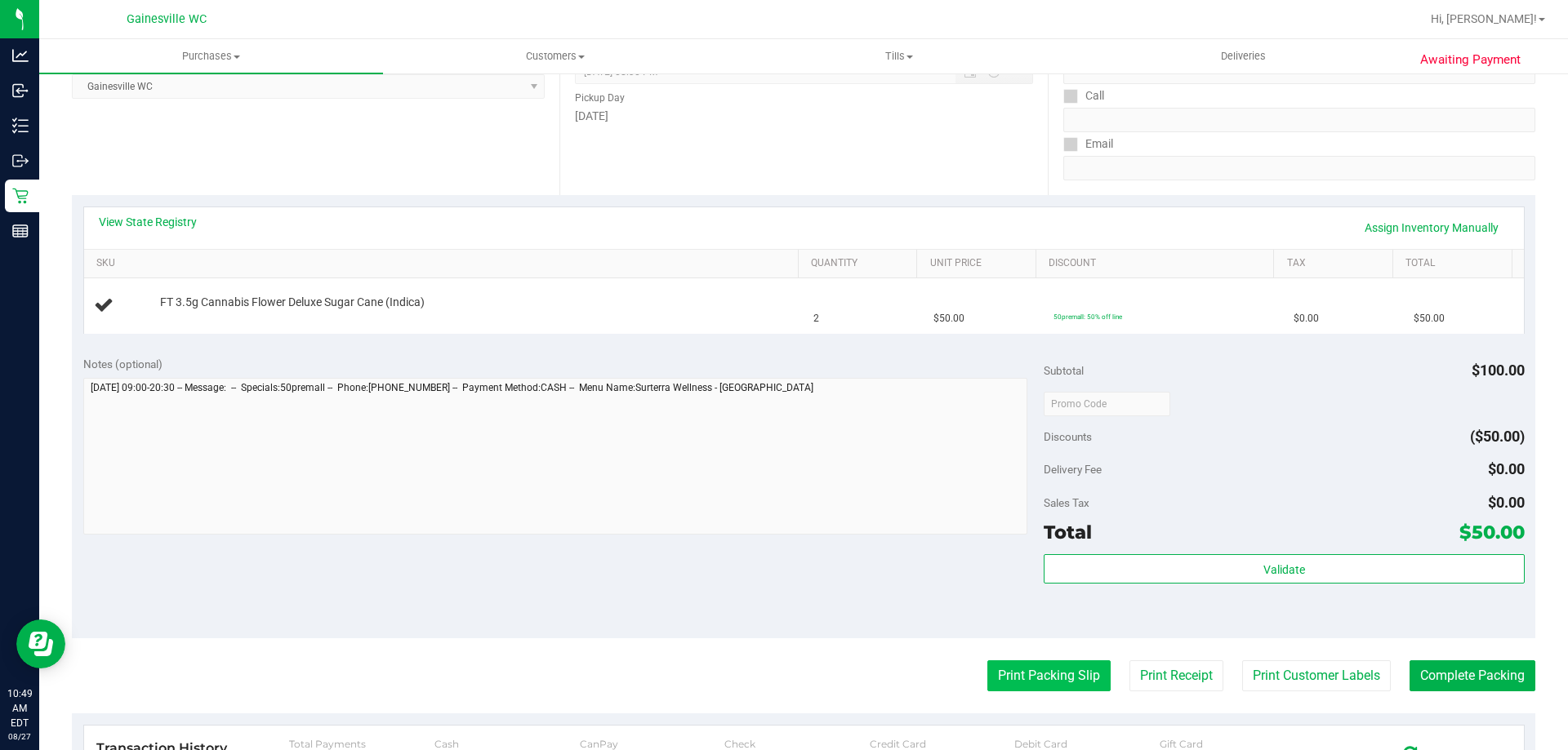
click at [1046, 676] on button "Print Packing Slip" at bounding box center [1049, 676] width 124 height 31
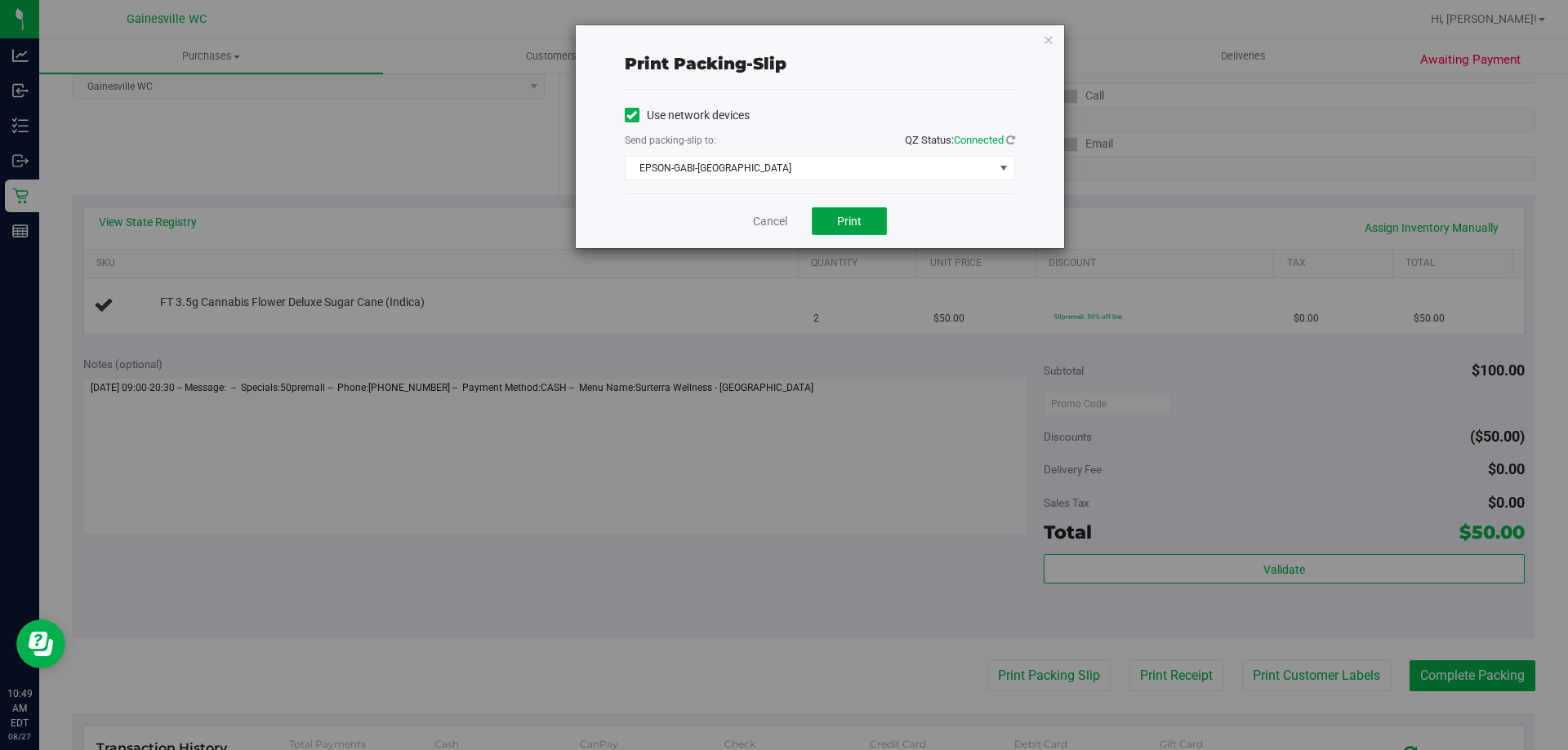
click at [846, 213] on button "Print" at bounding box center [850, 221] width 75 height 28
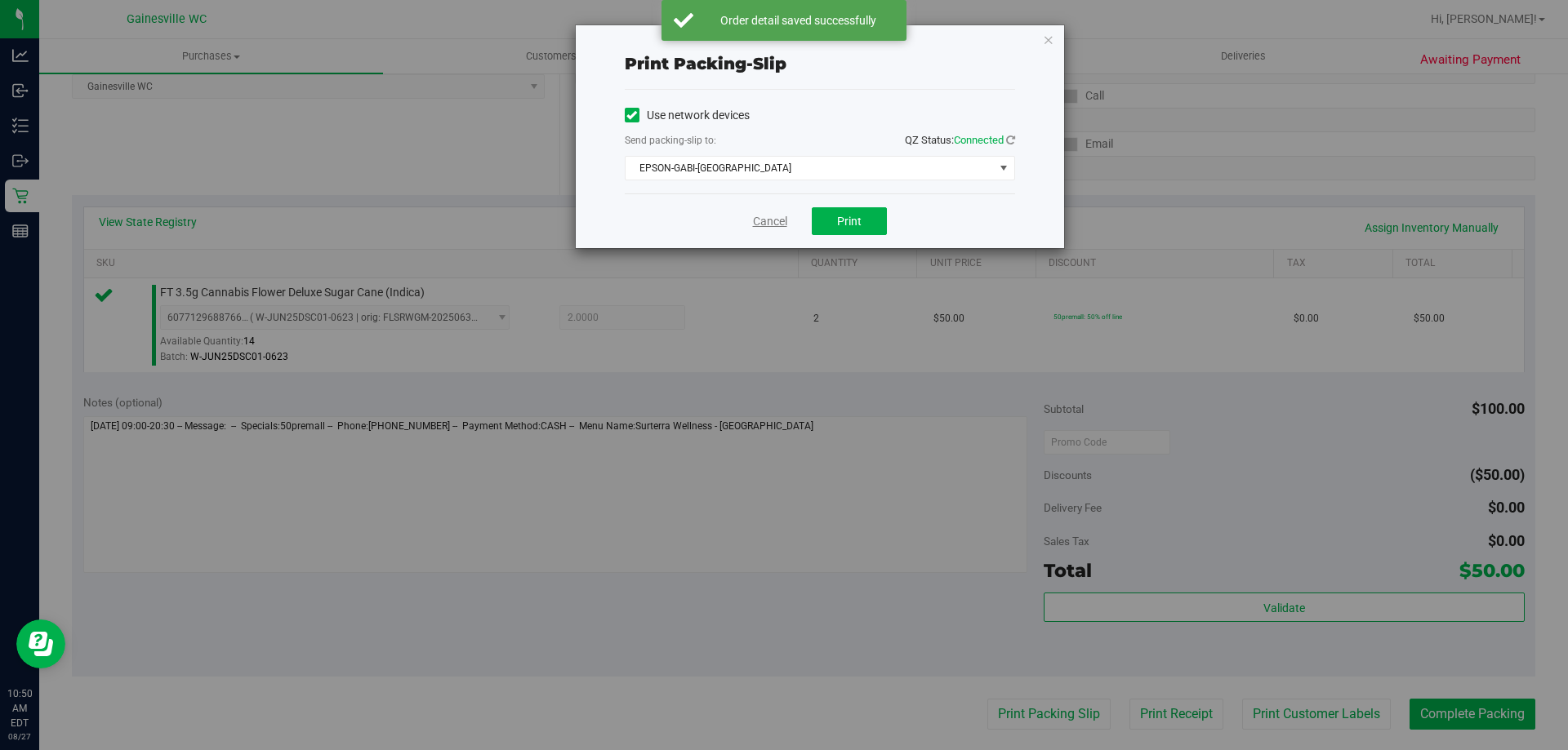
click at [782, 218] on link "Cancel" at bounding box center [770, 221] width 35 height 17
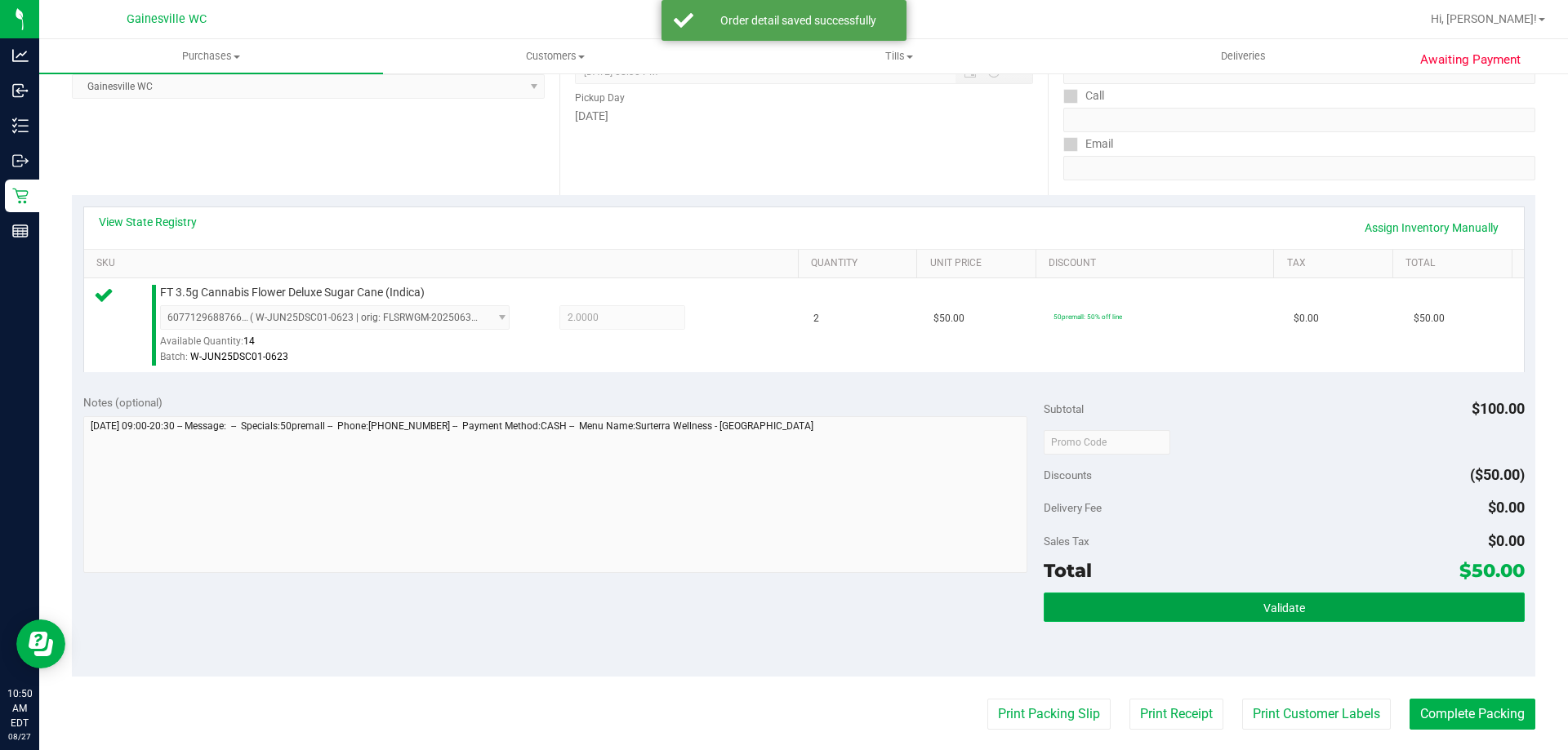
click at [1295, 599] on button "Validate" at bounding box center [1284, 607] width 480 height 29
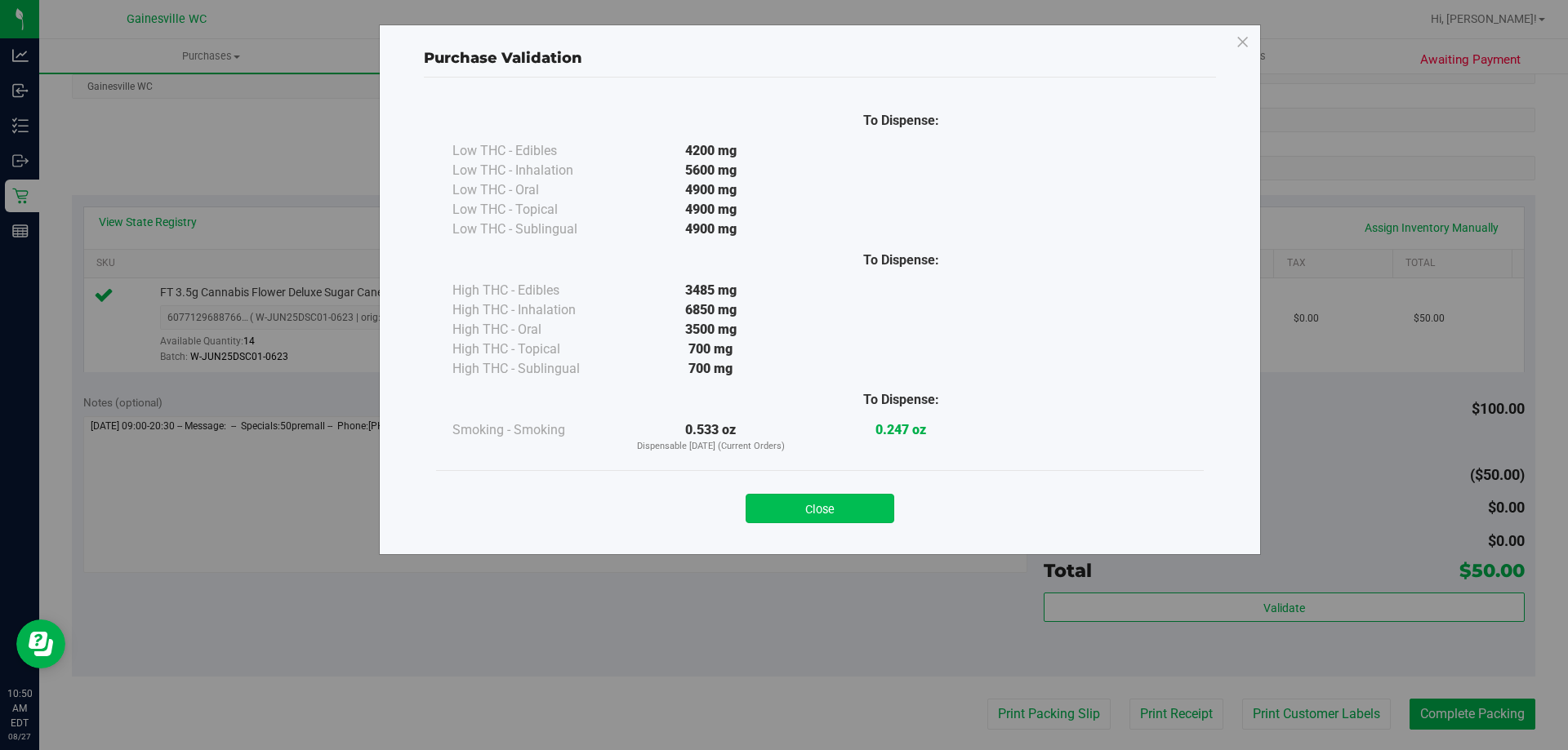
click at [855, 503] on button "Close" at bounding box center [820, 508] width 149 height 29
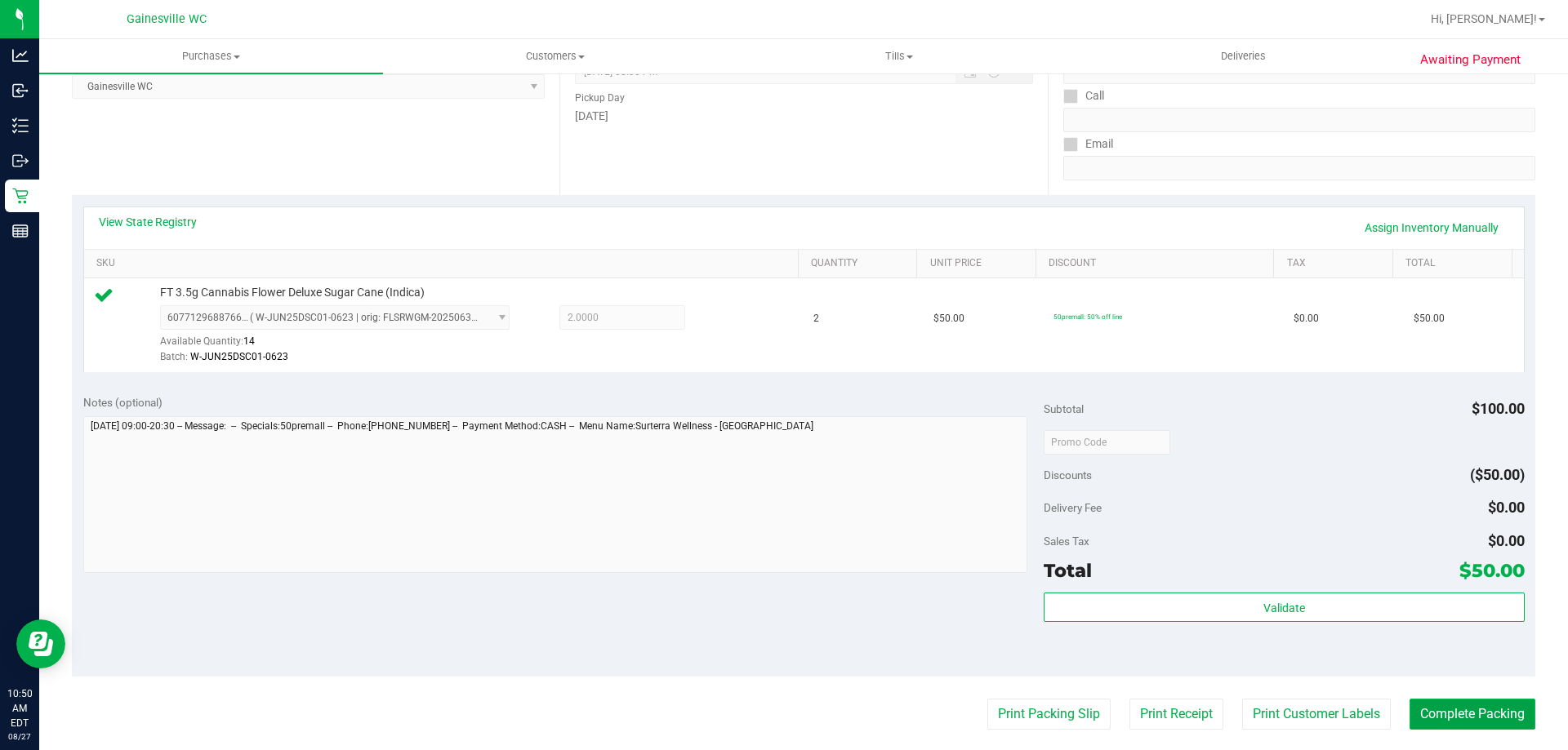
click at [1432, 712] on button "Complete Packing" at bounding box center [1472, 714] width 126 height 31
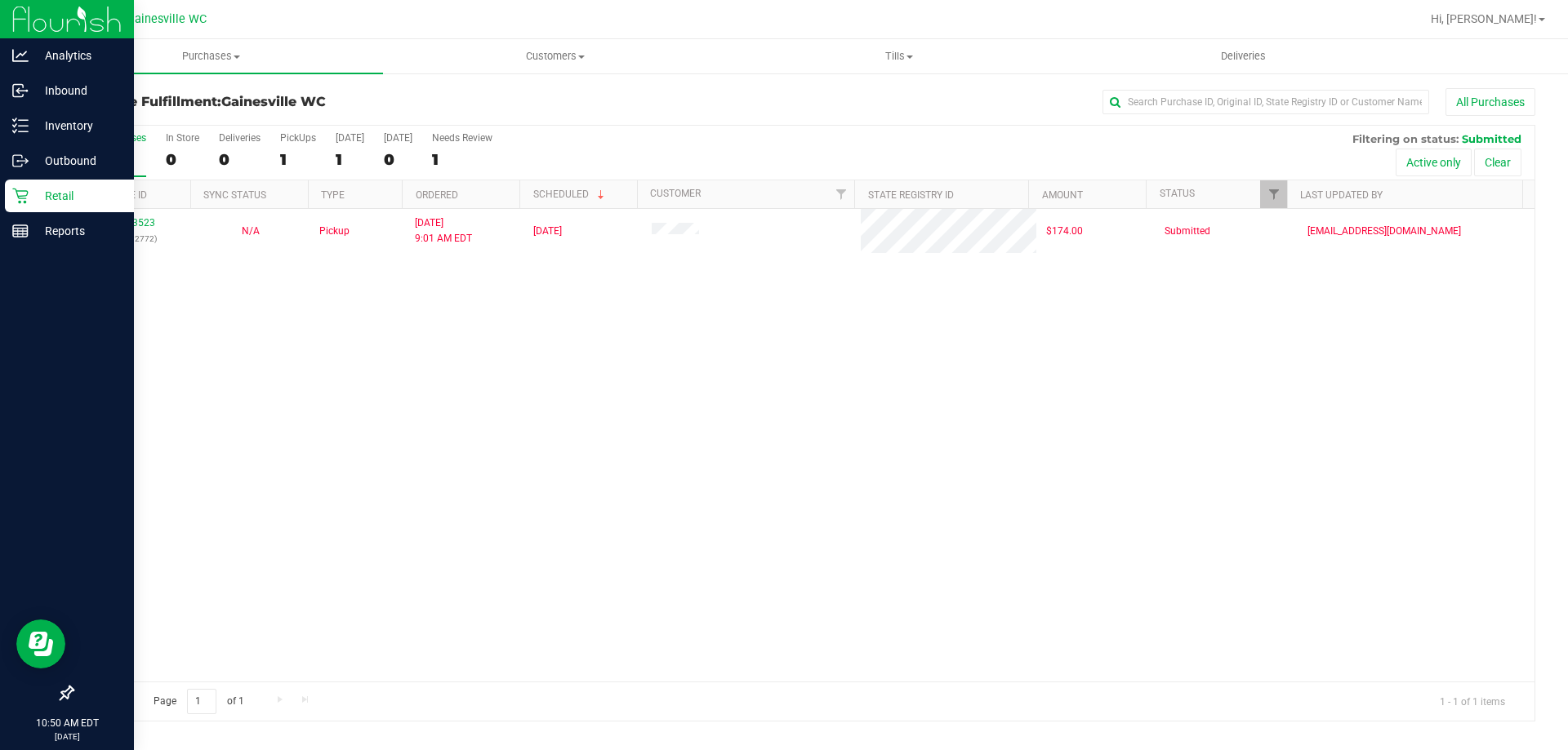
click at [36, 196] on p "Retail" at bounding box center [77, 196] width 98 height 20
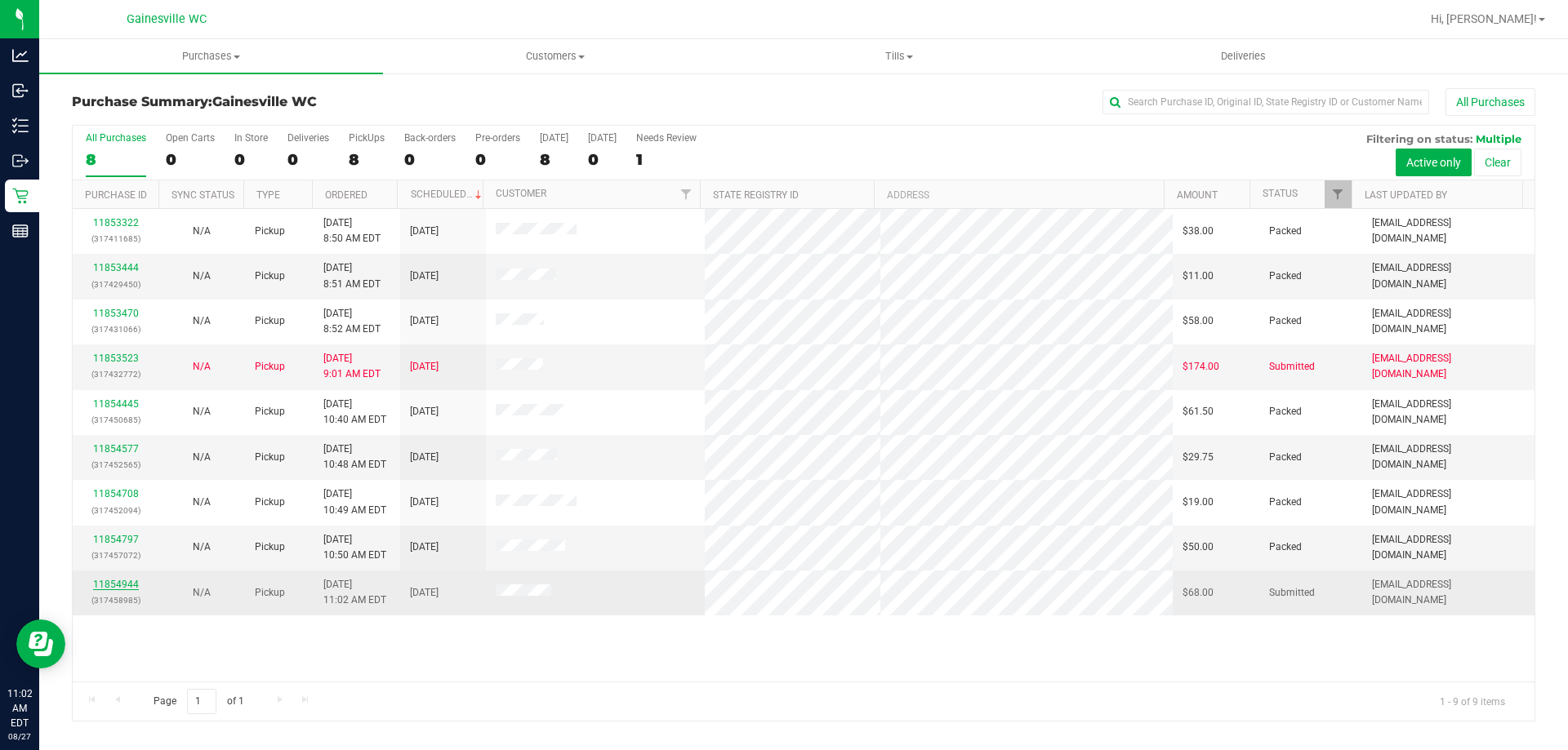
click at [104, 580] on link "11854944" at bounding box center [115, 585] width 46 height 11
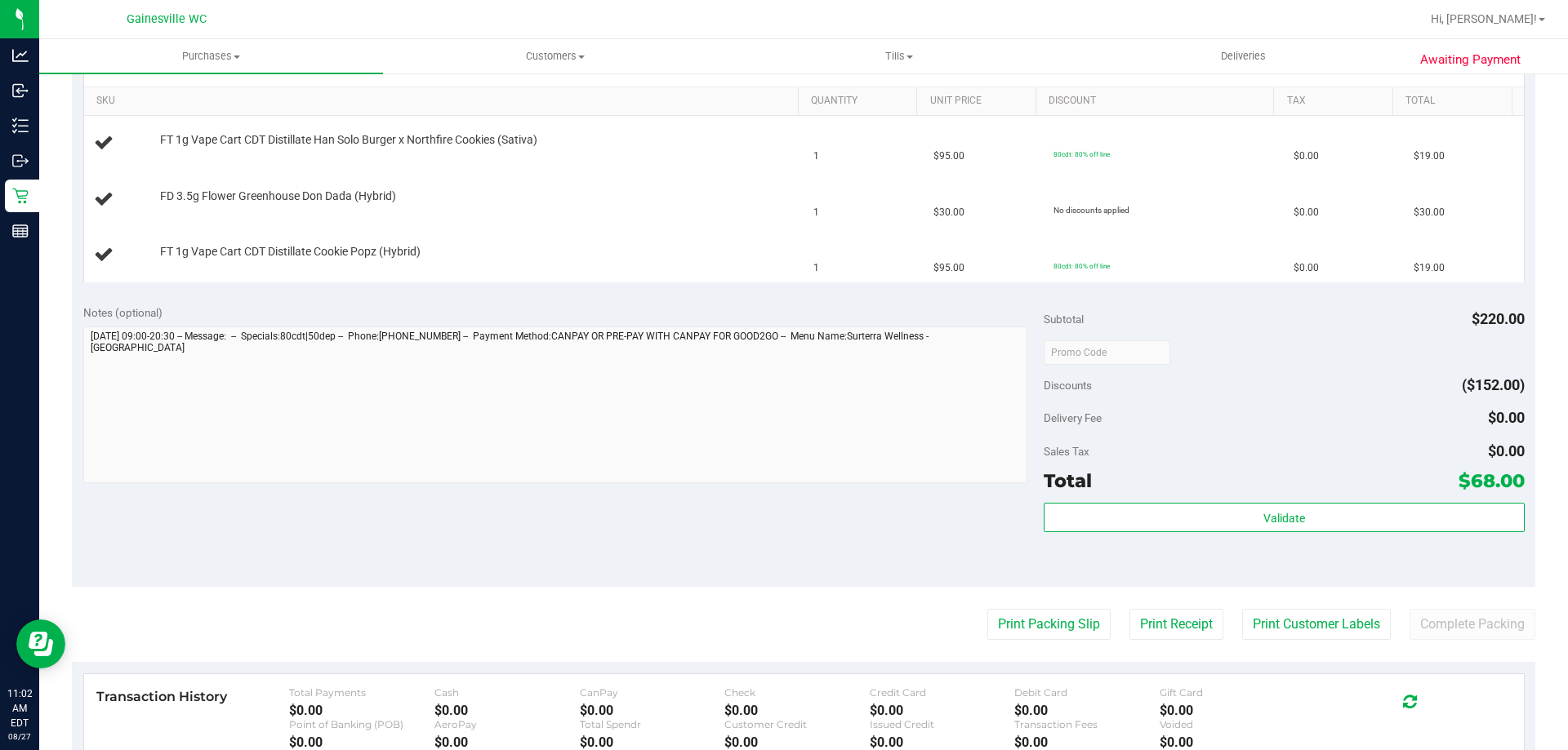
scroll to position [409, 0]
drag, startPoint x: 1005, startPoint y: 595, endPoint x: 995, endPoint y: 615, distance: 22.4
click at [1004, 598] on purchase-details "Back Edit Purchase Cancel Purchase View Profile # 11854944 BioTrack ID: - Submi…" at bounding box center [804, 323] width 1464 height 1287
click at [995, 615] on button "Print Packing Slip" at bounding box center [1049, 623] width 124 height 31
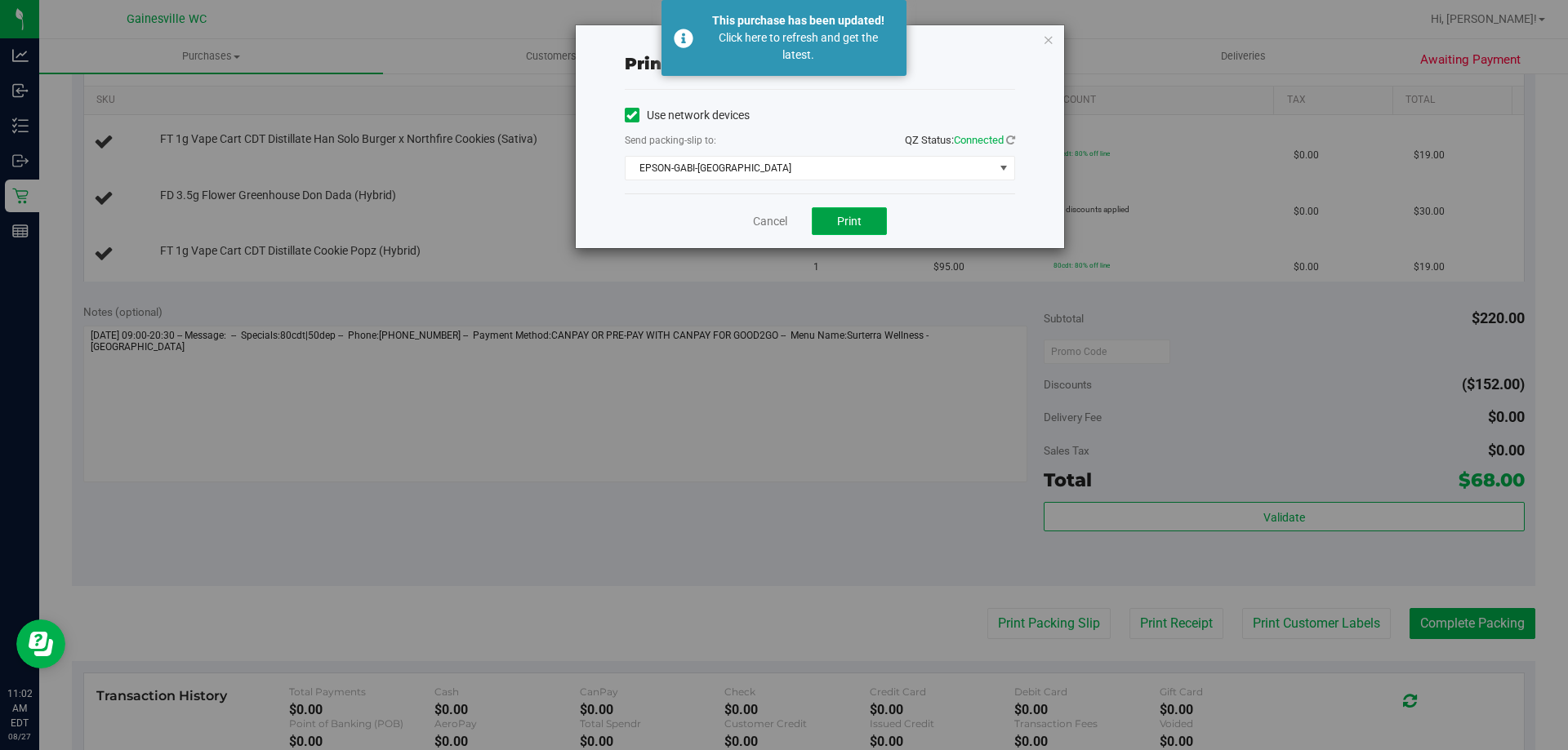
click at [871, 222] on button "Print" at bounding box center [850, 221] width 75 height 28
click at [776, 218] on link "Cancel" at bounding box center [770, 221] width 35 height 17
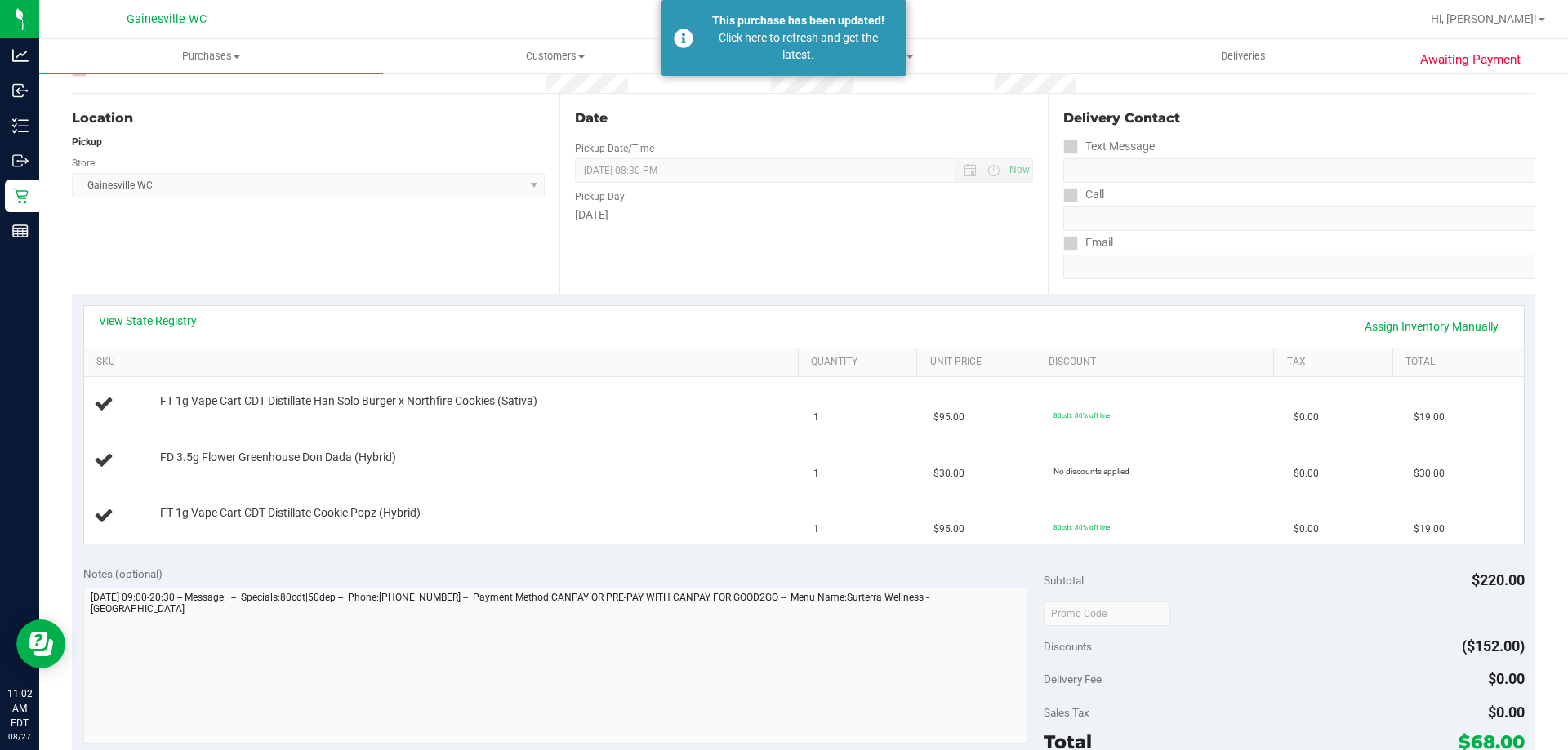
scroll to position [163, 0]
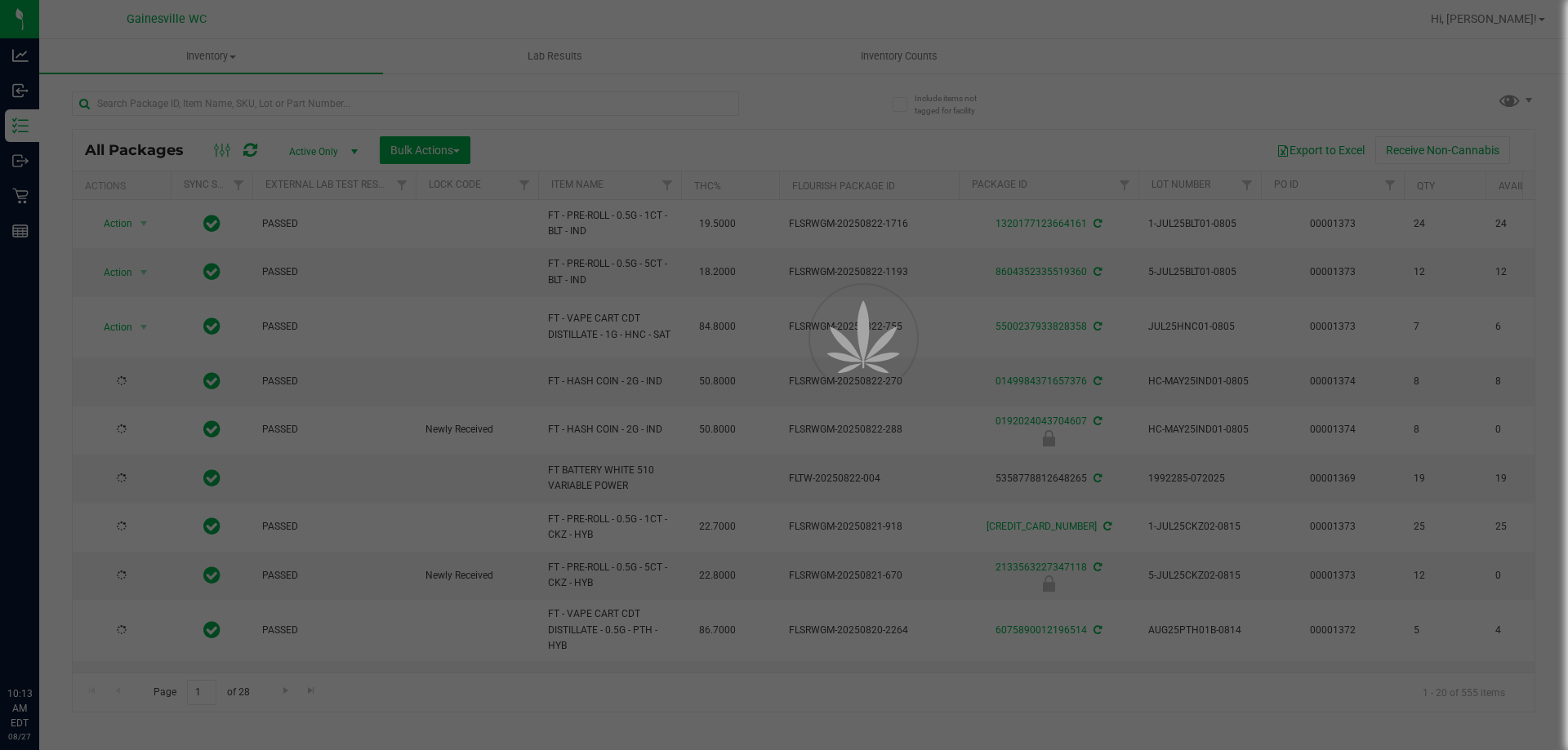
click at [265, 95] on div at bounding box center [784, 375] width 1568 height 750
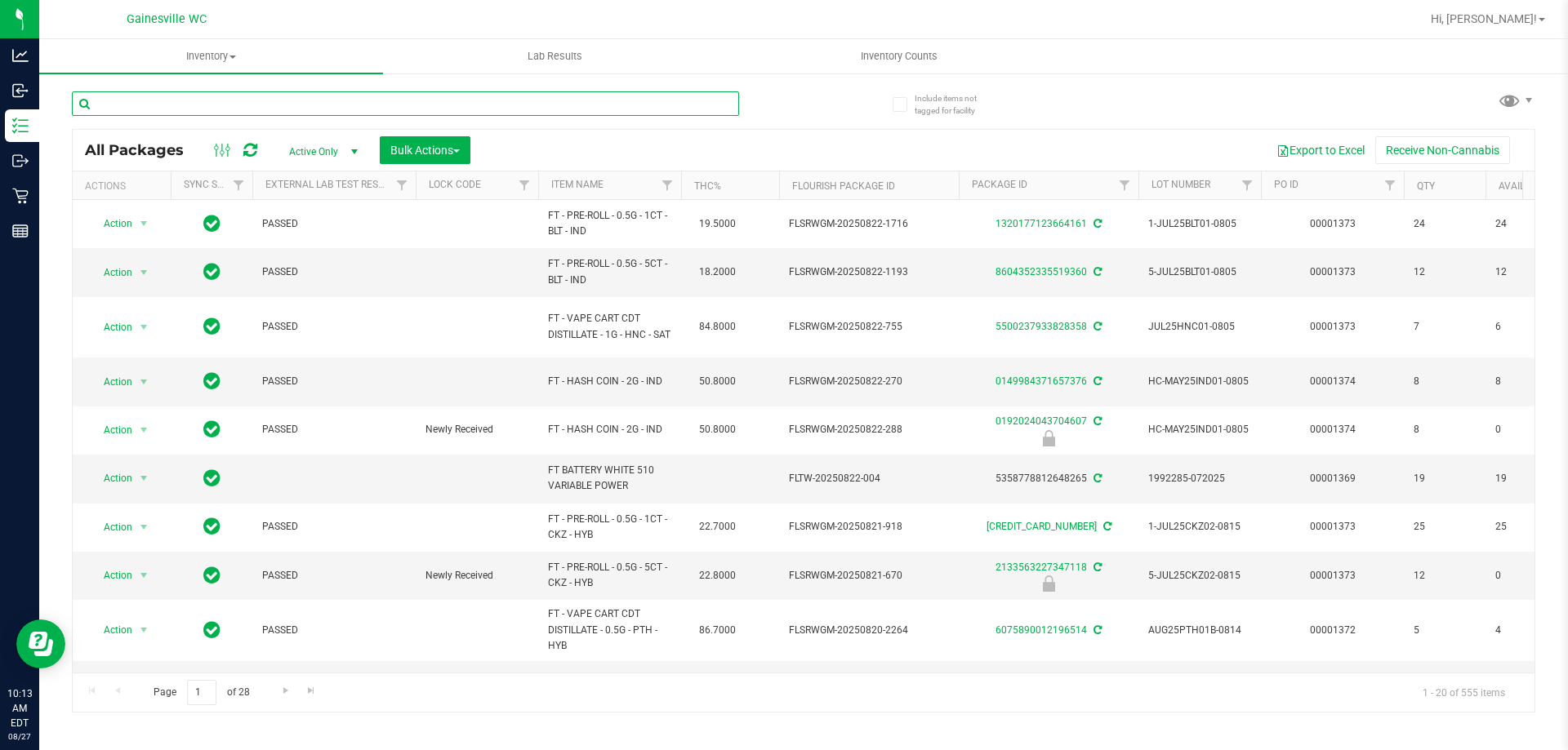
click at [265, 95] on input "text" at bounding box center [406, 104] width 668 height 24
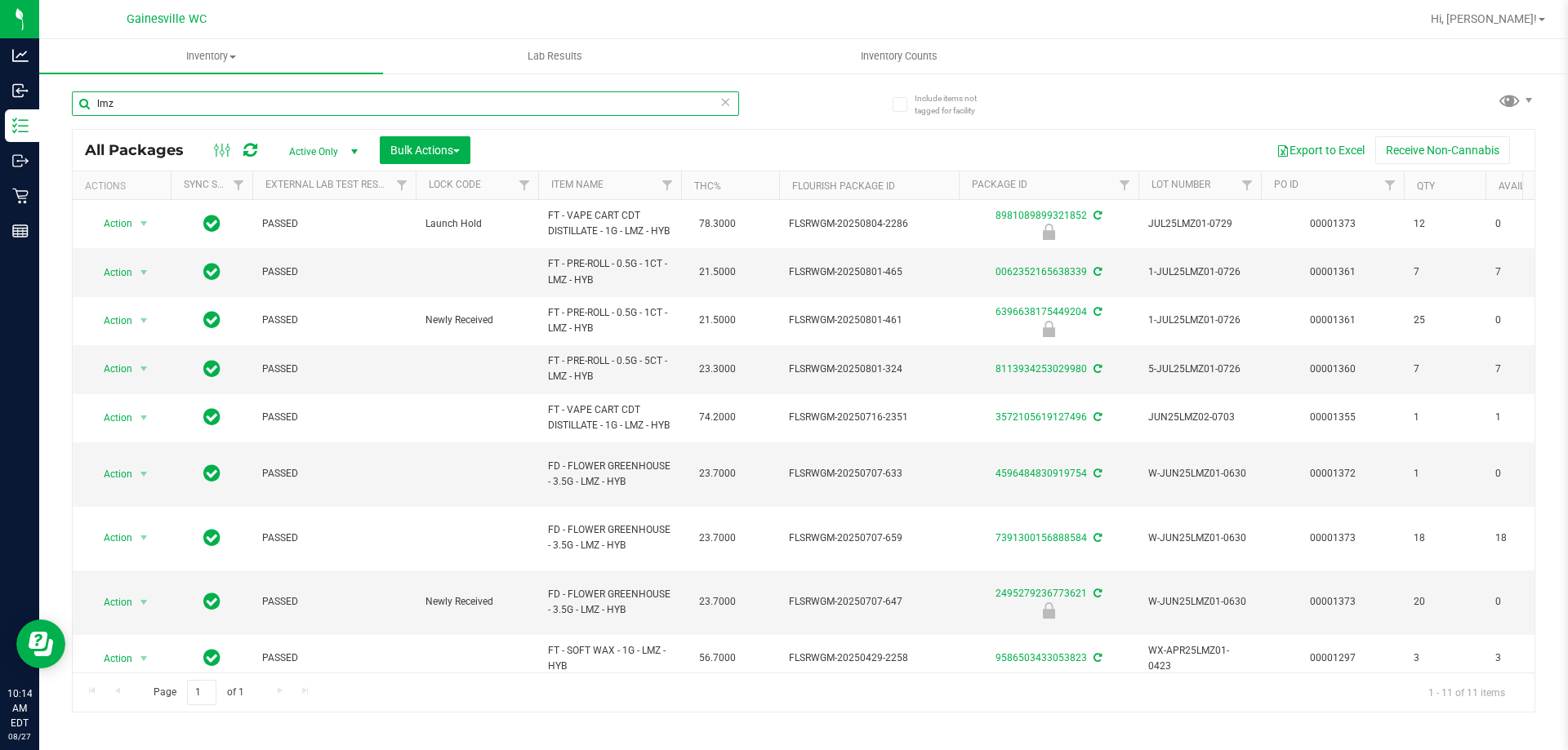
type input "lmz"
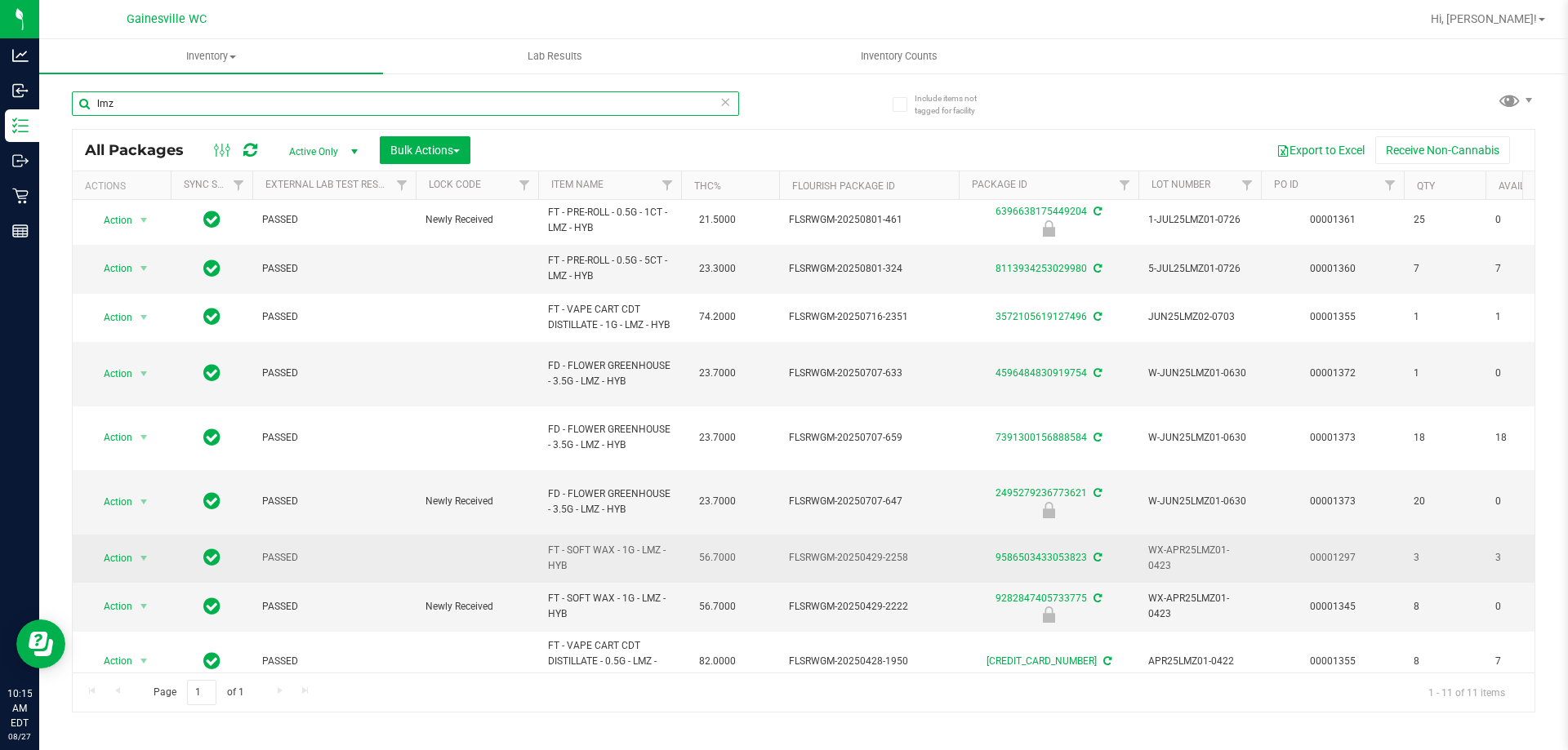
scroll to position [110, 0]
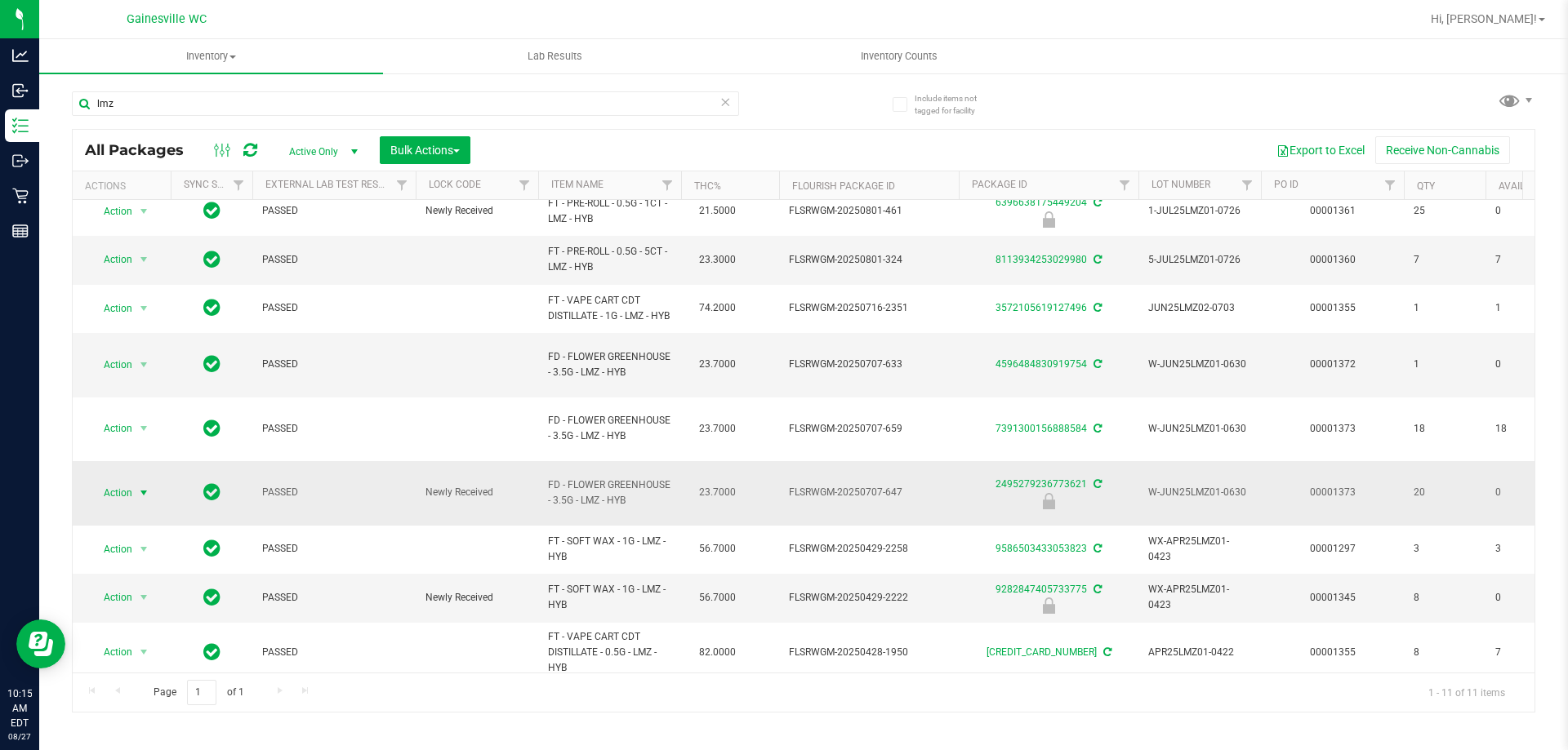
click at [137, 487] on span "select" at bounding box center [143, 493] width 13 height 13
click at [149, 661] on li "Unlock package" at bounding box center [142, 673] width 104 height 24
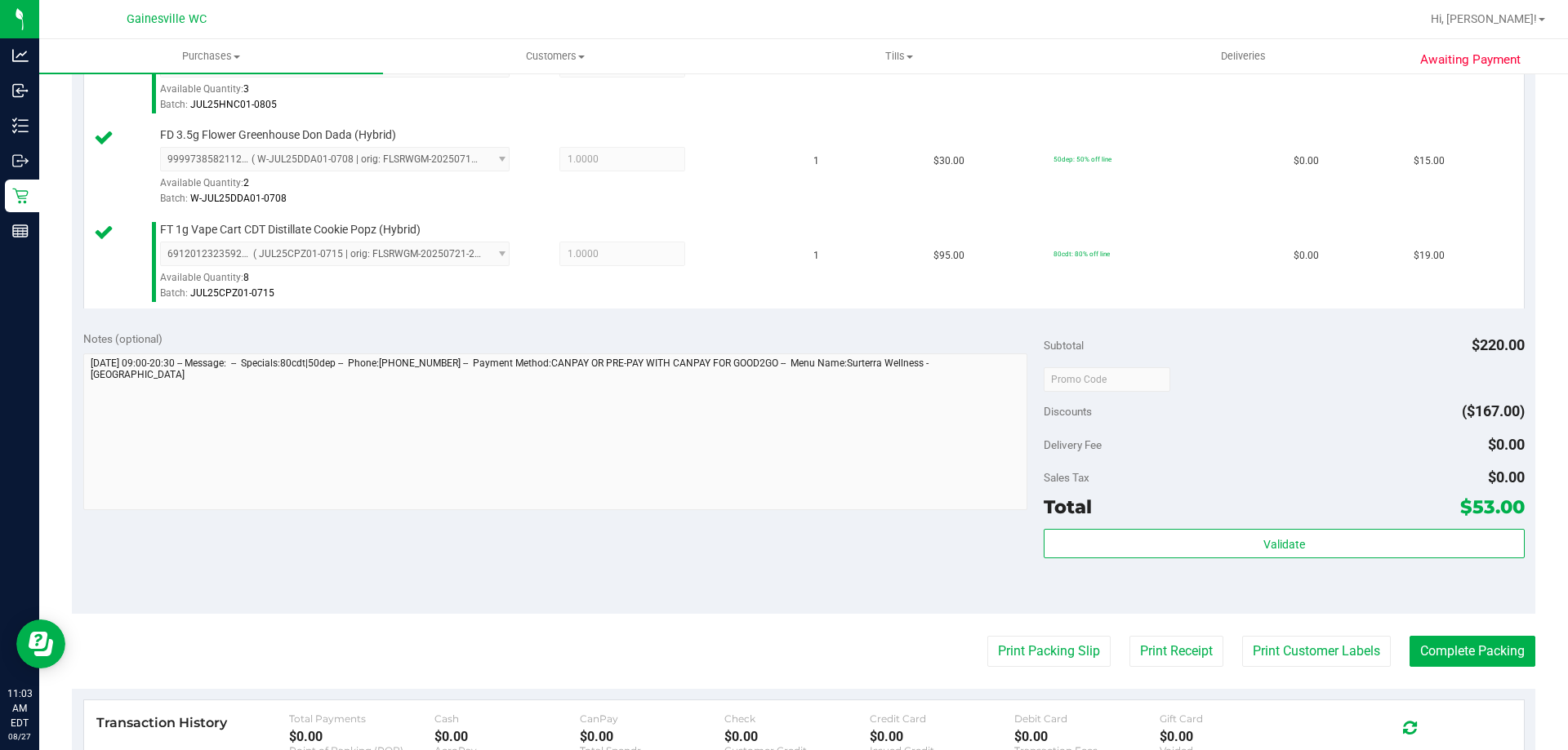
scroll to position [774, 0]
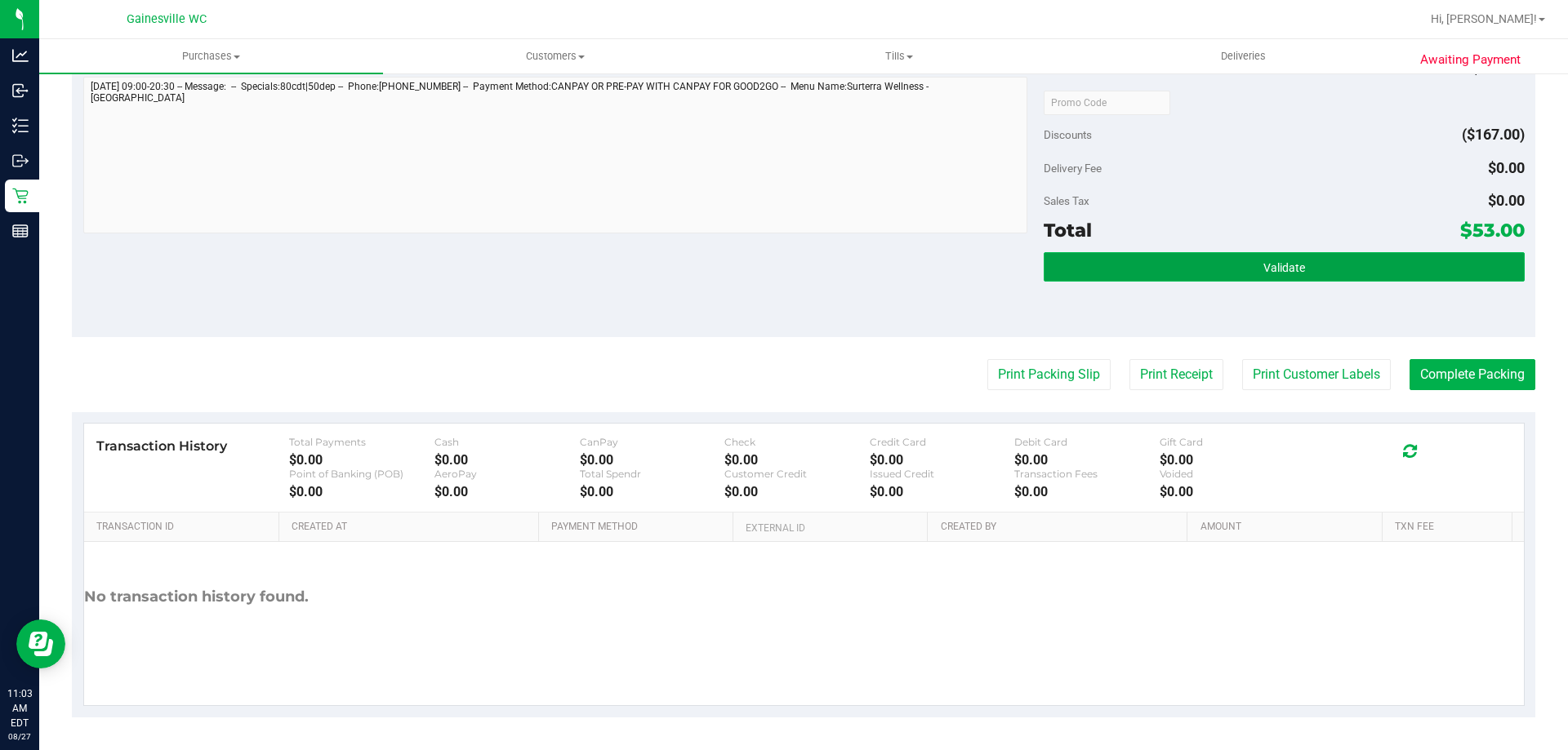
click at [1239, 257] on button "Validate" at bounding box center [1284, 266] width 480 height 29
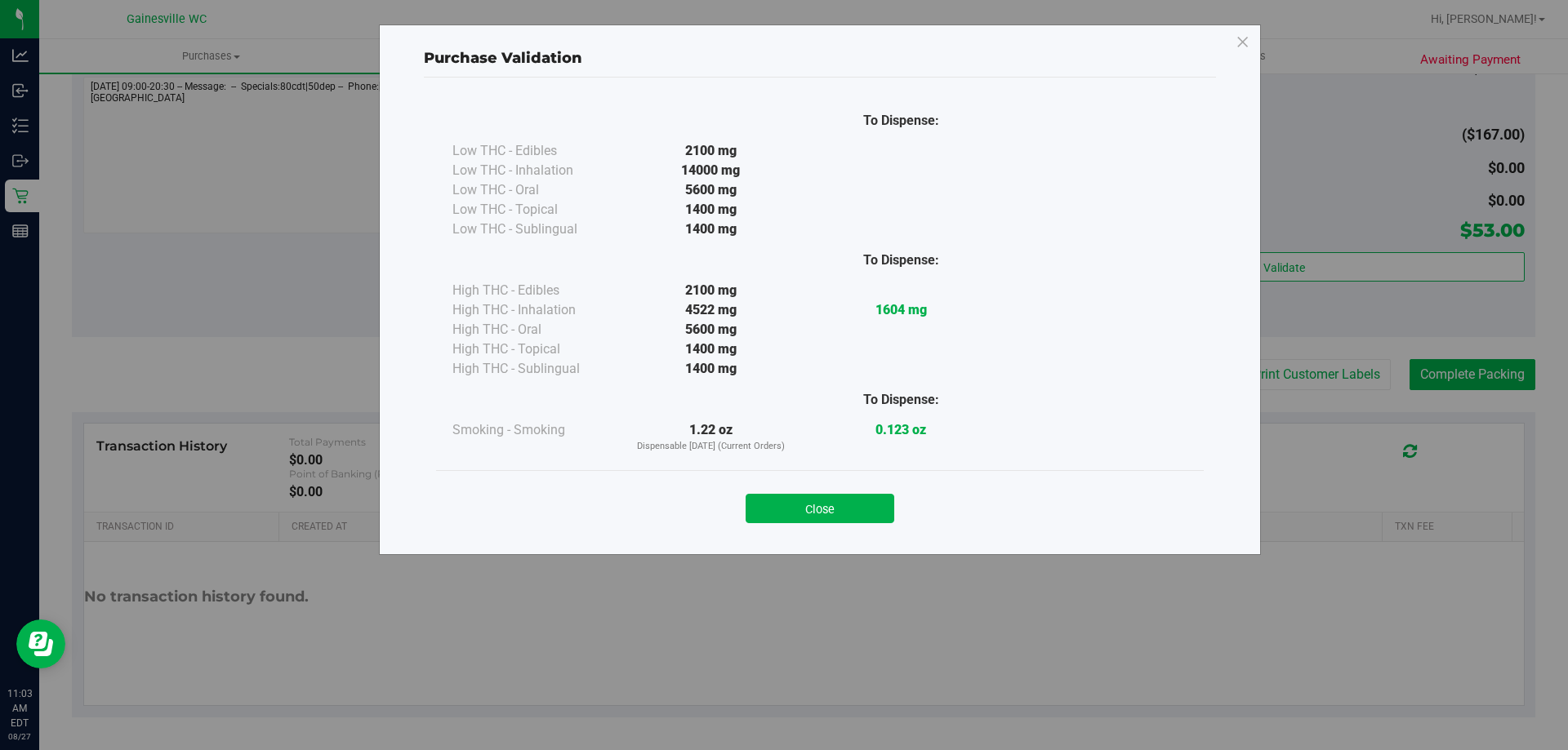
click at [821, 488] on div "Close" at bounding box center [820, 504] width 744 height 41
click at [821, 502] on button "Close" at bounding box center [820, 508] width 149 height 29
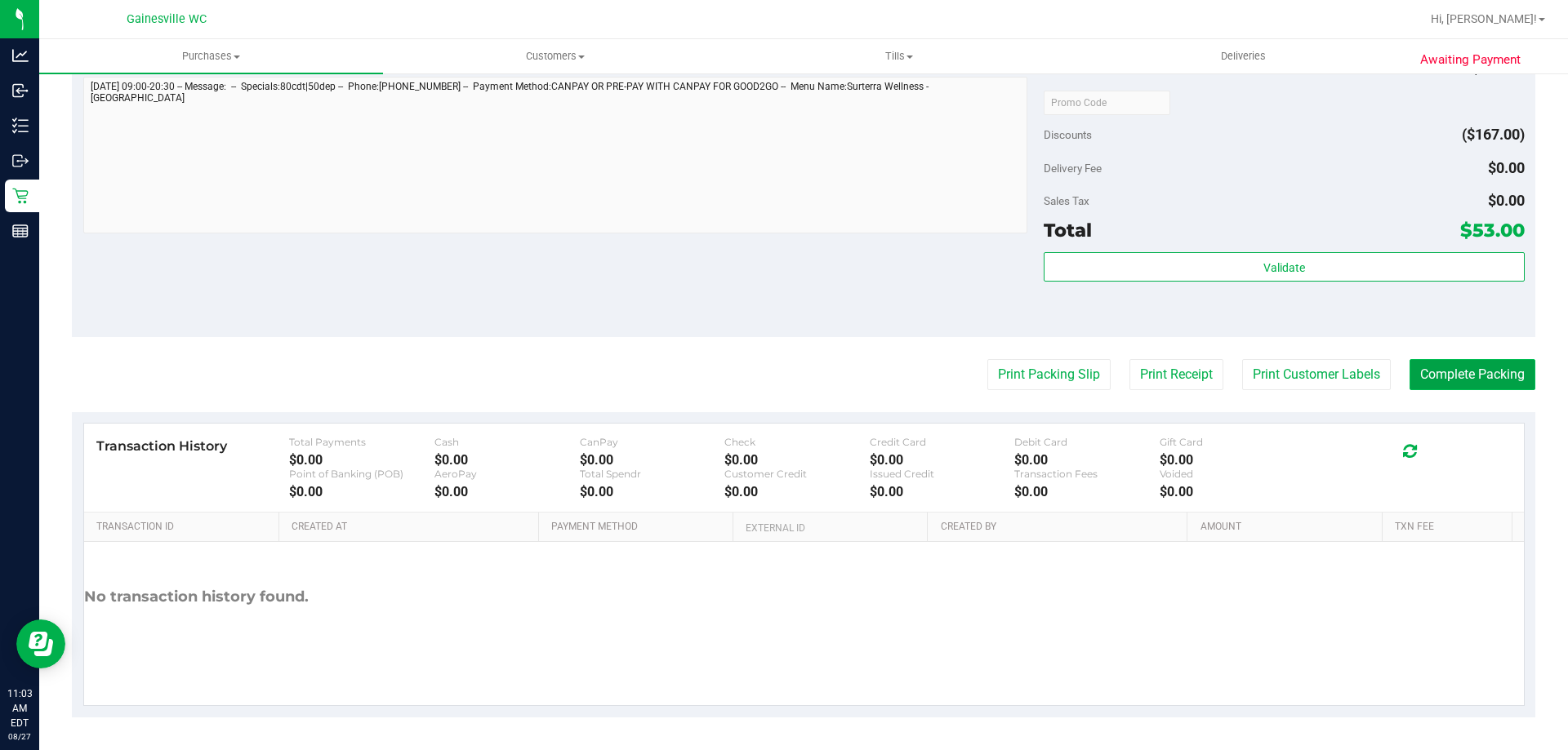
click at [1500, 367] on button "Complete Packing" at bounding box center [1472, 374] width 126 height 31
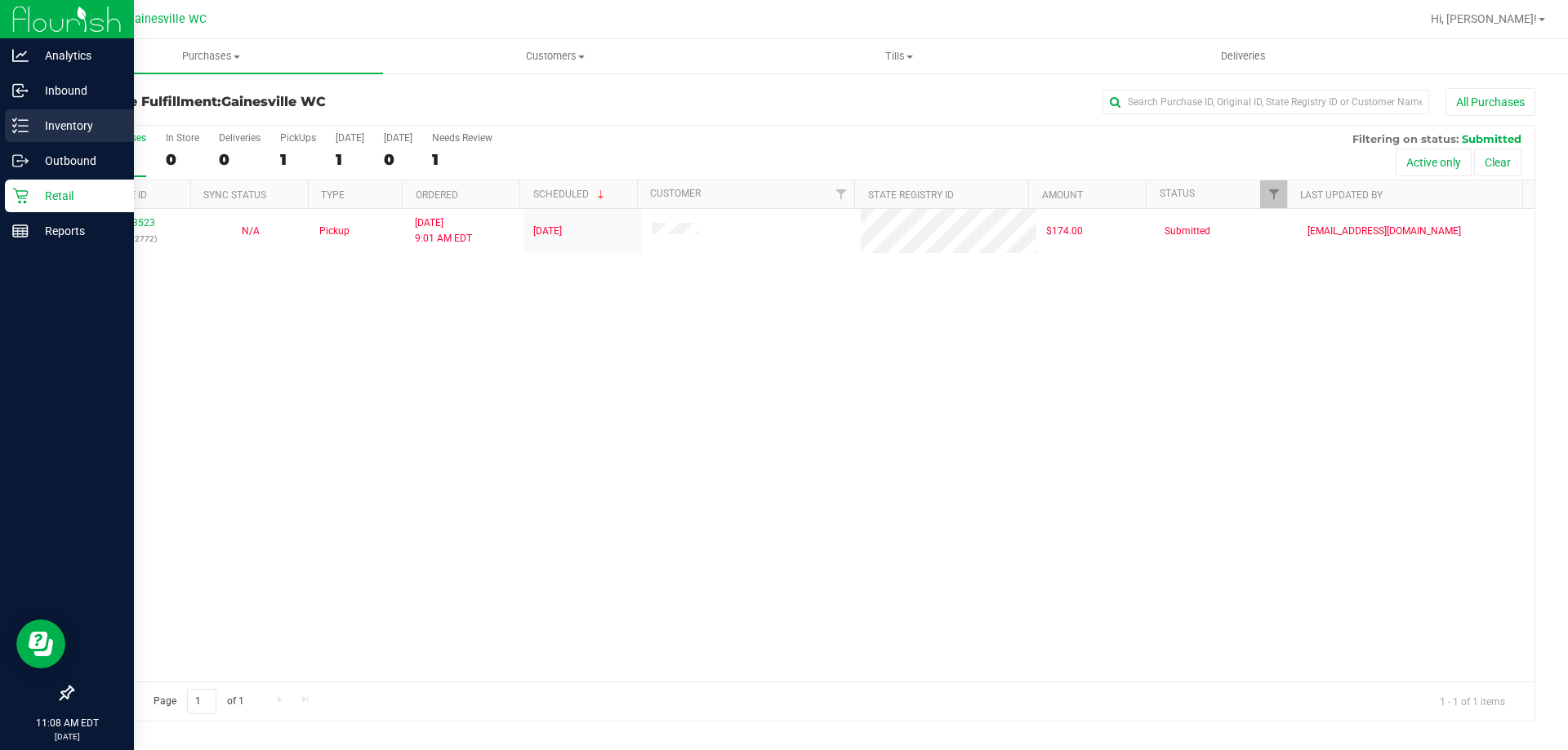
drag, startPoint x: 20, startPoint y: 132, endPoint x: 71, endPoint y: 142, distance: 52.0
click at [71, 142] on div "Inventory" at bounding box center [69, 126] width 129 height 33
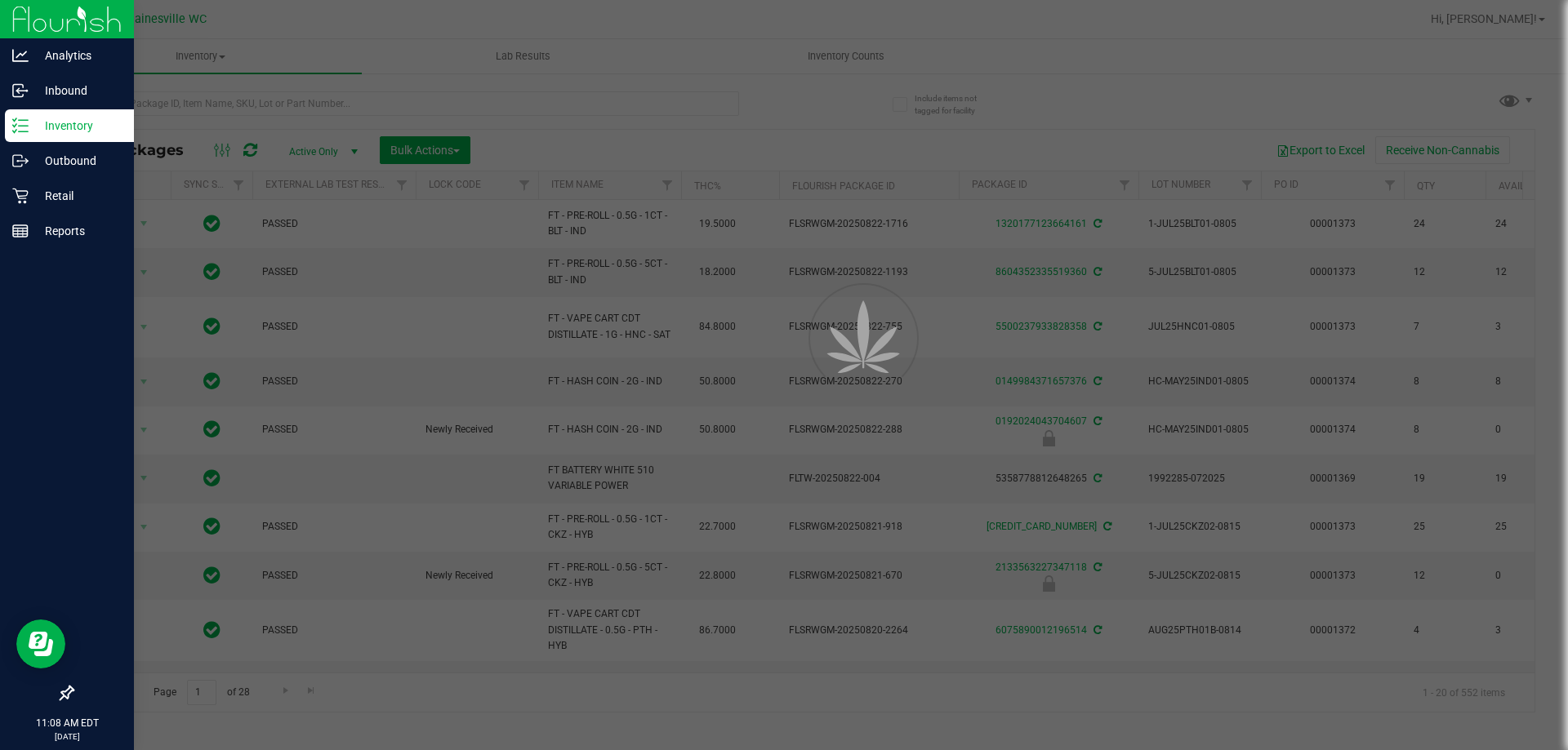
click at [195, 105] on div at bounding box center [784, 375] width 1568 height 750
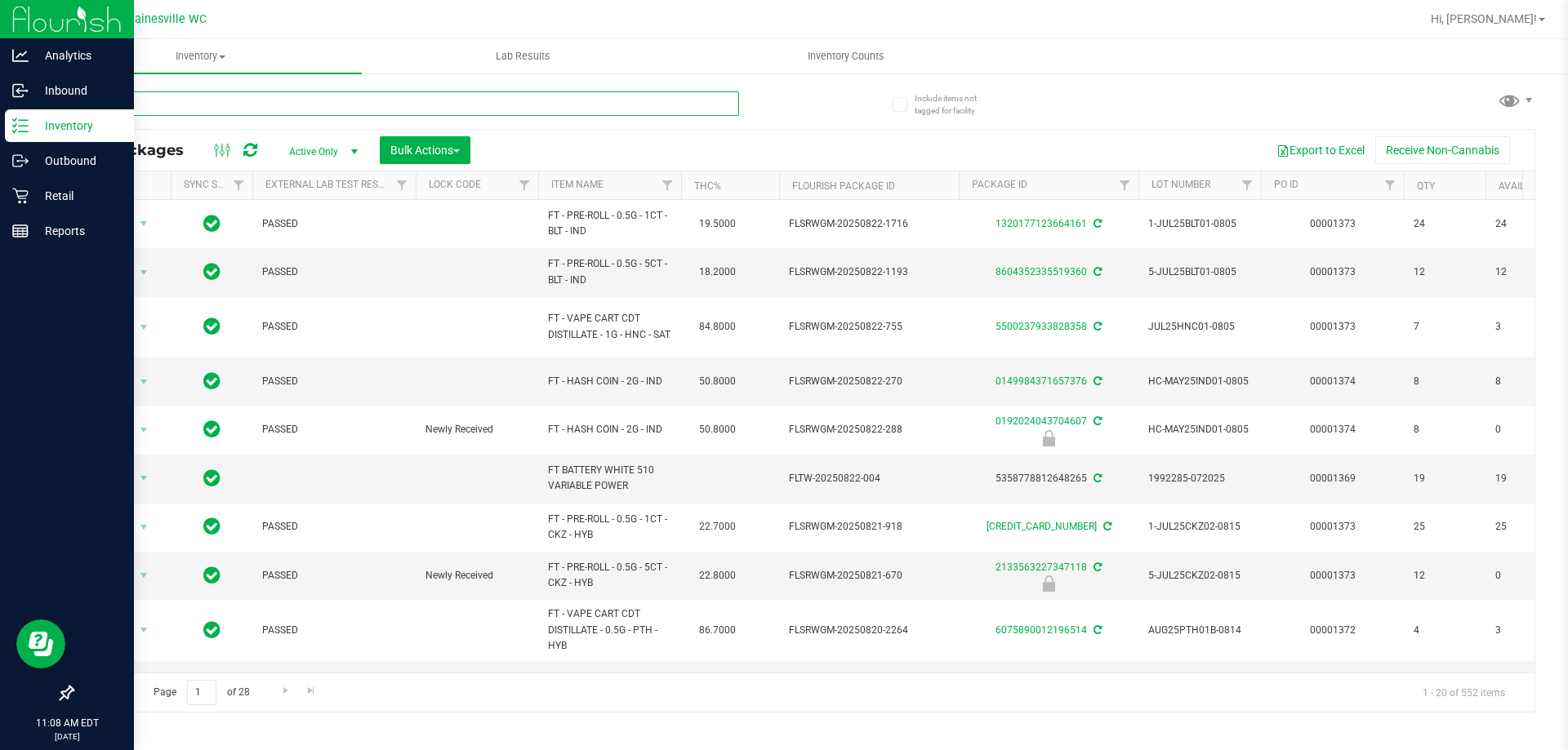
click at [195, 105] on input "text" at bounding box center [406, 104] width 668 height 24
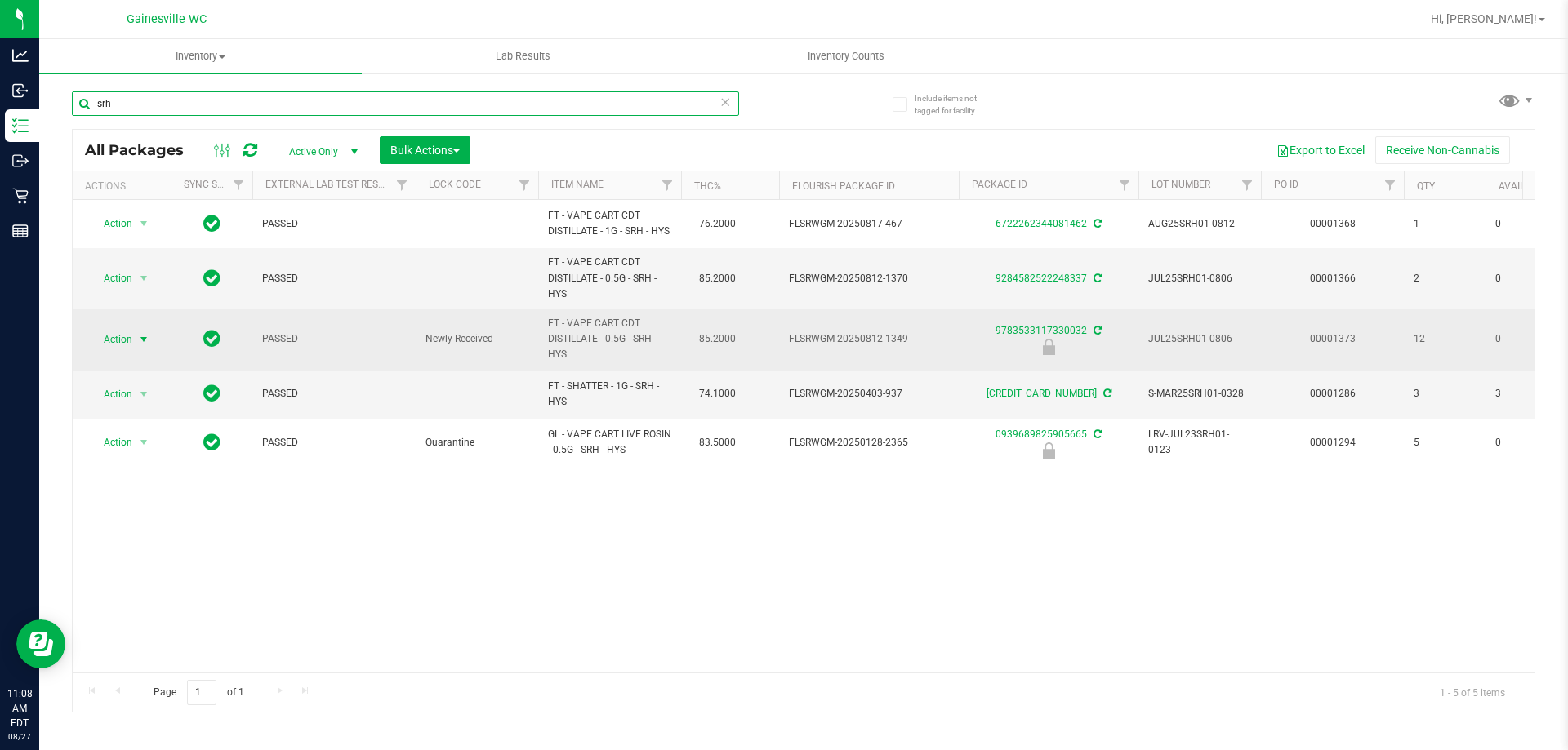
type input "srh"
click at [149, 346] on span "select" at bounding box center [143, 339] width 13 height 13
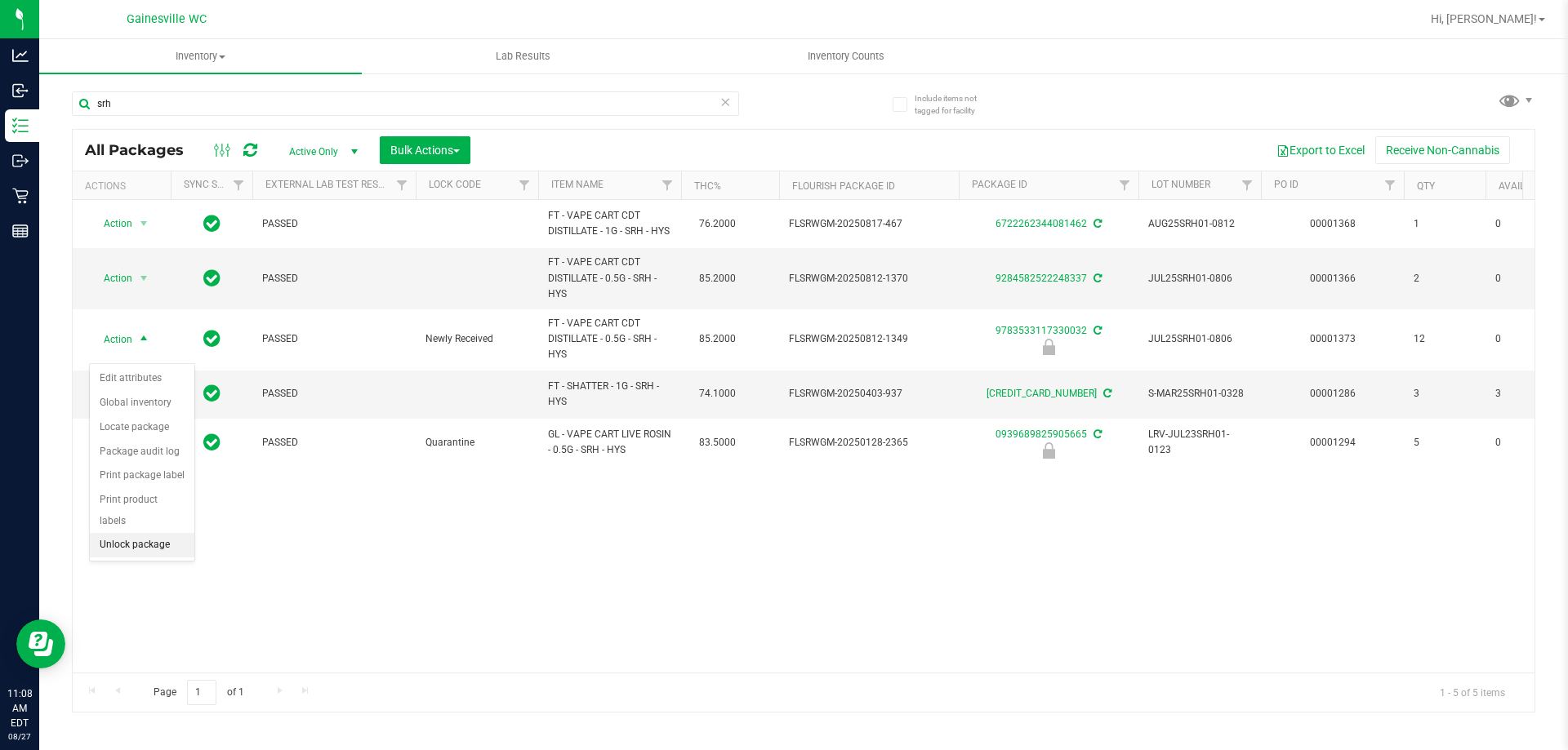
click at [171, 533] on li "Unlock package" at bounding box center [142, 546] width 104 height 24
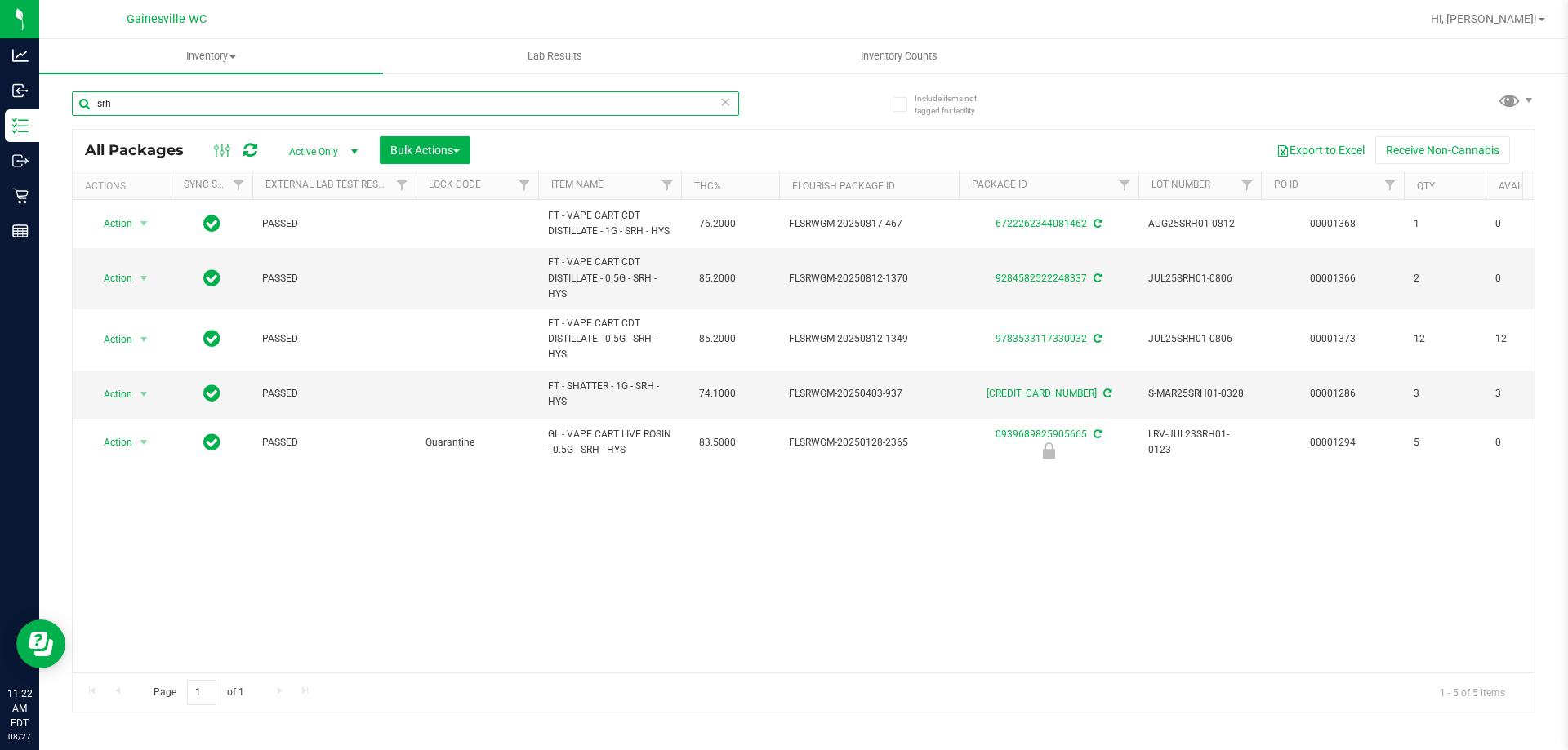
click at [369, 105] on input "srh" at bounding box center [406, 104] width 668 height 24
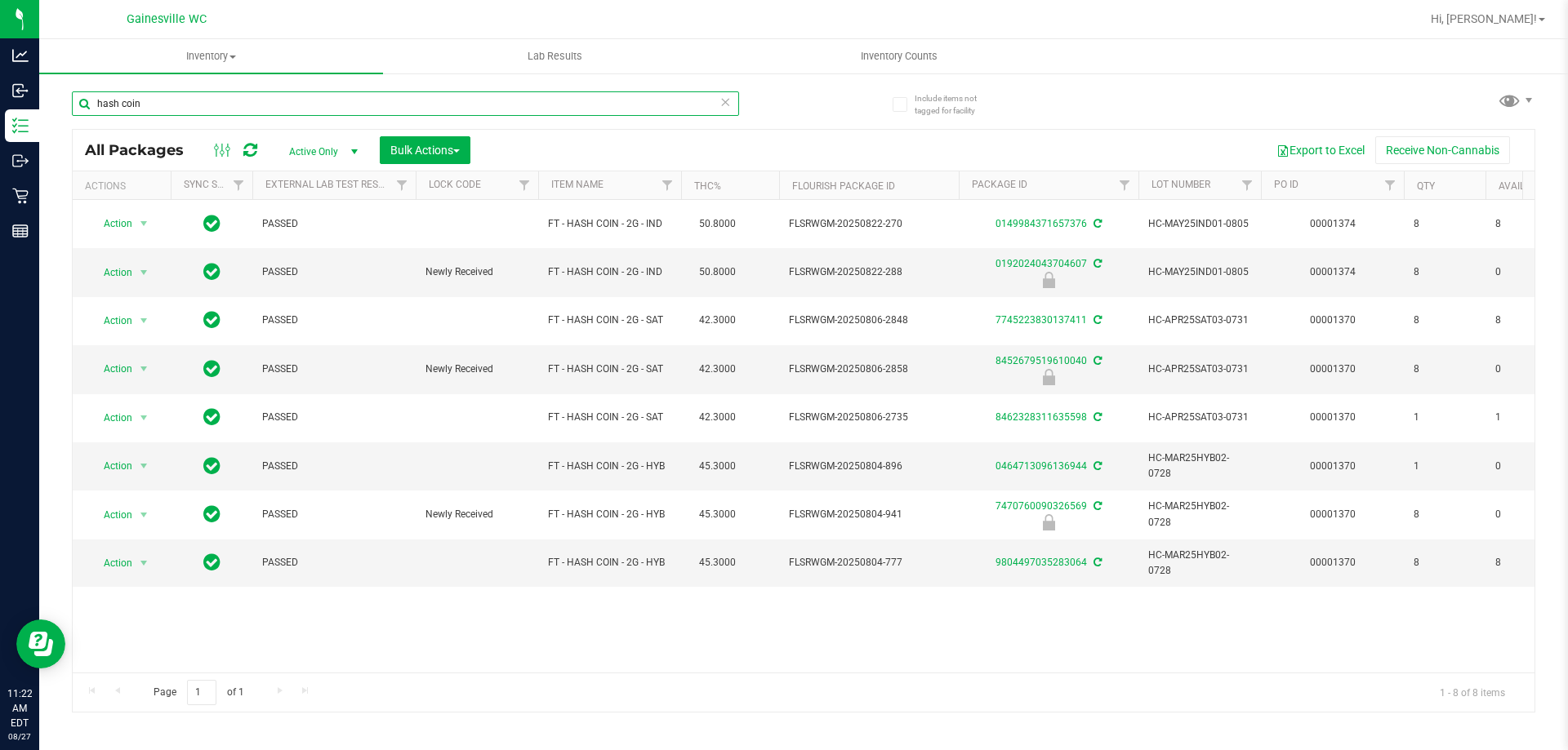
type input "hash coin"
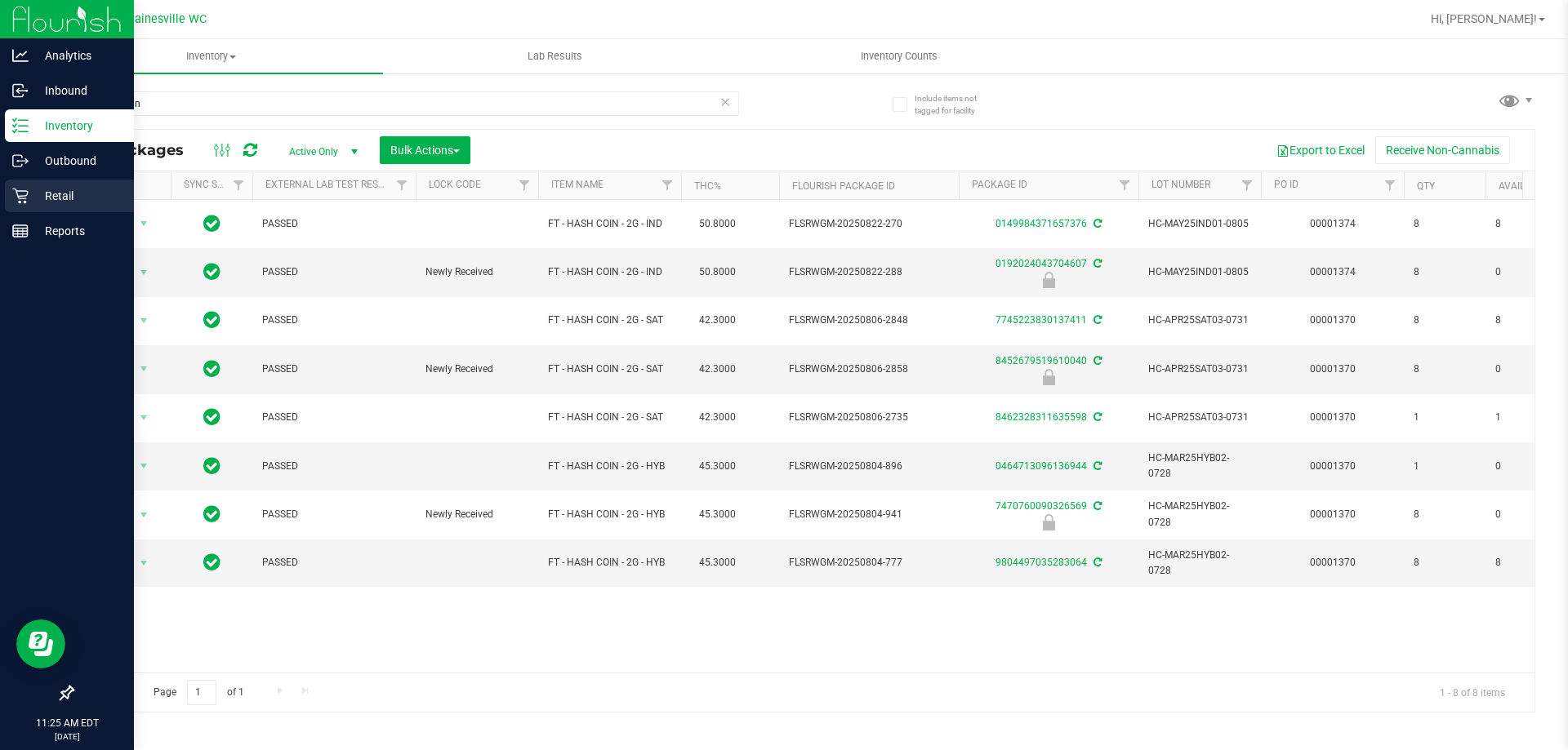
click at [0, 194] on link "Retail" at bounding box center [67, 197] width 134 height 35
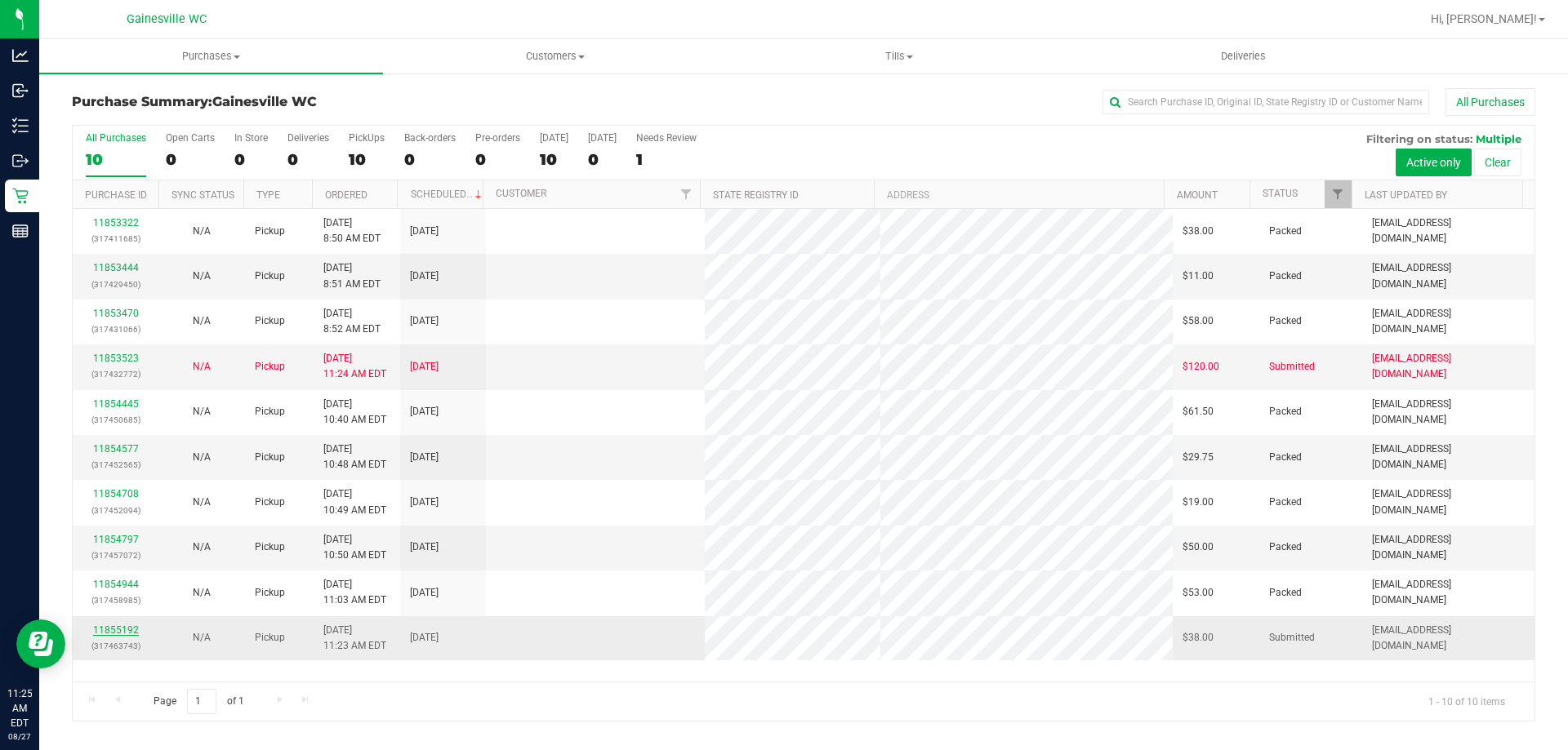
click at [111, 628] on link "11855192" at bounding box center [115, 630] width 46 height 11
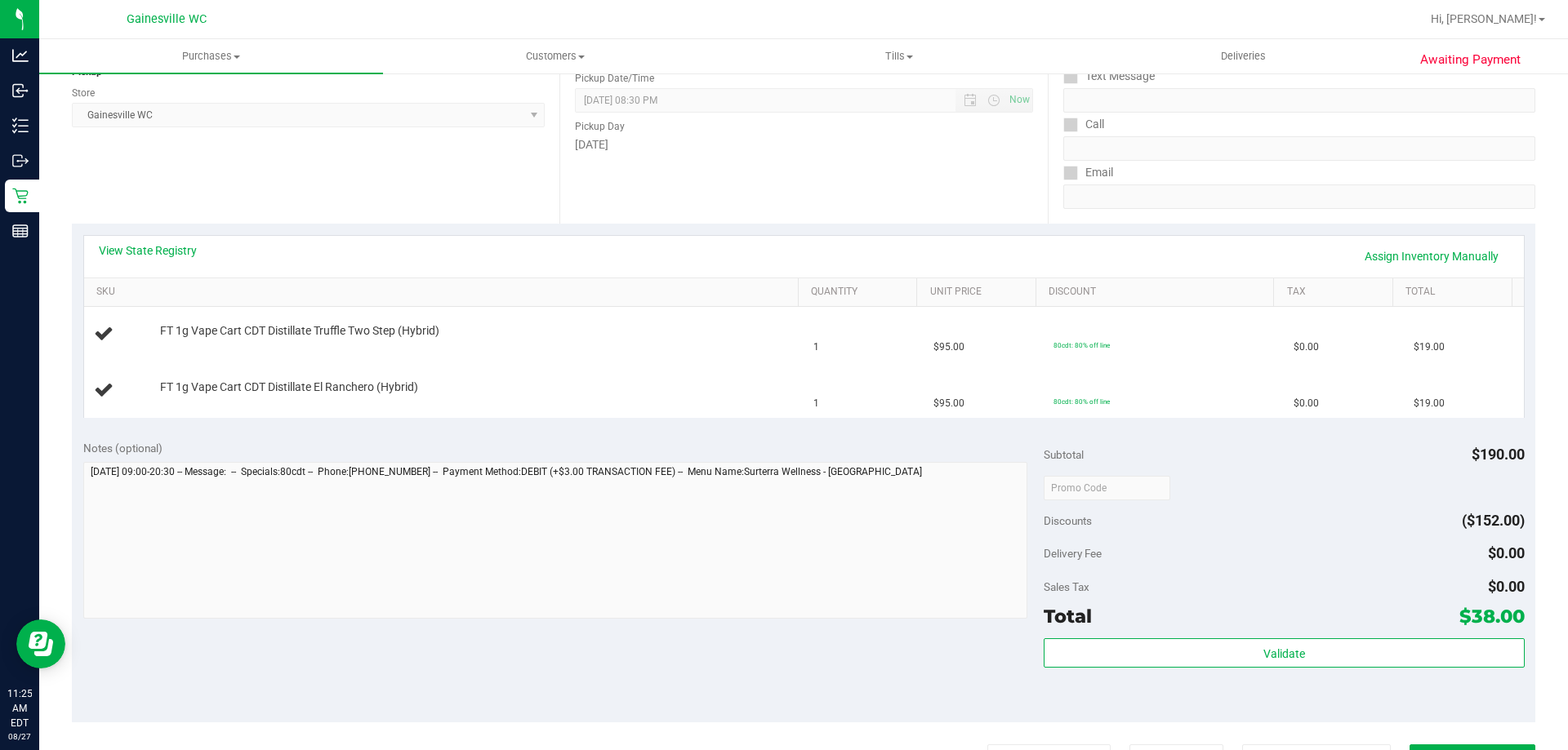
scroll to position [326, 0]
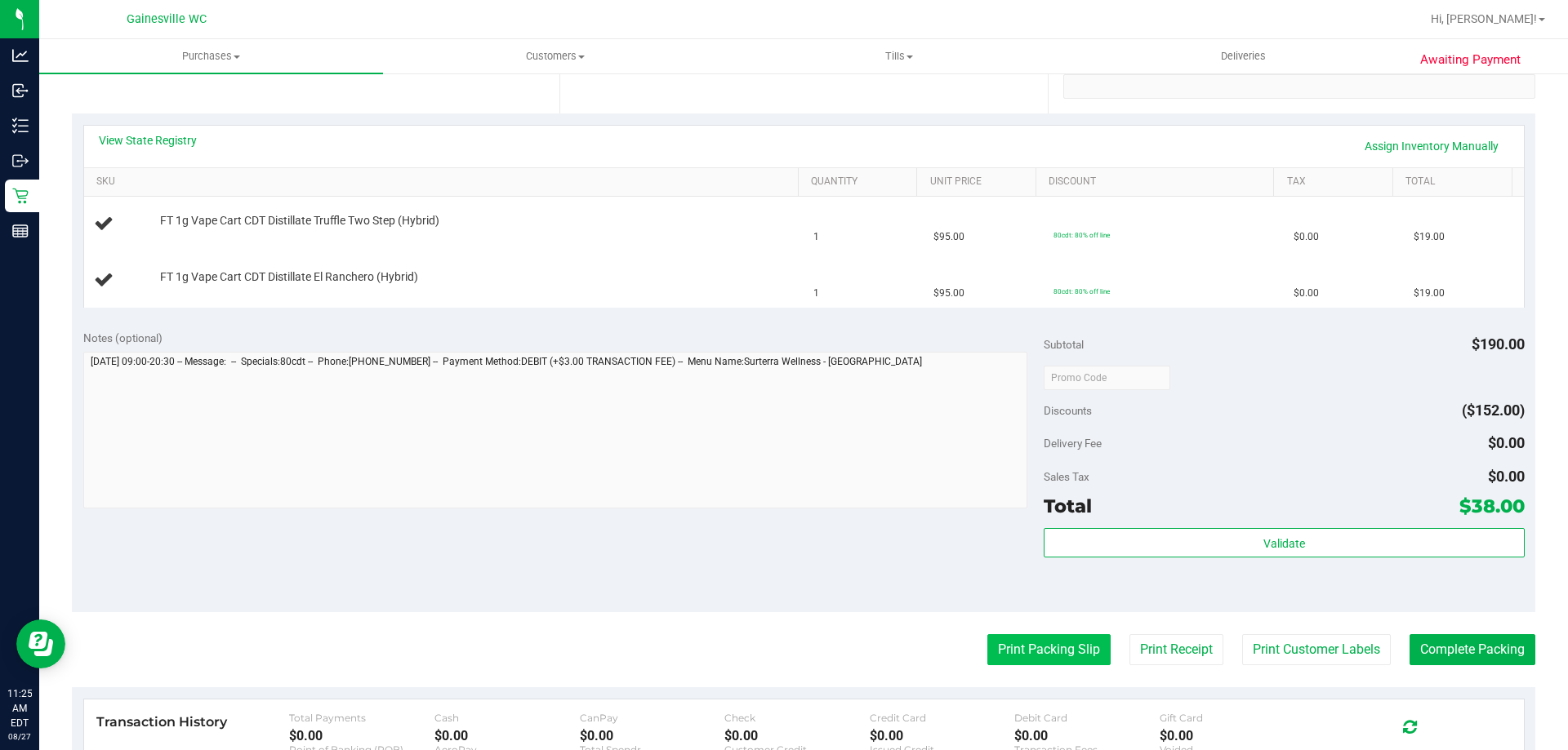
click at [991, 649] on button "Print Packing Slip" at bounding box center [1049, 650] width 124 height 31
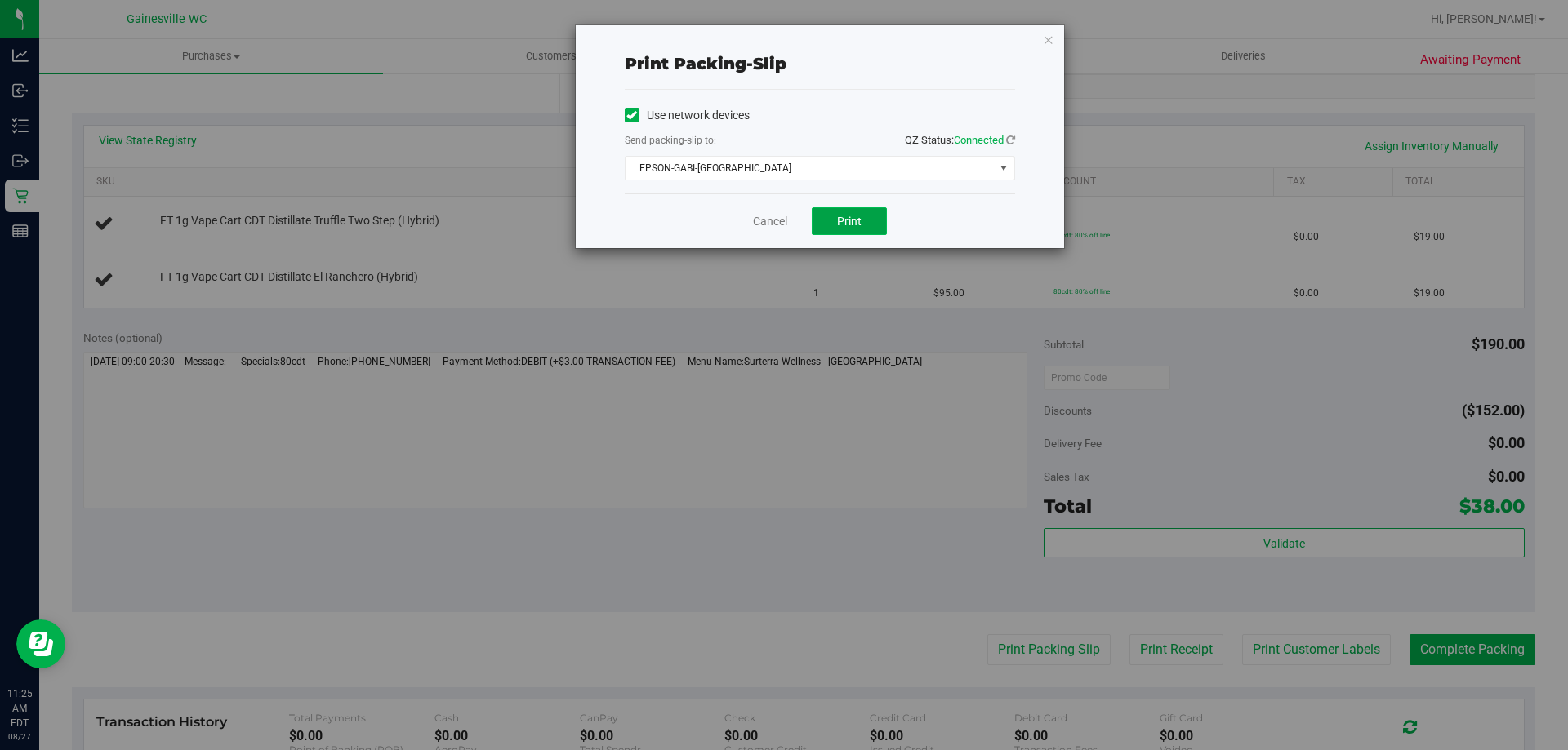
click at [877, 234] on button "Print" at bounding box center [850, 221] width 75 height 28
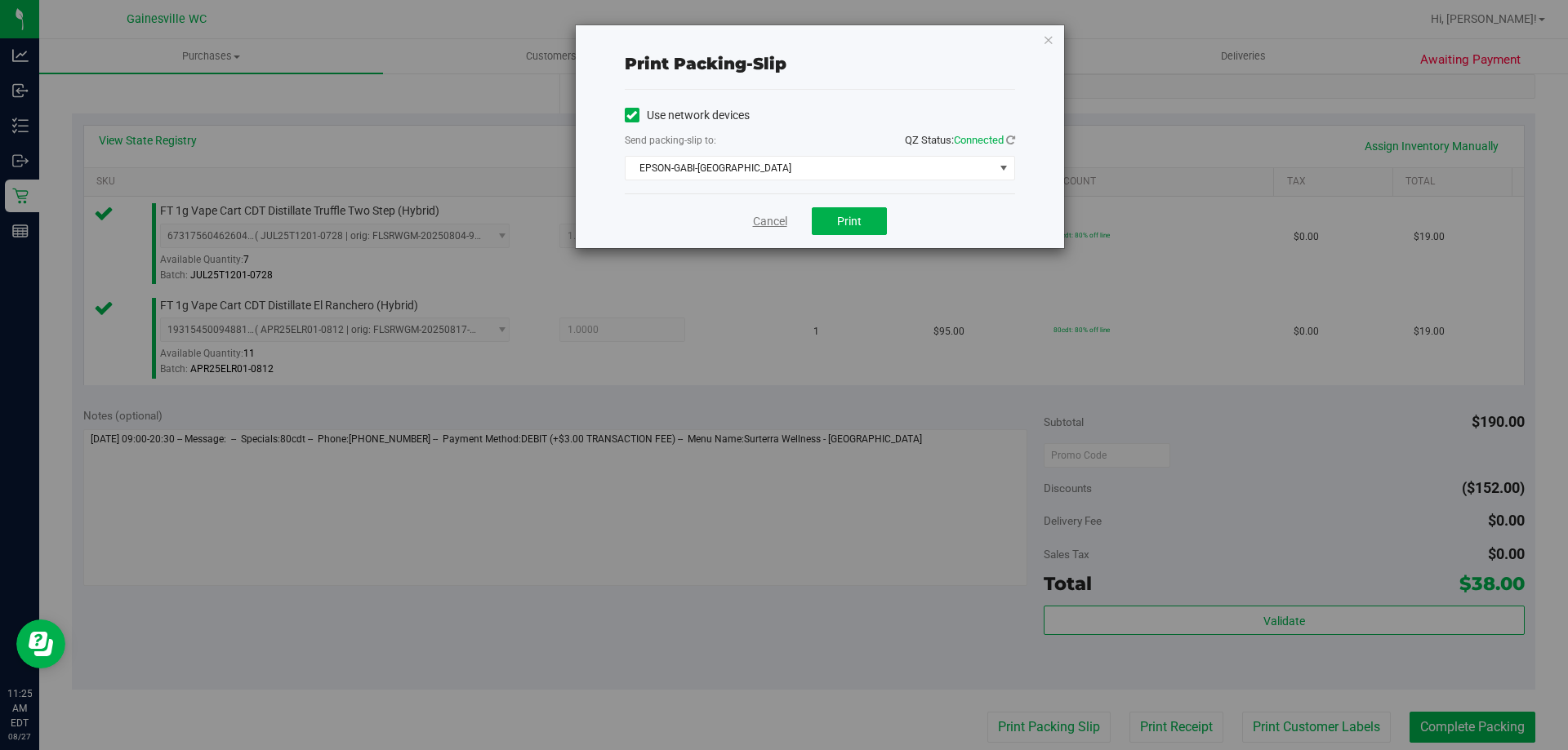
click at [776, 226] on link "Cancel" at bounding box center [770, 221] width 35 height 17
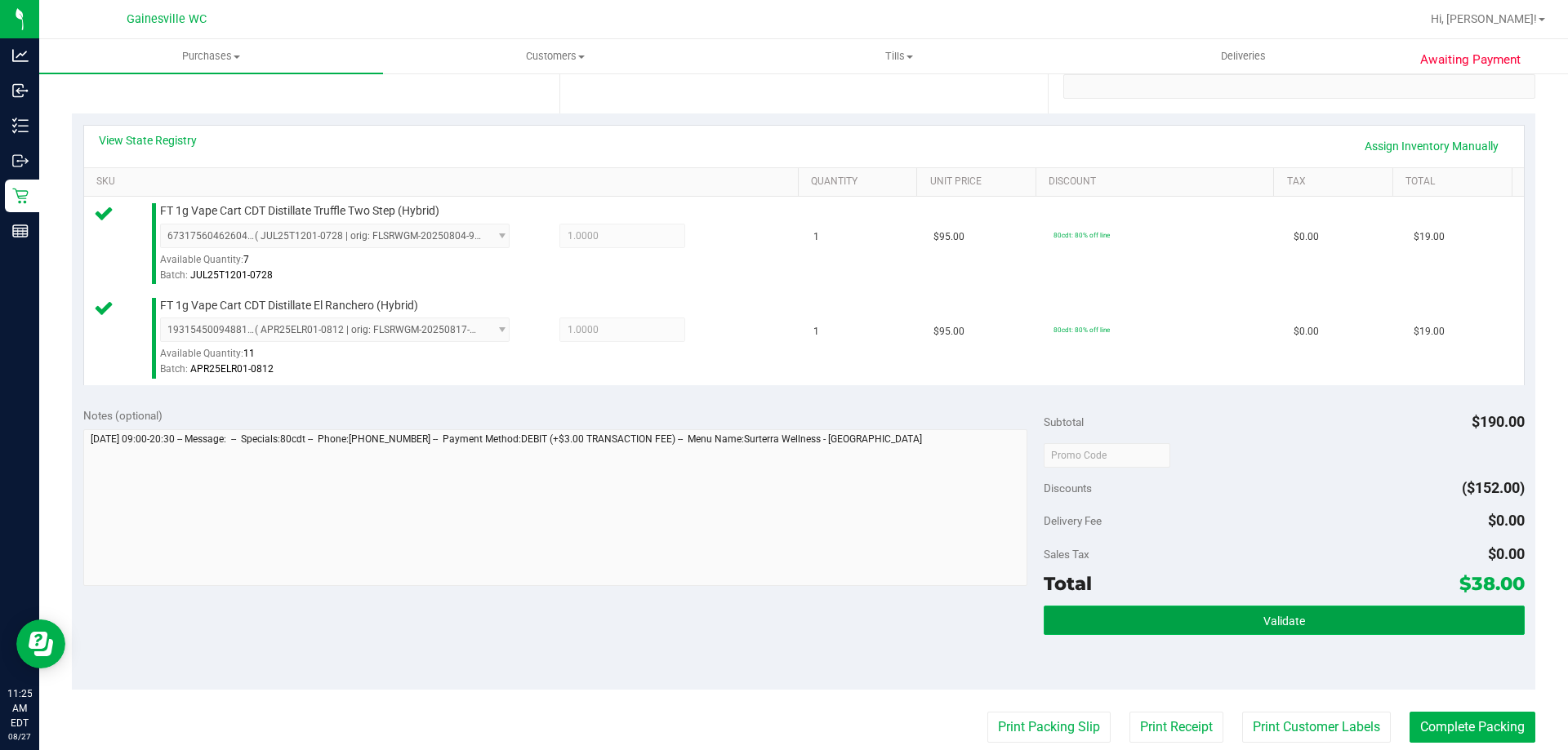
click at [1318, 615] on button "Validate" at bounding box center [1284, 620] width 480 height 29
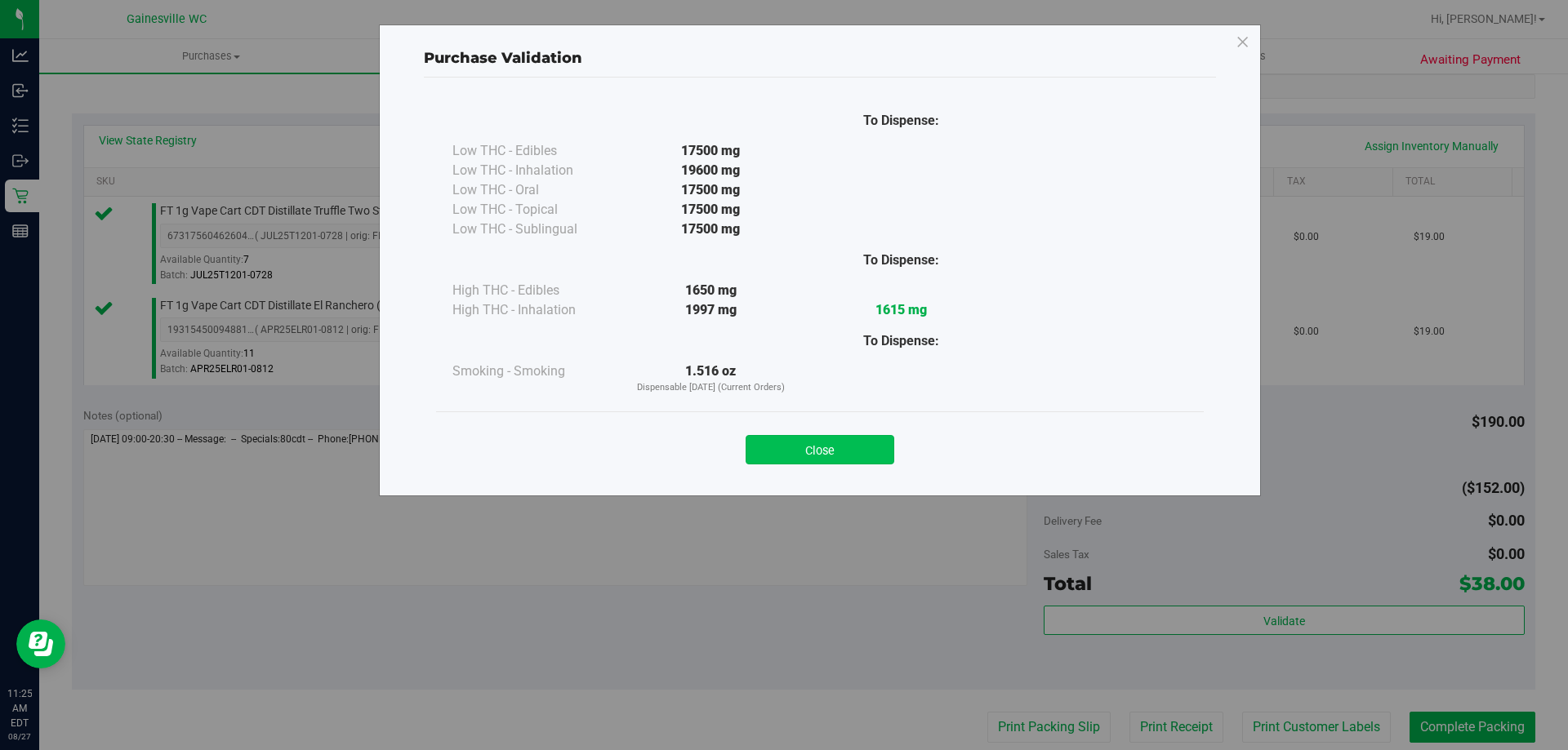
click at [855, 459] on button "Close" at bounding box center [820, 449] width 149 height 29
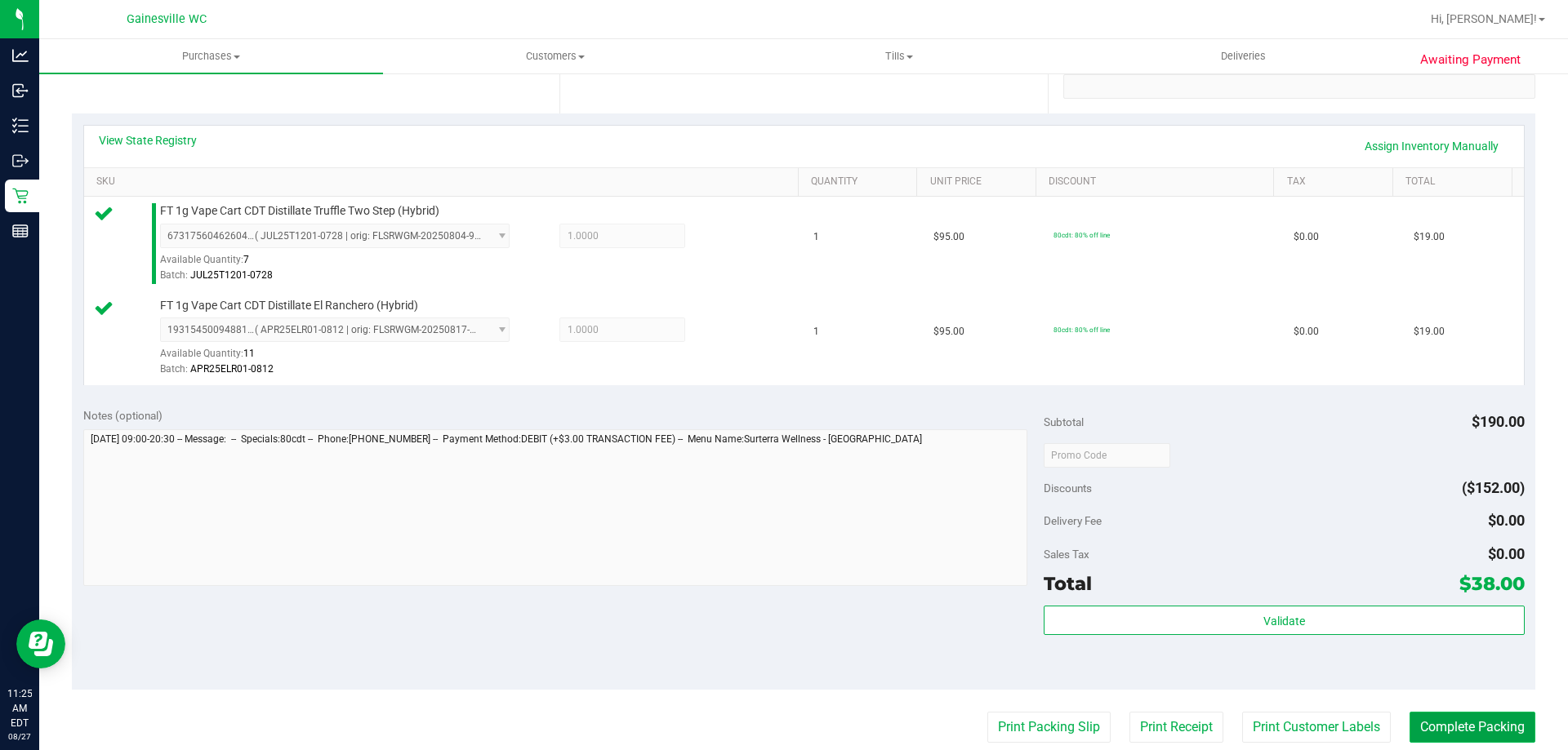
click at [1421, 713] on button "Complete Packing" at bounding box center [1472, 728] width 126 height 31
click at [1424, 728] on button "Complete Packing" at bounding box center [1466, 728] width 139 height 31
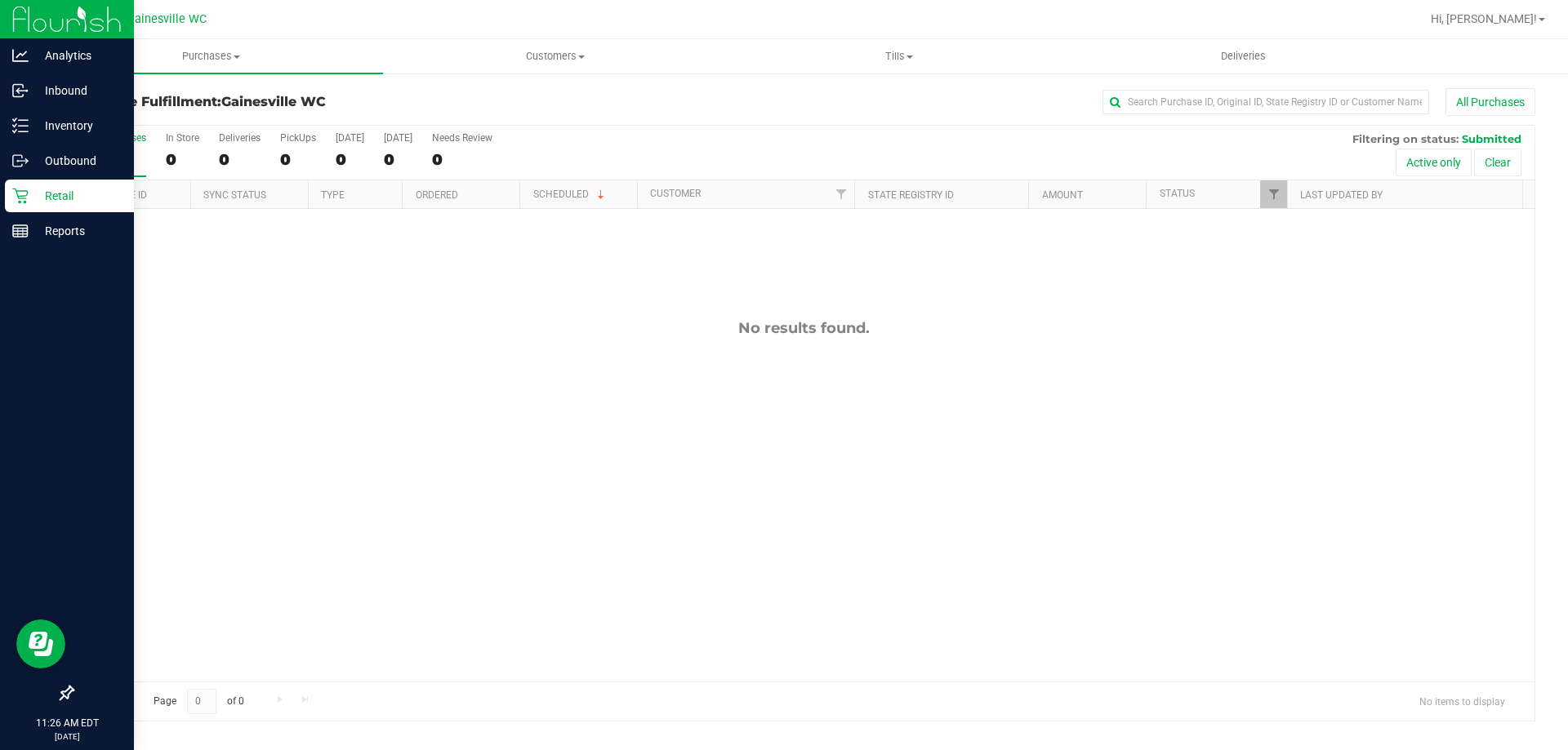
click at [9, 206] on div "Retail" at bounding box center [69, 196] width 129 height 33
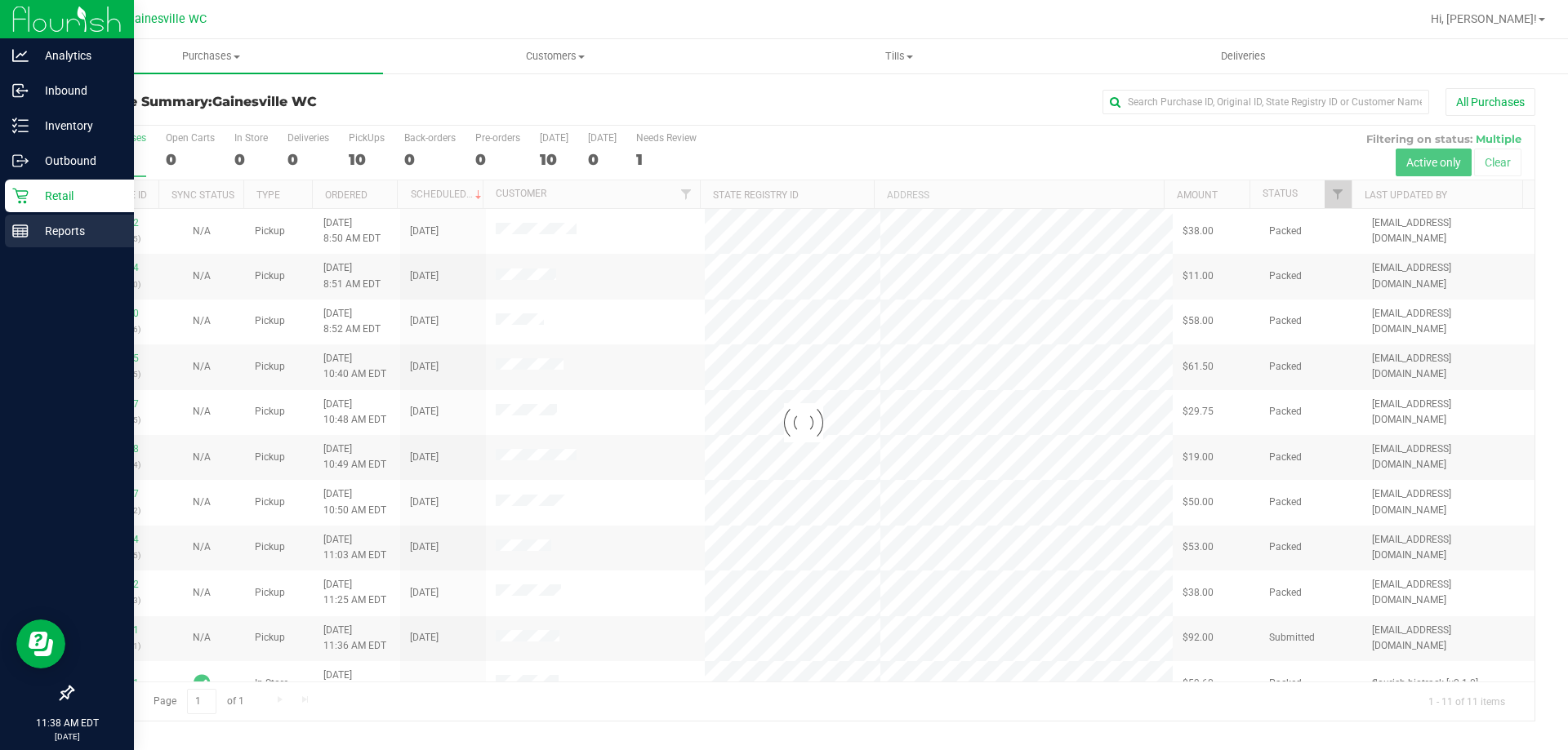
click at [14, 242] on div "Reports" at bounding box center [69, 231] width 129 height 33
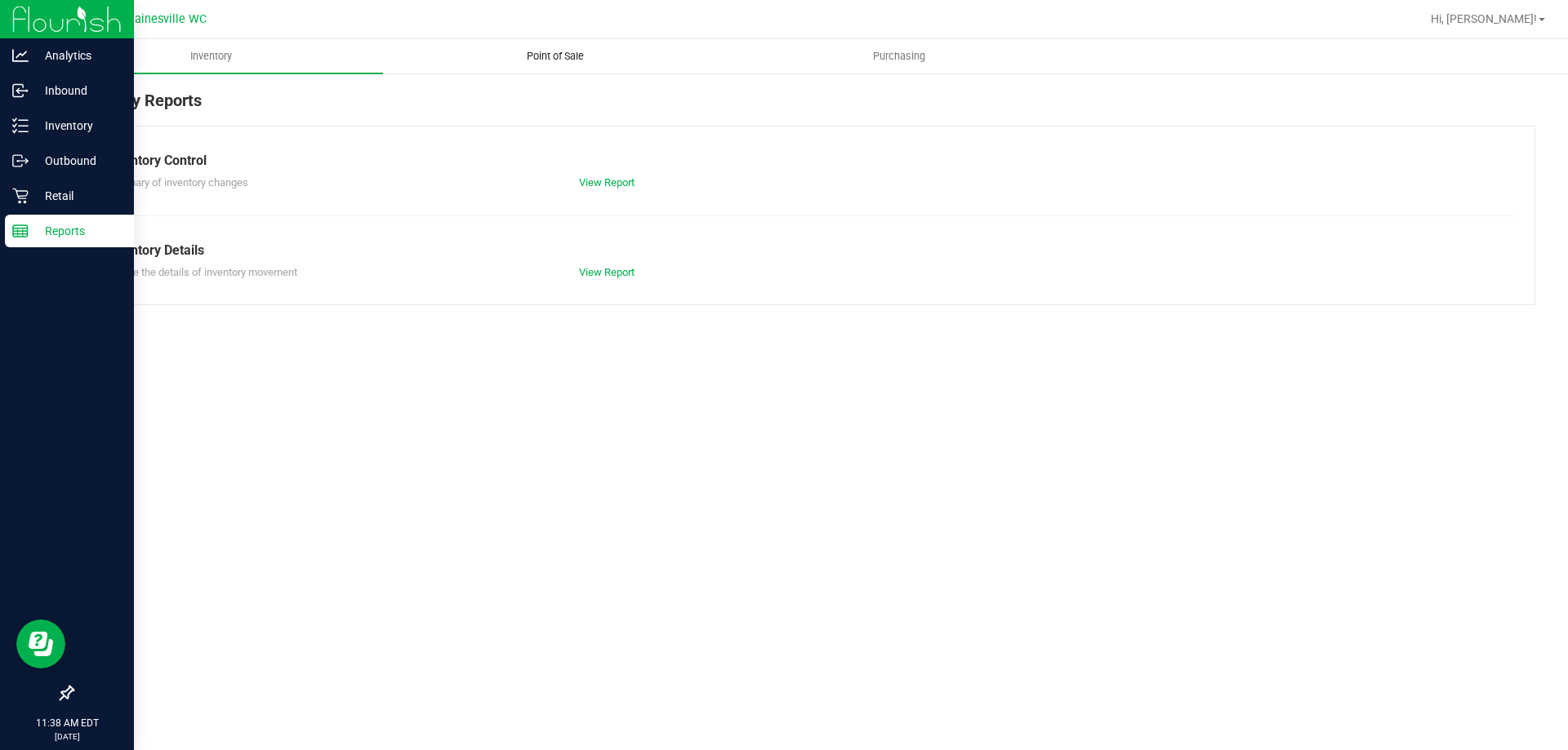
click at [505, 59] on span "Point of Sale" at bounding box center [555, 56] width 101 height 15
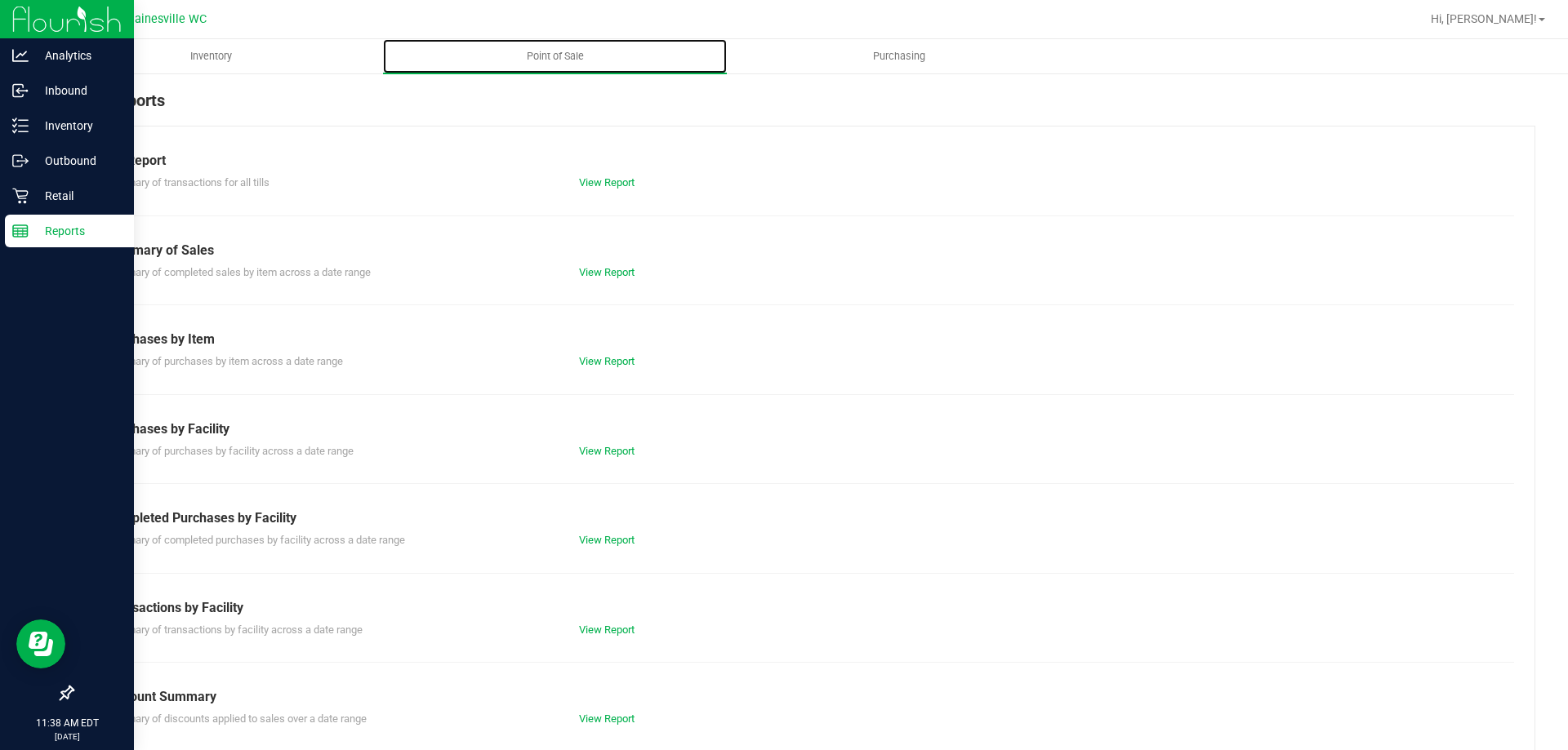
scroll to position [108, 0]
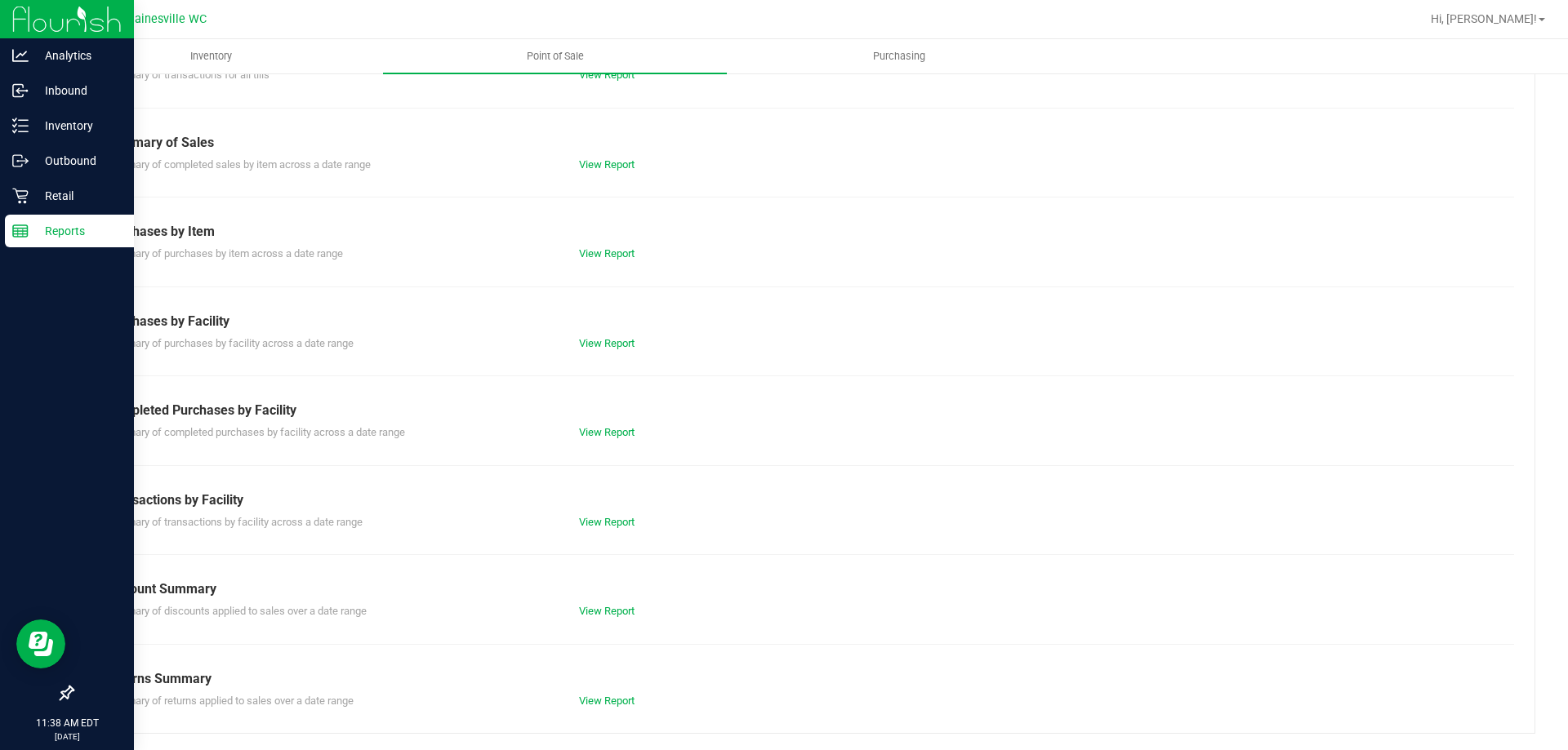
click at [613, 443] on div "Till Report Summary of transactions for all tills View Report Summary of Sales …" at bounding box center [804, 376] width 1464 height 716
click at [605, 440] on div "View Report" at bounding box center [686, 432] width 237 height 16
click at [614, 430] on link "View Report" at bounding box center [607, 432] width 55 height 12
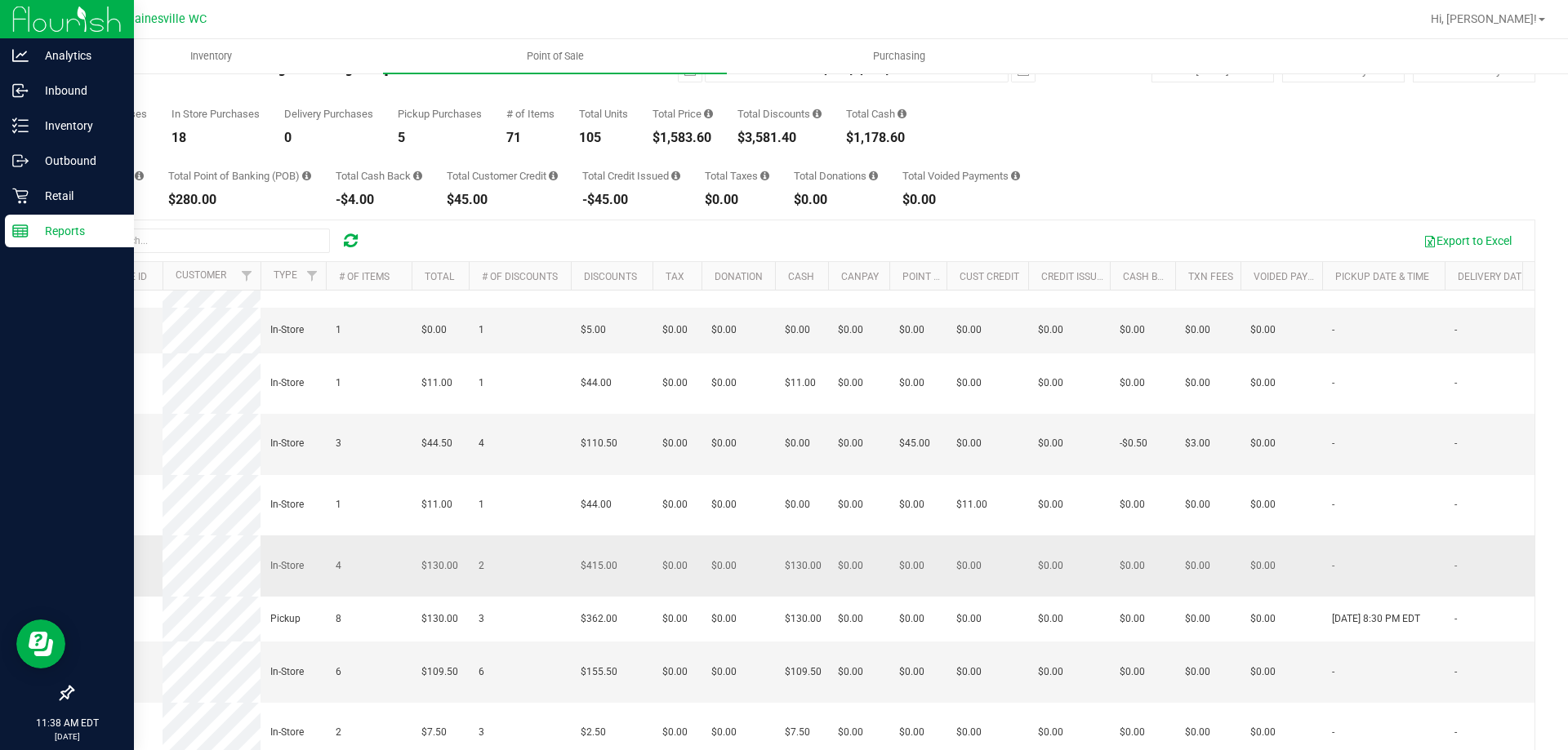
scroll to position [123, 0]
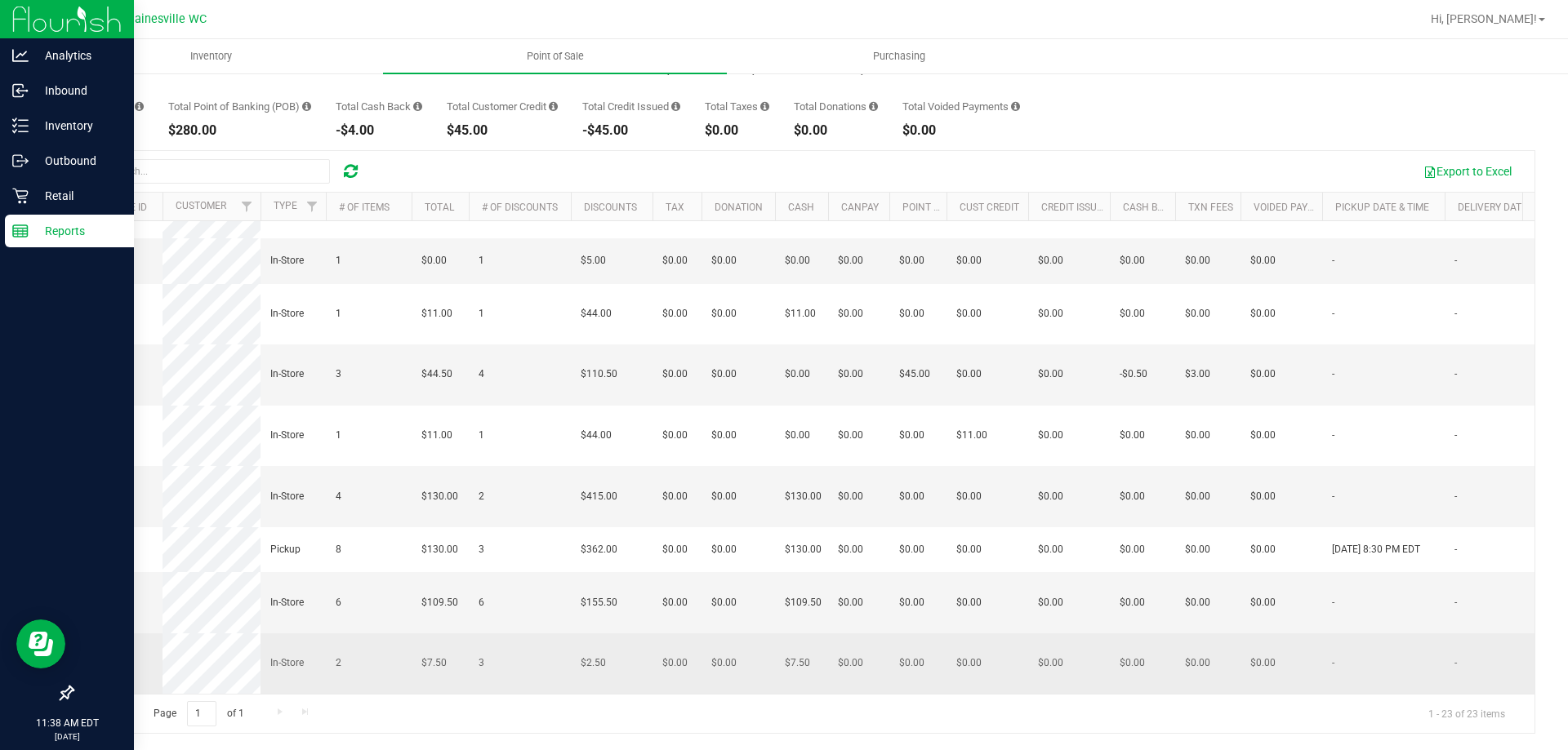
click at [111, 657] on span "11855345" at bounding box center [105, 663] width 46 height 11
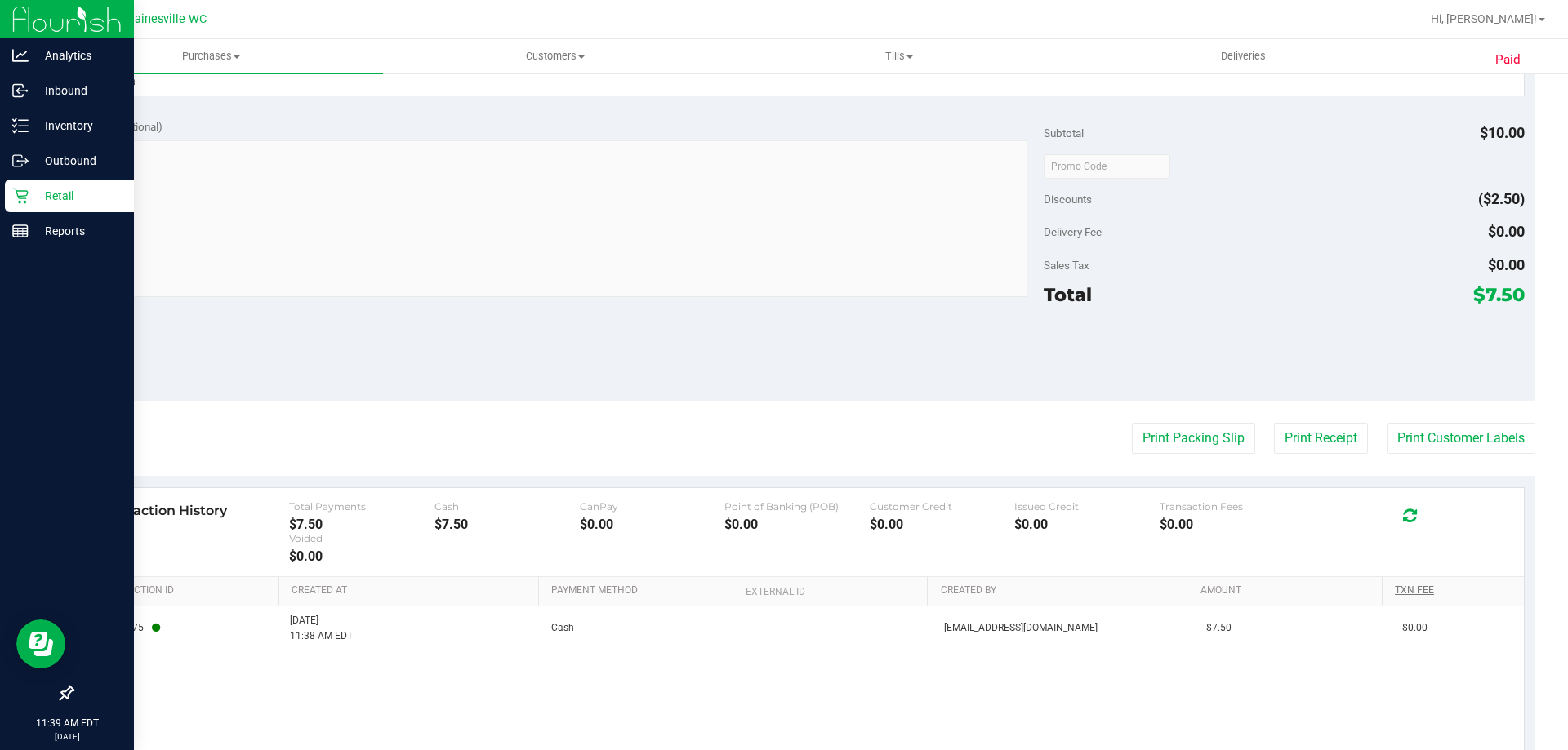
scroll to position [676, 0]
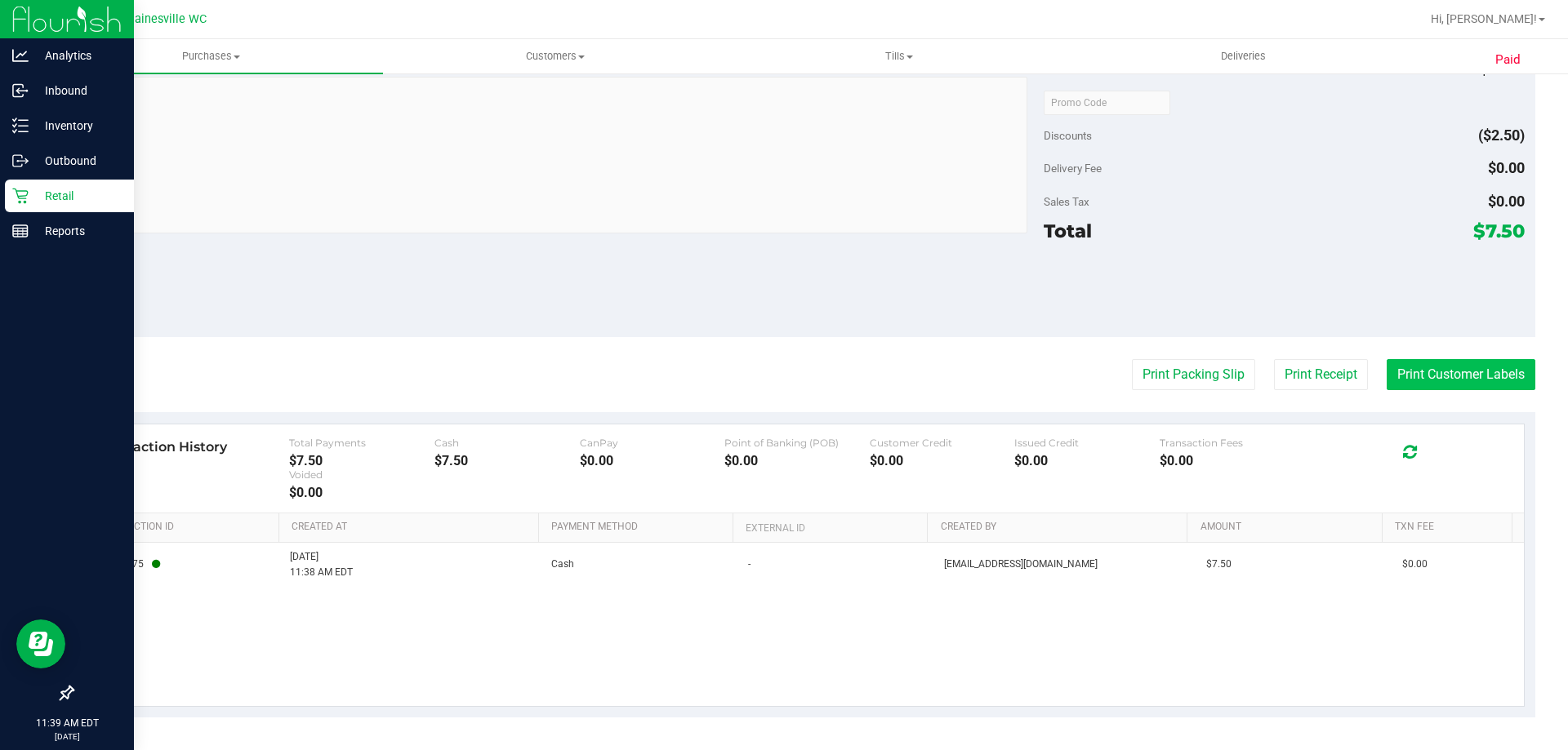
click at [1447, 374] on button "Print Customer Labels" at bounding box center [1461, 374] width 149 height 31
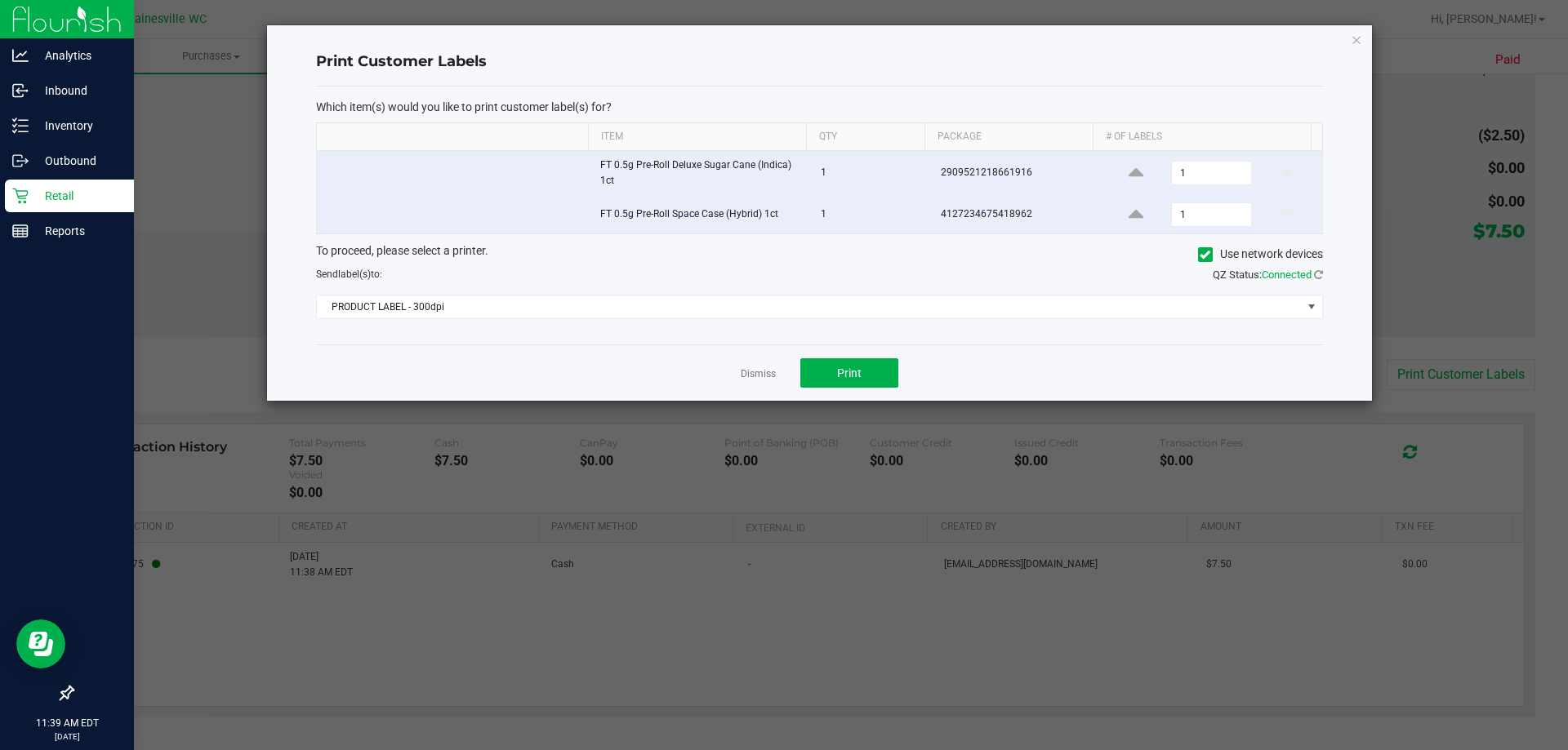
click at [505, 292] on div "To proceed, please select a printer. Use network devices Send label(s) to: QZ S…" at bounding box center [820, 281] width 1007 height 78
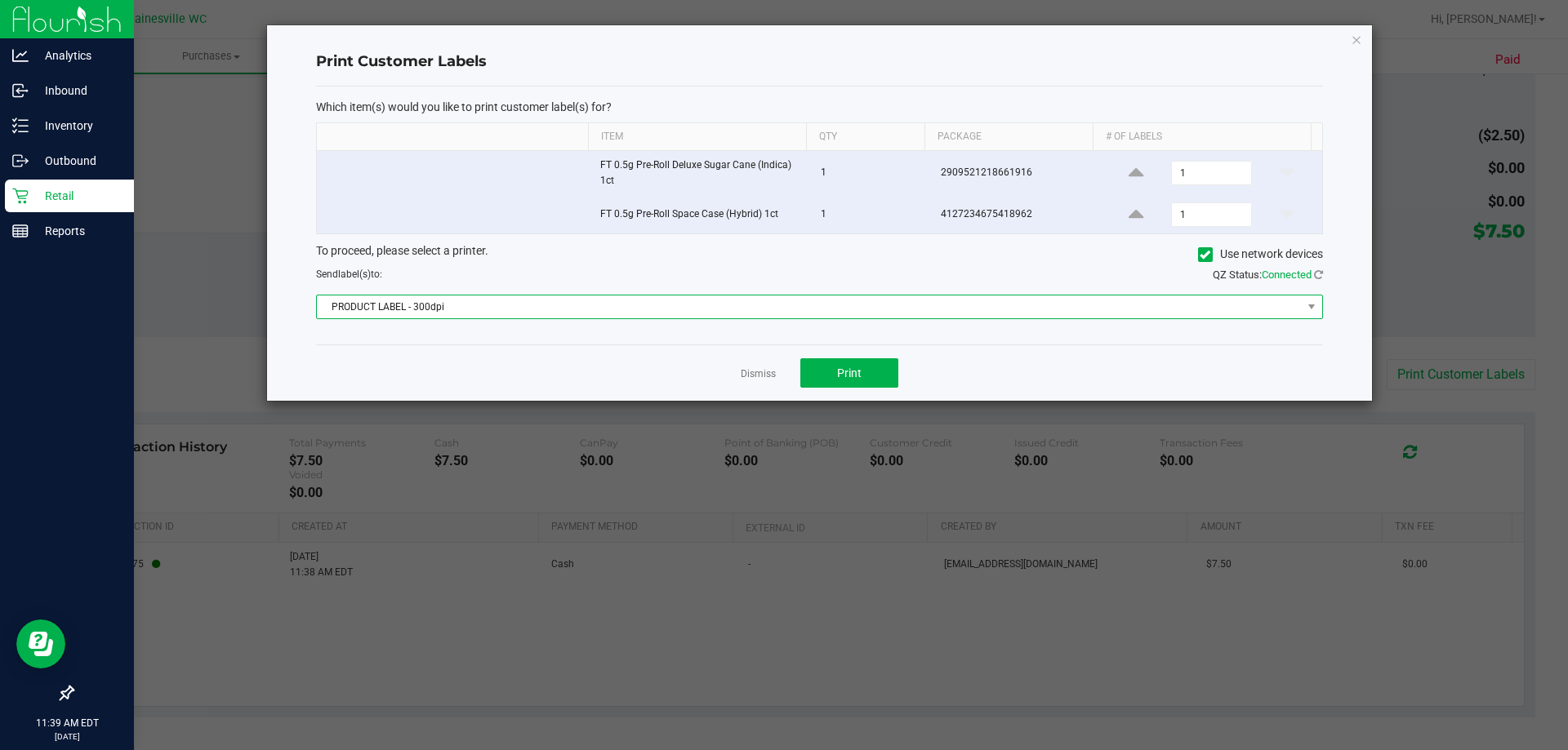
click at [497, 308] on span "PRODUCT LABEL - 300dpi" at bounding box center [809, 307] width 985 height 22
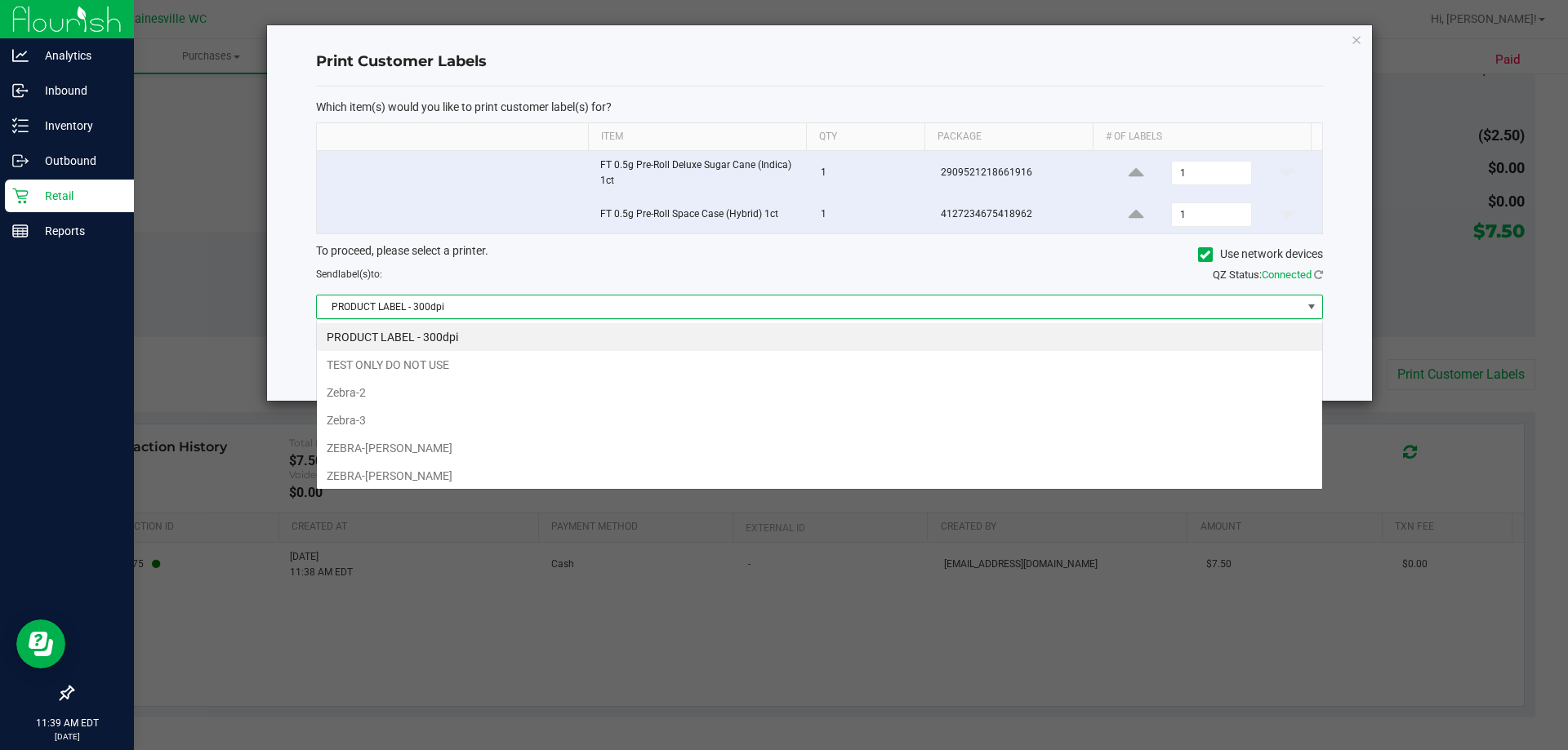
scroll to position [24, 1006]
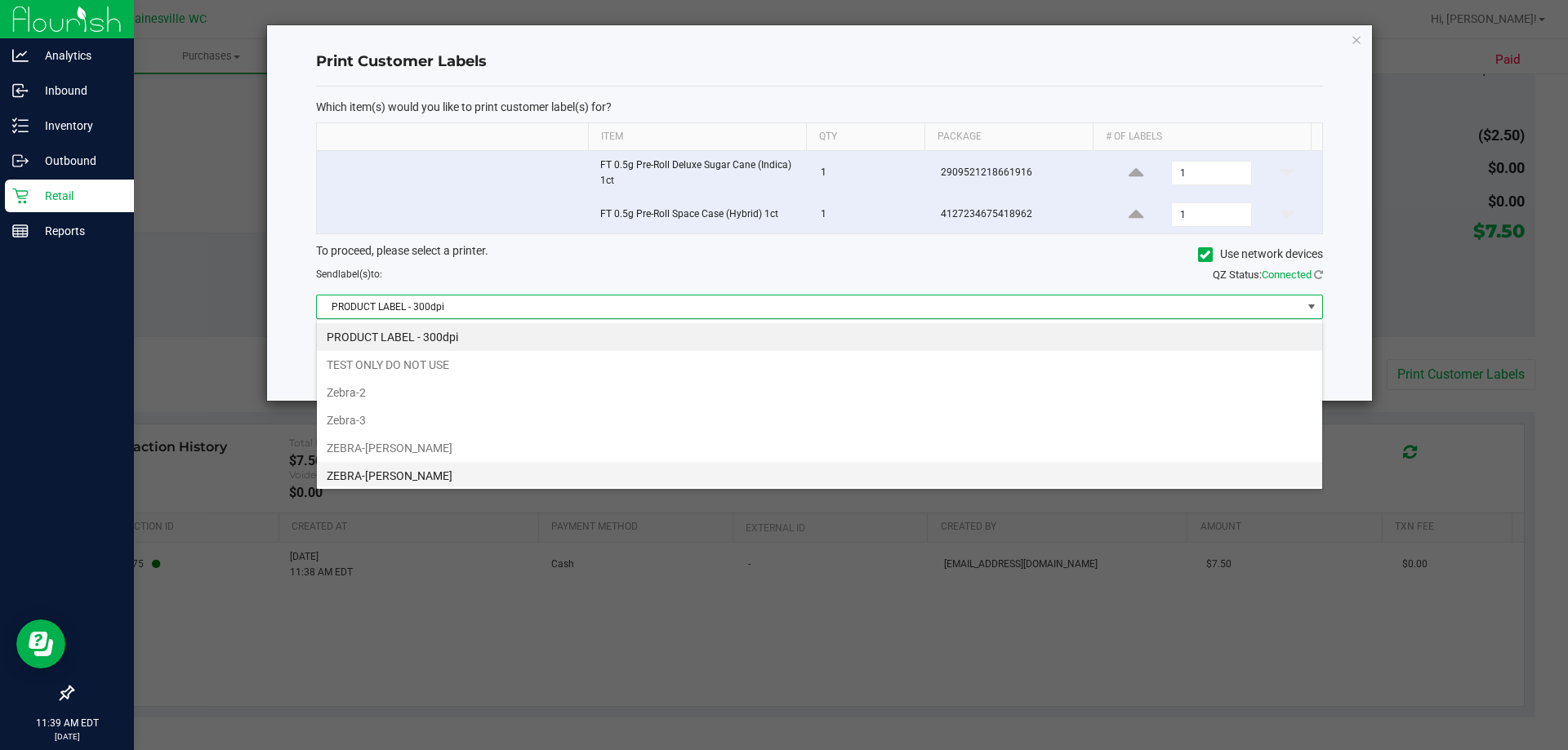
click at [450, 464] on li "ZEBRA-GARY-BARLOW" at bounding box center [820, 476] width 1005 height 28
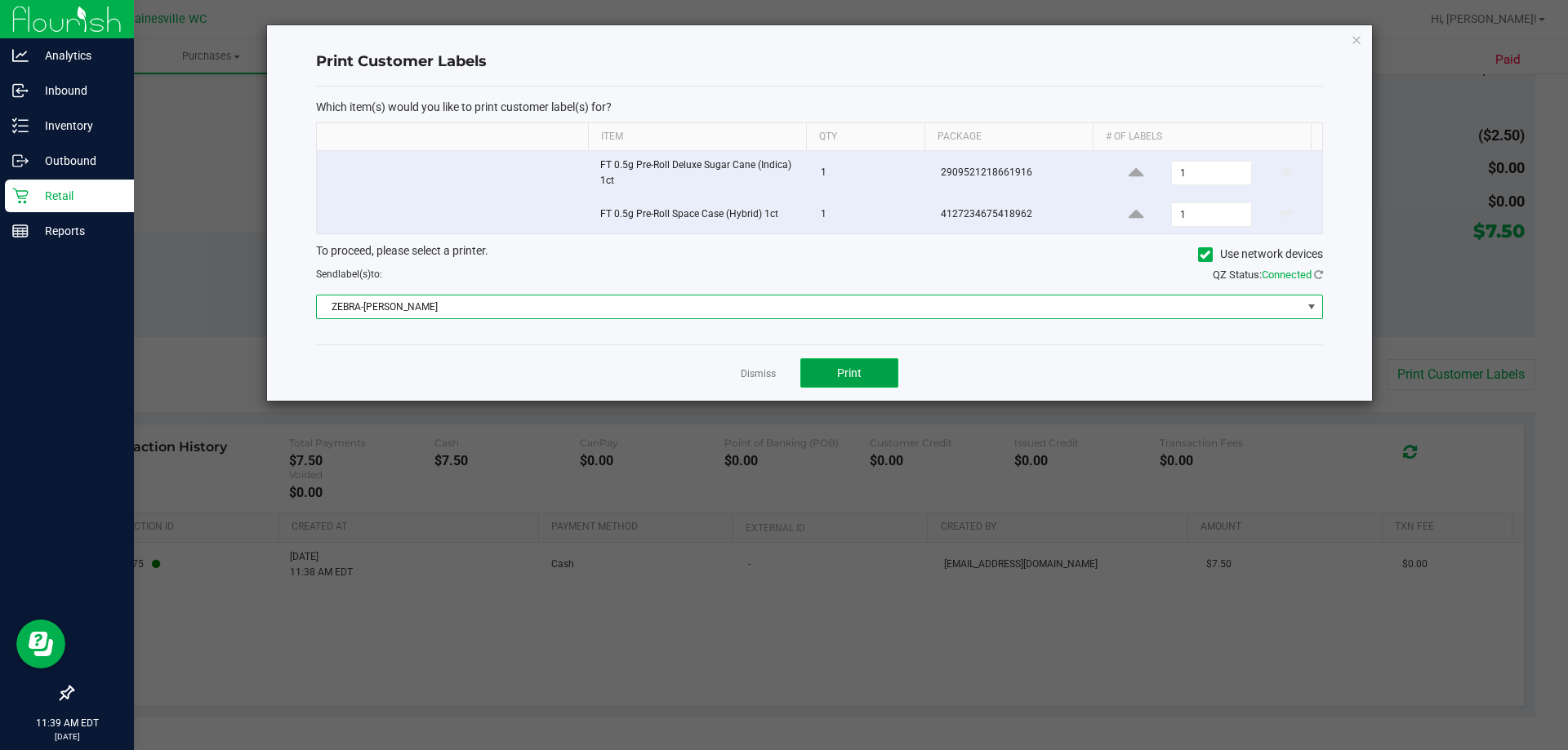
click at [847, 385] on button "Print" at bounding box center [850, 372] width 98 height 29
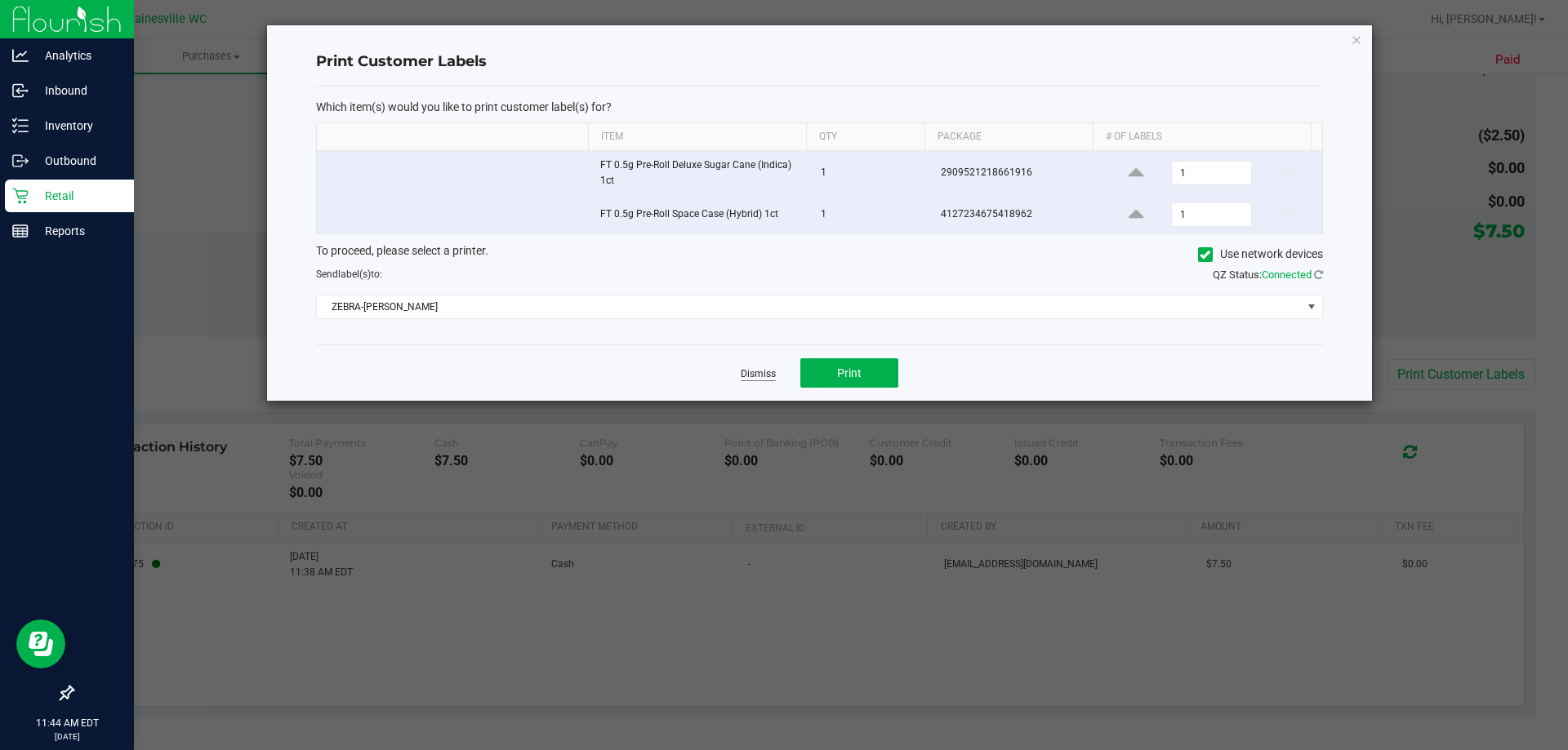
click at [772, 379] on link "Dismiss" at bounding box center [758, 374] width 35 height 14
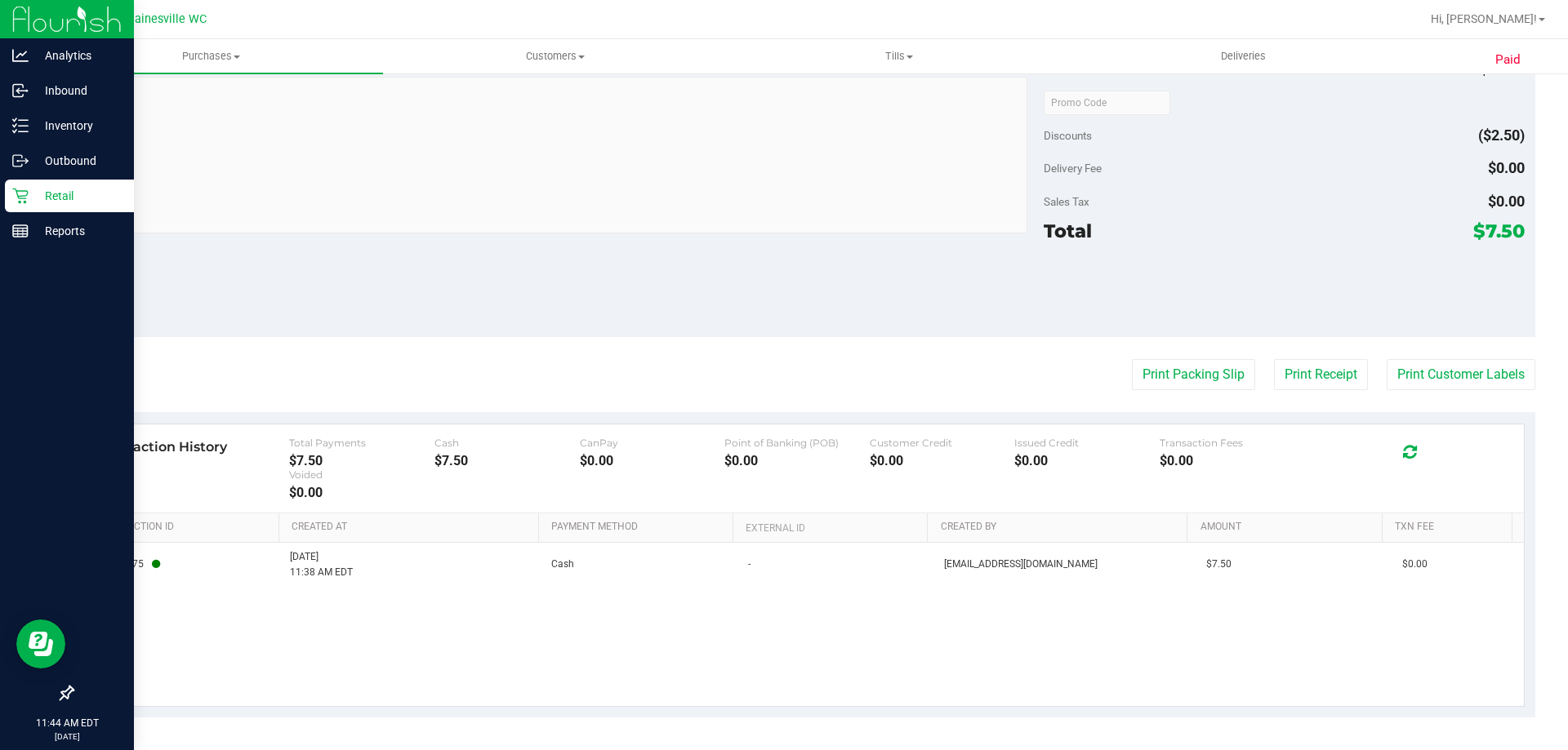
click at [9, 198] on div "Retail" at bounding box center [69, 196] width 129 height 33
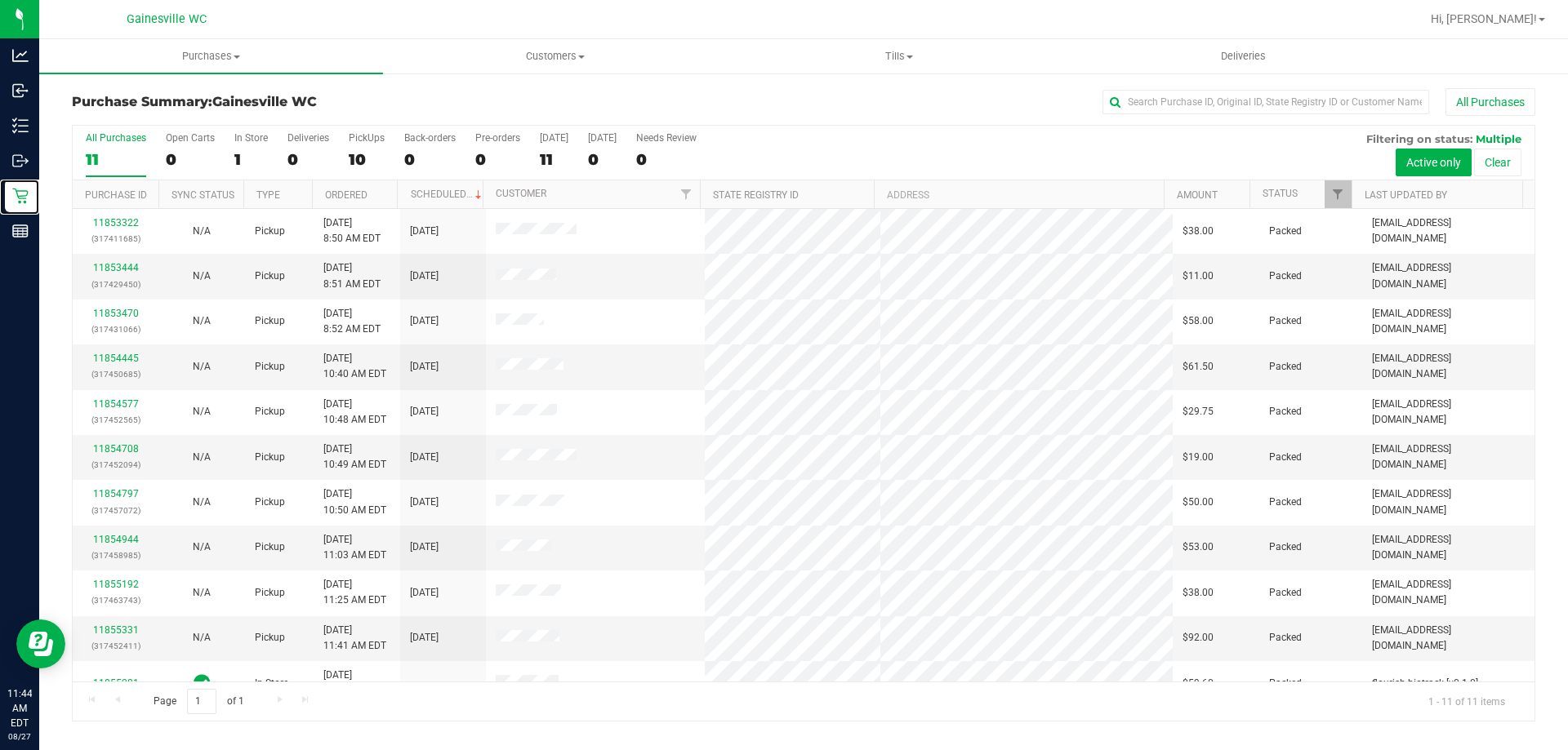
scroll to position [23, 0]
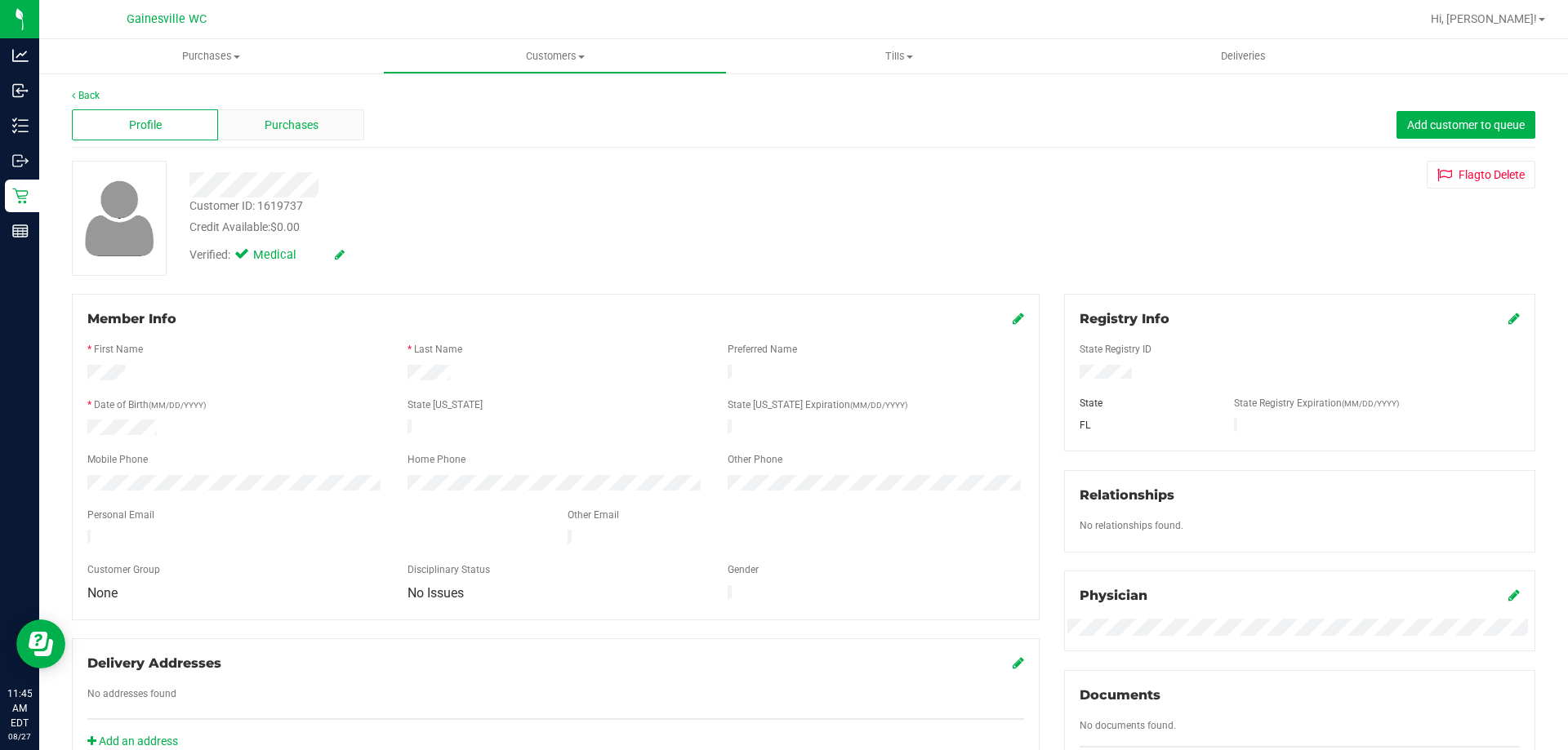
click at [257, 129] on div "Purchases" at bounding box center [292, 125] width 146 height 31
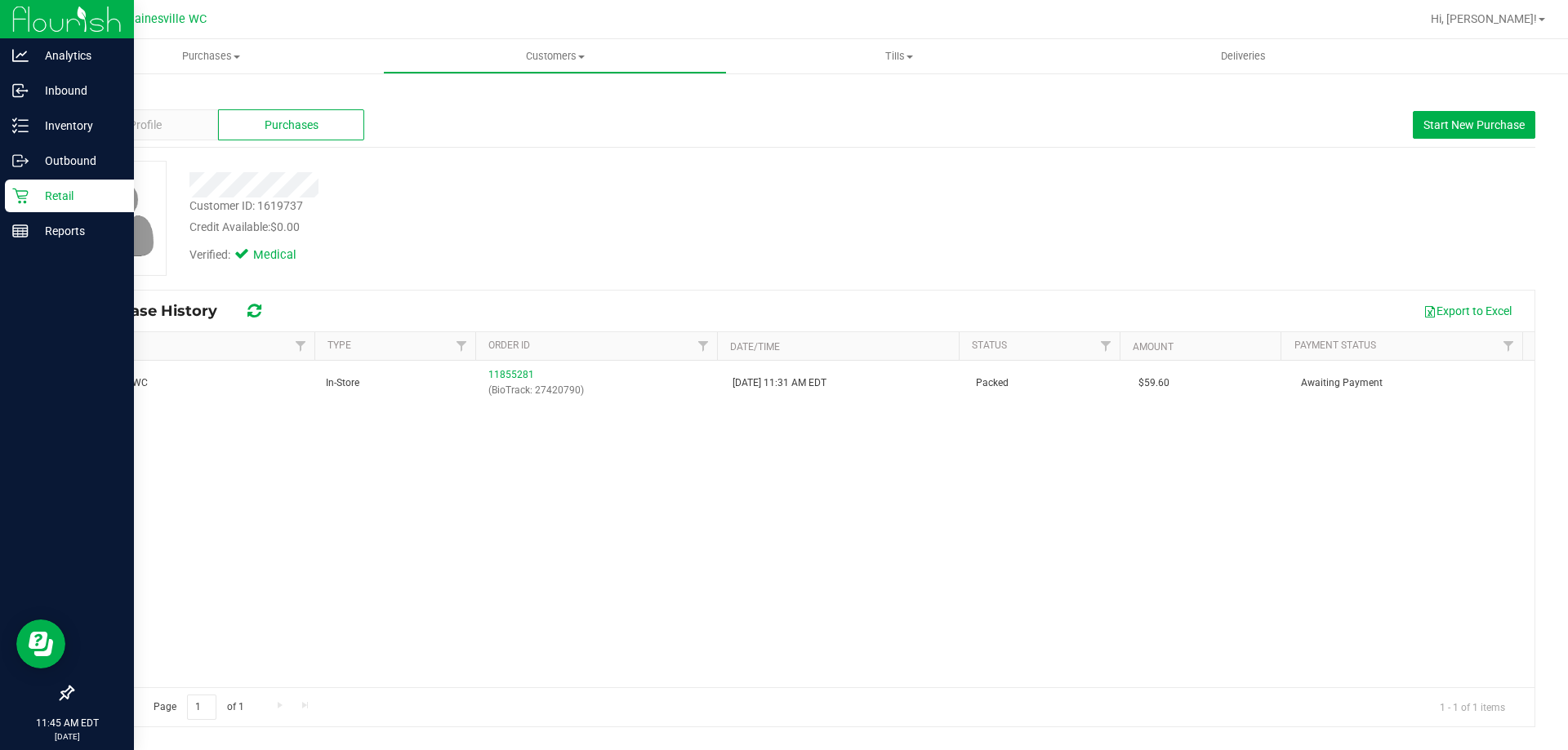
click at [23, 189] on icon at bounding box center [20, 195] width 16 height 16
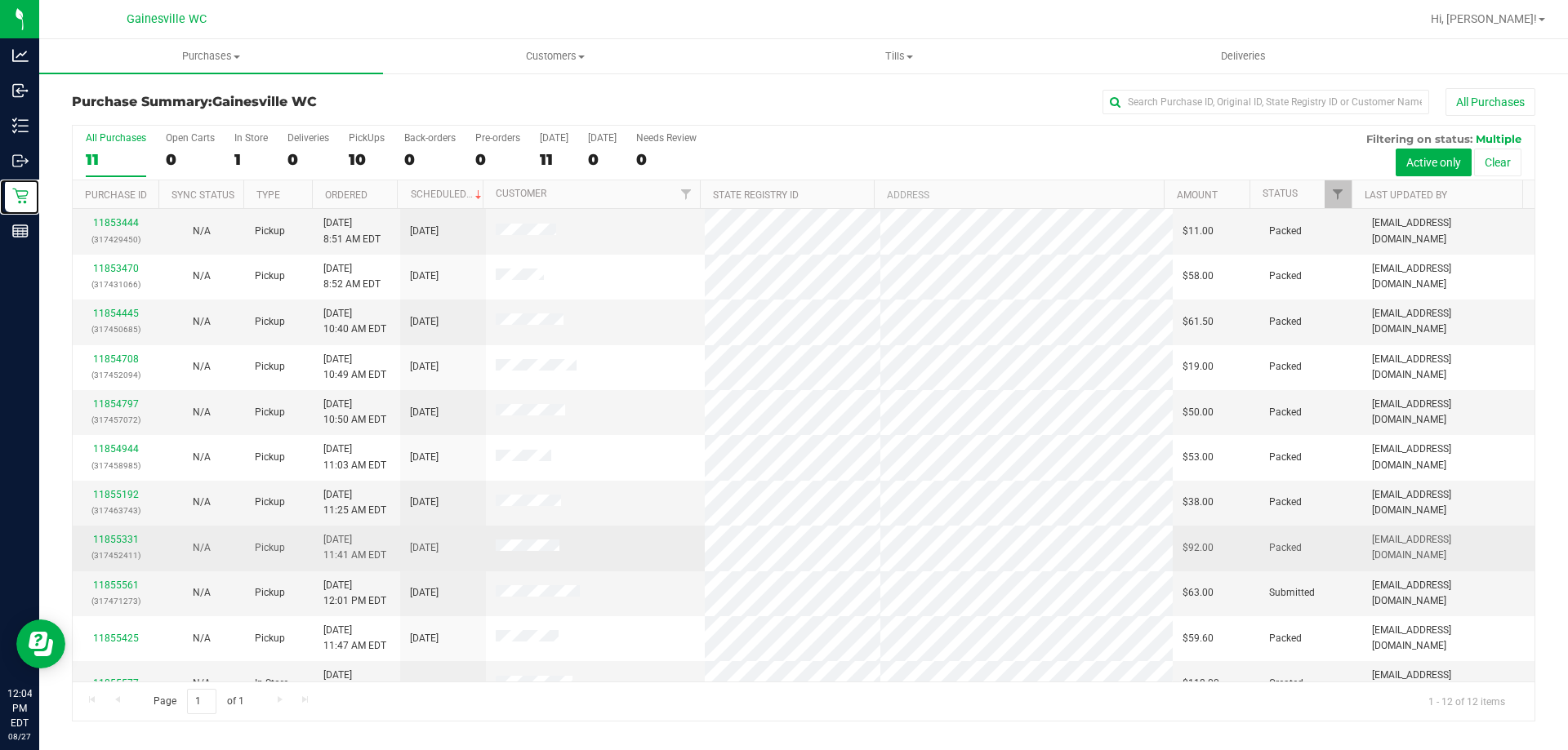
scroll to position [69, 0]
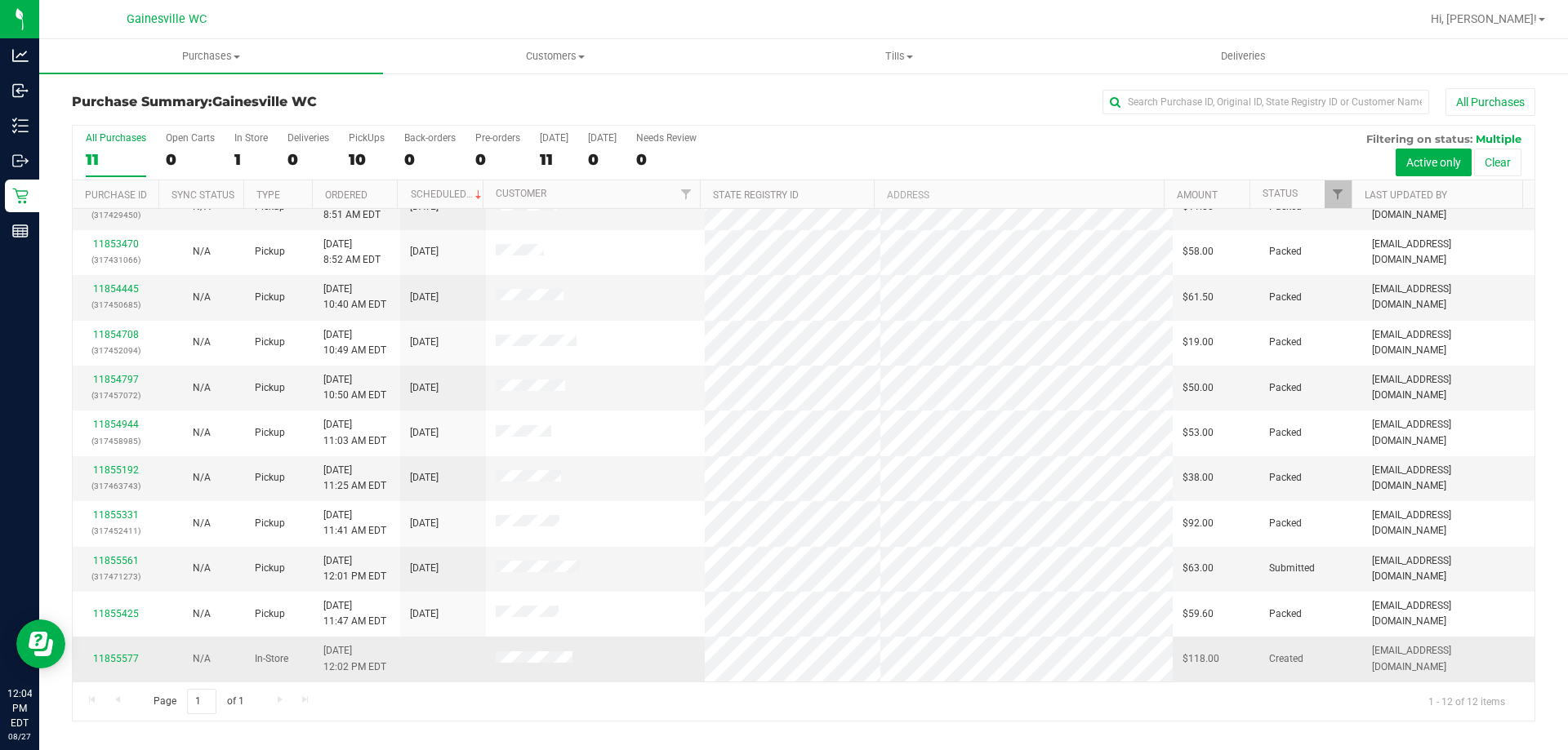
click at [92, 656] on div "11855577" at bounding box center [115, 659] width 67 height 16
click at [103, 656] on link "11855577" at bounding box center [115, 659] width 46 height 11
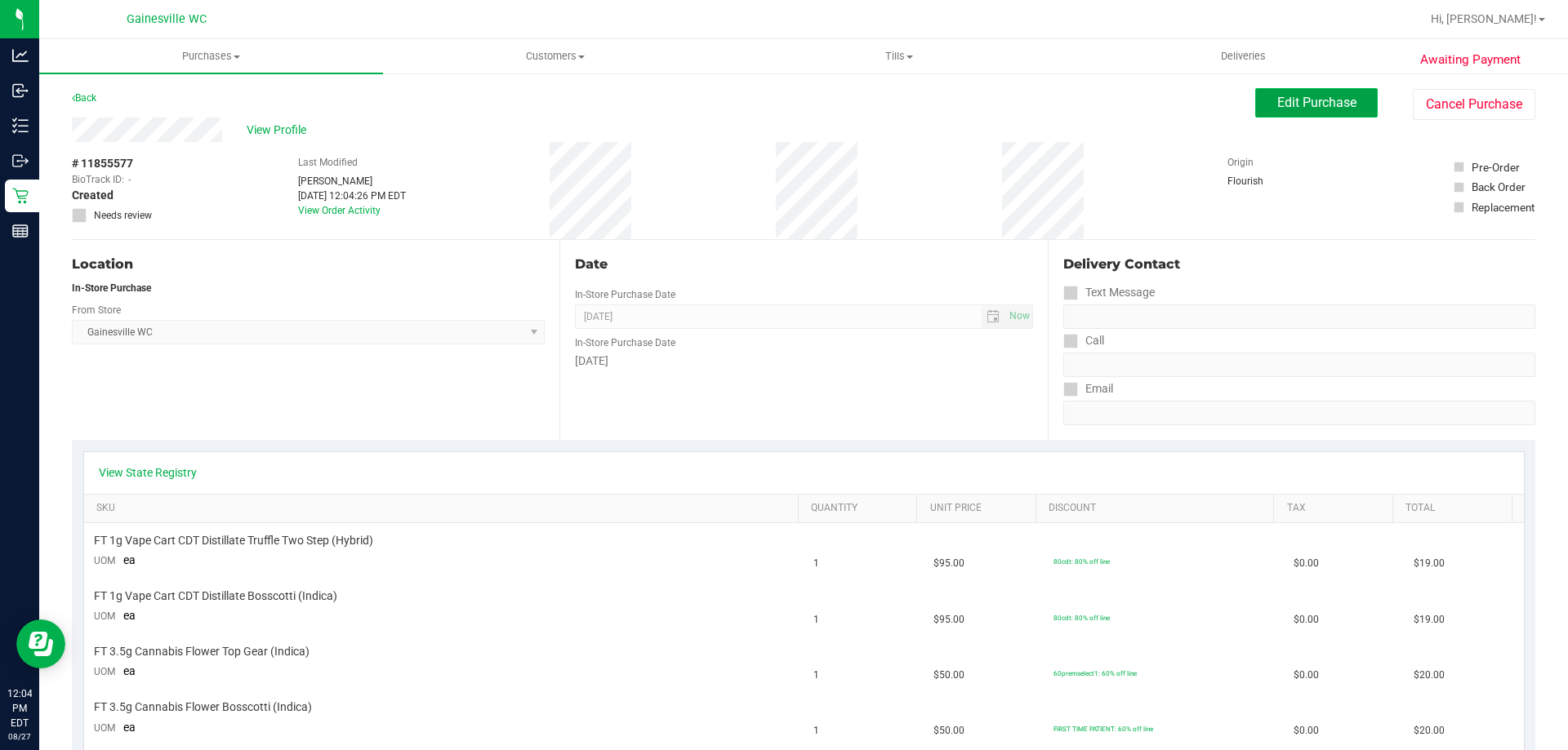
click at [1256, 99] on button "Edit Purchase" at bounding box center [1317, 102] width 123 height 29
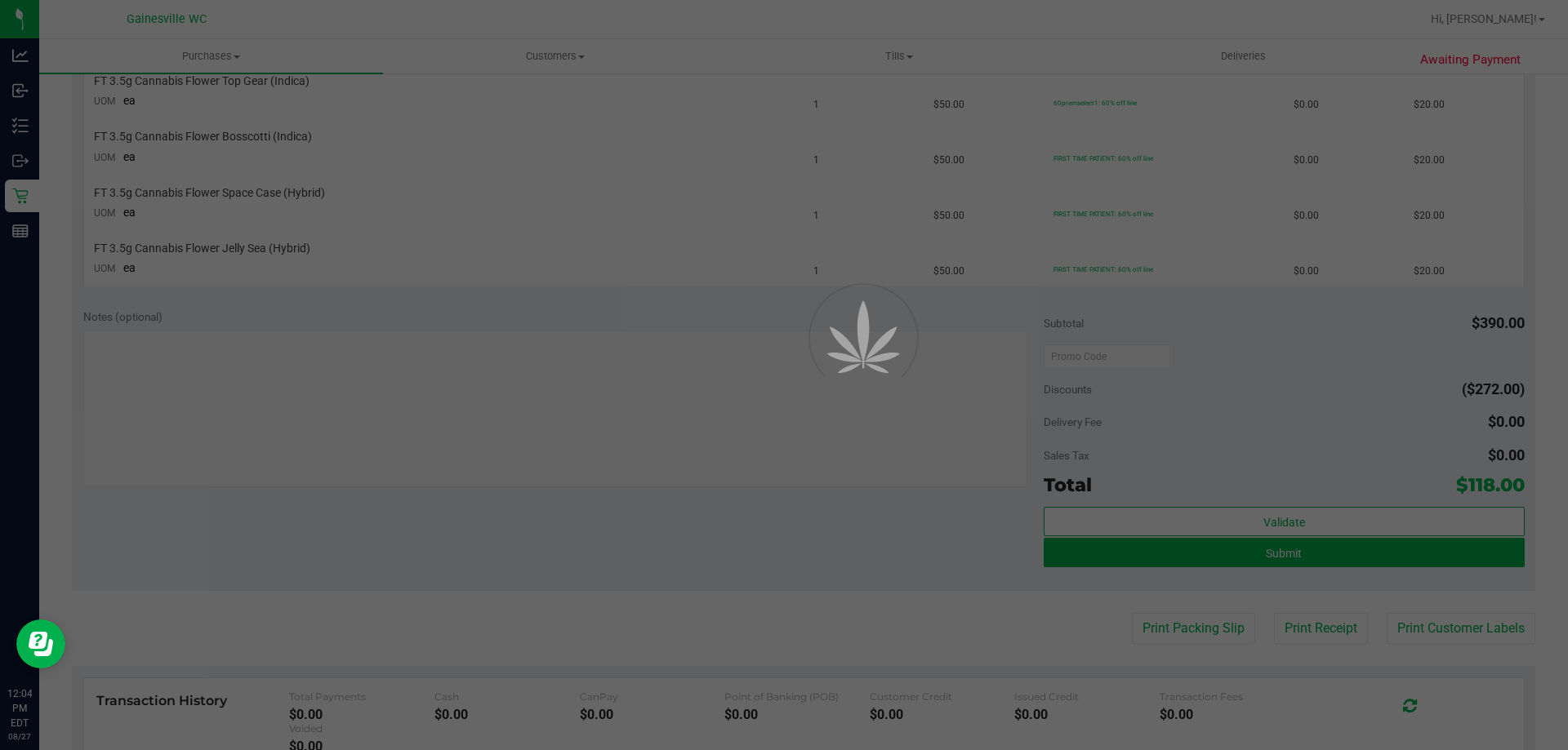
scroll to position [572, 0]
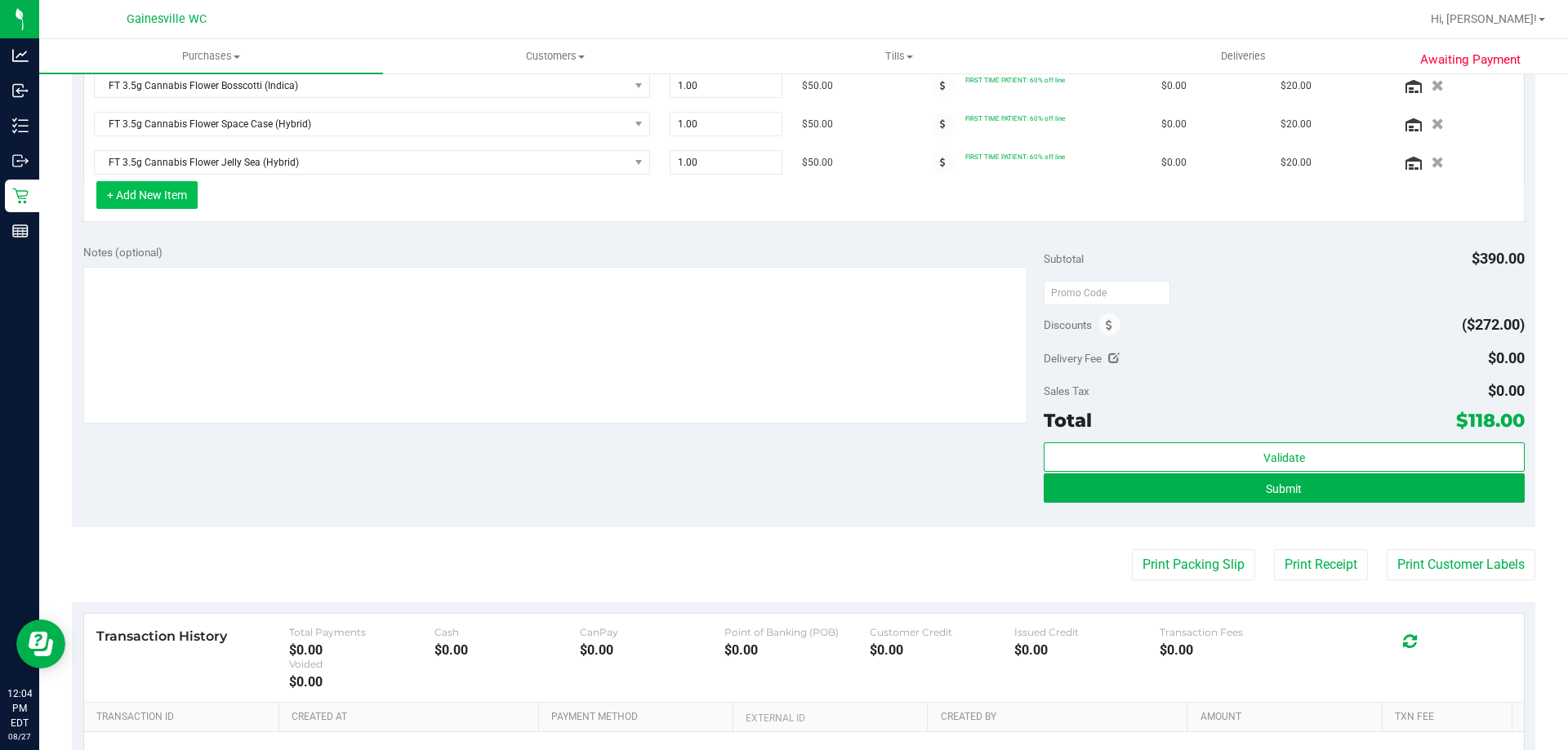
click at [182, 195] on button "+ Add New Item" at bounding box center [147, 195] width 101 height 28
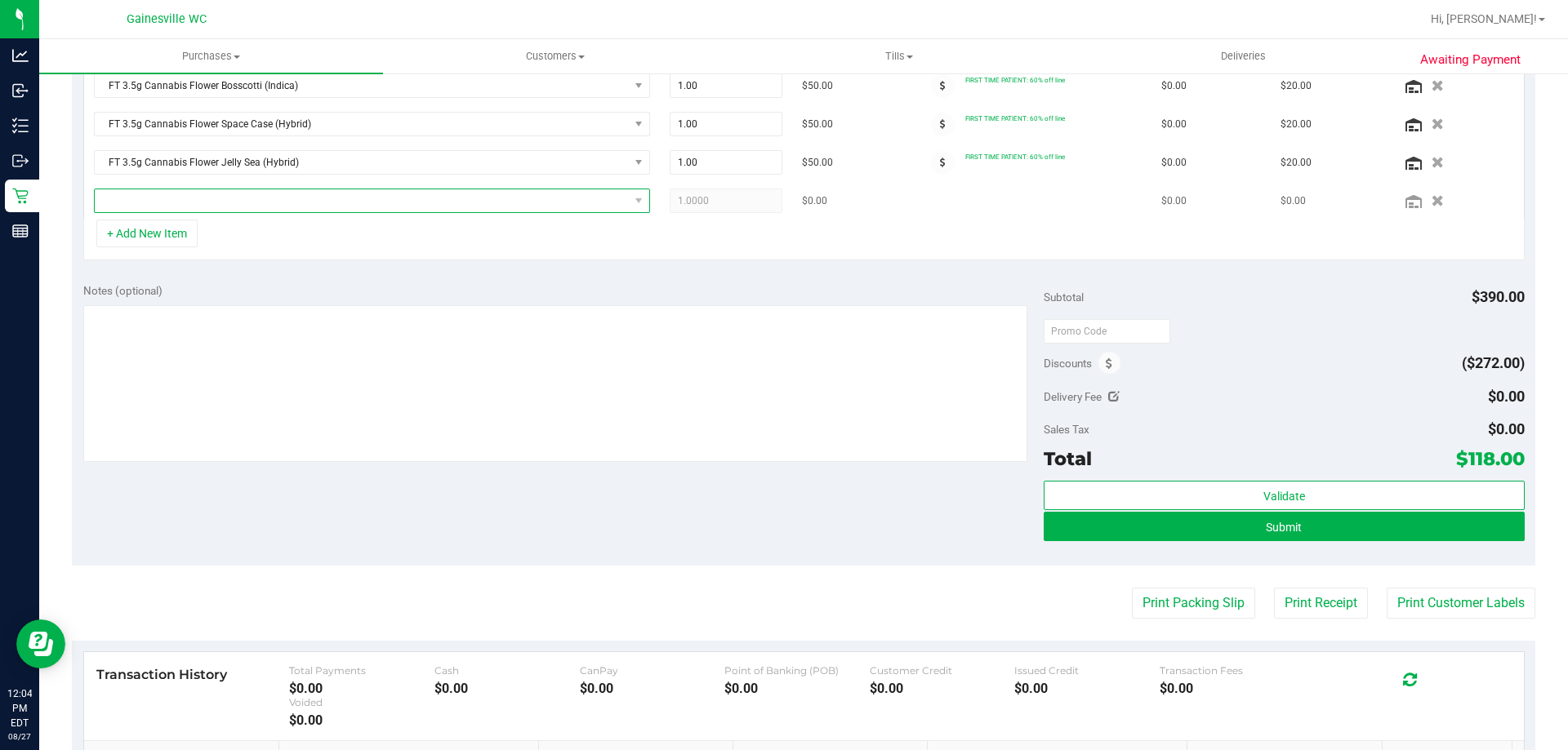
click at [199, 207] on span "NO DATA FOUND" at bounding box center [362, 201] width 535 height 22
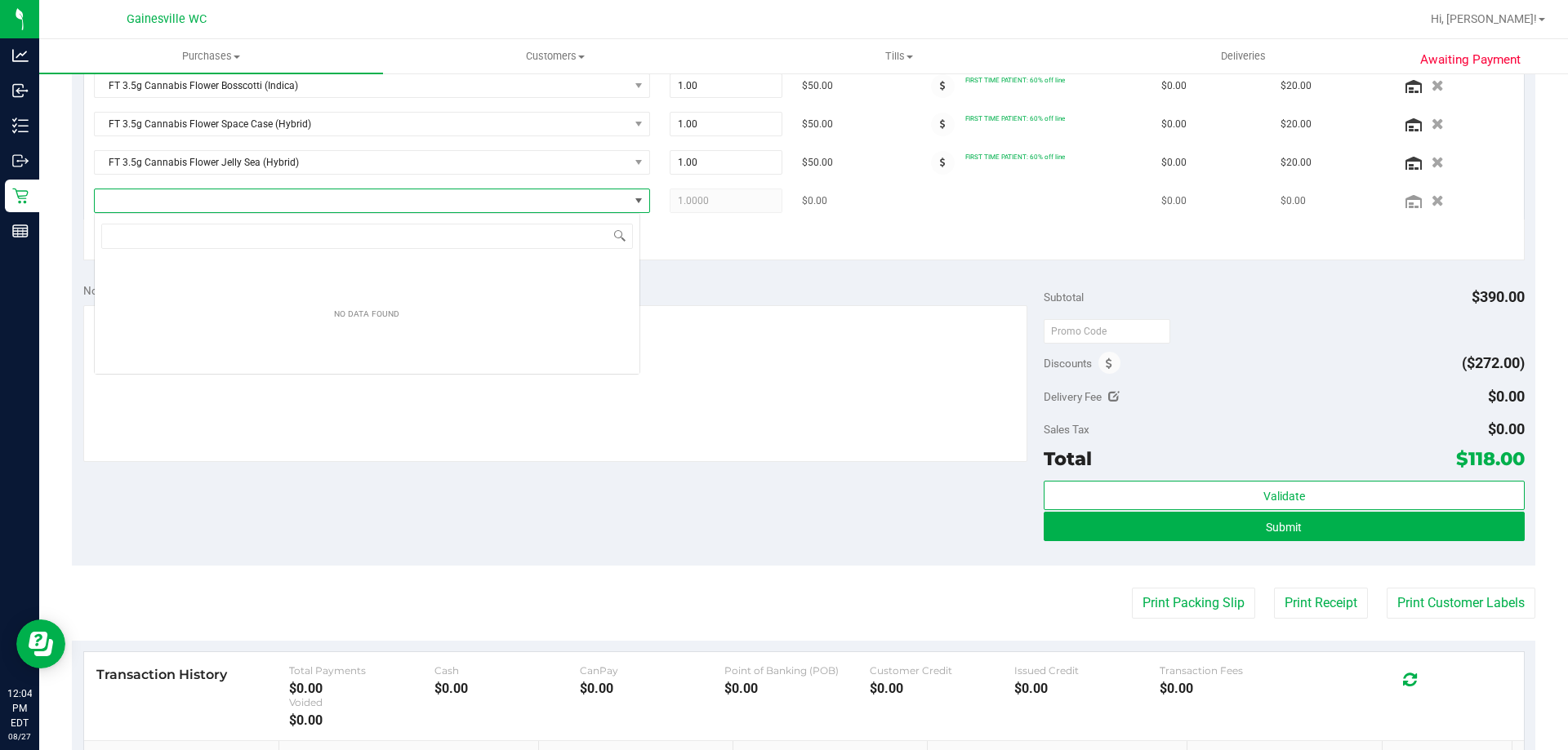
scroll to position [24, 547]
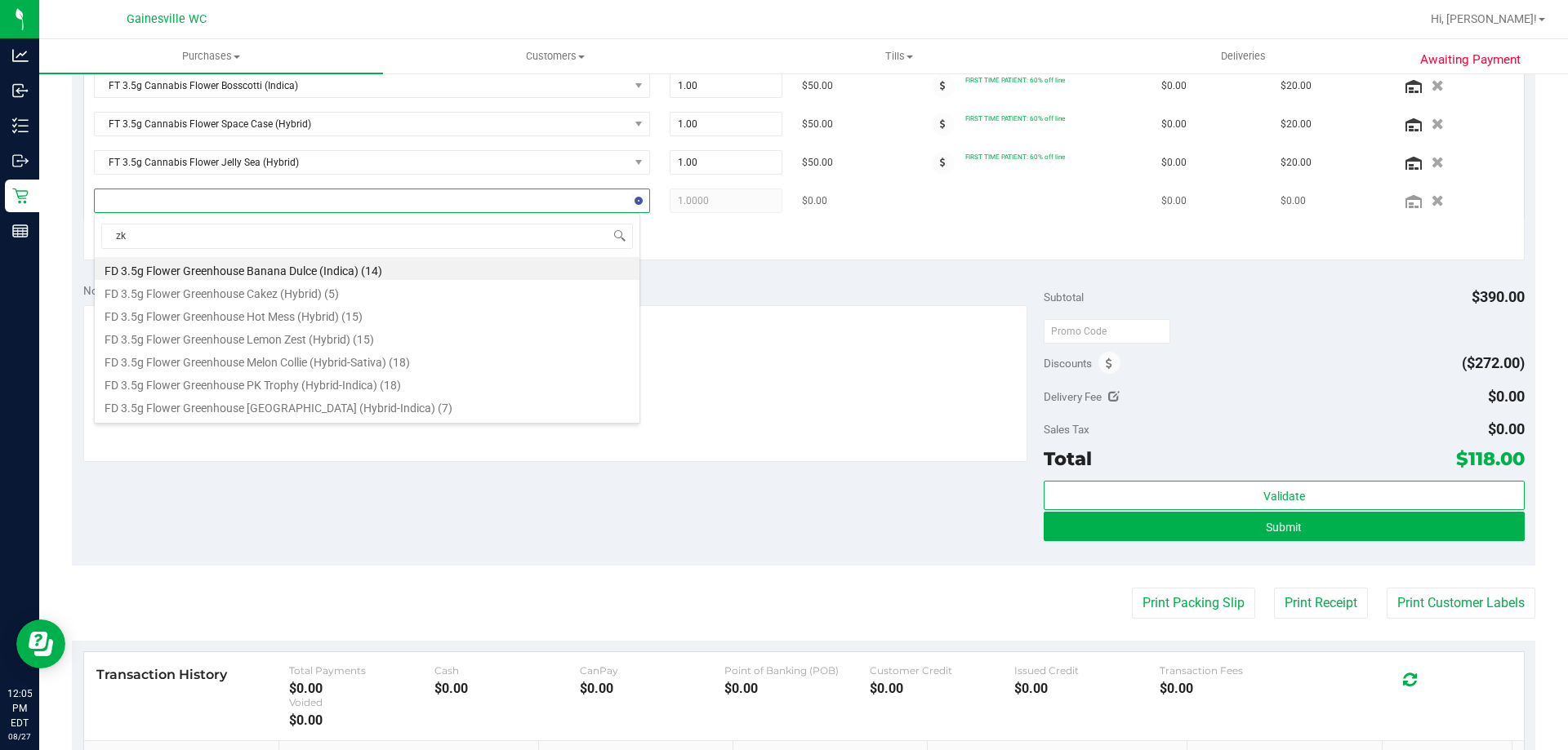
type input "zkr"
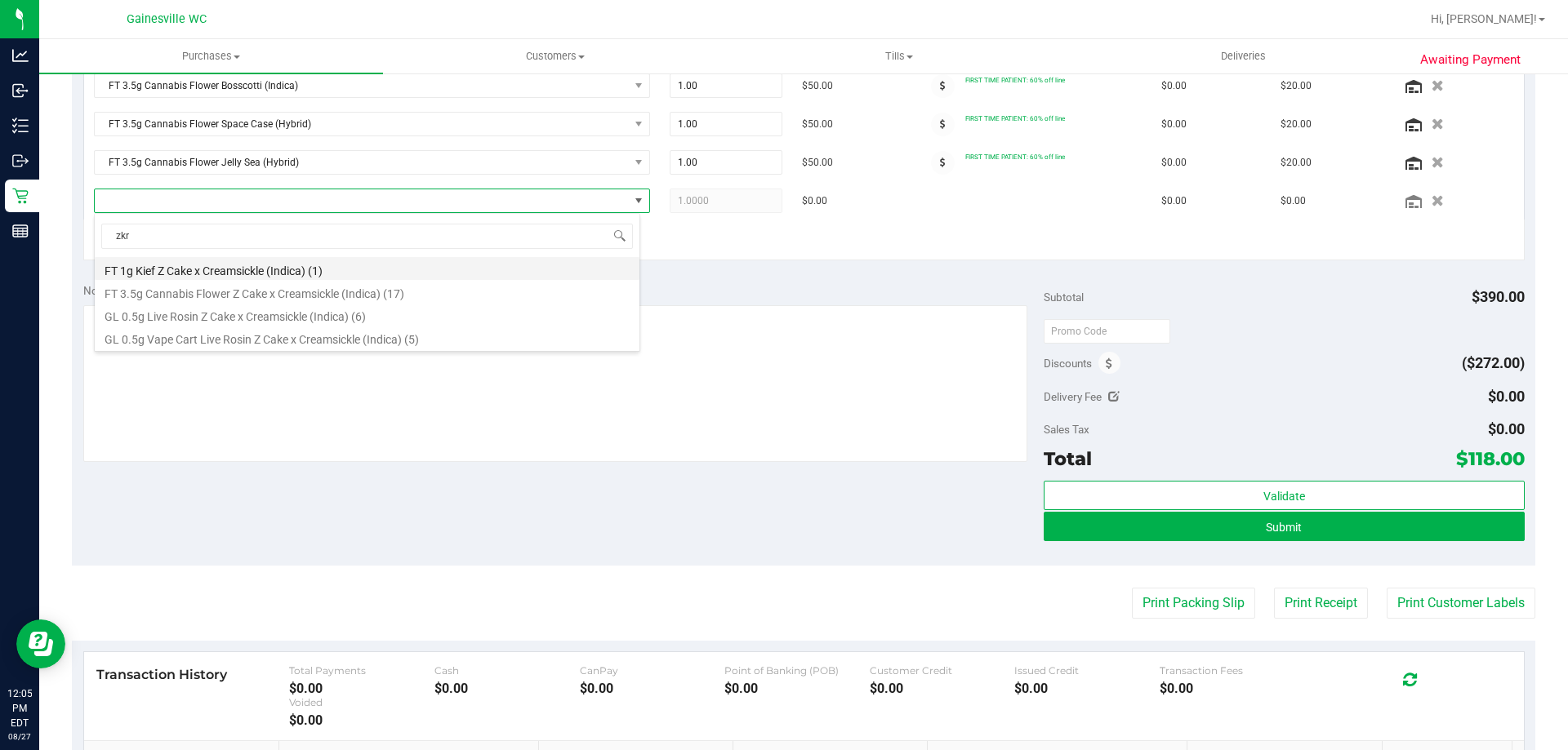
click at [545, 274] on li "FT 1g Kief Z Cake x Creamsickle (Indica) (1)" at bounding box center [367, 268] width 545 height 22
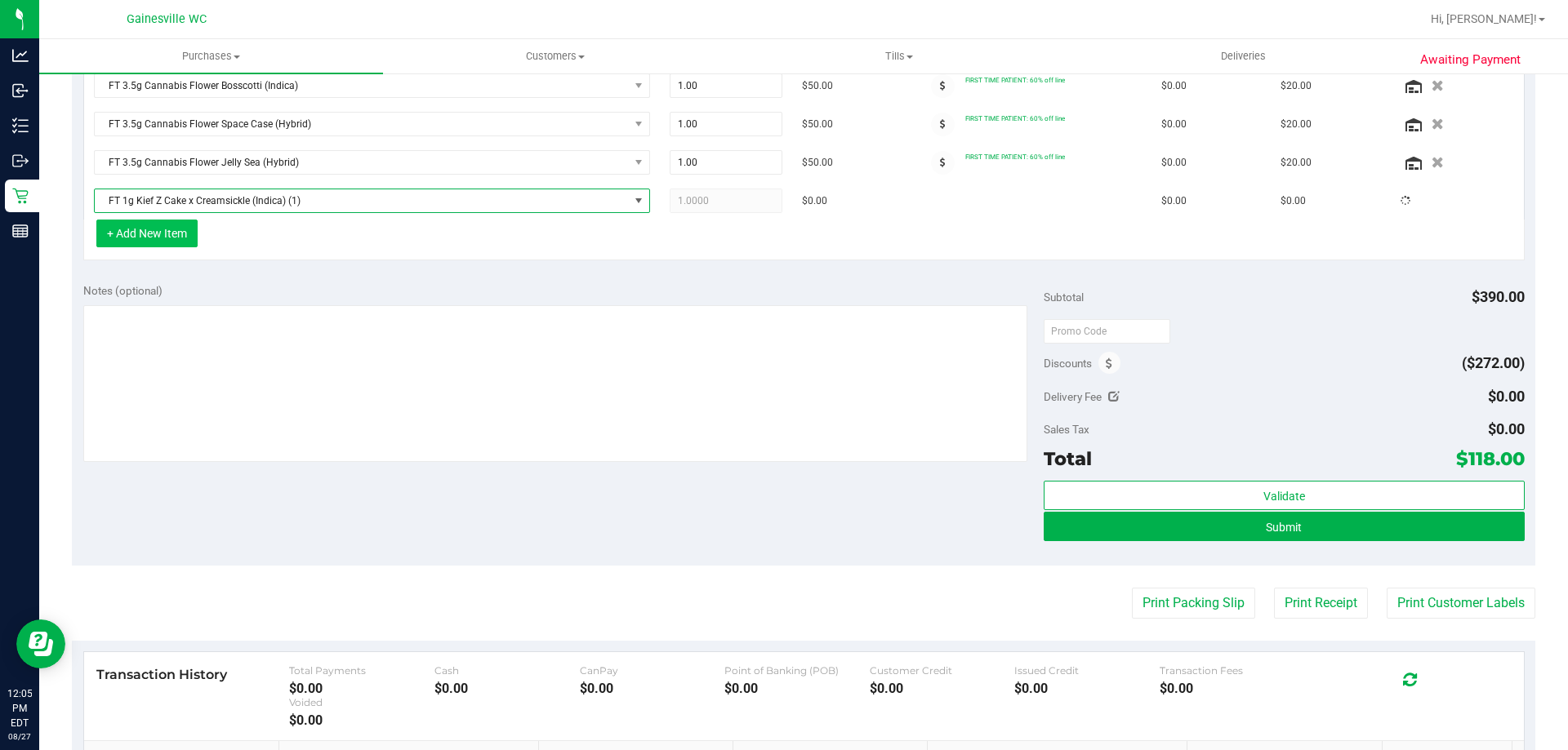
click at [173, 230] on button "+ Add New Item" at bounding box center [147, 233] width 101 height 28
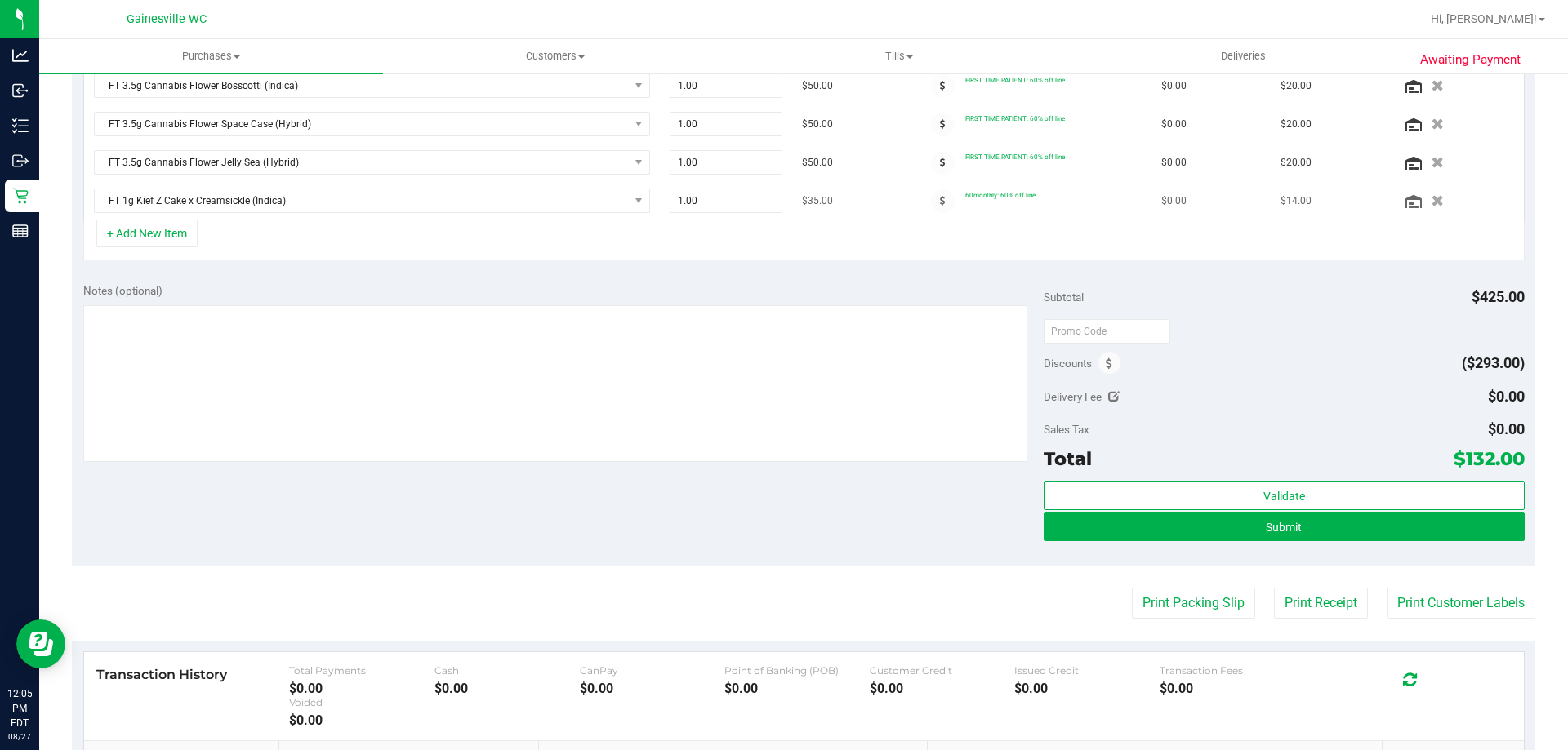
scroll to position [547, 0]
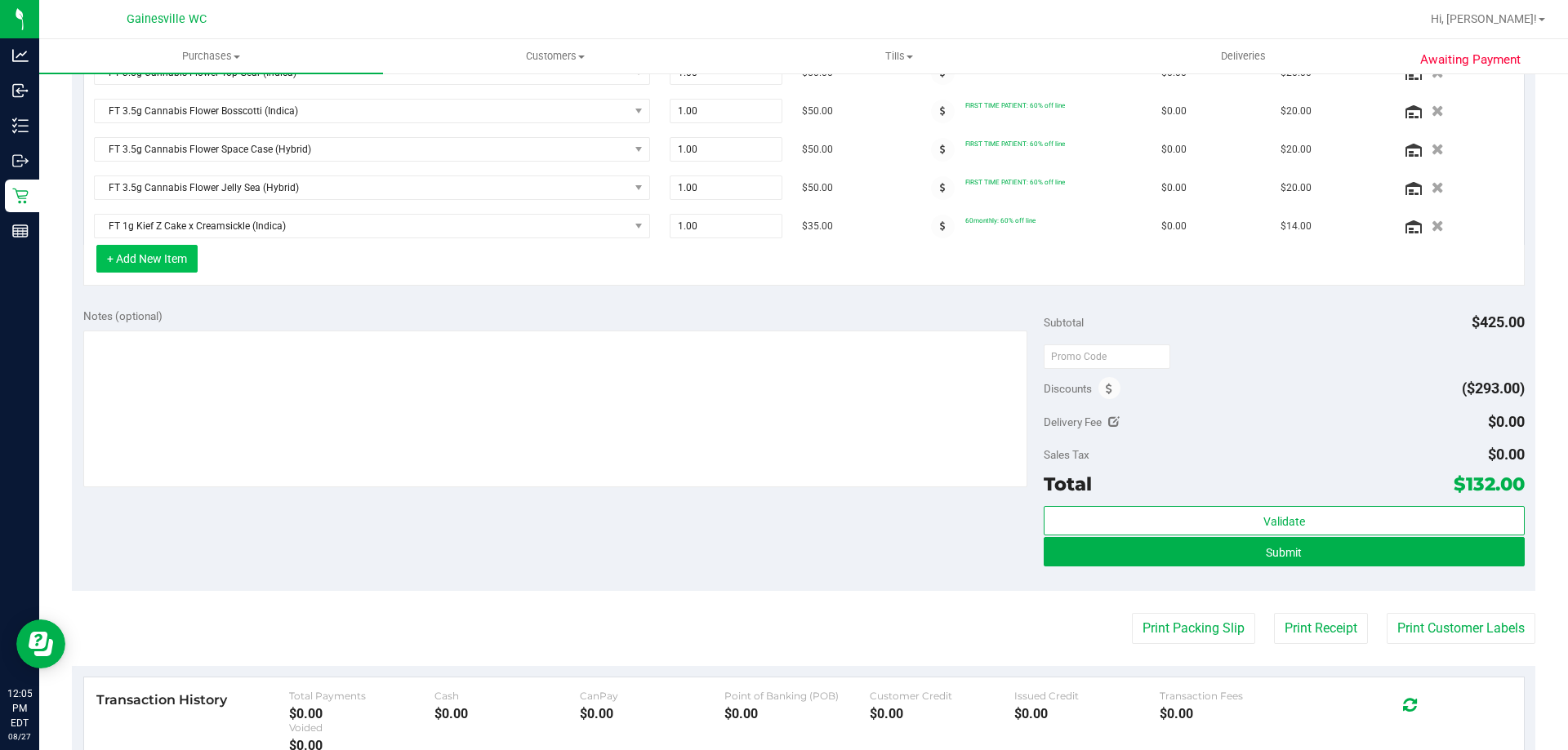
click at [176, 251] on button "+ Add New Item" at bounding box center [147, 259] width 101 height 28
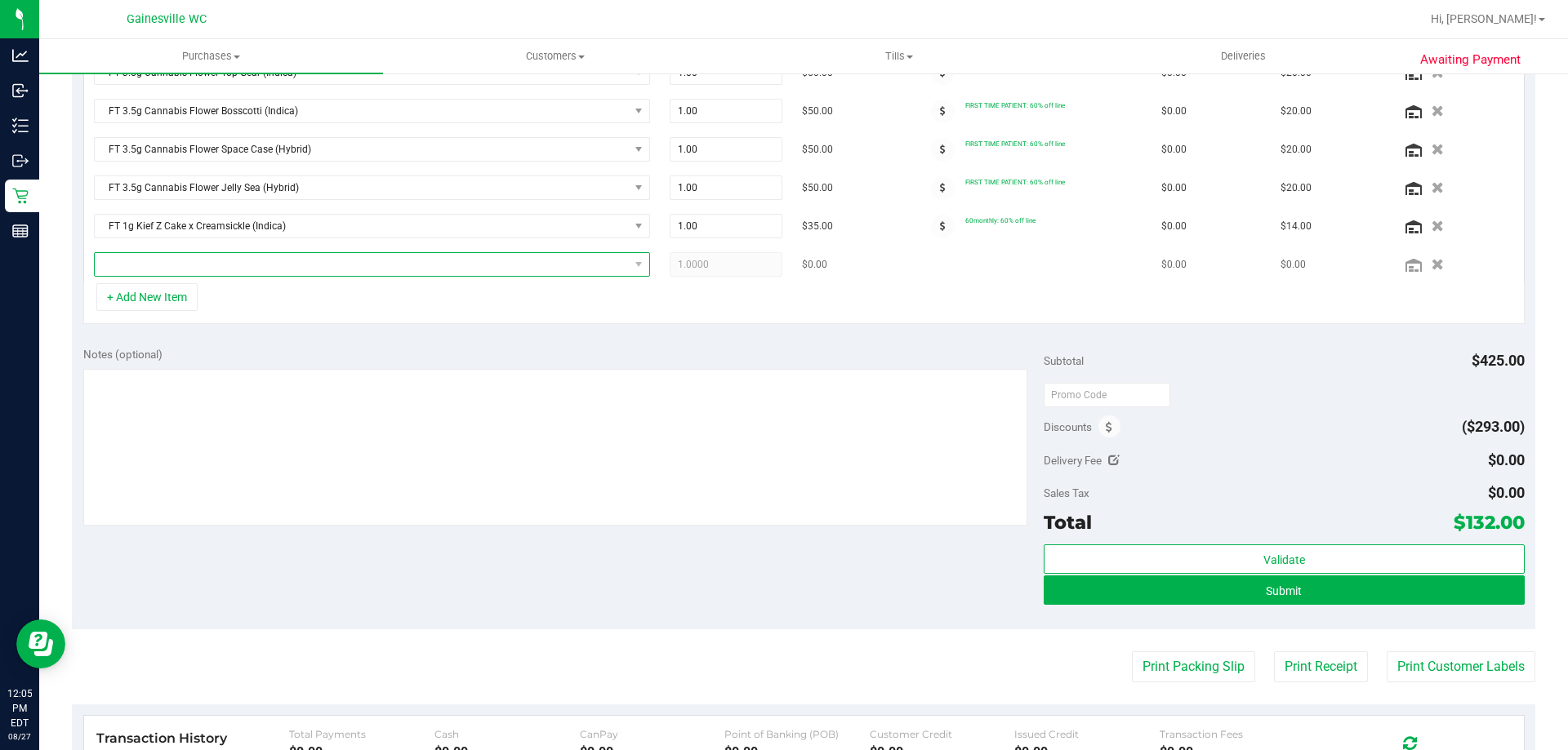
click at [188, 259] on span "NO DATA FOUND" at bounding box center [362, 264] width 535 height 22
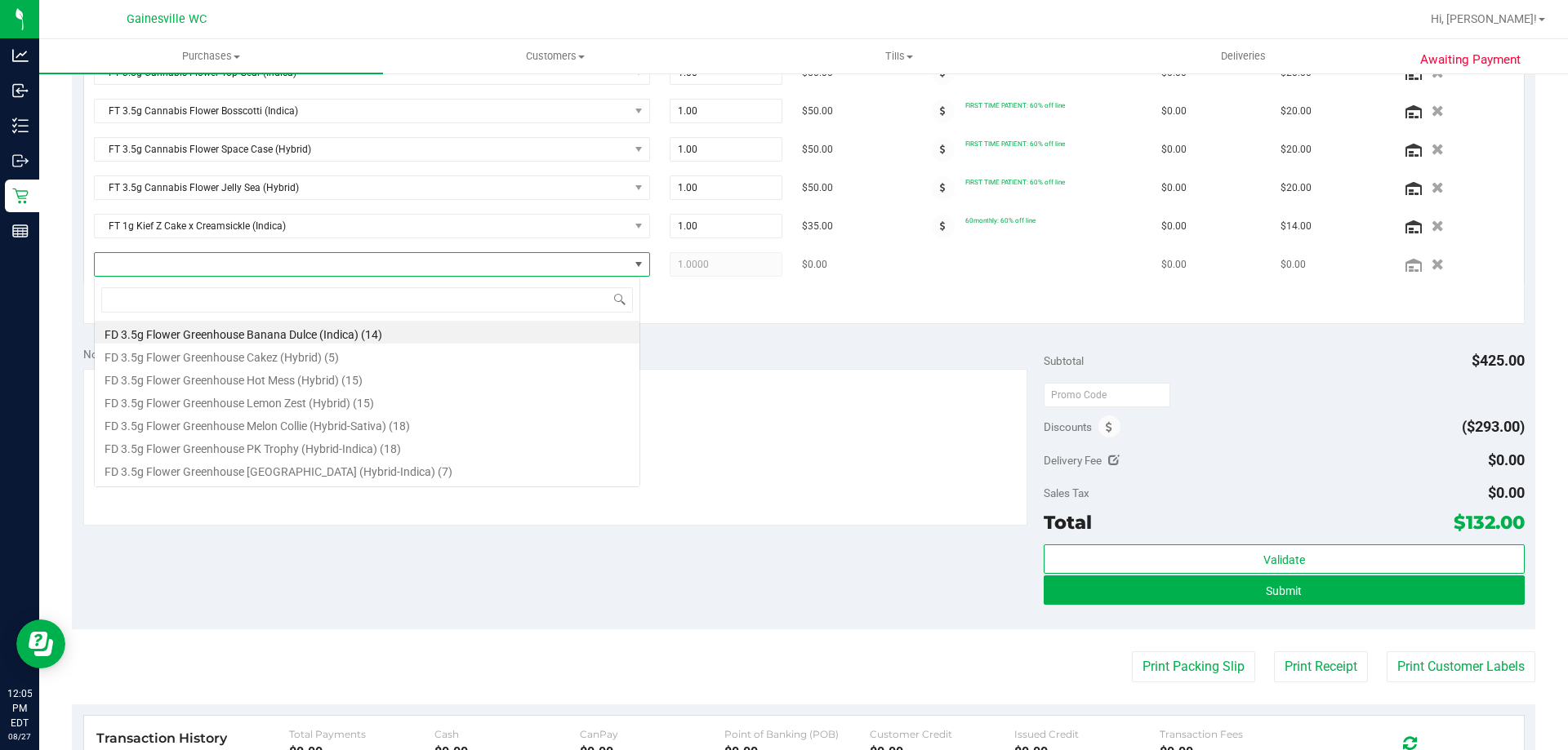
scroll to position [24, 547]
type input "pbs"
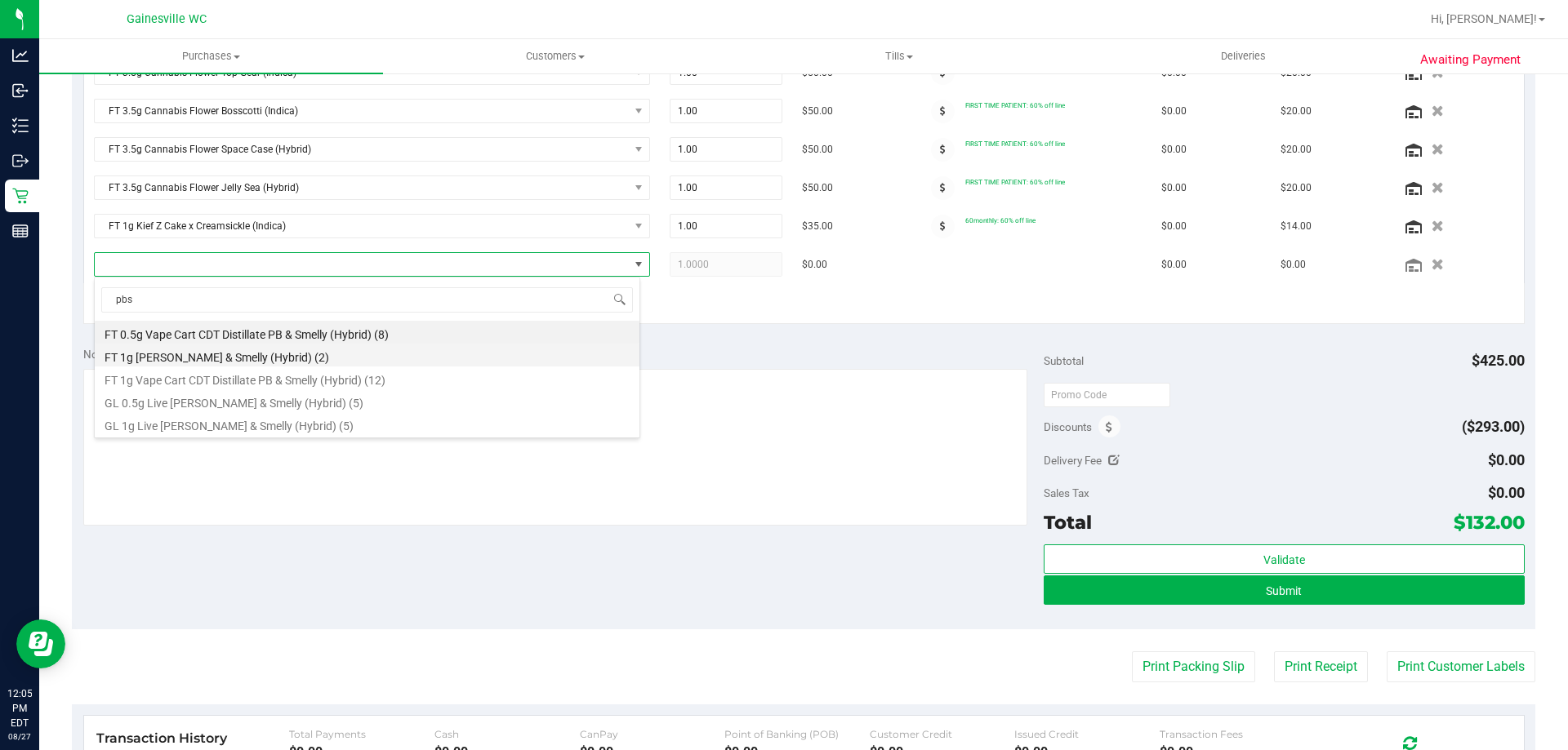
click at [329, 349] on li "FT 1g Kief PB & Smelly (Hybrid) (2)" at bounding box center [367, 355] width 545 height 22
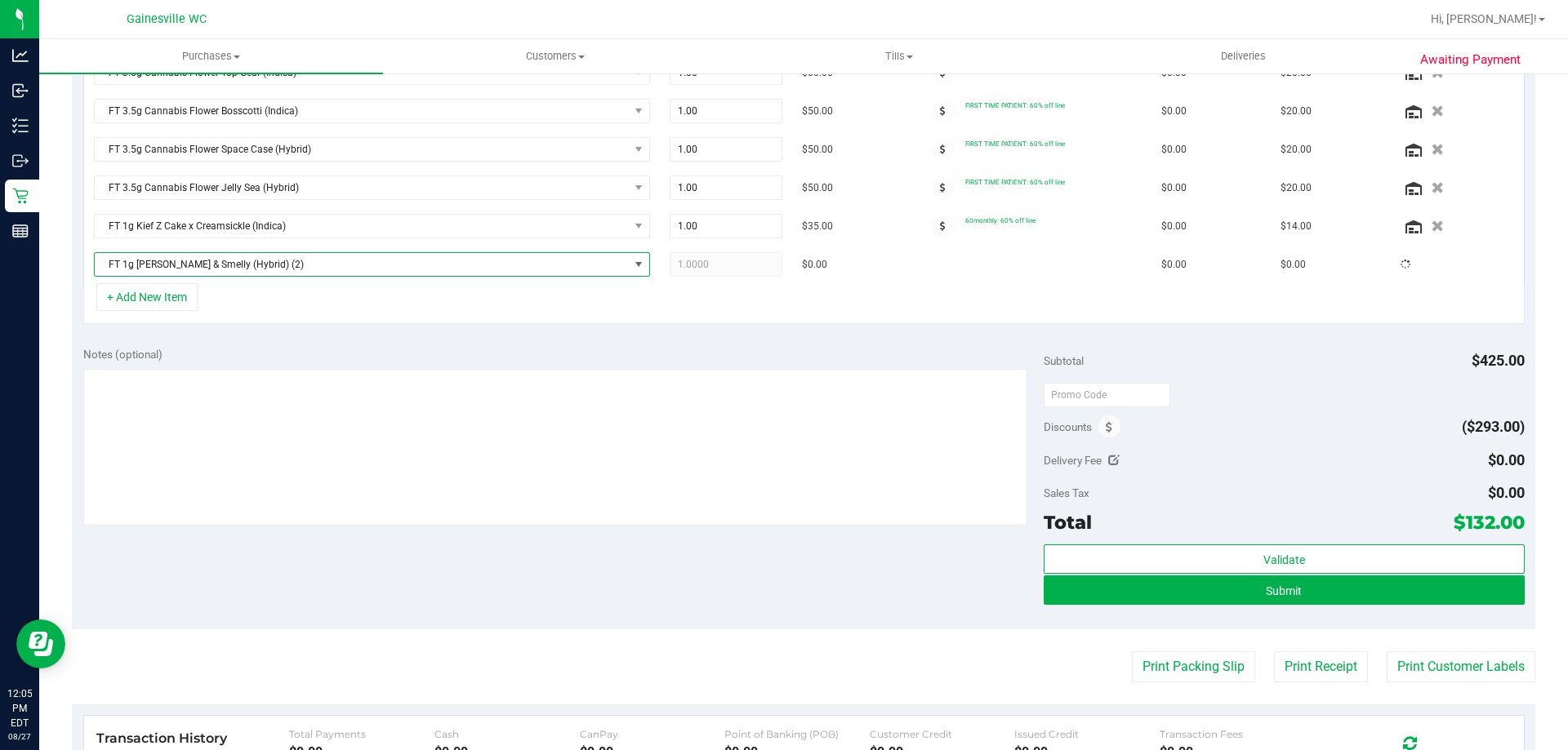
click at [337, 319] on div "+ Add New Item" at bounding box center [804, 304] width 1441 height 41
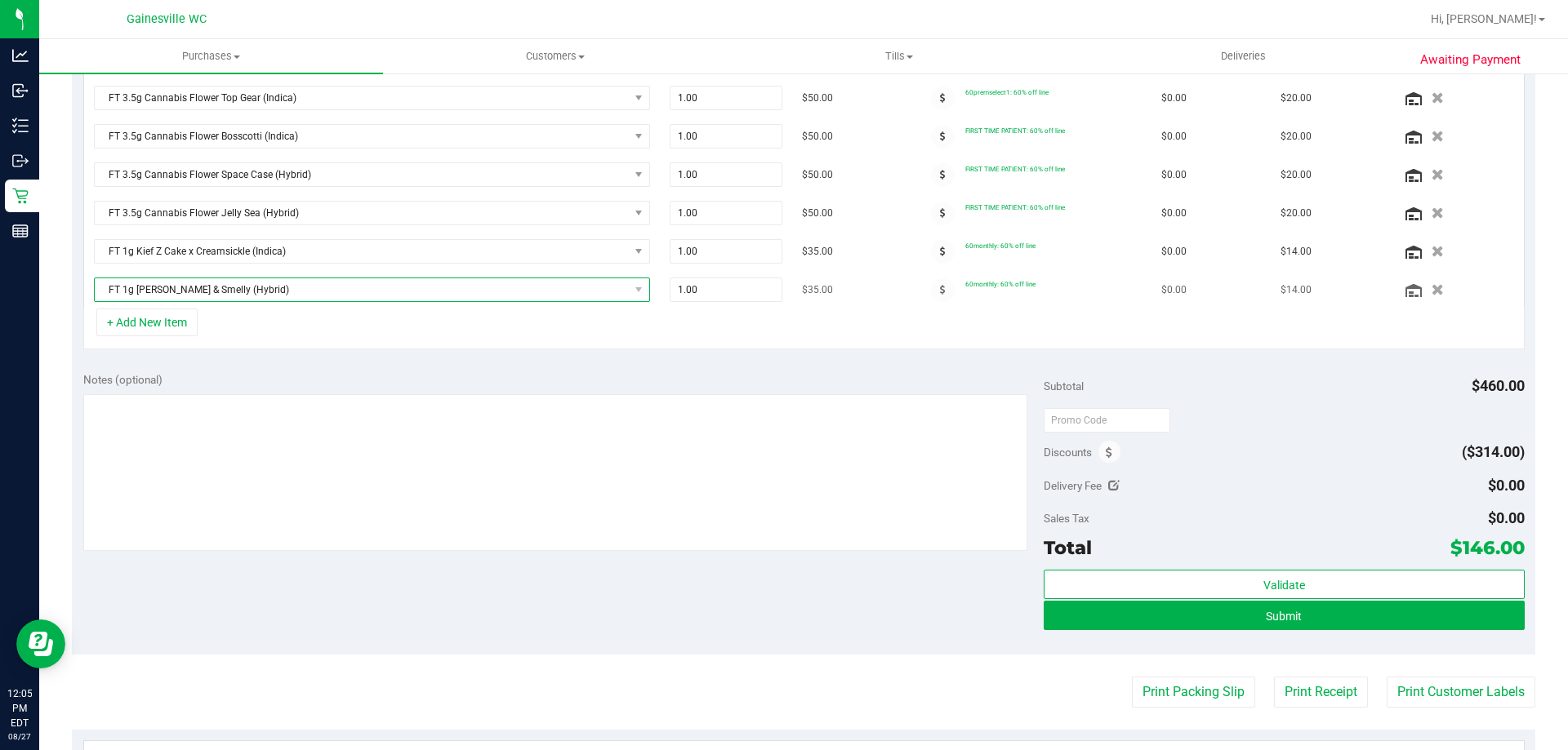
click at [137, 302] on span "FT 1g Kief PB & Smelly (Hybrid)" at bounding box center [371, 290] width 556 height 24
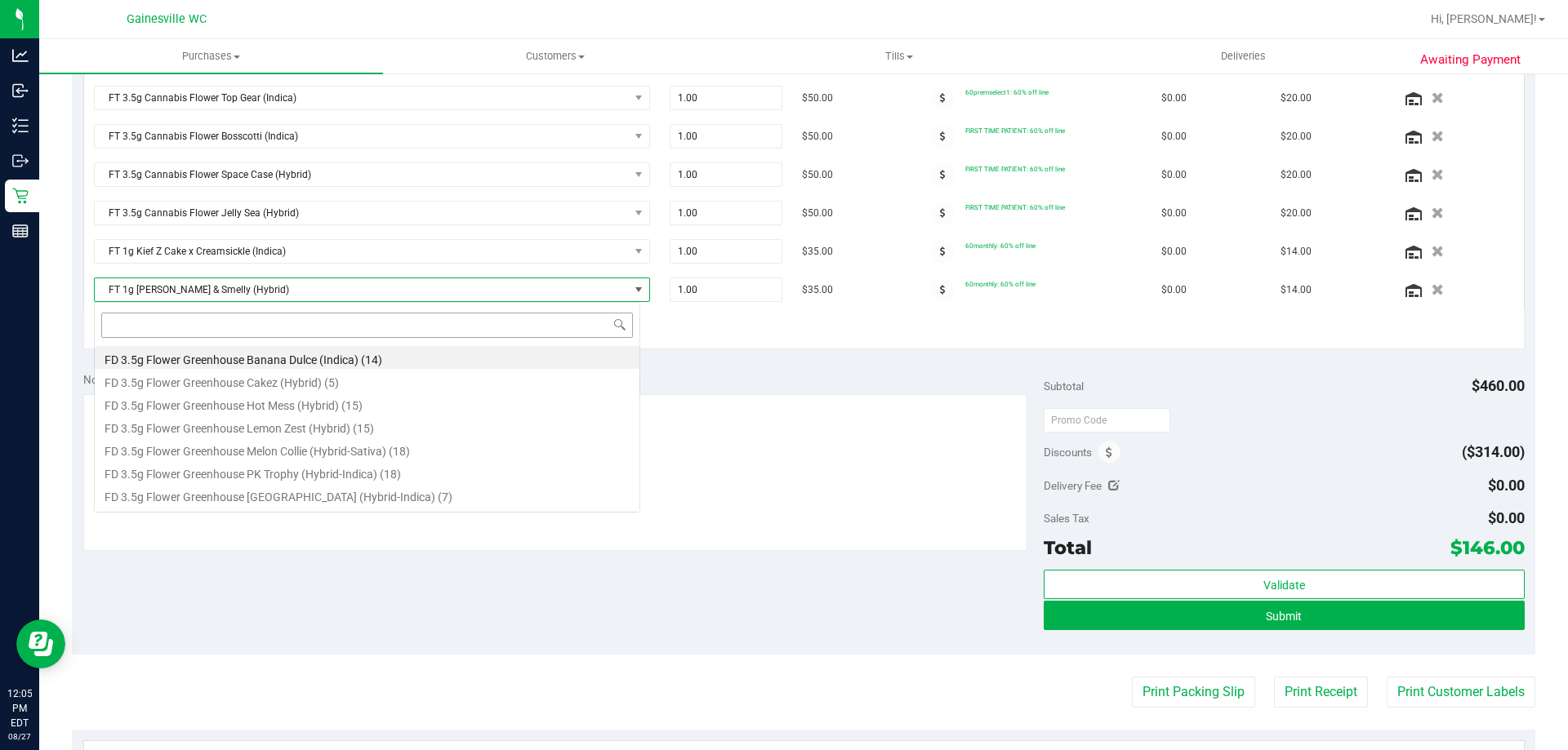
scroll to position [24, 547]
click at [789, 347] on div "+ Add New Item" at bounding box center [804, 329] width 1441 height 41
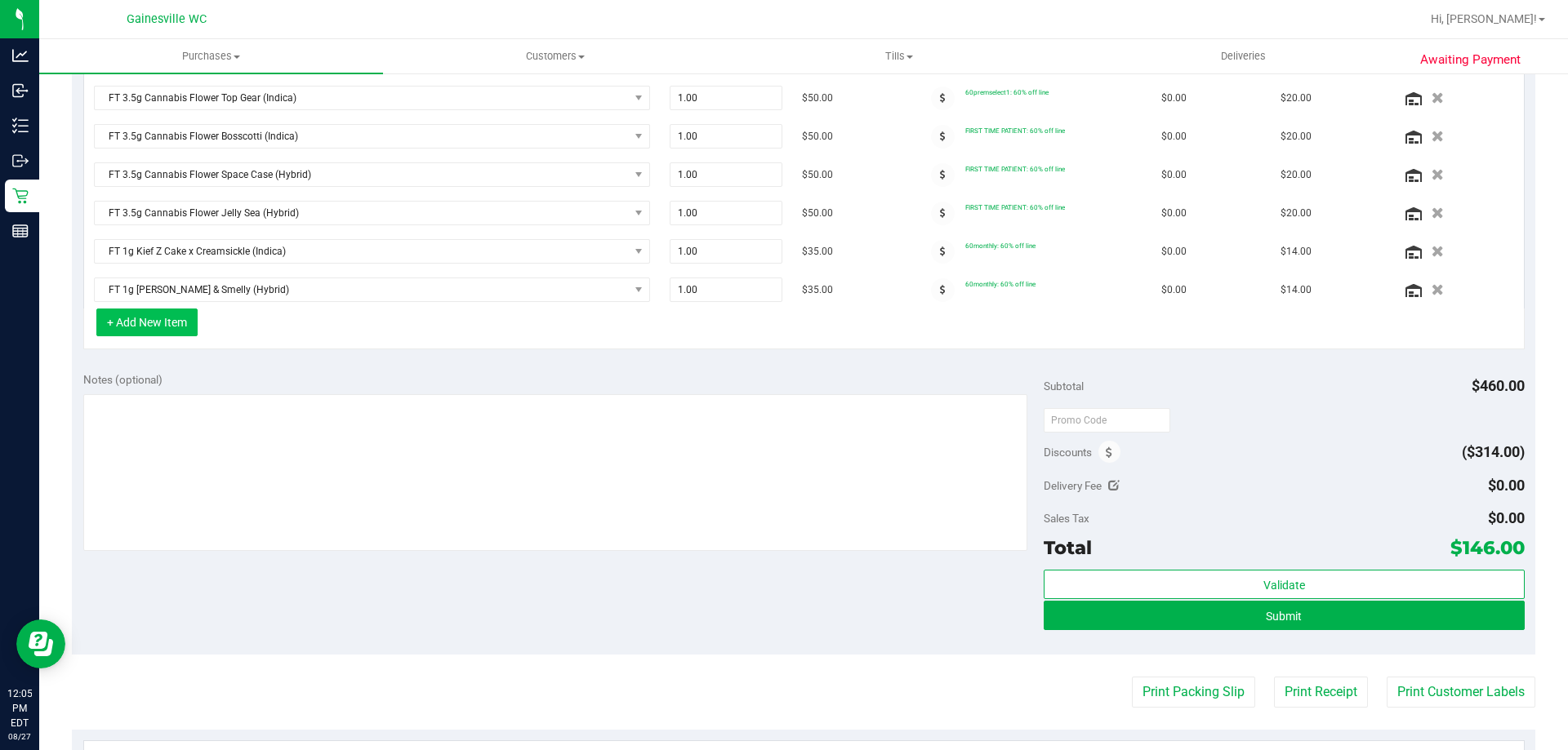
click at [182, 330] on button "+ Add New Item" at bounding box center [147, 322] width 101 height 28
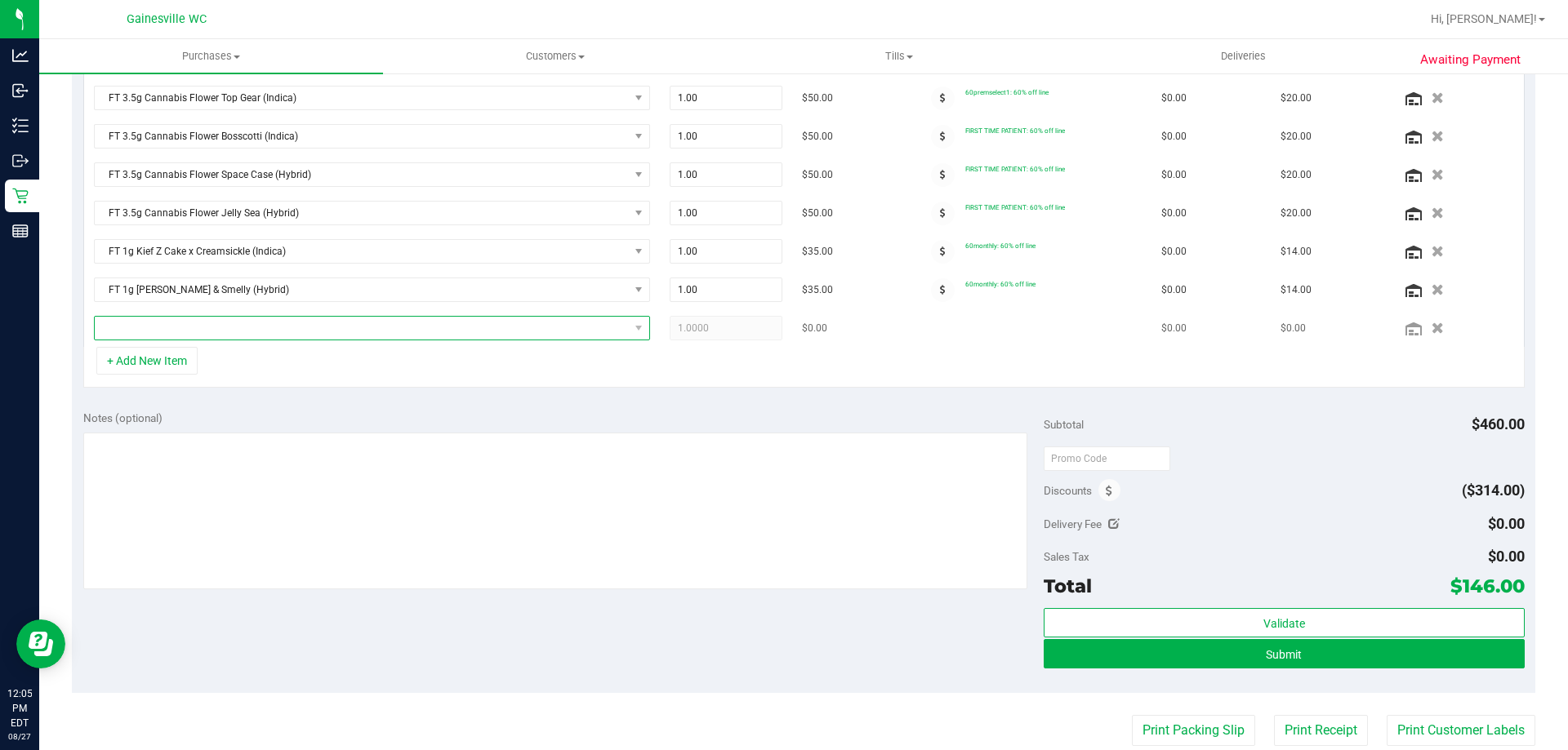
click at [206, 333] on span "NO DATA FOUND" at bounding box center [362, 328] width 535 height 22
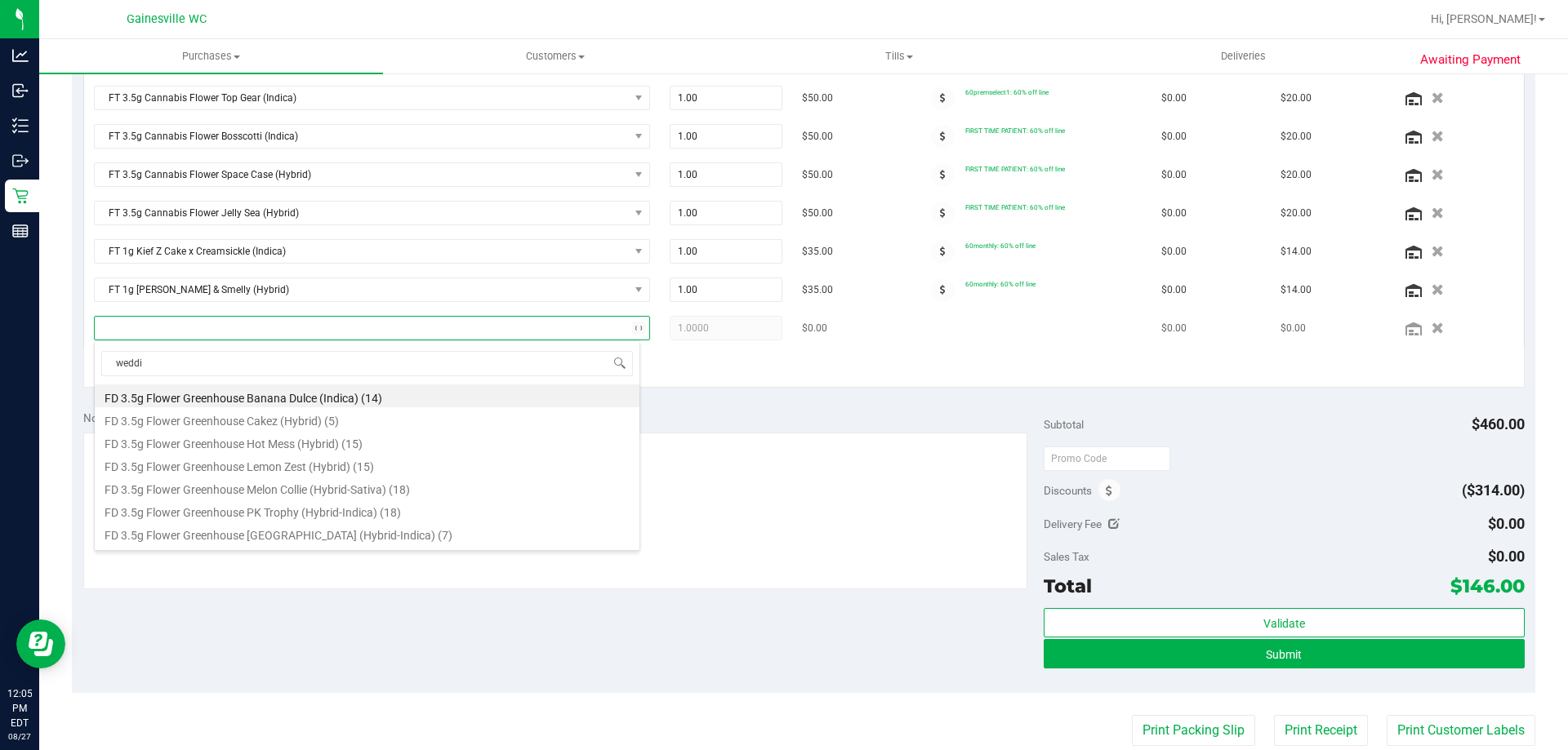
type input "weddin"
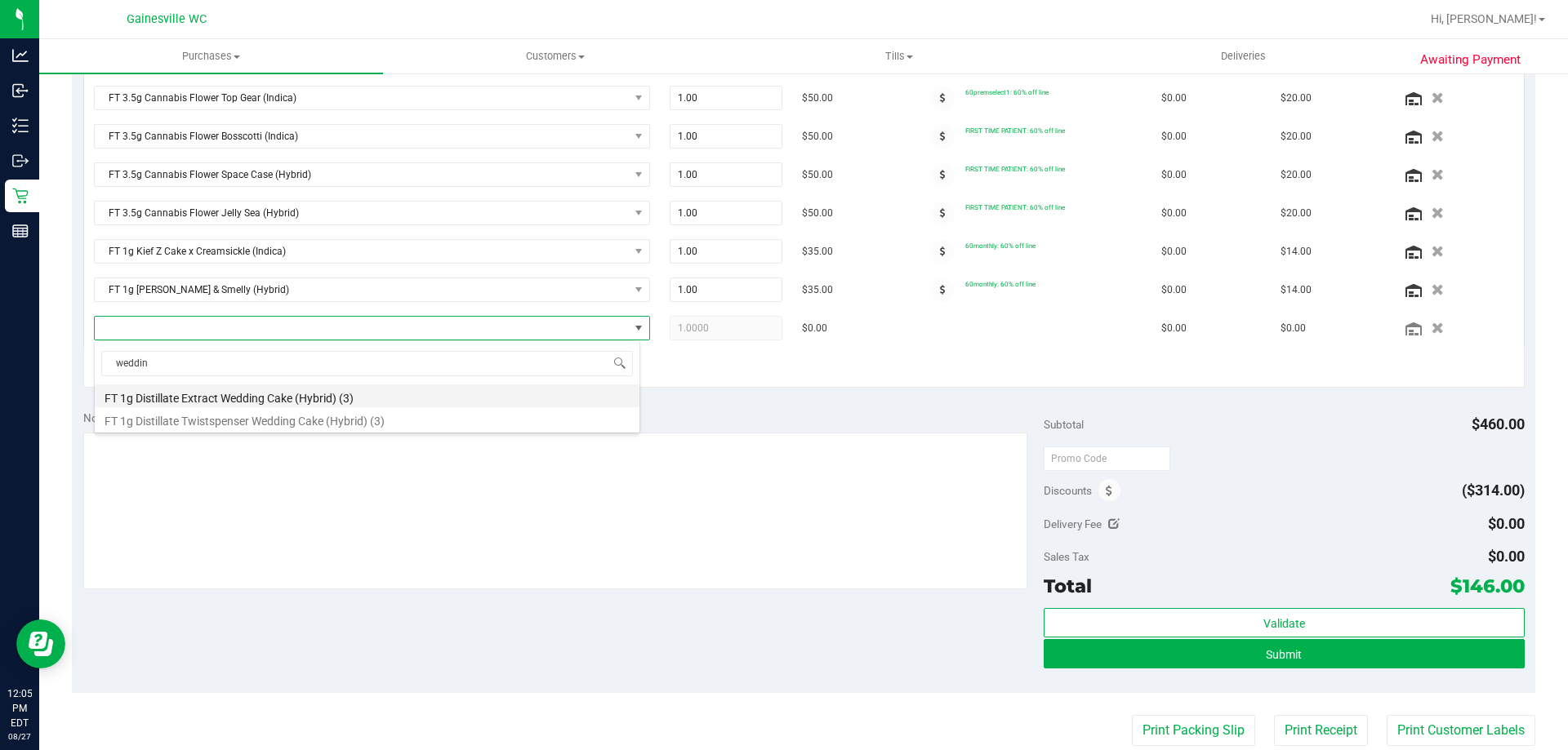
click at [362, 402] on li "FT 1g Distillate Extract Wedding Cake (Hybrid) (3)" at bounding box center [367, 396] width 545 height 22
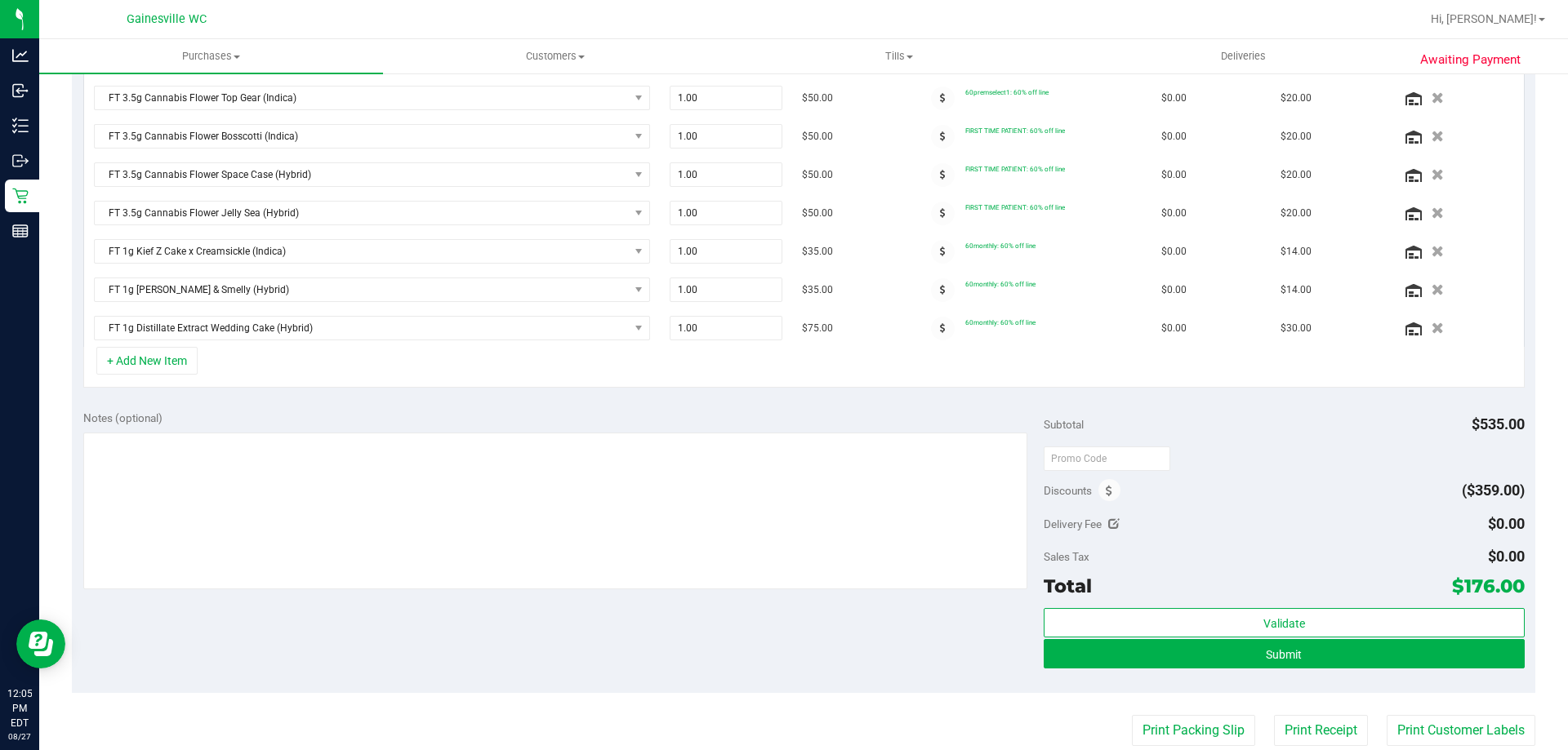
scroll to position [496, 0]
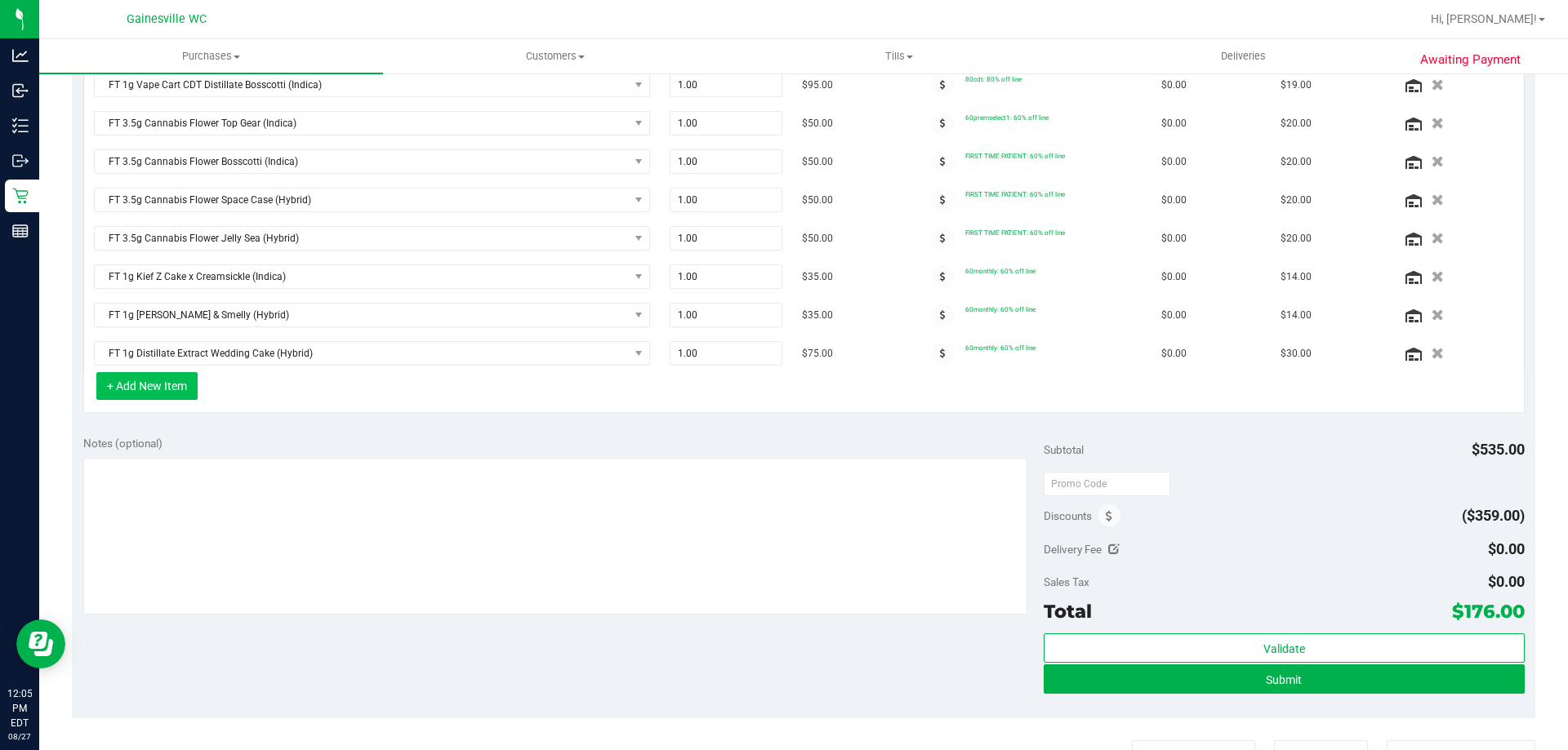
click at [138, 382] on button "+ Add New Item" at bounding box center [147, 386] width 101 height 28
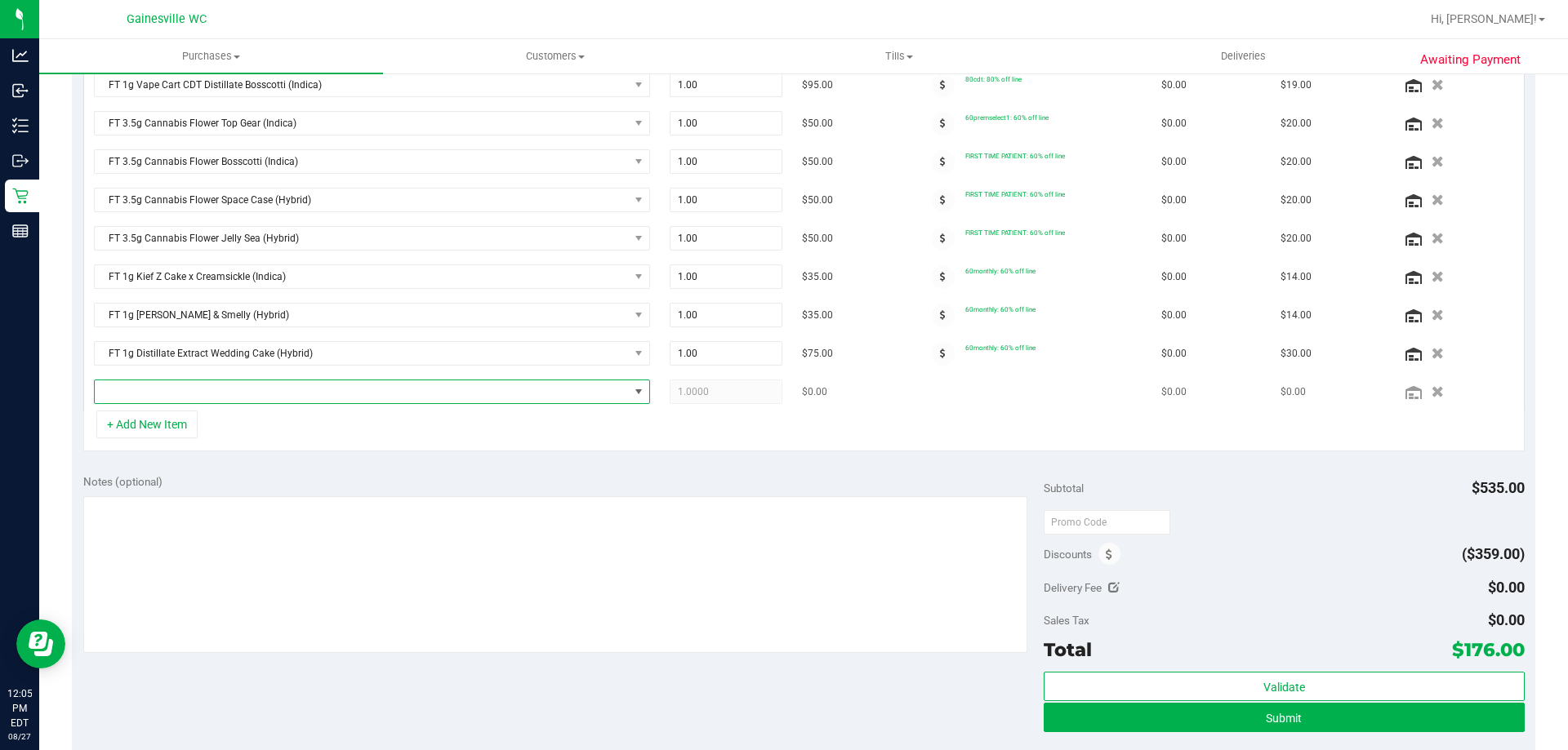
click at [206, 400] on span "NO DATA FOUND" at bounding box center [362, 392] width 535 height 22
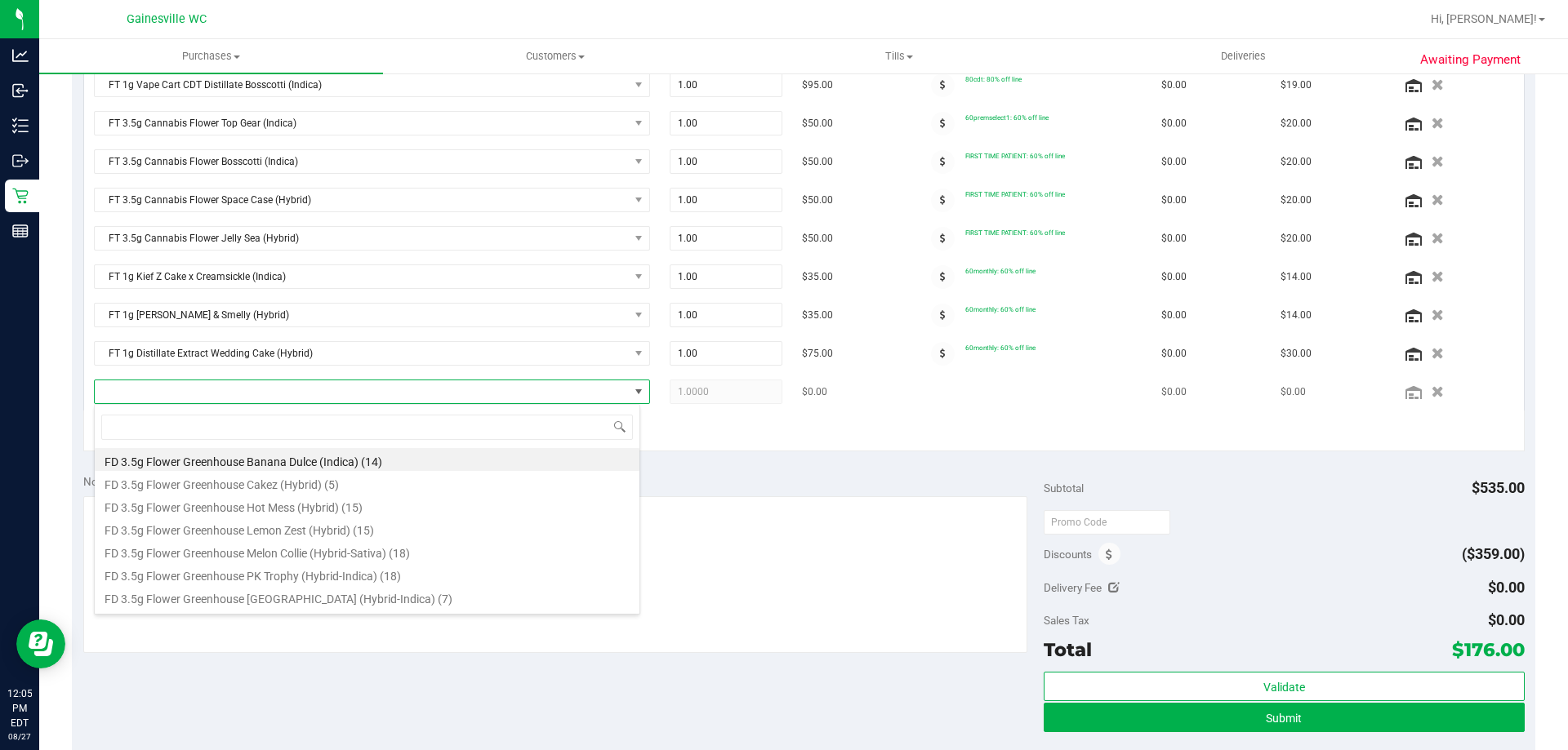
scroll to position [24, 547]
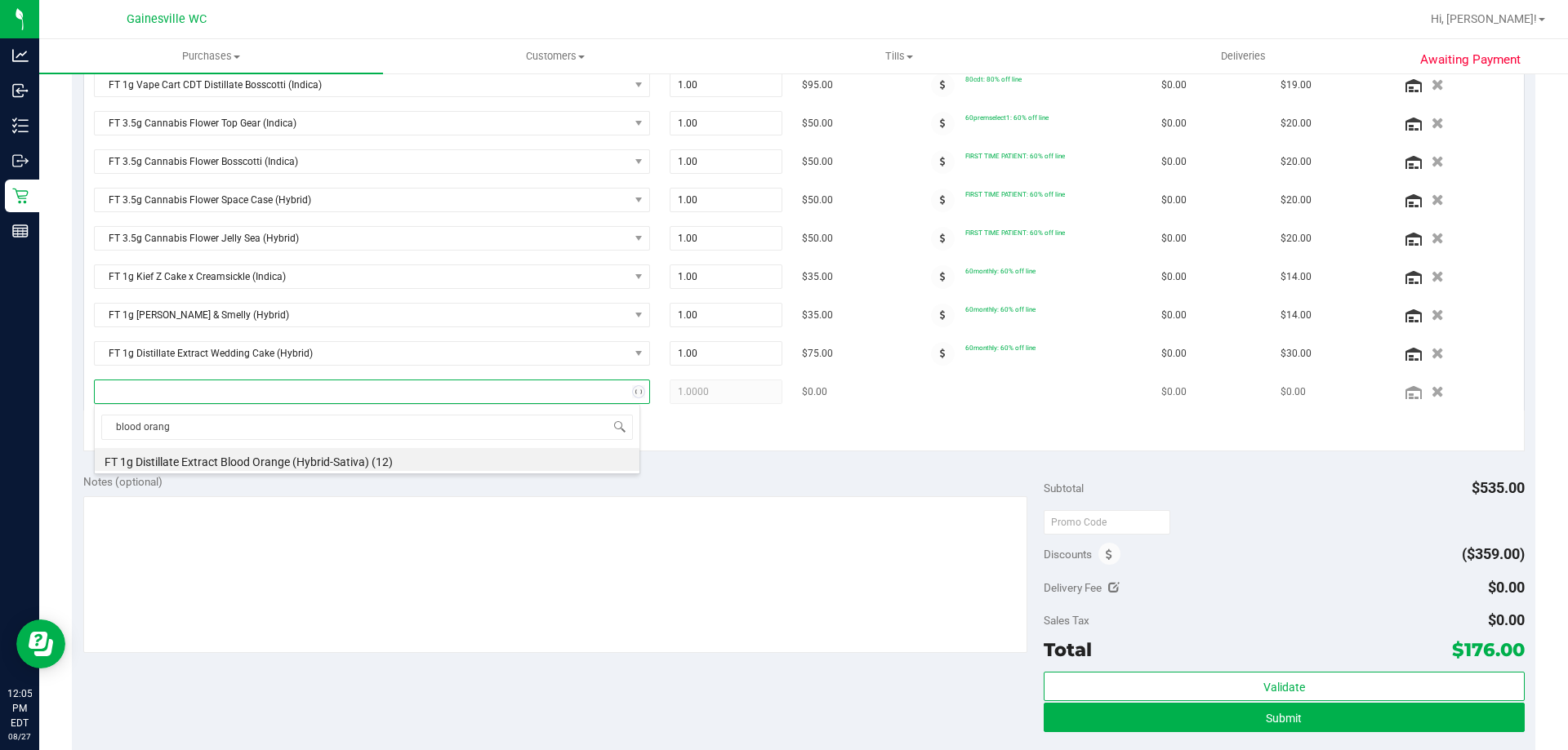
type input "blood orange"
click at [291, 451] on li "FT 1g Distillate Extract Blood Orange (Hybrid-Sativa) (12)" at bounding box center [367, 459] width 545 height 22
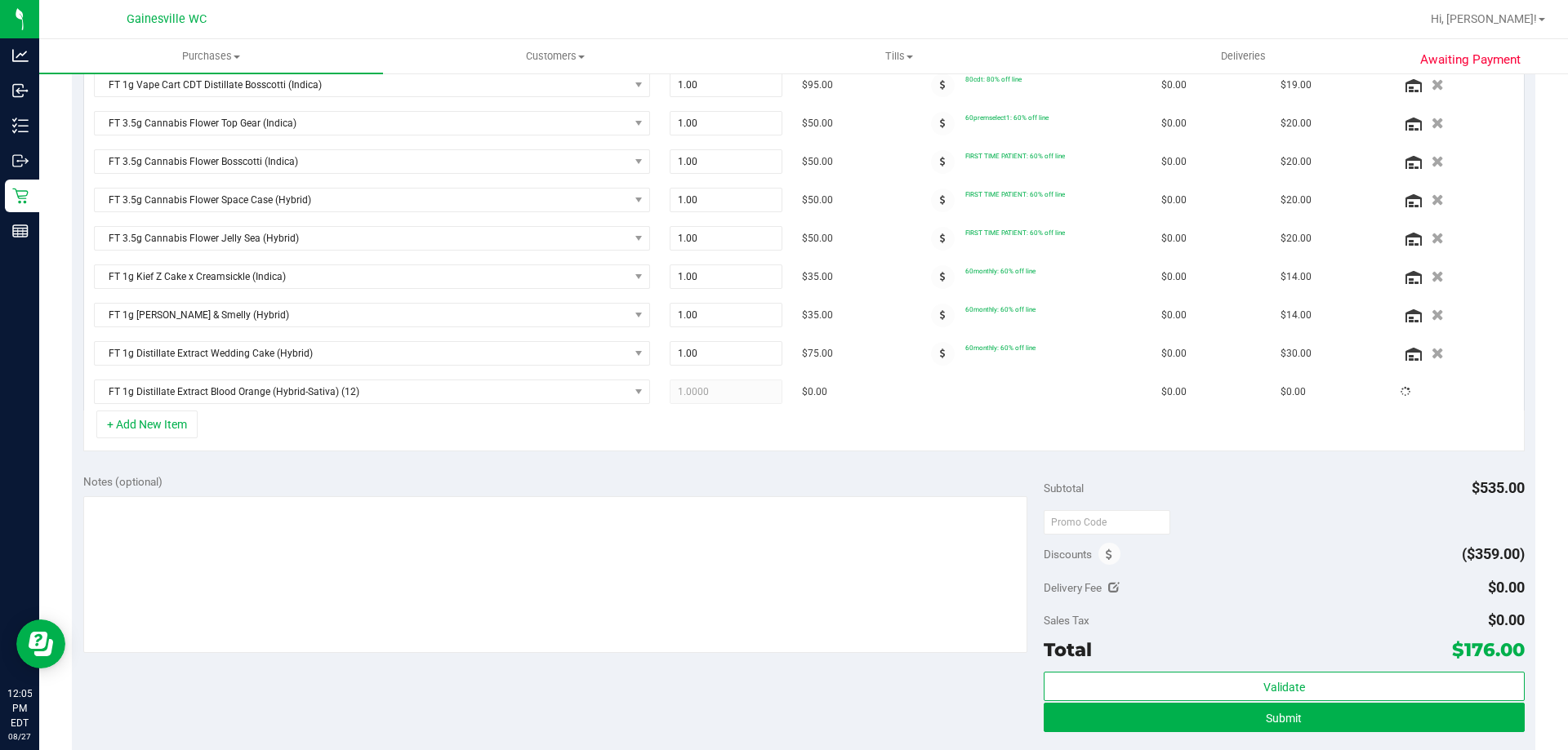
click at [346, 469] on div "Notes (optional) Subtotal $535.00 Discounts ($359.00) Delivery Fee $0.00 Sales …" at bounding box center [804, 610] width 1464 height 294
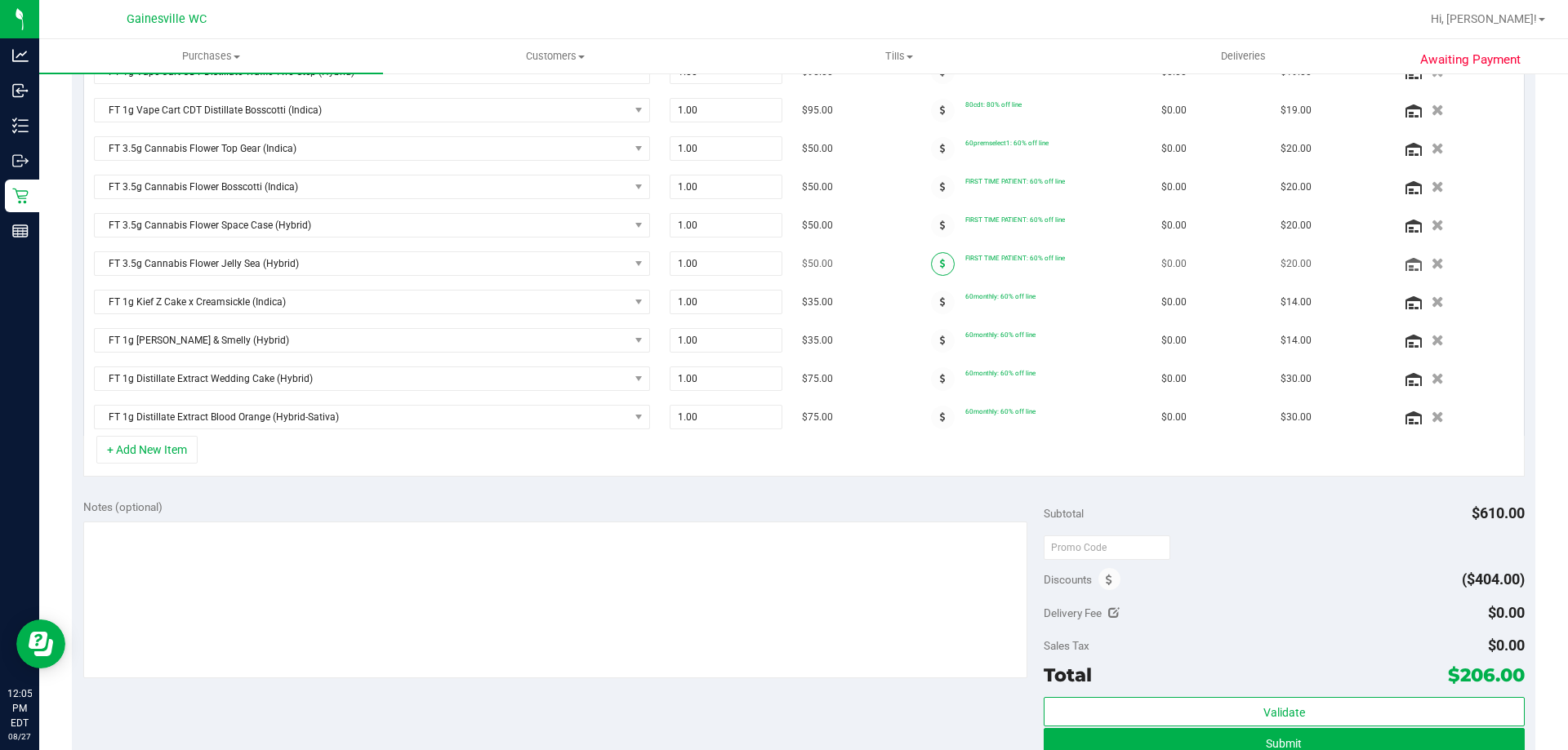
click at [941, 261] on icon at bounding box center [943, 263] width 6 height 9
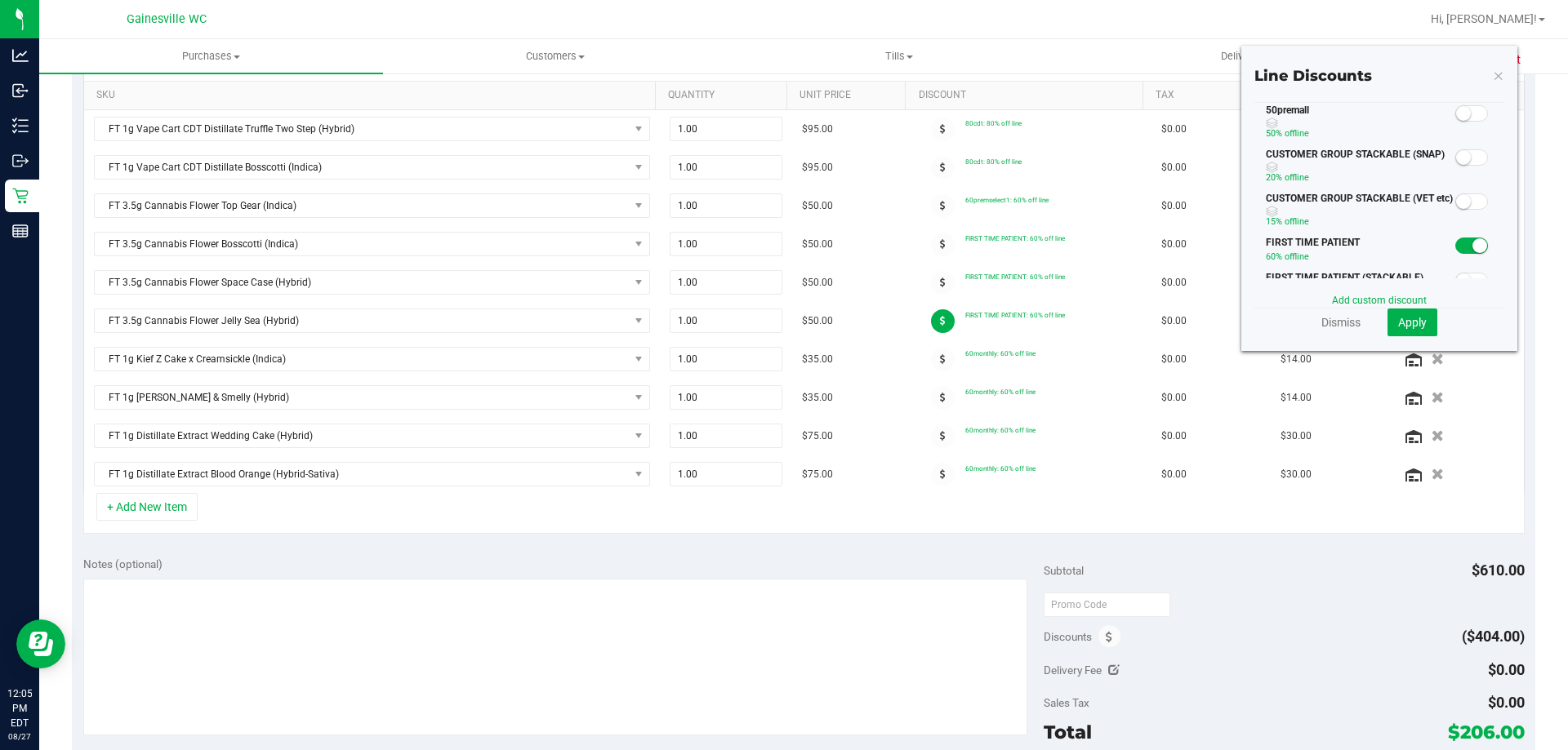
scroll to position [389, 0]
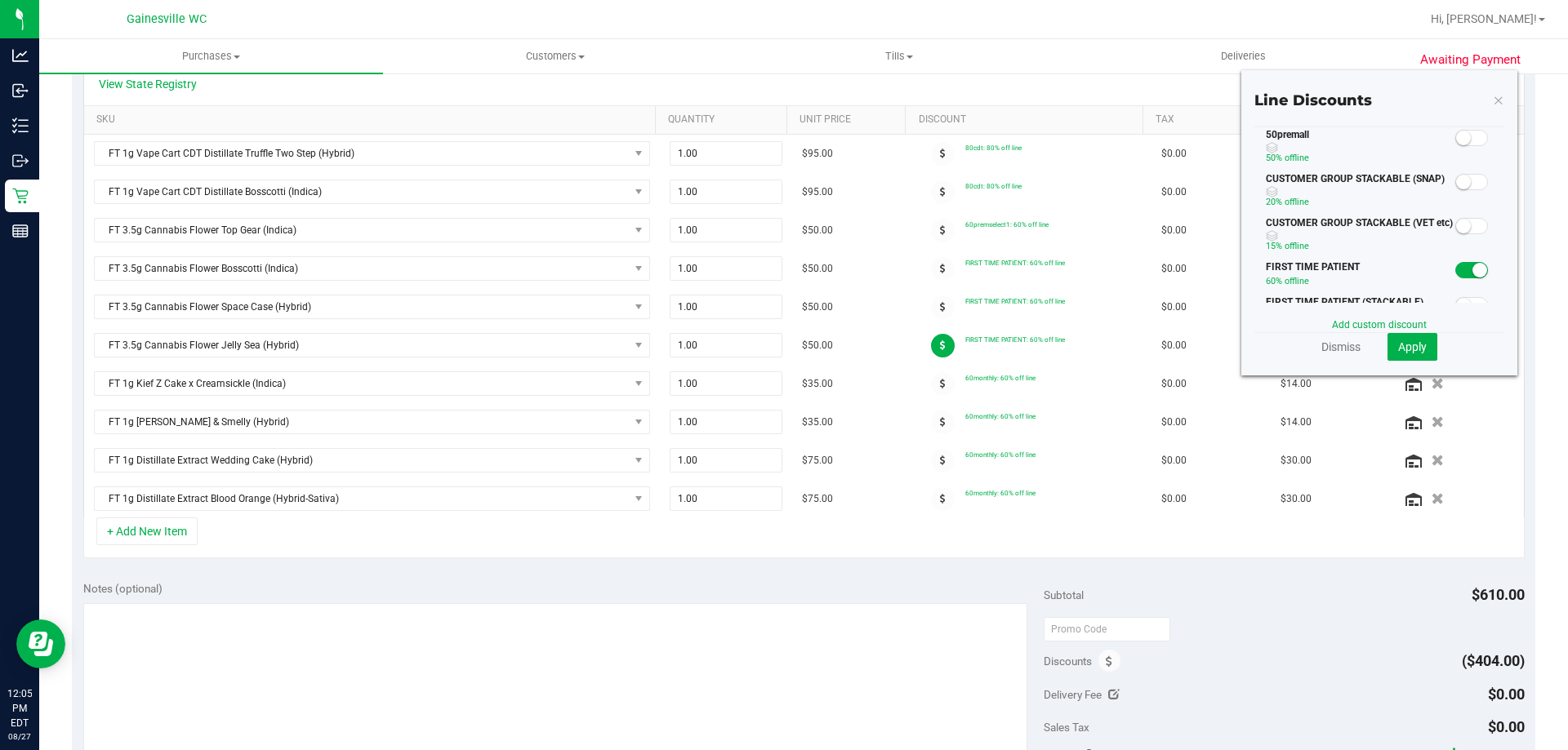
click at [1456, 140] on small at bounding box center [1464, 138] width 15 height 15
click at [1413, 344] on span "Apply" at bounding box center [1412, 347] width 28 height 13
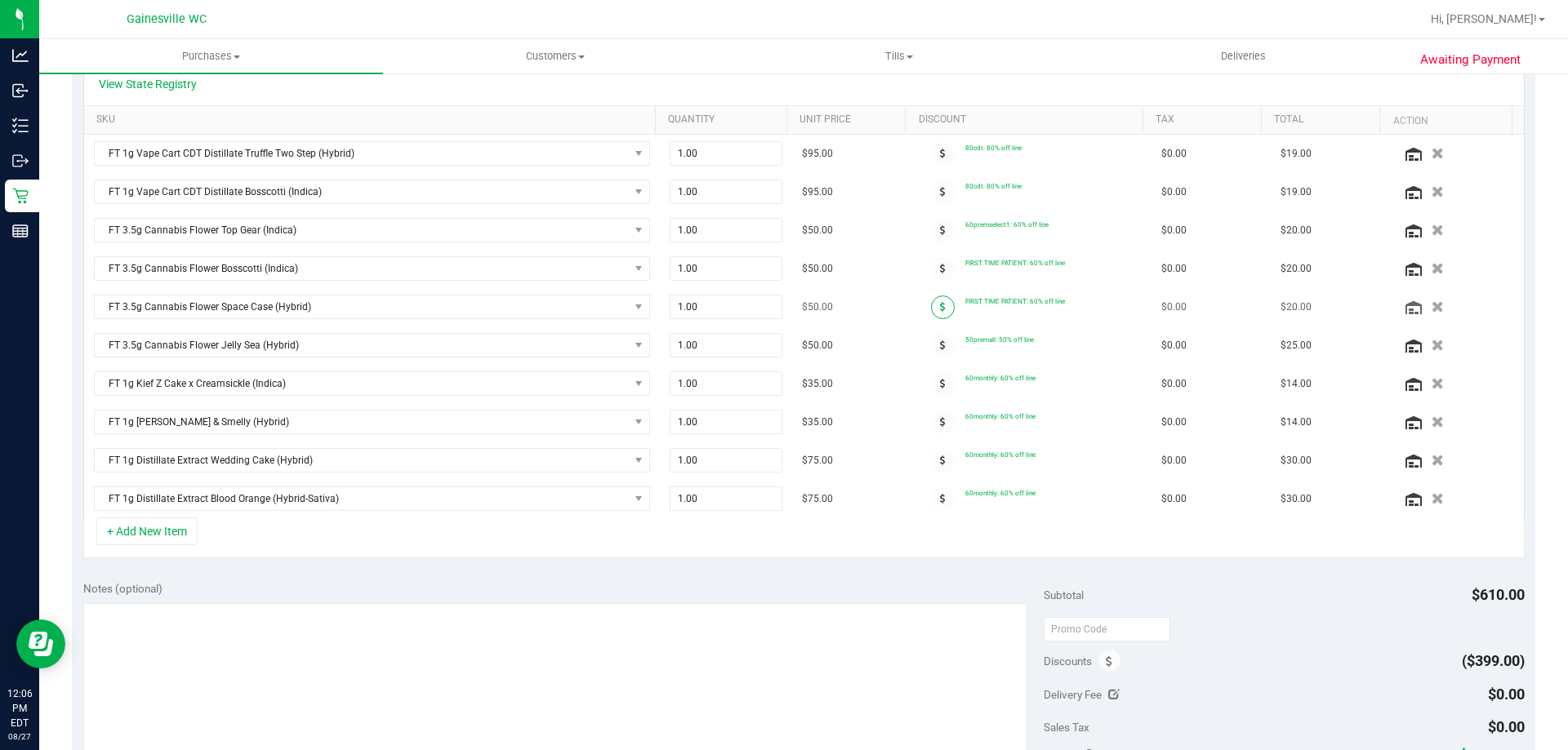
click at [933, 304] on span at bounding box center [942, 307] width 23 height 23
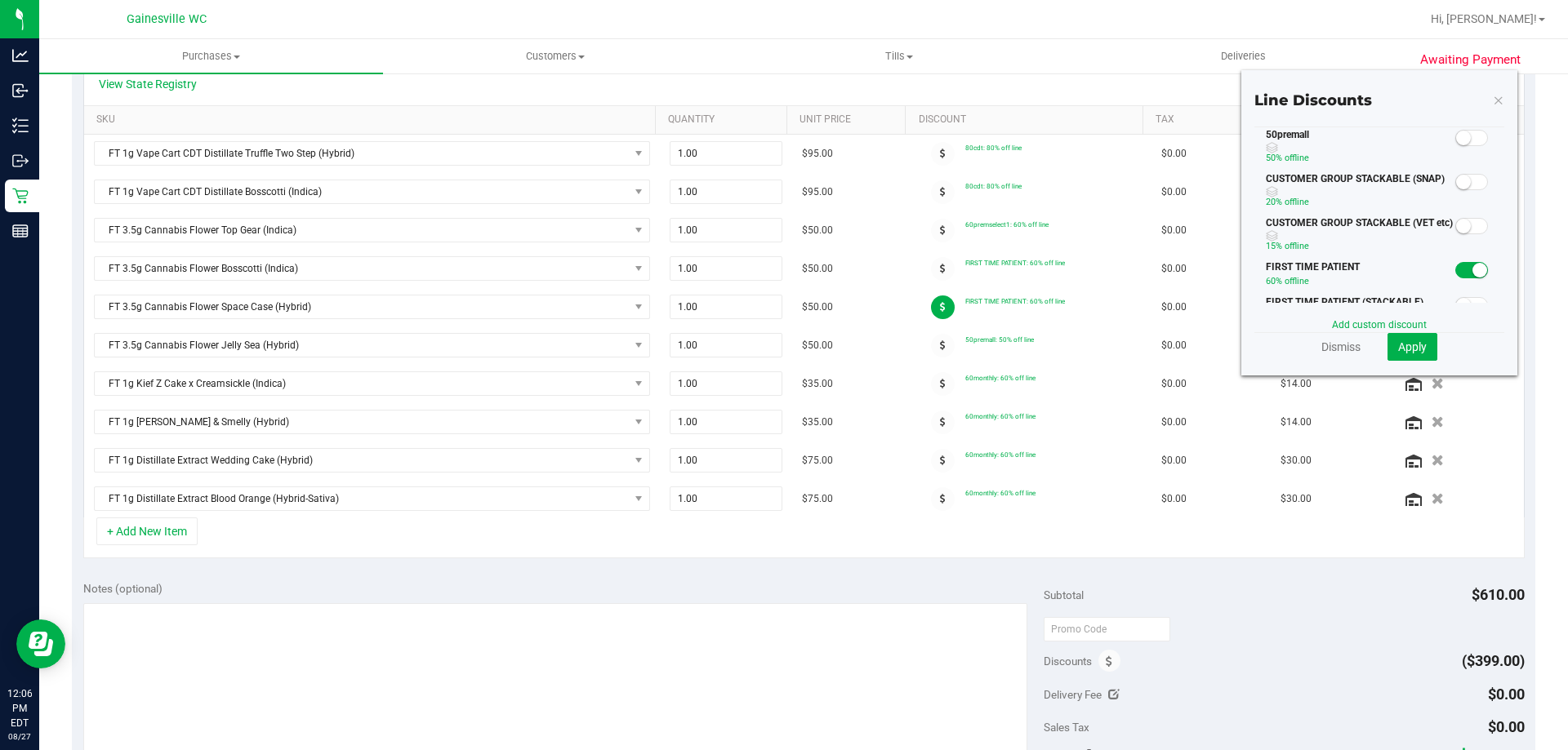
click at [1461, 143] on span at bounding box center [1471, 137] width 33 height 16
click at [1403, 348] on span "Apply" at bounding box center [1412, 347] width 28 height 13
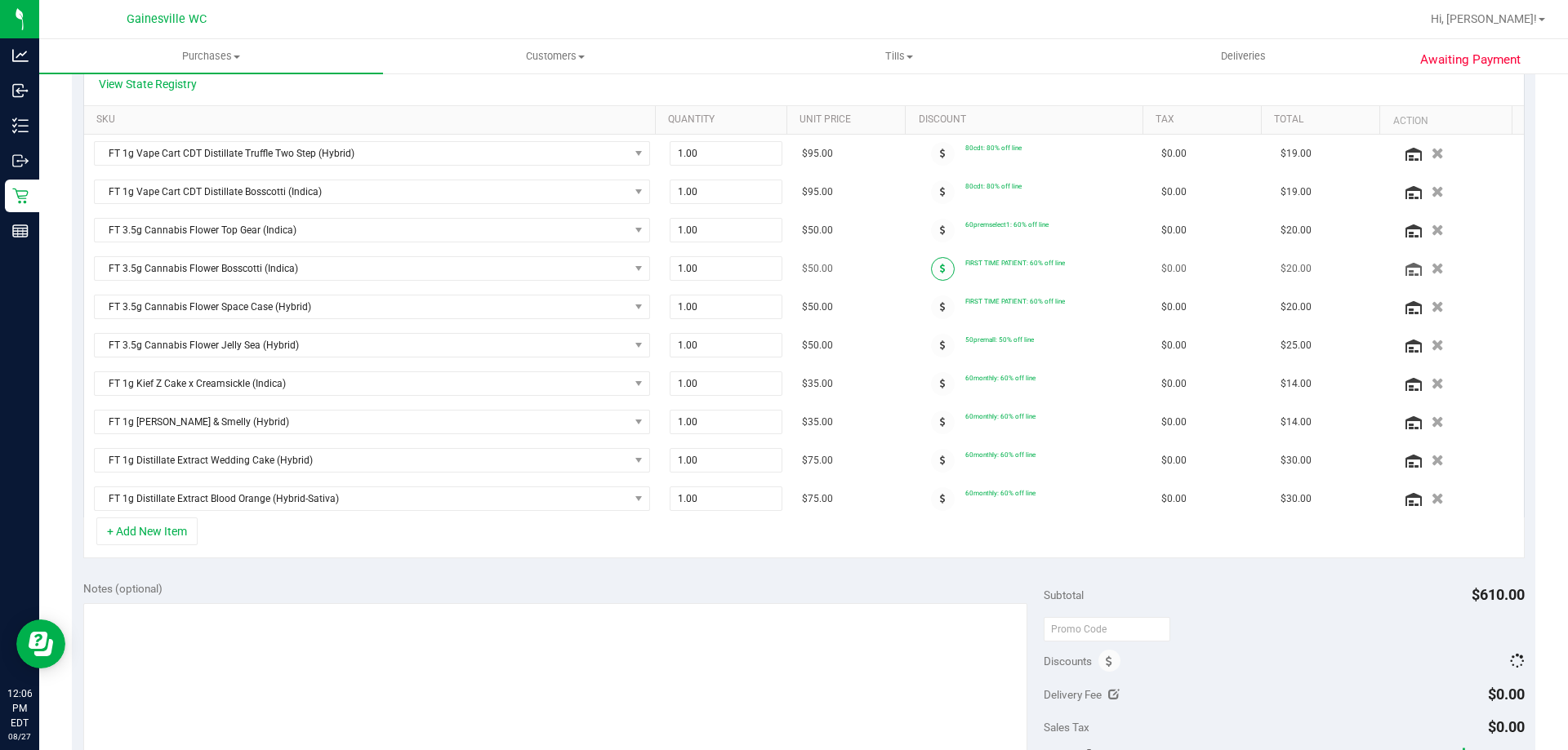
click at [941, 269] on icon at bounding box center [943, 268] width 6 height 9
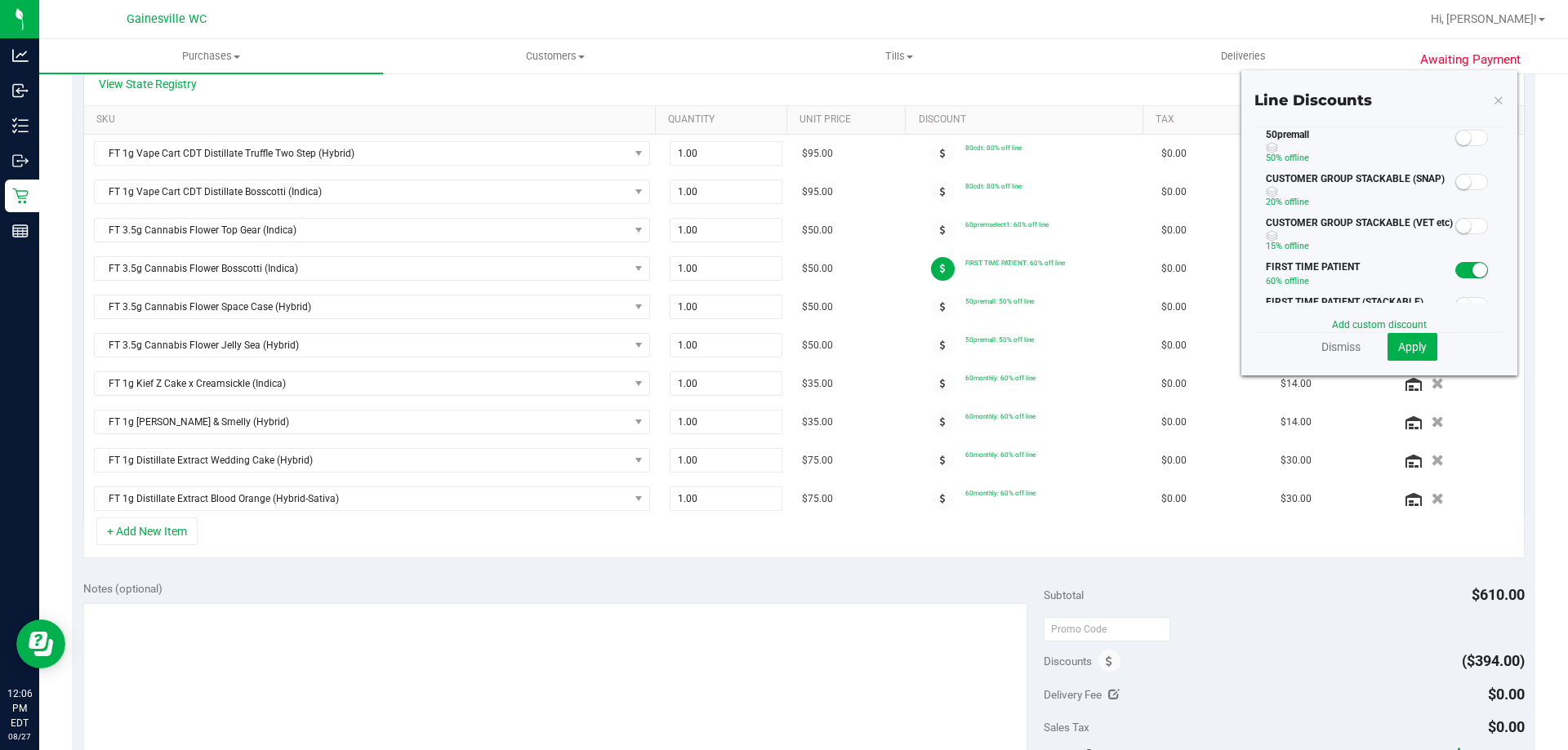
click at [1461, 140] on span at bounding box center [1471, 137] width 33 height 16
click at [1416, 364] on div "Line Discounts 50premall 50% off line CUSTOMER GROUP STACKABLE (SNAP) 20% off l…" at bounding box center [1380, 223] width 276 height 306
click at [1413, 350] on span "Apply" at bounding box center [1412, 347] width 28 height 13
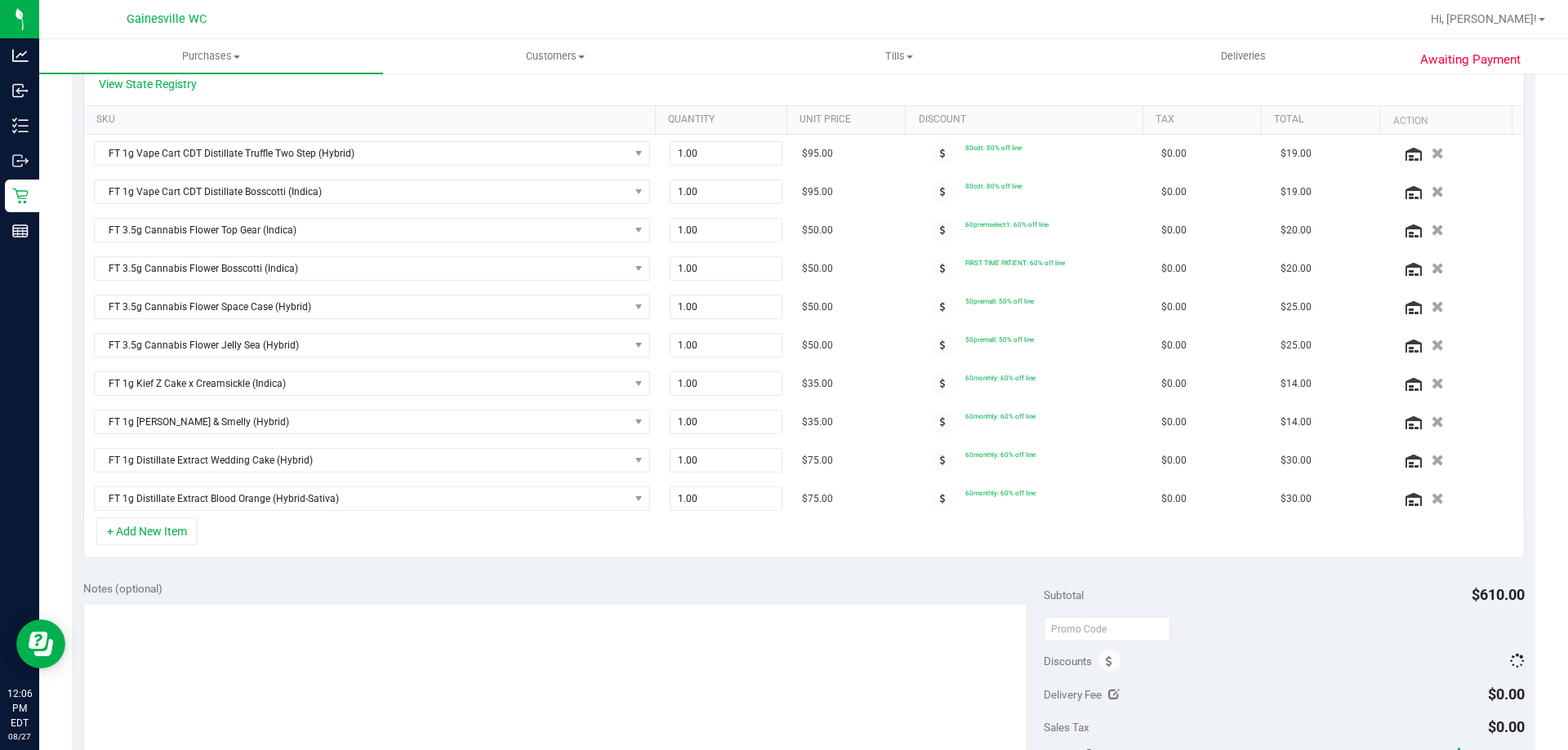
click at [271, 524] on div "+ Add New Item" at bounding box center [804, 538] width 1441 height 41
click at [180, 536] on button "+ Add New Item" at bounding box center [147, 532] width 101 height 28
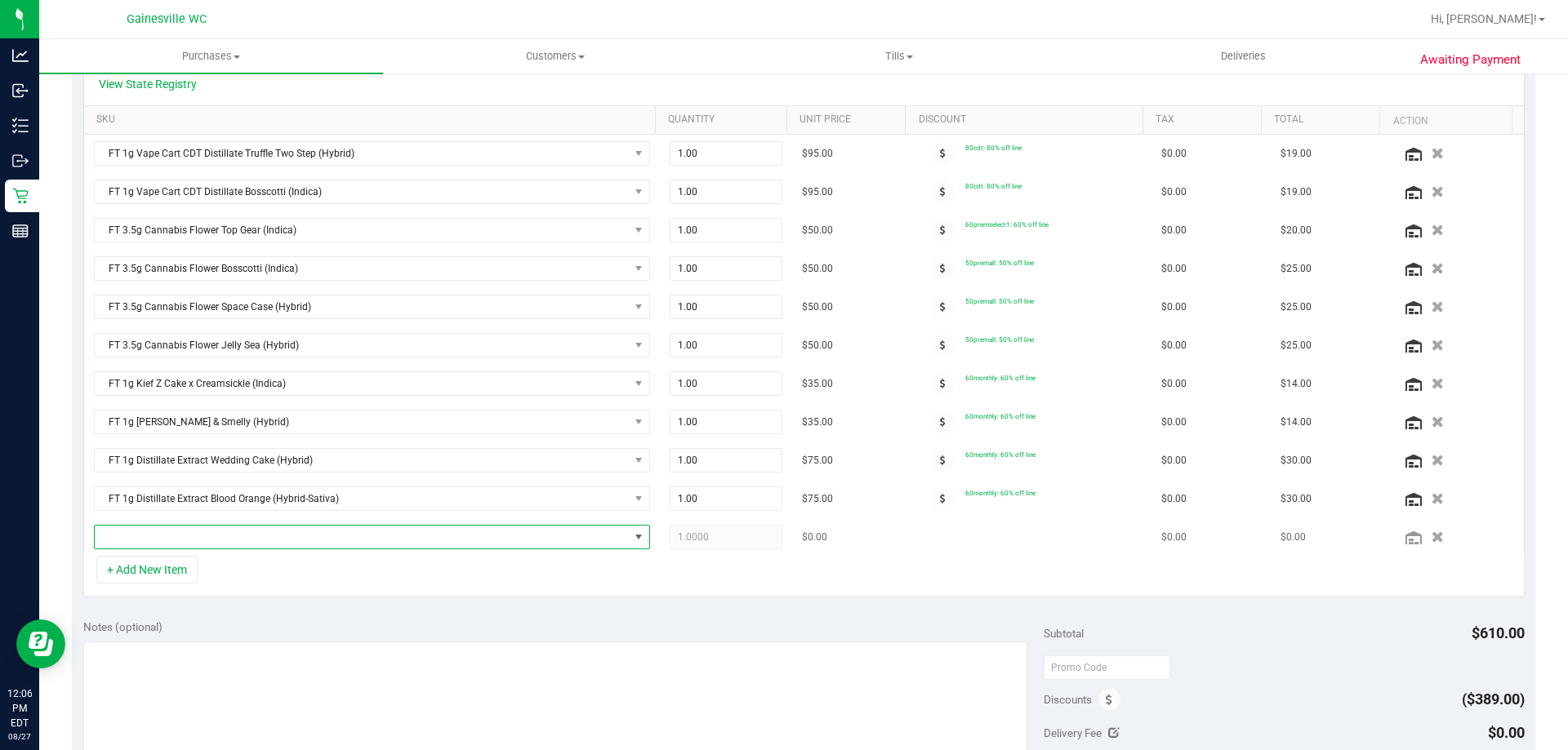
click at [200, 536] on span "NO DATA FOUND" at bounding box center [362, 537] width 535 height 22
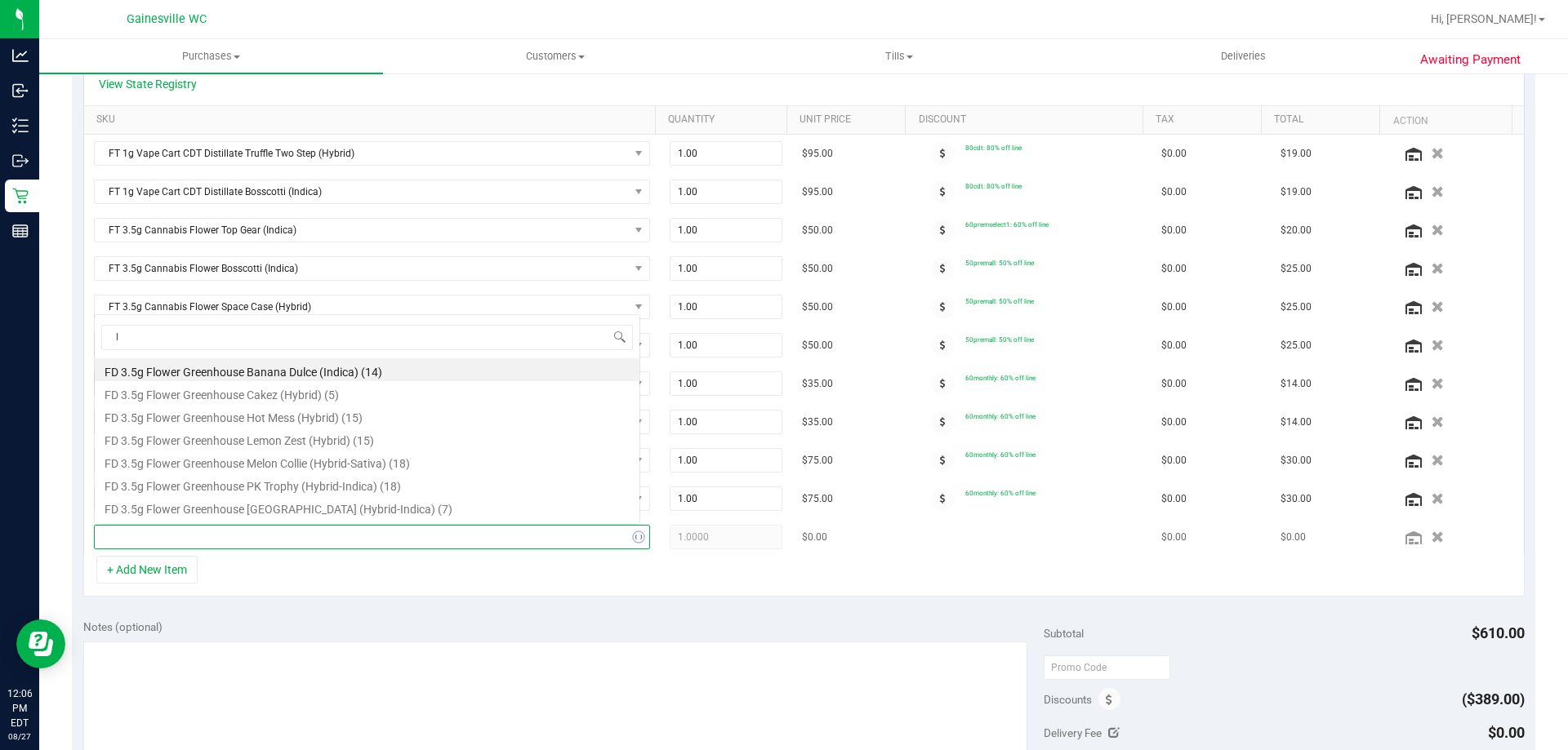
scroll to position [28, 0]
type input "lighter"
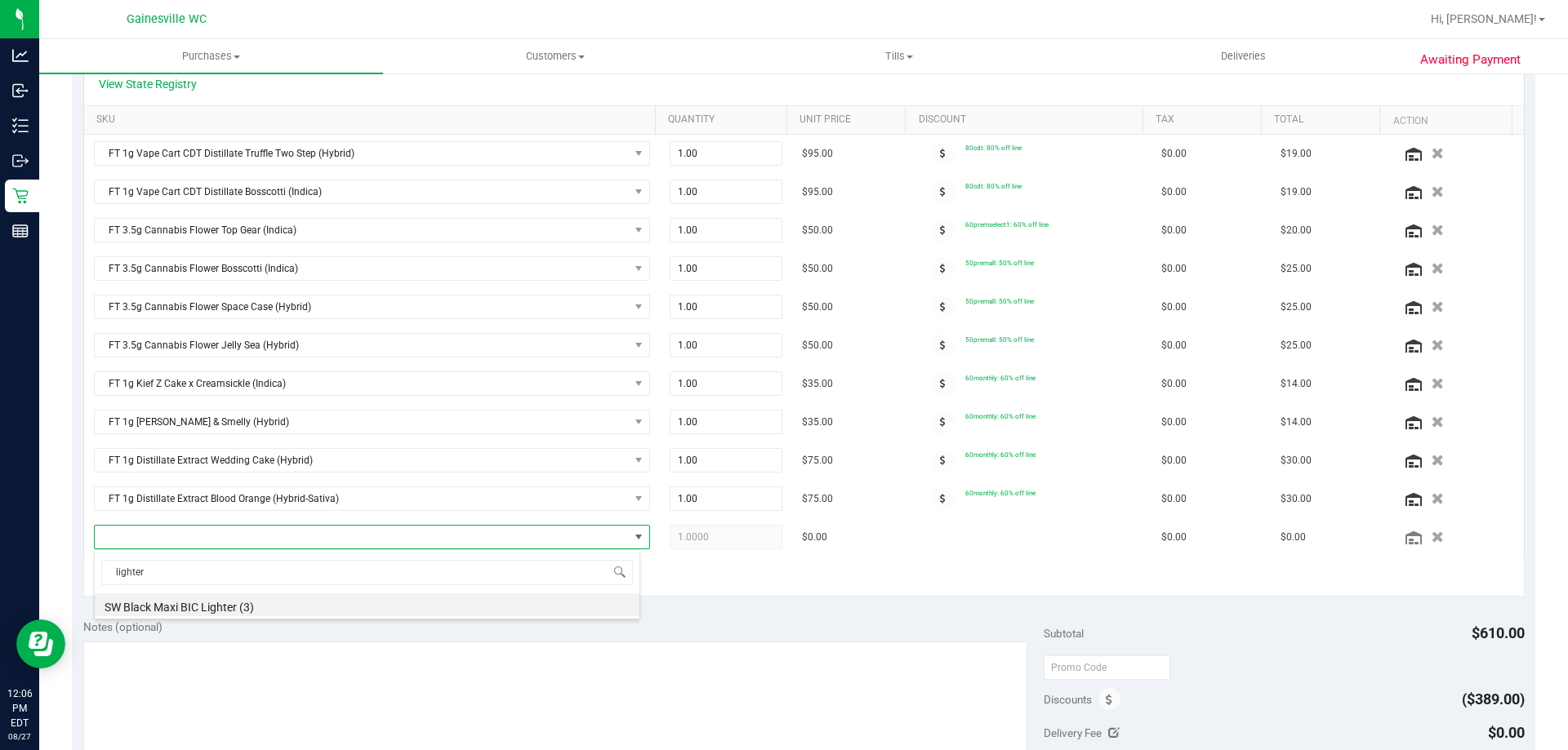
click at [281, 618] on div "lighter SW Black Maxi BIC Lighter (3)" at bounding box center [367, 584] width 547 height 70
click at [280, 607] on li "SW Black Maxi BIC Lighter (3)" at bounding box center [367, 605] width 545 height 22
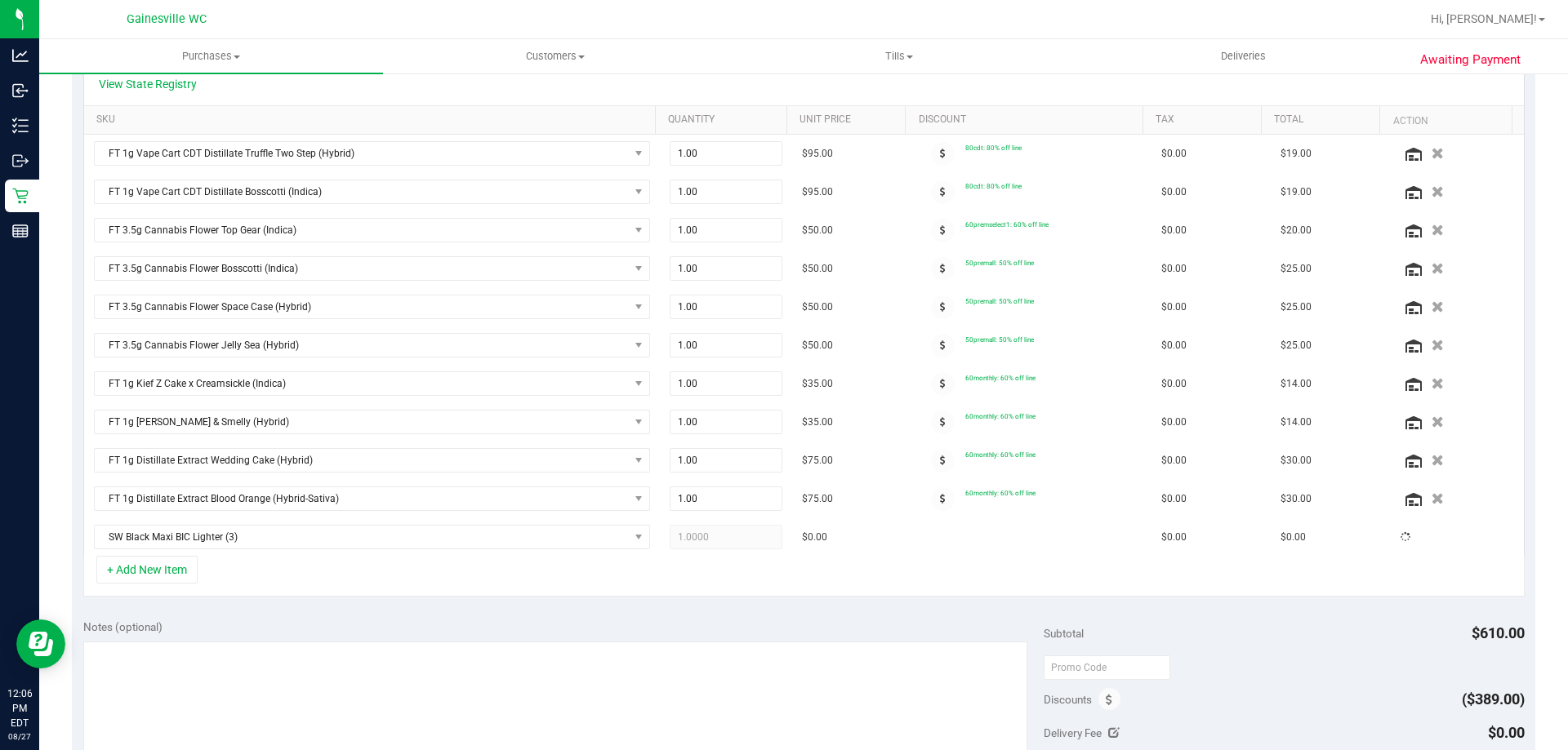
click at [280, 590] on div "+ Add New Item" at bounding box center [804, 577] width 1441 height 41
click at [143, 563] on button "+ Add New Item" at bounding box center [147, 570] width 101 height 28
click at [209, 581] on div "+ Add New Item" at bounding box center [804, 577] width 1441 height 41
click at [184, 578] on button "+ Add New Item" at bounding box center [147, 570] width 101 height 28
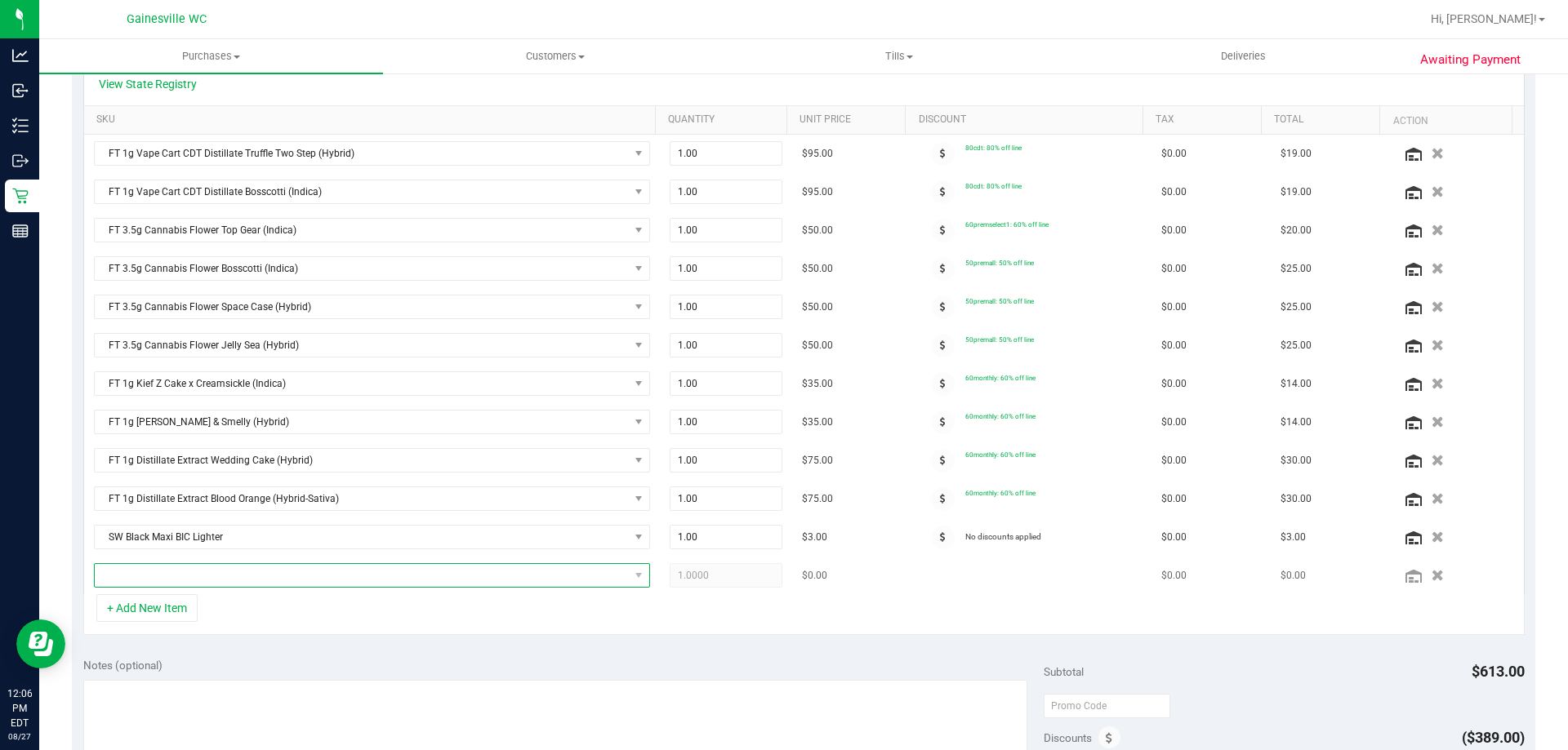
click at [206, 578] on span "NO DATA FOUND" at bounding box center [362, 576] width 535 height 22
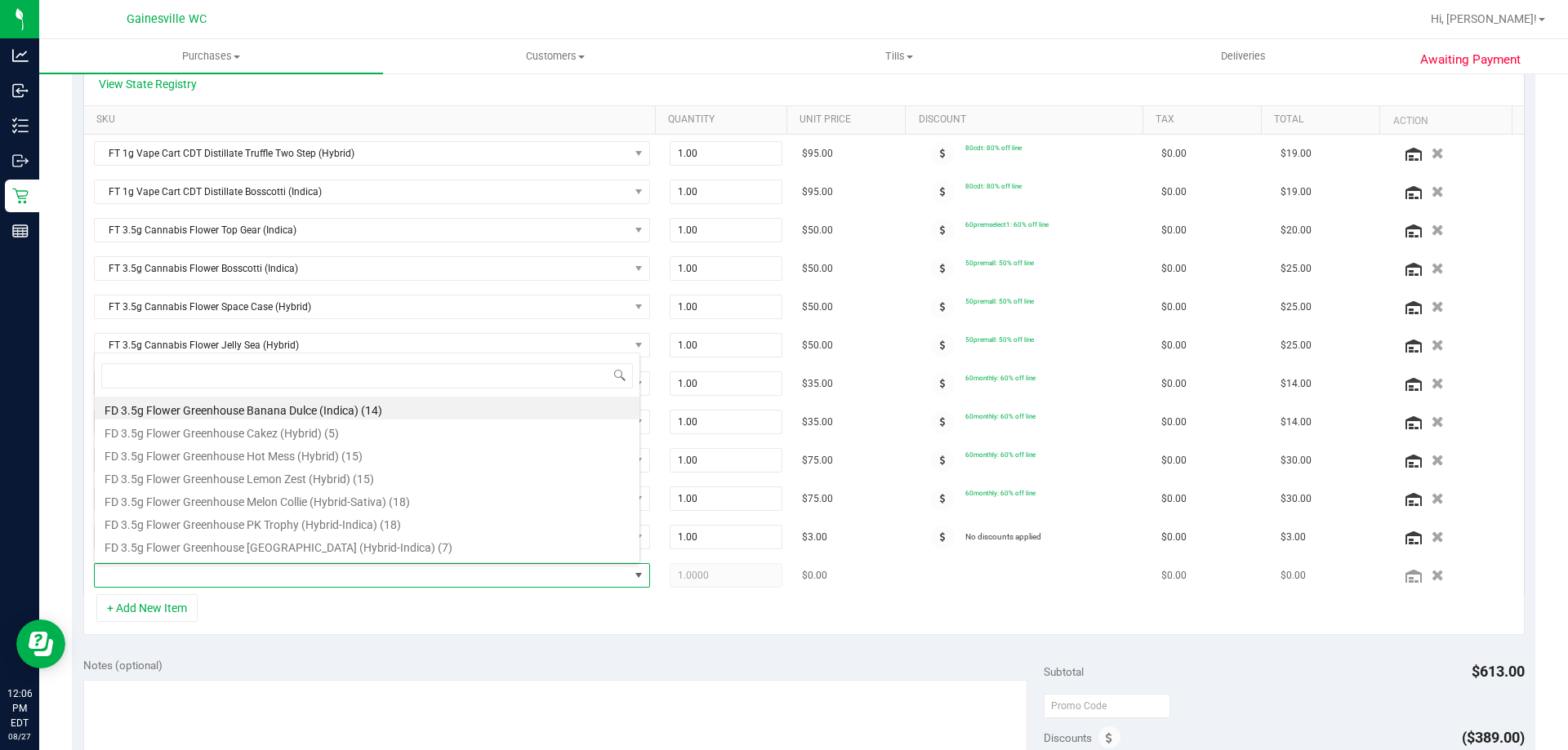
scroll to position [24, 542]
type input "batt"
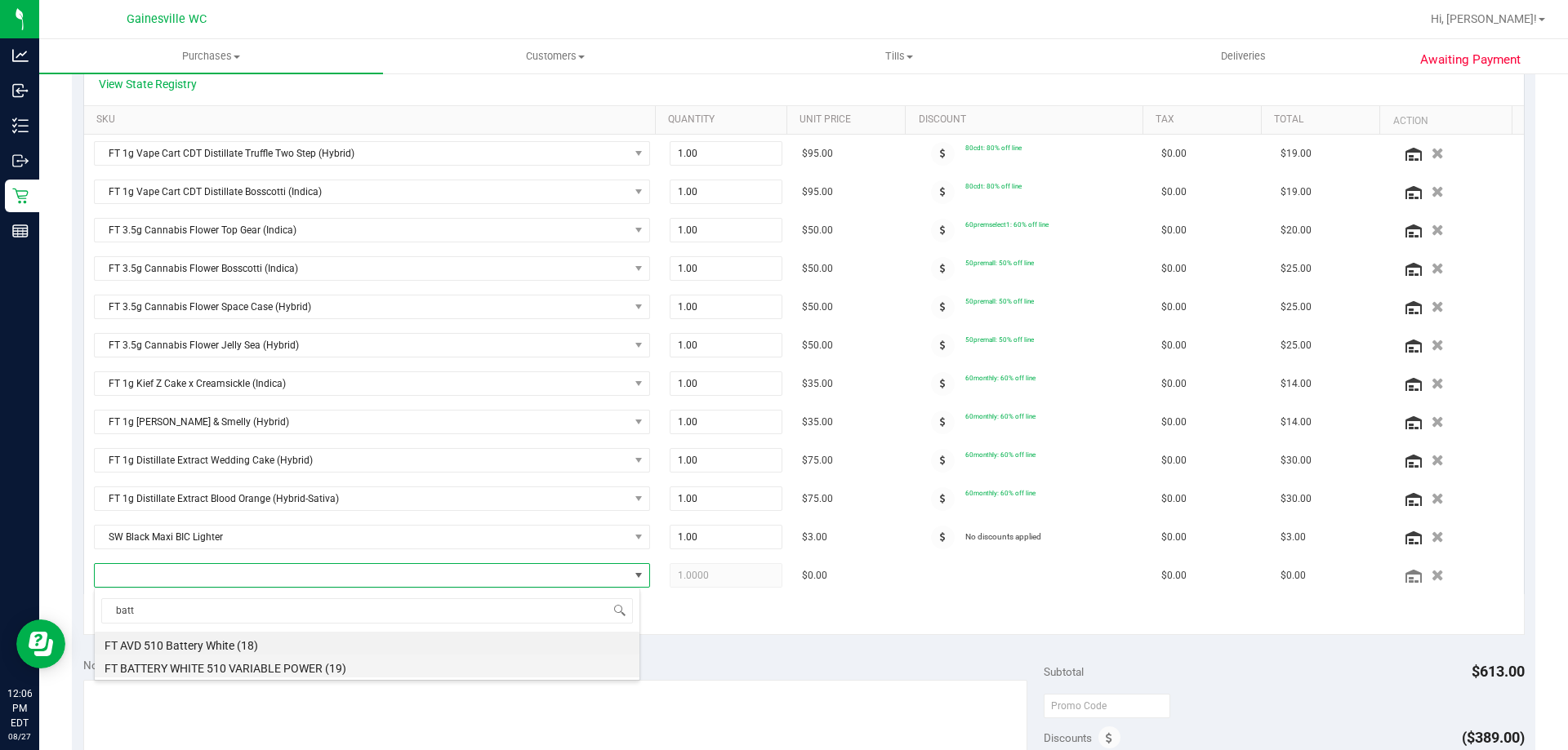
click at [354, 668] on li "FT BATTERY WHITE 510 VARIABLE POWER (19)" at bounding box center [367, 667] width 545 height 22
click at [445, 632] on div "+ Add New Item" at bounding box center [804, 615] width 1441 height 41
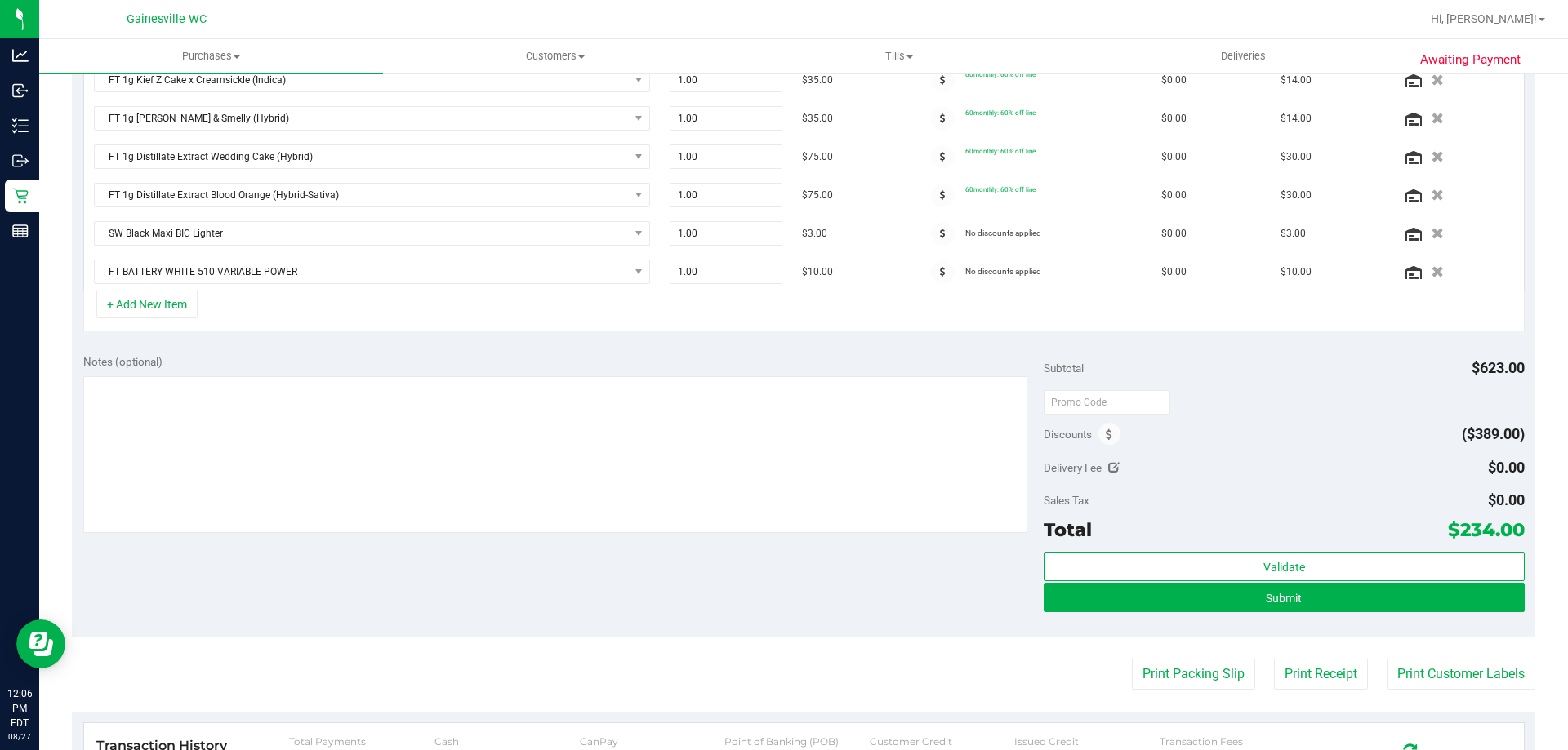
scroll to position [715, 0]
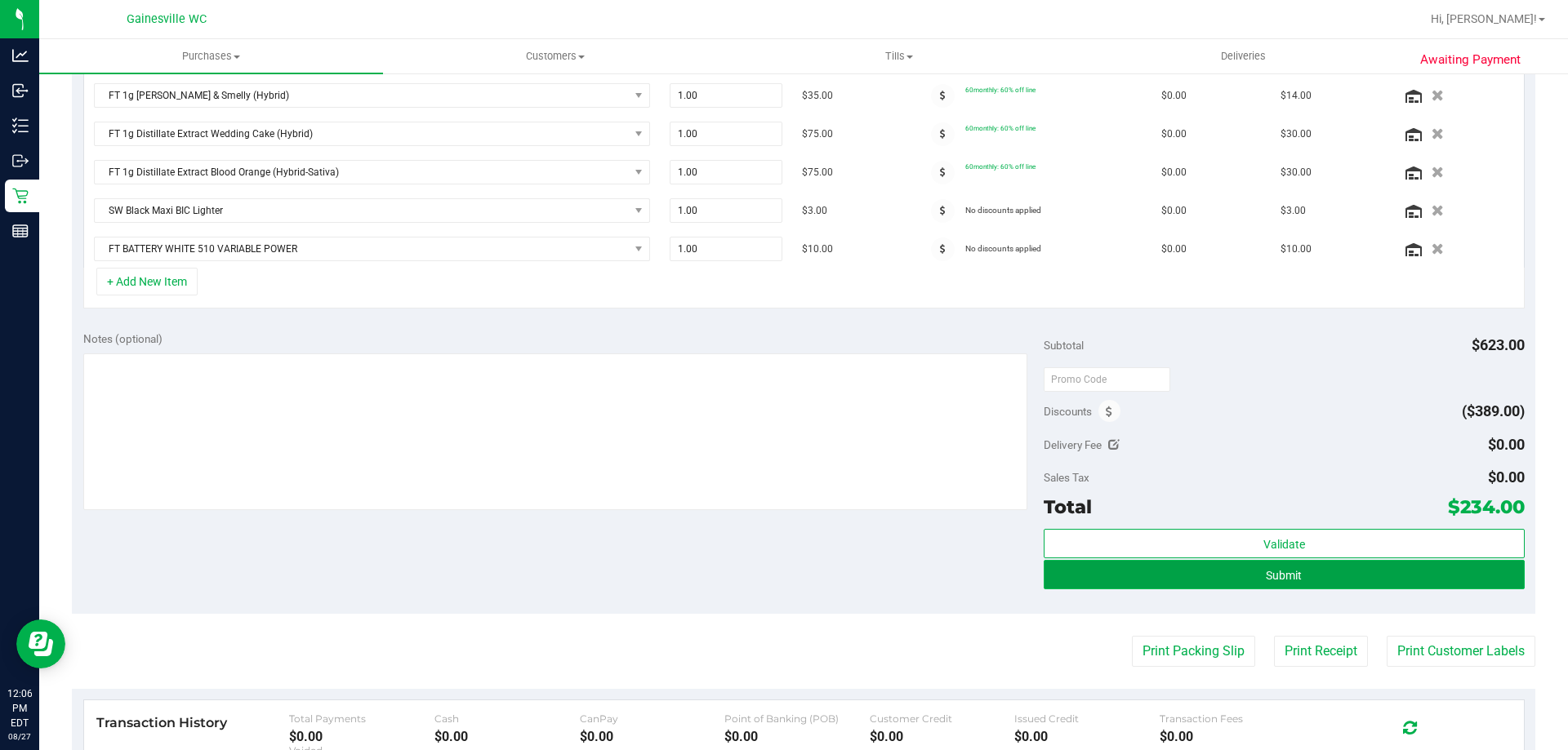
click at [1257, 586] on button "Submit" at bounding box center [1284, 575] width 480 height 29
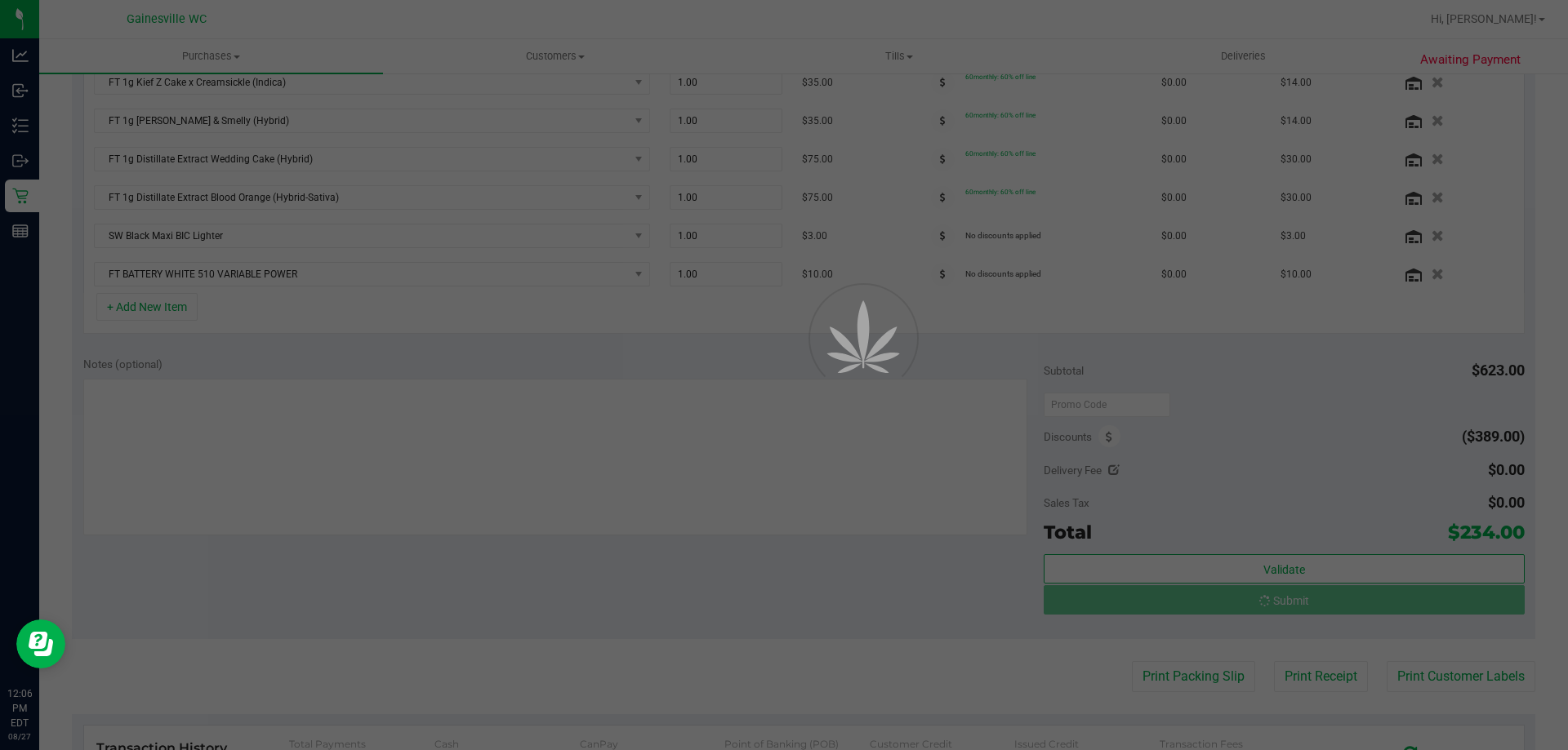
scroll to position [665, 0]
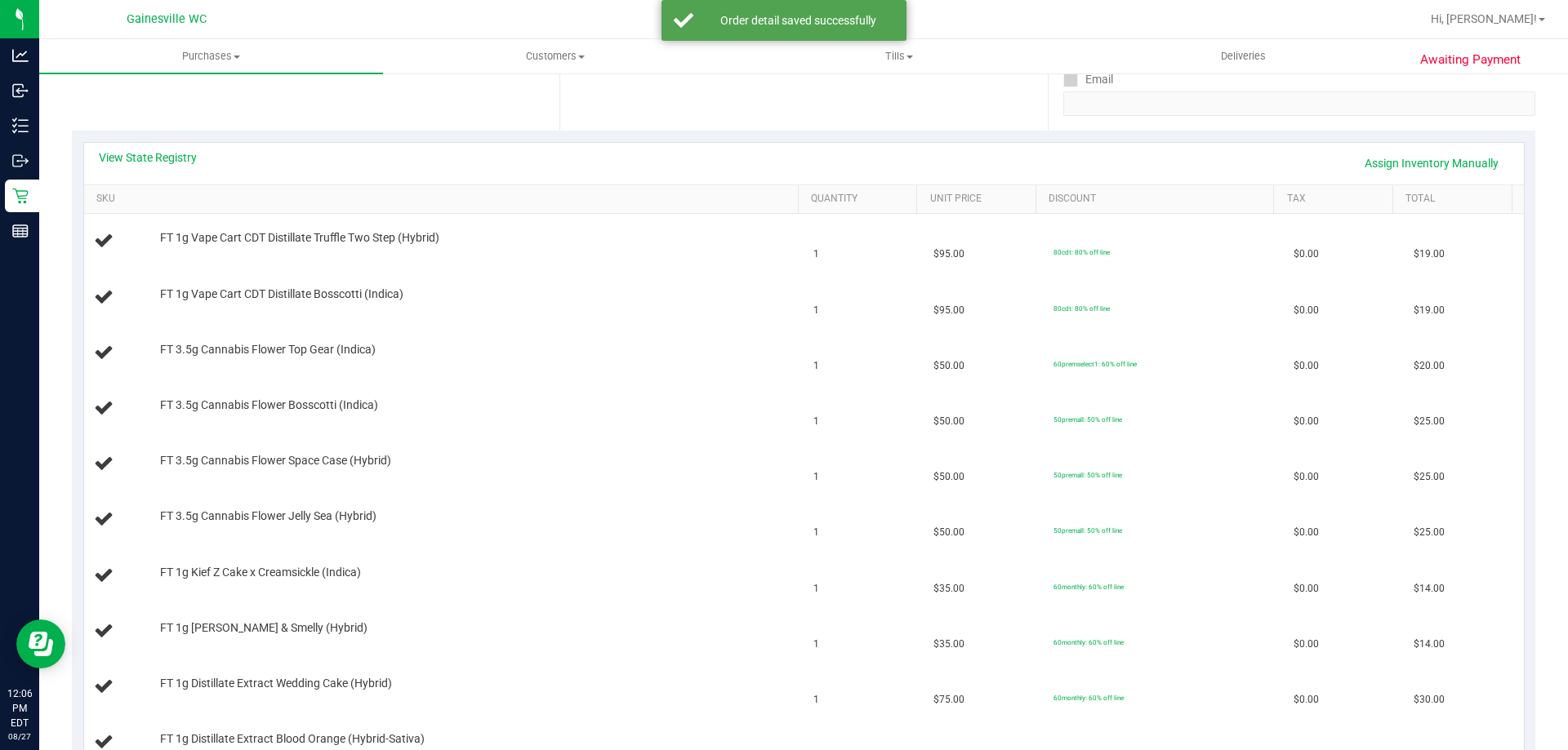
scroll to position [338, 0]
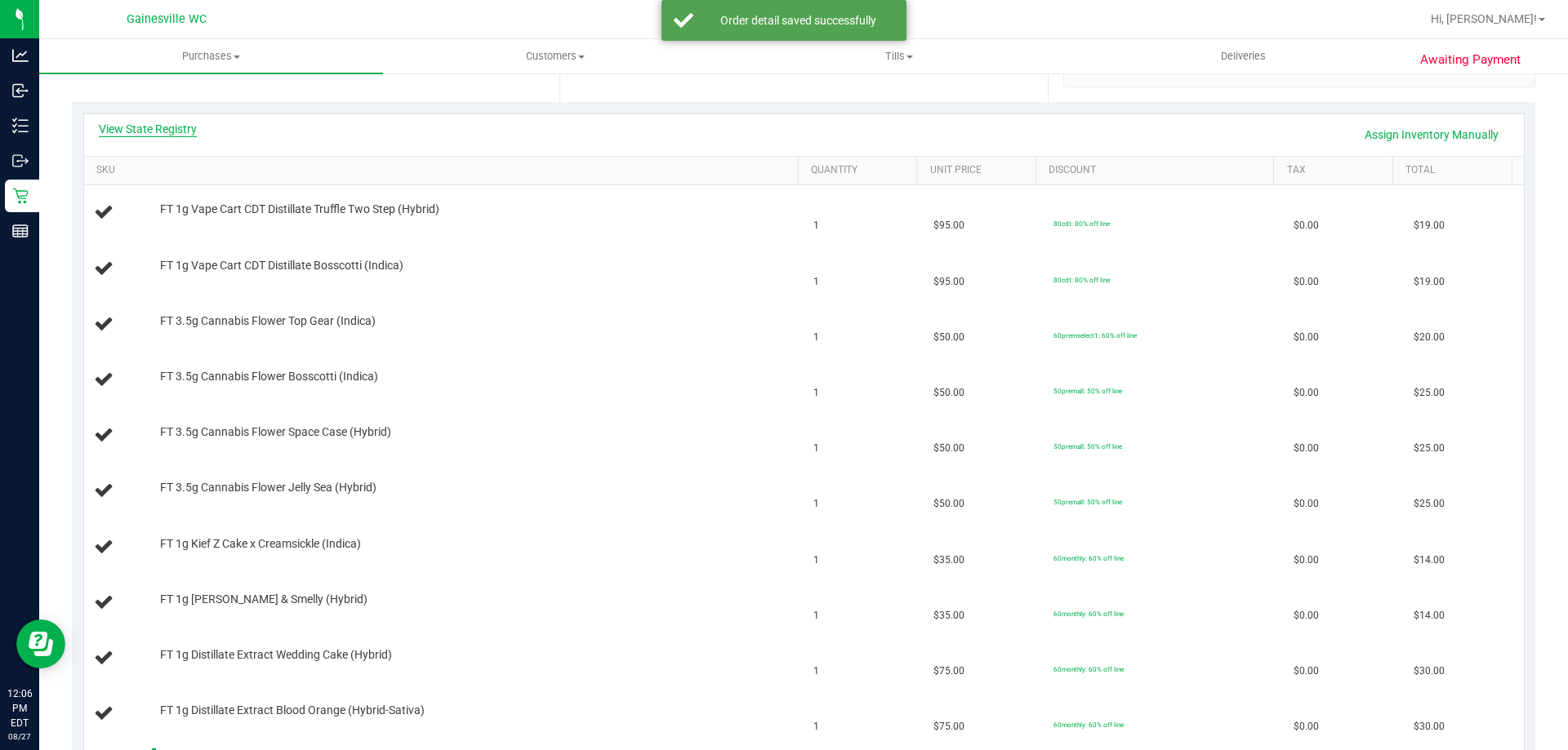
click at [187, 136] on link "View State Registry" at bounding box center [147, 128] width 98 height 16
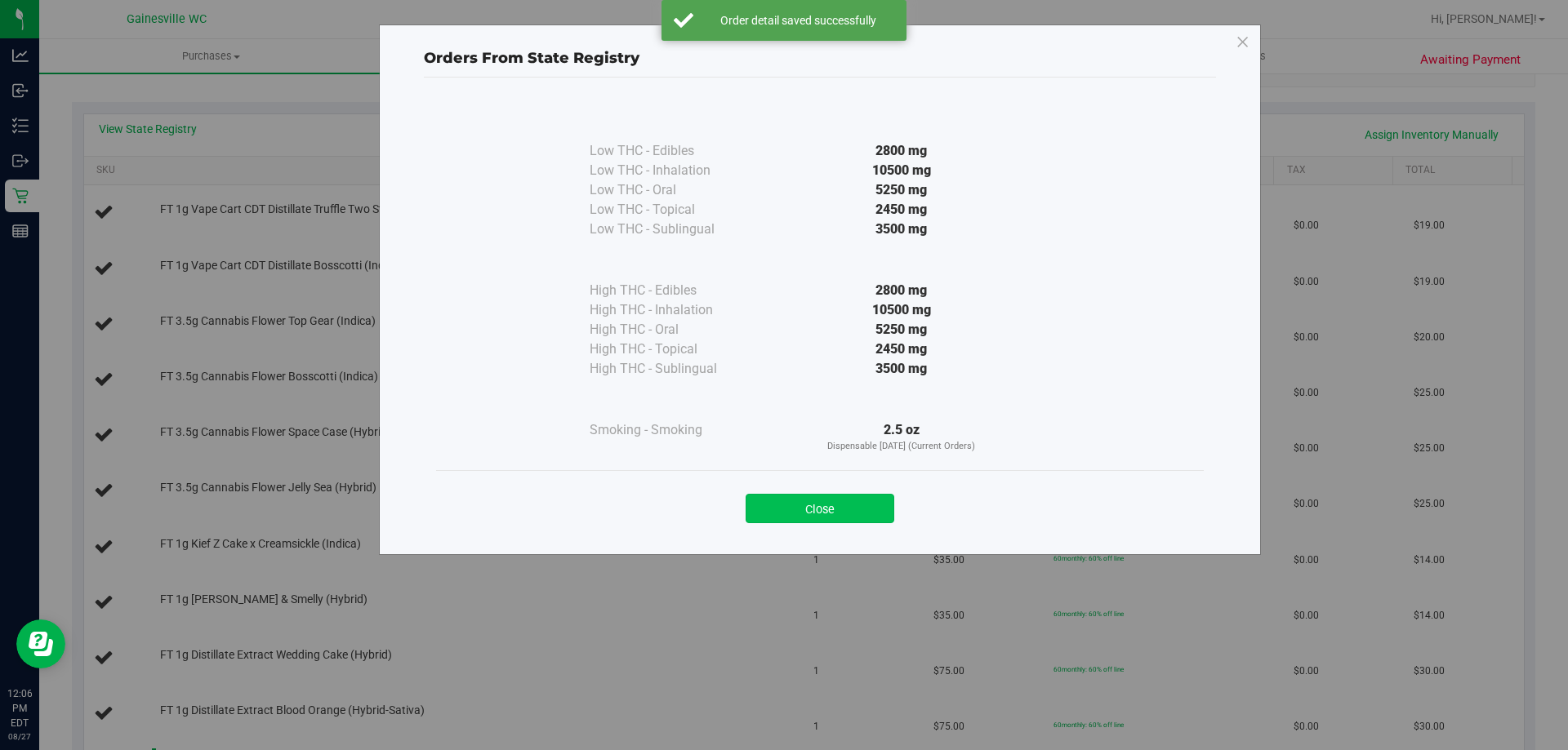
click at [833, 501] on button "Close" at bounding box center [820, 508] width 149 height 29
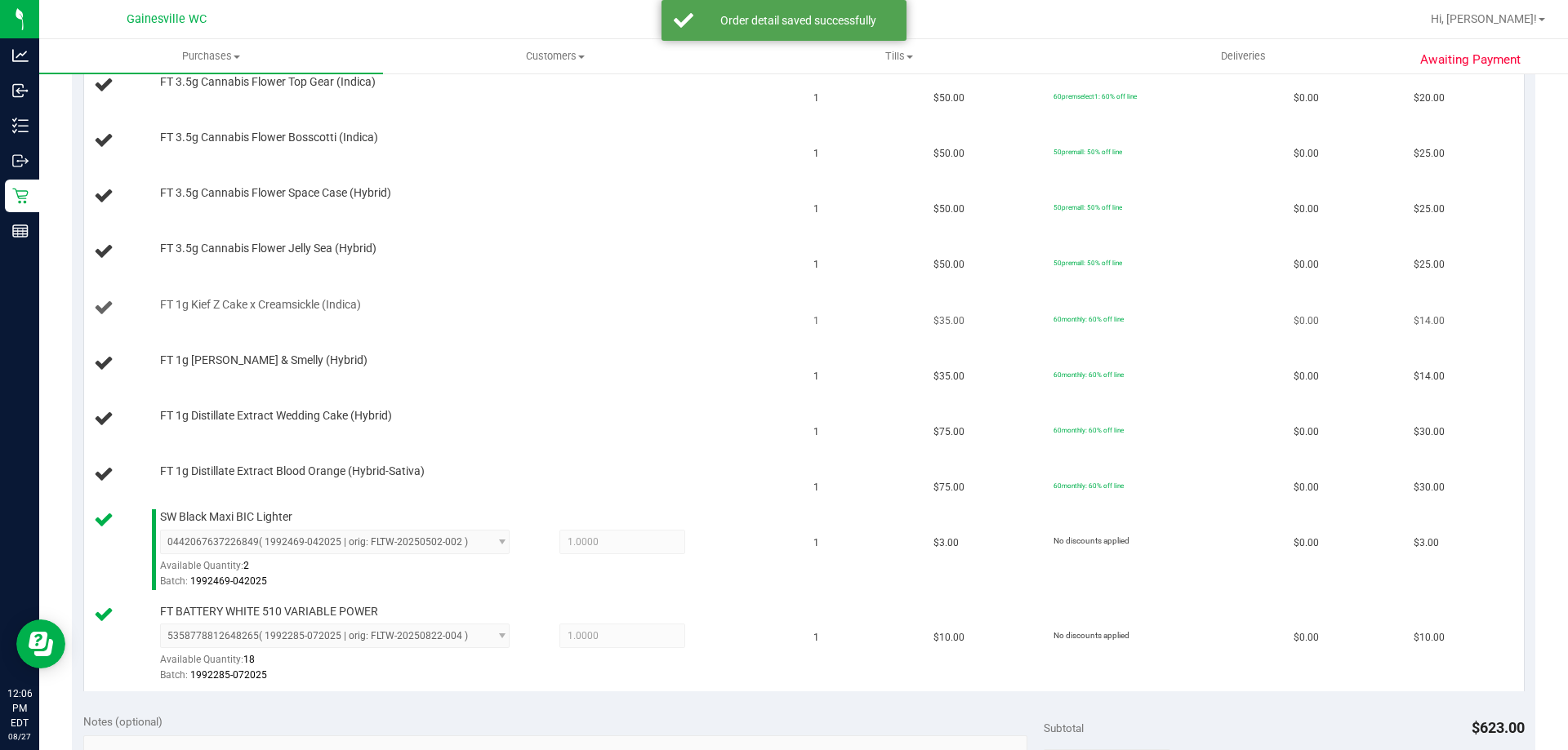
scroll to position [583, 0]
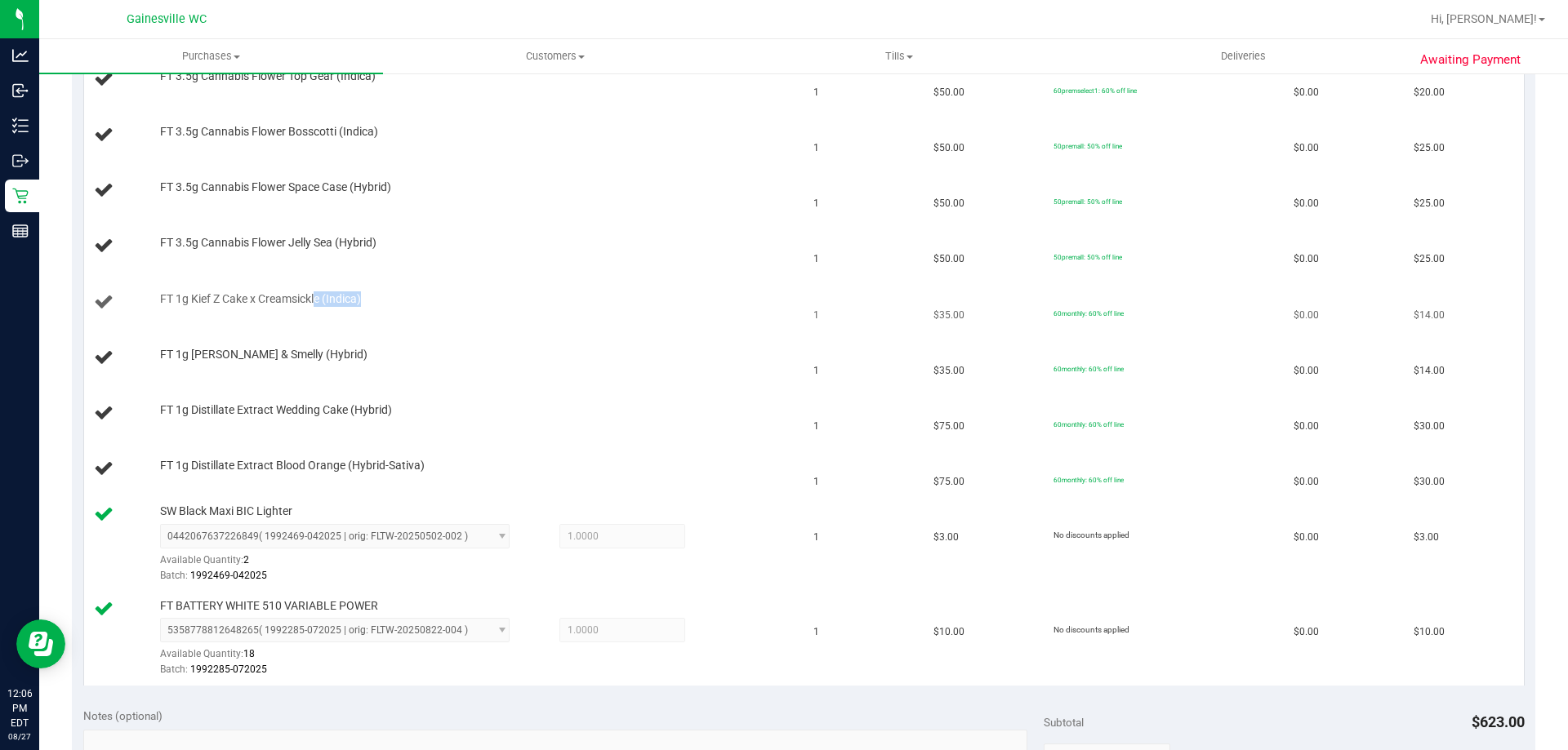
drag, startPoint x: 319, startPoint y: 294, endPoint x: 374, endPoint y: 305, distance: 56.1
click at [374, 305] on div "FT 1g Kief Z Cake x Creamsickle (Indica)" at bounding box center [471, 299] width 639 height 16
drag, startPoint x: 286, startPoint y: 352, endPoint x: 306, endPoint y: 352, distance: 20.0
click at [306, 352] on span "FT 1g Kief PB & Smelly (Hybrid)" at bounding box center [264, 354] width 207 height 16
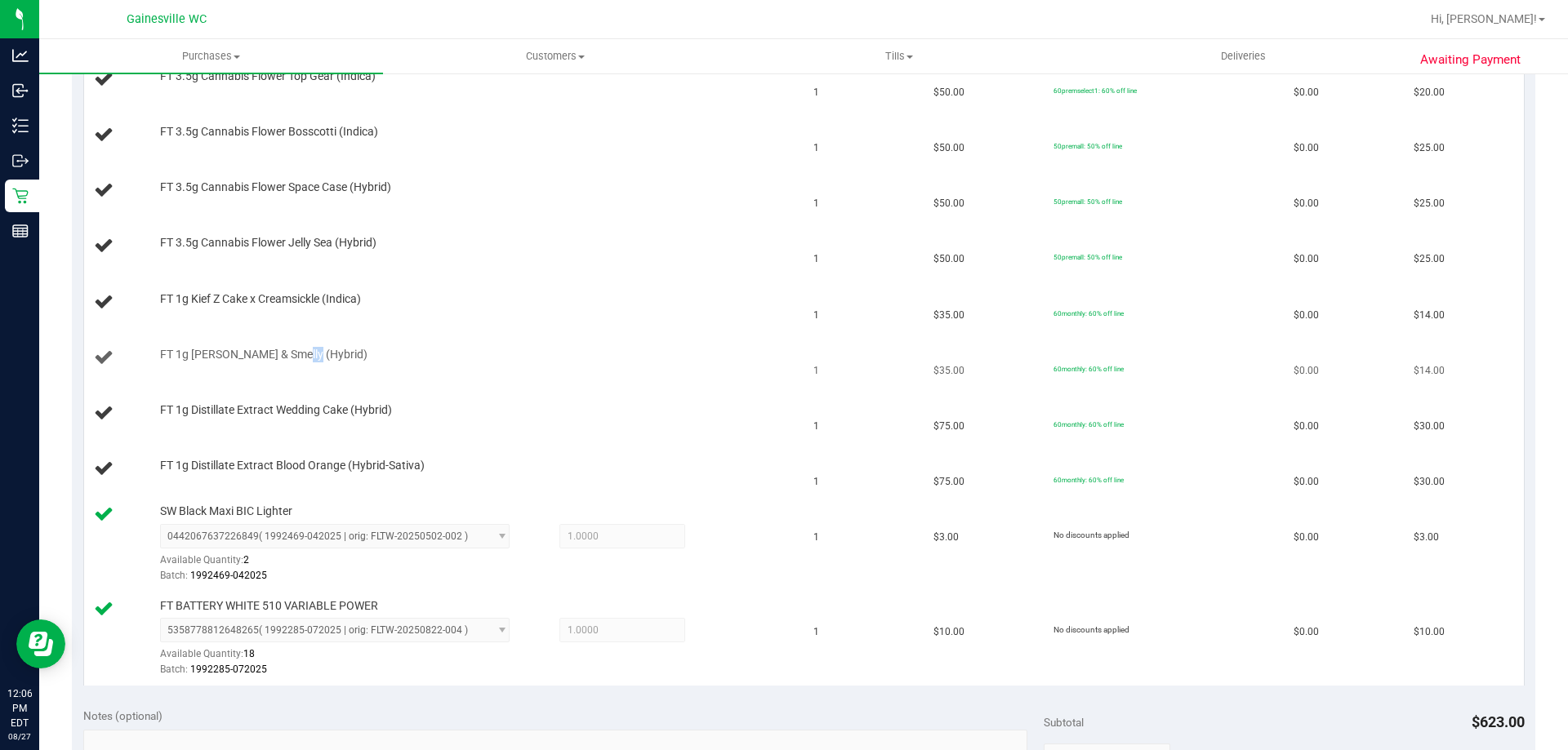
click at [306, 352] on span "FT 1g Kief PB & Smelly (Hybrid)" at bounding box center [264, 354] width 207 height 16
drag, startPoint x: 340, startPoint y: 413, endPoint x: 360, endPoint y: 417, distance: 20.4
click at [360, 417] on span "FT 1g Distillate Extract Wedding Cake (Hybrid)" at bounding box center [276, 410] width 232 height 16
drag, startPoint x: 339, startPoint y: 458, endPoint x: 383, endPoint y: 459, distance: 44.0
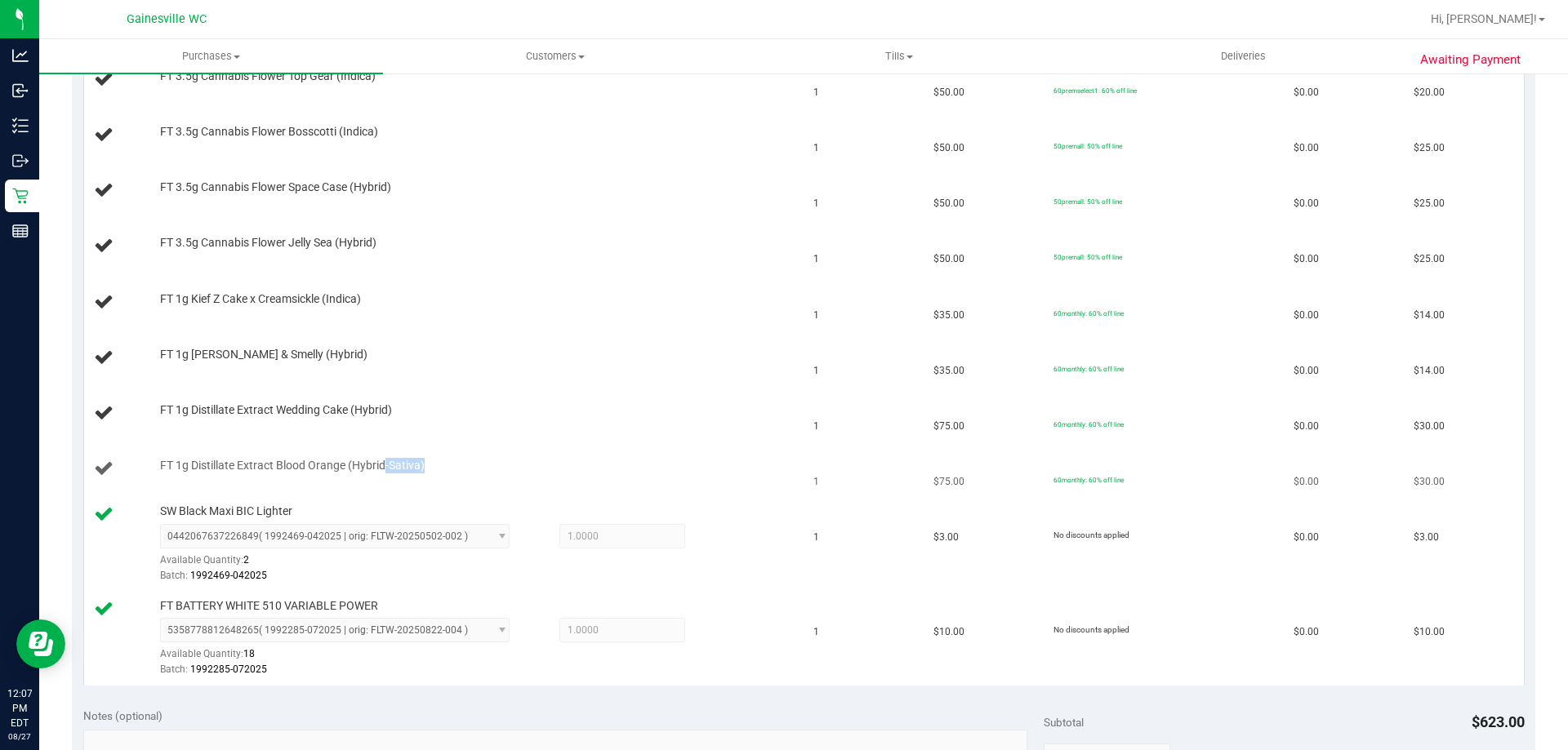
click at [383, 459] on td "FT 1g Distillate Extract Blood Orange (Hybrid-Sativa)" at bounding box center [445, 469] width 720 height 55
click at [383, 459] on span "FT 1g Distillate Extract Blood Orange (Hybrid-Sativa)" at bounding box center [293, 466] width 264 height 16
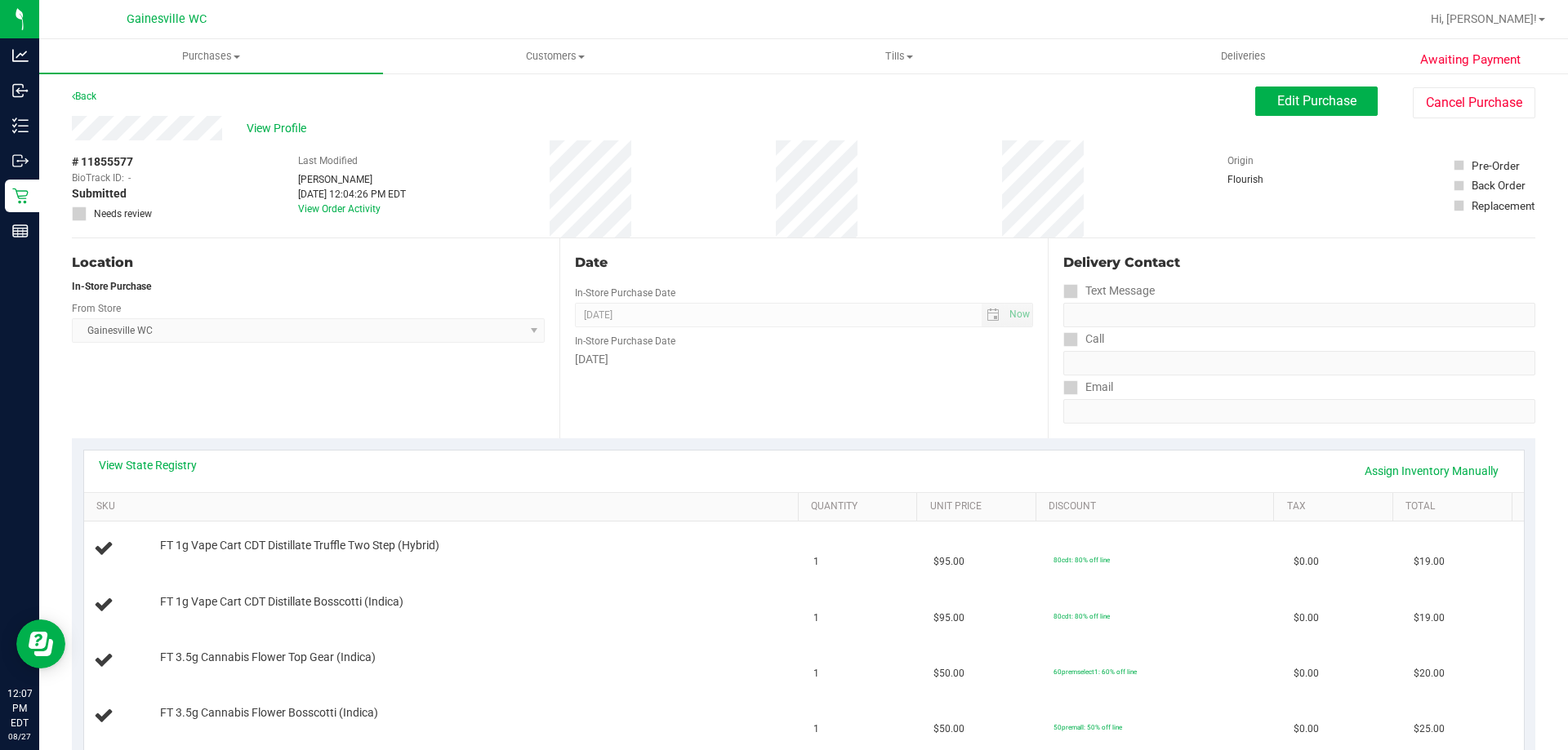
scroll to position [0, 0]
click at [1327, 112] on button "Edit Purchase" at bounding box center [1317, 102] width 123 height 29
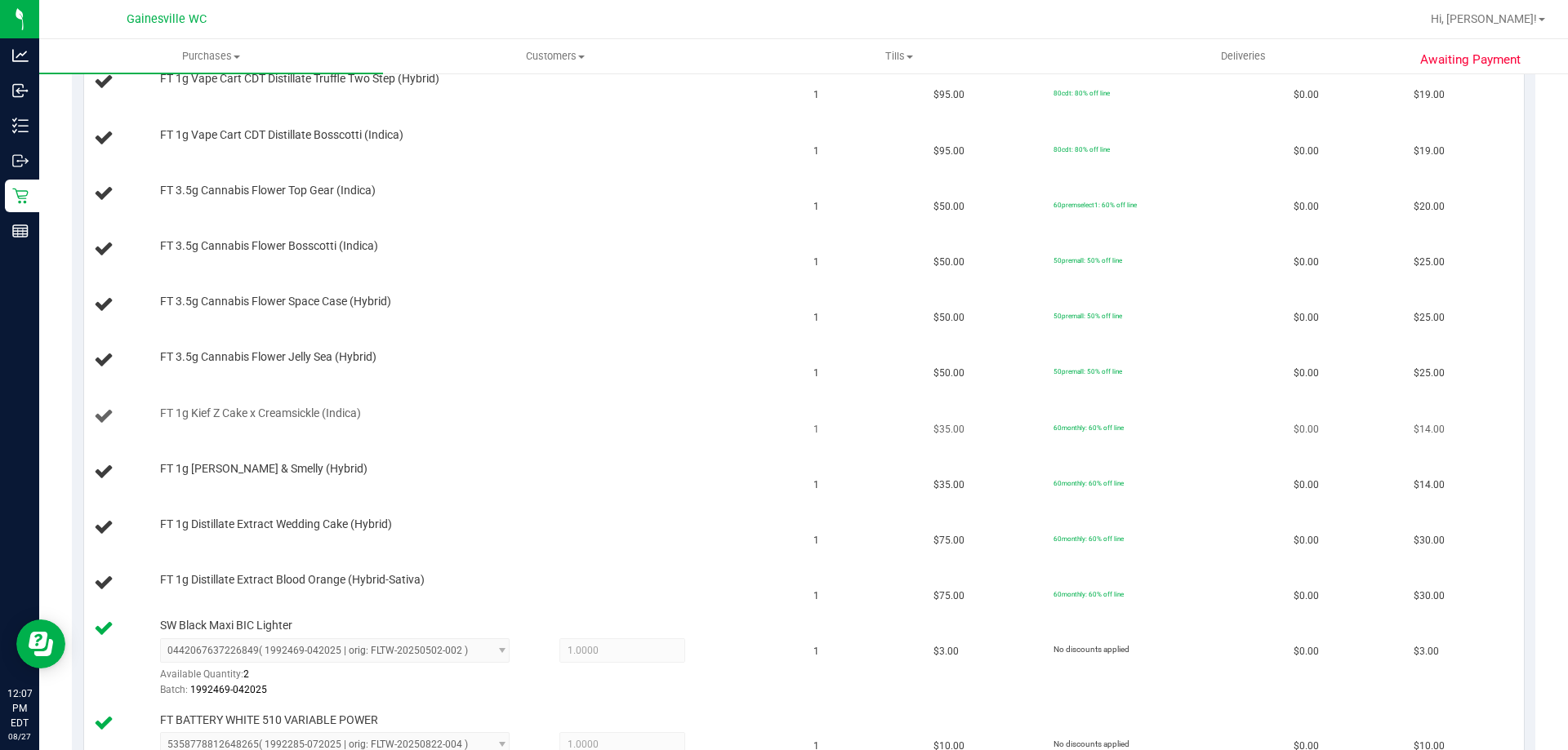
scroll to position [572, 0]
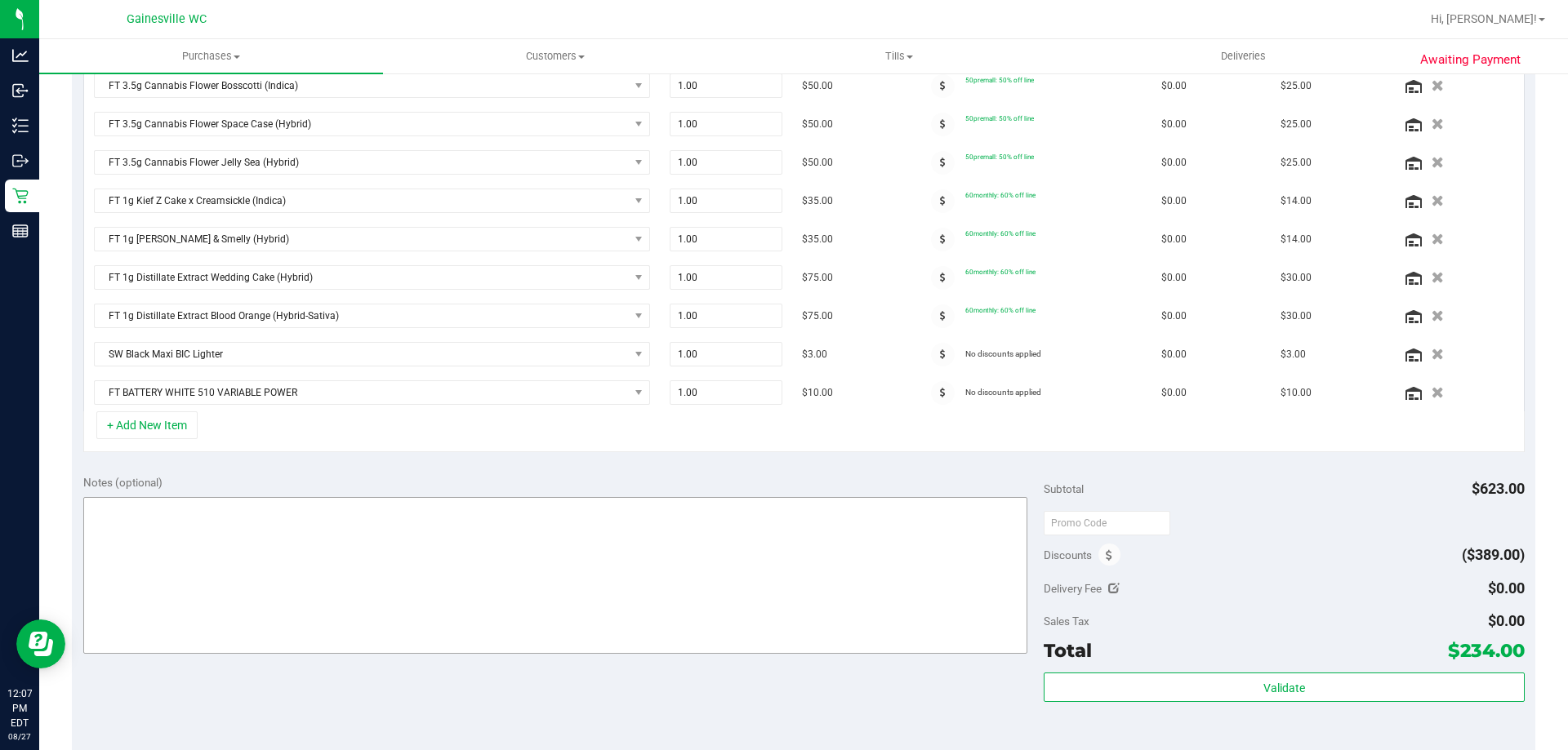
scroll to position [653, 0]
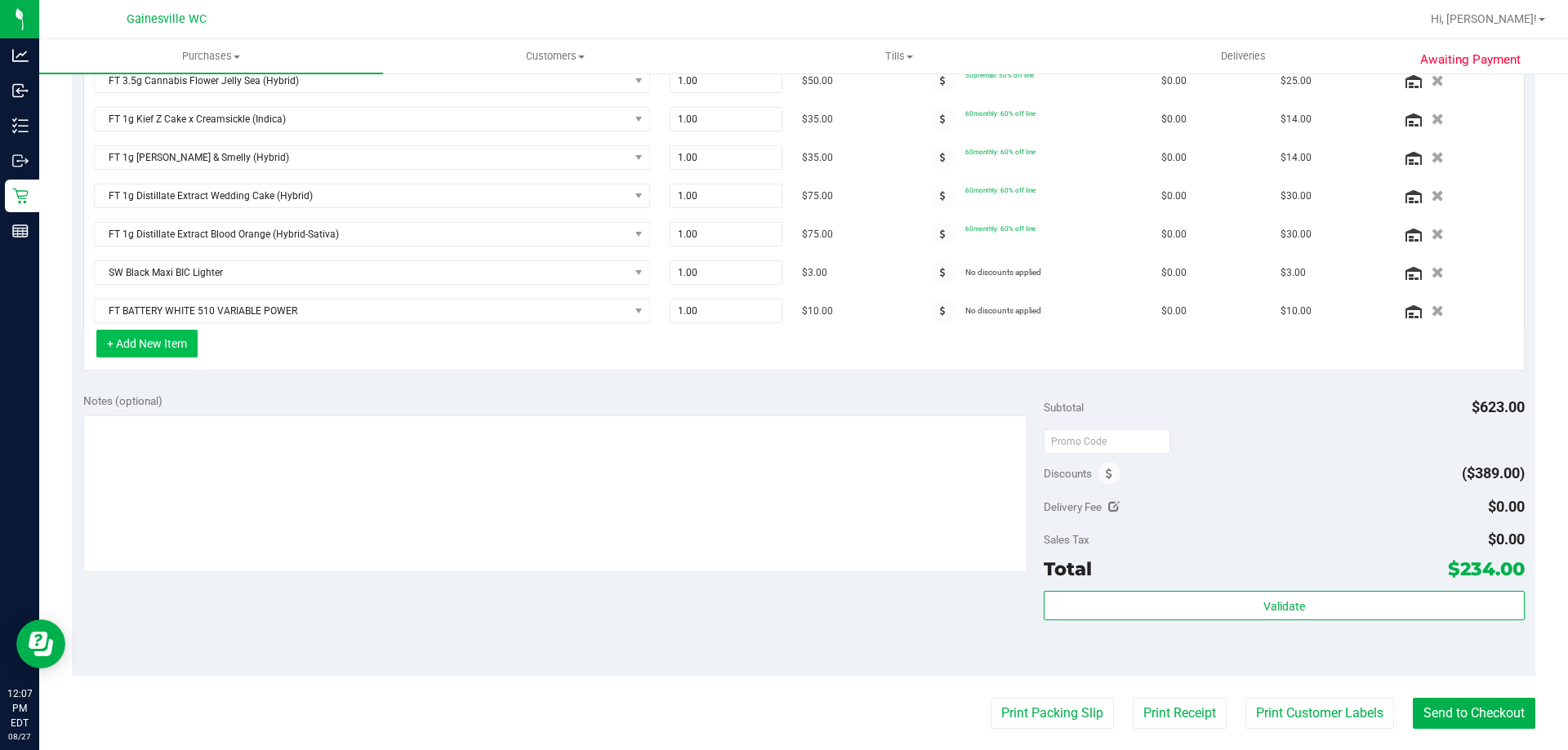
click at [180, 350] on button "+ Add New Item" at bounding box center [147, 344] width 101 height 28
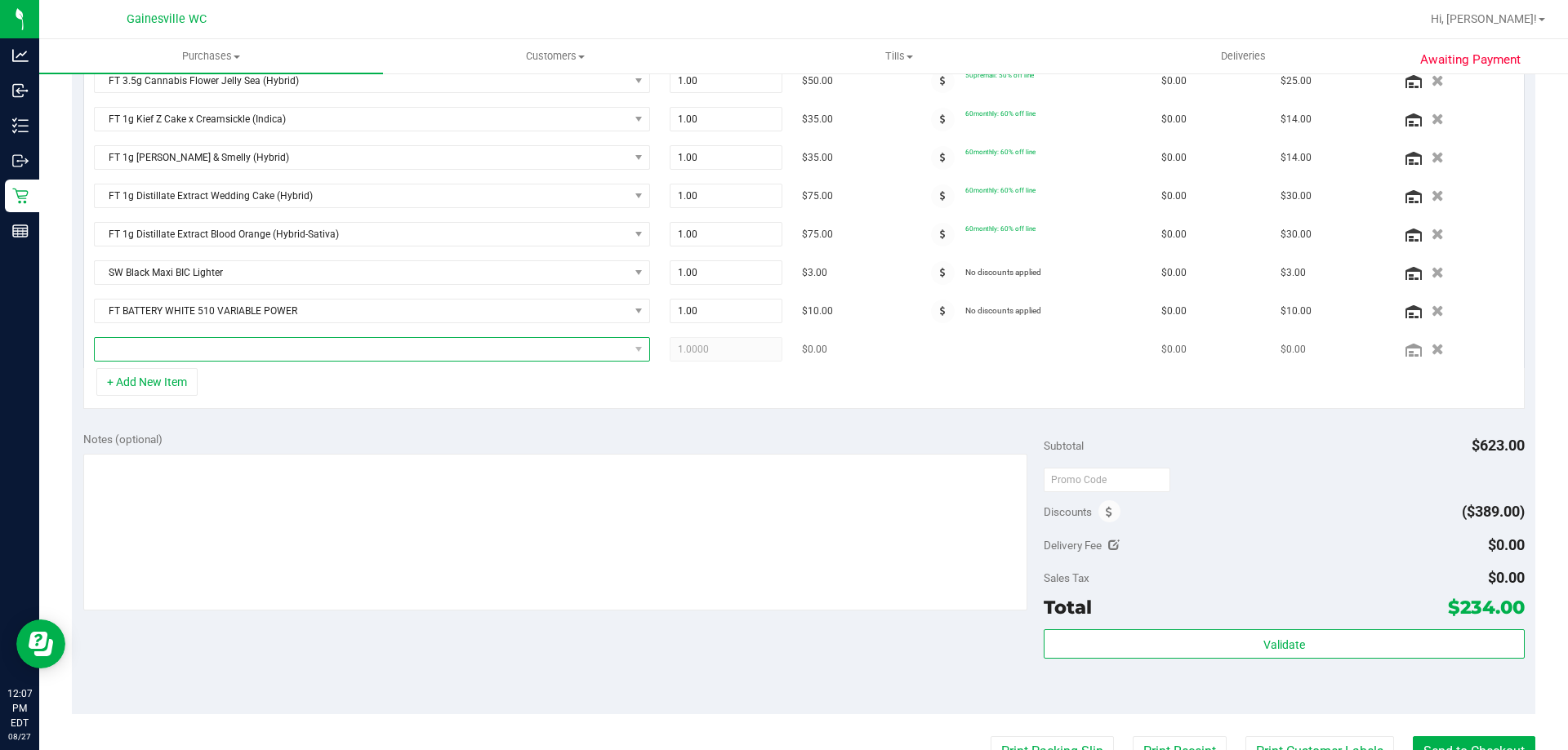
click at [196, 349] on span "NO DATA FOUND" at bounding box center [362, 350] width 535 height 22
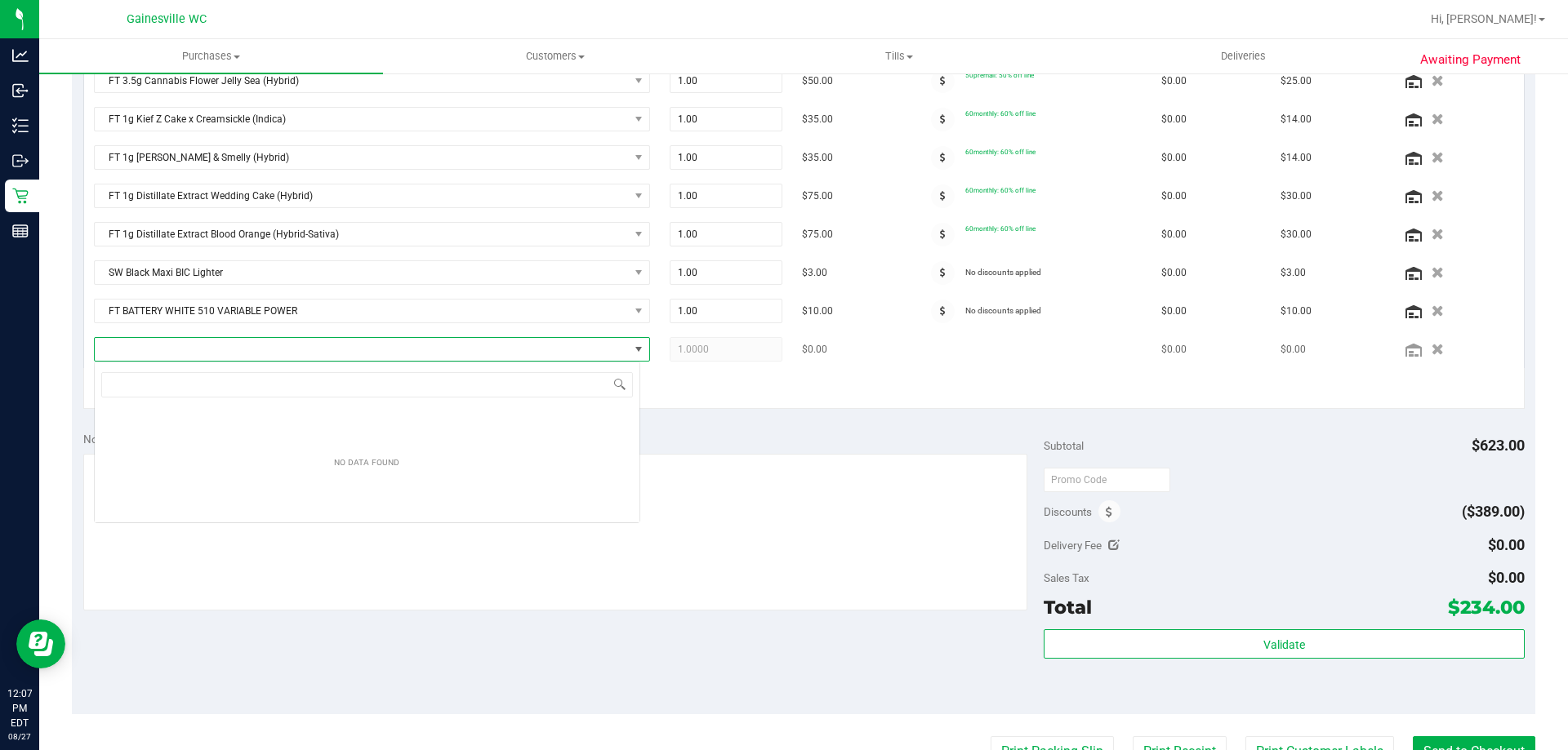
scroll to position [24, 547]
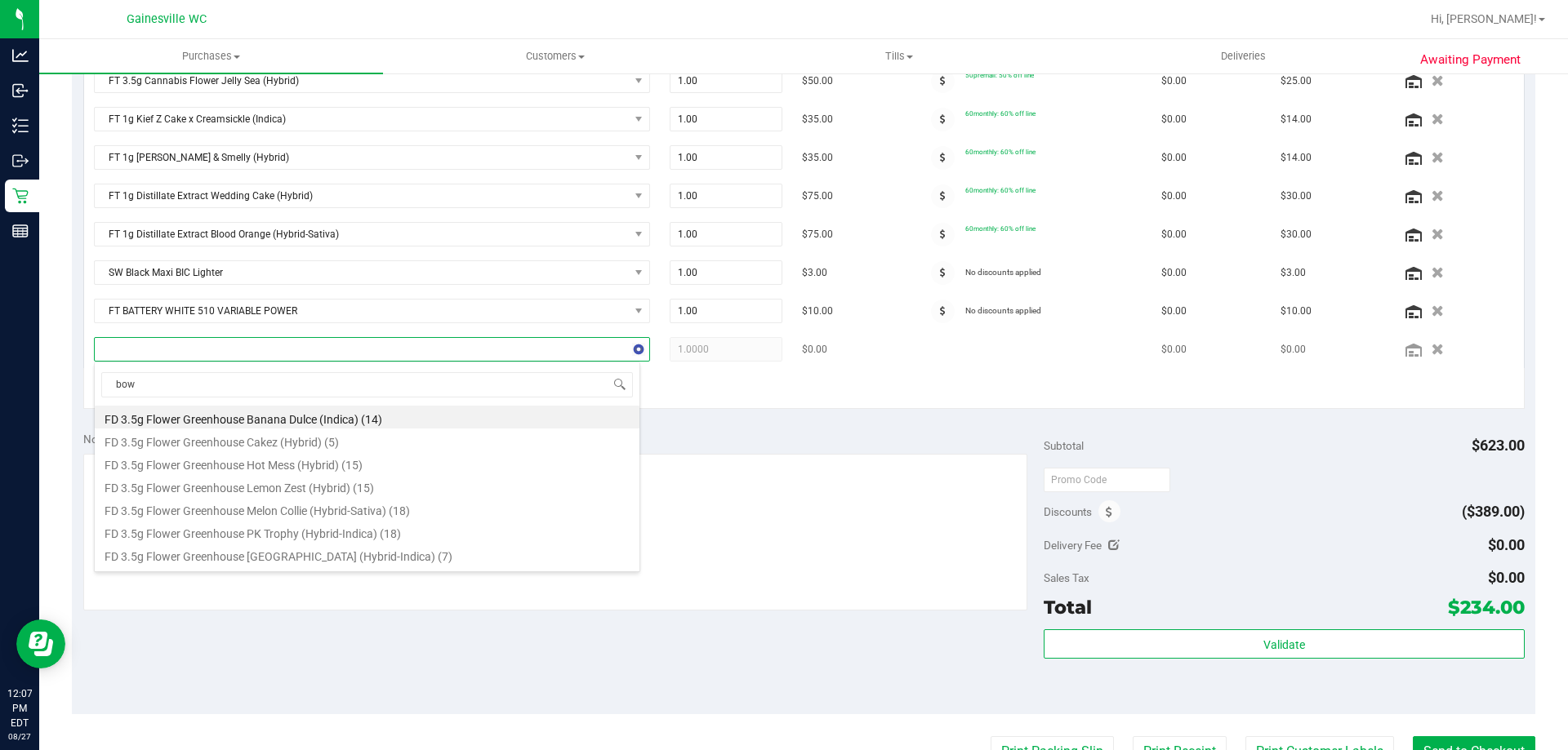
type input "bowl"
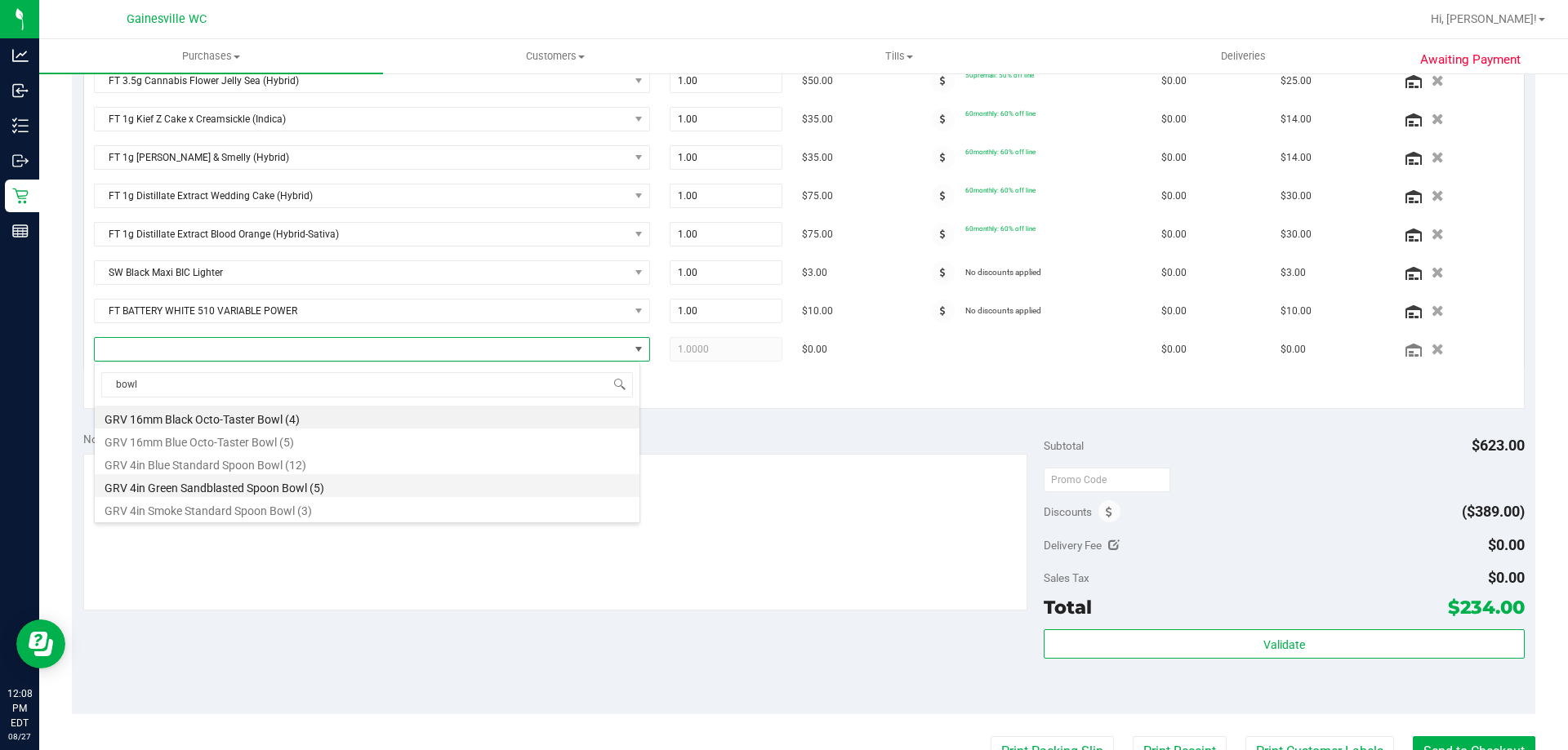
click at [243, 483] on li "GRV 4in Green Sandblasted Spoon Bowl (5)" at bounding box center [367, 486] width 545 height 22
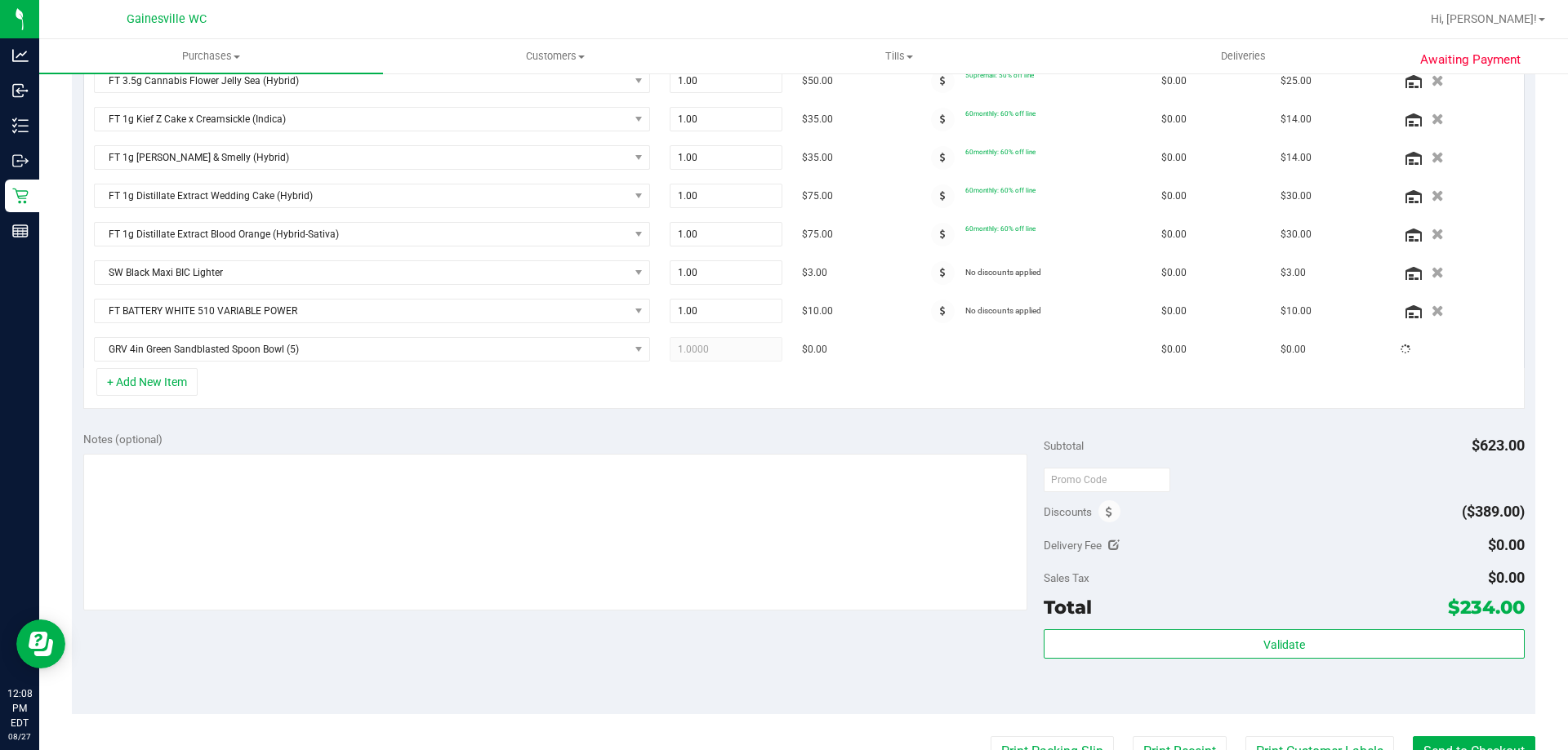
click at [295, 411] on div "View State Registry SKU Quantity Unit Price Discount Tax Total Action FT 1g Vap…" at bounding box center [804, 104] width 1464 height 634
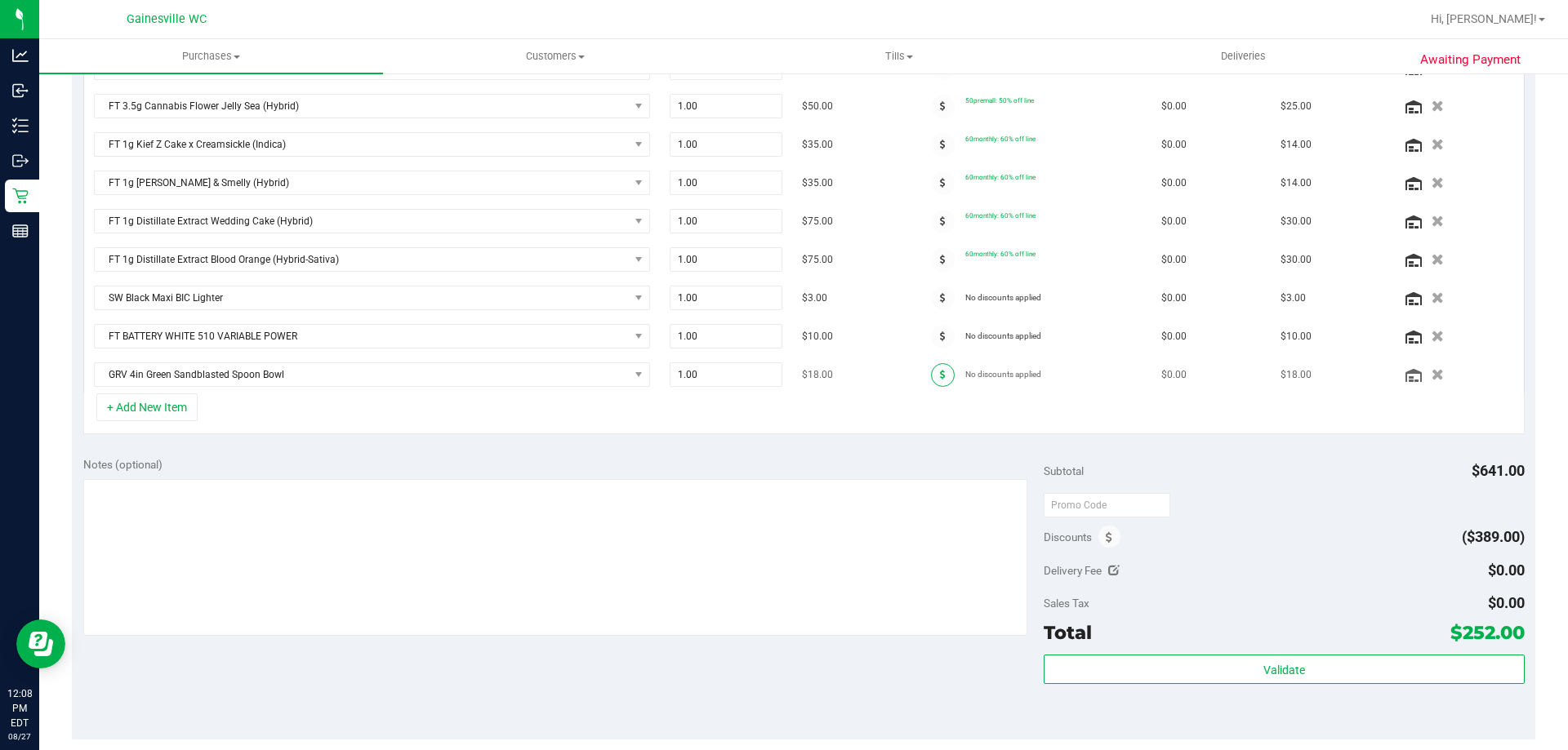
click at [933, 380] on span at bounding box center [942, 375] width 23 height 23
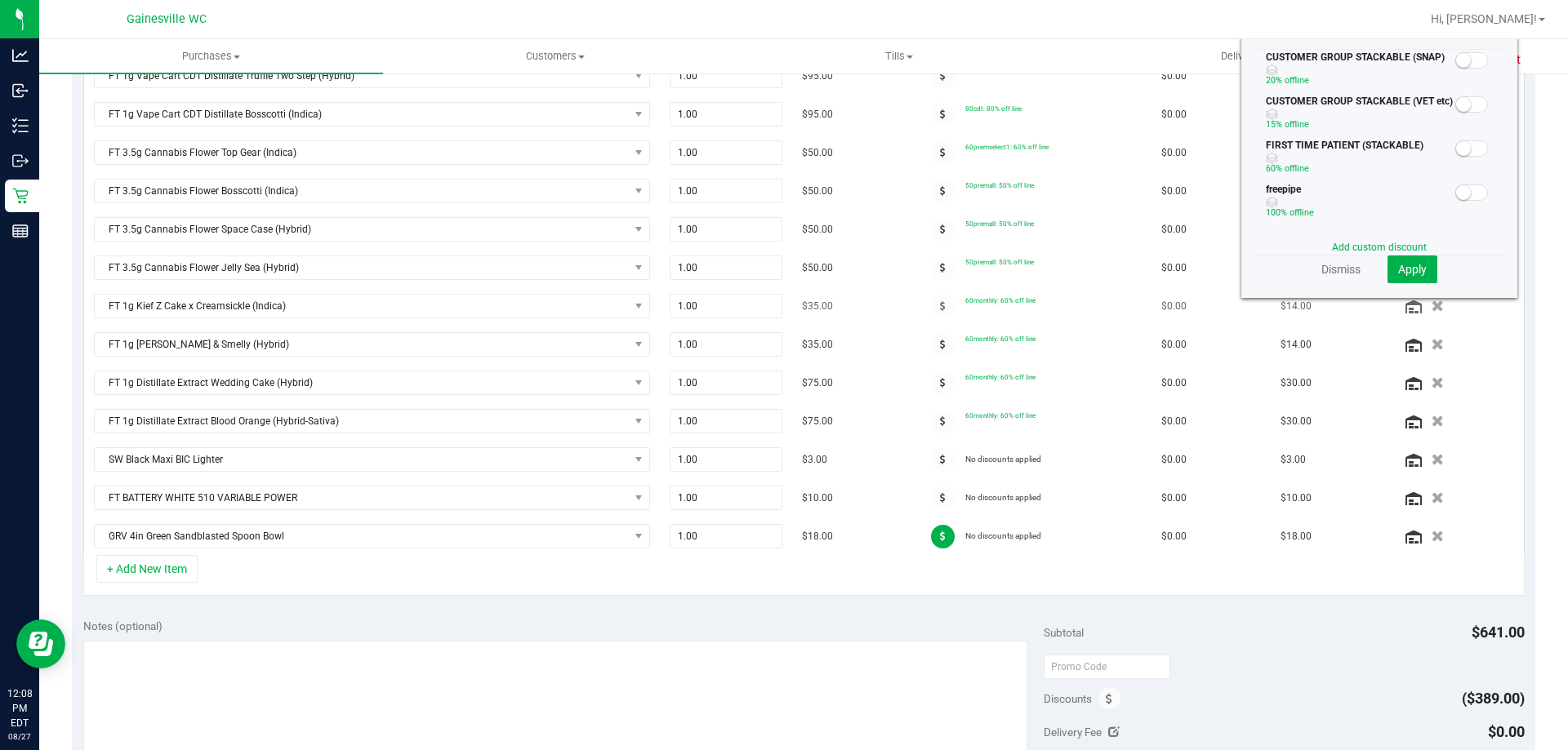
scroll to position [465, 0]
click at [1462, 189] on span at bounding box center [1471, 194] width 33 height 16
click at [1417, 262] on button "Apply" at bounding box center [1412, 271] width 50 height 28
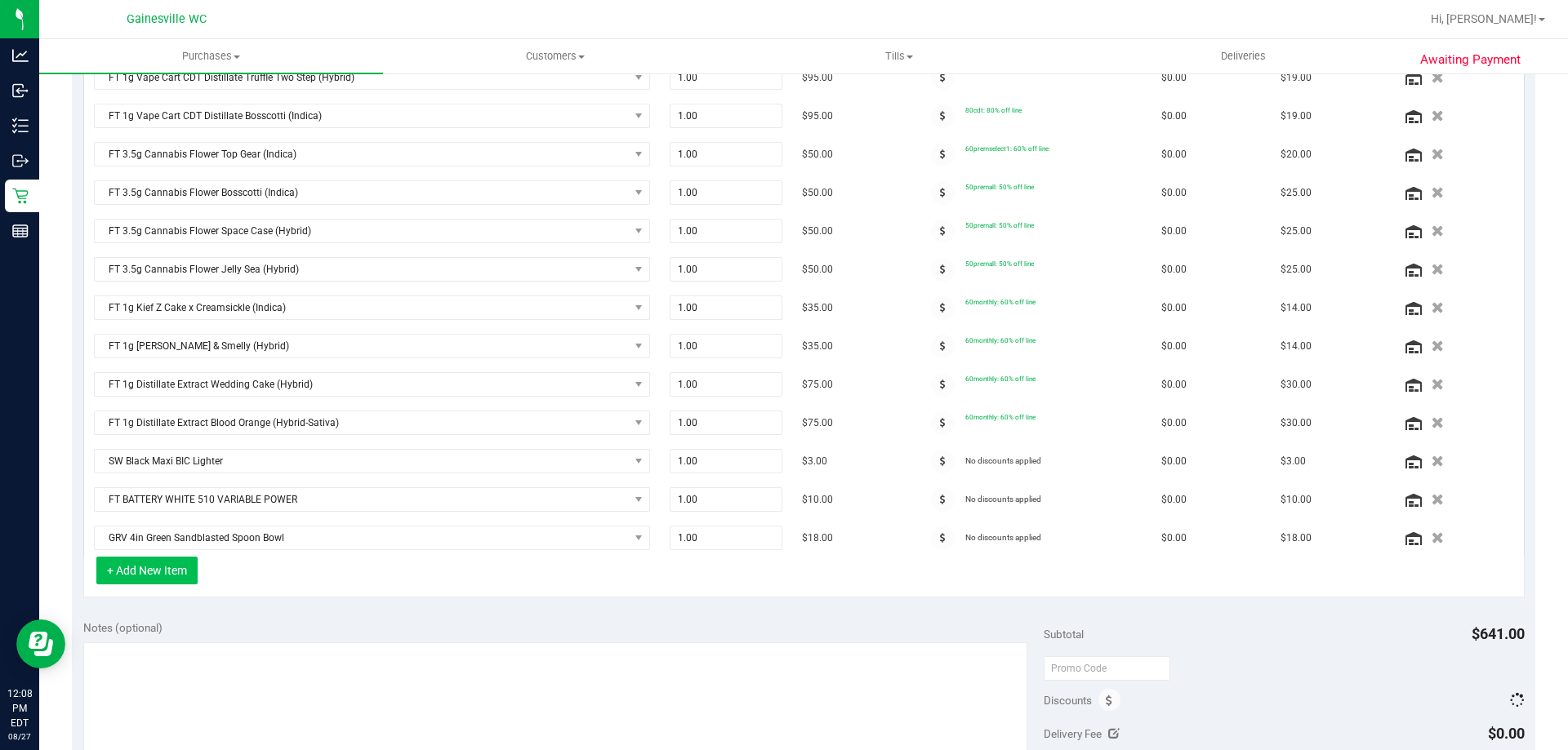
scroll to position [467, 0]
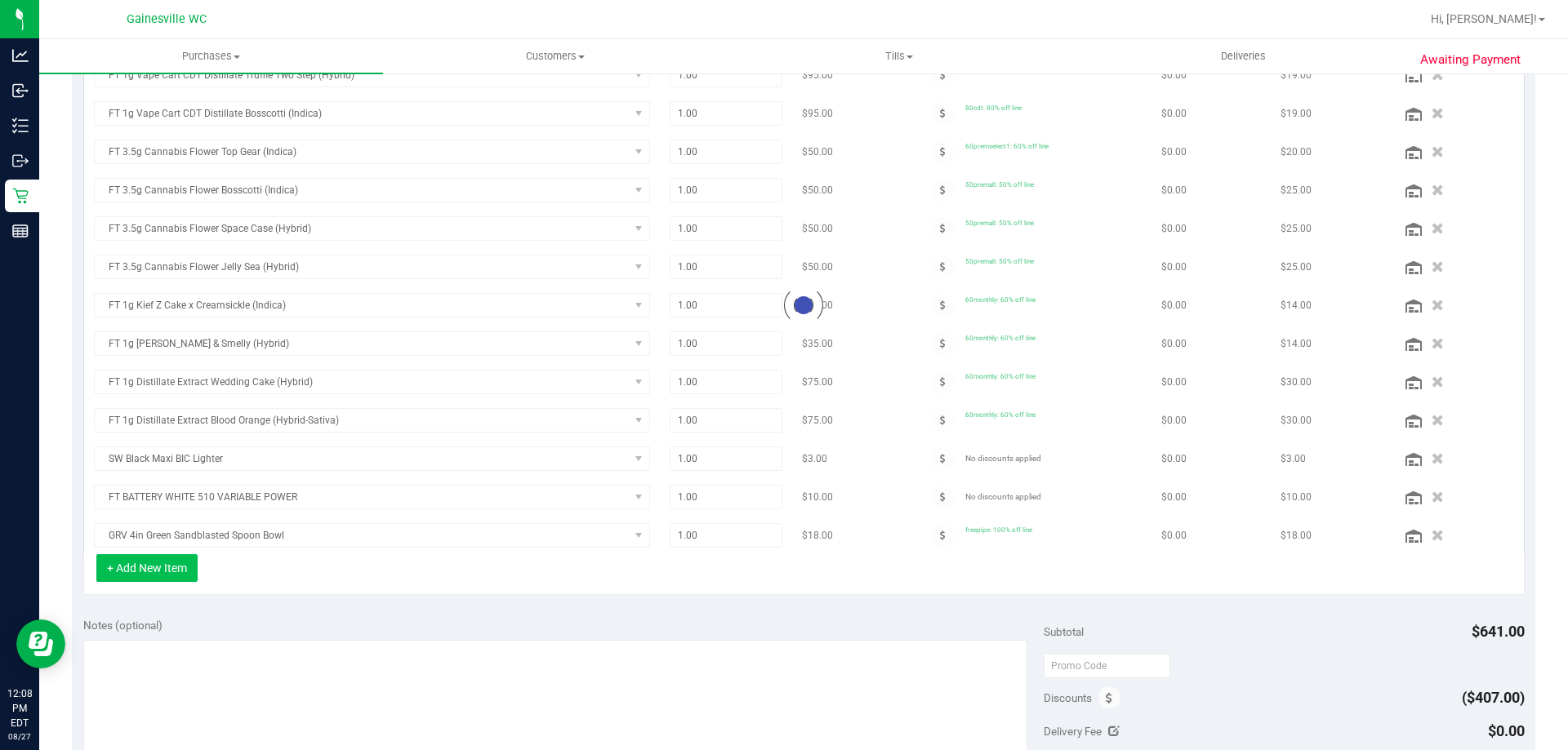
click at [155, 569] on button "+ Add New Item" at bounding box center [147, 568] width 101 height 28
click at [164, 581] on button "+ Add New Item" at bounding box center [147, 568] width 101 height 28
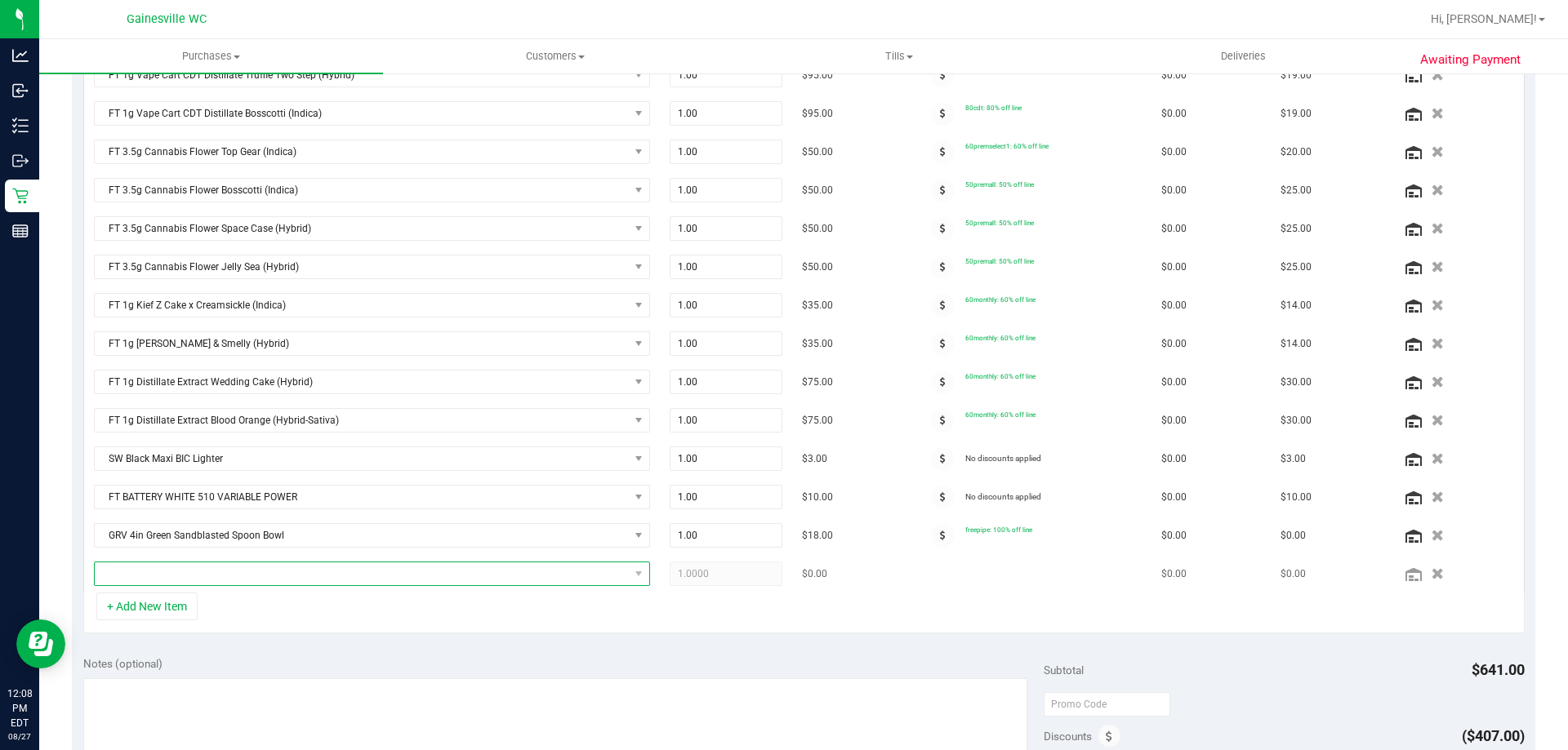
click at [220, 574] on span "NO DATA FOUND" at bounding box center [362, 574] width 535 height 22
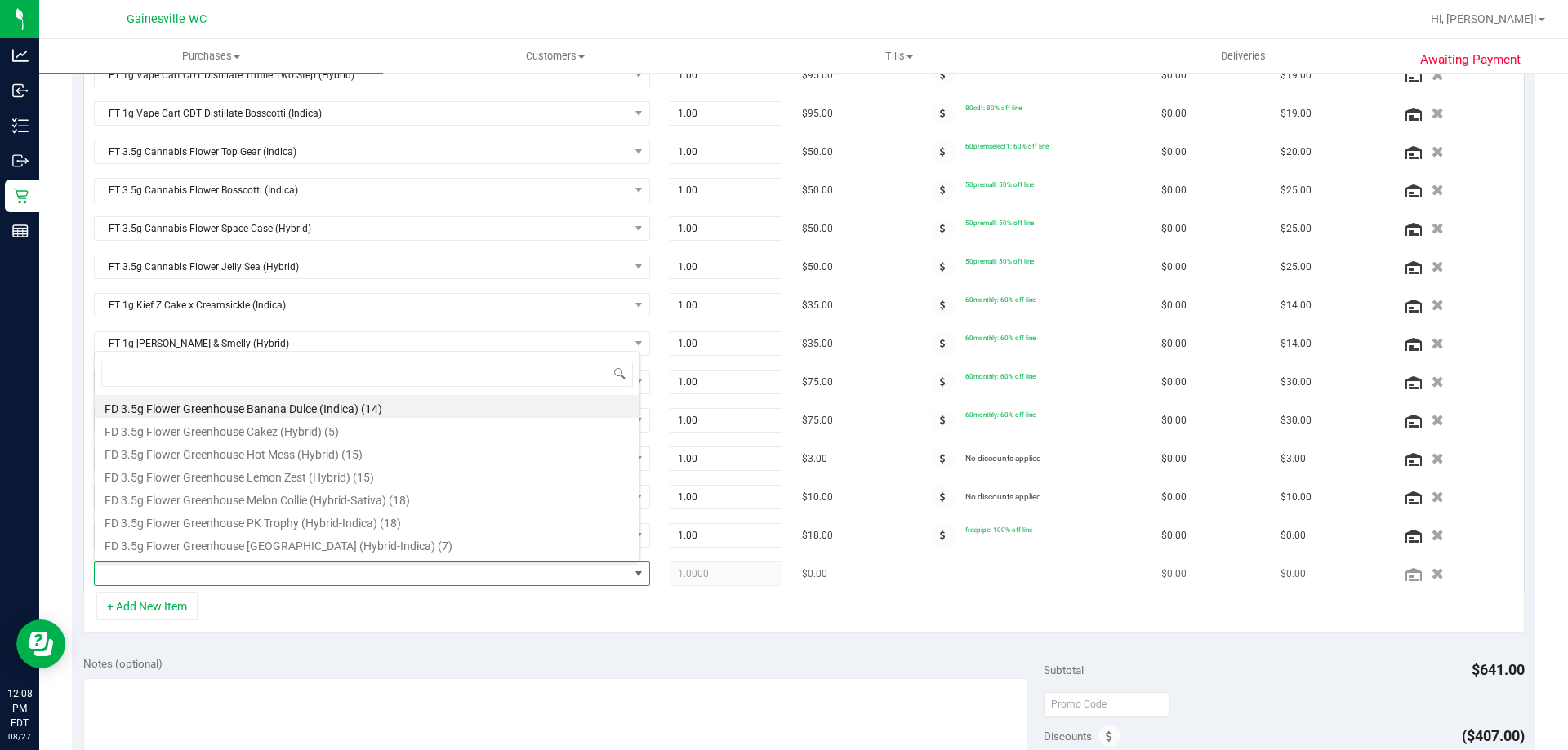
scroll to position [24, 542]
type input "atomic"
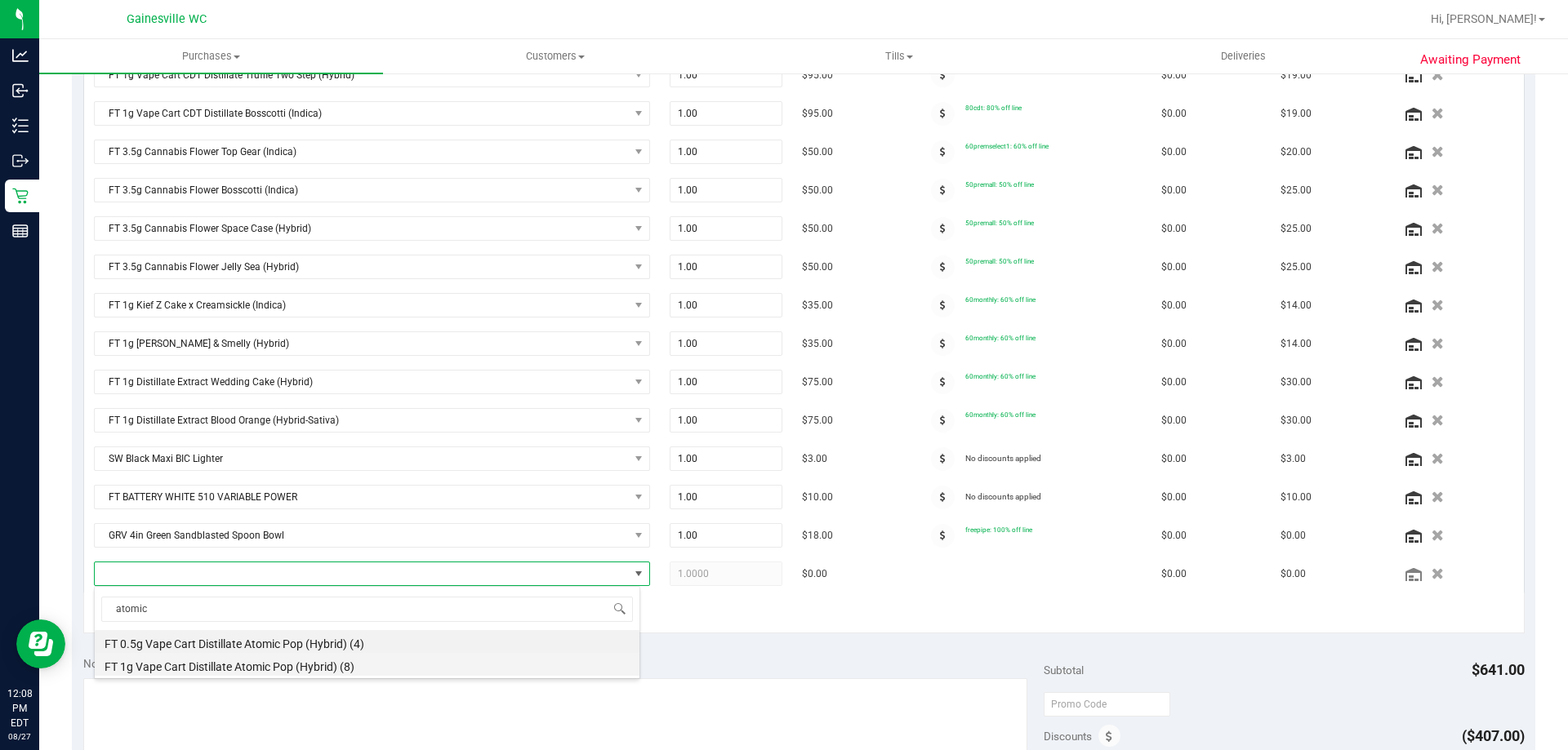
click at [266, 664] on li "FT 1g Vape Cart Distillate Atomic Pop (Hybrid) (8)" at bounding box center [367, 665] width 545 height 22
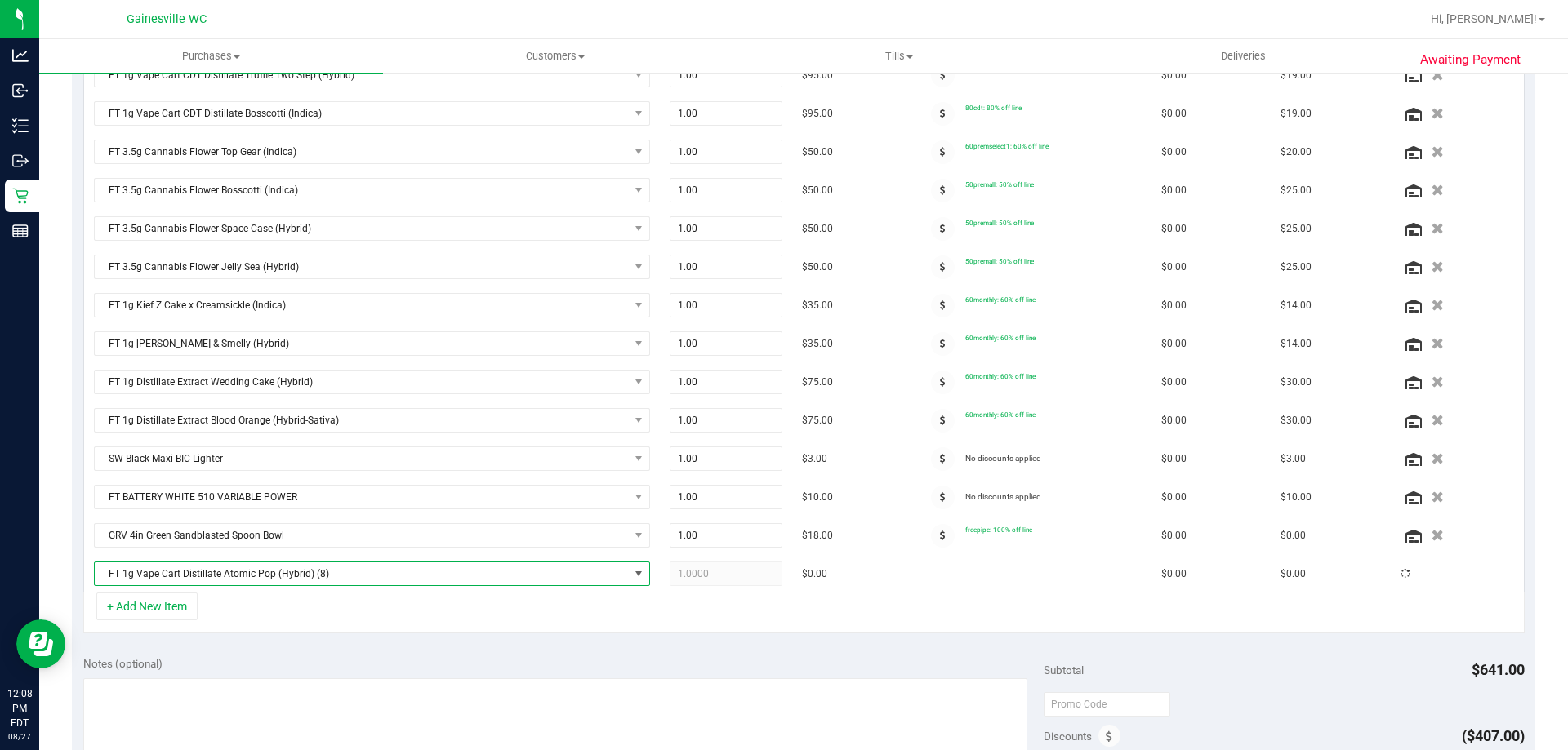
click at [422, 630] on div "+ Add New Item" at bounding box center [804, 613] width 1441 height 41
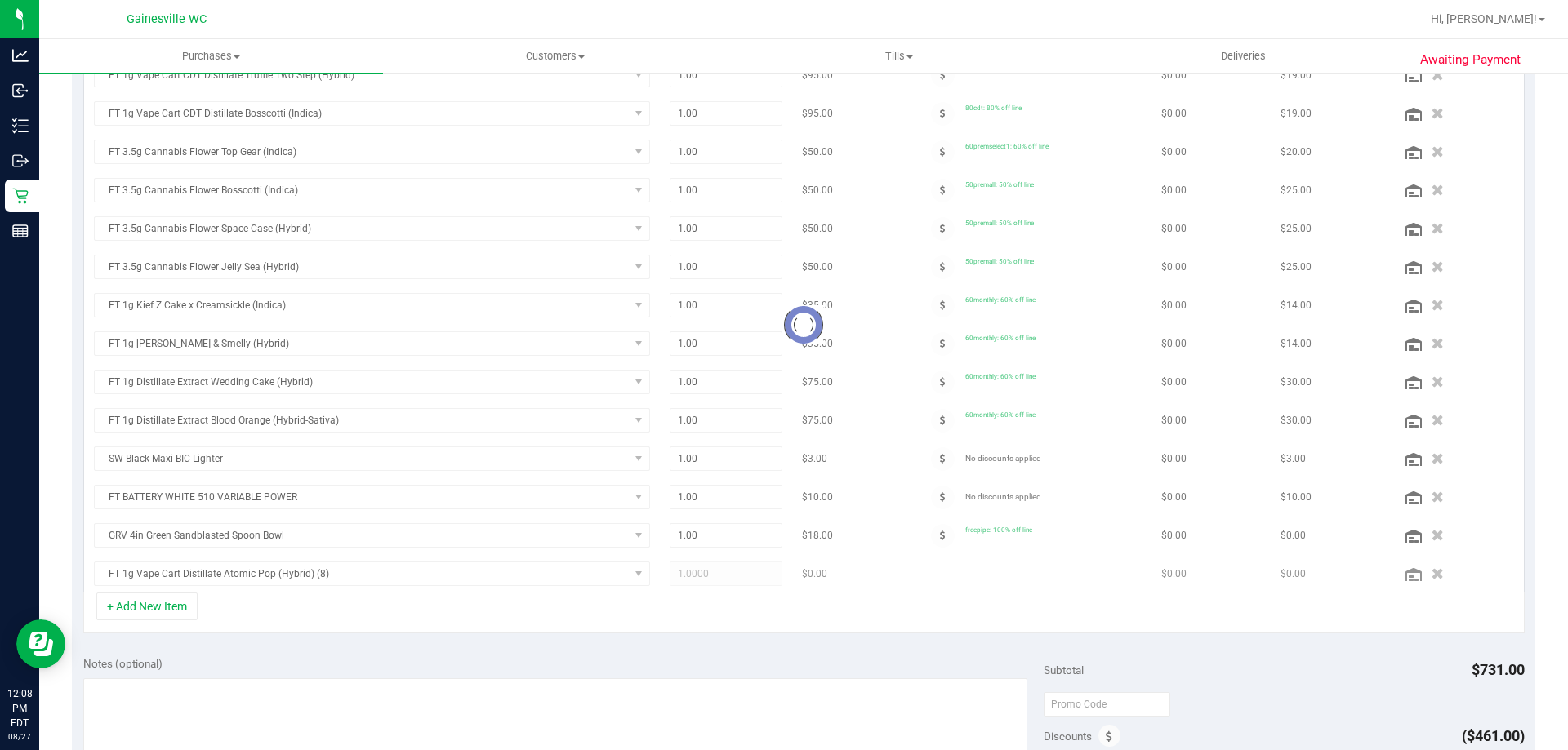
scroll to position [470, 0]
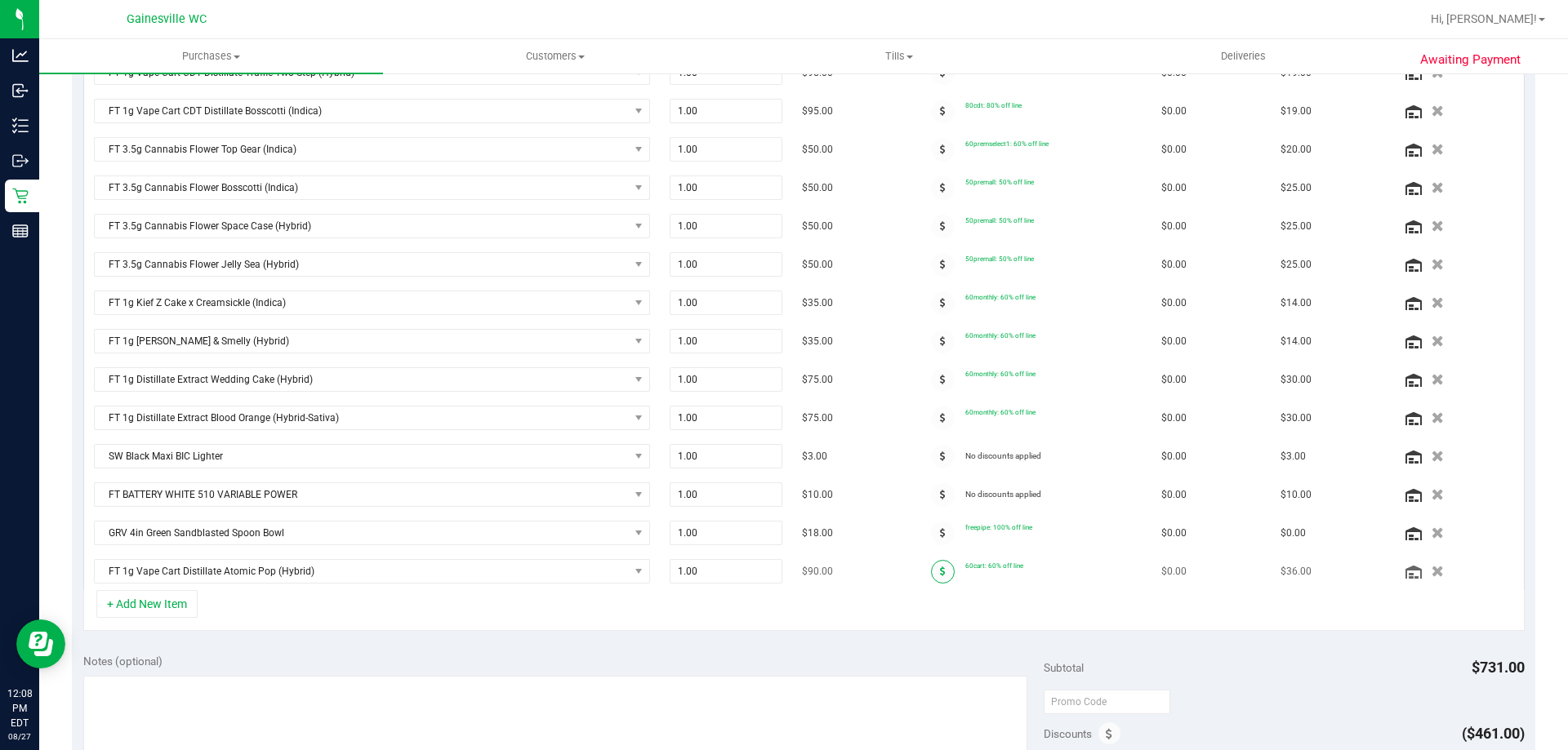
click at [934, 570] on span at bounding box center [942, 572] width 23 height 23
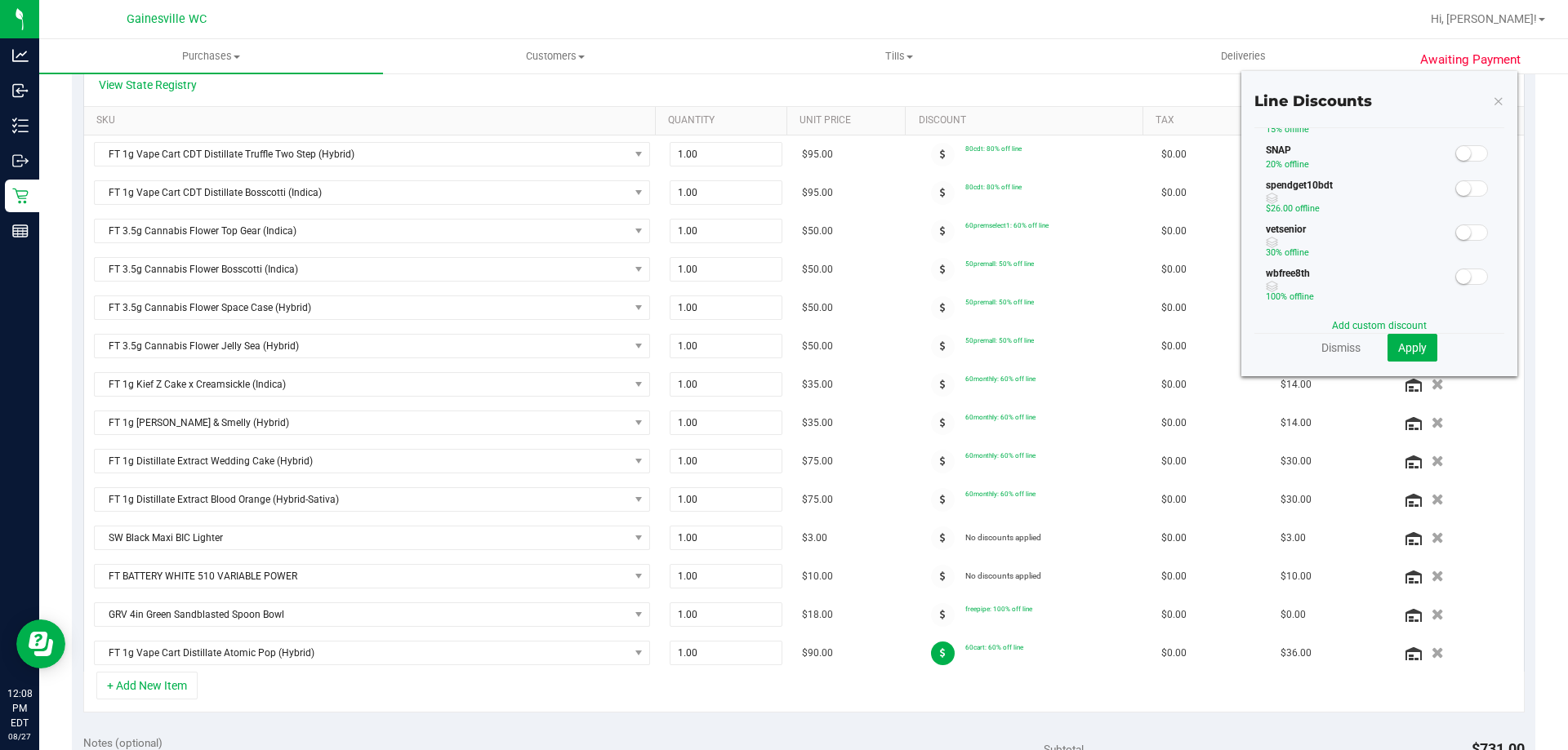
scroll to position [490, 0]
click at [1462, 172] on div "spendget10bdt $26.00 off line" at bounding box center [1380, 171] width 250 height 44
click at [1462, 162] on span at bounding box center [1471, 159] width 33 height 16
click at [1410, 344] on span "Apply" at bounding box center [1412, 348] width 28 height 13
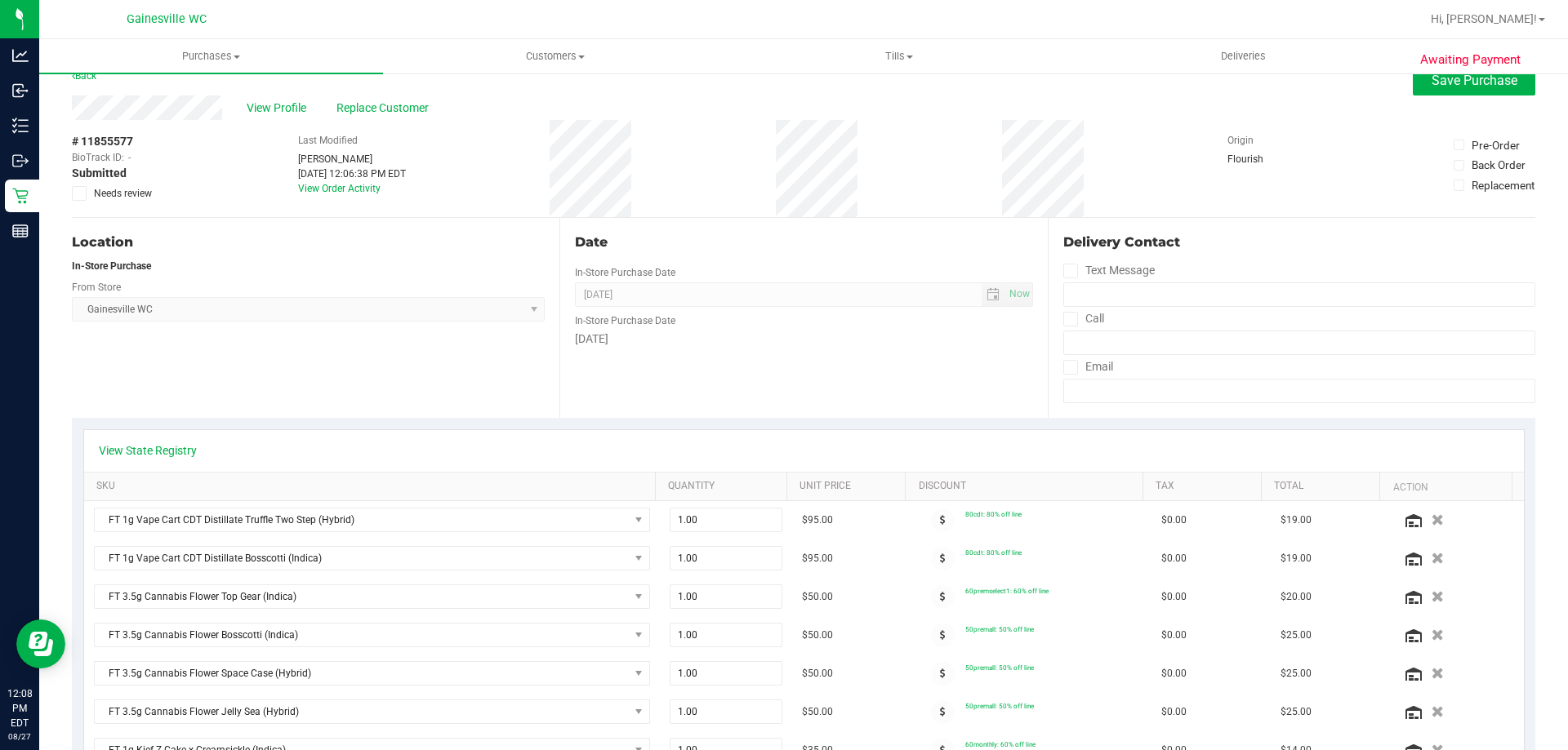
scroll to position [0, 0]
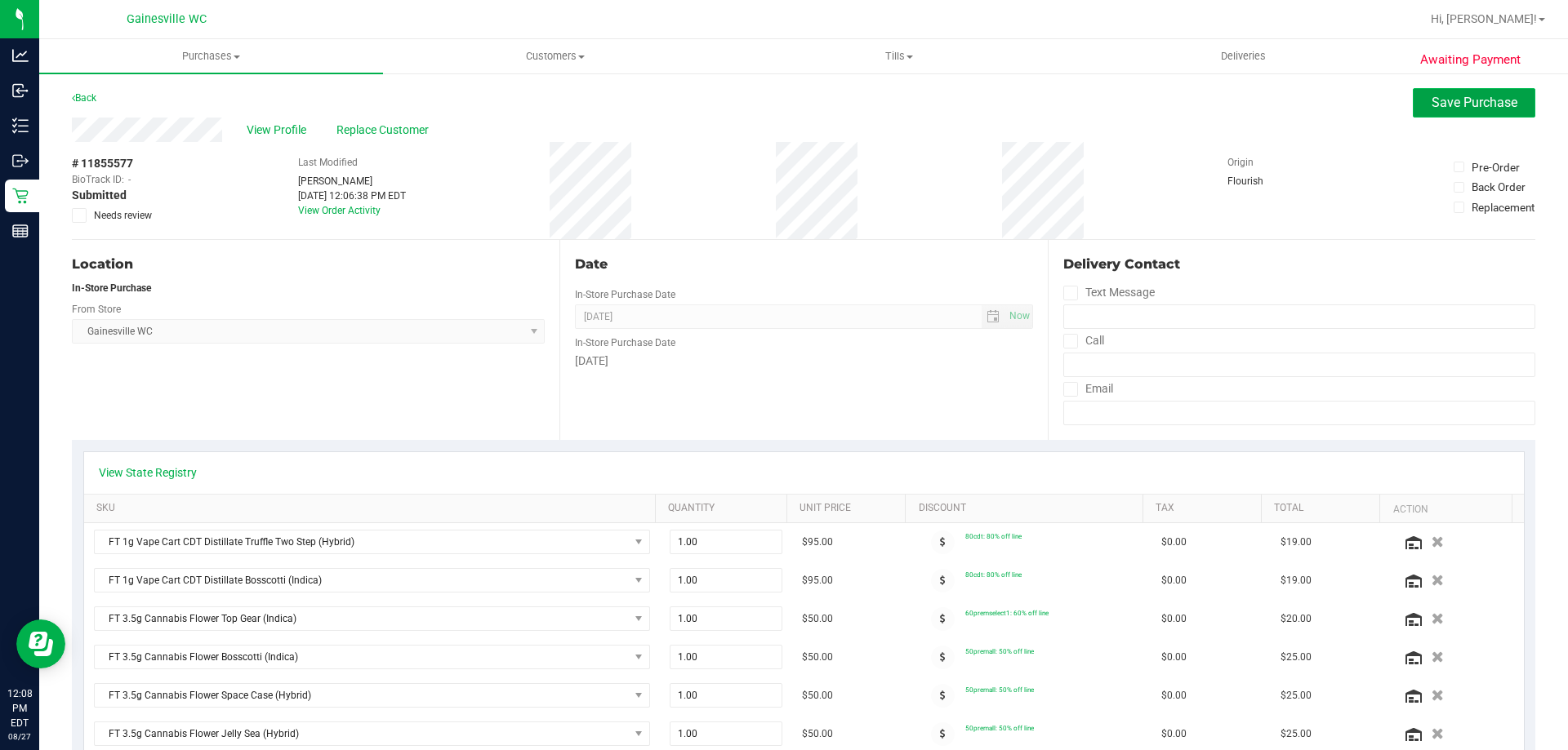
click at [1461, 102] on span "Save Purchase" at bounding box center [1474, 102] width 85 height 16
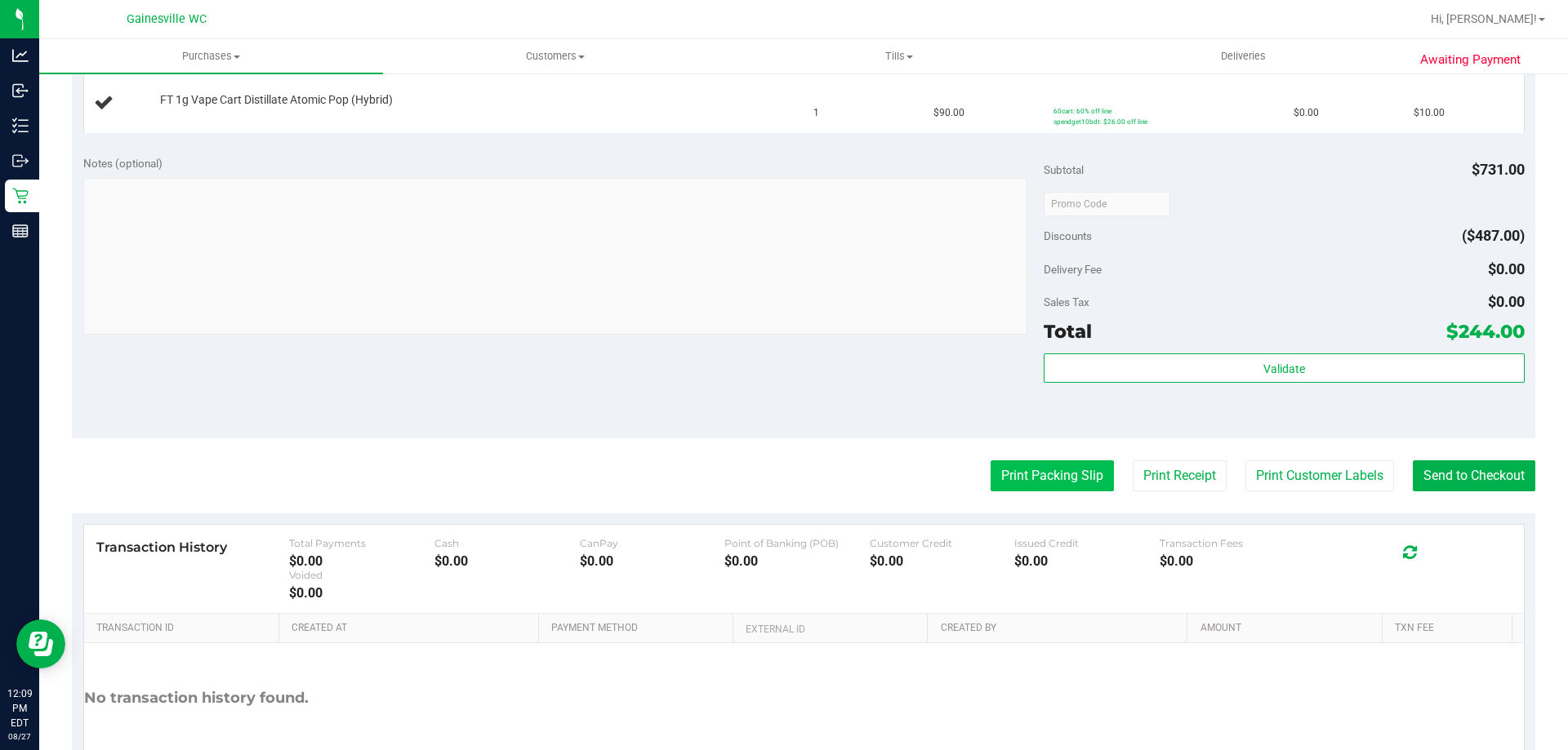
scroll to position [1307, 0]
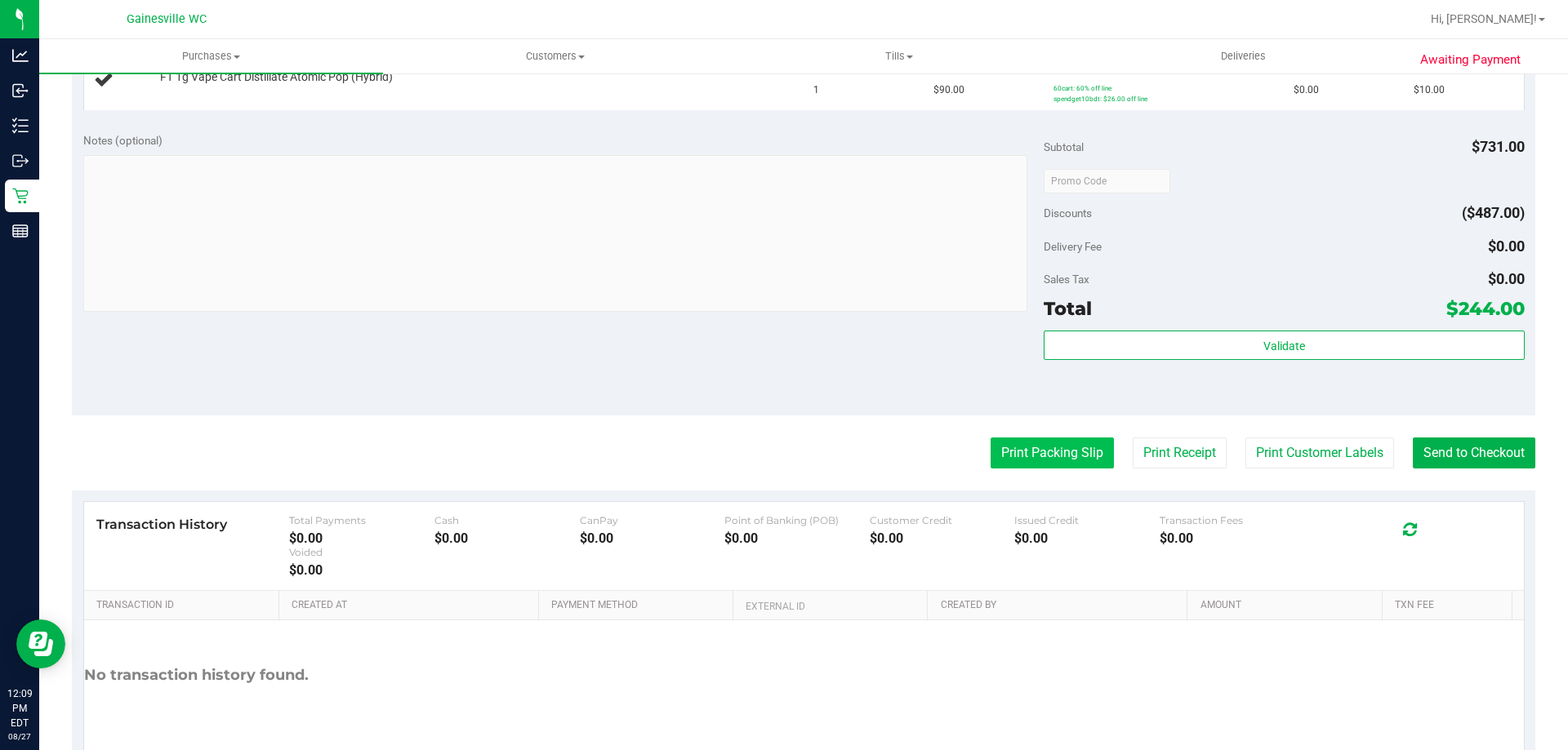
click at [1042, 454] on button "Print Packing Slip" at bounding box center [1053, 453] width 124 height 31
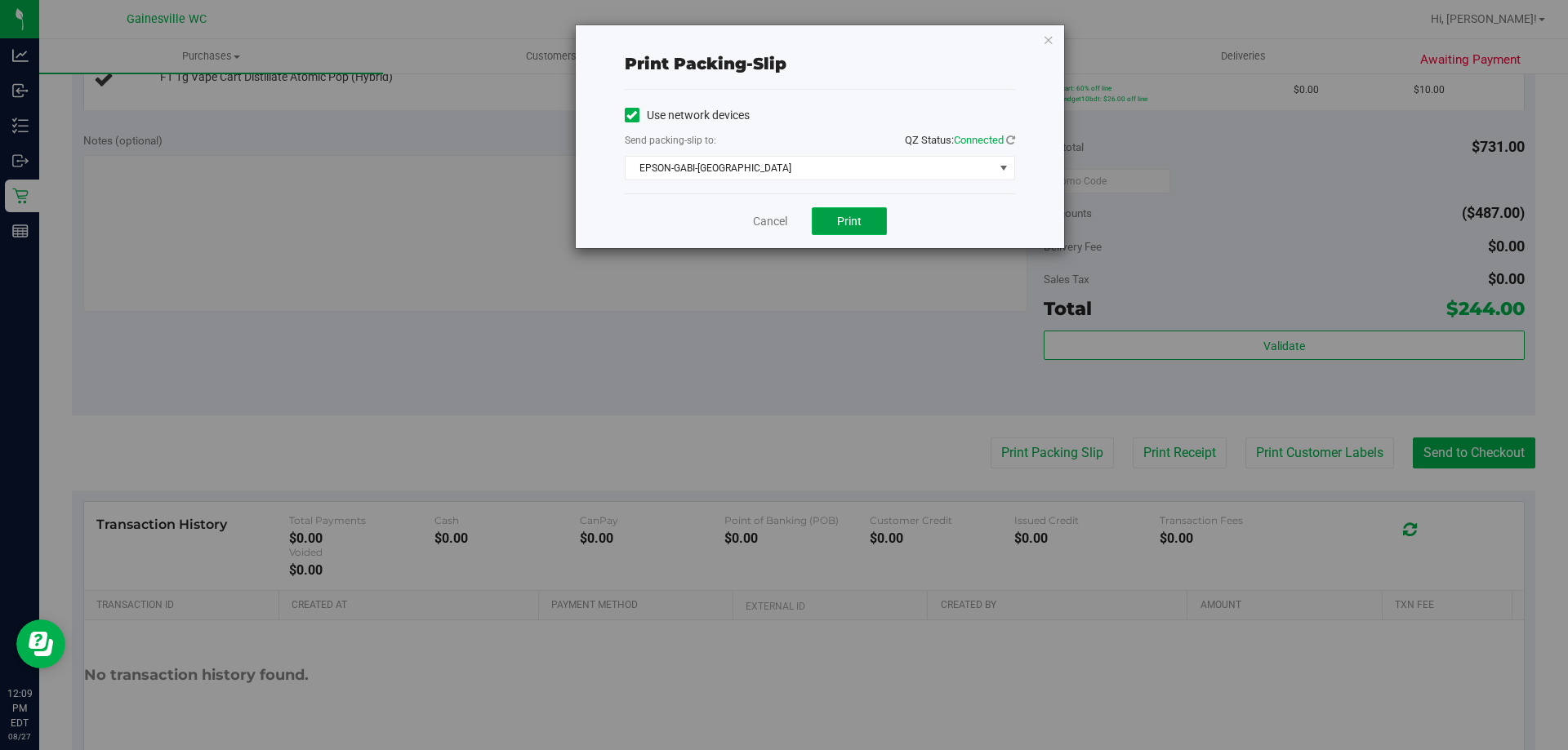
click at [871, 211] on button "Print" at bounding box center [850, 221] width 75 height 28
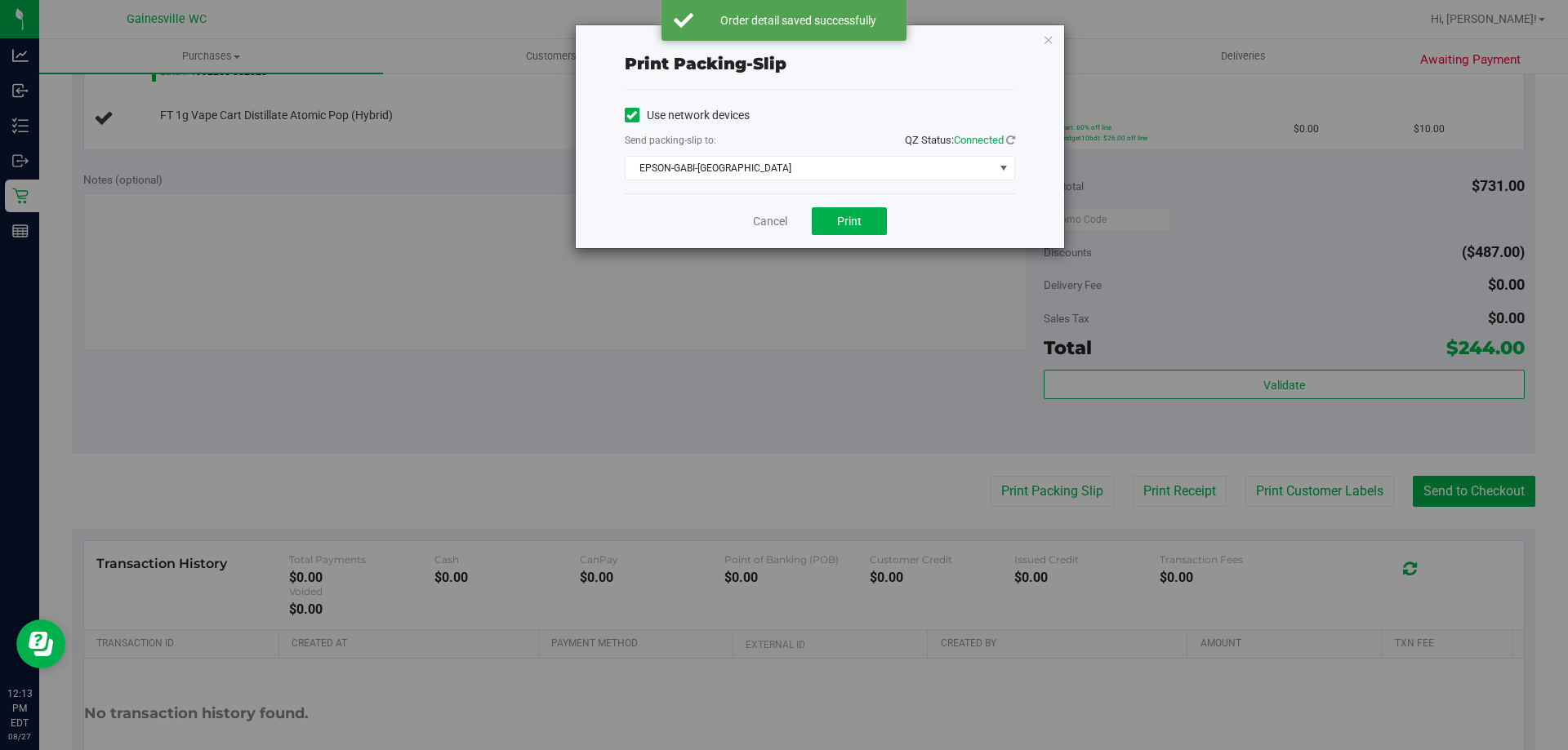
click at [766, 231] on div "Cancel Print" at bounding box center [820, 220] width 390 height 54
click at [767, 231] on div "Cancel Print" at bounding box center [820, 220] width 390 height 54
click at [770, 223] on link "Cancel" at bounding box center [770, 221] width 35 height 17
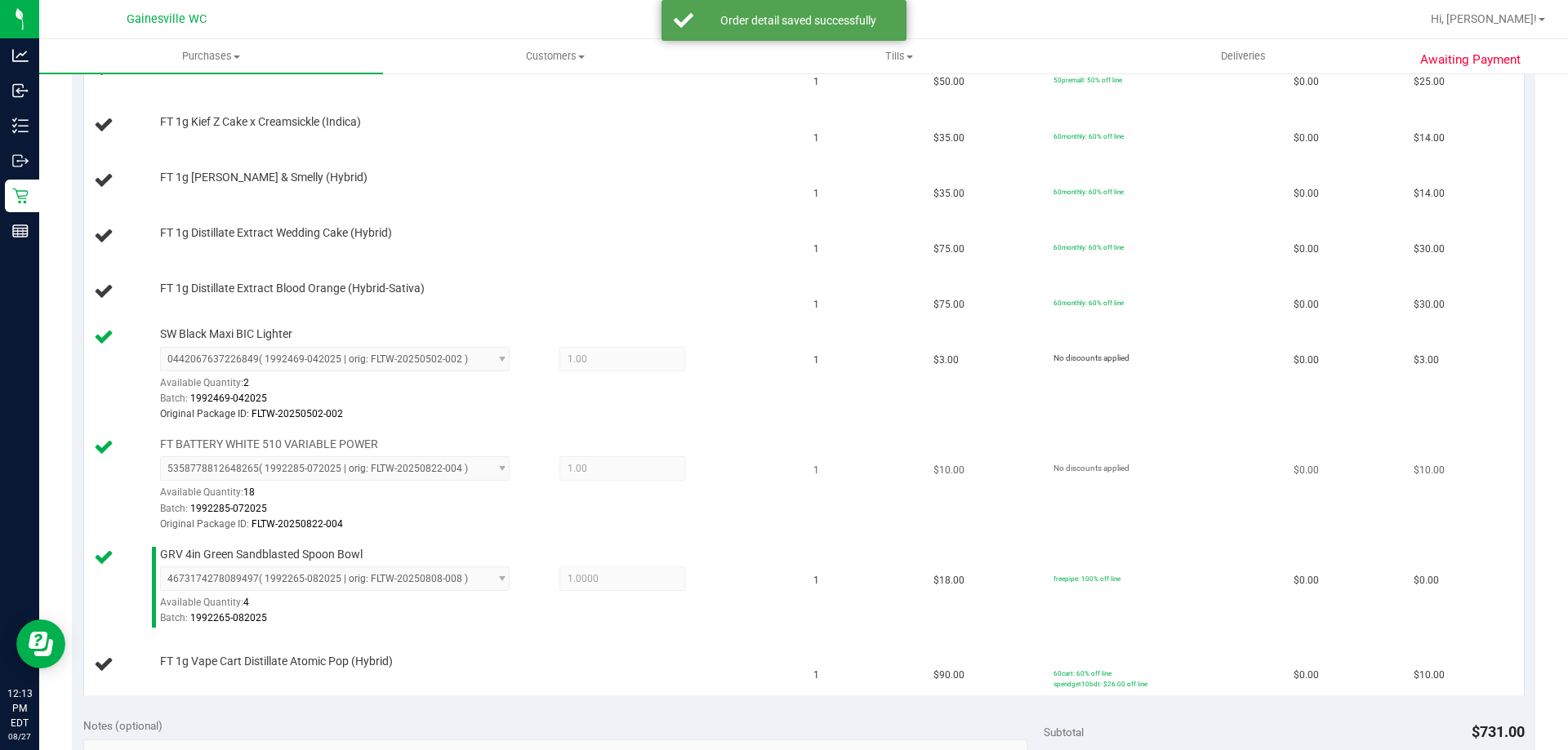
scroll to position [735, 0]
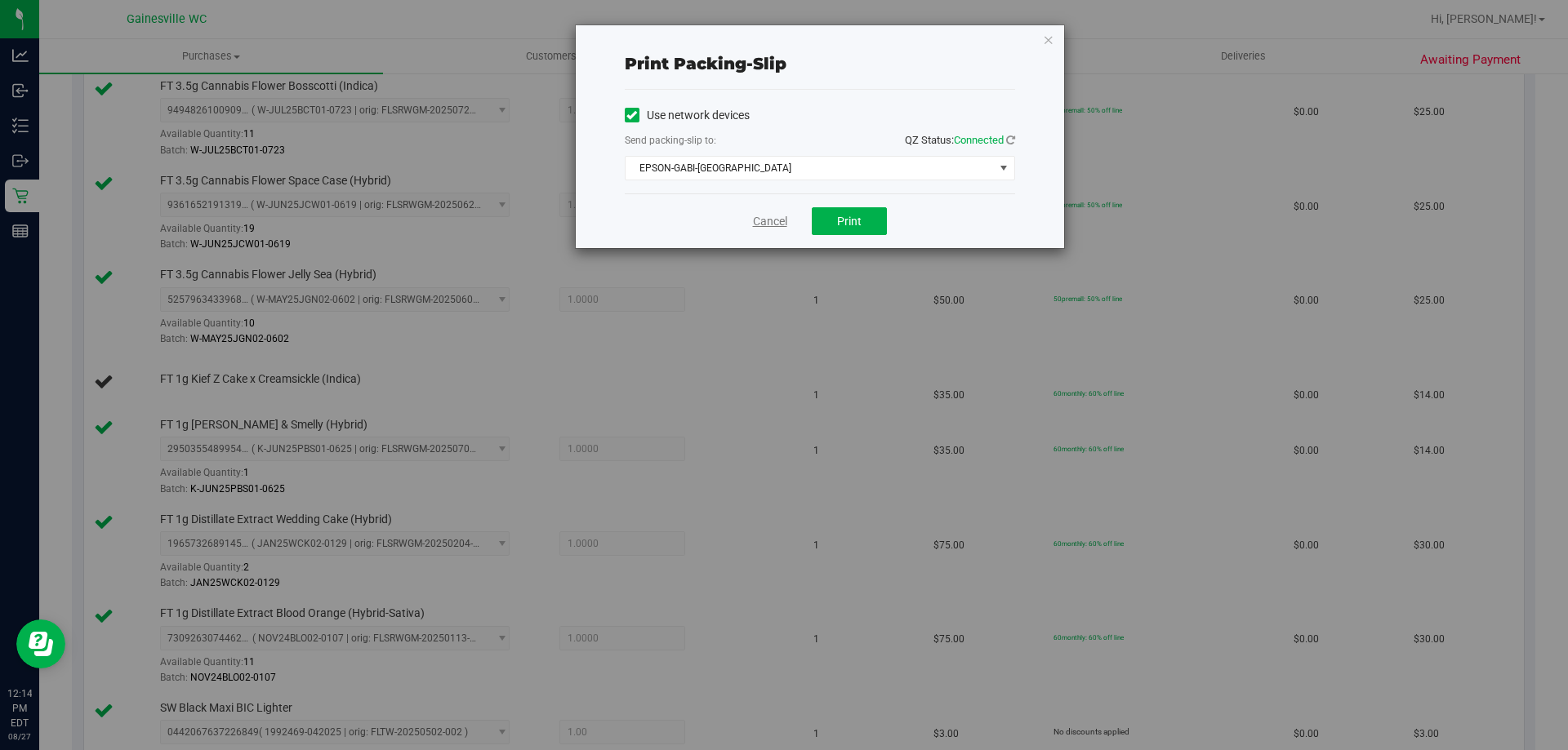
click at [772, 216] on link "Cancel" at bounding box center [770, 221] width 35 height 17
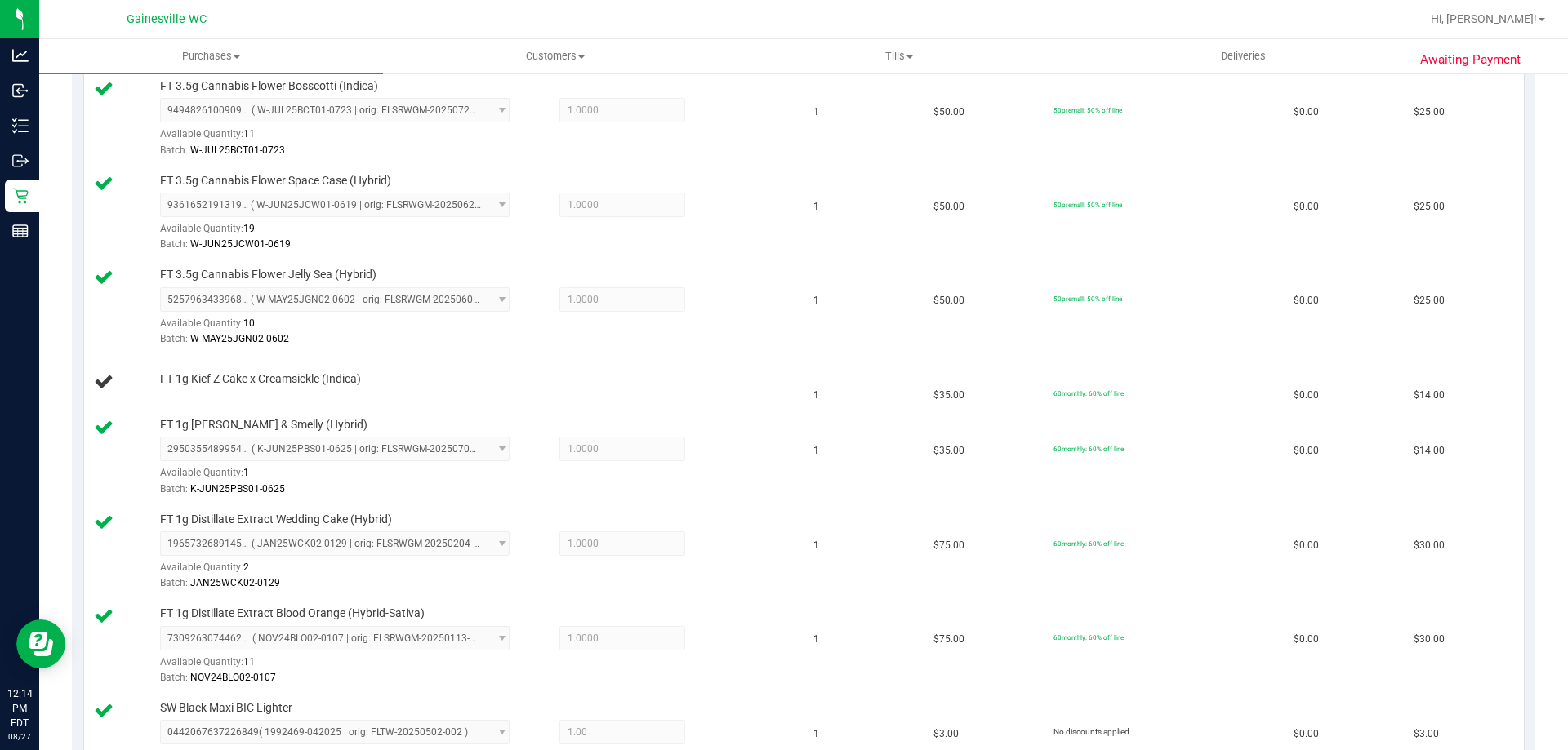
scroll to position [1751, 0]
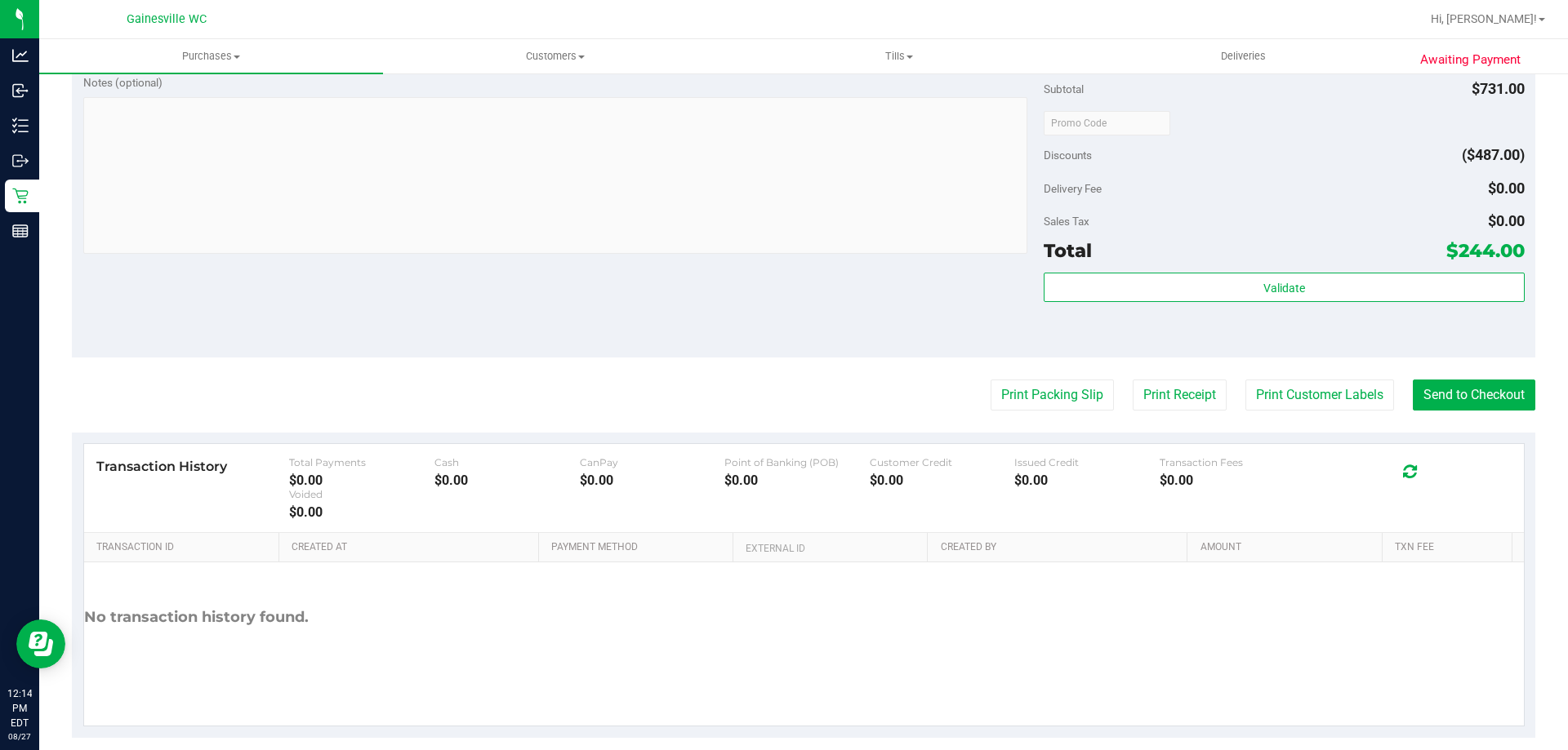
click at [991, 380] on button "Print Packing Slip" at bounding box center [1053, 395] width 124 height 31
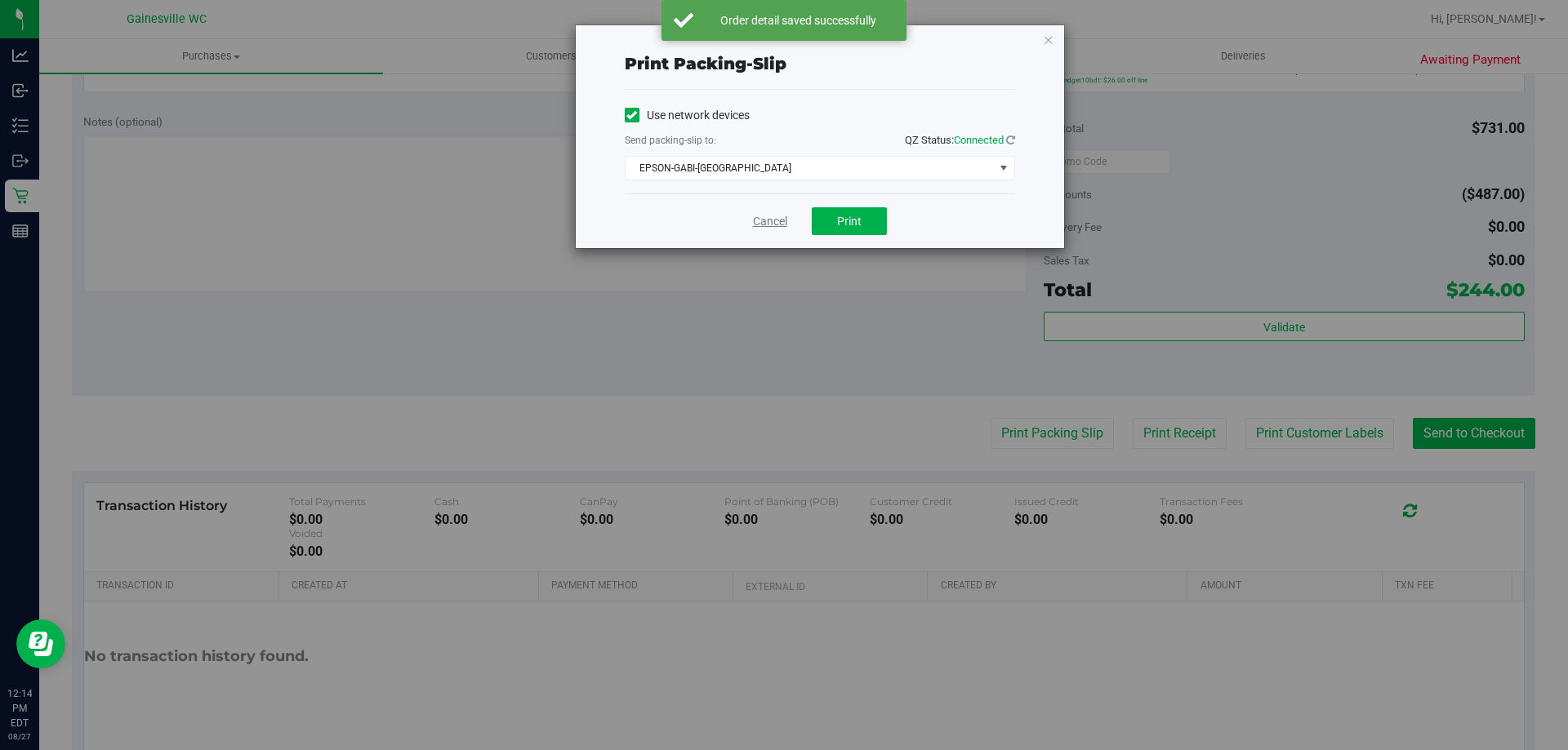
click at [780, 218] on link "Cancel" at bounding box center [770, 221] width 35 height 17
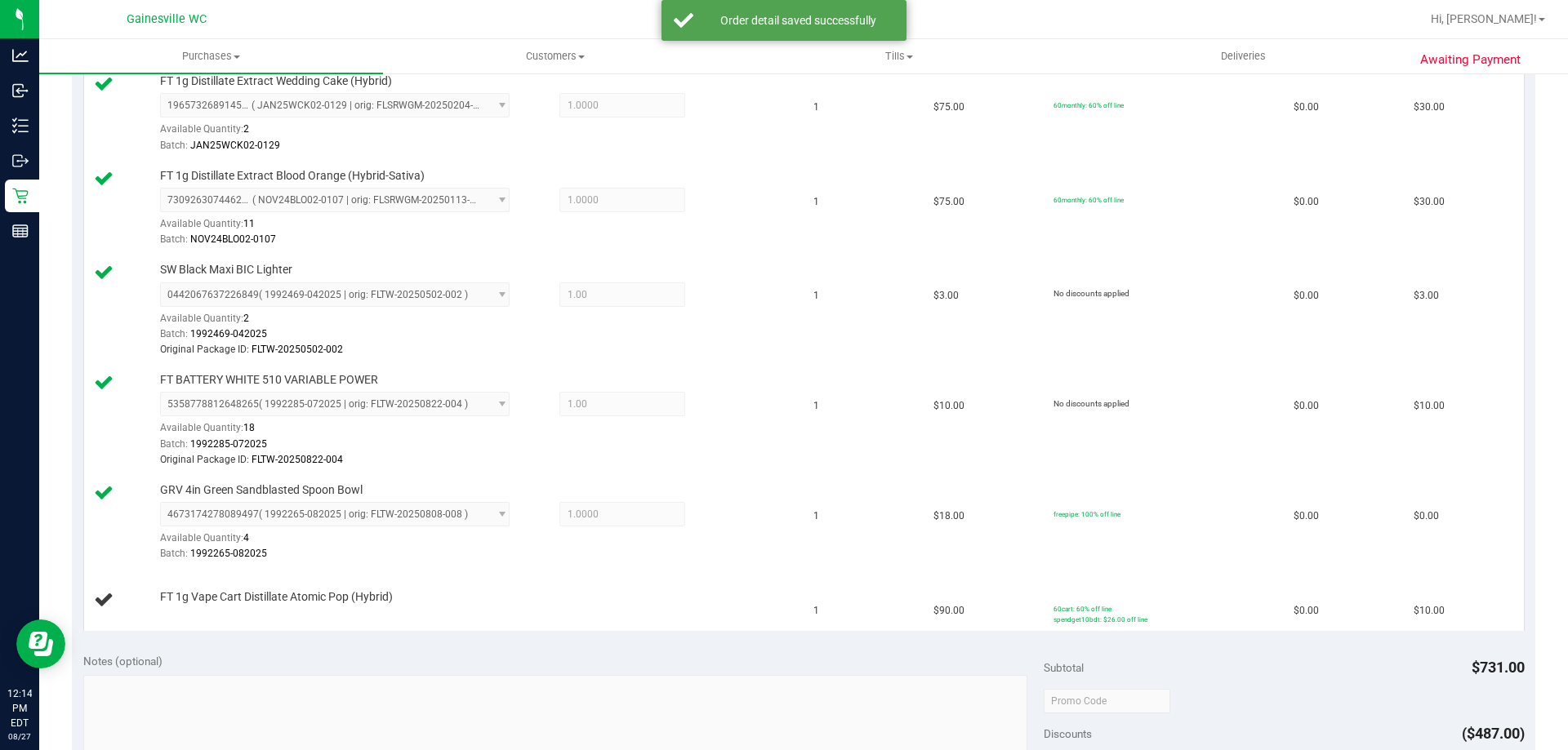
scroll to position [1343, 0]
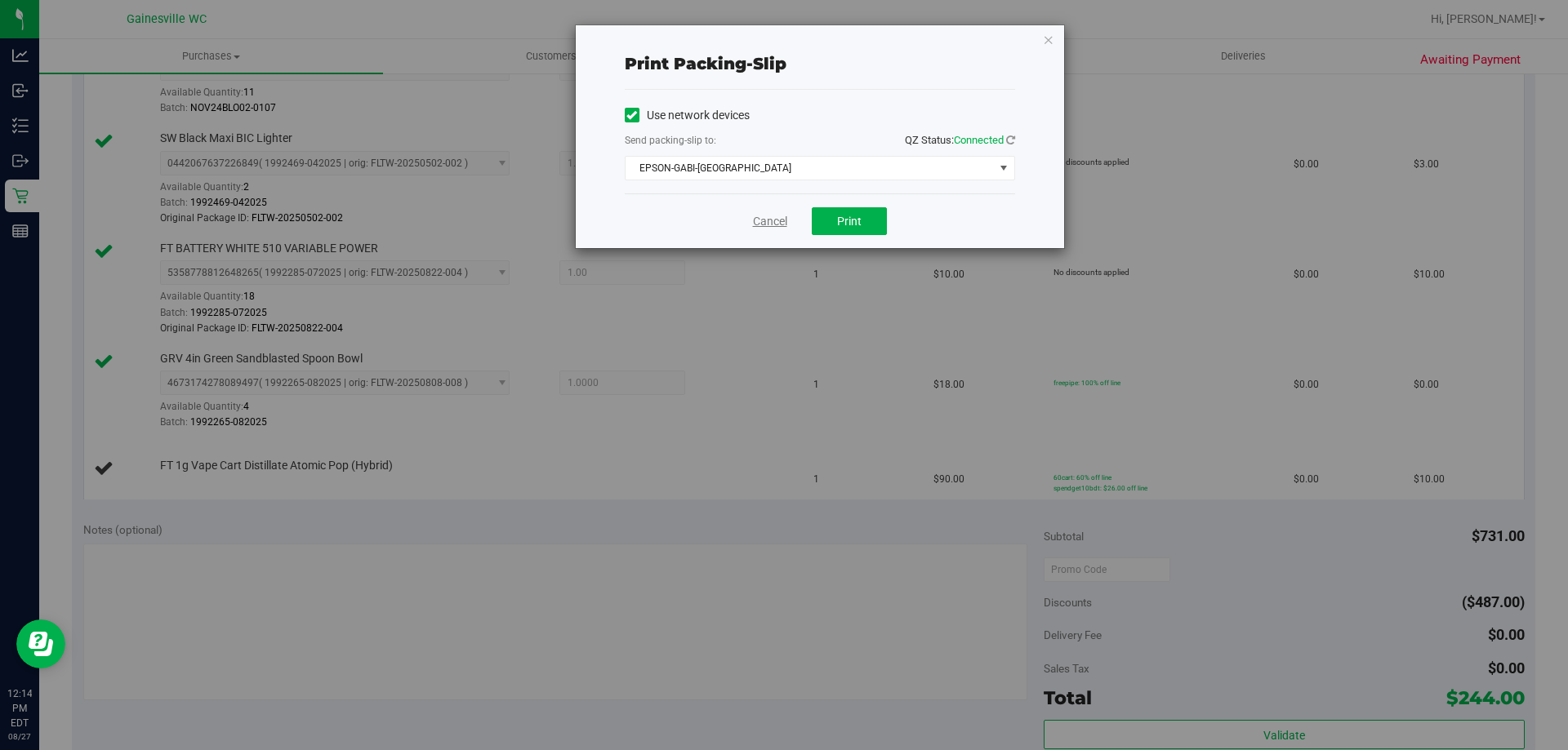
click at [776, 217] on link "Cancel" at bounding box center [770, 221] width 35 height 17
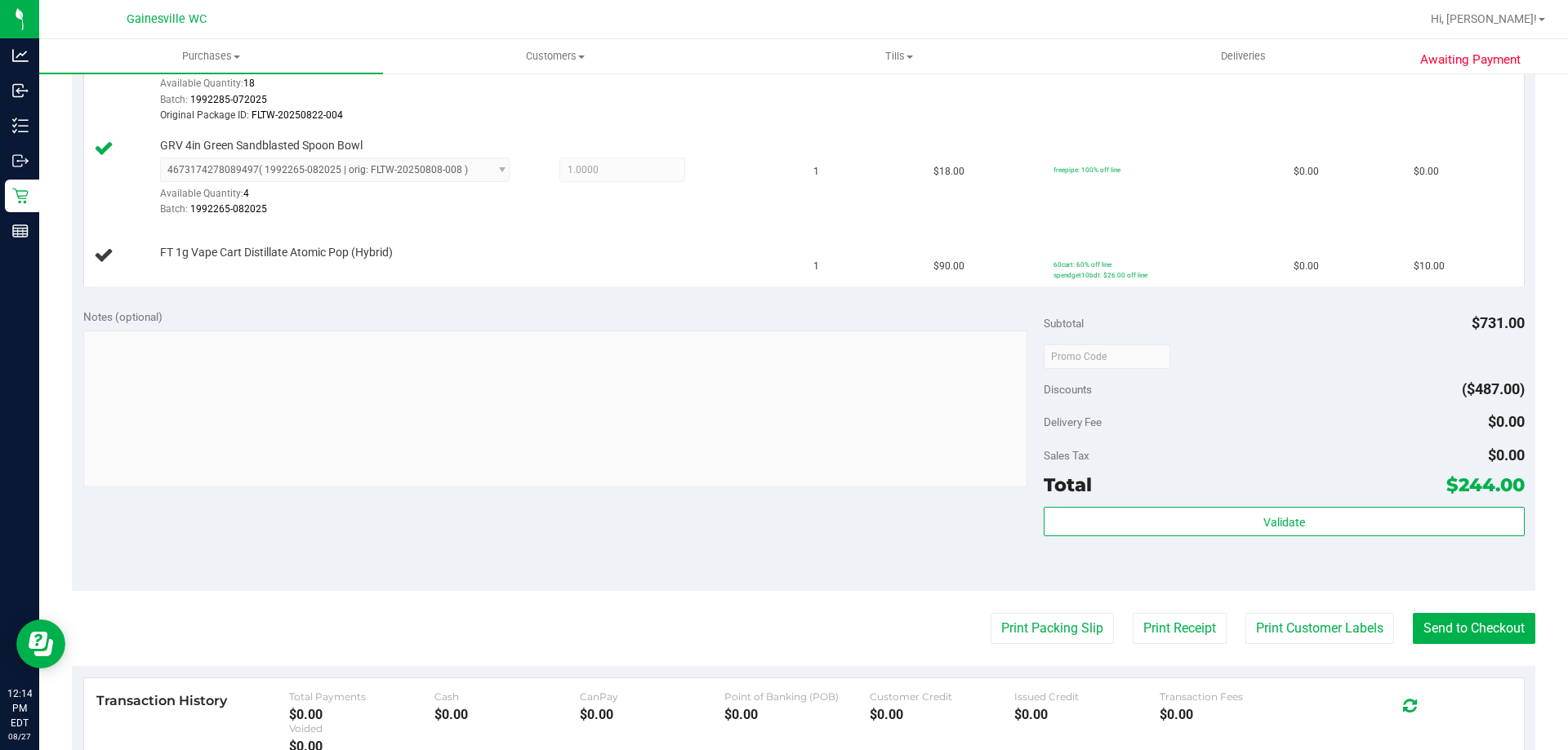
scroll to position [1546, 0]
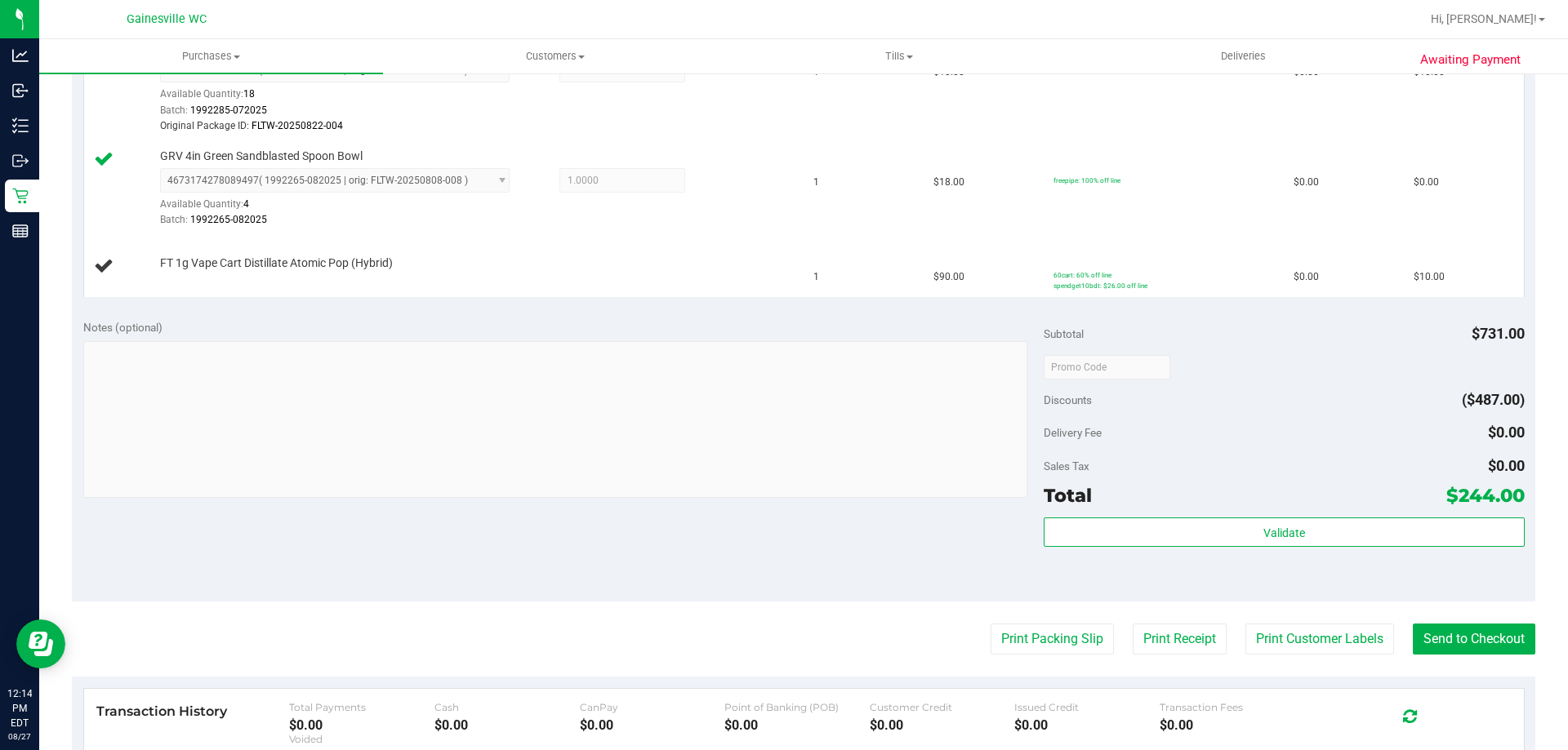
click at [991, 623] on button "Print Packing Slip" at bounding box center [1053, 638] width 124 height 31
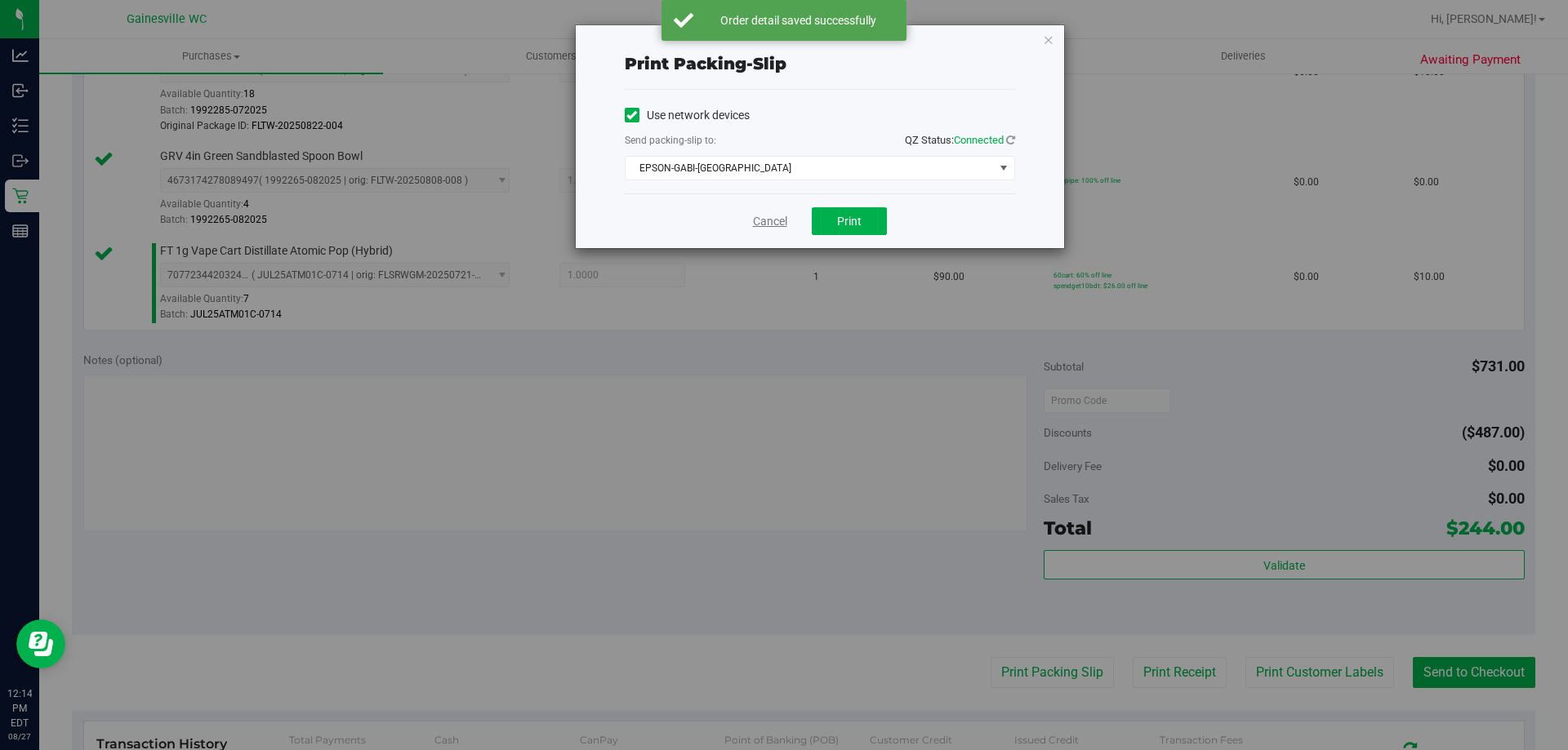
click at [782, 221] on link "Cancel" at bounding box center [770, 221] width 35 height 17
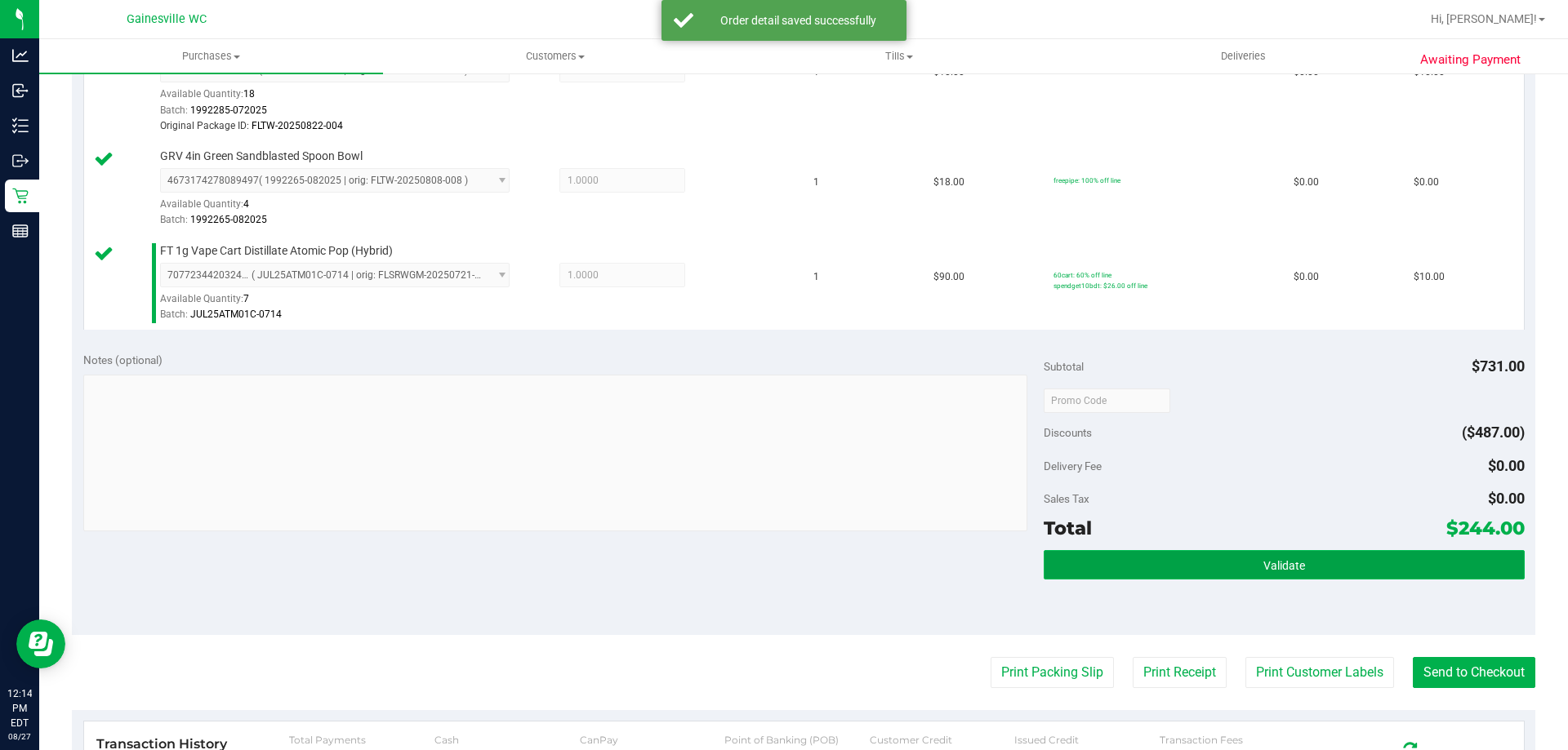
click at [1255, 552] on button "Validate" at bounding box center [1284, 564] width 480 height 29
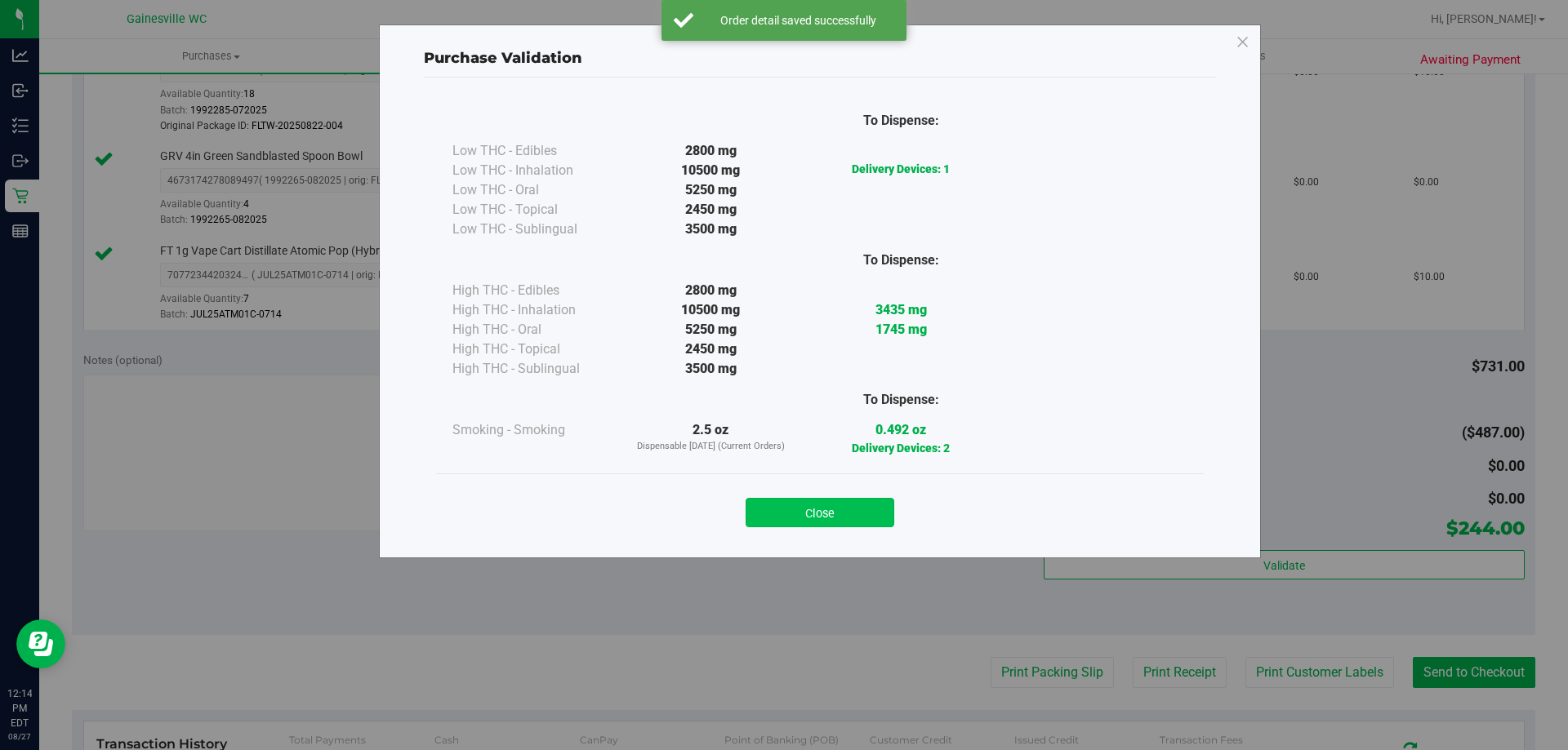
click at [827, 522] on button "Close" at bounding box center [820, 512] width 149 height 29
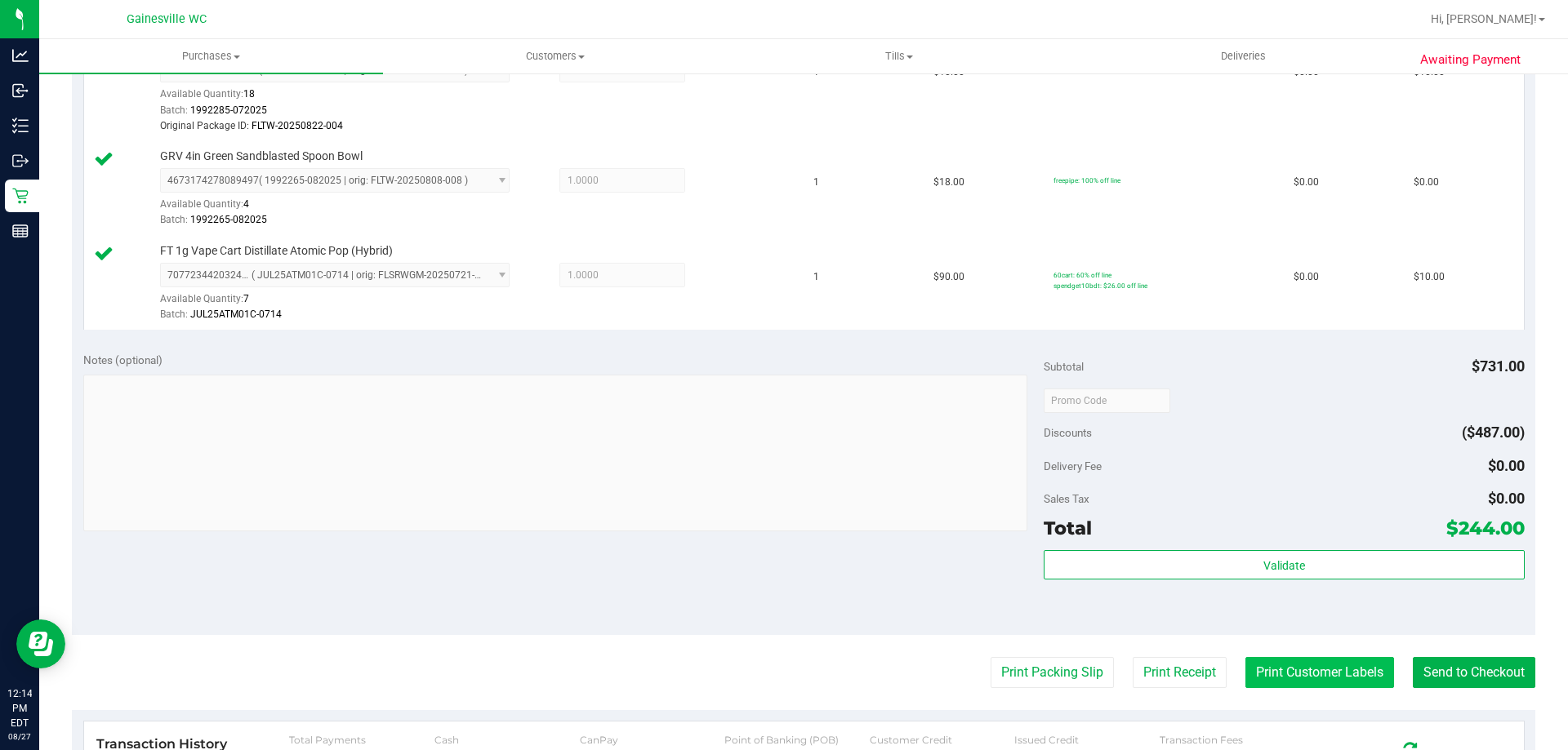
click at [1330, 673] on button "Print Customer Labels" at bounding box center [1319, 672] width 149 height 31
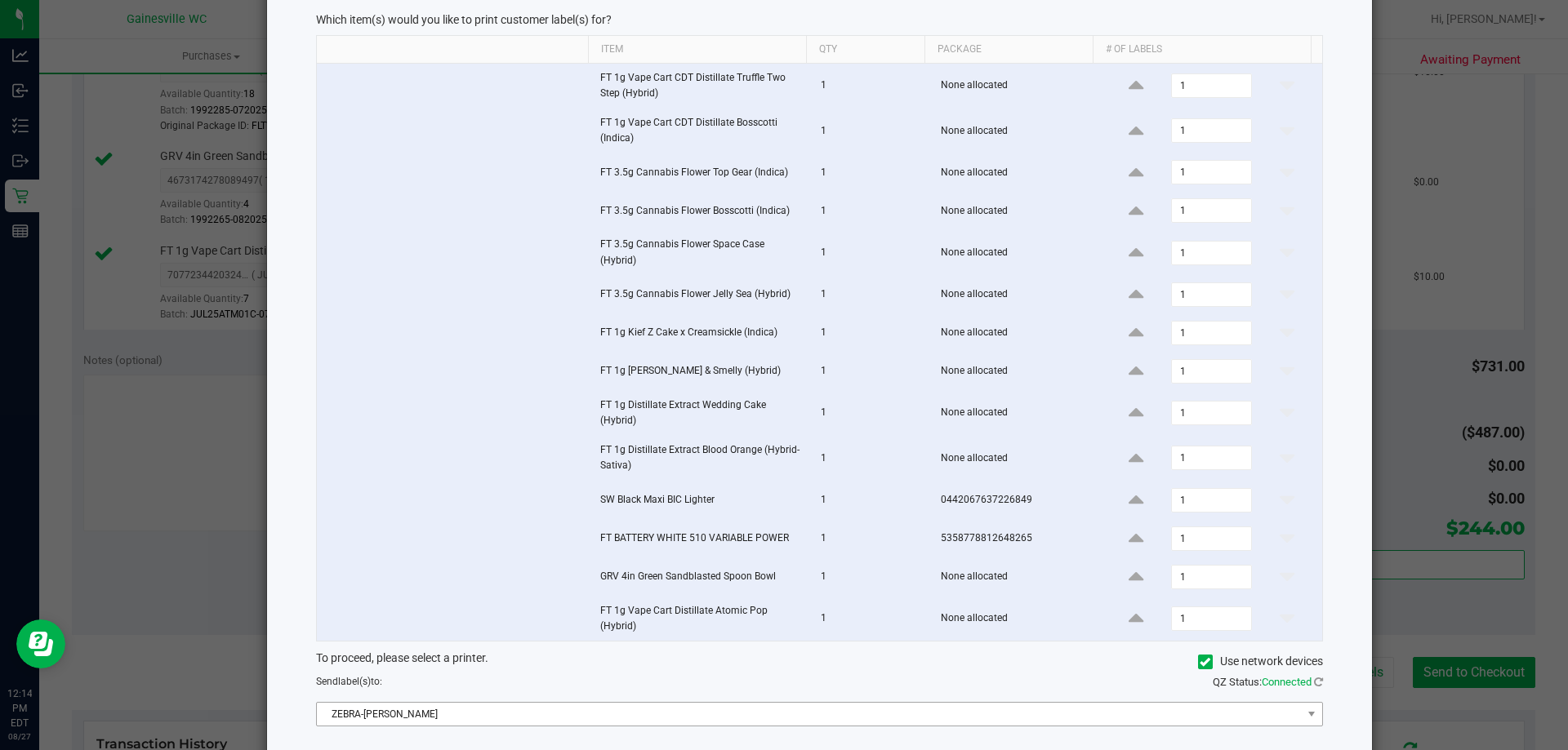
scroll to position [171, 0]
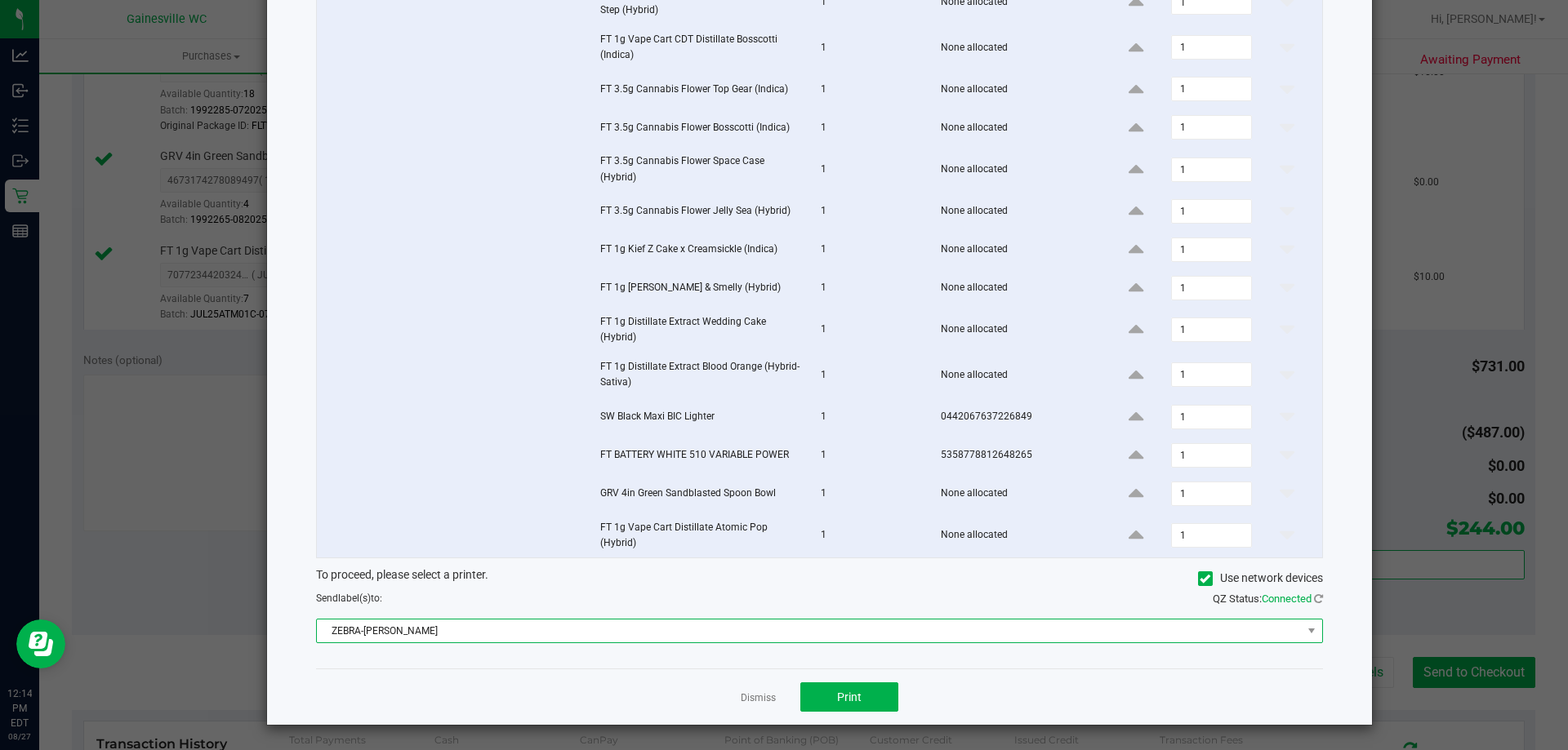
click at [787, 620] on span "ZEBRA-GARY-BARLOW" at bounding box center [809, 631] width 985 height 22
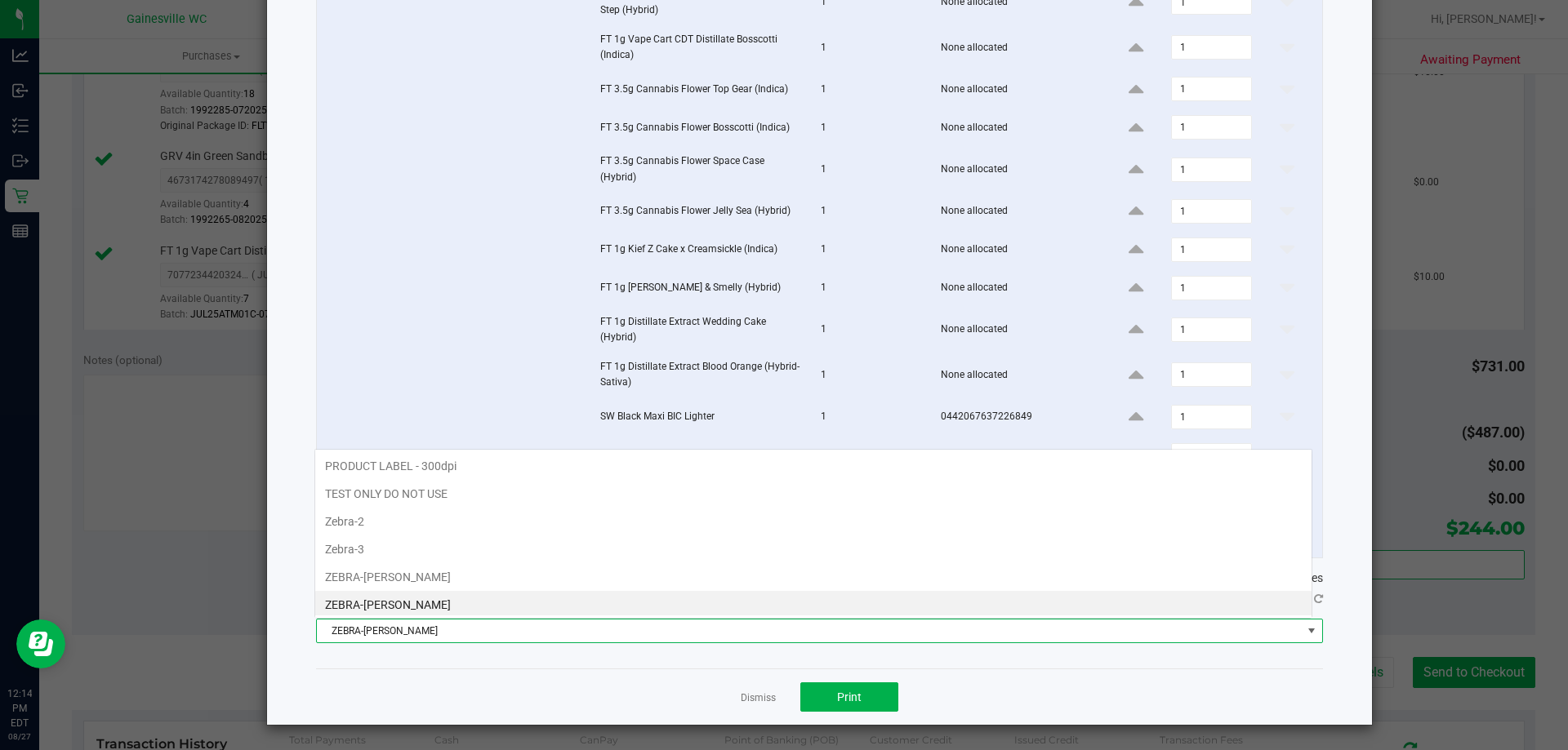
scroll to position [24, 998]
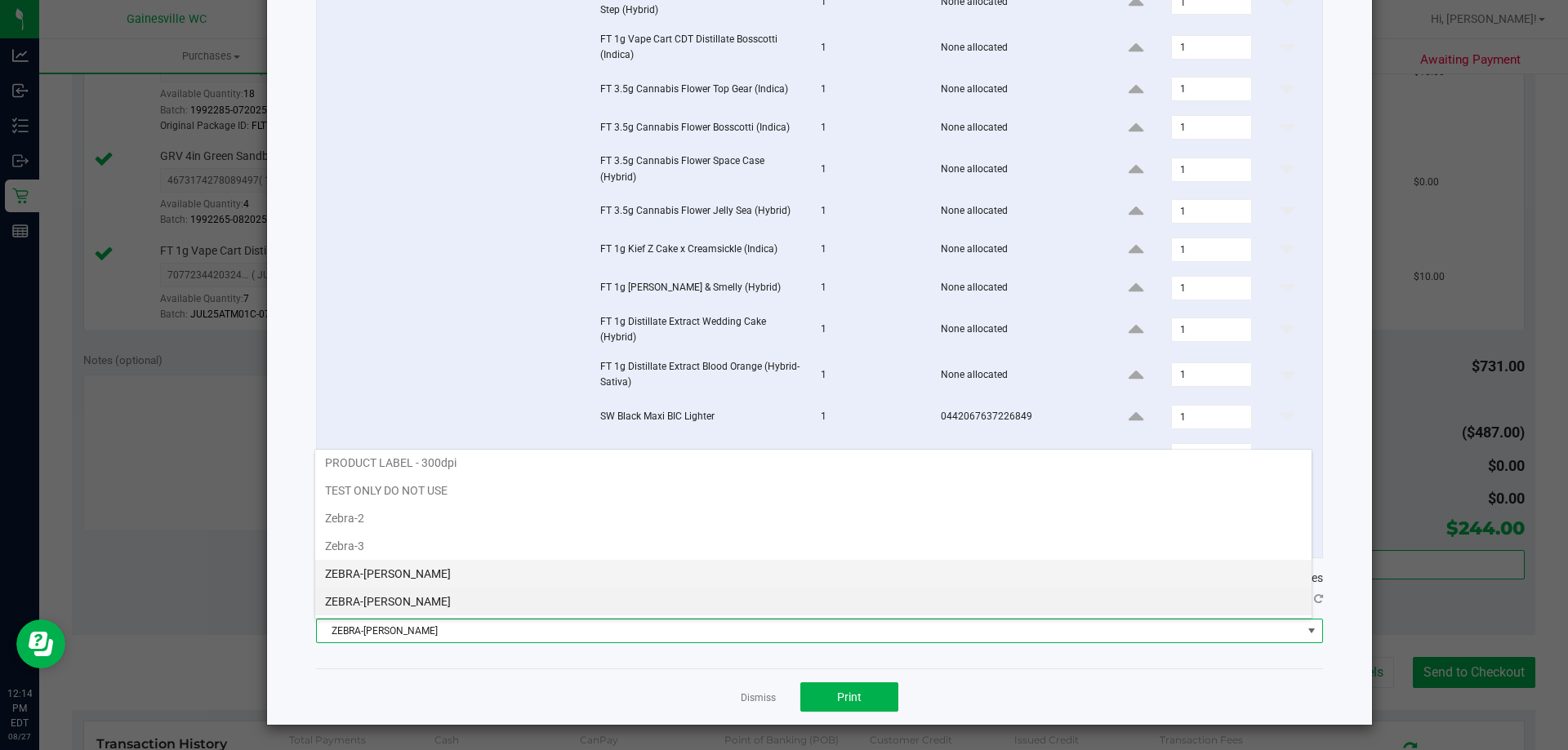
click at [664, 574] on li "ZEBRA-GABI-GRECKO" at bounding box center [813, 575] width 997 height 28
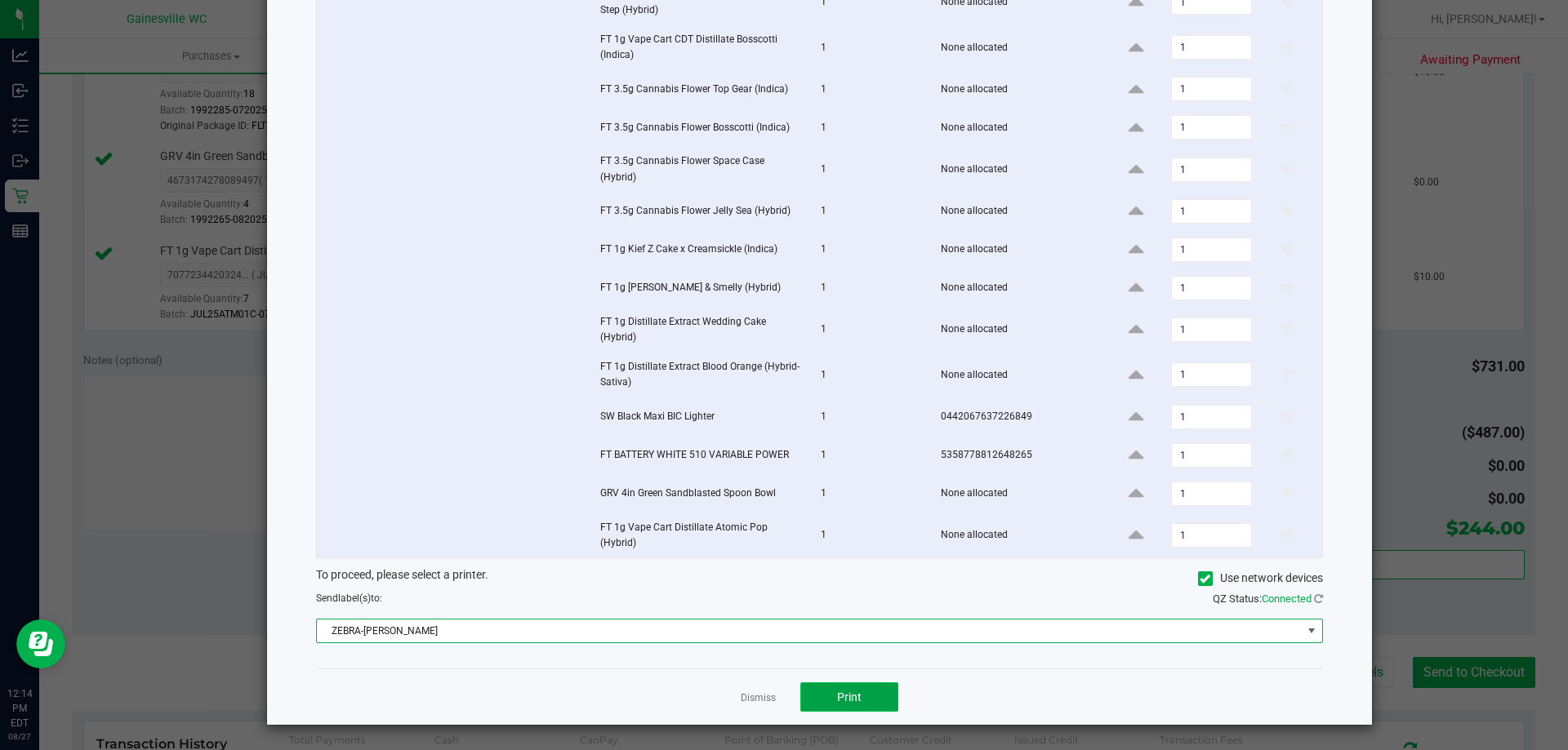
click at [867, 698] on button "Print" at bounding box center [850, 697] width 98 height 29
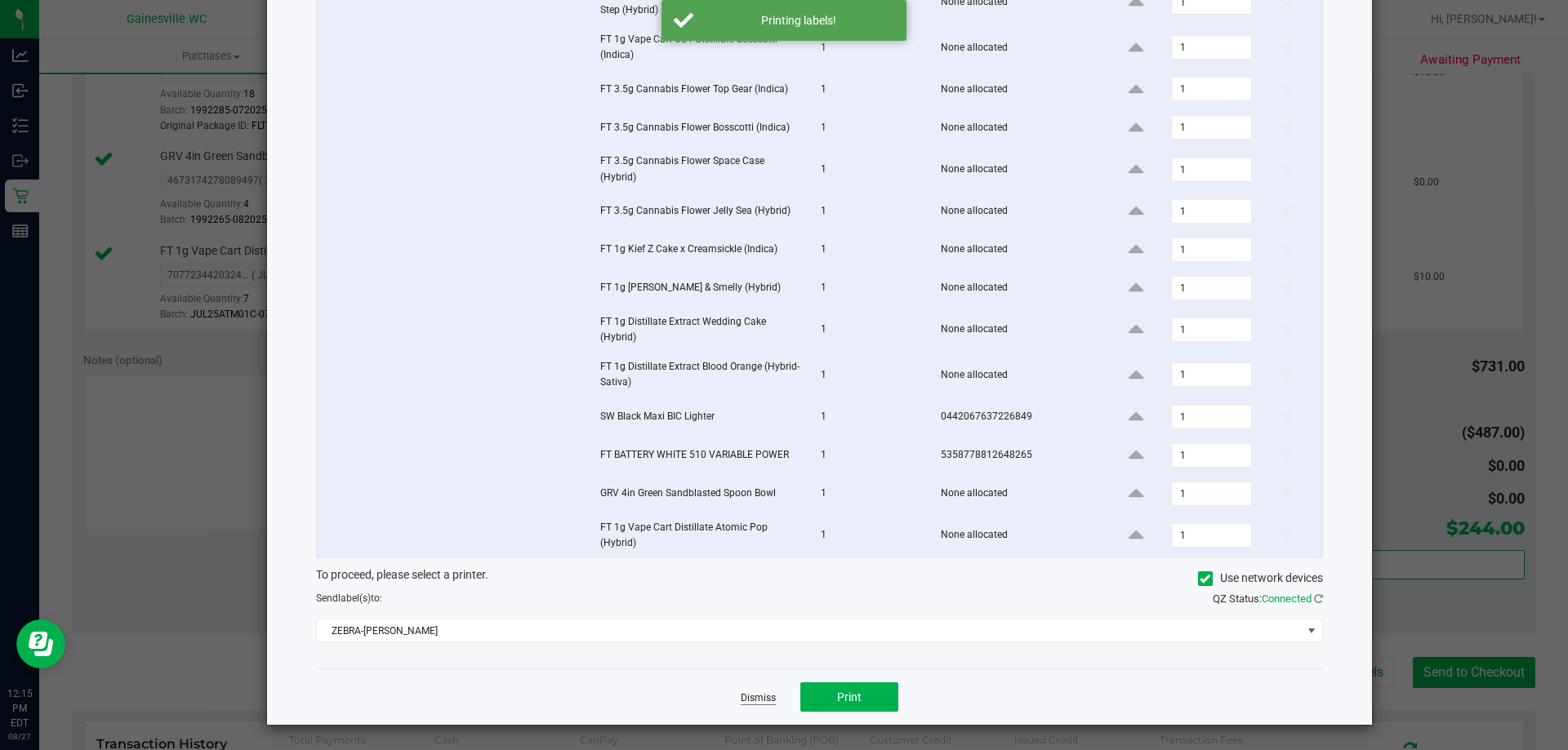
click at [744, 699] on link "Dismiss" at bounding box center [758, 698] width 35 height 14
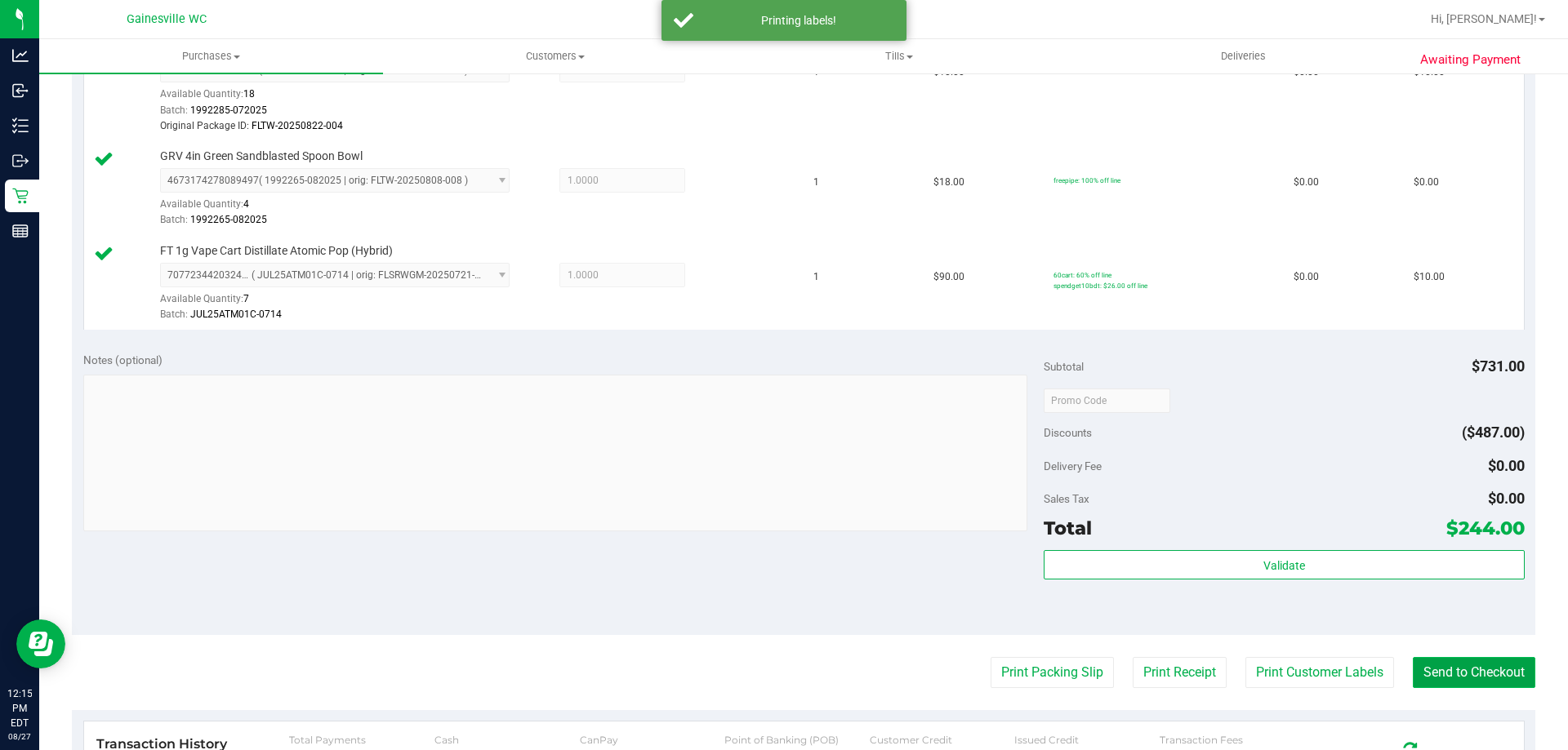
click at [1426, 670] on button "Send to Checkout" at bounding box center [1474, 672] width 123 height 31
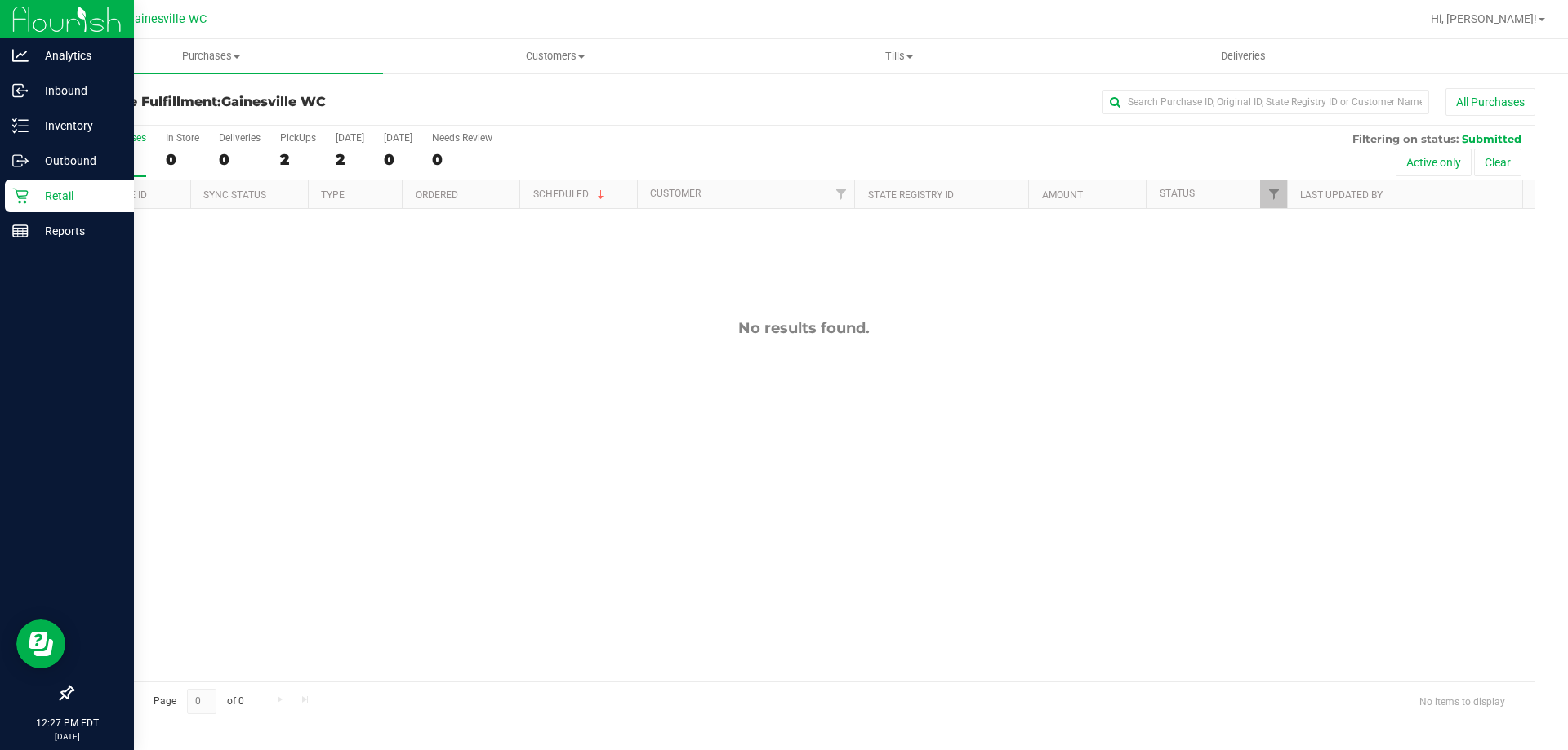
click at [22, 204] on div "Retail" at bounding box center [69, 196] width 129 height 33
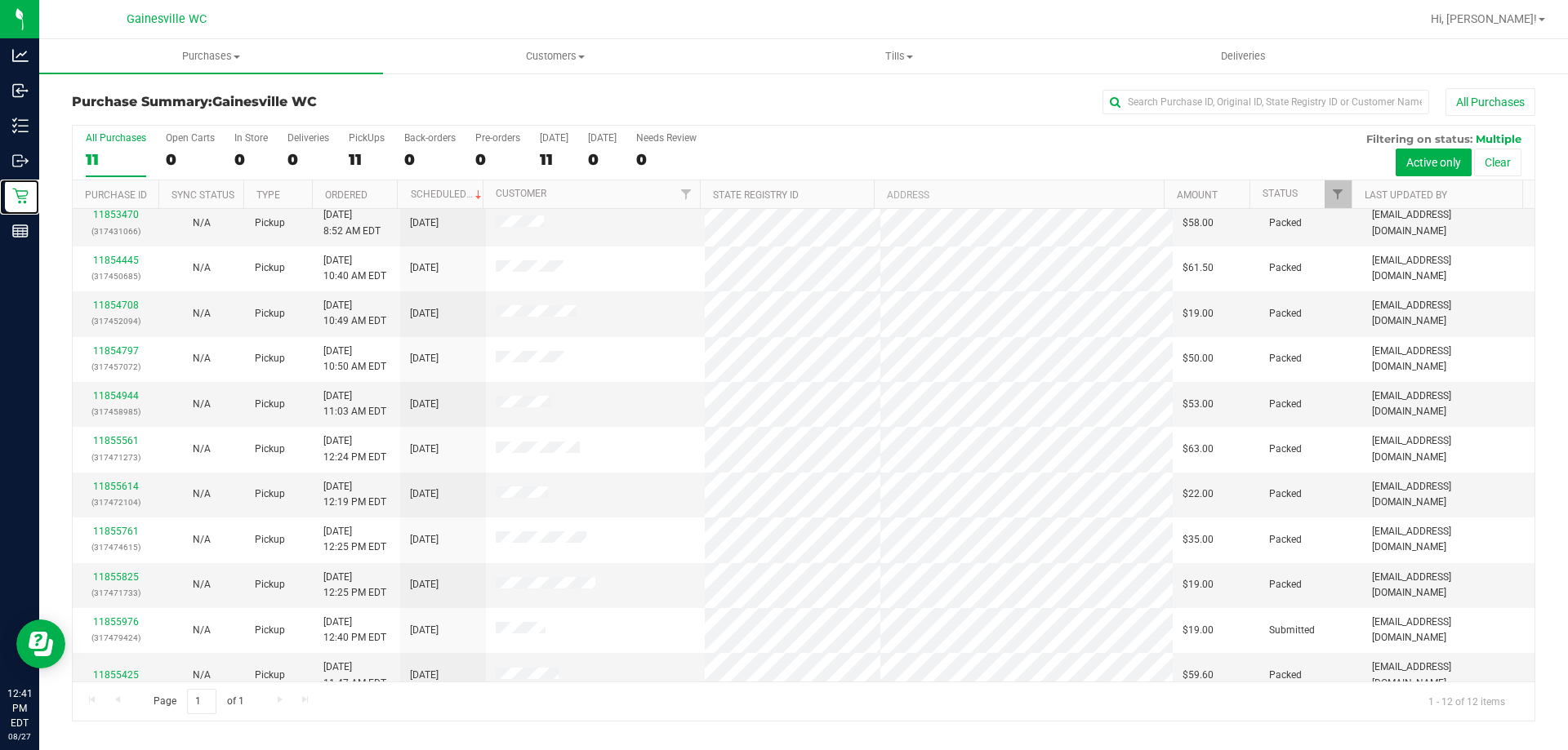
scroll to position [69, 0]
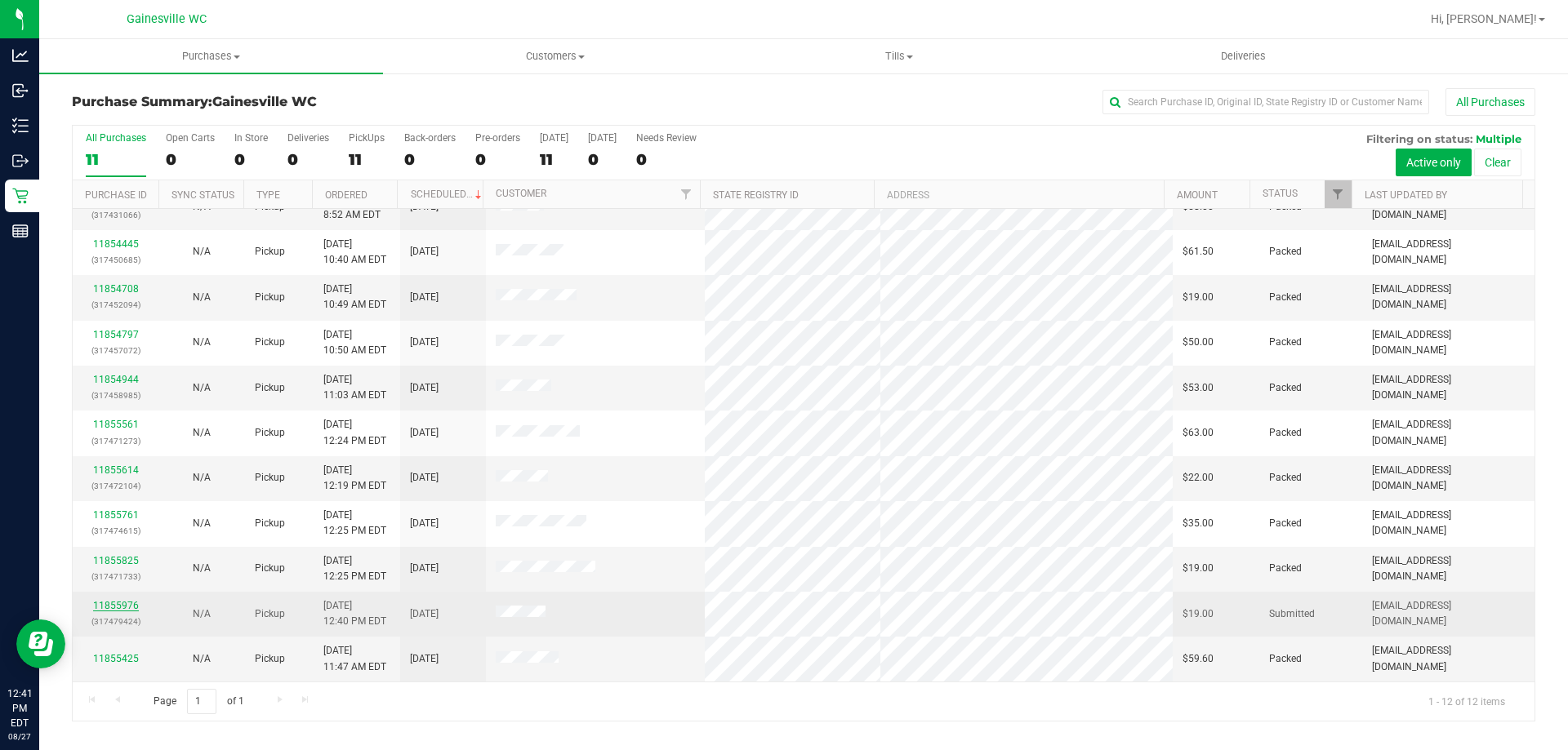
click at [100, 602] on link "11855976" at bounding box center [115, 606] width 46 height 11
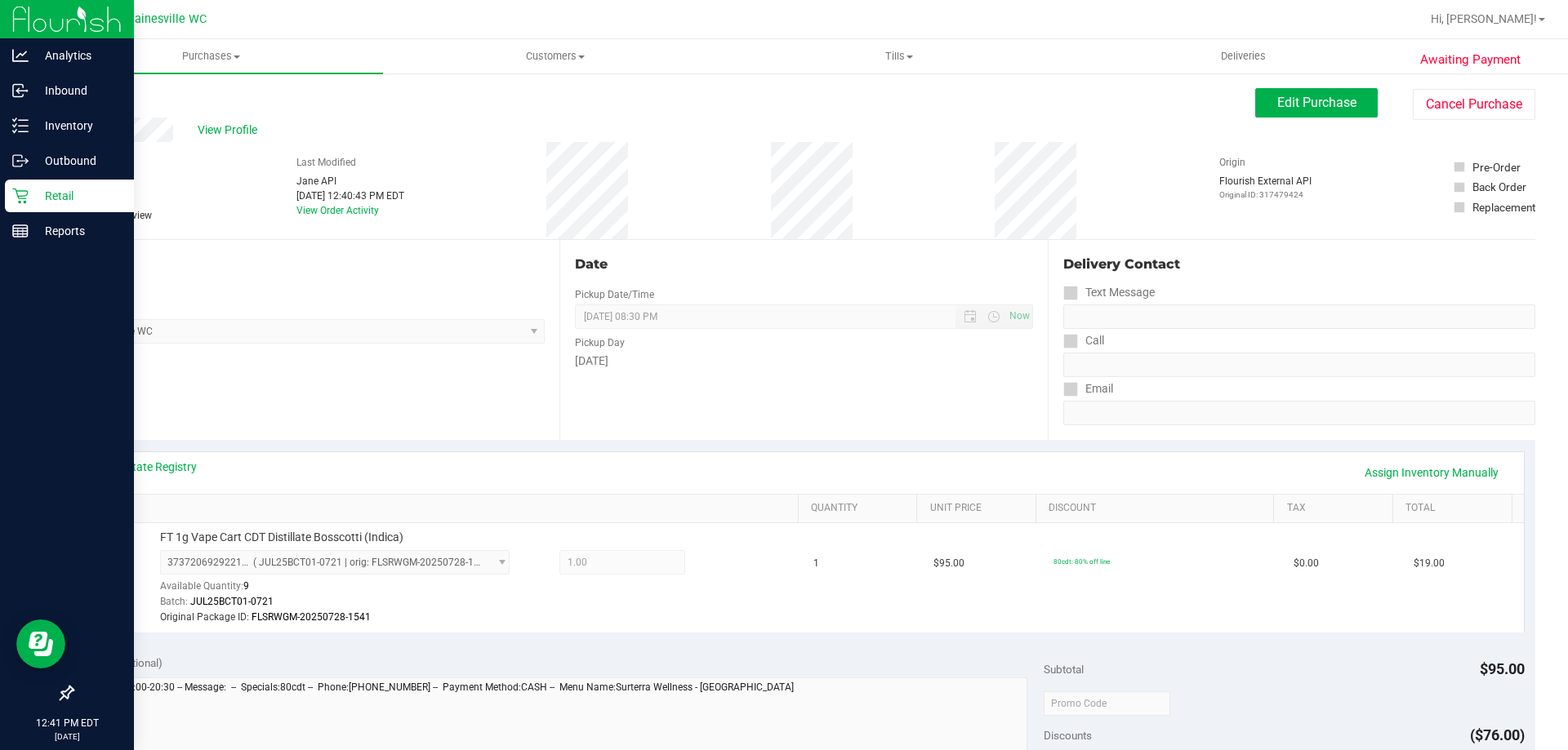
click at [34, 191] on p "Retail" at bounding box center [77, 196] width 98 height 20
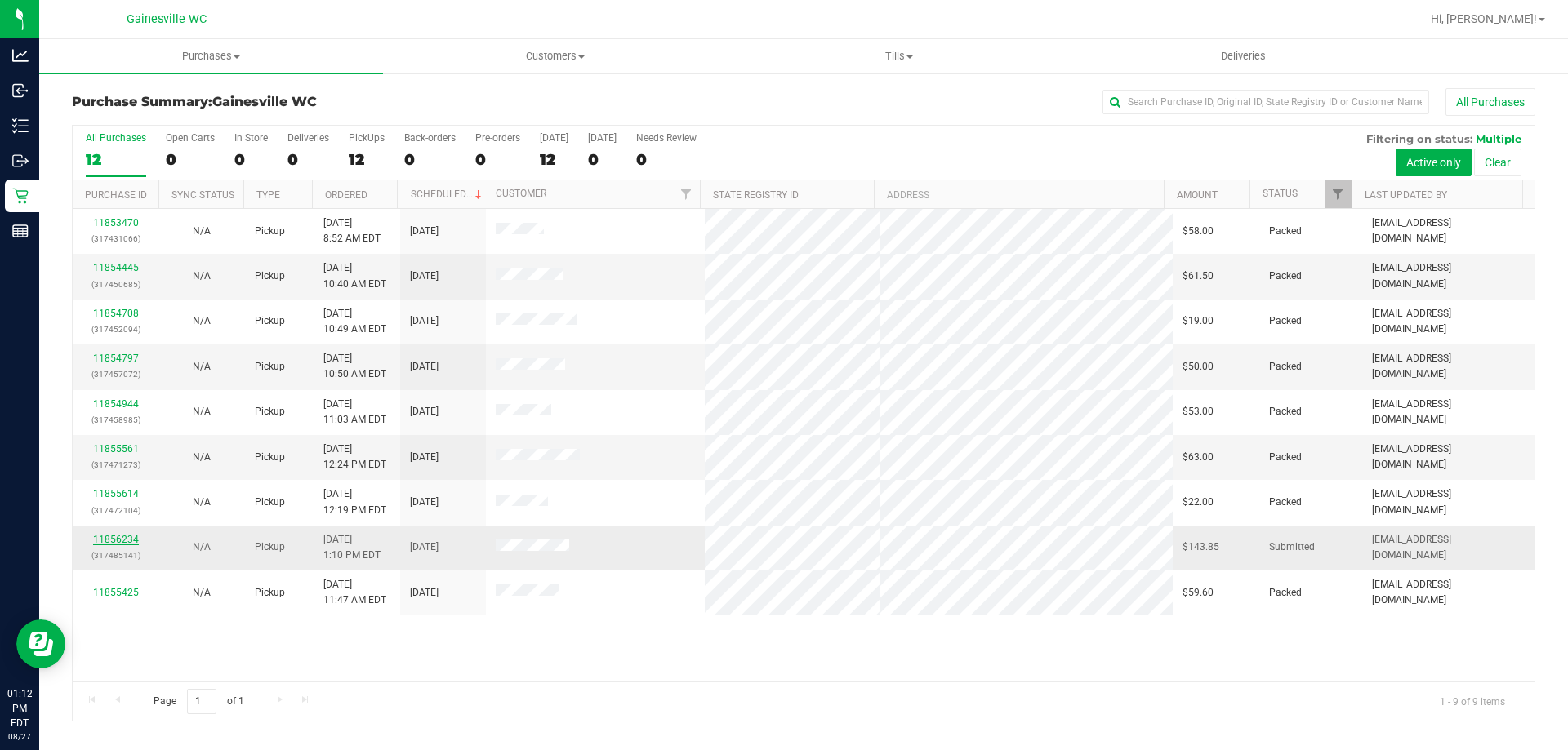
click at [125, 539] on link "11856234" at bounding box center [115, 540] width 46 height 11
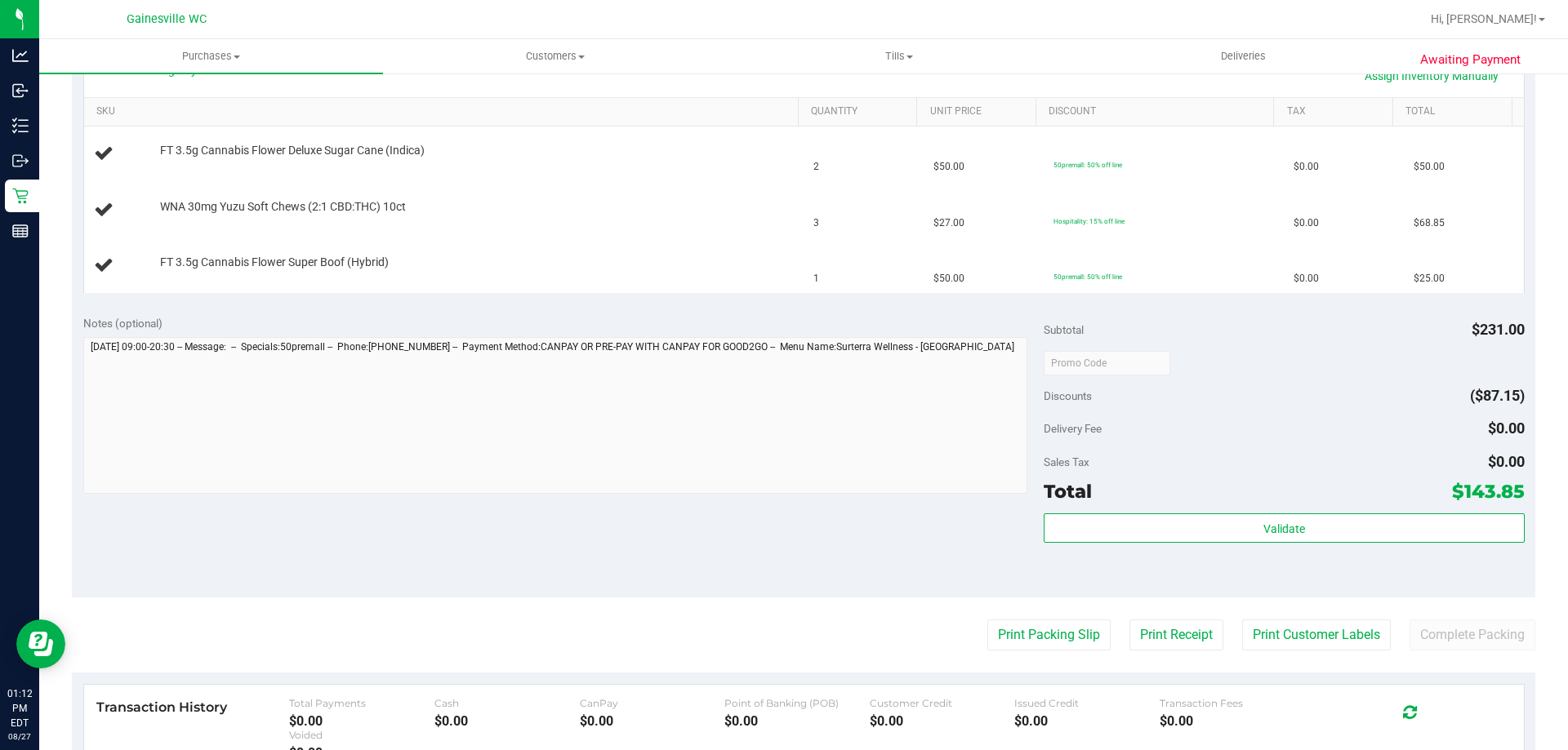
scroll to position [409, 0]
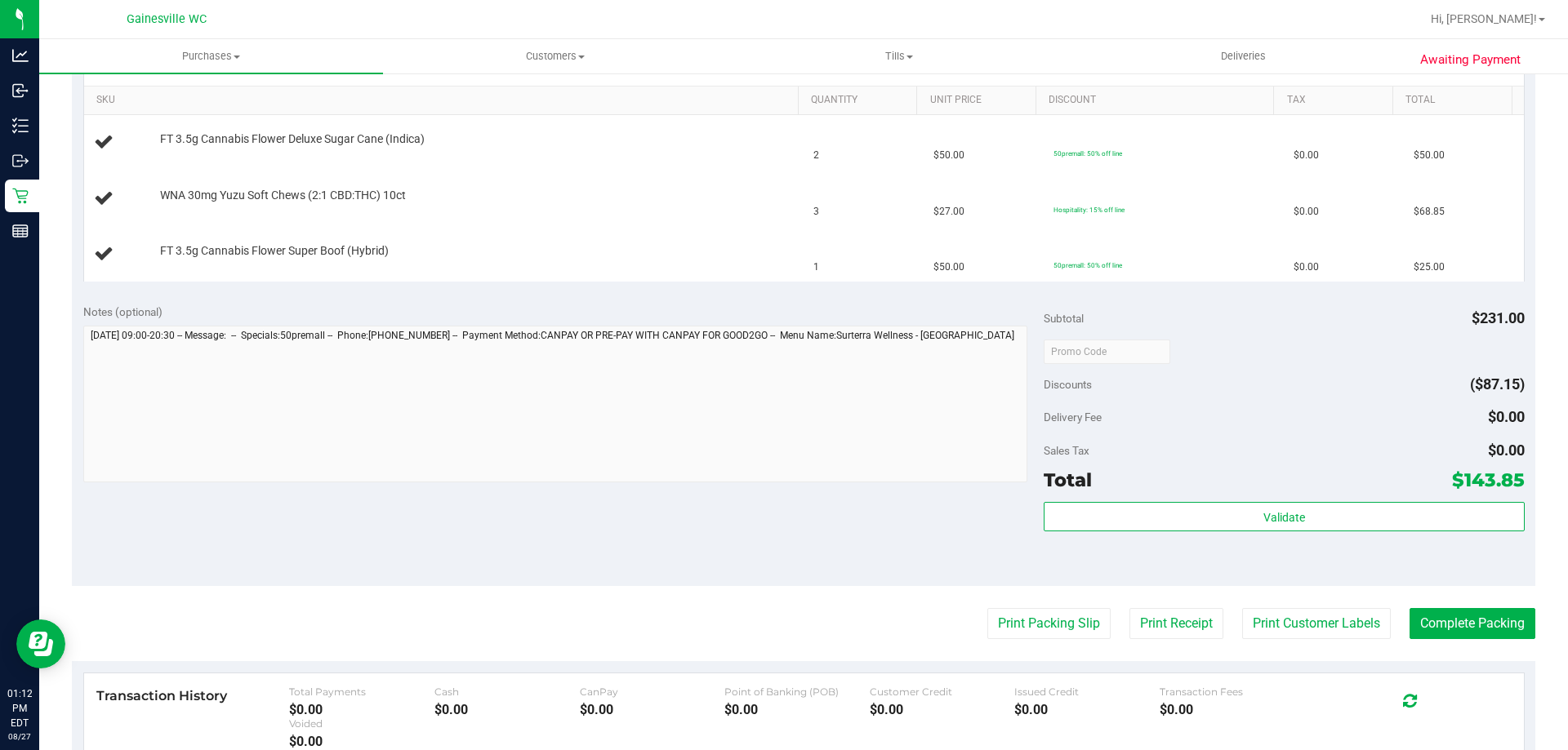
click at [1009, 608] on purchase-details "Back Edit Purchase Cancel Purchase View Profile # 11856234 BioTrack ID: - Submi…" at bounding box center [804, 323] width 1464 height 1287
click at [1009, 619] on button "Print Packing Slip" at bounding box center [1049, 623] width 124 height 31
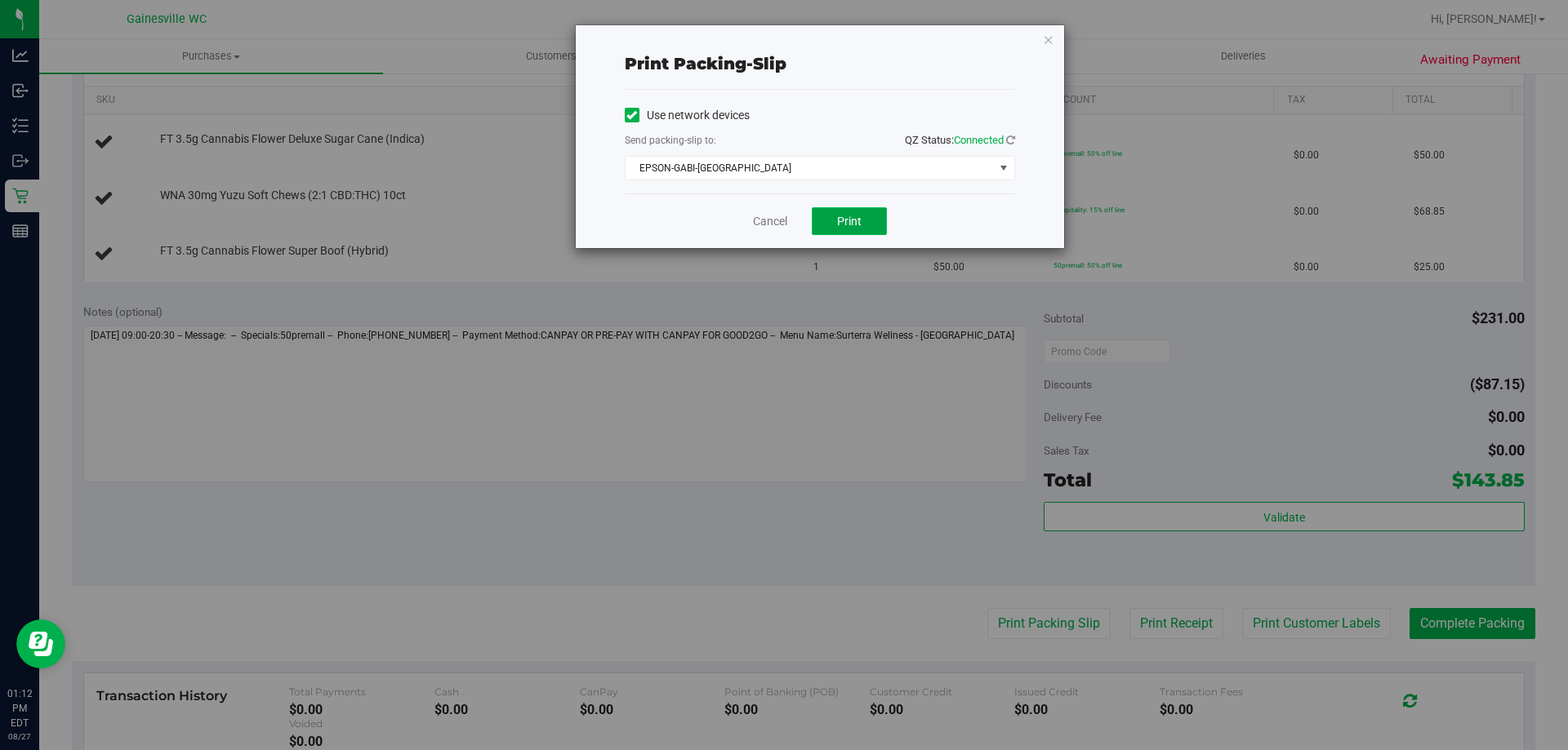
click at [833, 215] on button "Print" at bounding box center [850, 221] width 75 height 28
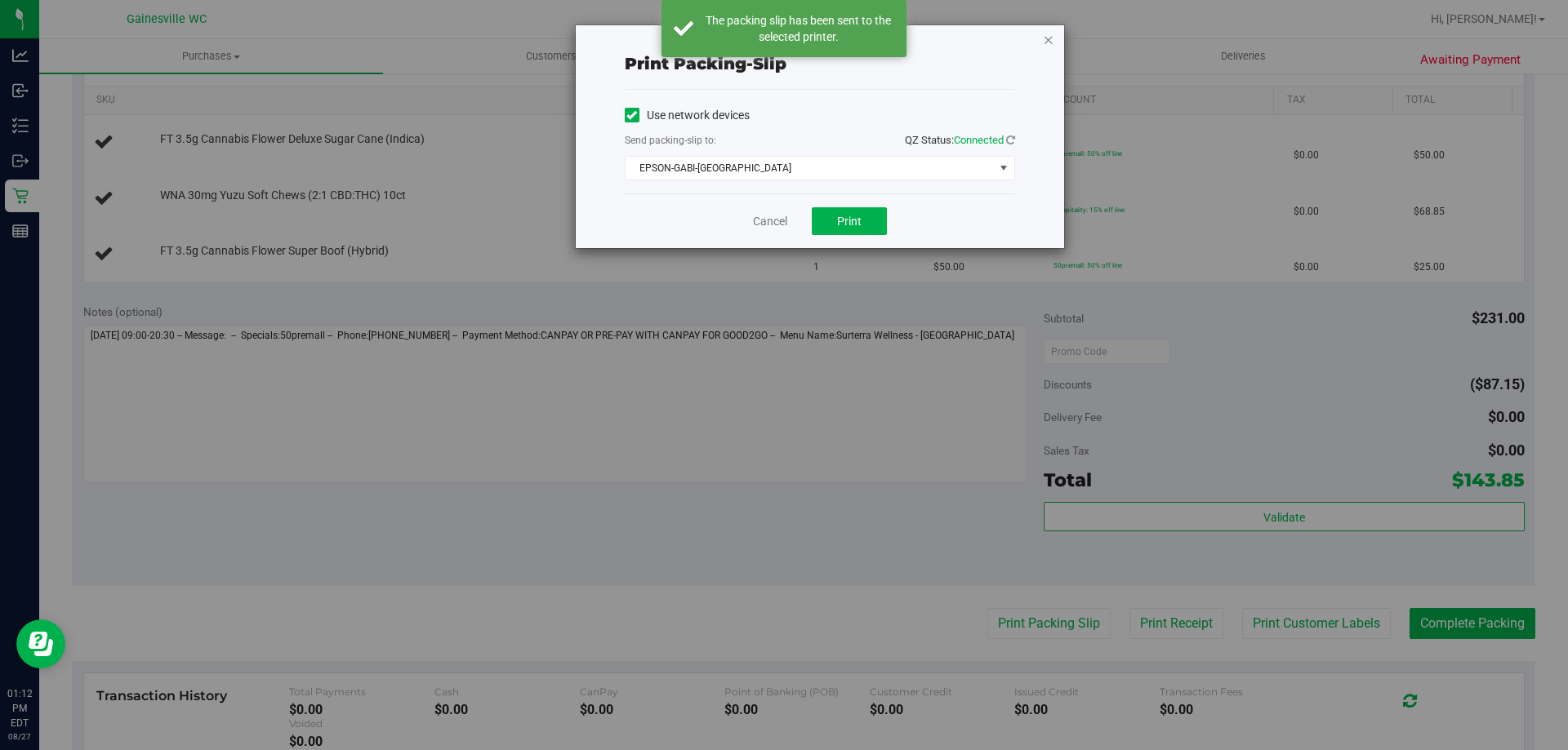
click at [1047, 44] on icon "button" at bounding box center [1048, 38] width 11 height 20
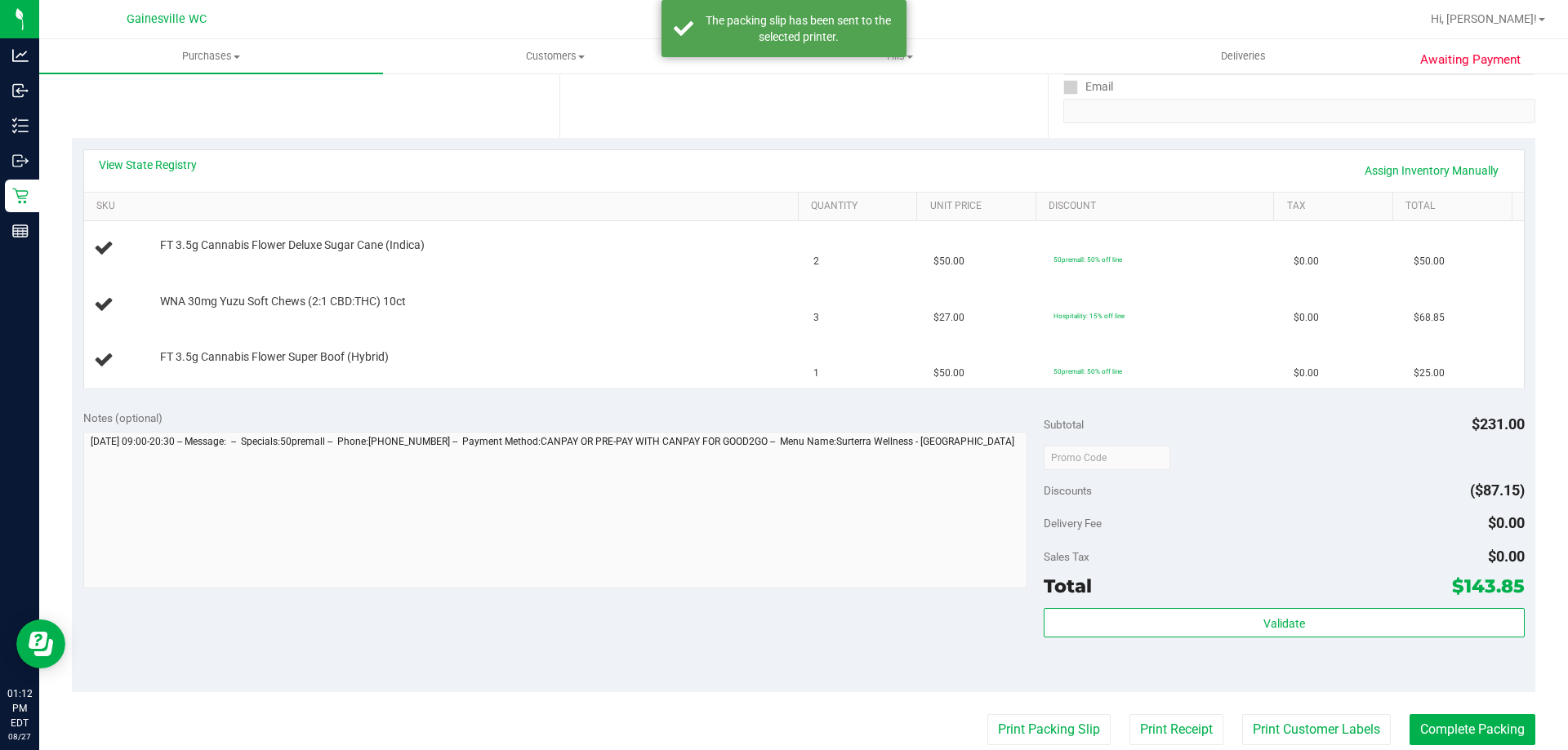
scroll to position [163, 0]
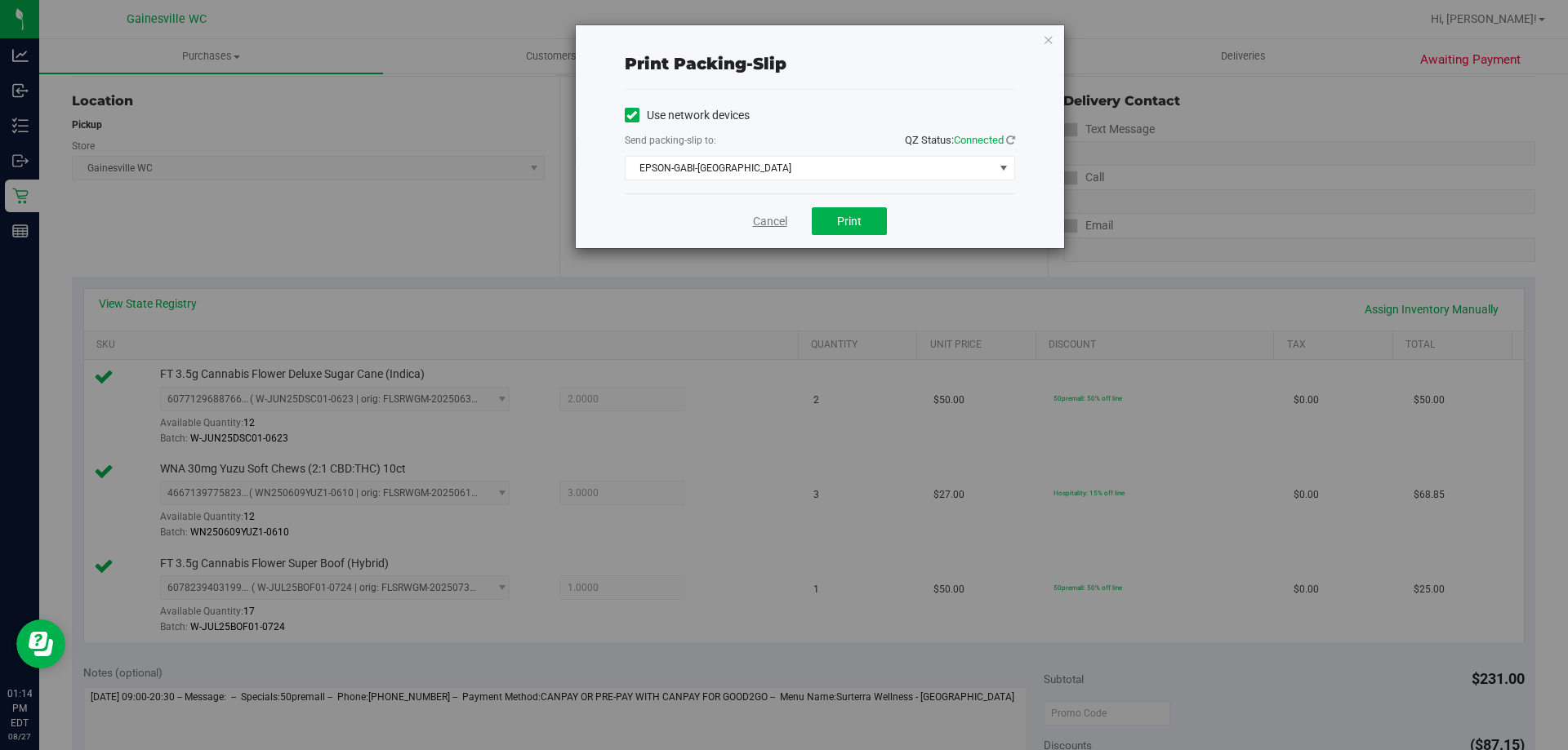
click at [777, 214] on link "Cancel" at bounding box center [770, 221] width 35 height 17
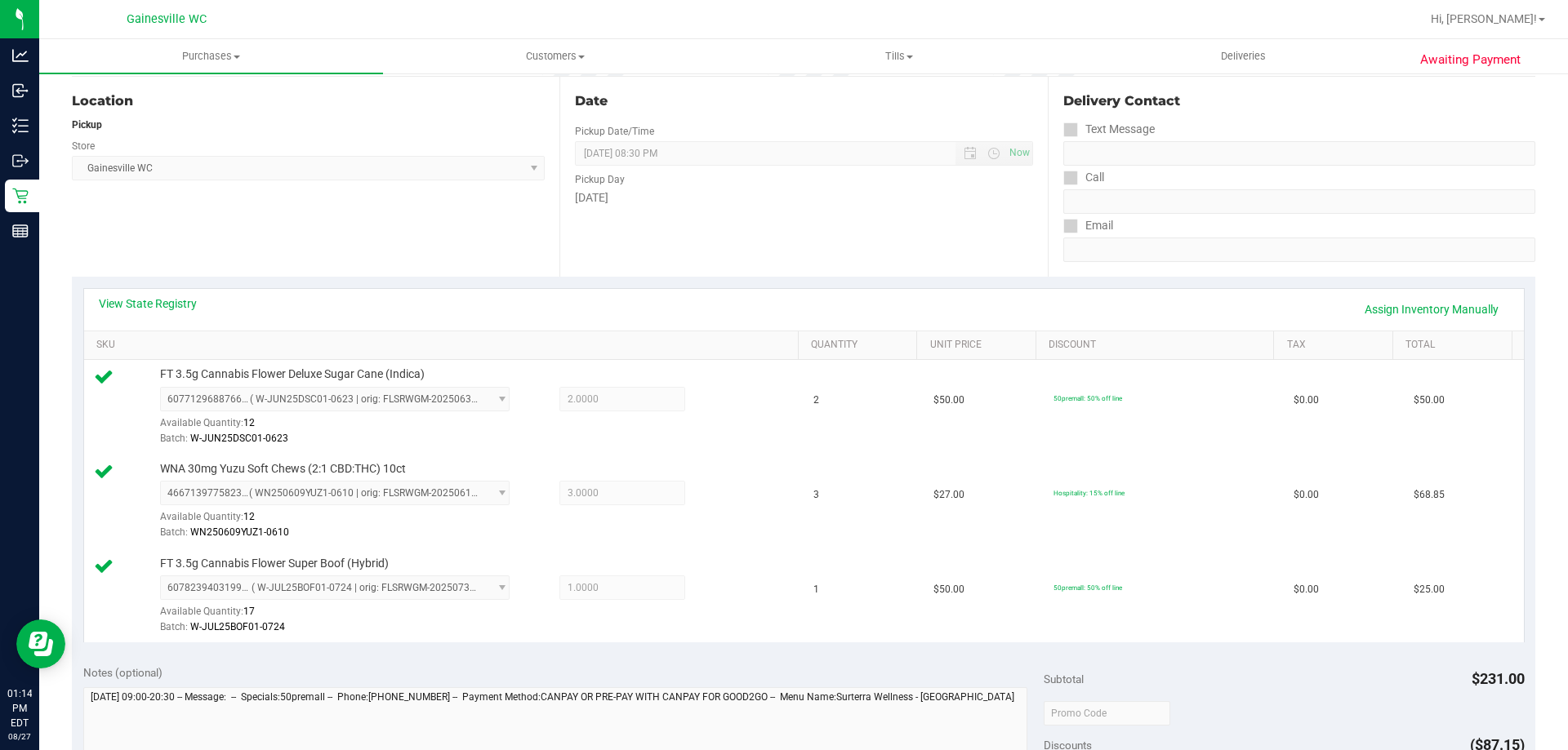
scroll to position [754, 0]
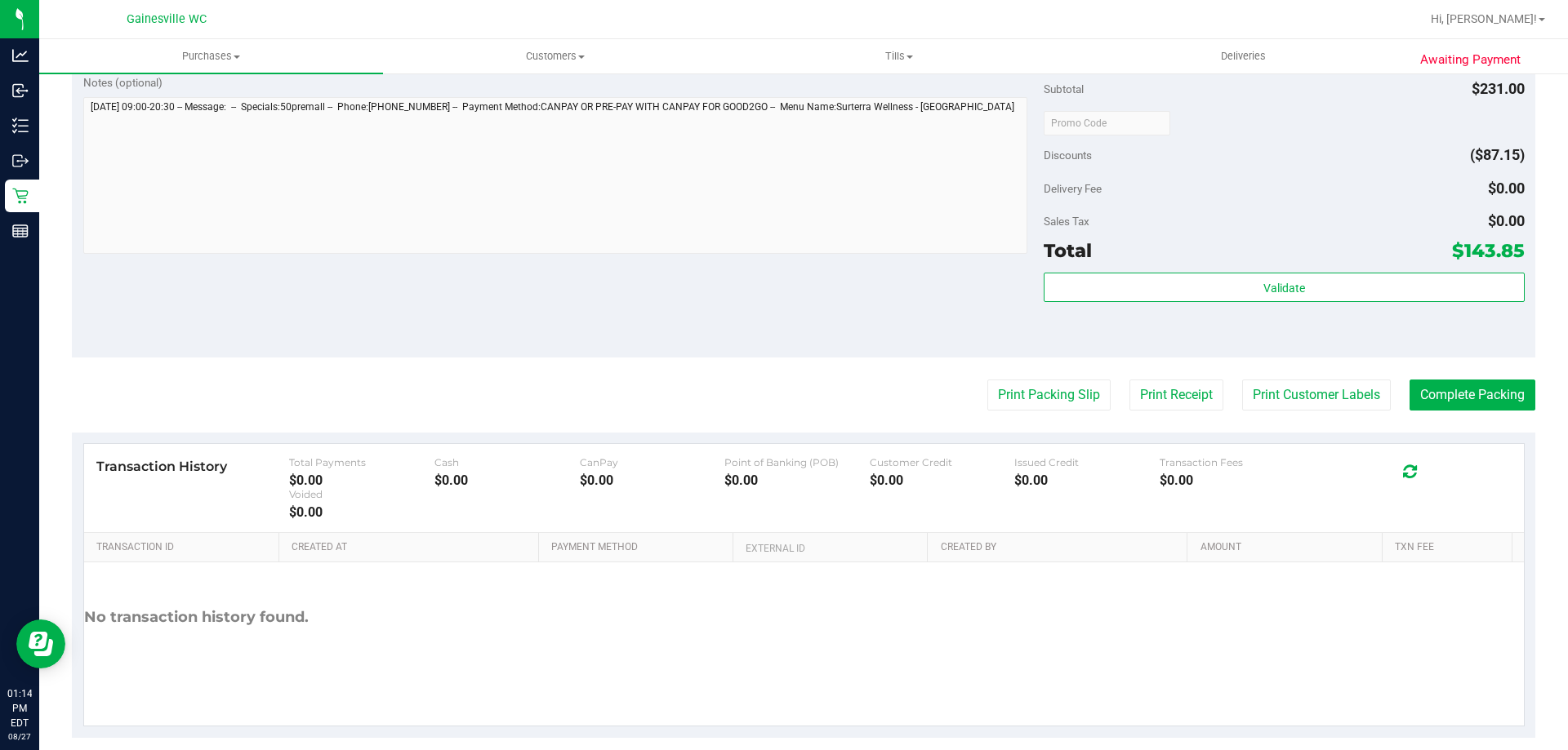
click at [1230, 318] on div "Validate" at bounding box center [1284, 309] width 480 height 73
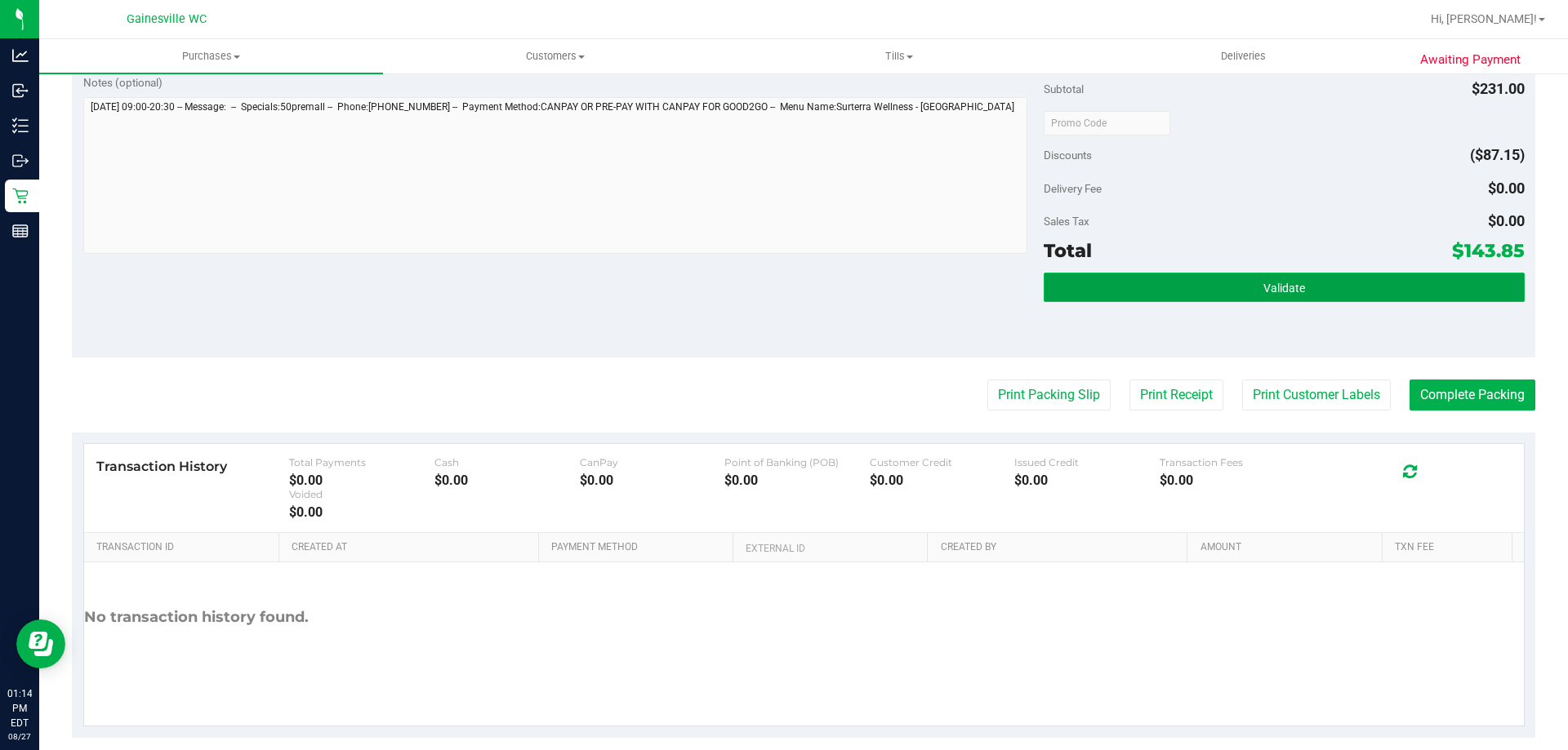
click at [1230, 292] on button "Validate" at bounding box center [1284, 287] width 480 height 29
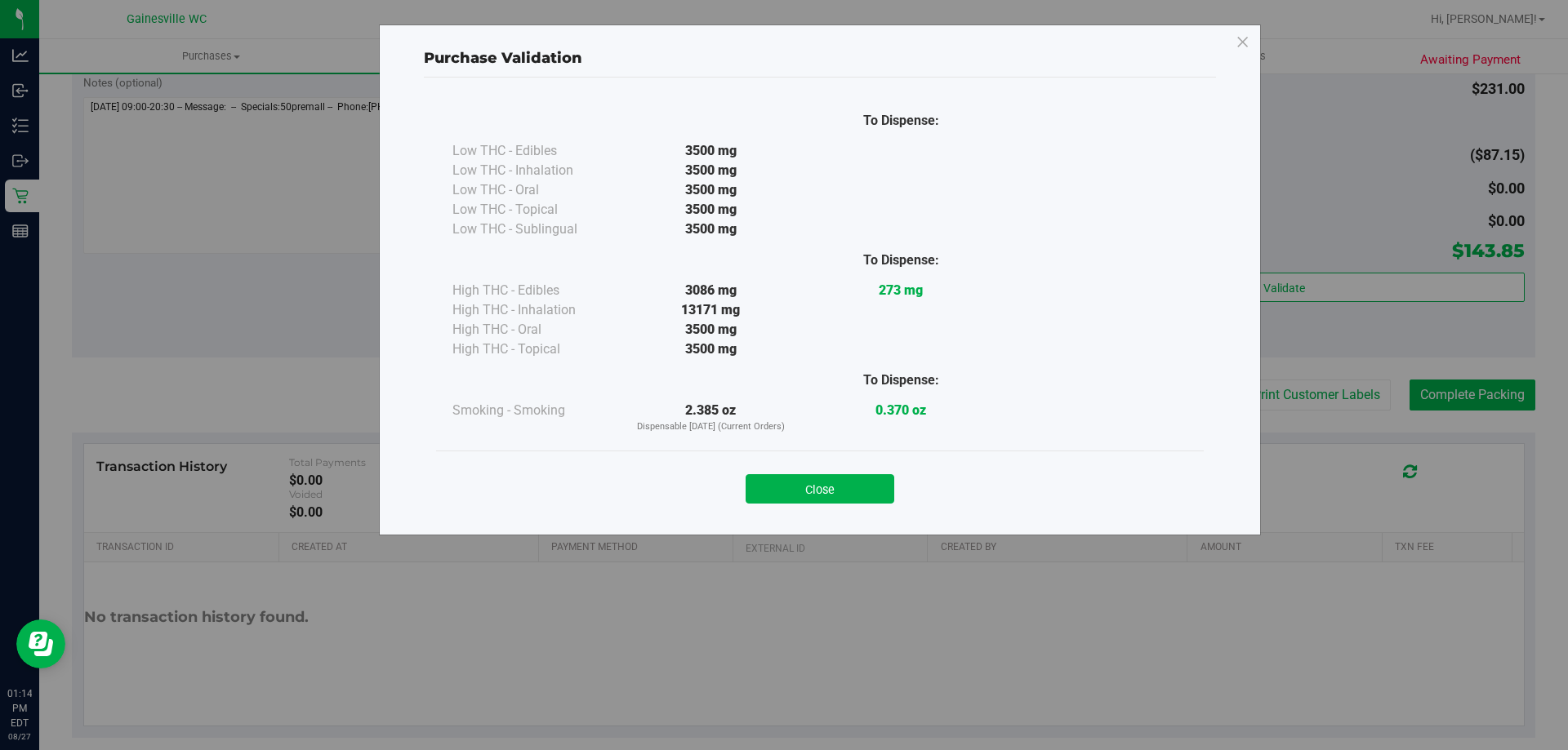
click at [847, 509] on div "Close" at bounding box center [820, 484] width 768 height 67
click at [851, 502] on button "Close" at bounding box center [820, 488] width 149 height 29
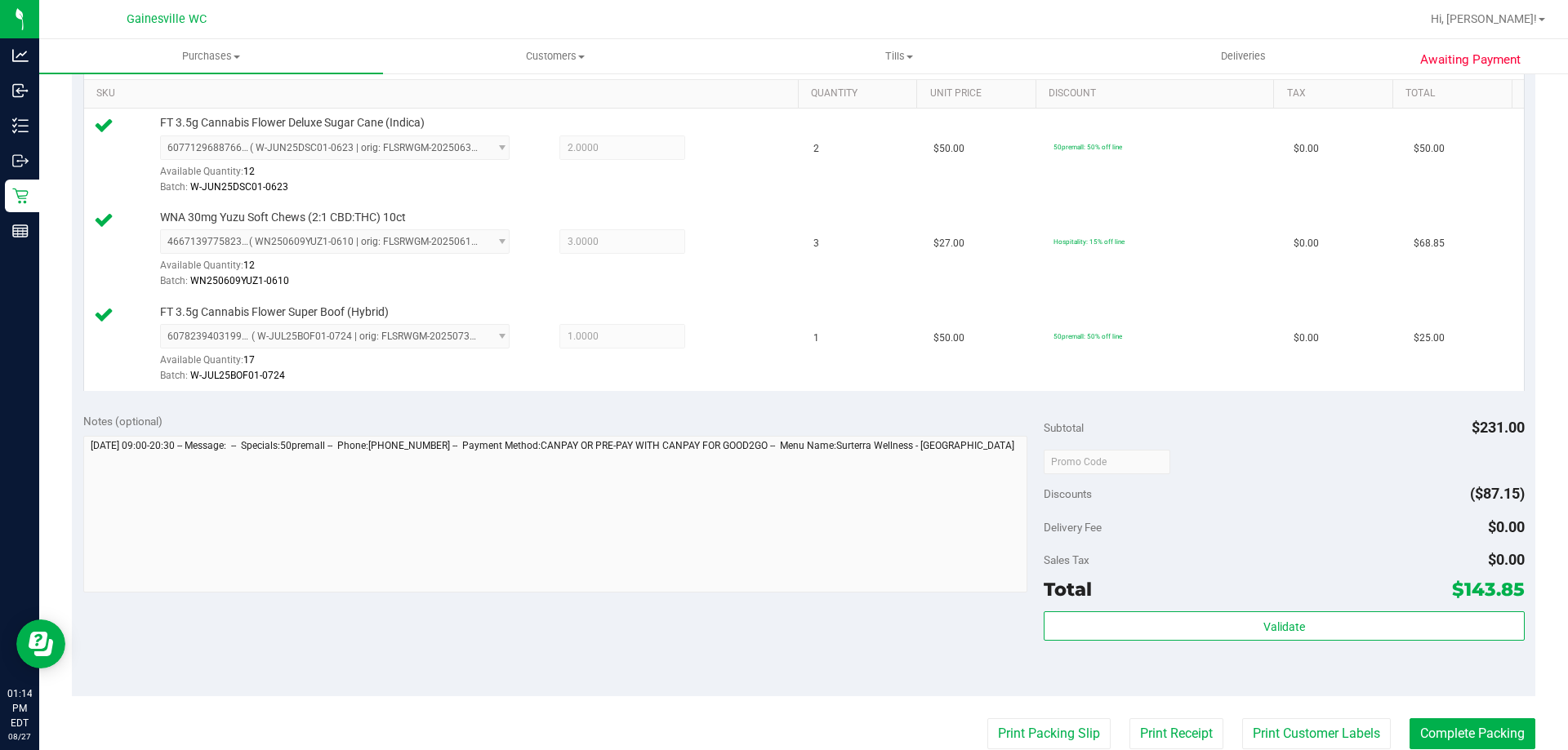
scroll to position [572, 0]
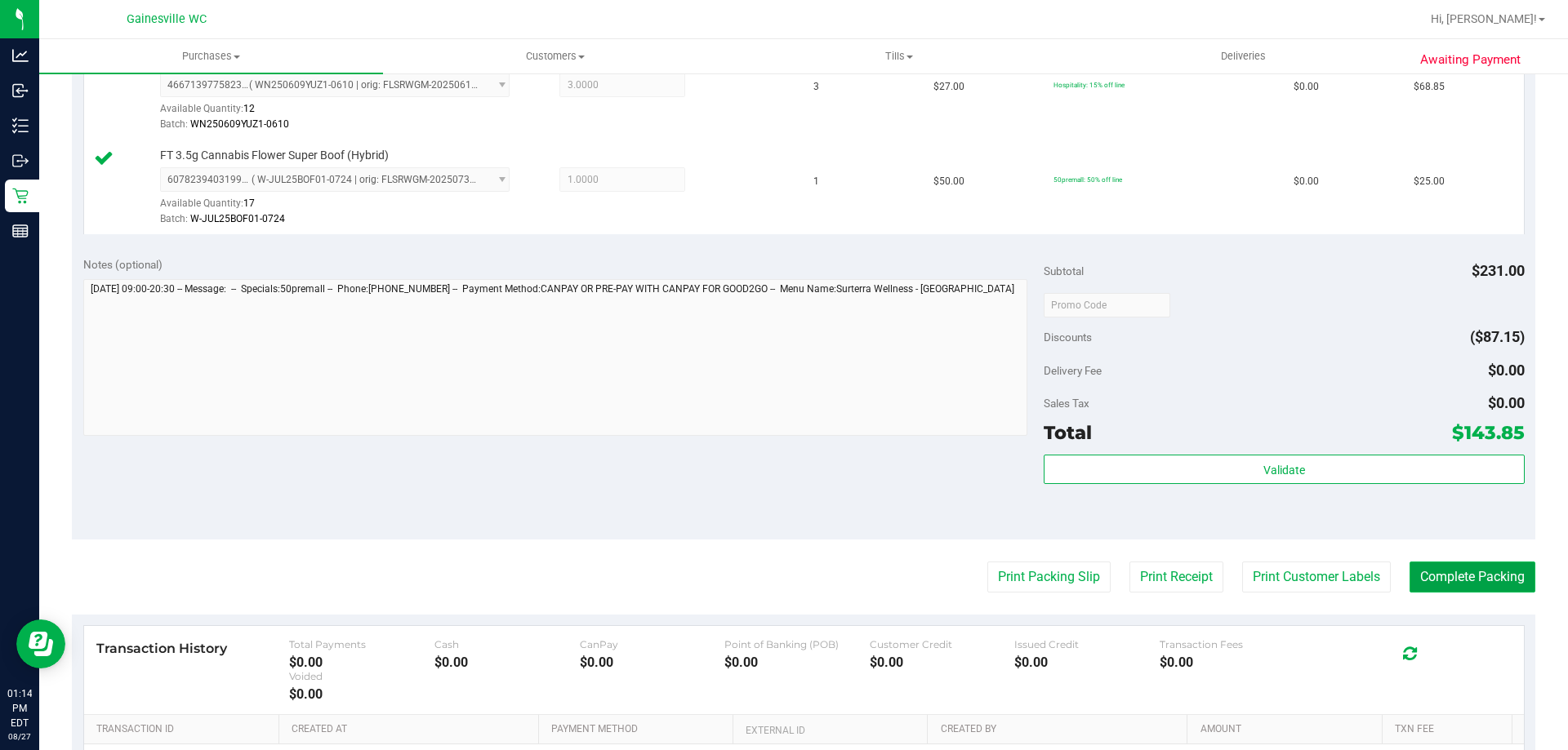
click at [1426, 582] on button "Complete Packing" at bounding box center [1472, 577] width 126 height 31
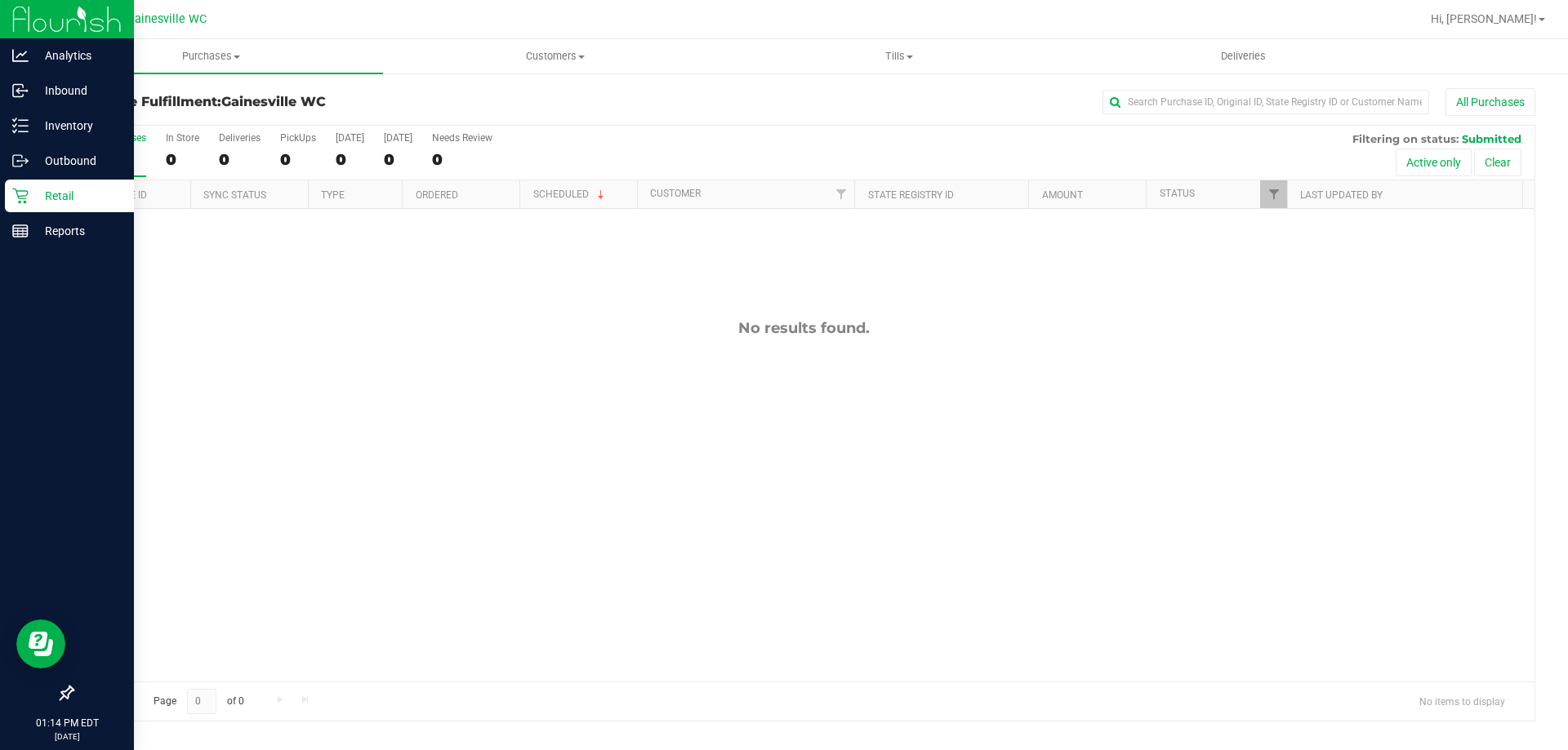
click at [26, 184] on div "Retail" at bounding box center [69, 196] width 129 height 33
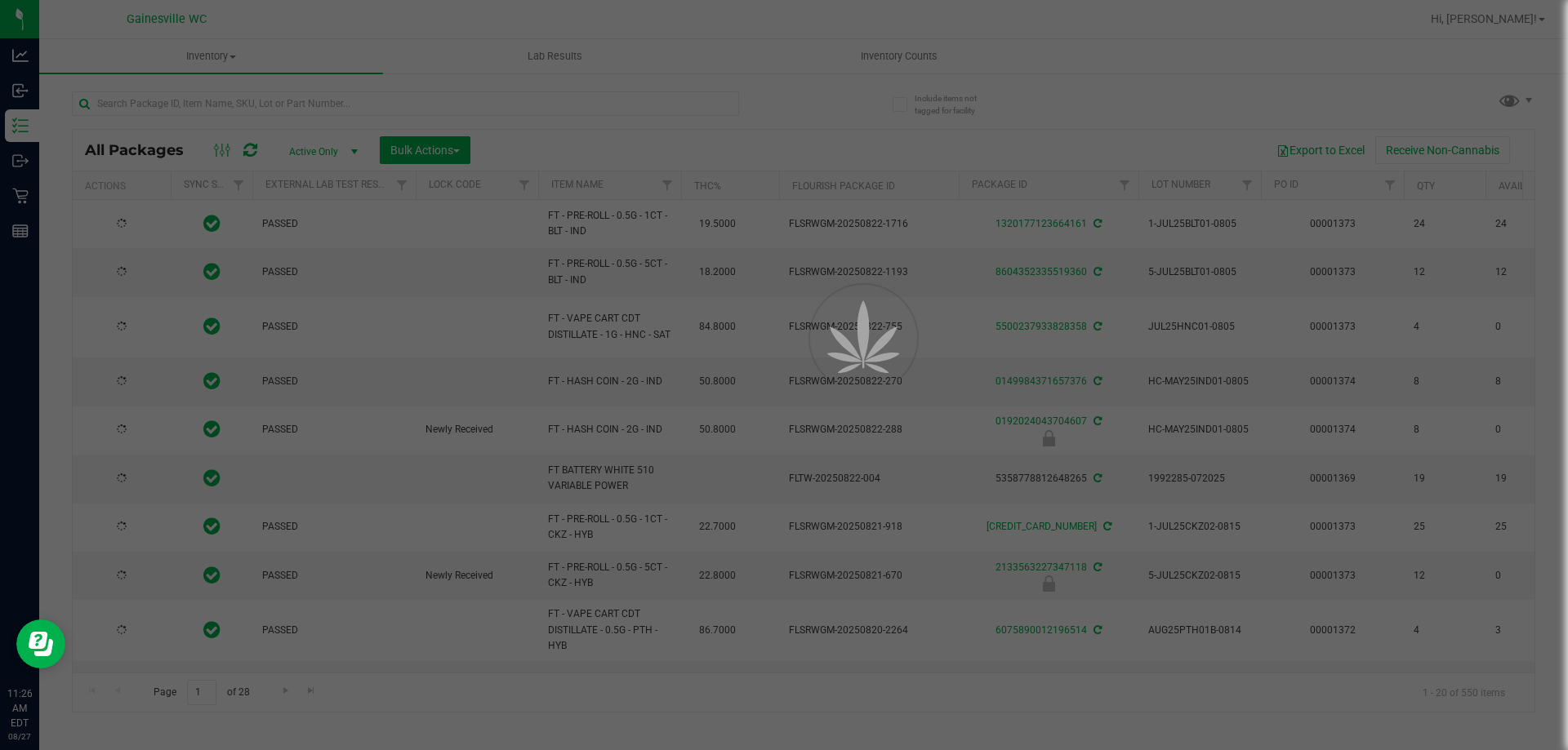
click at [416, 106] on div at bounding box center [784, 375] width 1568 height 750
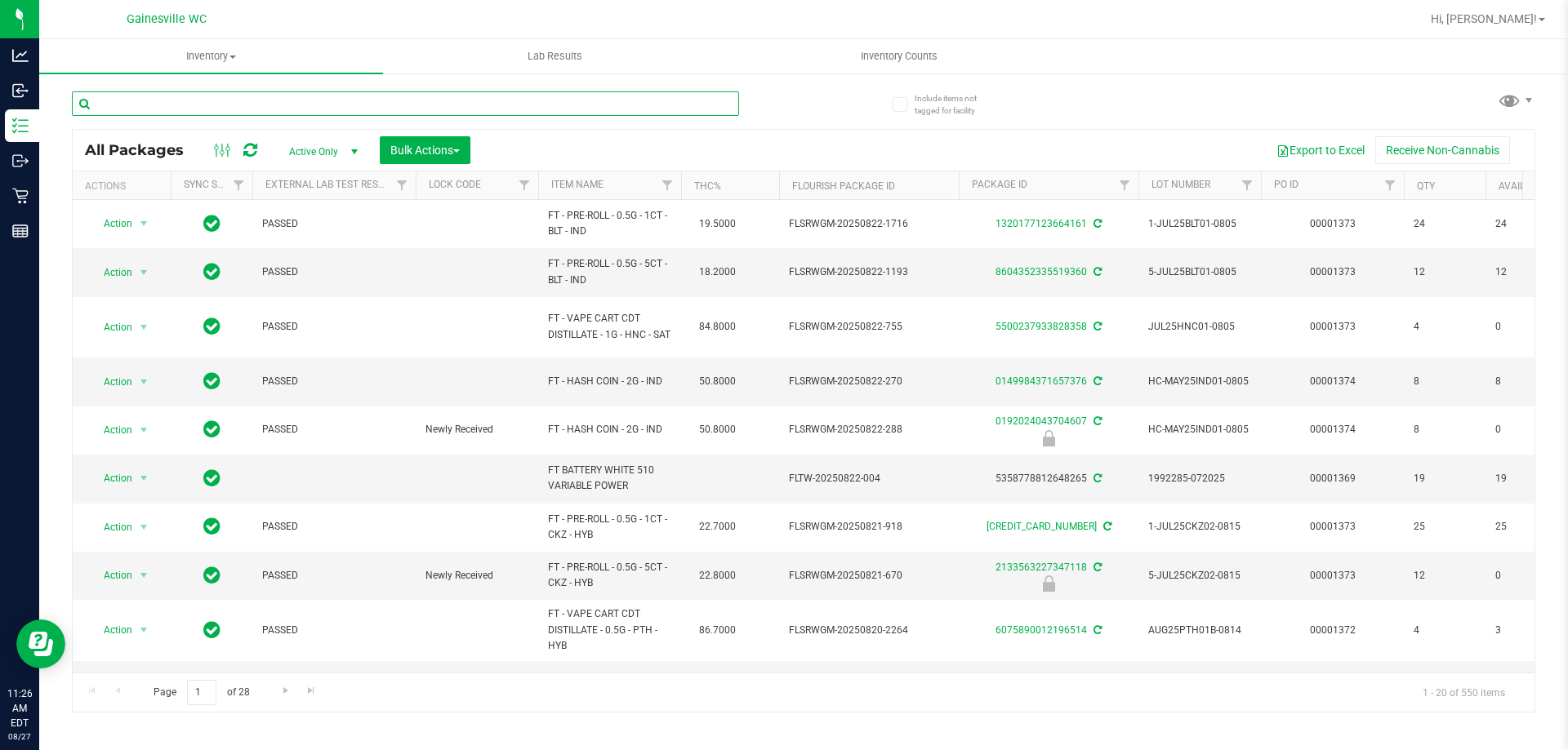
click at [416, 106] on input "text" at bounding box center [406, 104] width 668 height 24
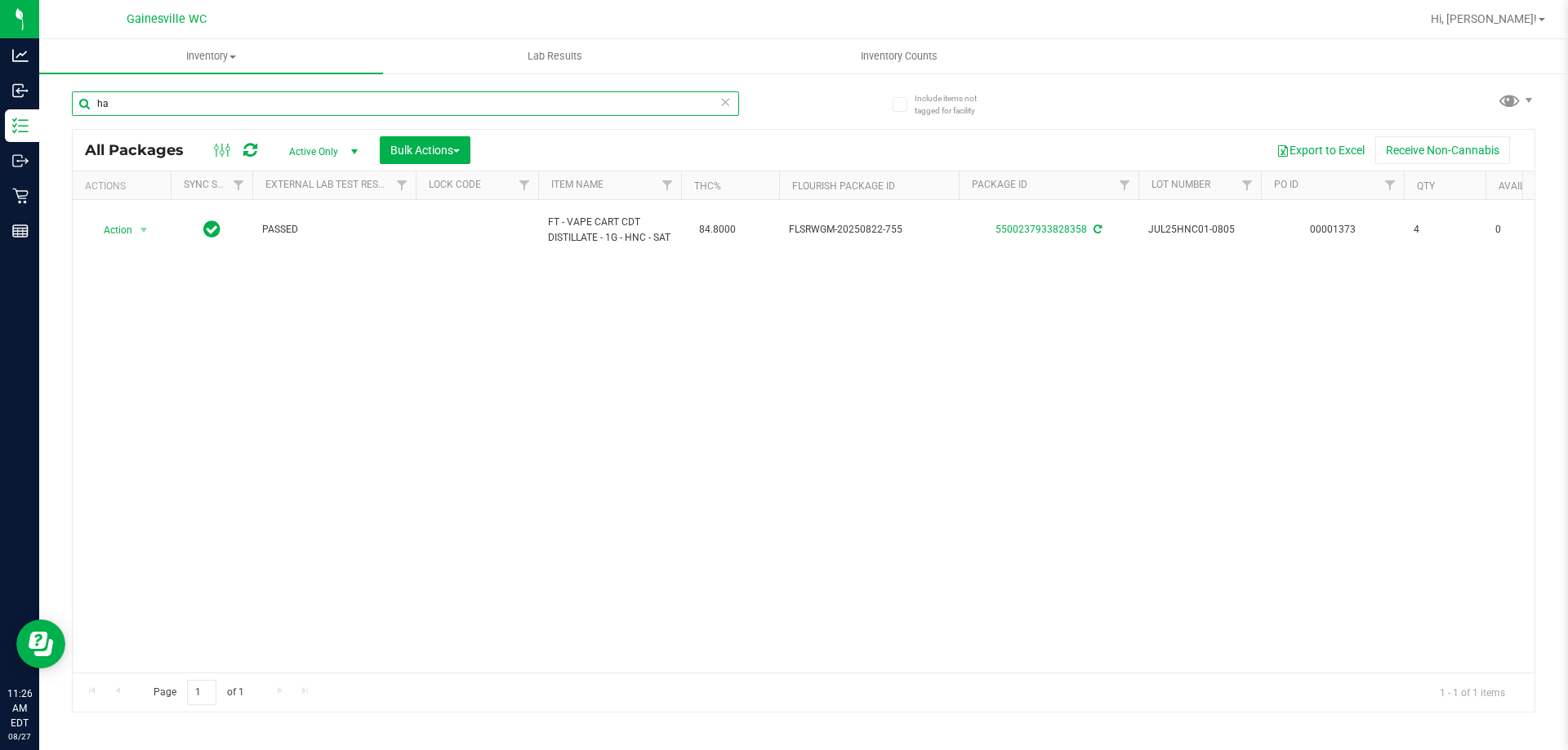
type input "h"
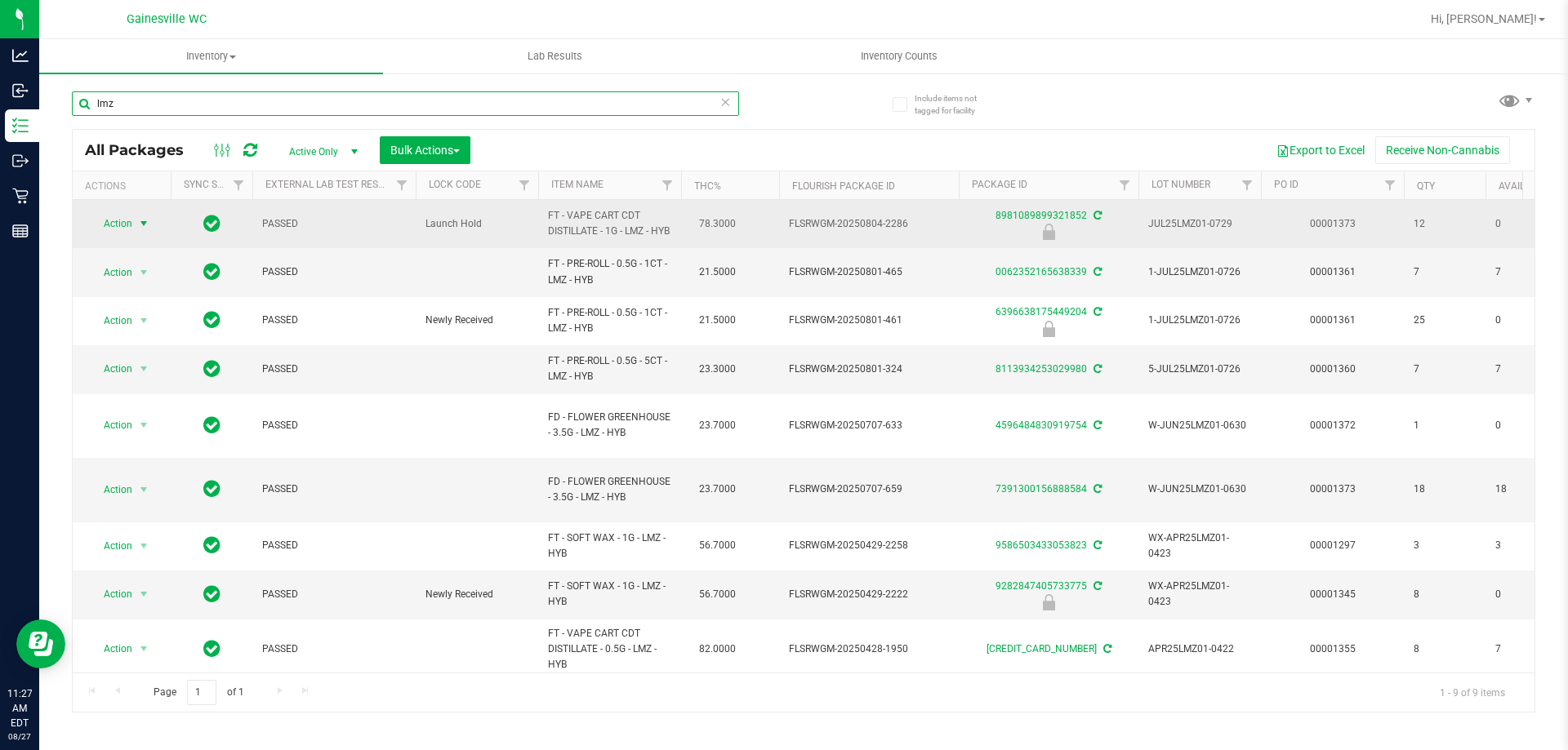
type input "lmz"
click at [134, 223] on span "select" at bounding box center [144, 223] width 21 height 22
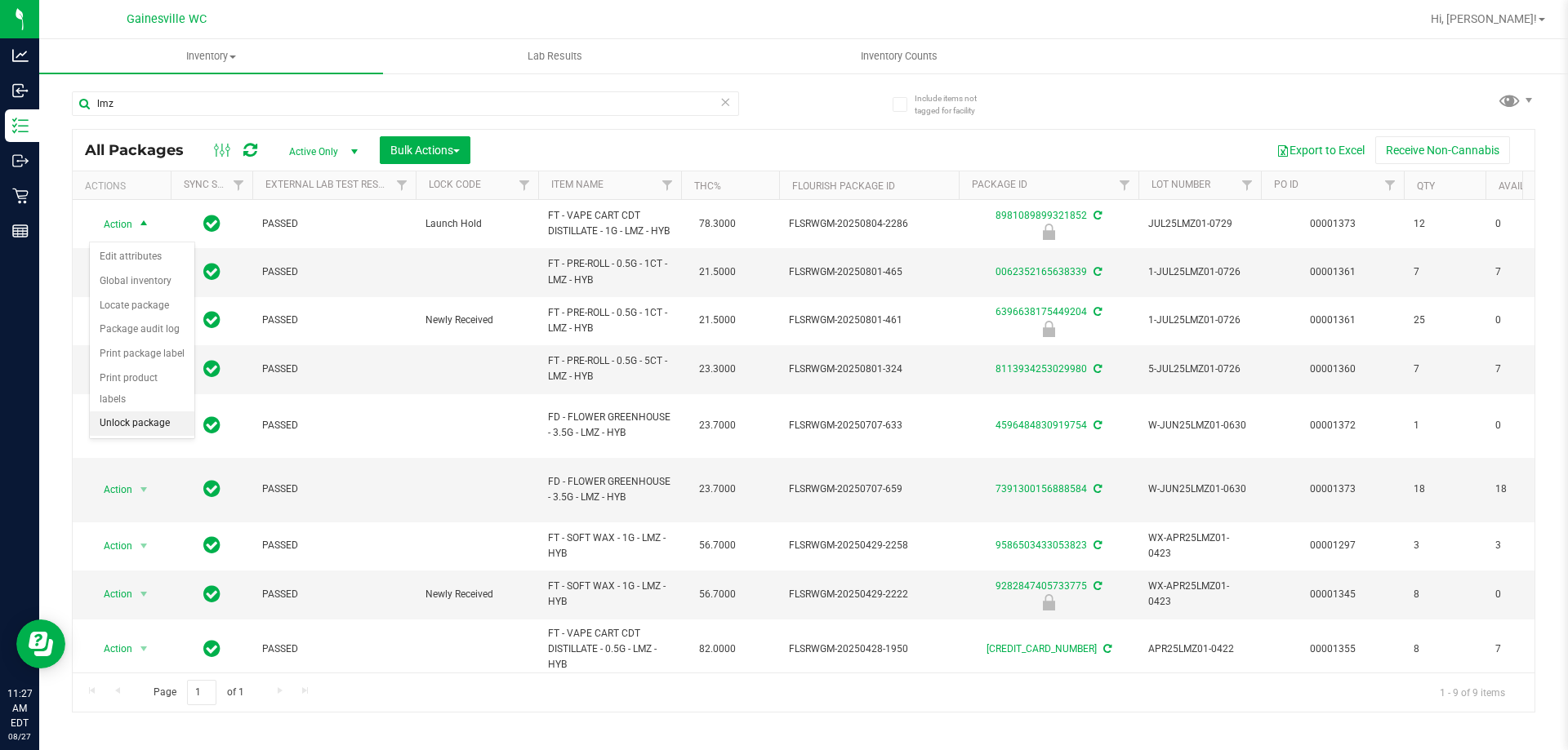
click at [166, 412] on li "Unlock package" at bounding box center [142, 424] width 104 height 24
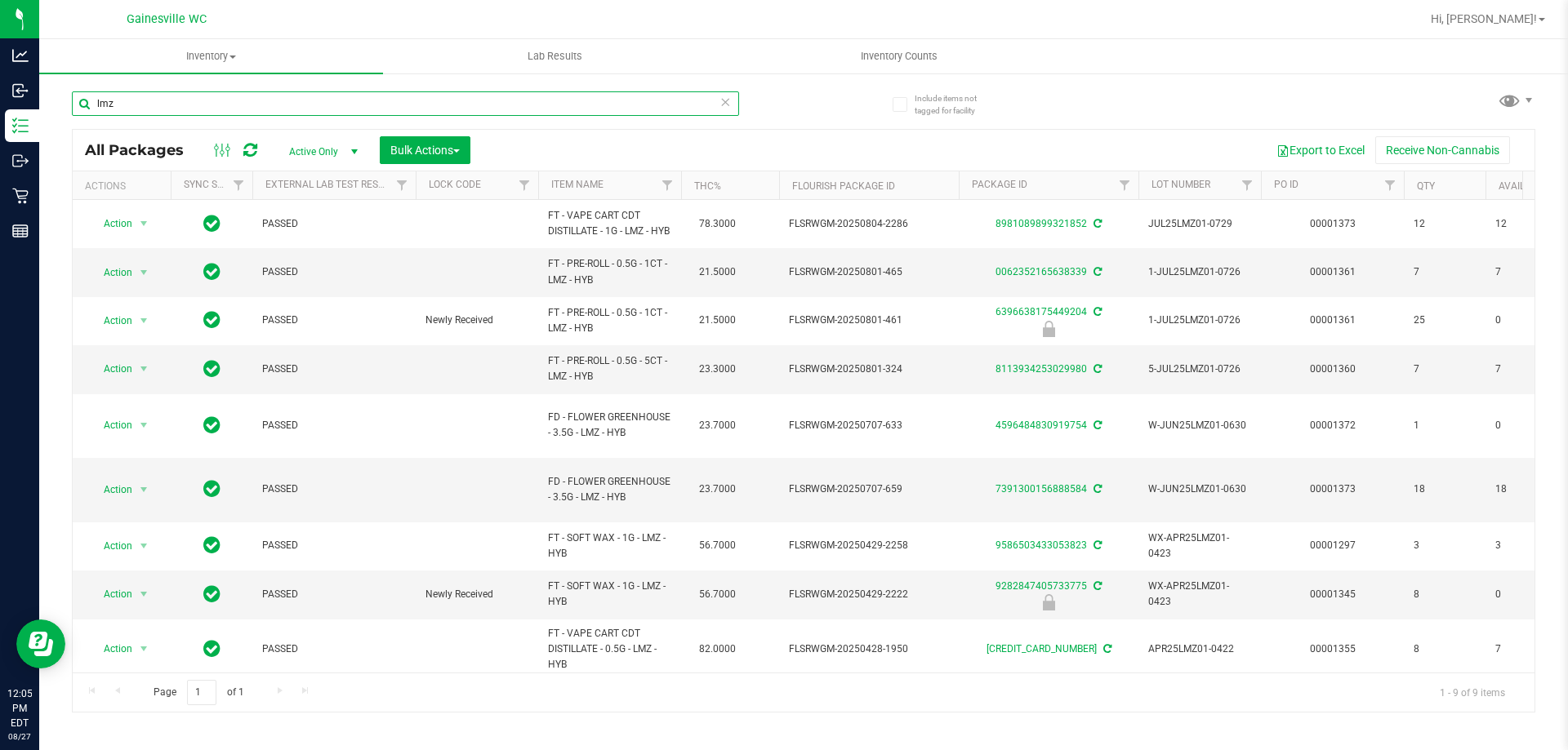
click at [312, 111] on input "lmz" at bounding box center [406, 104] width 668 height 24
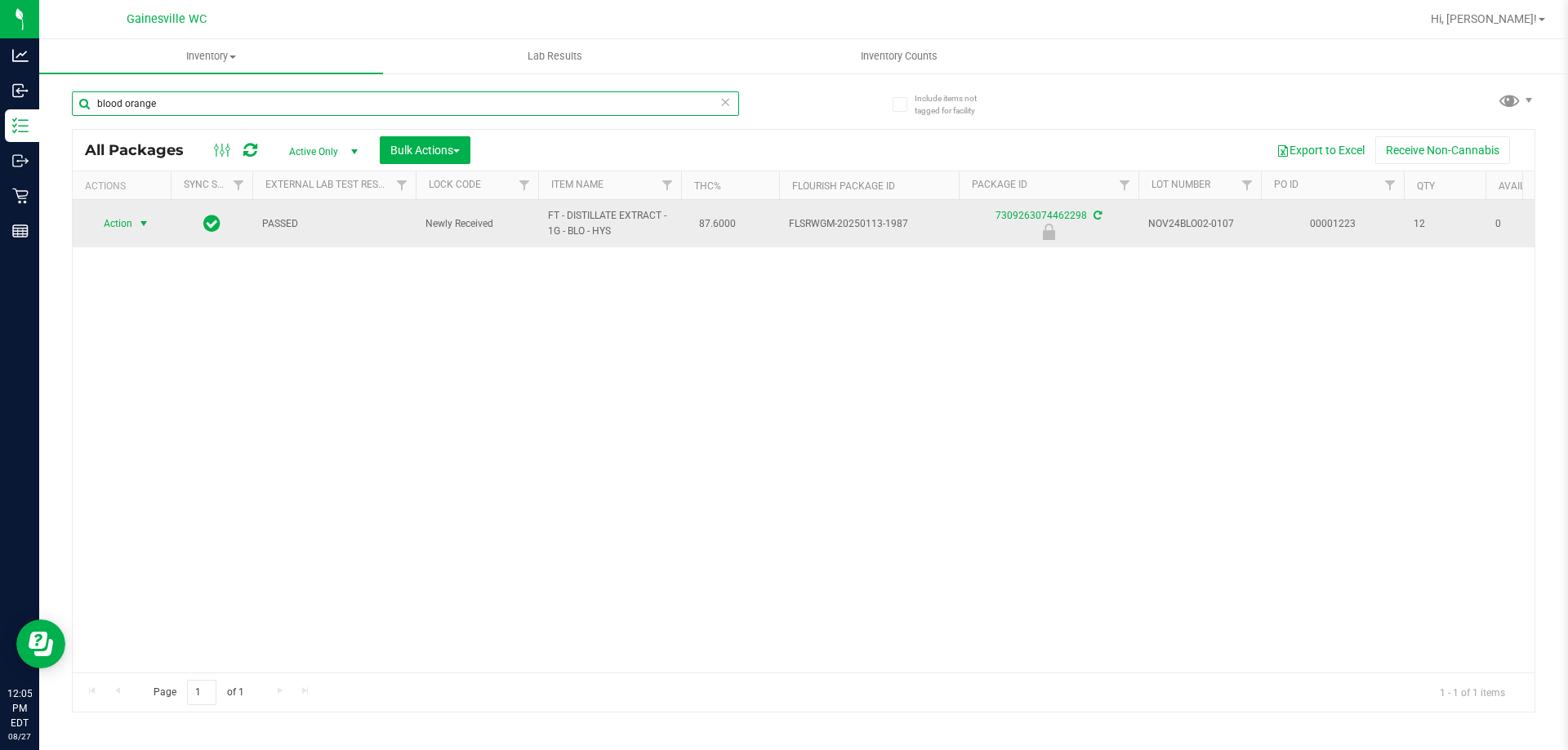
type input "blood orange"
click at [149, 220] on span "select" at bounding box center [143, 224] width 13 height 13
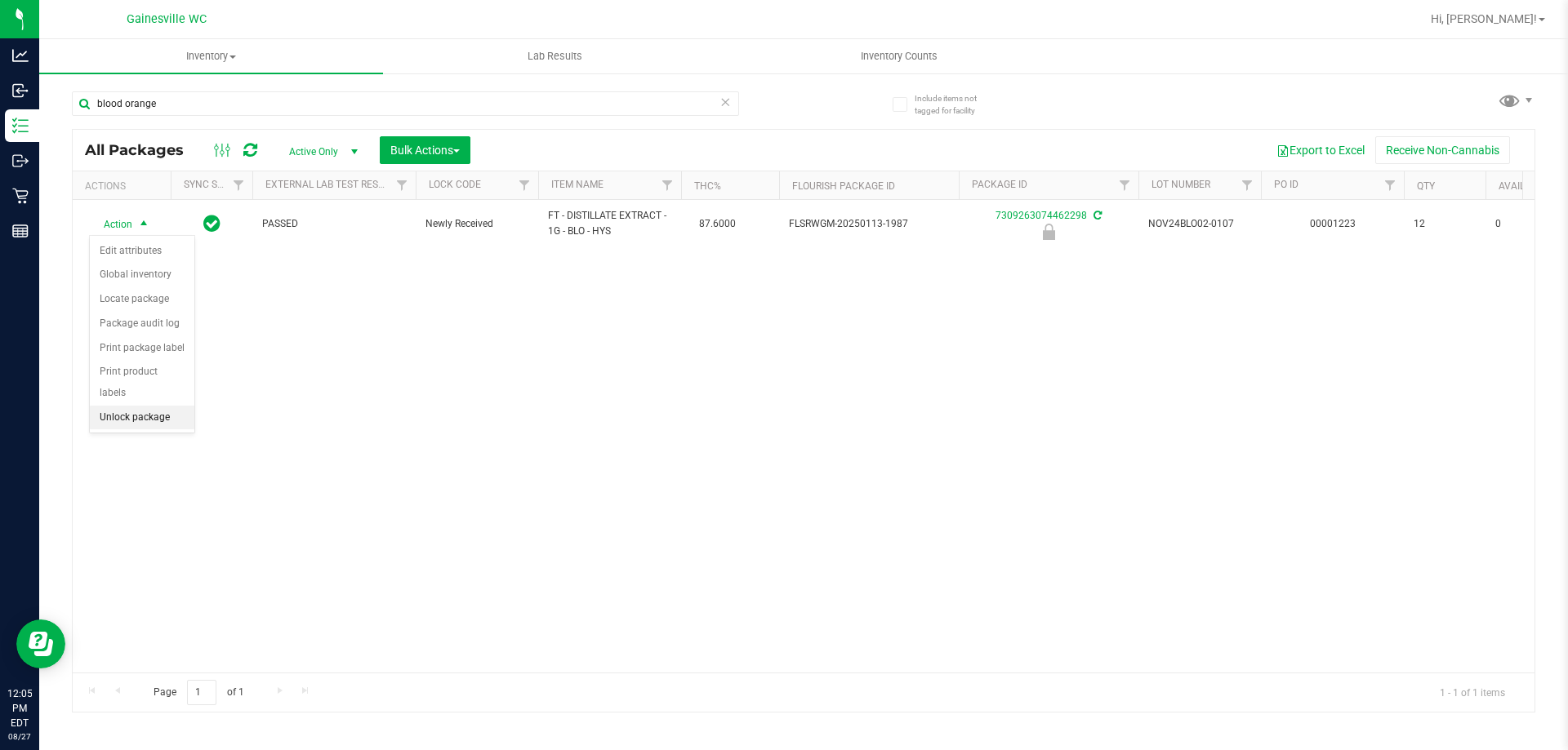
click at [114, 406] on li "Unlock package" at bounding box center [142, 418] width 104 height 24
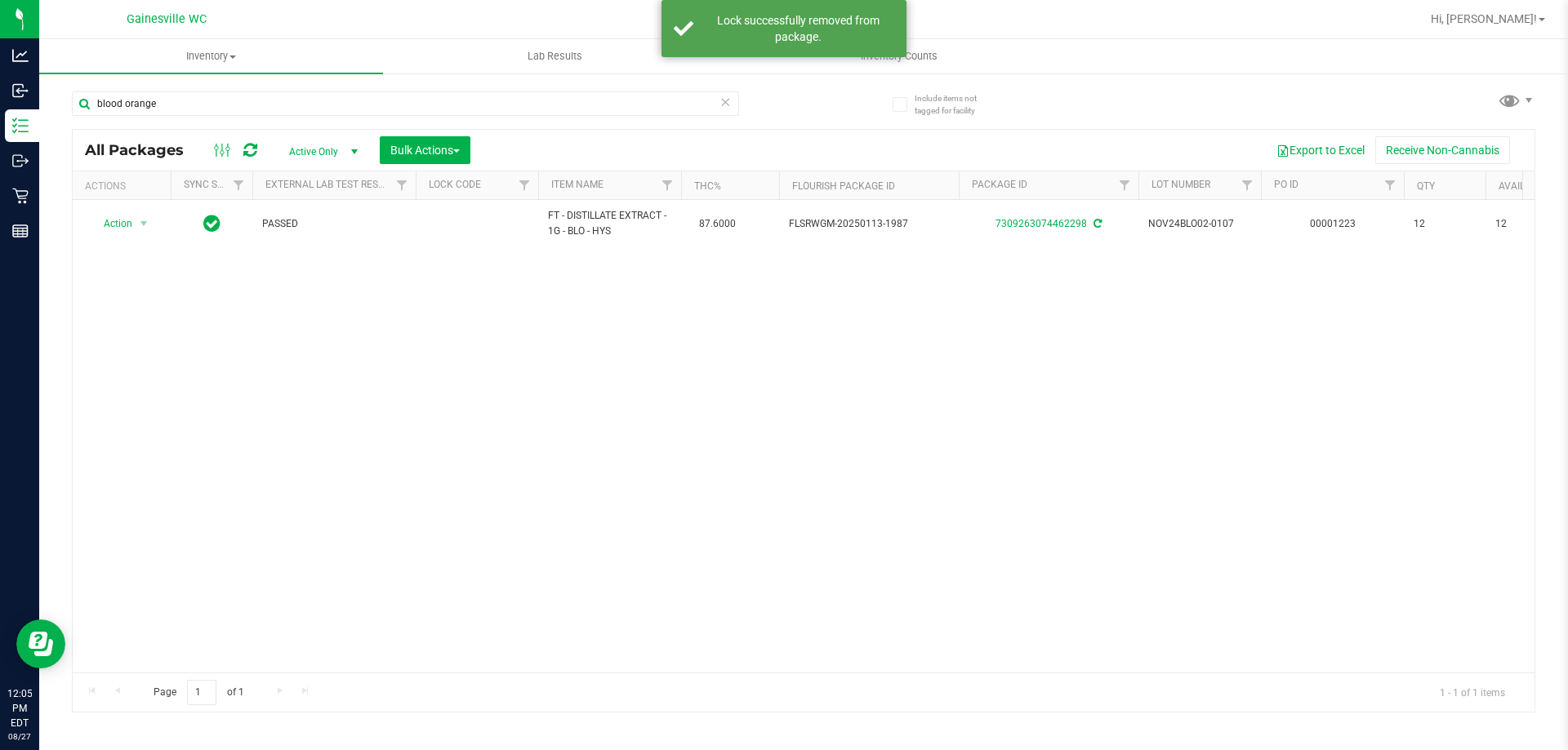
click at [731, 105] on icon at bounding box center [725, 101] width 11 height 20
